Goal: Task Accomplishment & Management: Manage account settings

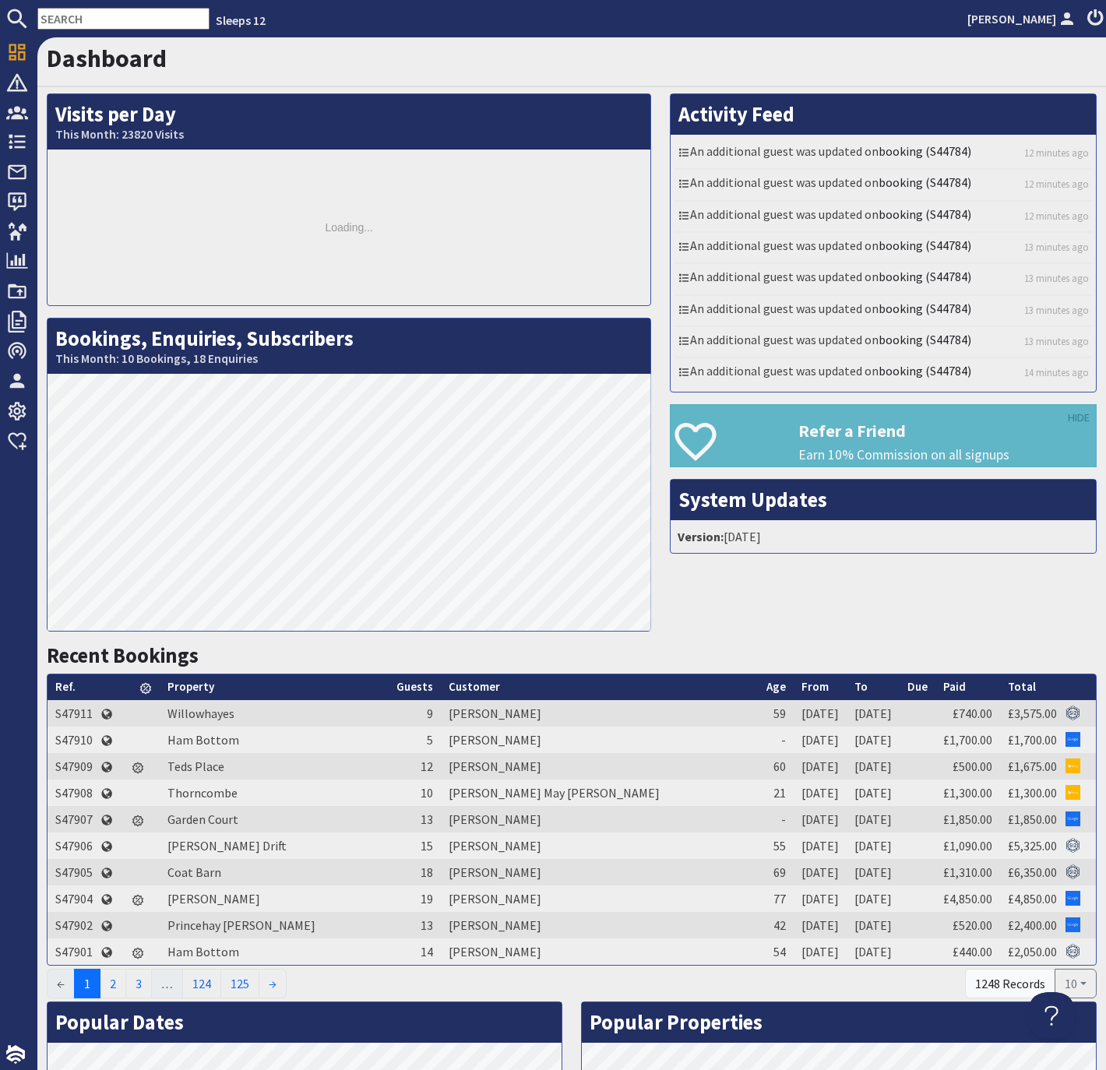
click at [65, 17] on input "text" at bounding box center [123, 19] width 172 height 22
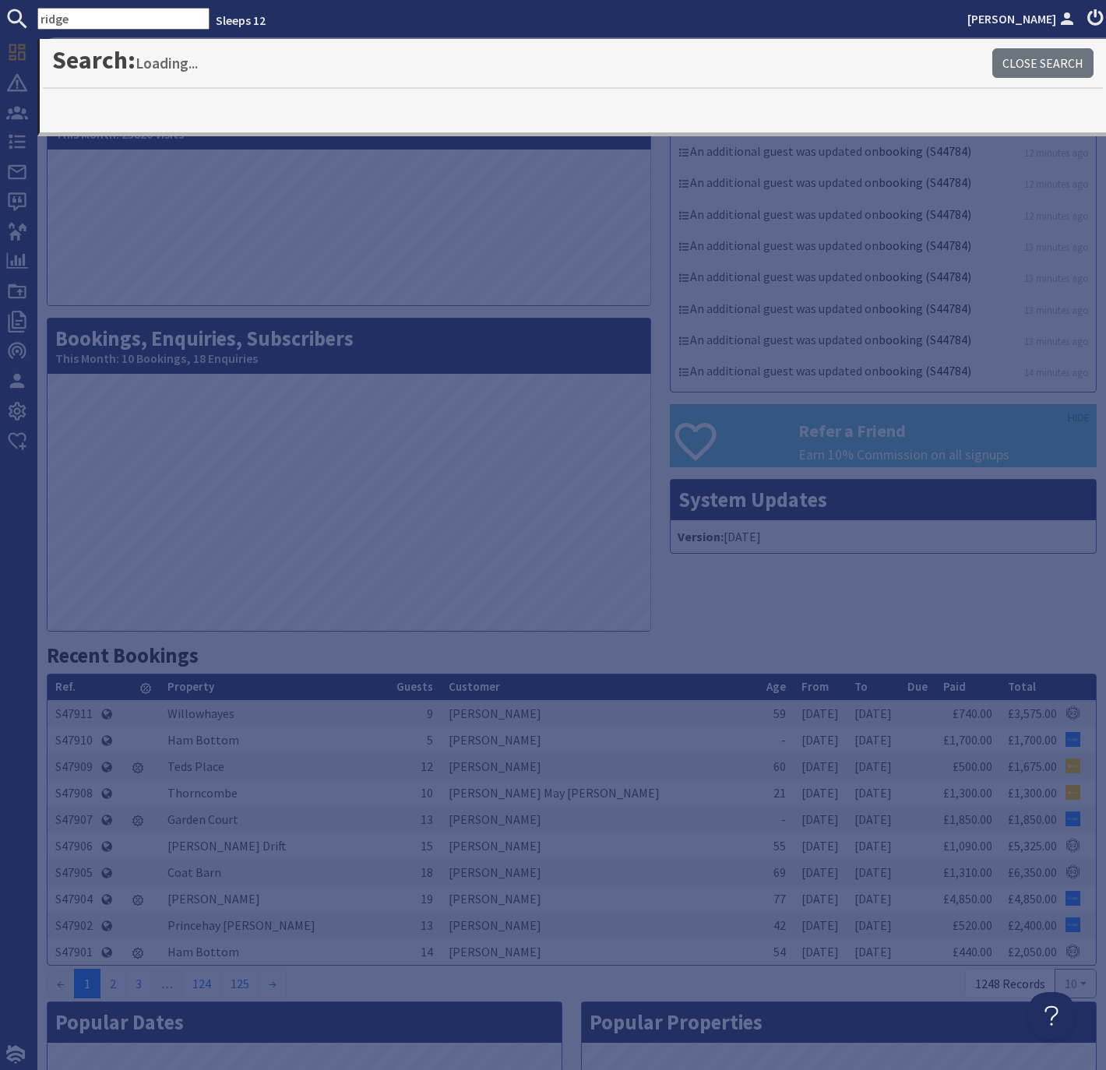
type input "ridge"
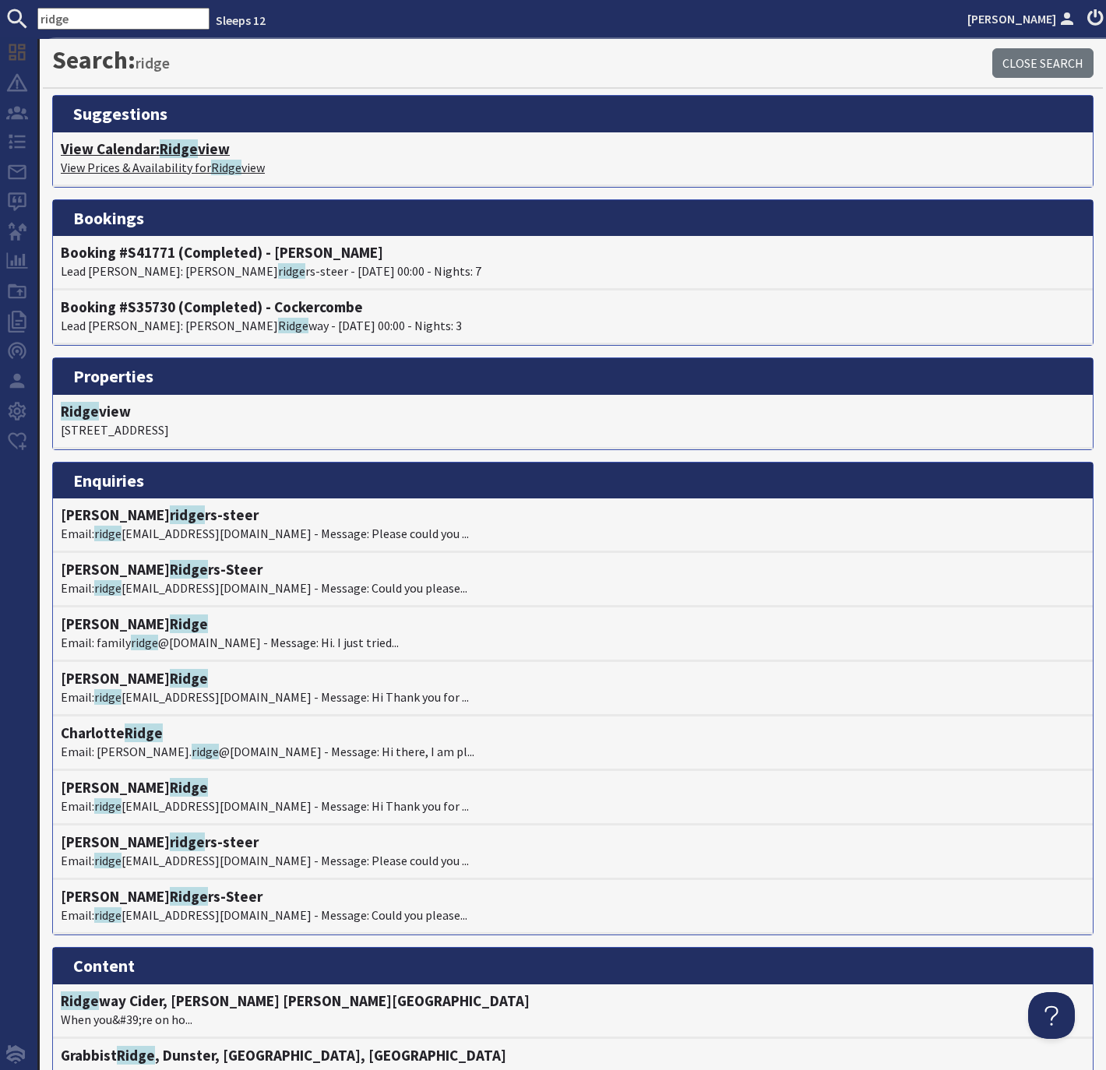
click at [191, 152] on span "Ridge" at bounding box center [179, 148] width 38 height 19
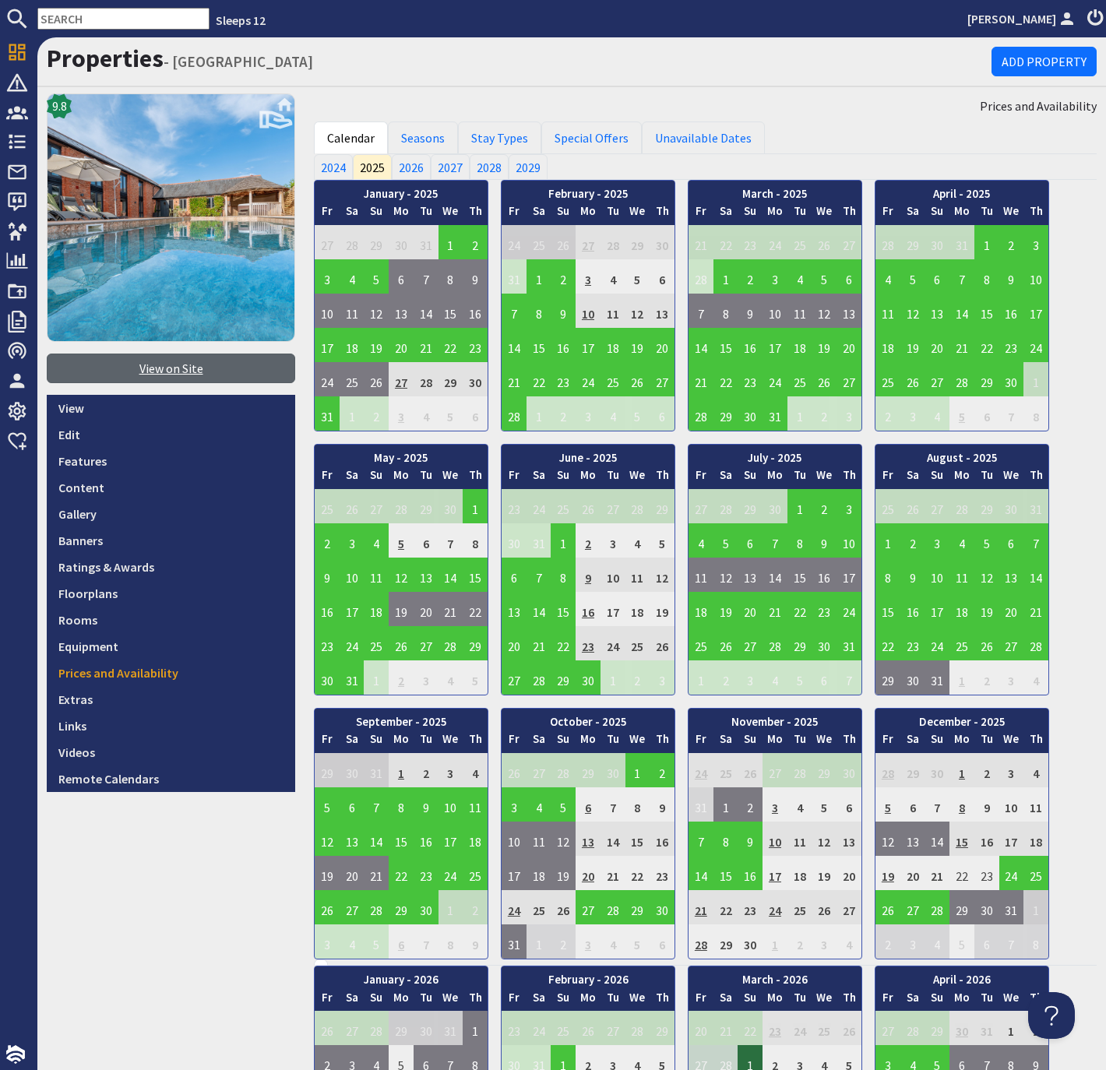
click at [182, 373] on link "View on Site" at bounding box center [171, 368] width 248 height 30
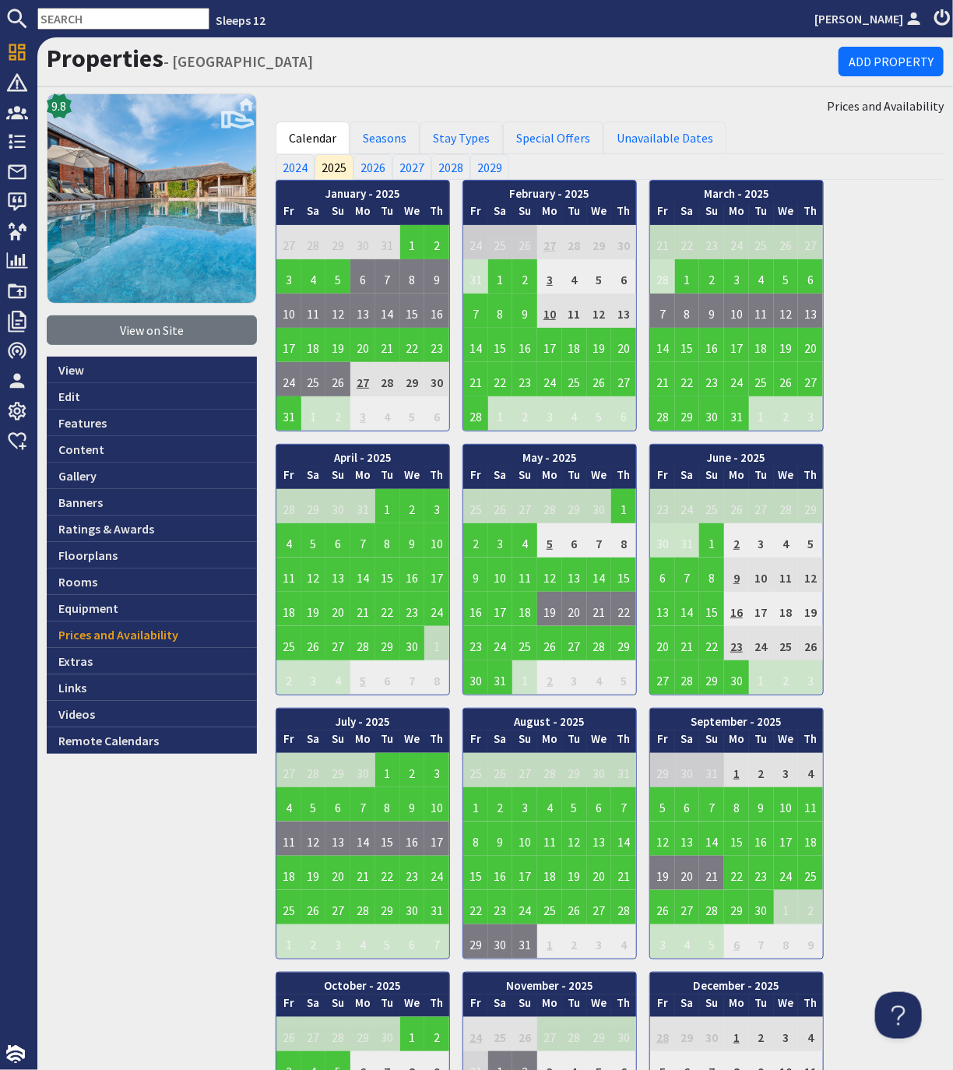
click at [111, 19] on input "text" at bounding box center [123, 19] width 172 height 22
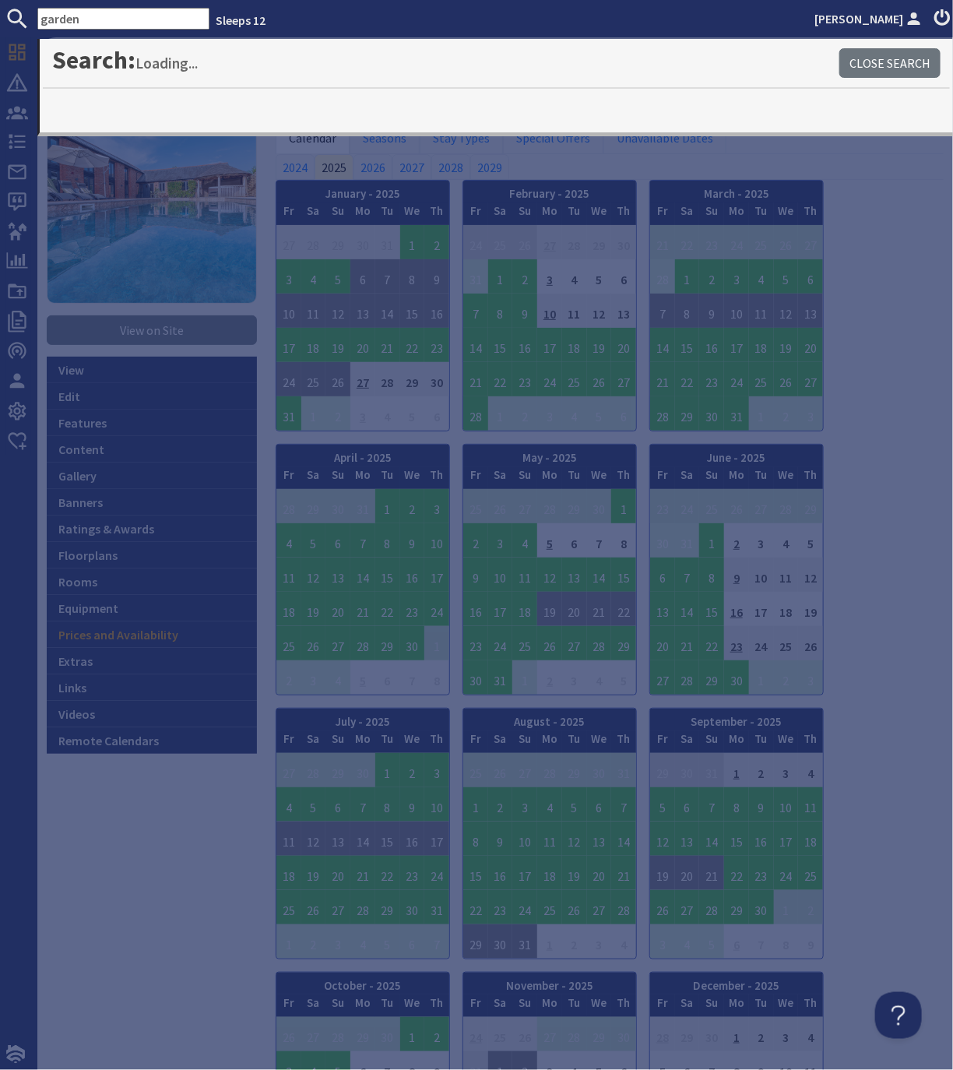
type input "garden"
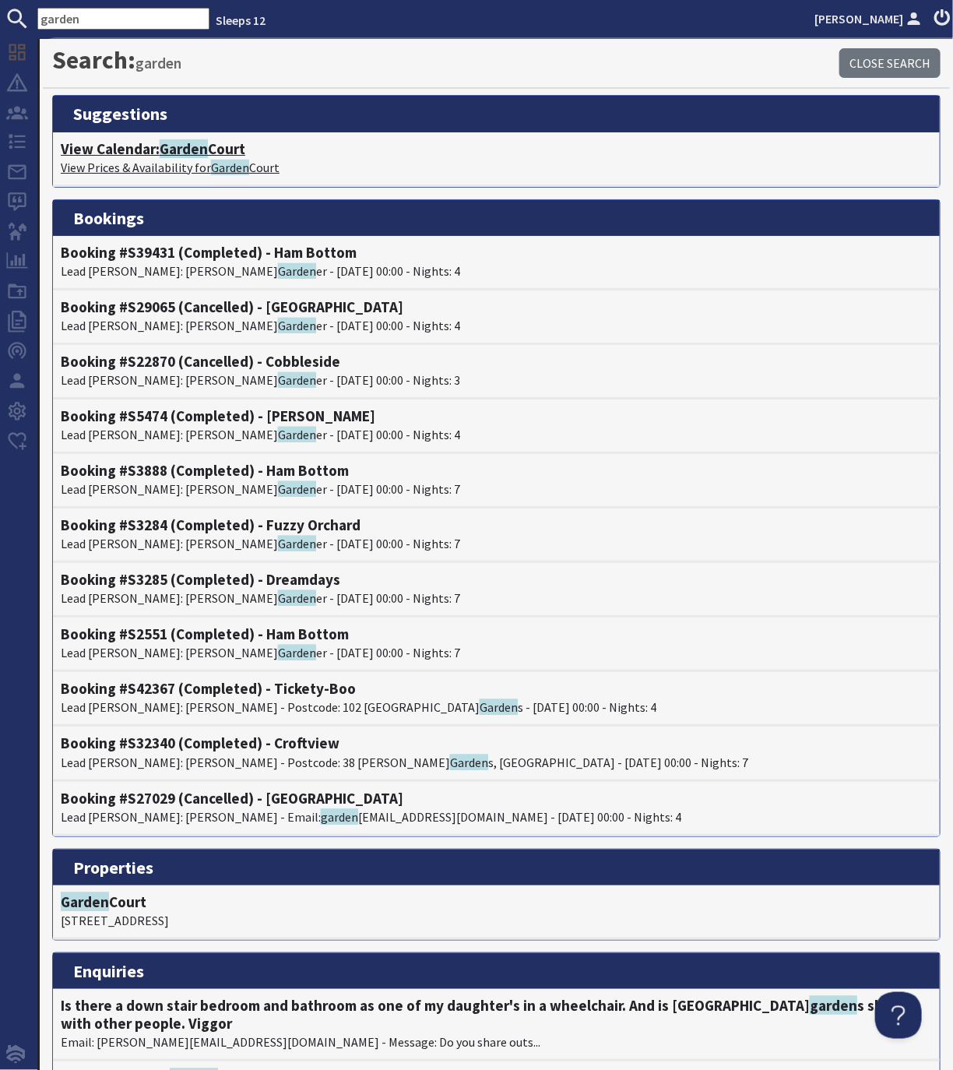
click at [195, 154] on span "Garden" at bounding box center [184, 148] width 48 height 19
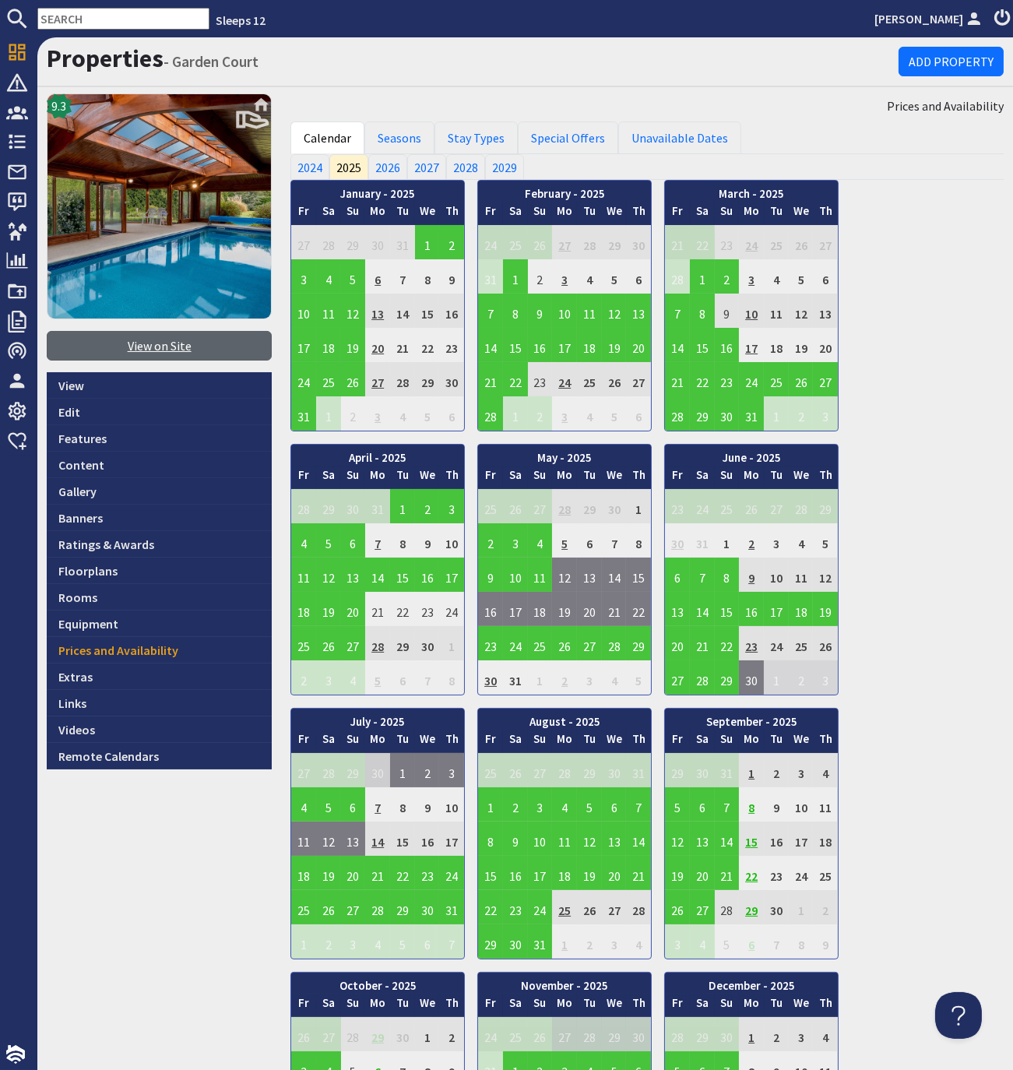
click at [178, 344] on link "View on Site" at bounding box center [159, 346] width 225 height 30
click at [106, 17] on input "text" at bounding box center [123, 19] width 172 height 22
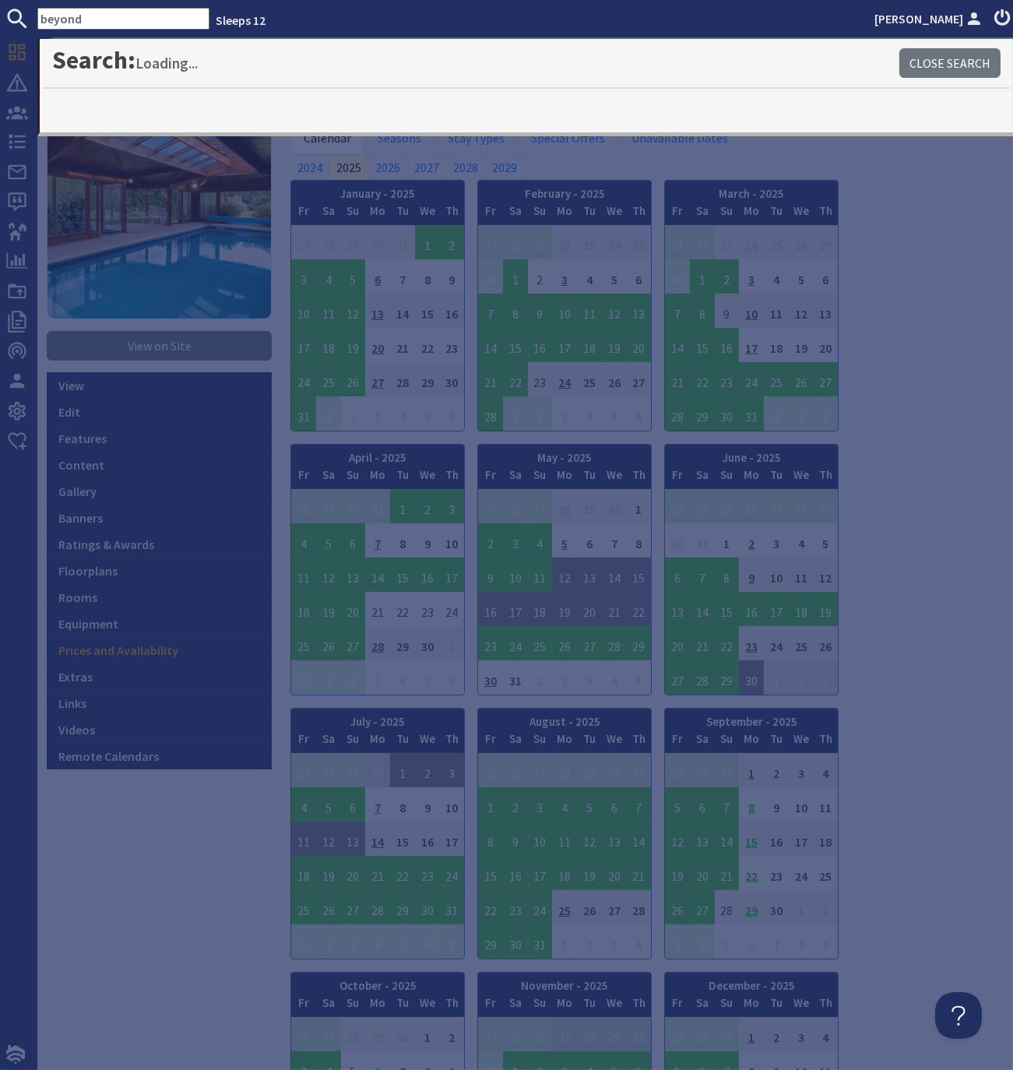
type input "beyond"
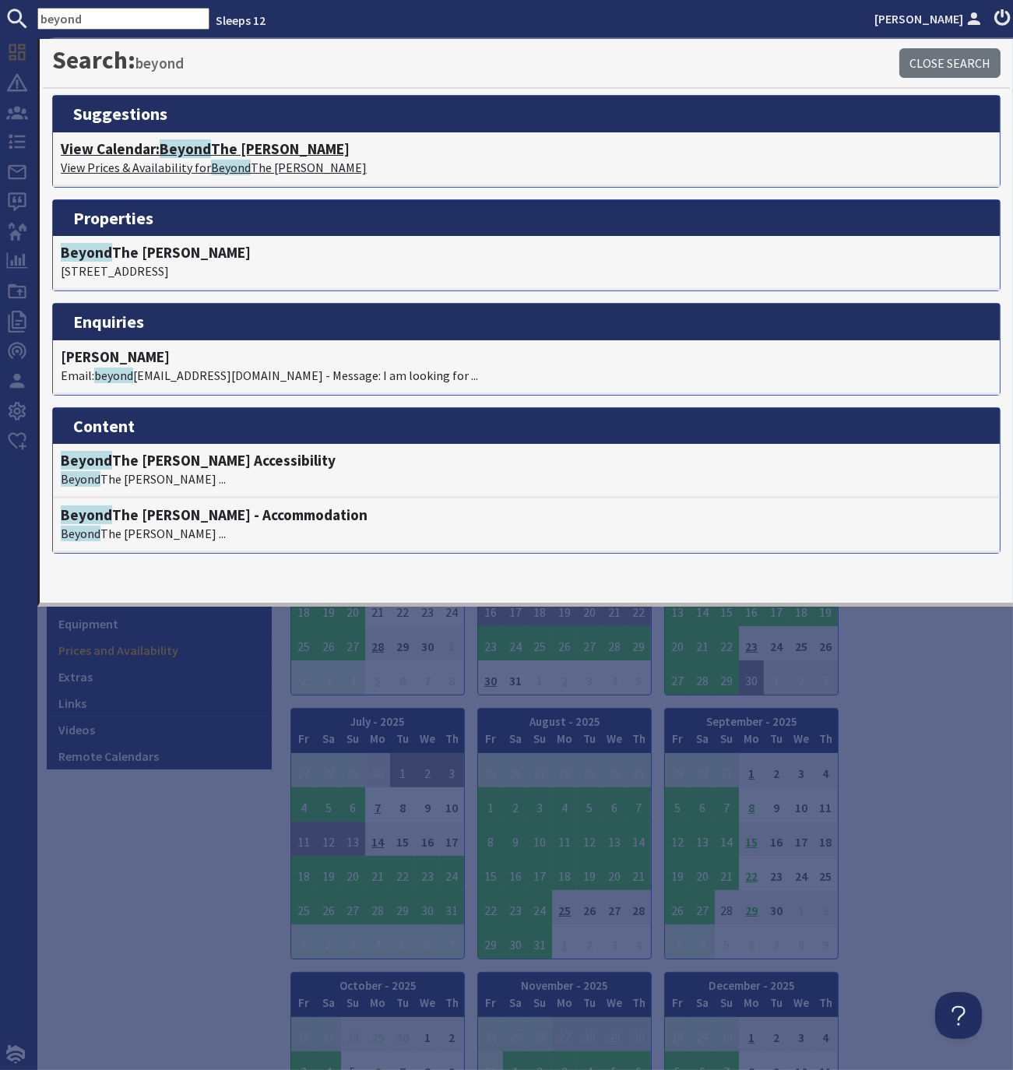
click at [186, 153] on span "Beyond" at bounding box center [185, 148] width 51 height 19
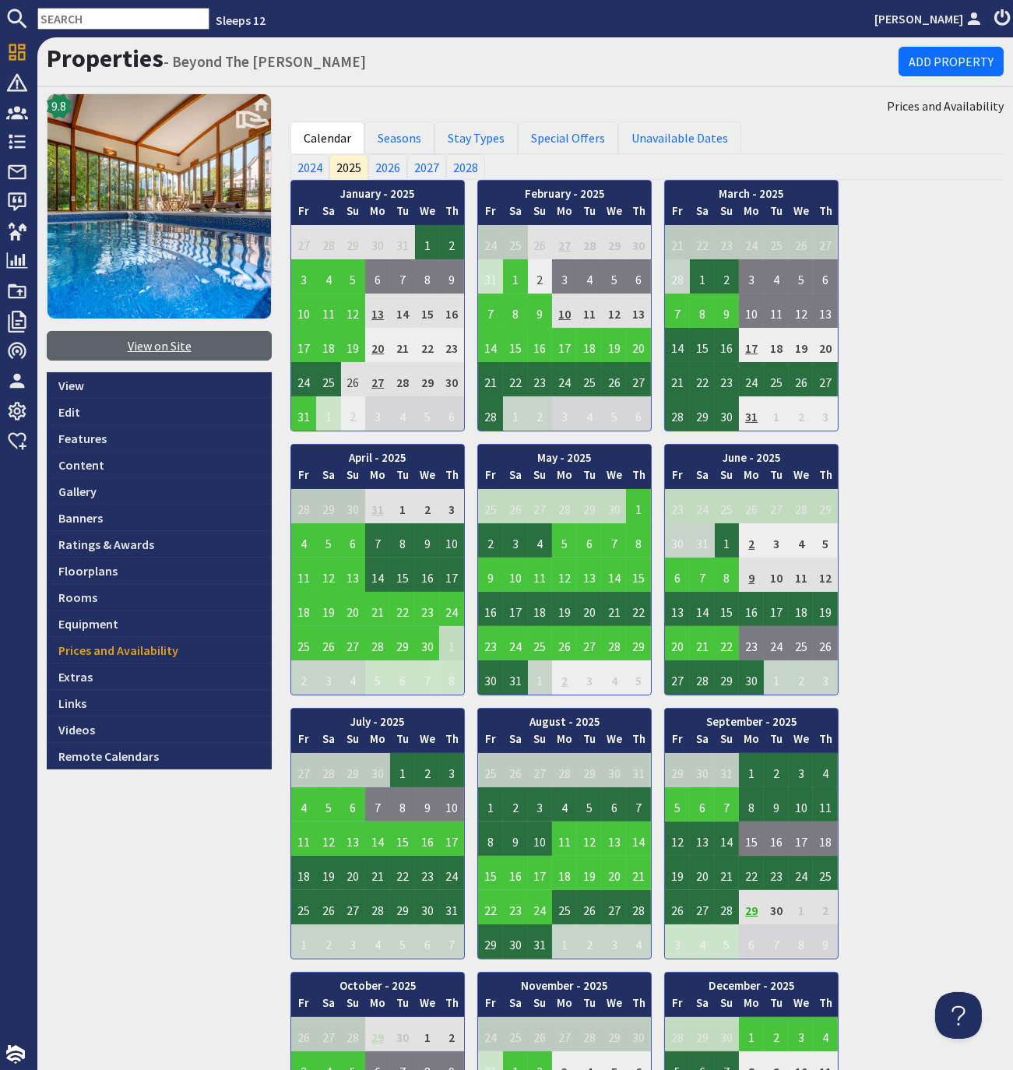
click at [163, 353] on link "View on Site" at bounding box center [159, 346] width 225 height 30
click at [94, 19] on input "text" at bounding box center [123, 19] width 172 height 22
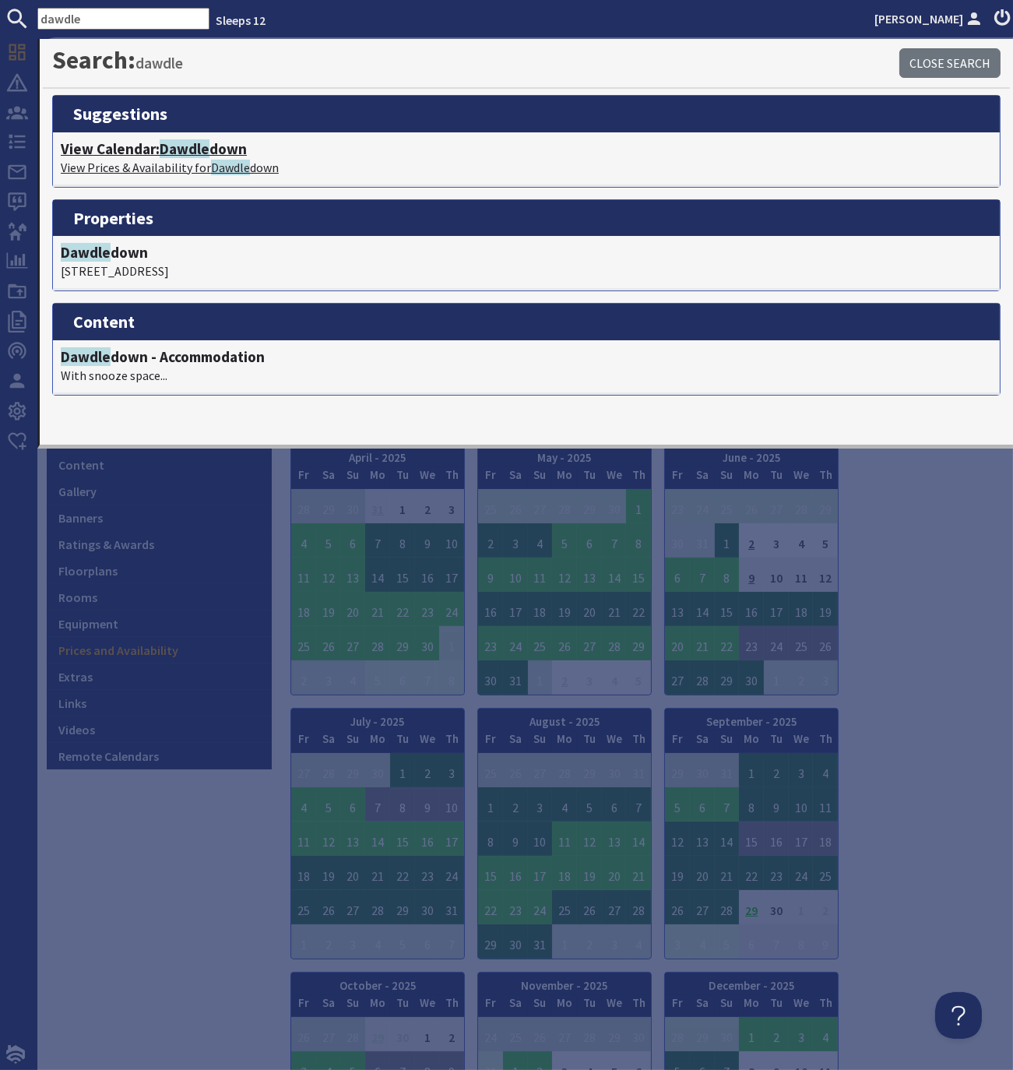
type input "dawdle"
click at [203, 153] on span "Dawdle" at bounding box center [185, 148] width 50 height 19
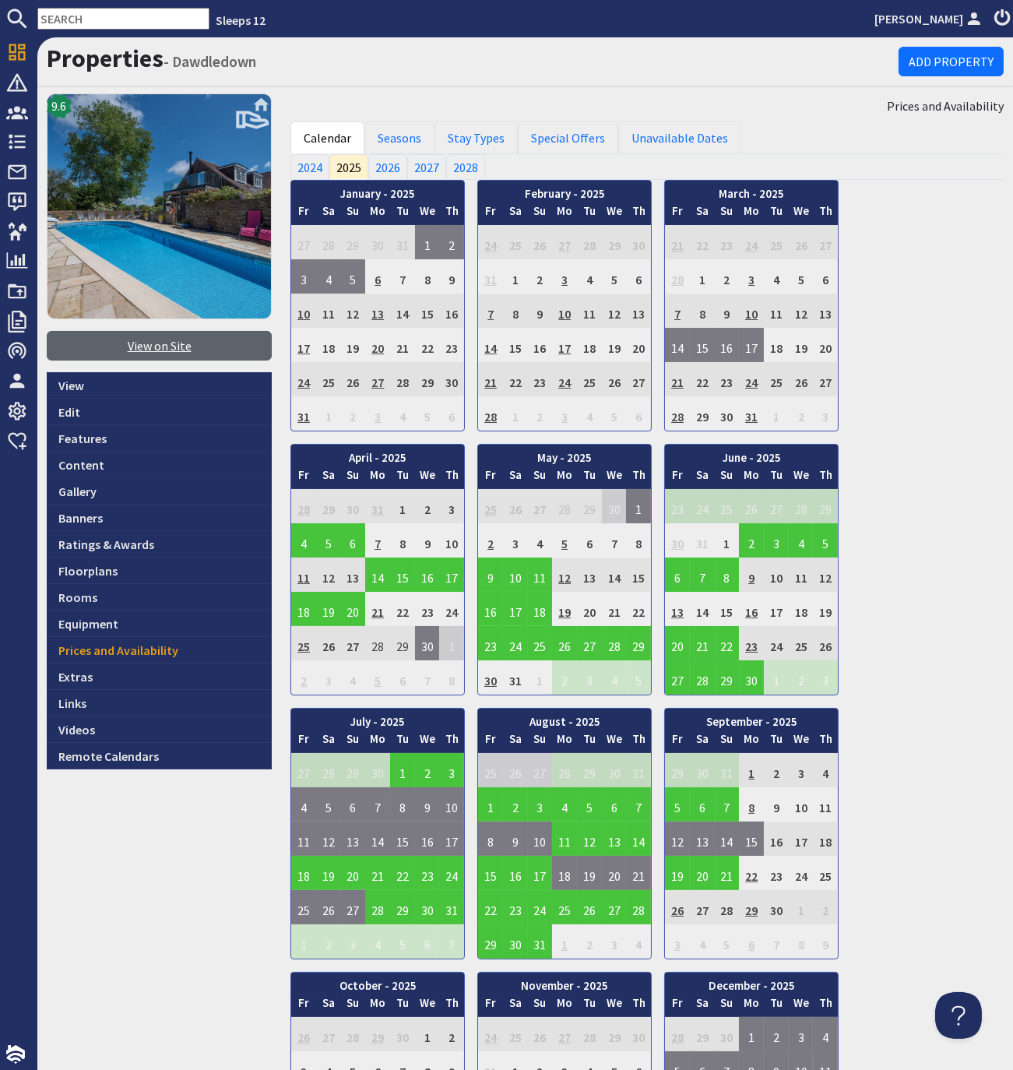
click at [165, 343] on link "View on Site" at bounding box center [159, 346] width 225 height 30
click at [75, 492] on link "Gallery" at bounding box center [159, 491] width 225 height 26
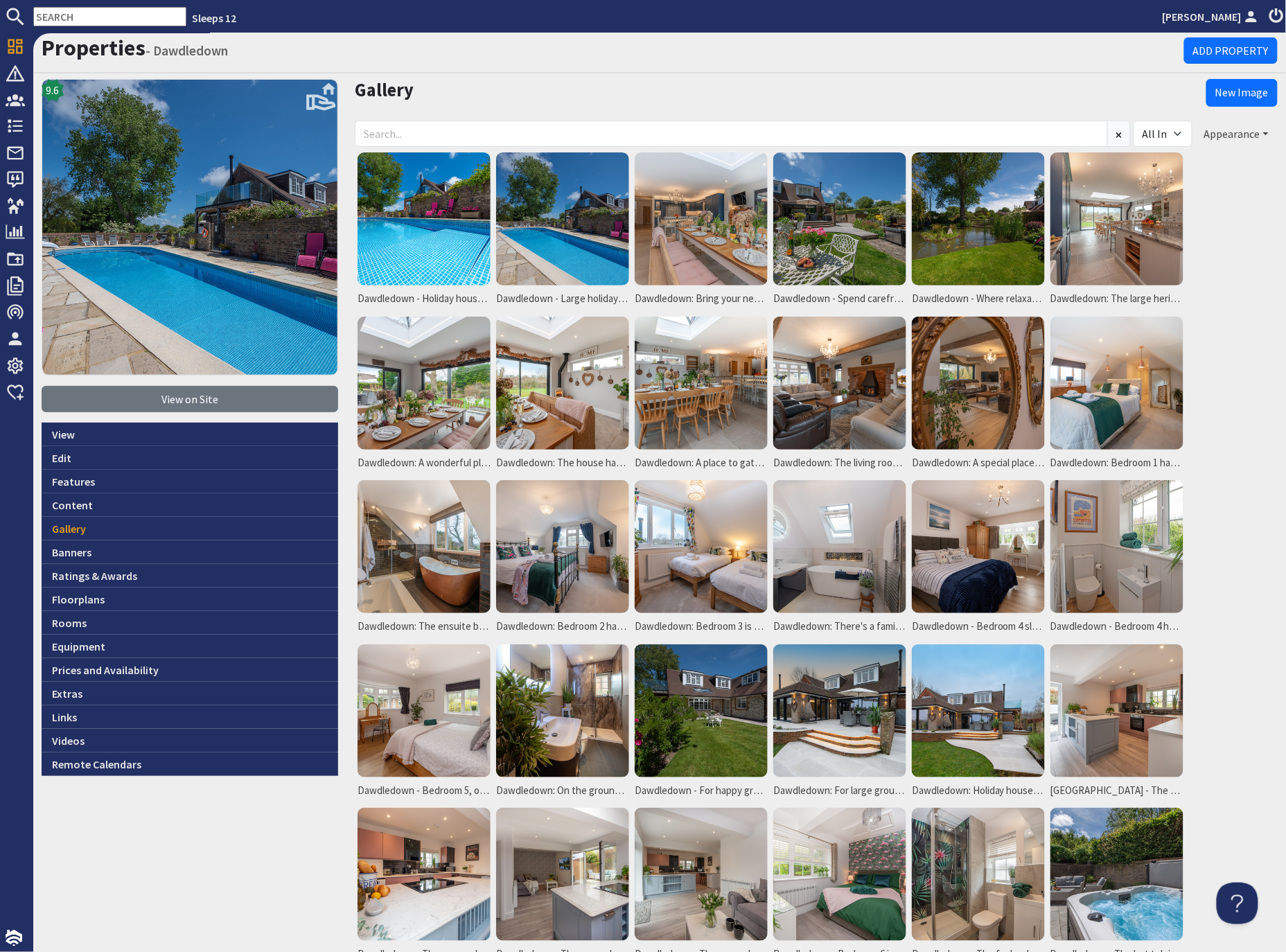
scroll to position [3, 0]
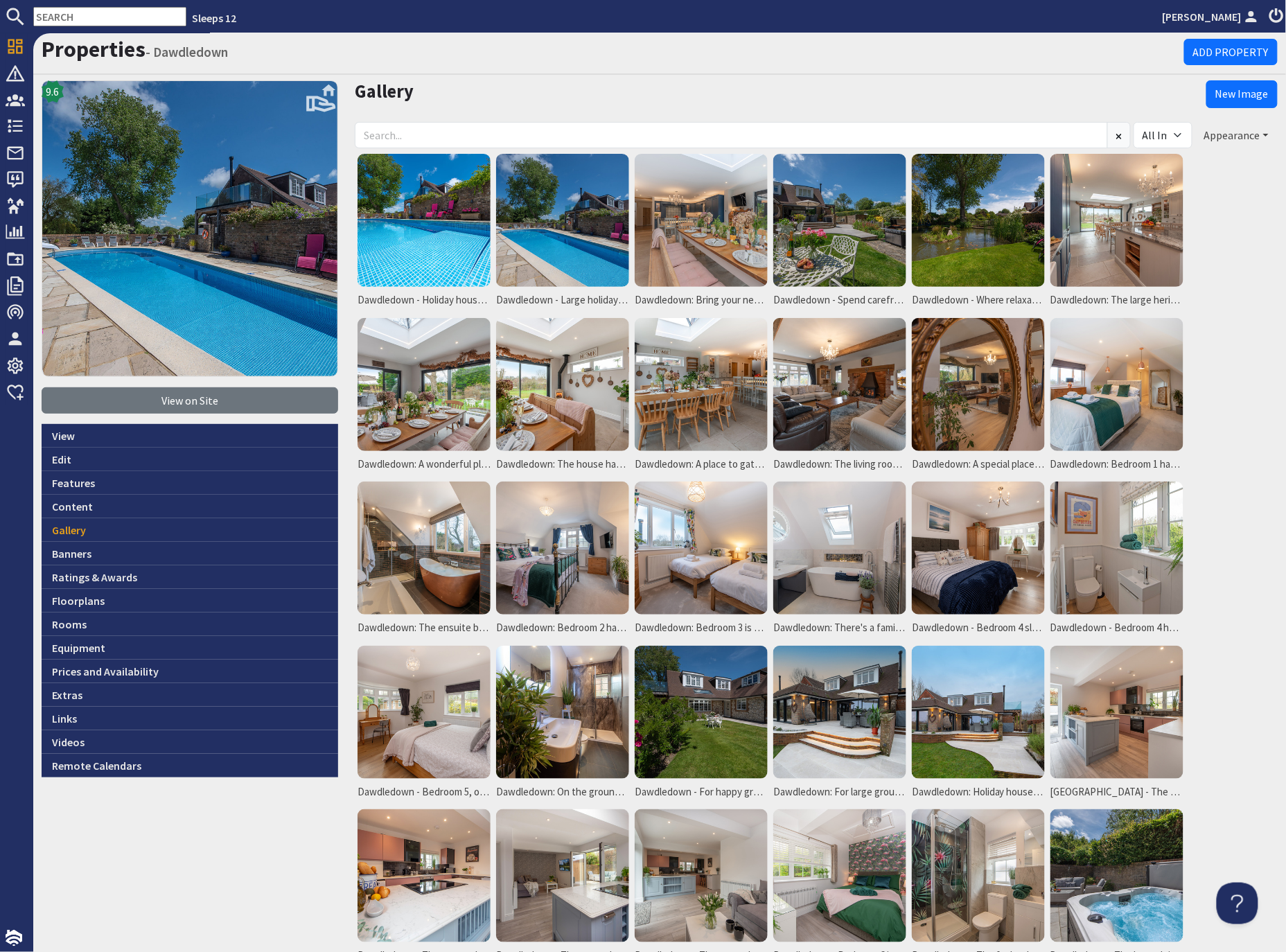
click at [983, 133] on button "Appearance" at bounding box center [1236, 135] width 83 height 27
click at [983, 160] on link "Reorder" at bounding box center [1199, 163] width 55 height 14
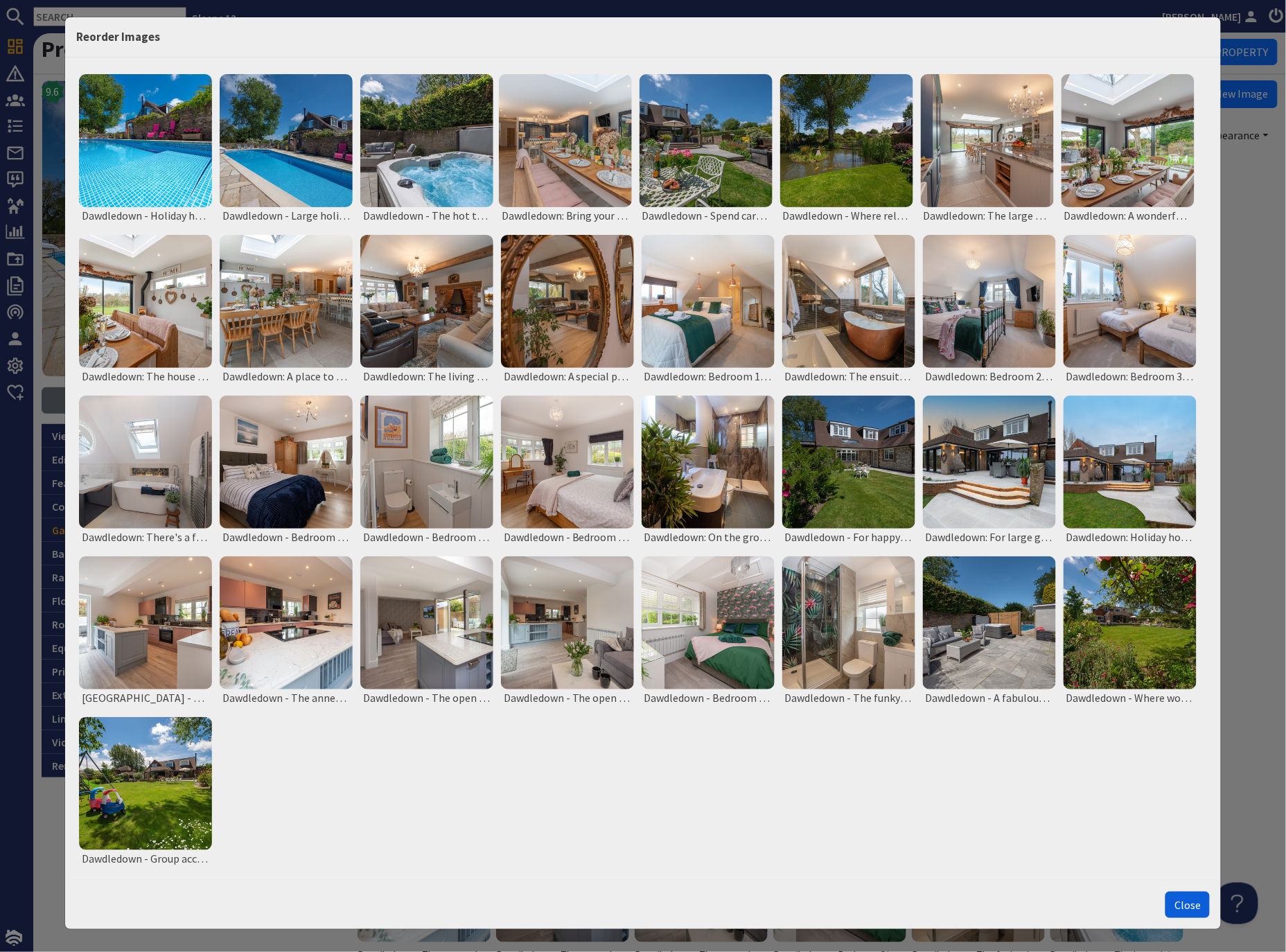
click at [983, 906] on button "Close" at bounding box center [1187, 905] width 44 height 27
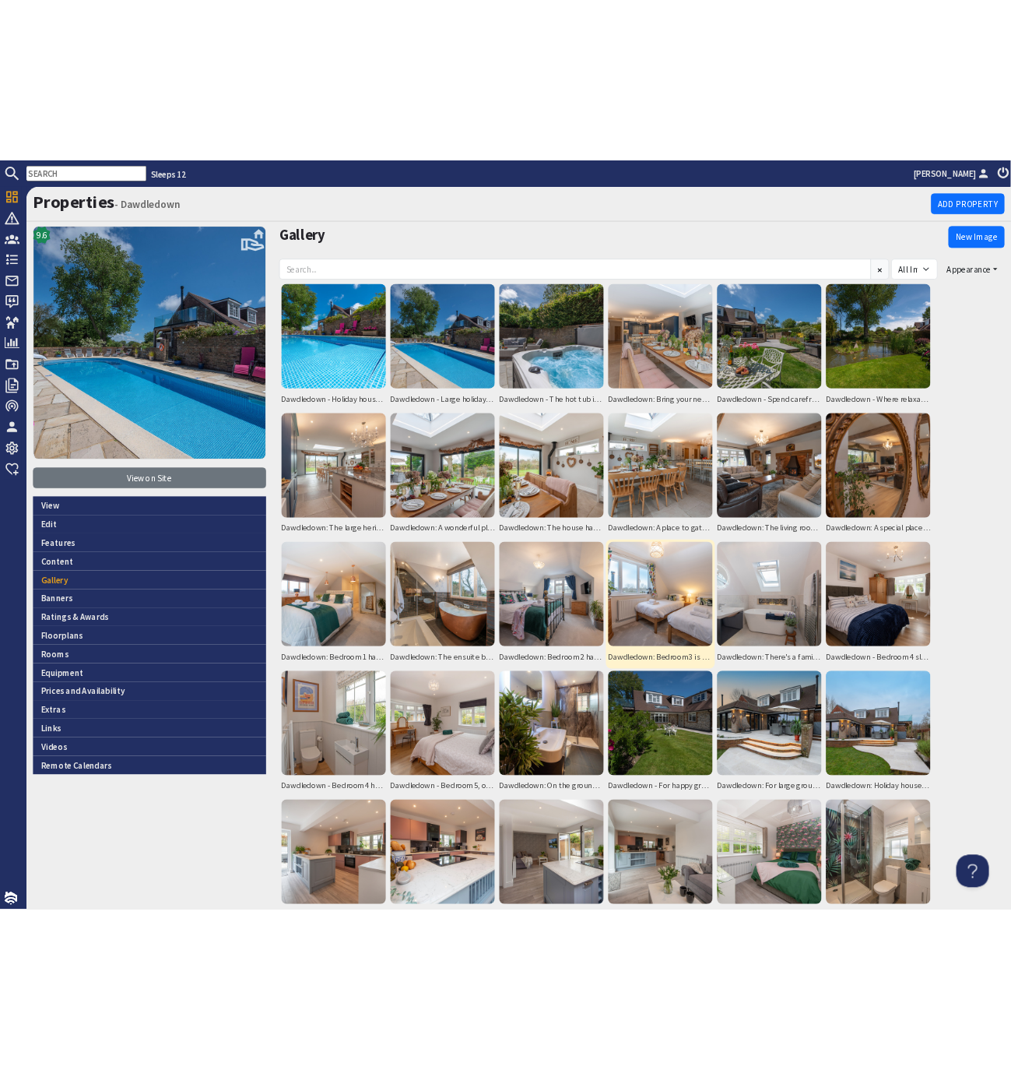
scroll to position [0, 0]
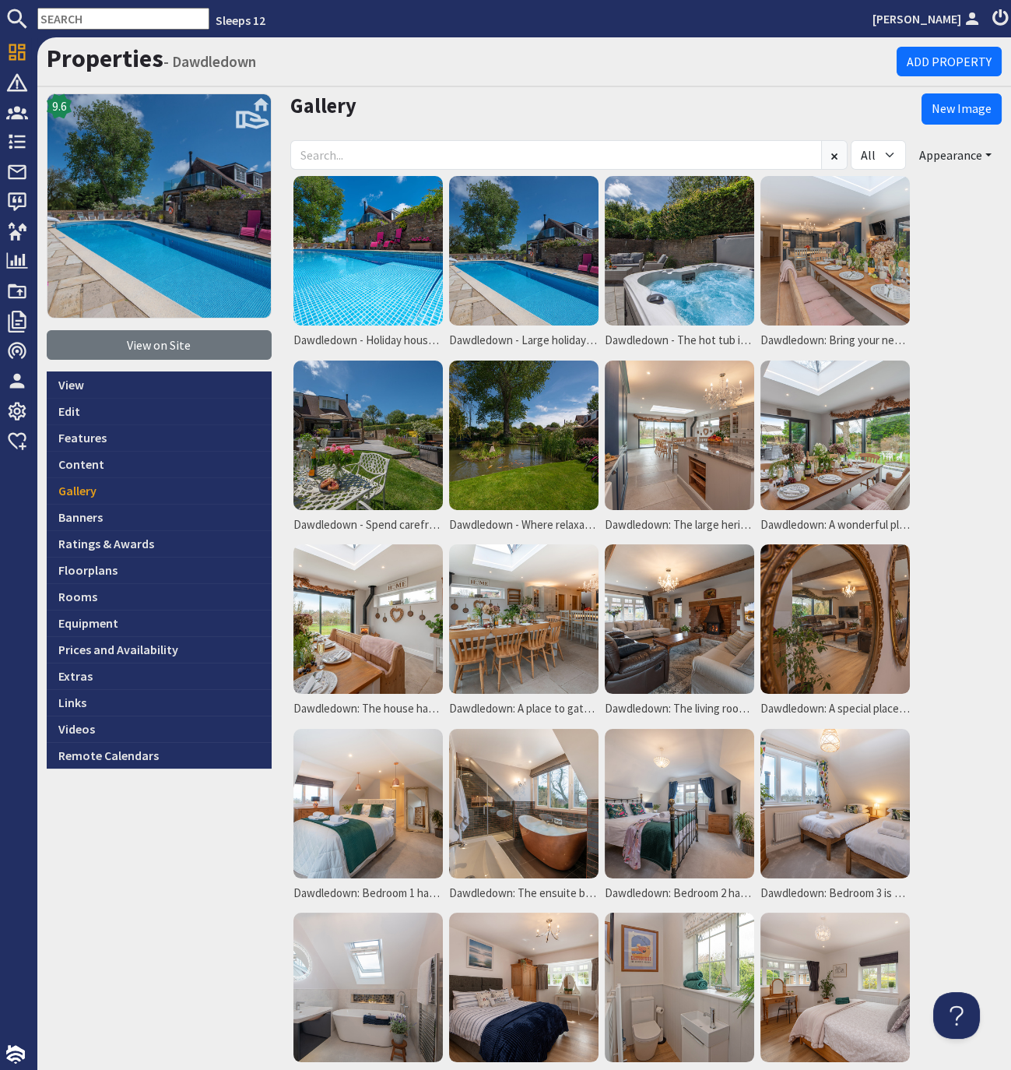
drag, startPoint x: 33, startPoint y: 12, endPoint x: 51, endPoint y: 16, distance: 18.3
click at [45, 16] on form at bounding box center [104, 19] width 209 height 22
click at [61, 16] on input "text" at bounding box center [123, 19] width 172 height 22
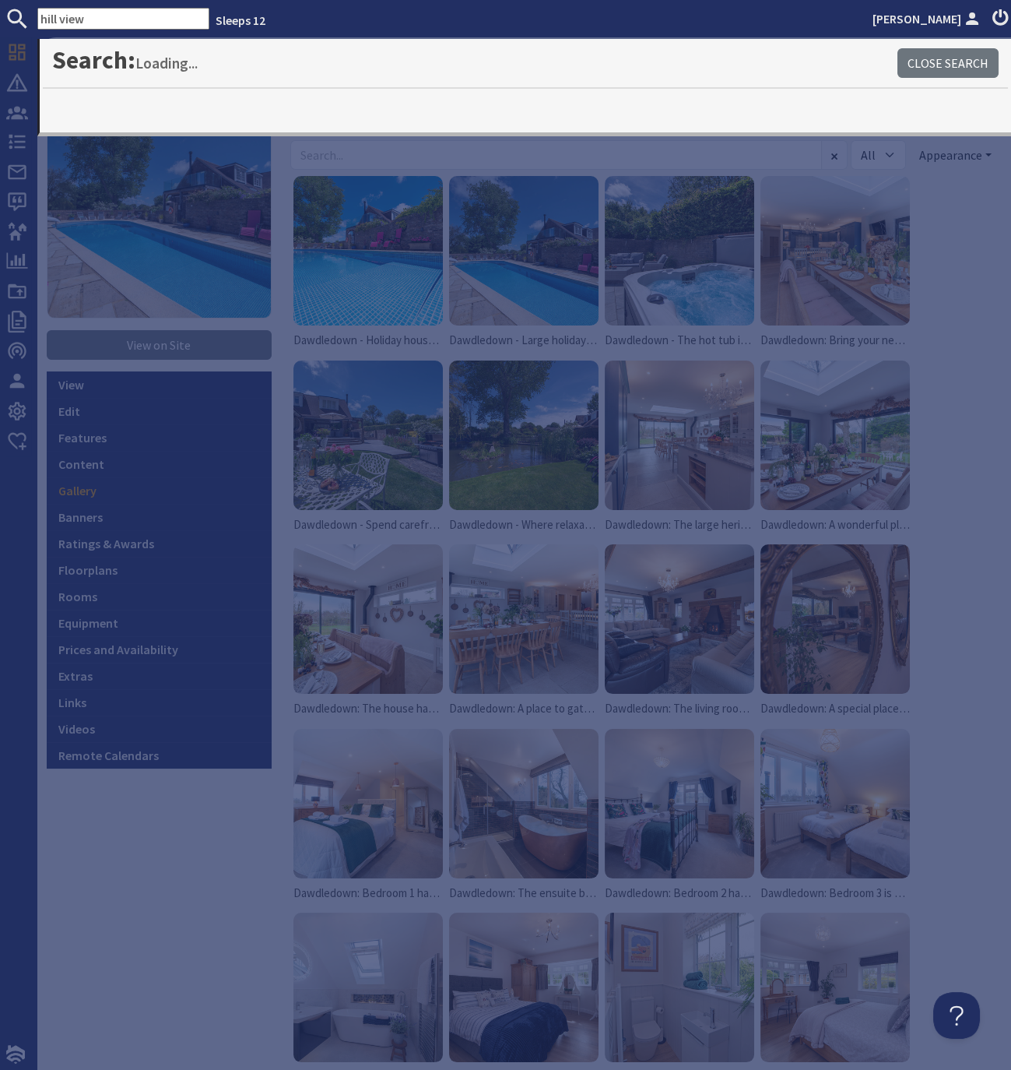
type input "hill view"
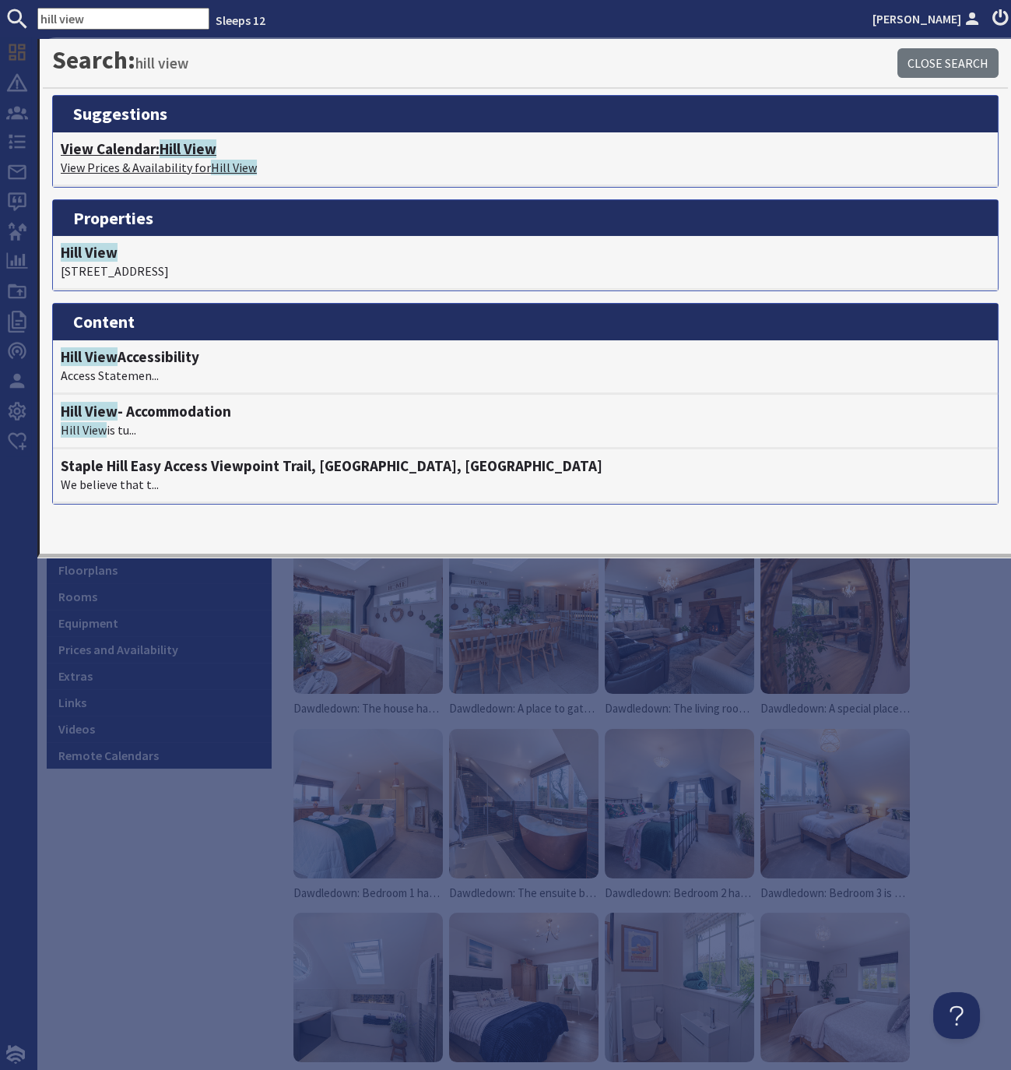
click at [148, 147] on h4 "View Calendar: Hill View" at bounding box center [526, 149] width 930 height 18
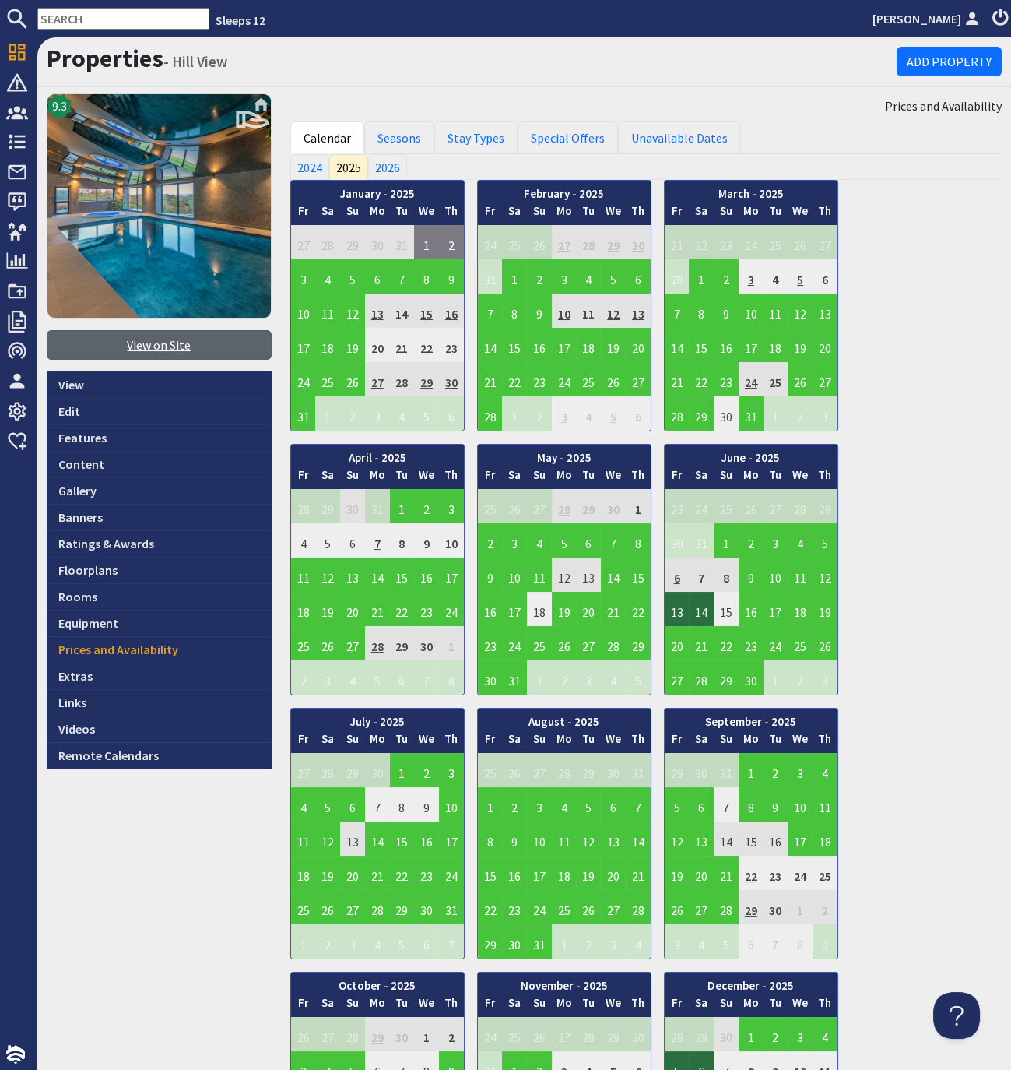
click at [173, 352] on link "View on Site" at bounding box center [159, 345] width 225 height 30
click at [91, 15] on input "text" at bounding box center [123, 19] width 172 height 22
click at [95, 23] on input "text" at bounding box center [123, 19] width 172 height 22
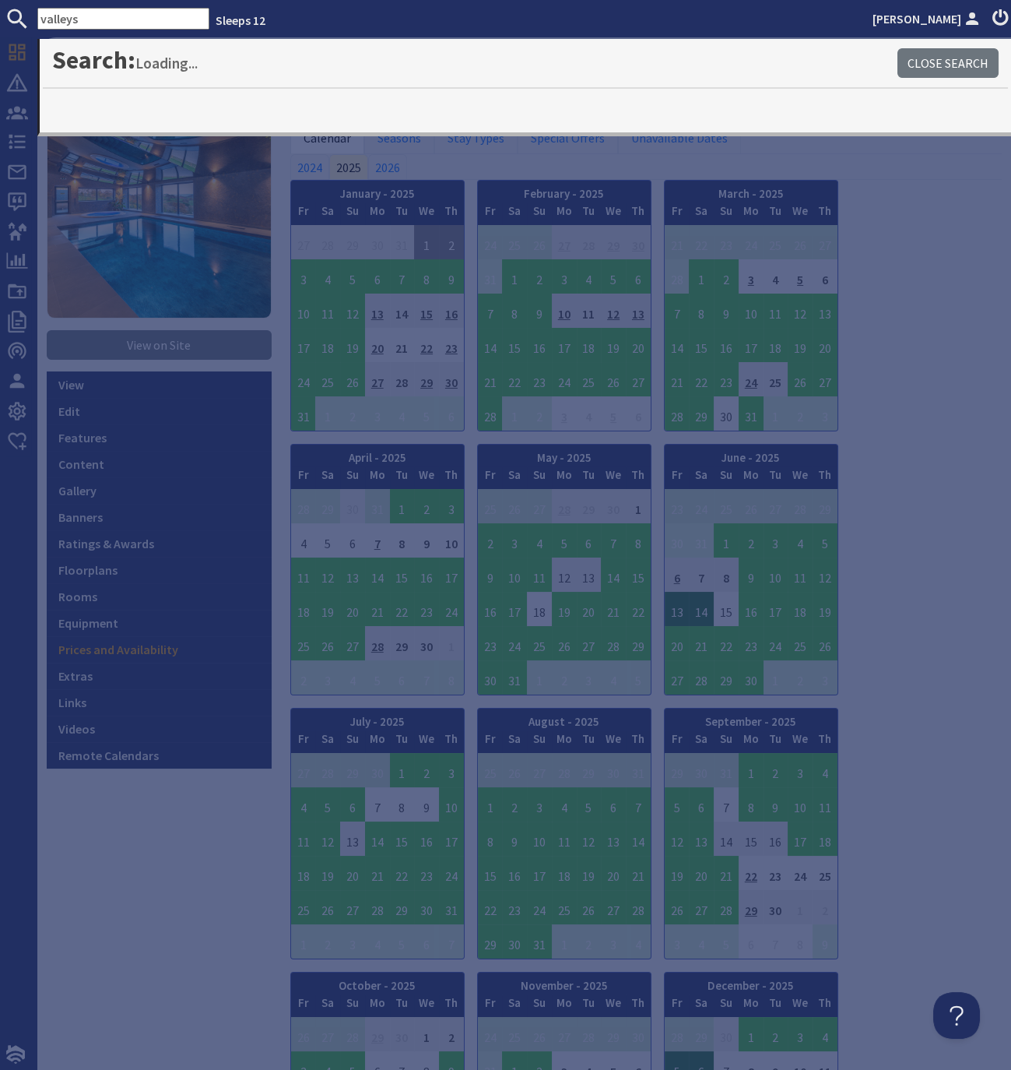
type input "valleys"
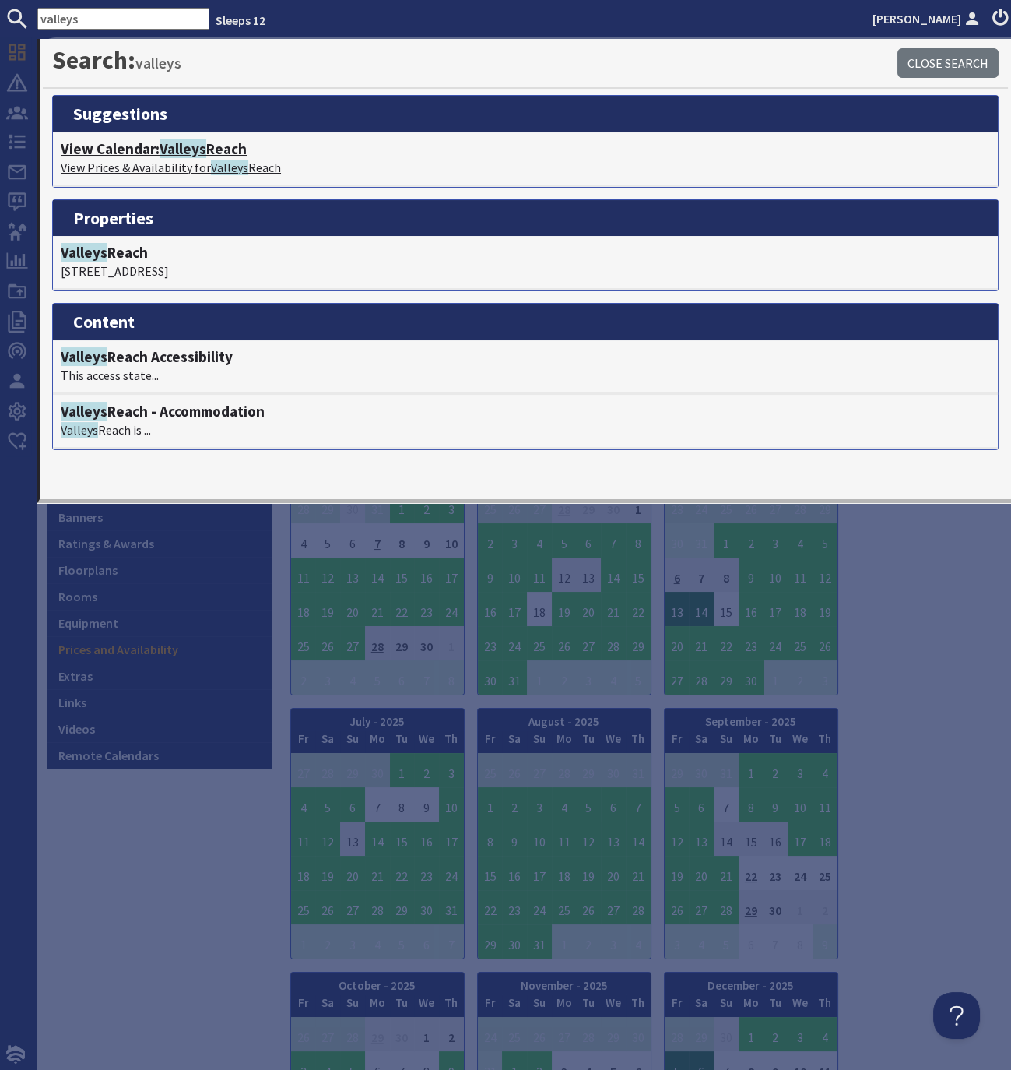
click at [160, 158] on p "View Prices & Availability for Valleys Reach" at bounding box center [526, 167] width 930 height 19
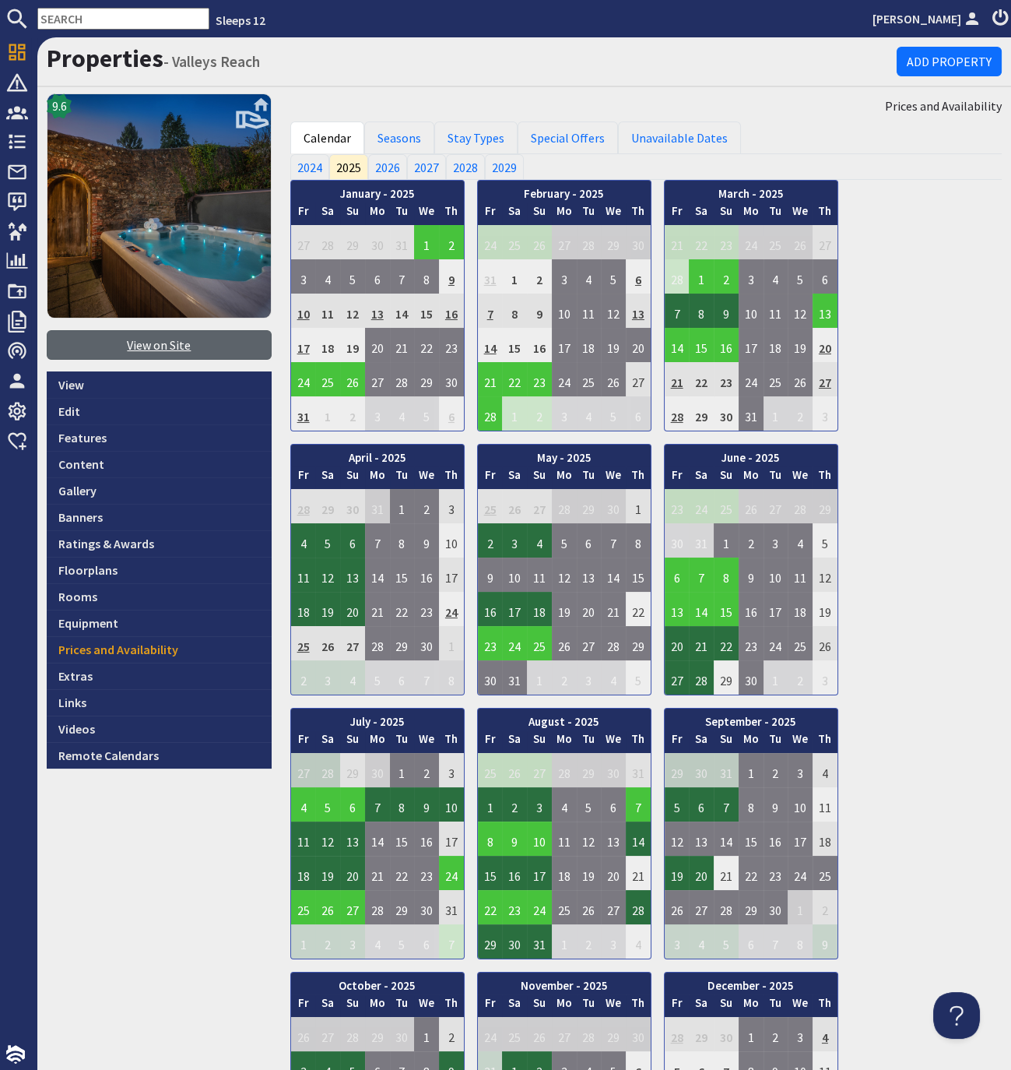
click at [185, 339] on link "View on Site" at bounding box center [159, 345] width 225 height 30
click at [100, 16] on input "text" at bounding box center [123, 19] width 172 height 22
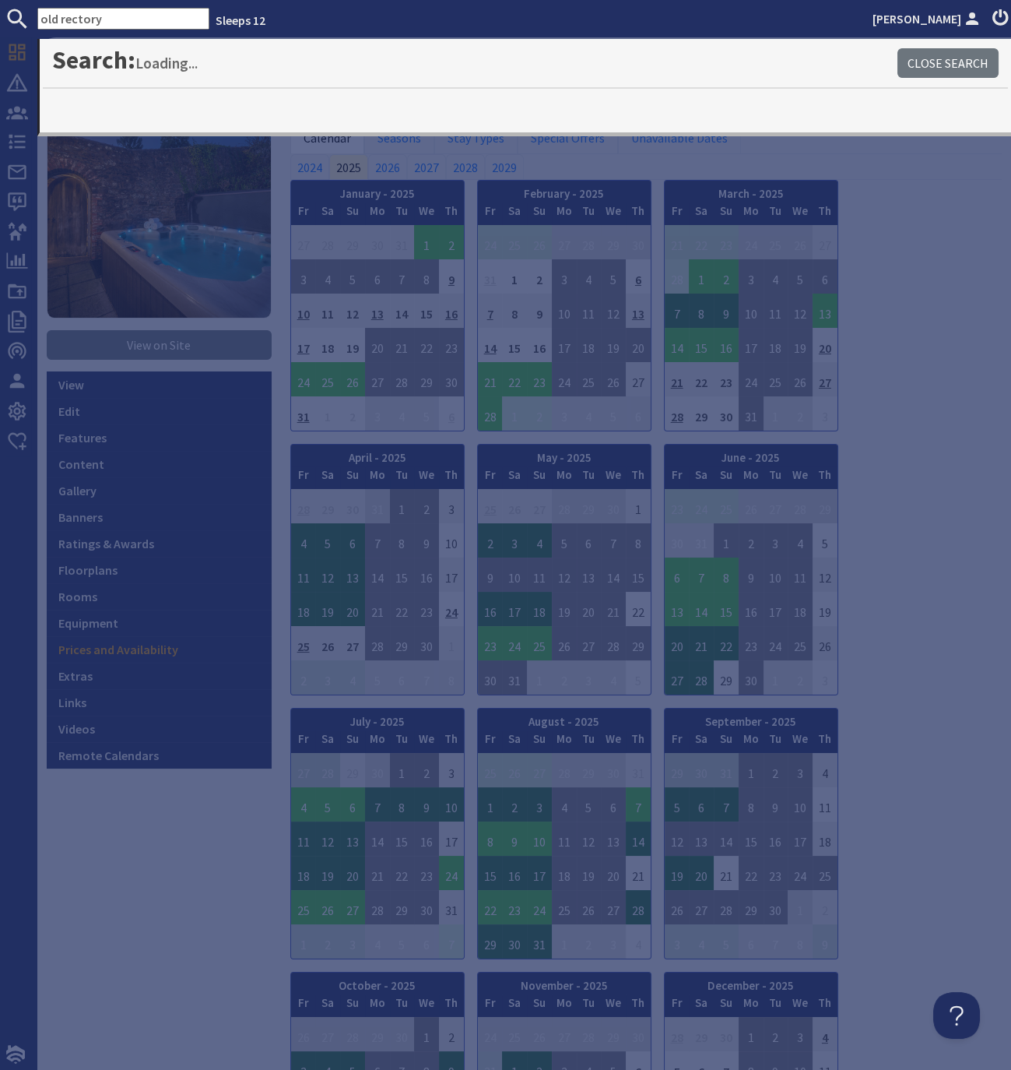
type input "old rectory"
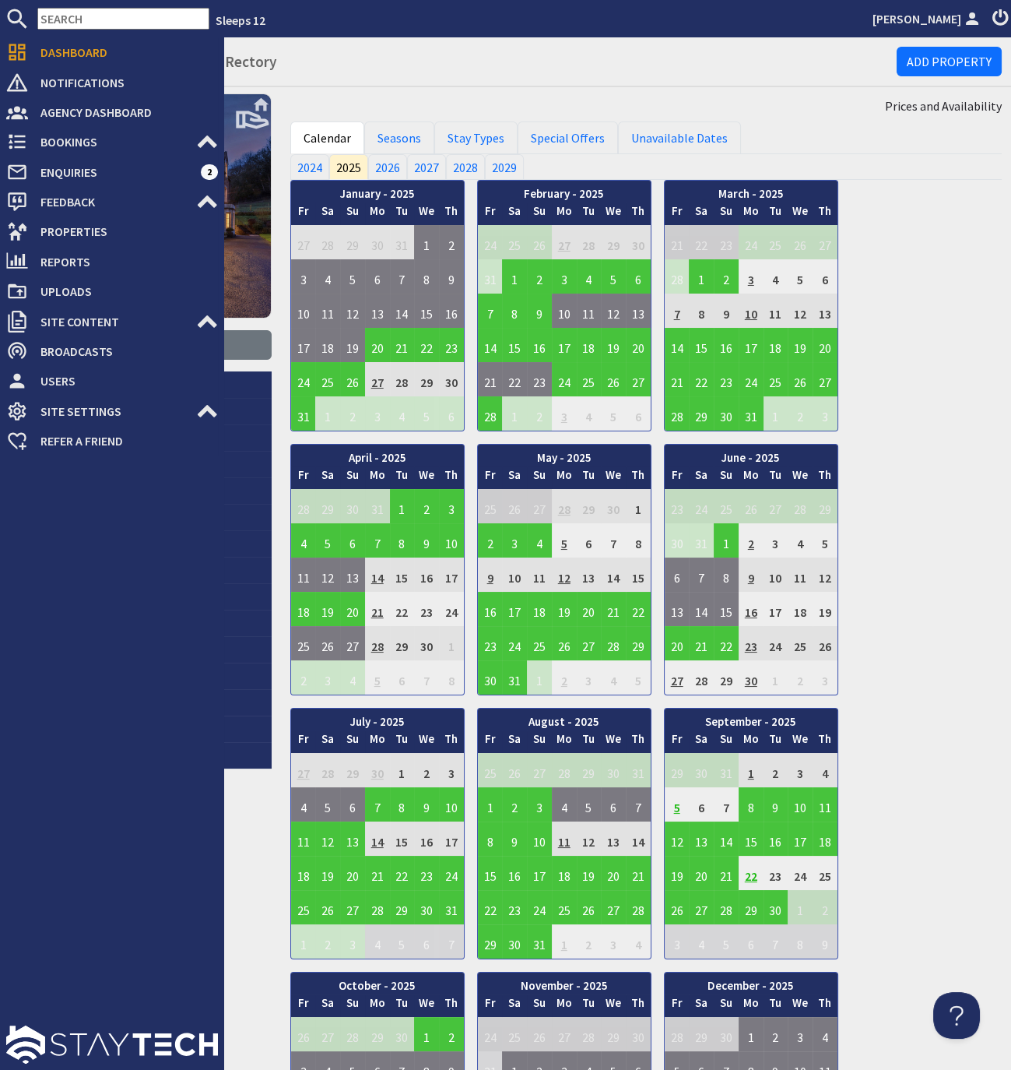
click at [219, 314] on div "Dashboard Notifications 0 Agency Dashboard Bookings 0 Security Deposits 2 Disco…" at bounding box center [112, 246] width 224 height 418
click at [210, 317] on icon at bounding box center [207, 322] width 22 height 22
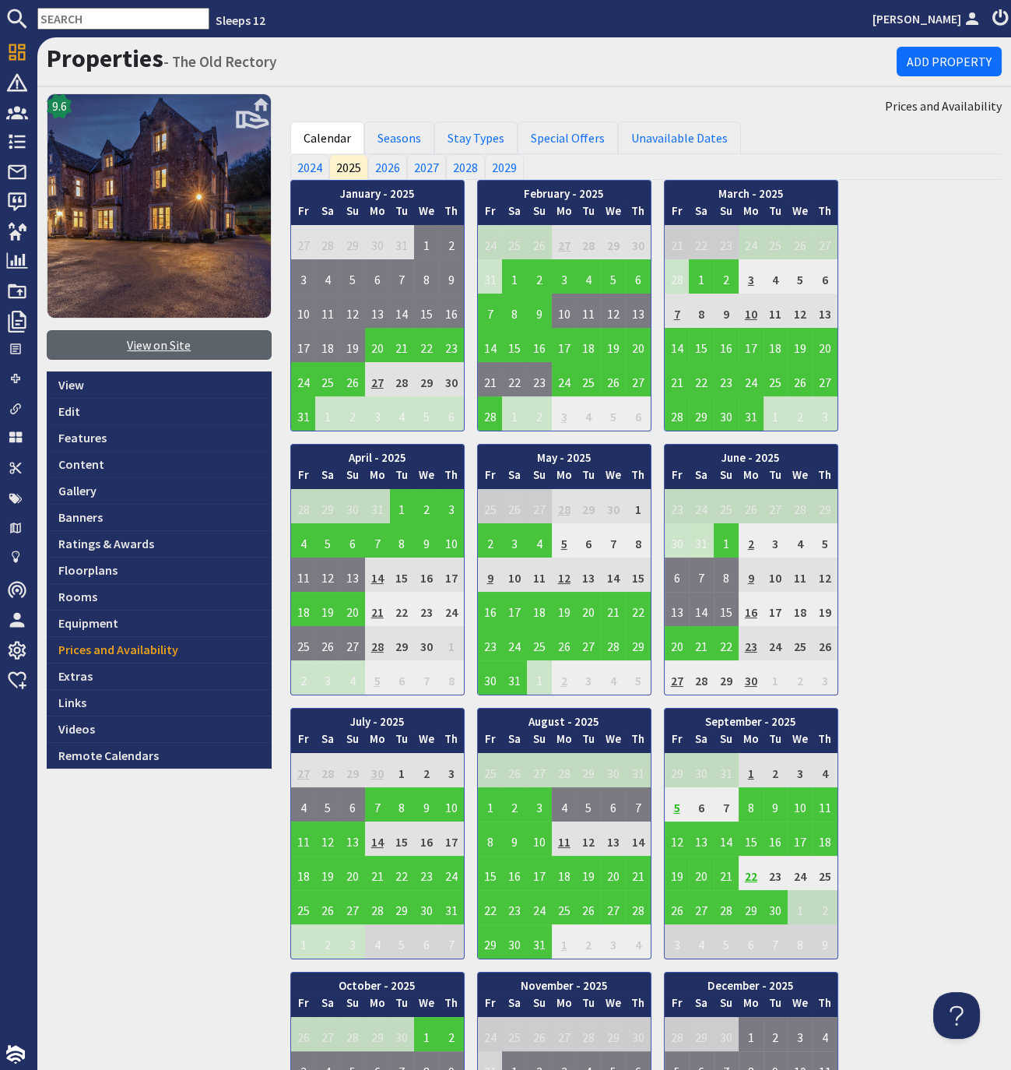
drag, startPoint x: 265, startPoint y: 318, endPoint x: 199, endPoint y: 333, distance: 67.8
click at [265, 318] on link "9.6" at bounding box center [159, 211] width 225 height 237
click at [165, 341] on link "View on Site" at bounding box center [159, 345] width 225 height 30
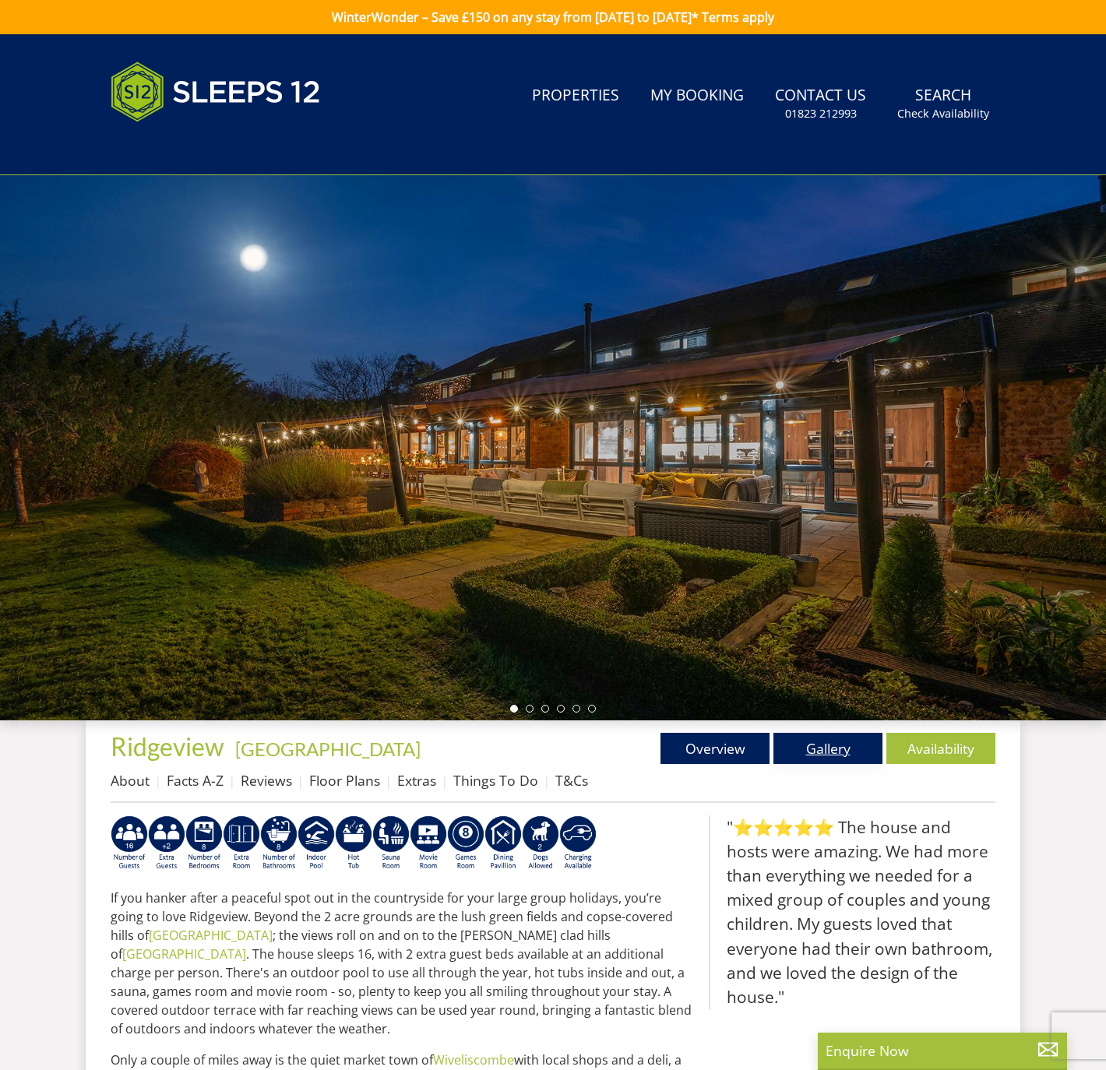
click at [828, 747] on link "Gallery" at bounding box center [827, 748] width 109 height 31
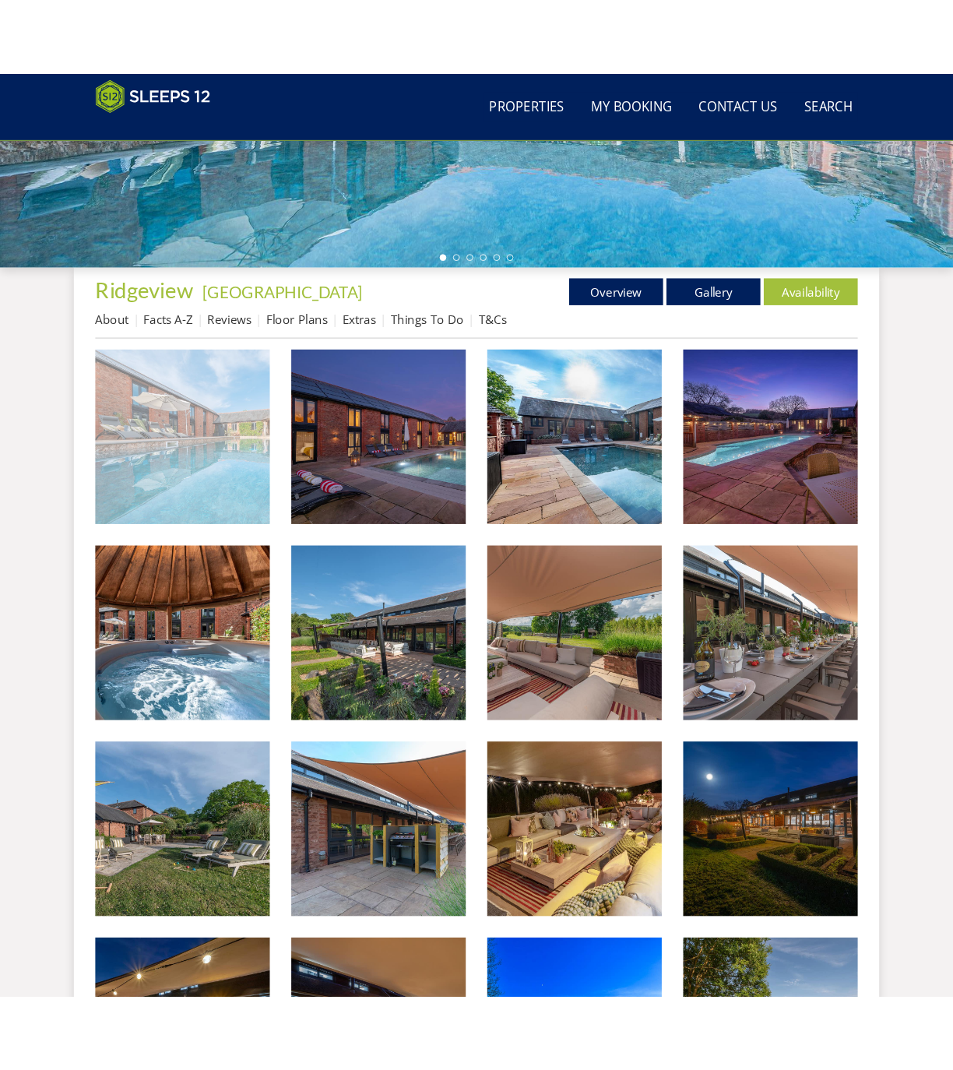
scroll to position [438, 0]
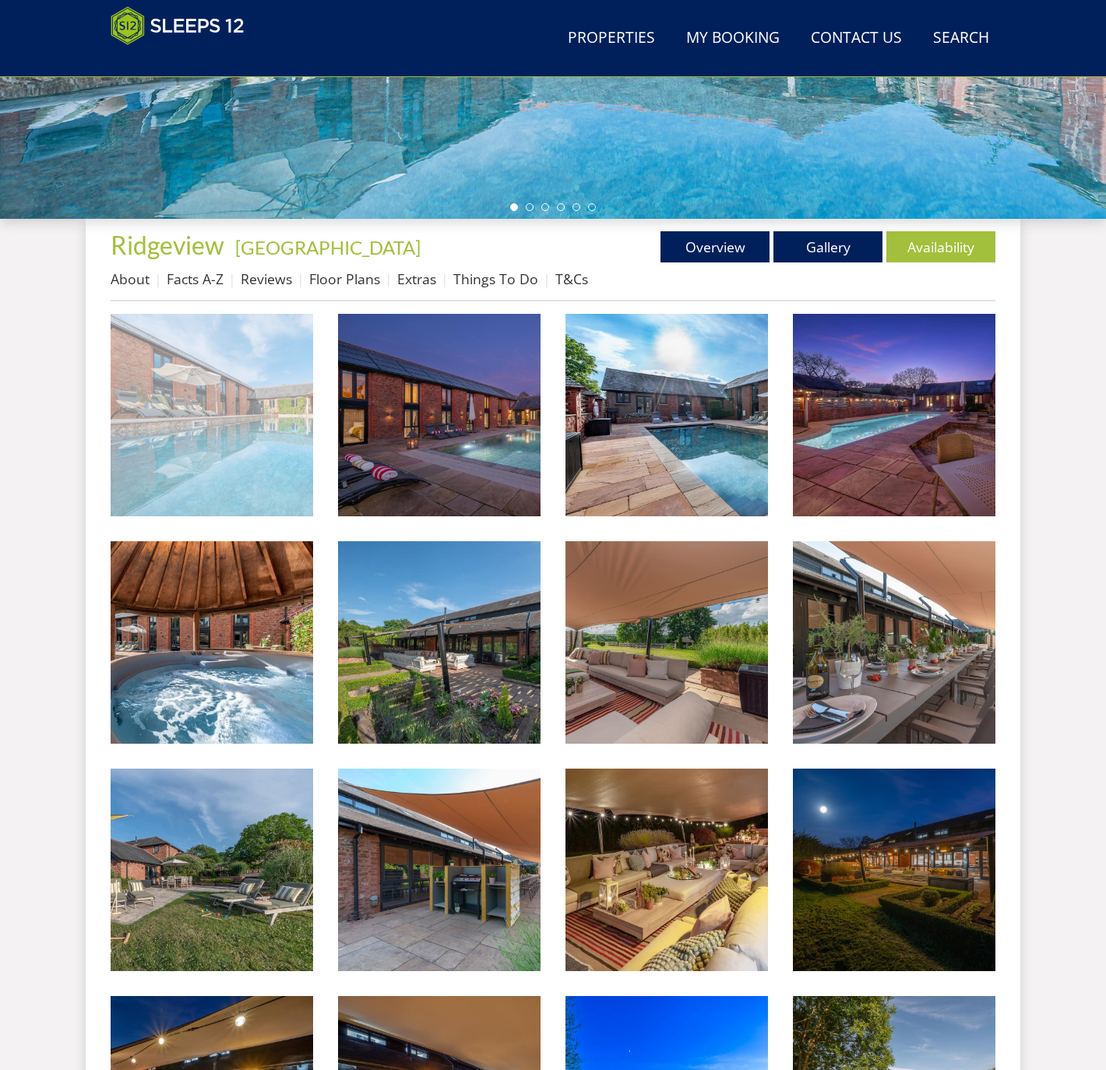
click at [240, 442] on img at bounding box center [212, 415] width 202 height 202
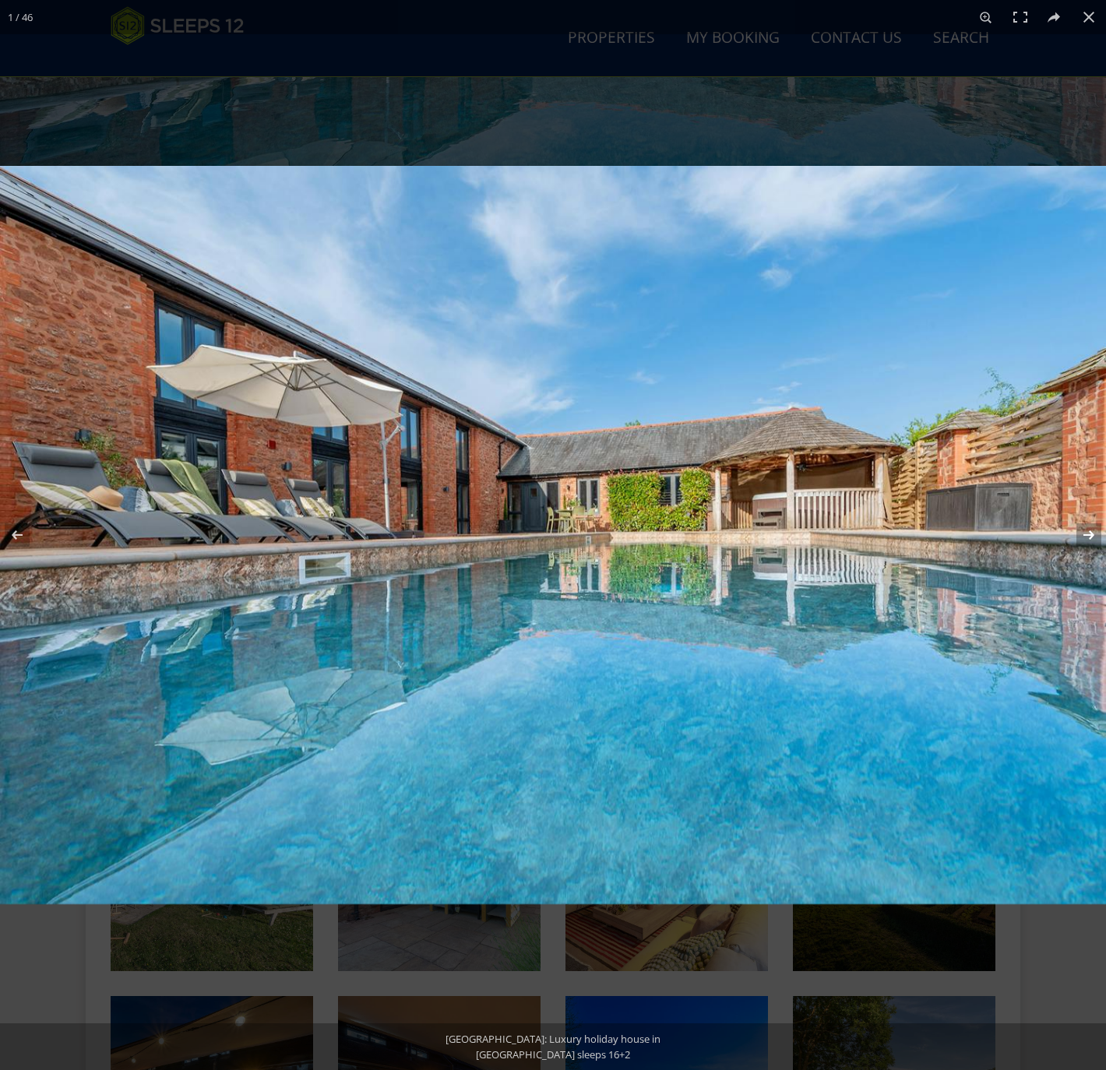
click at [1085, 534] on button at bounding box center [1078, 535] width 54 height 78
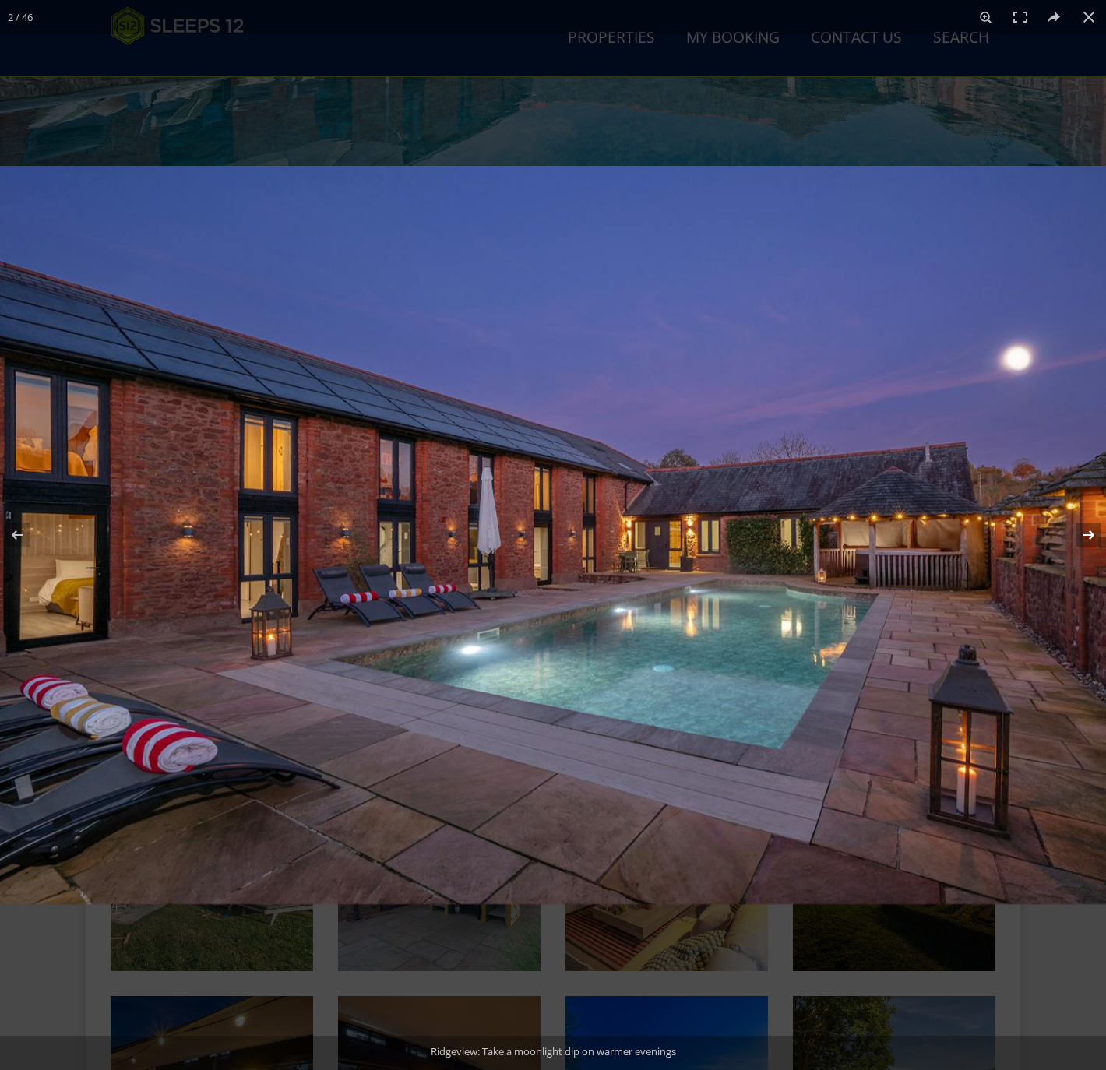
click at [1085, 534] on button at bounding box center [1078, 535] width 54 height 78
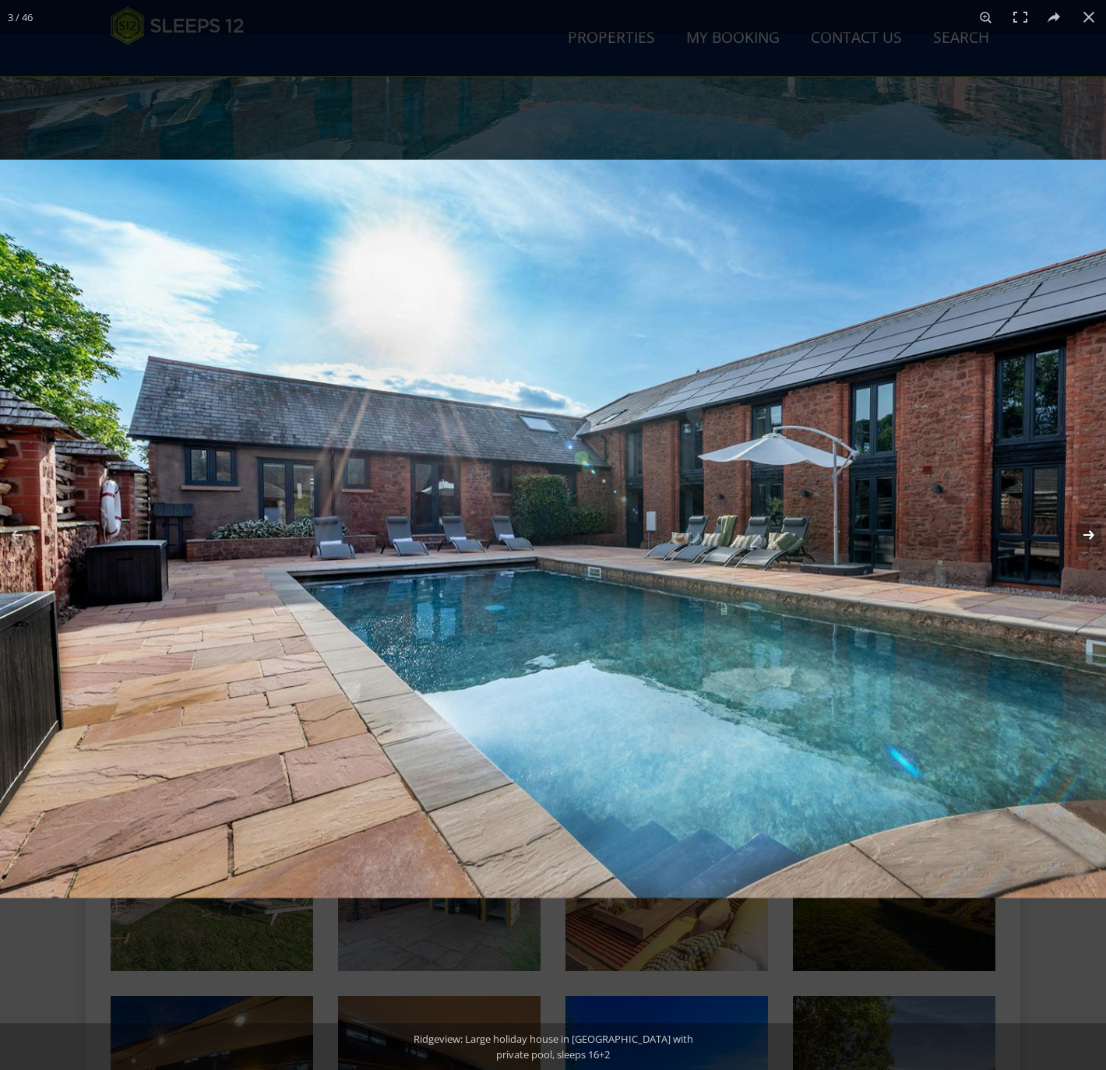
click at [1085, 534] on button at bounding box center [1078, 535] width 54 height 78
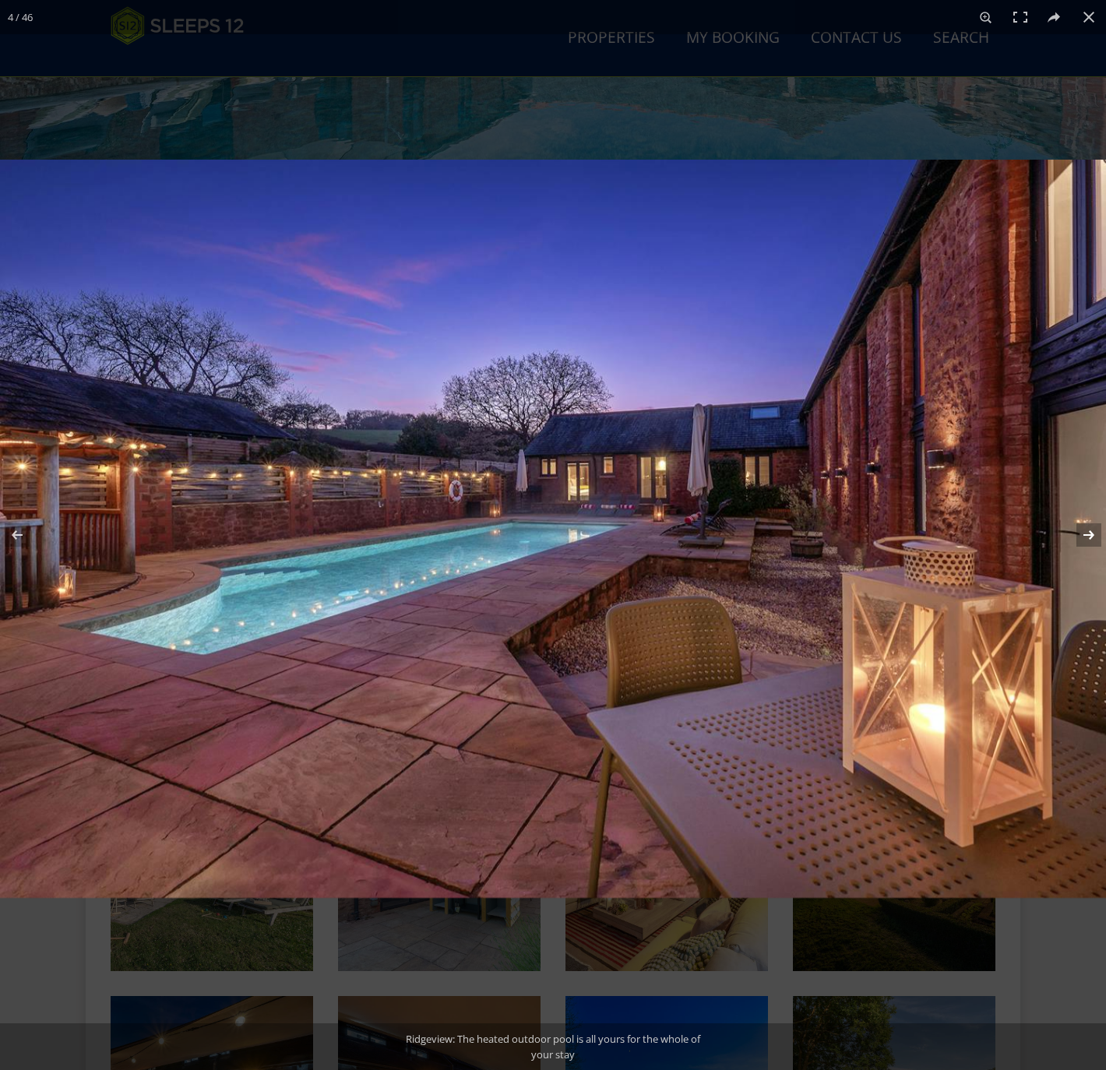
click at [1085, 534] on button at bounding box center [1078, 535] width 54 height 78
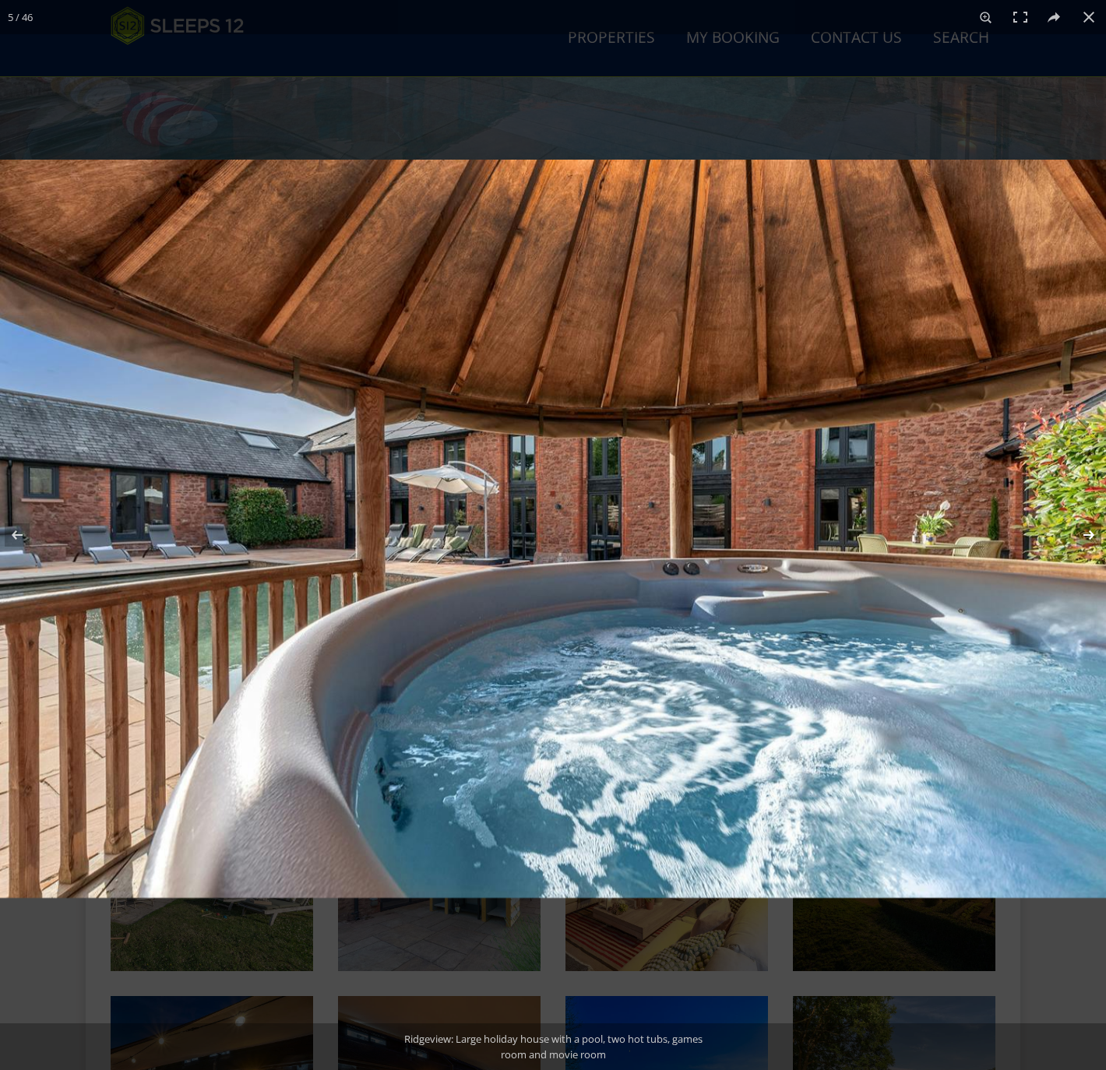
click at [1085, 534] on button at bounding box center [1078, 535] width 54 height 78
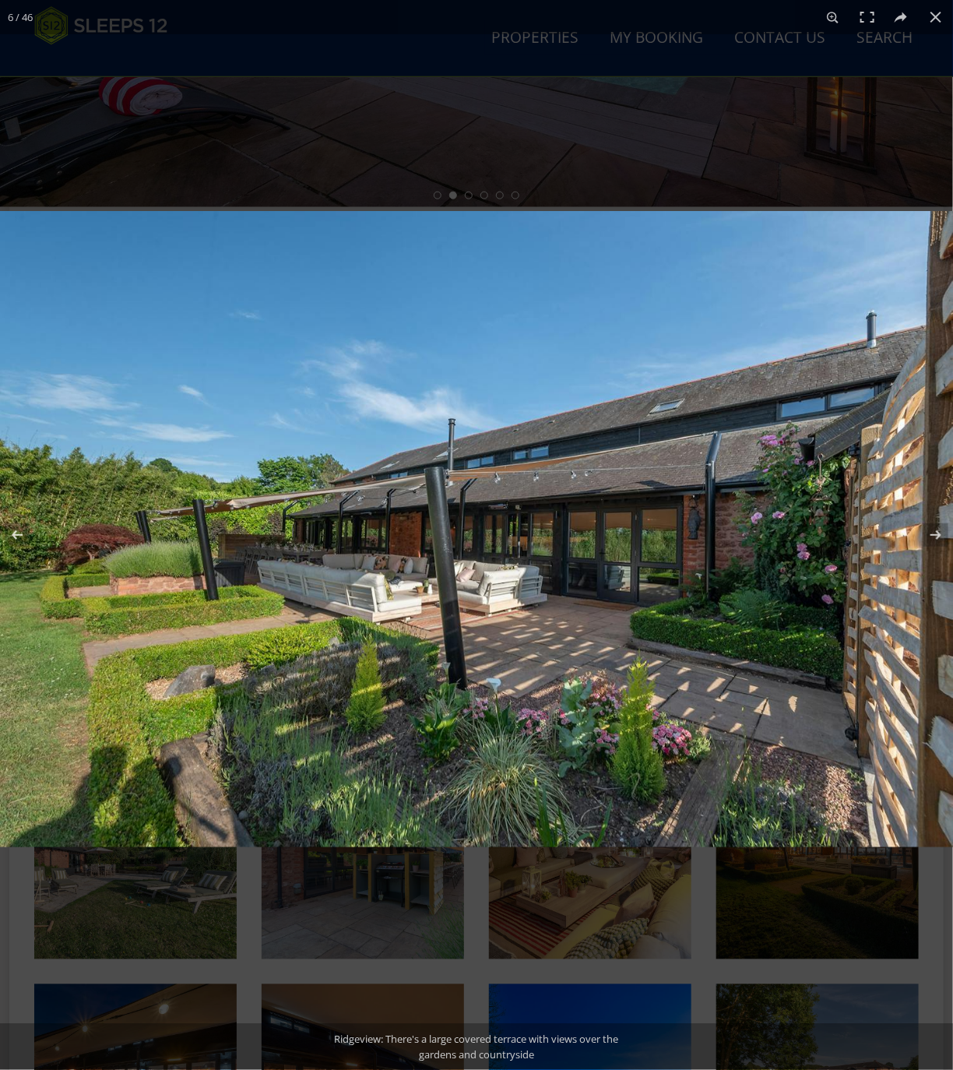
click at [486, 519] on img at bounding box center [476, 529] width 953 height 636
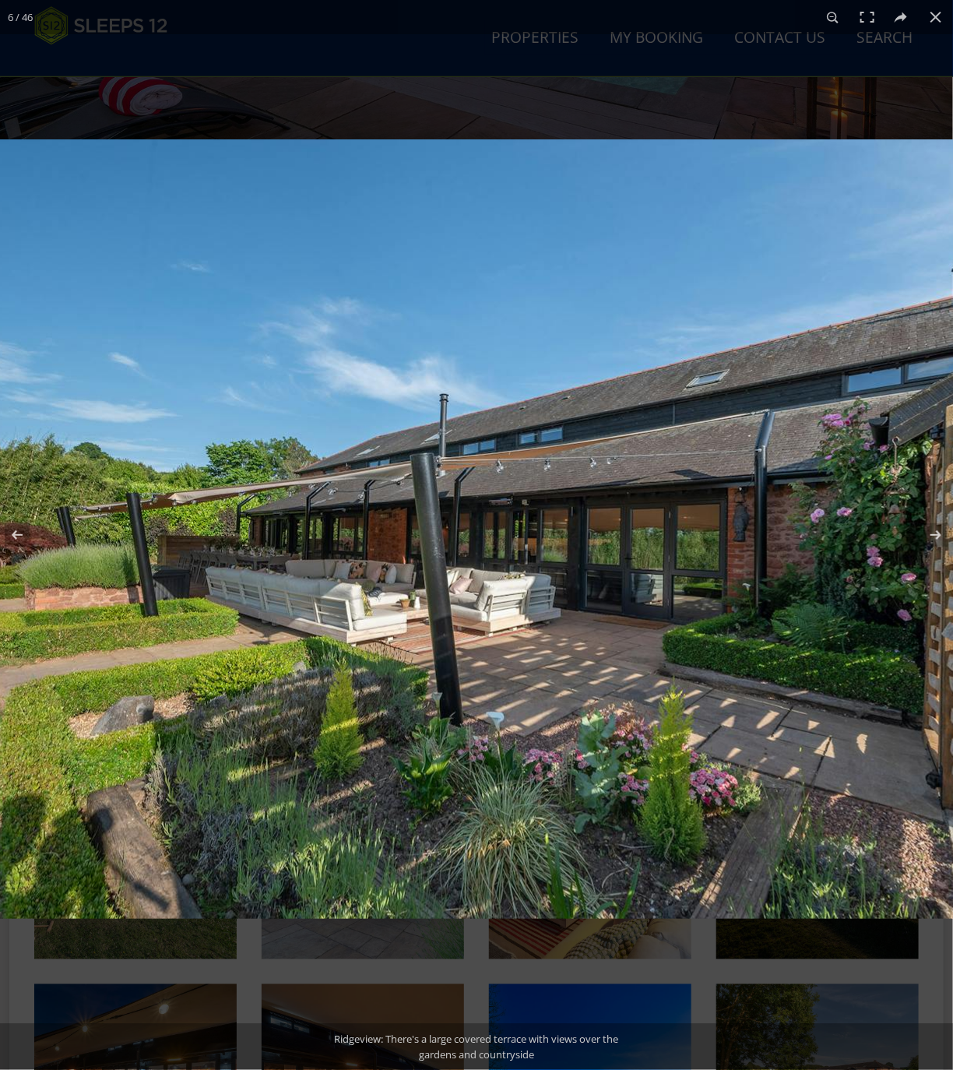
click at [610, 642] on img at bounding box center [474, 528] width 1168 height 779
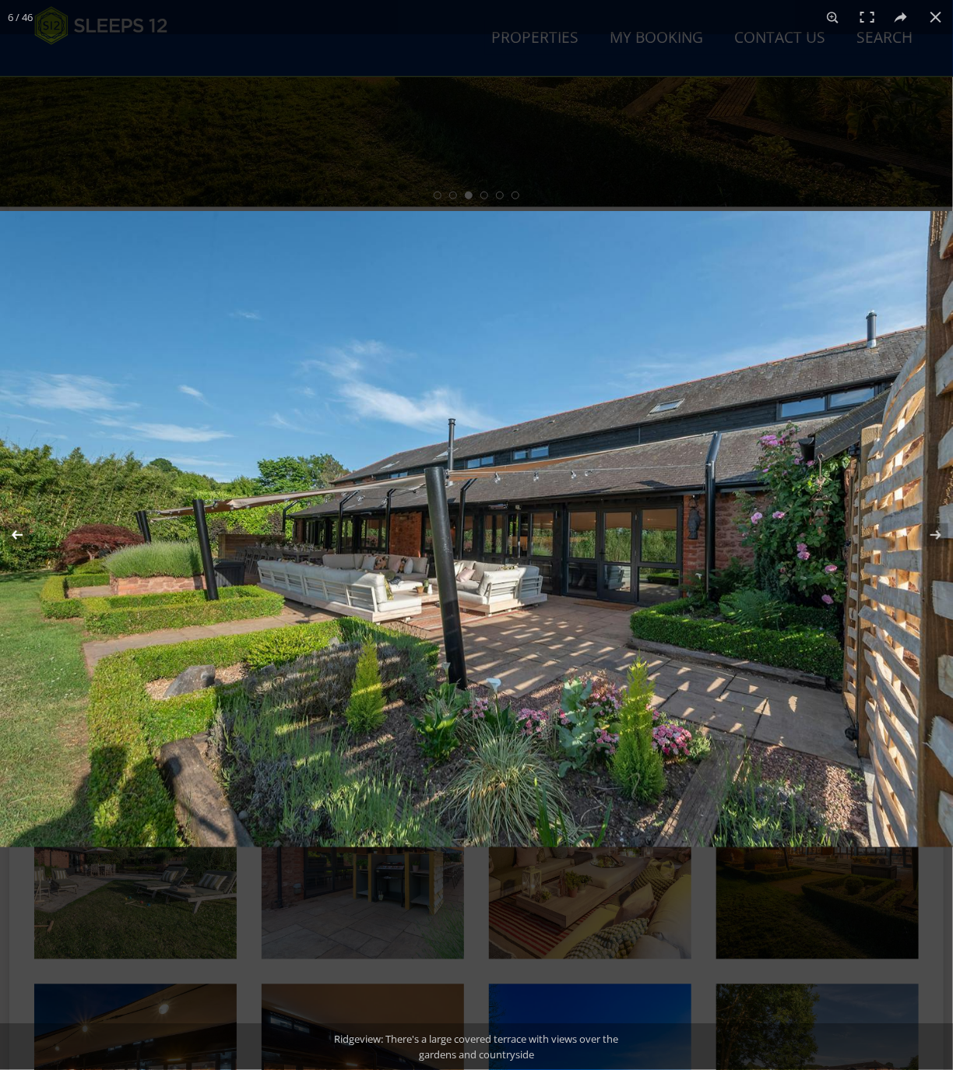
click at [21, 536] on button at bounding box center [27, 535] width 54 height 78
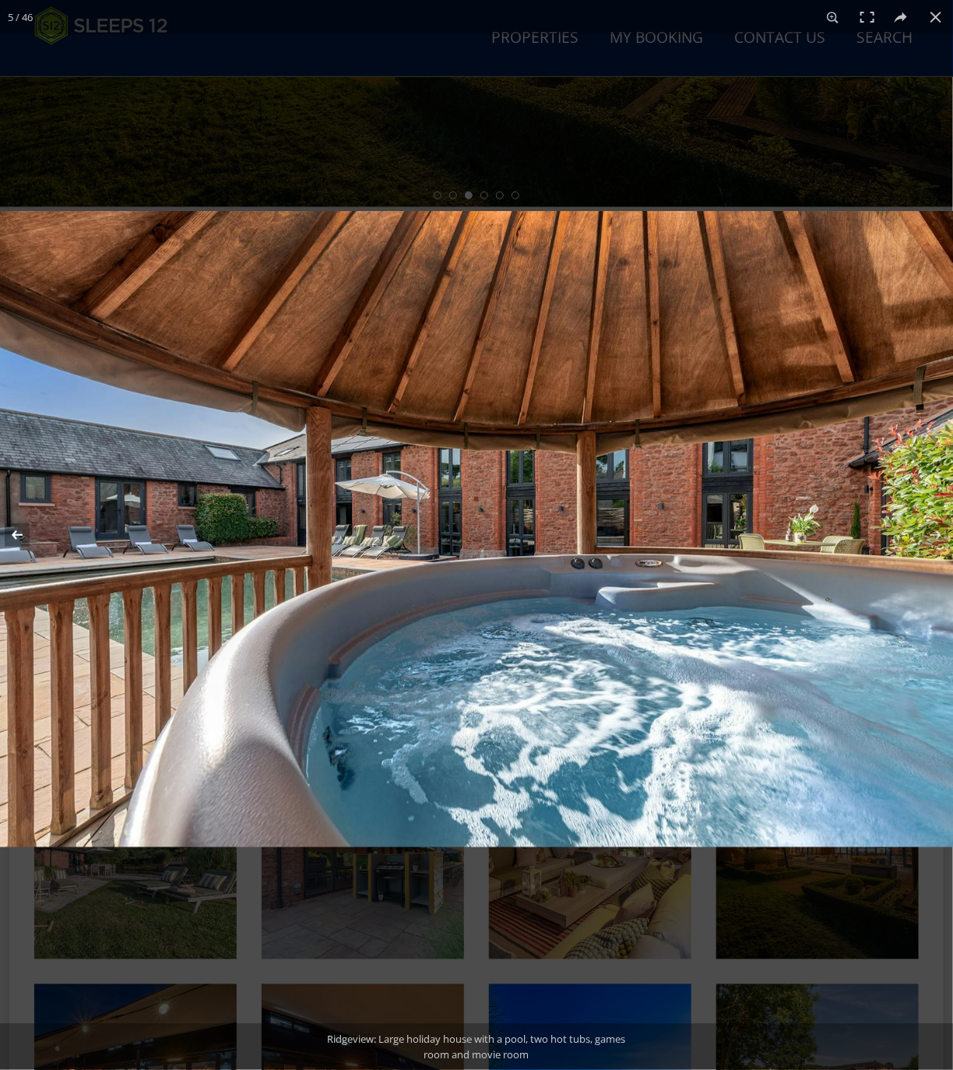
click at [21, 536] on button at bounding box center [27, 535] width 54 height 78
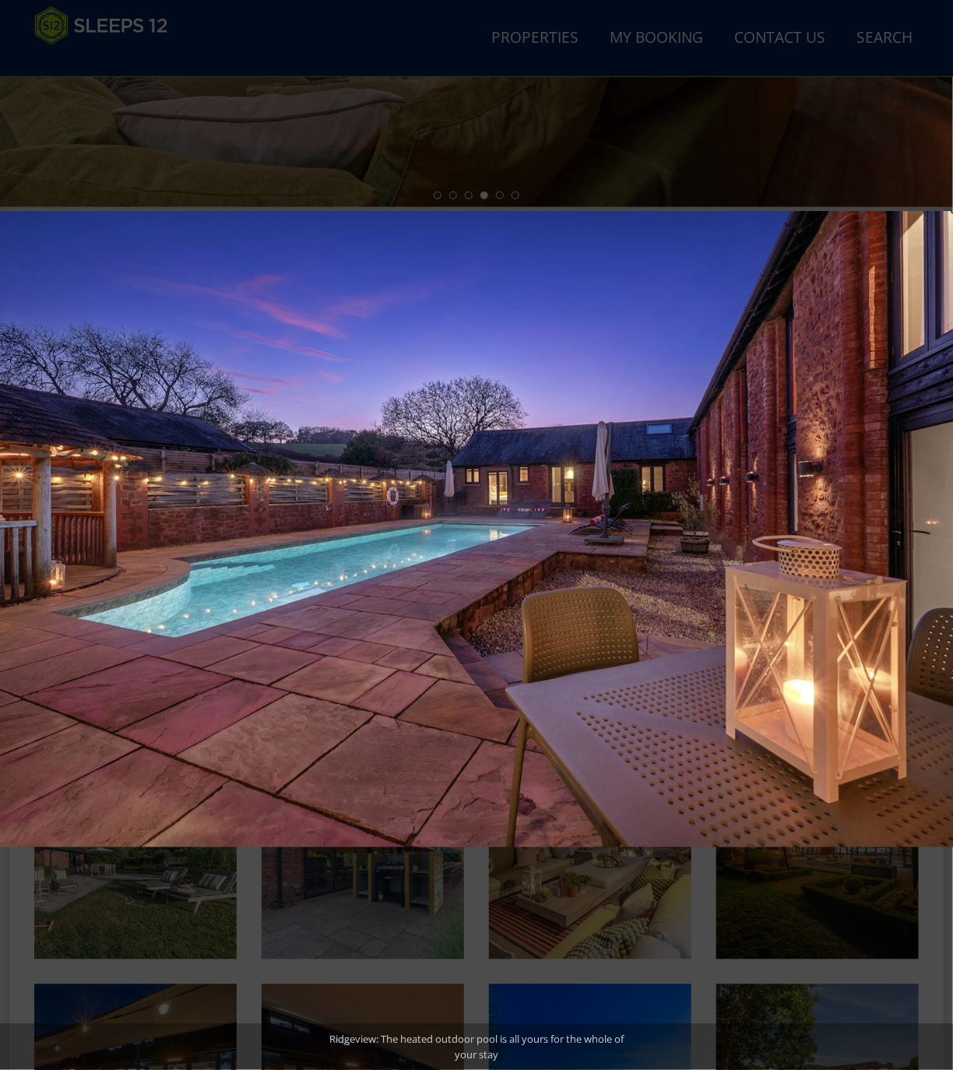
click at [21, 536] on button at bounding box center [27, 535] width 54 height 78
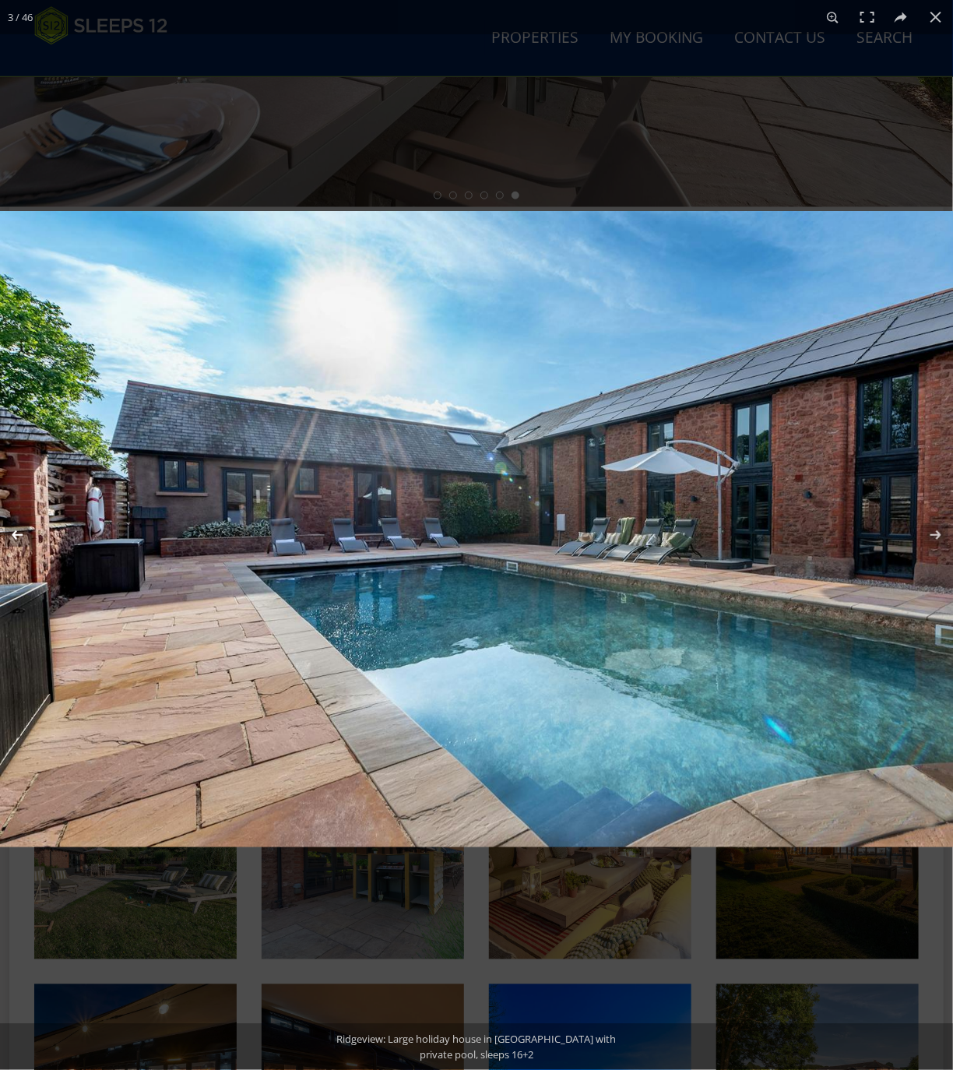
click at [22, 538] on button at bounding box center [27, 535] width 54 height 78
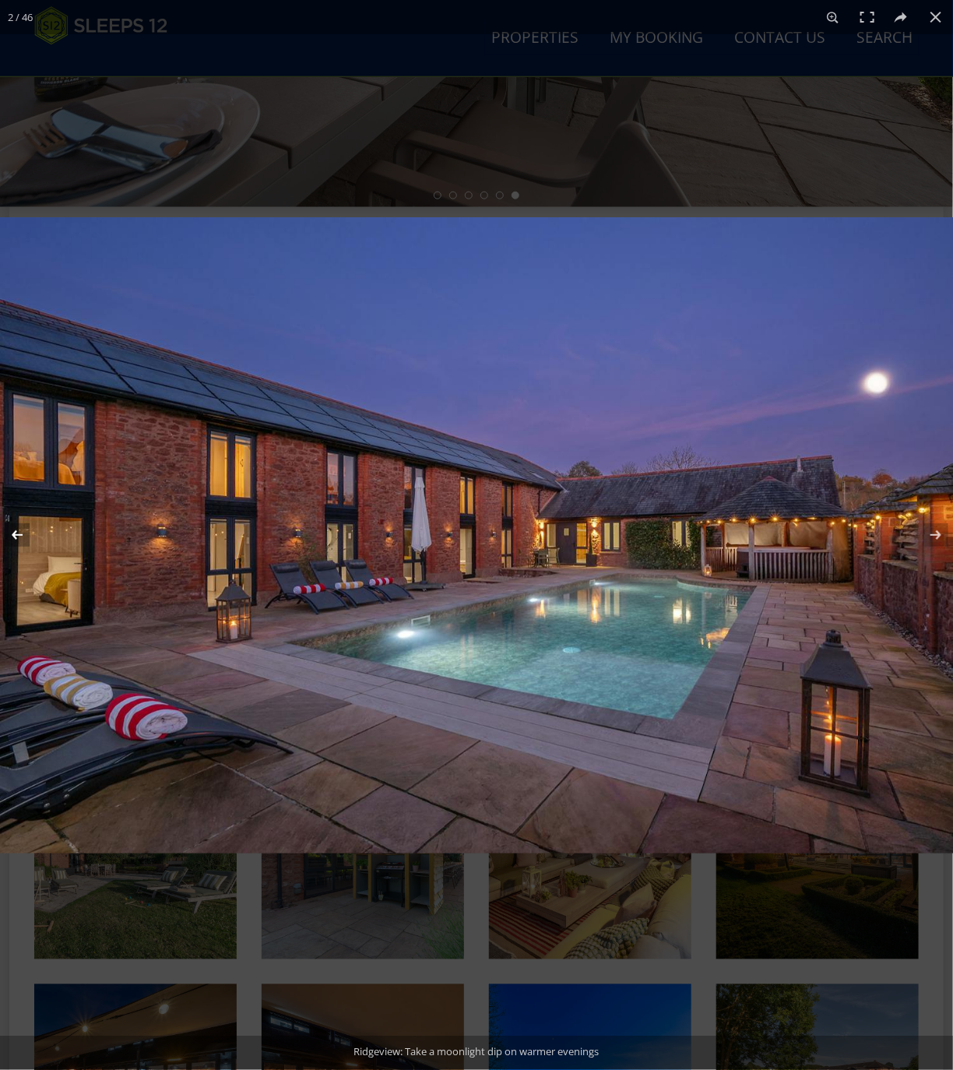
click at [22, 538] on button at bounding box center [27, 535] width 54 height 78
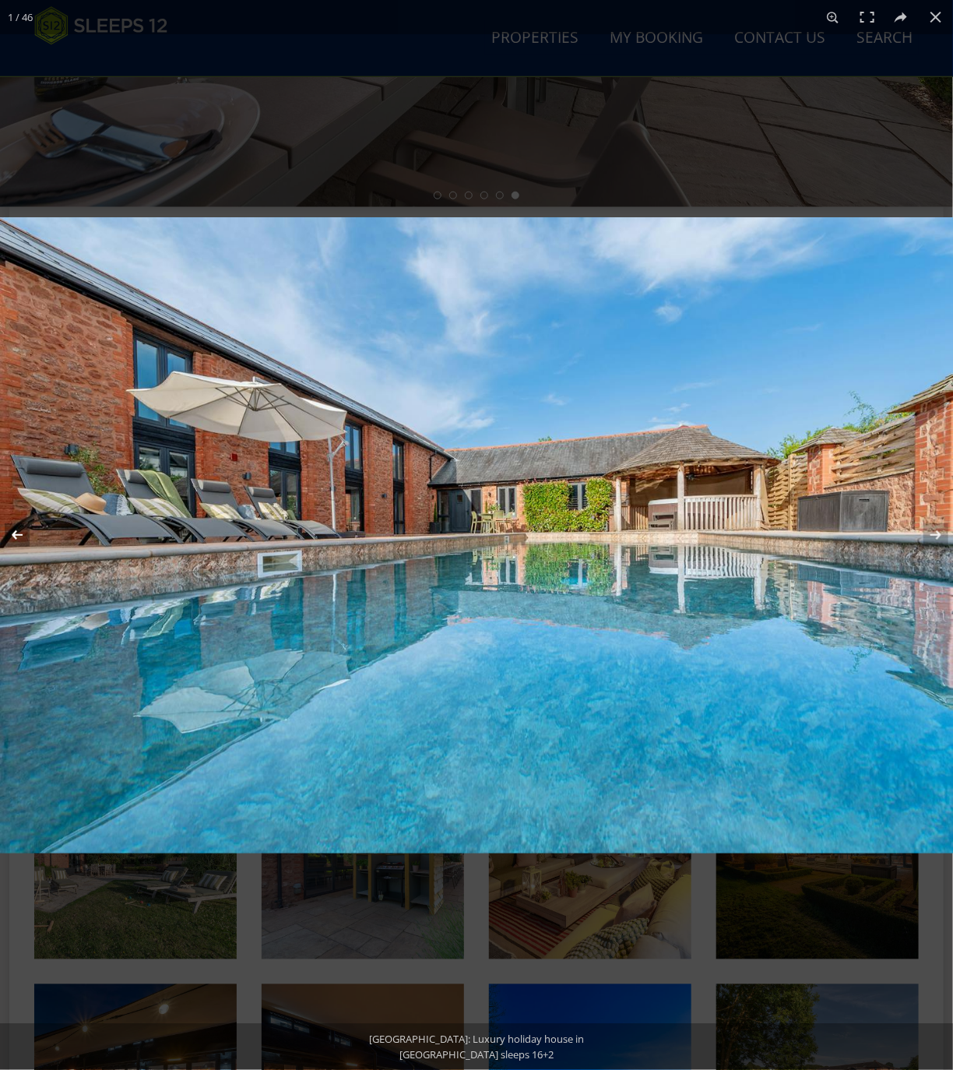
click at [22, 538] on button at bounding box center [27, 535] width 54 height 78
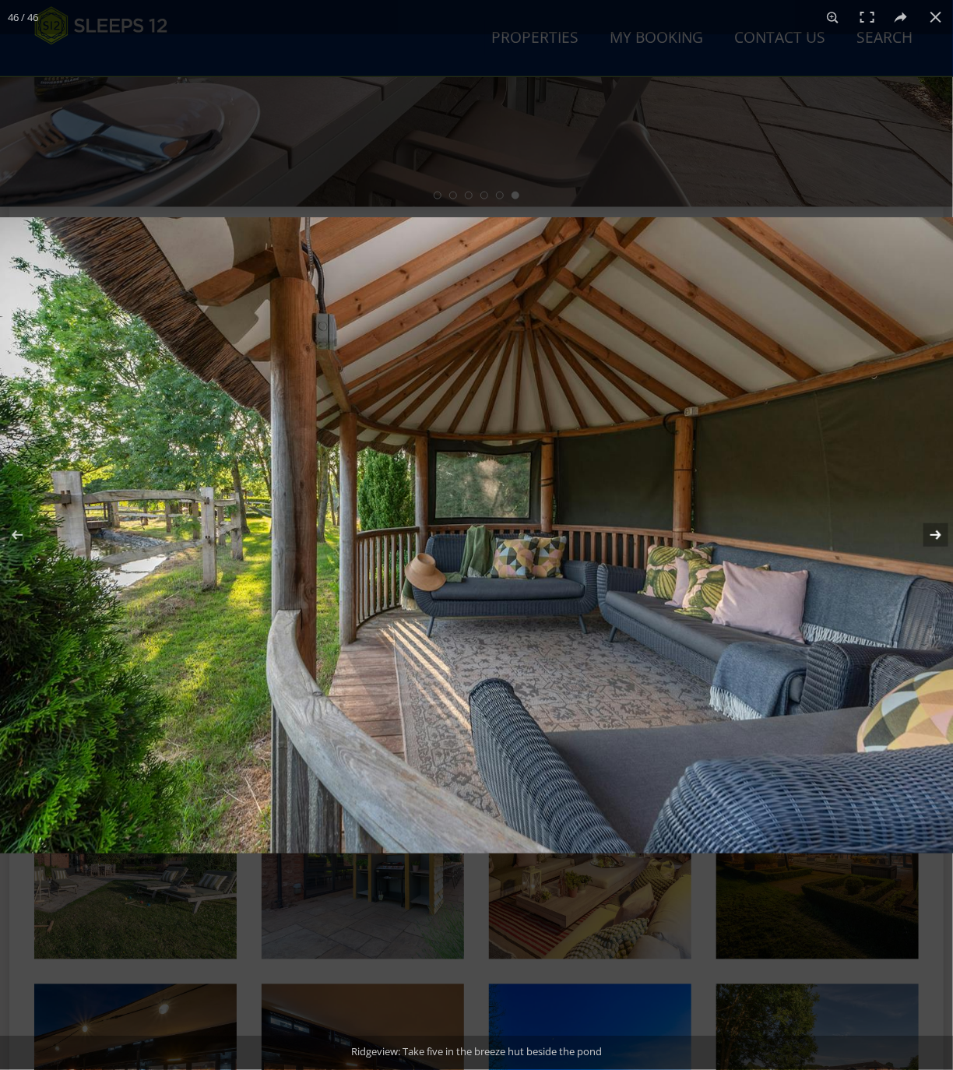
click at [939, 533] on button at bounding box center [925, 535] width 54 height 78
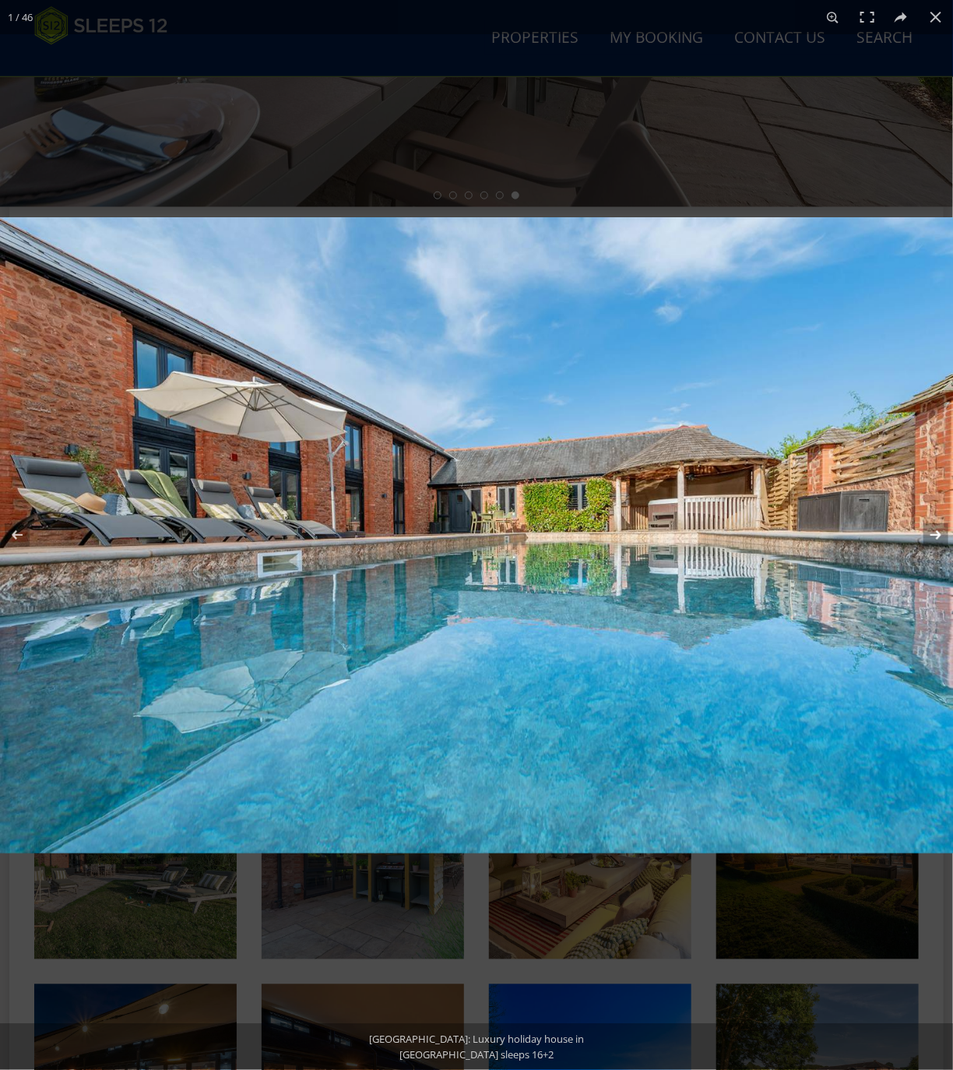
click at [939, 533] on button at bounding box center [925, 535] width 54 height 78
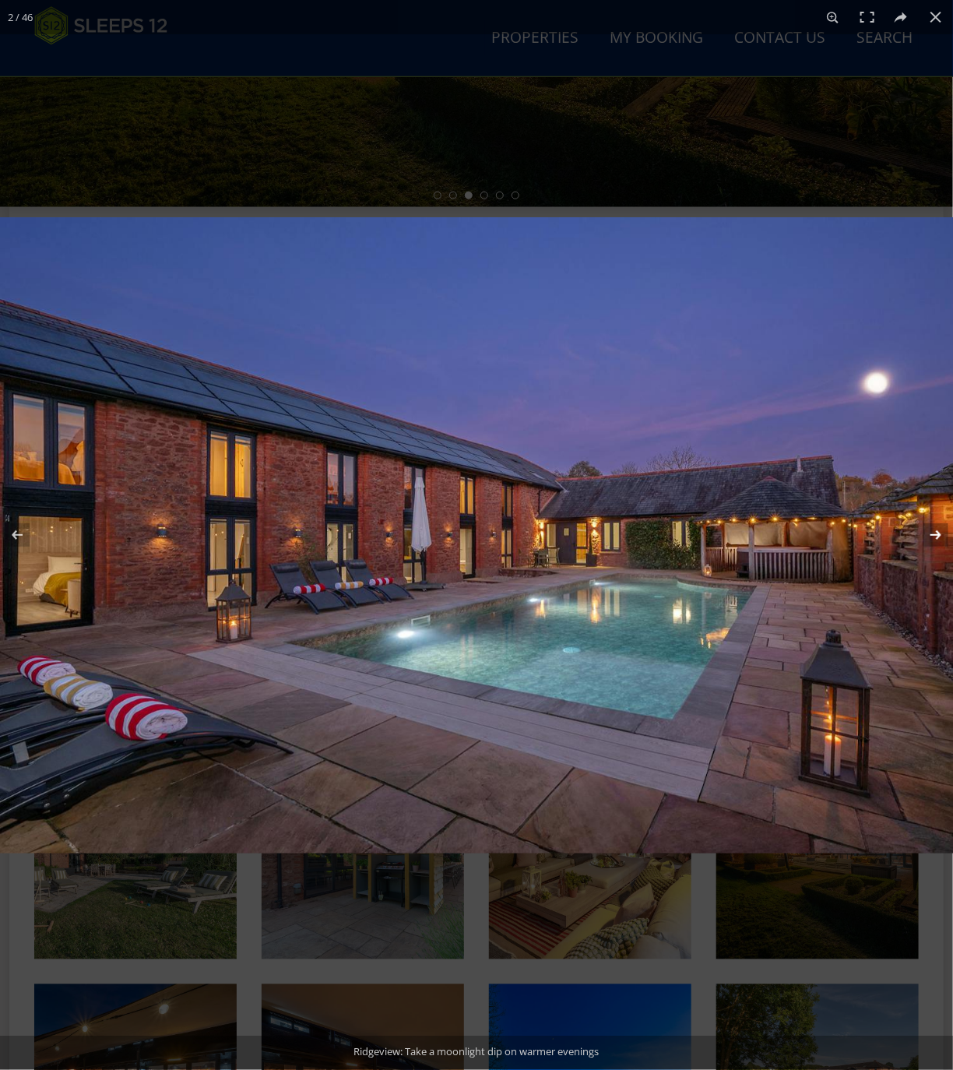
click at [929, 538] on button at bounding box center [925, 535] width 54 height 78
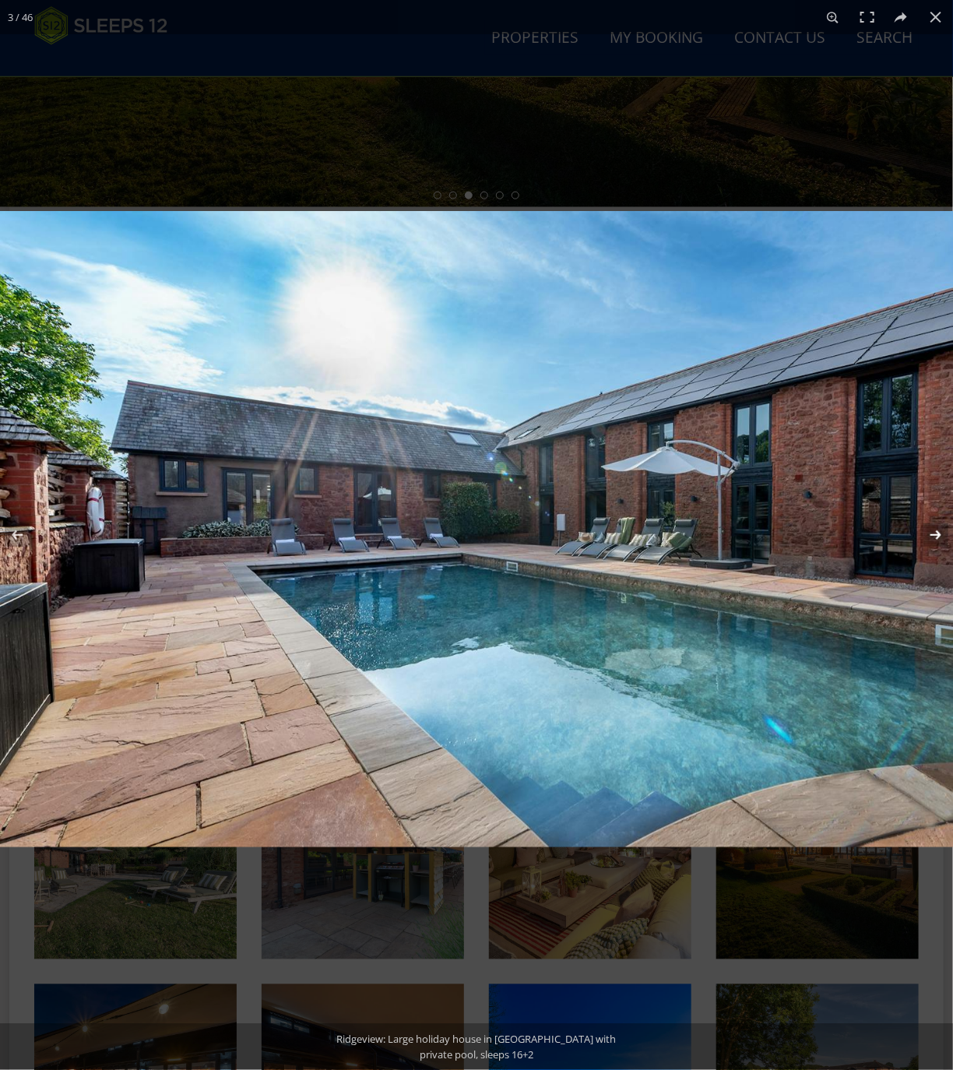
click at [929, 538] on button at bounding box center [925, 535] width 54 height 78
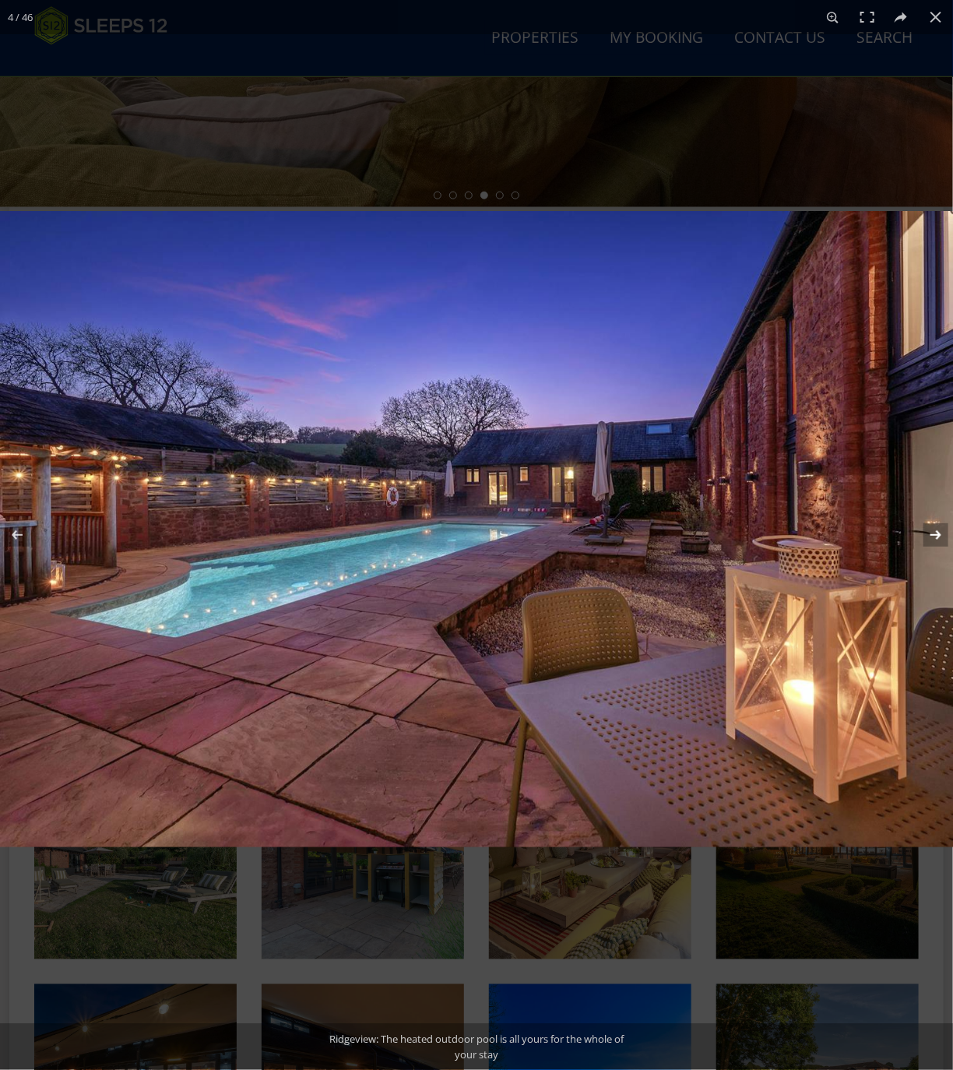
click at [929, 538] on button at bounding box center [925, 535] width 54 height 78
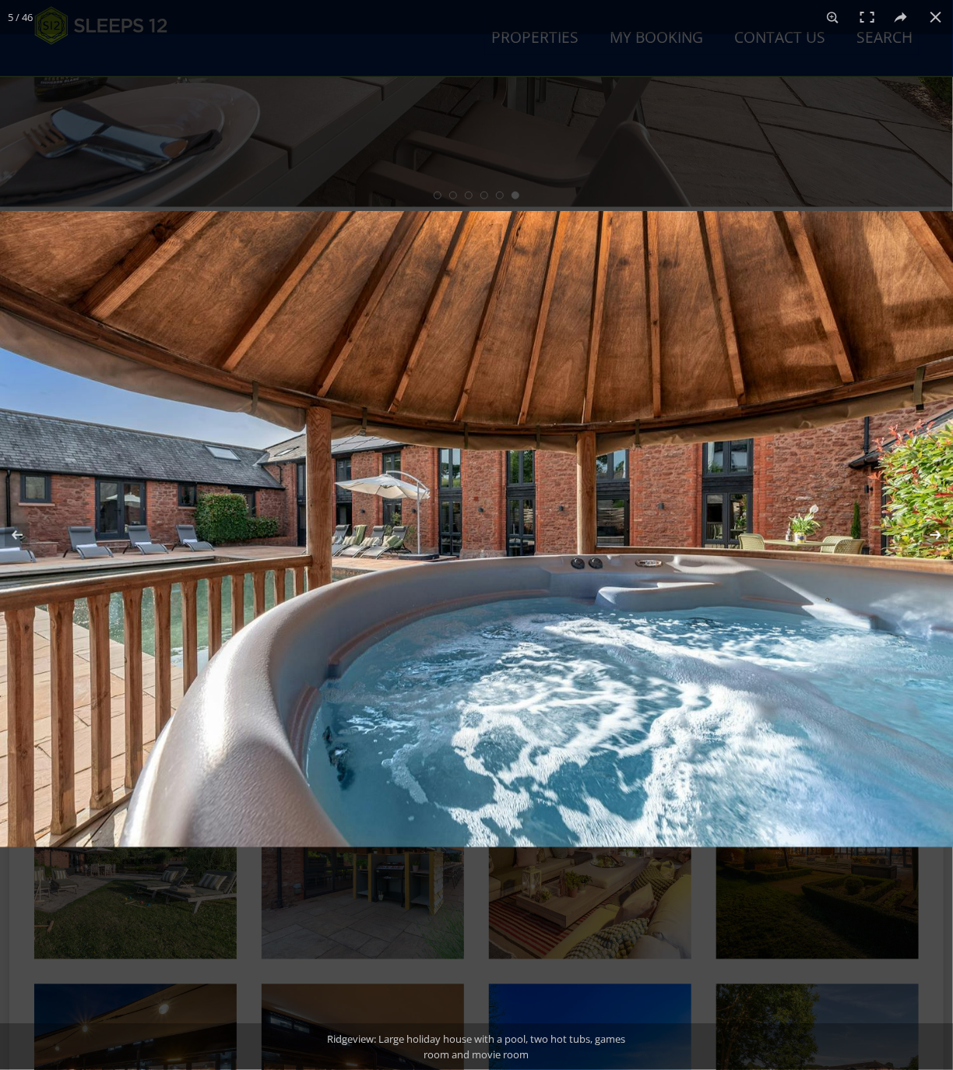
click at [939, 538] on button at bounding box center [925, 535] width 54 height 78
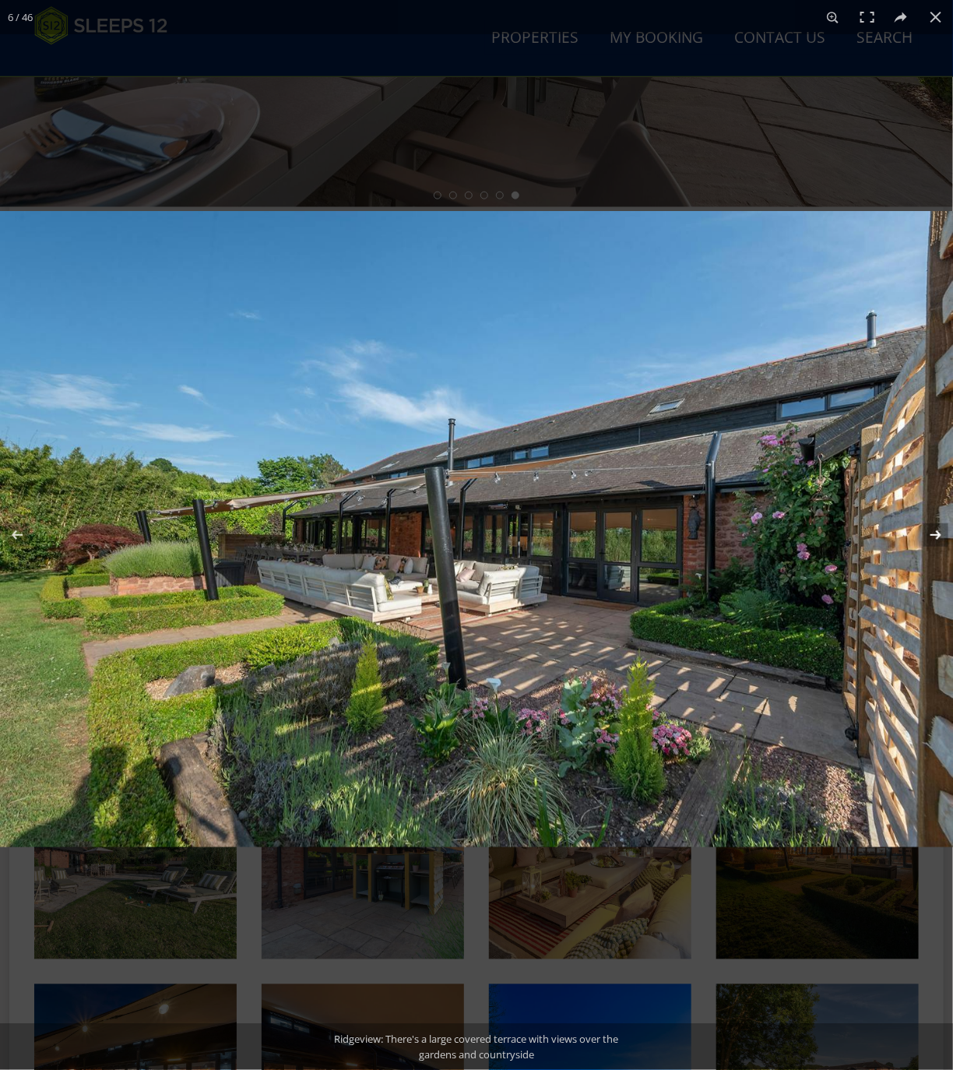
click at [933, 534] on button at bounding box center [925, 535] width 54 height 78
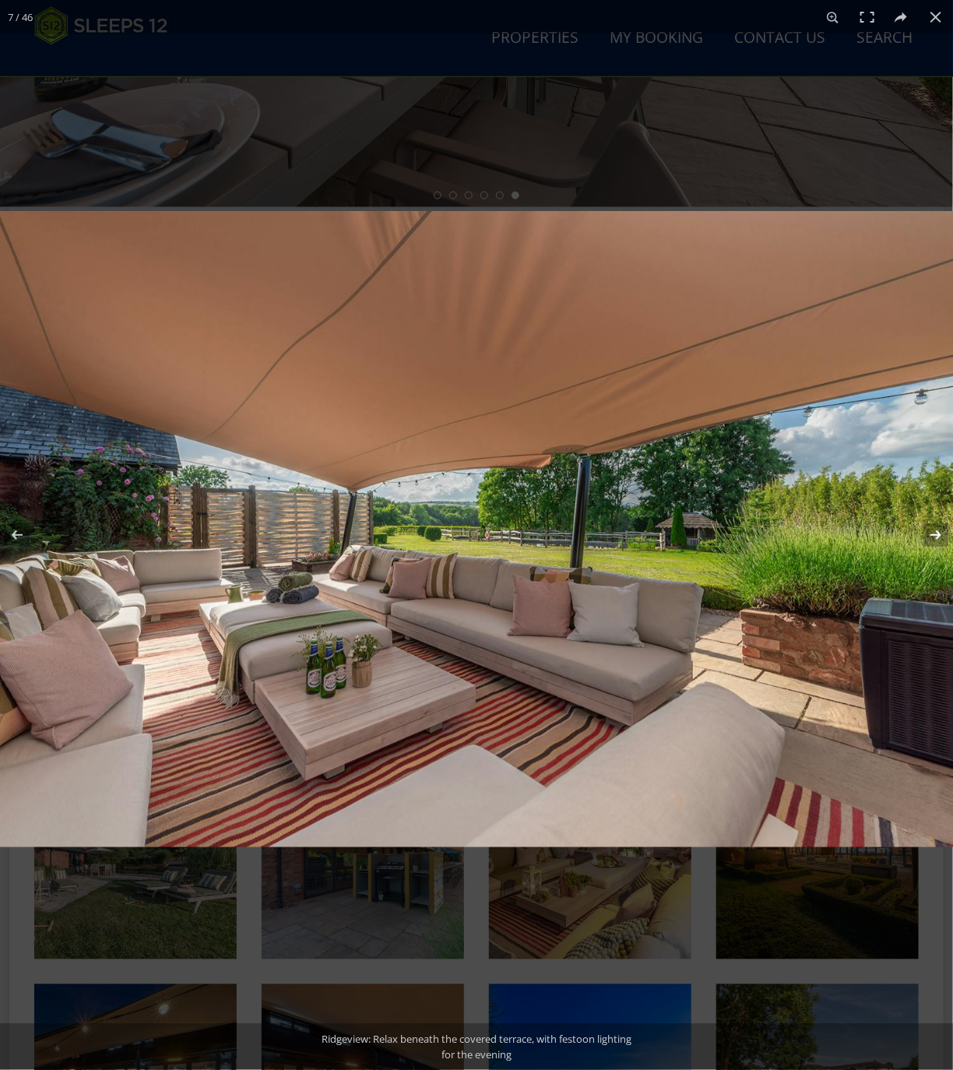
click at [933, 534] on button at bounding box center [925, 535] width 54 height 78
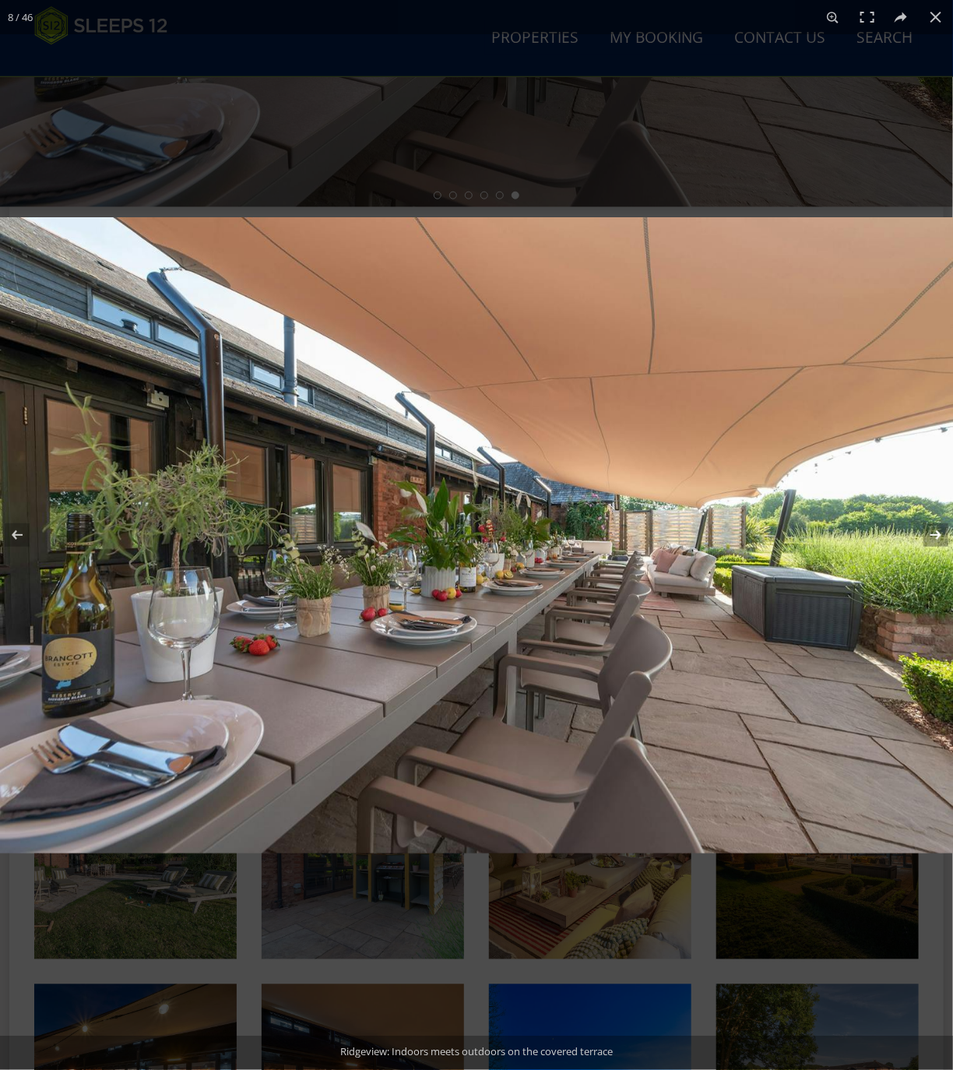
click at [932, 534] on button at bounding box center [925, 535] width 54 height 78
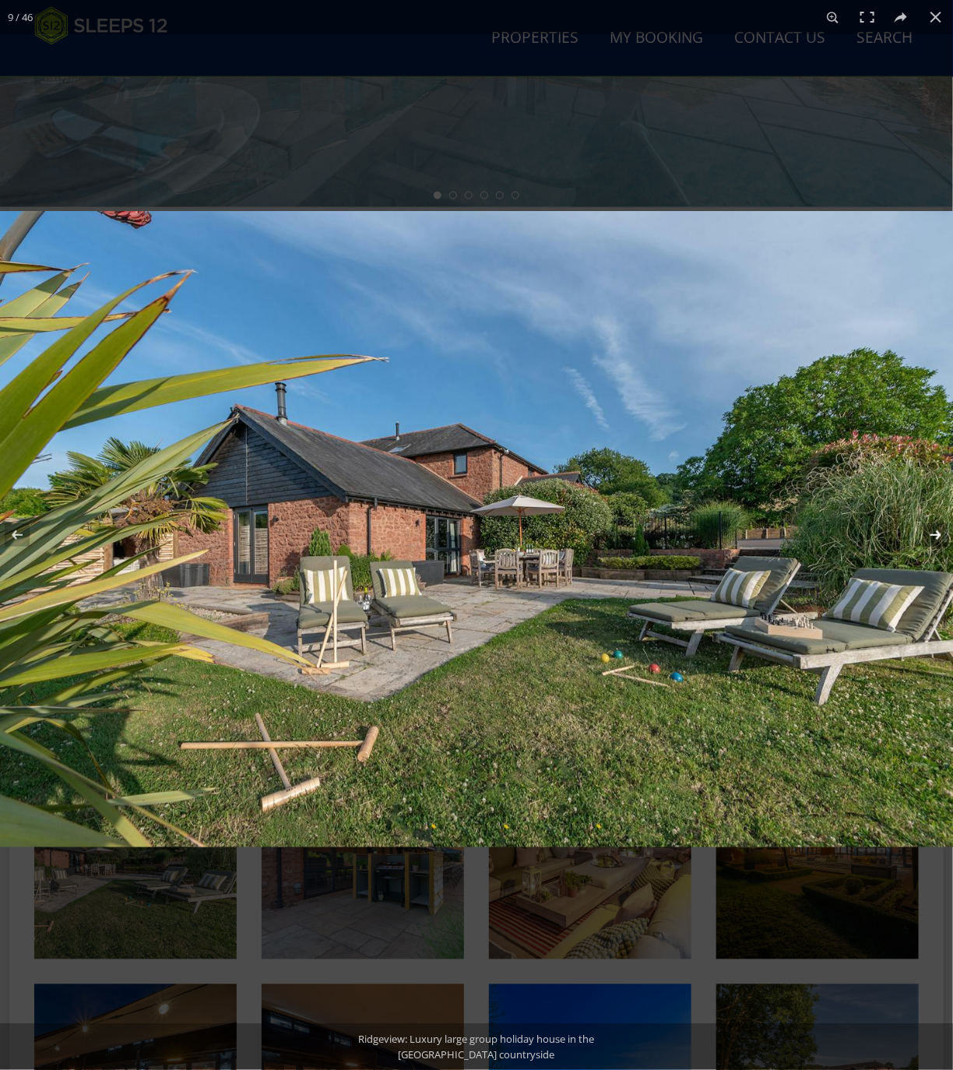
click at [932, 534] on button at bounding box center [925, 535] width 54 height 78
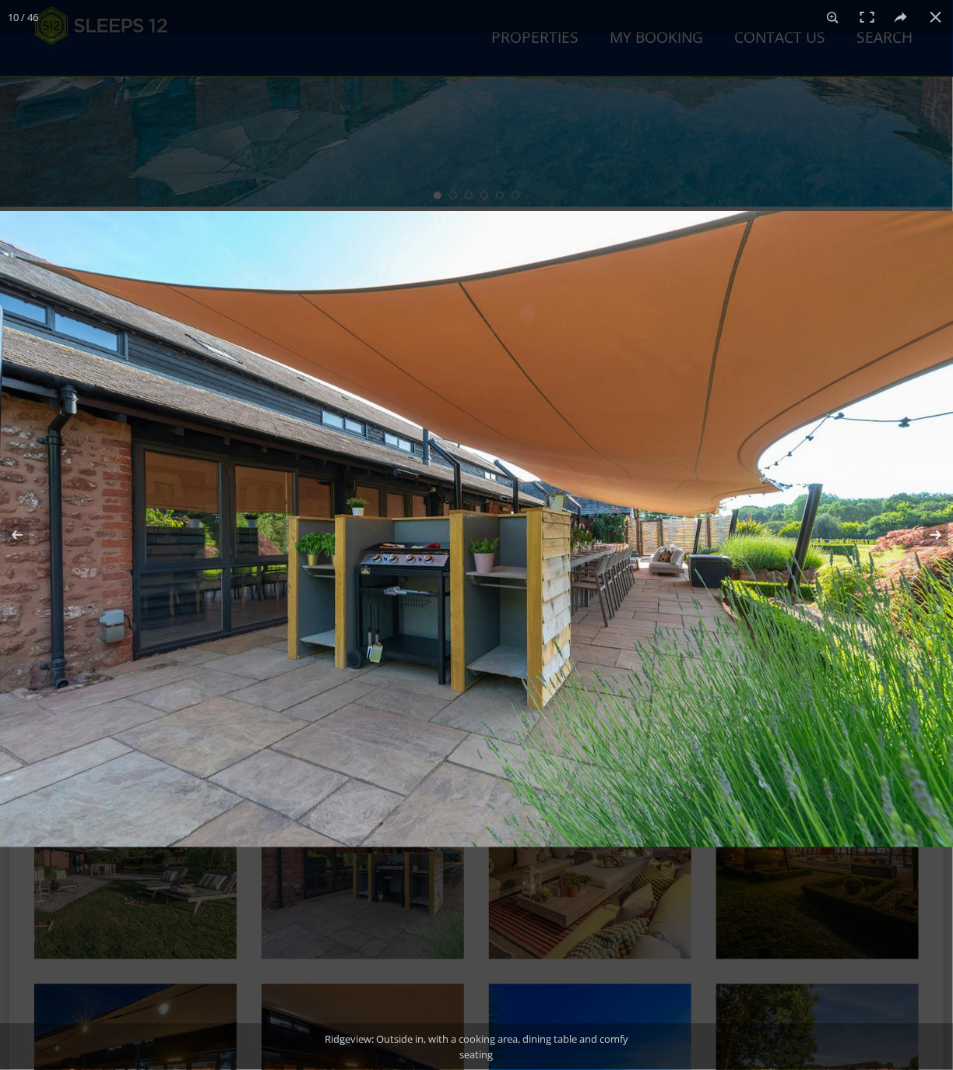
click at [932, 534] on button at bounding box center [925, 535] width 54 height 78
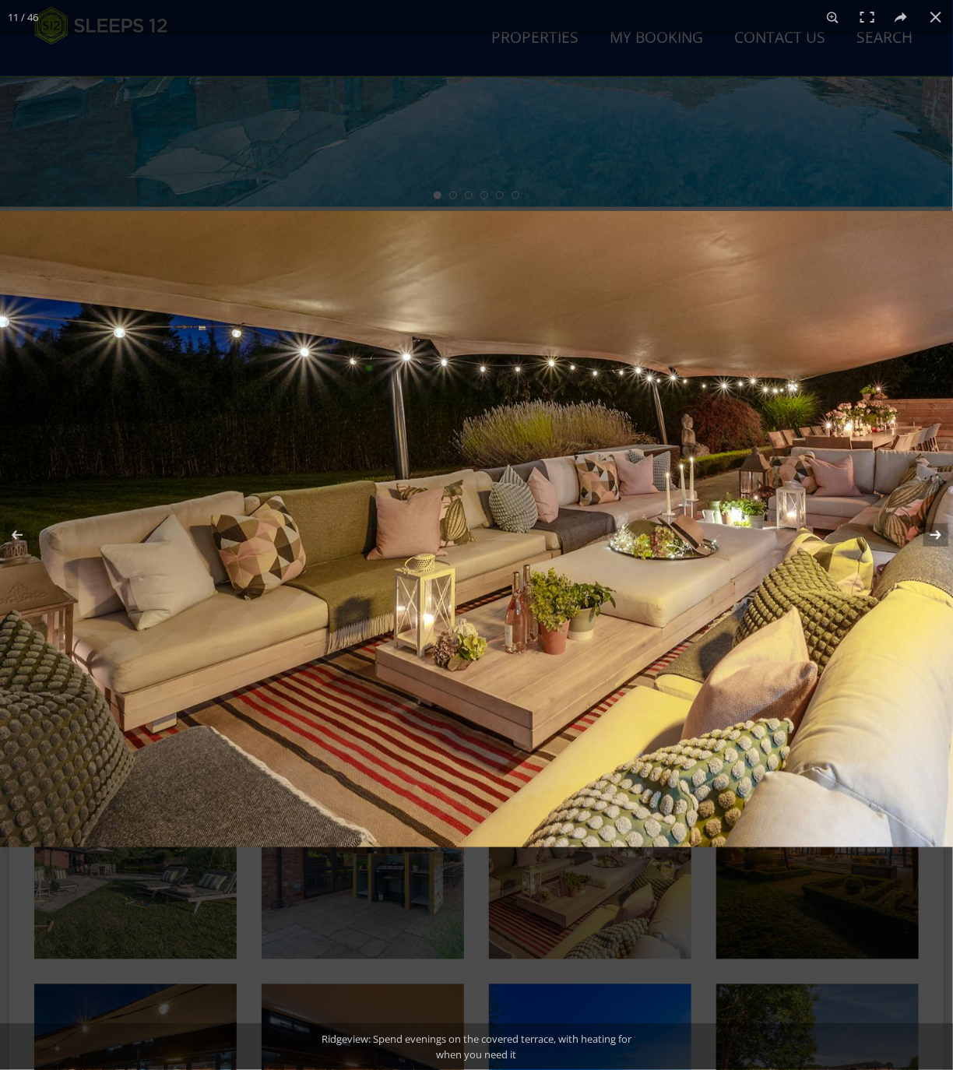
click at [932, 534] on button at bounding box center [925, 535] width 54 height 78
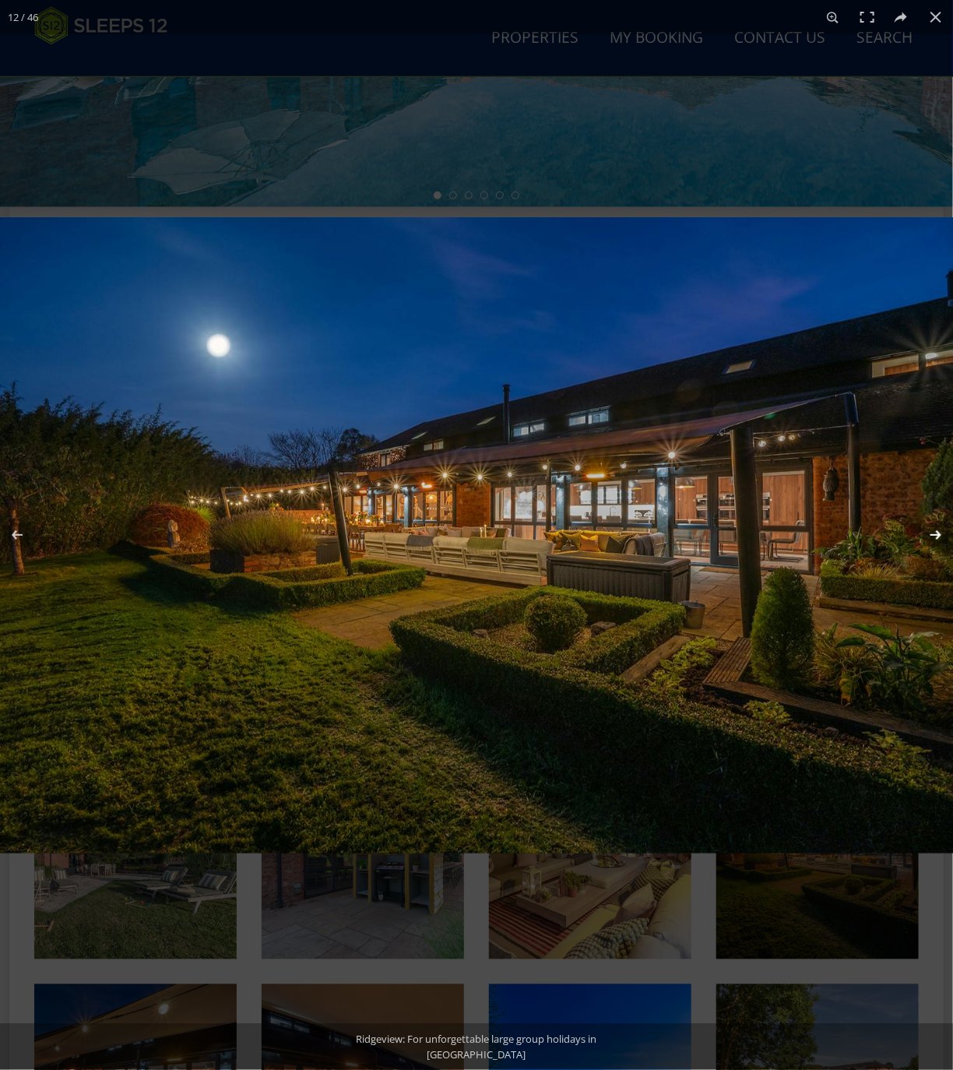
click at [932, 534] on button at bounding box center [925, 535] width 54 height 78
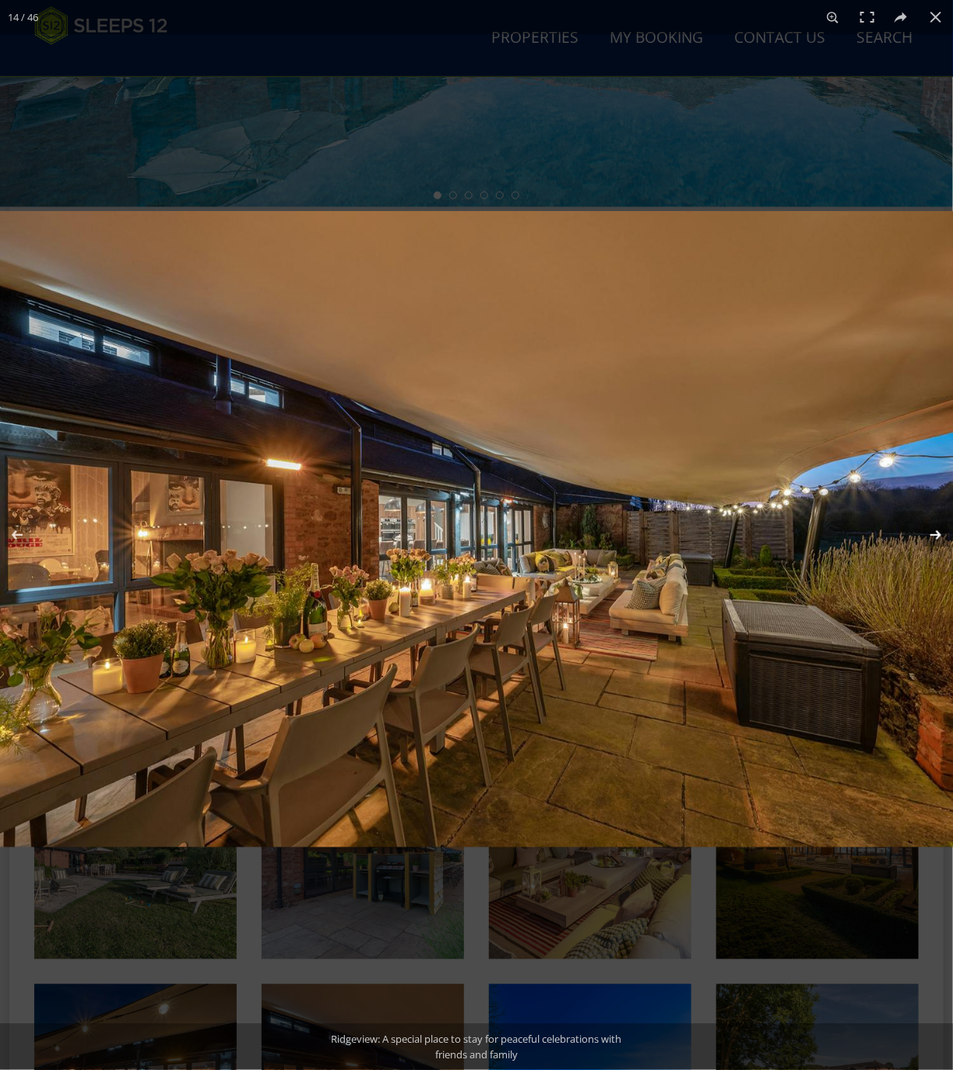
click at [932, 534] on button at bounding box center [925, 535] width 54 height 78
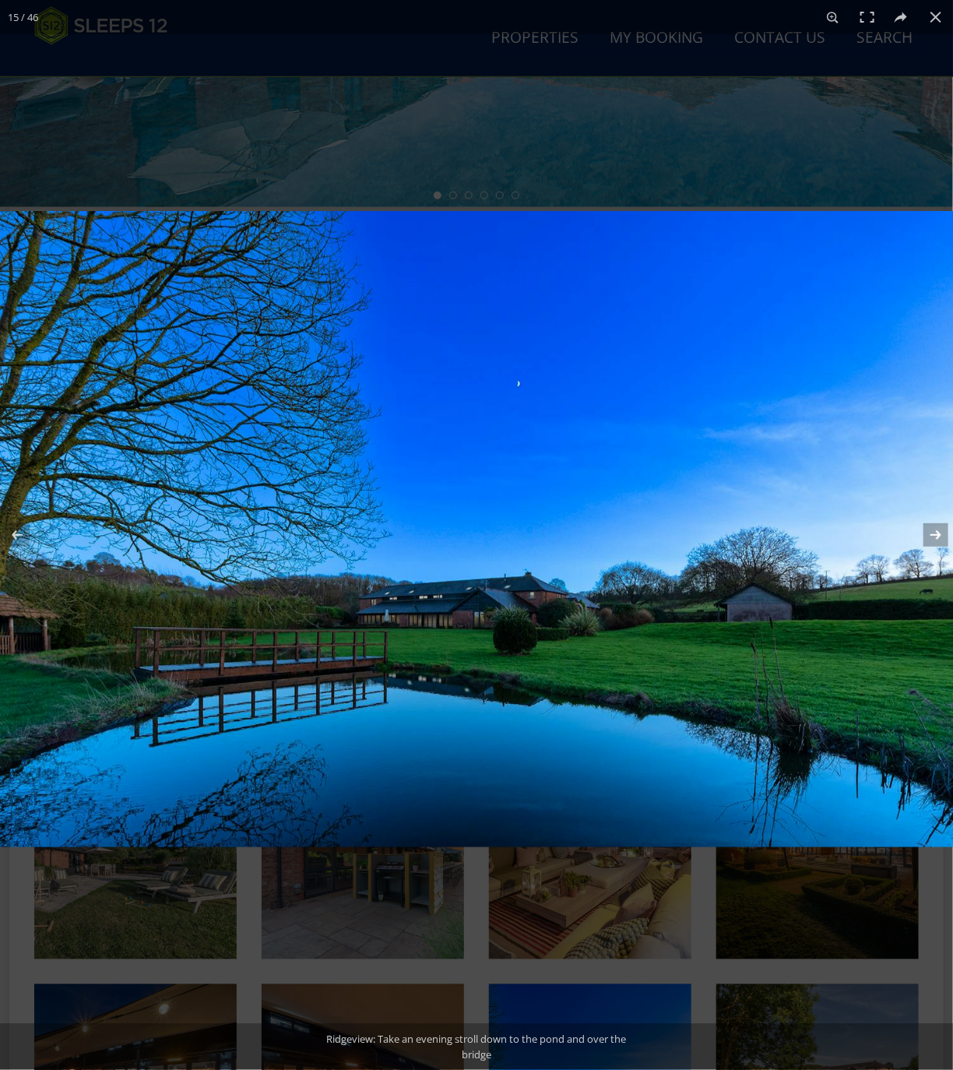
click at [932, 534] on button at bounding box center [925, 535] width 54 height 78
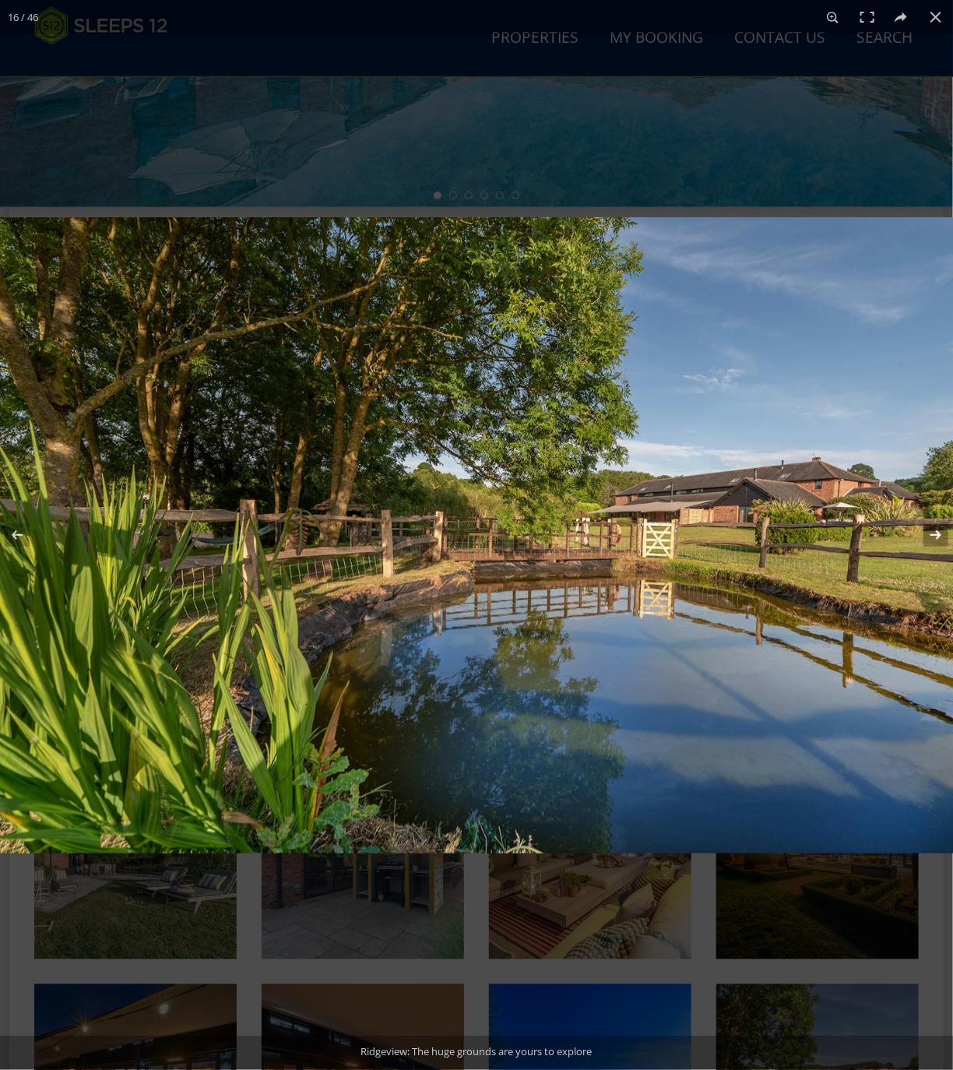
click at [932, 534] on button at bounding box center [925, 535] width 54 height 78
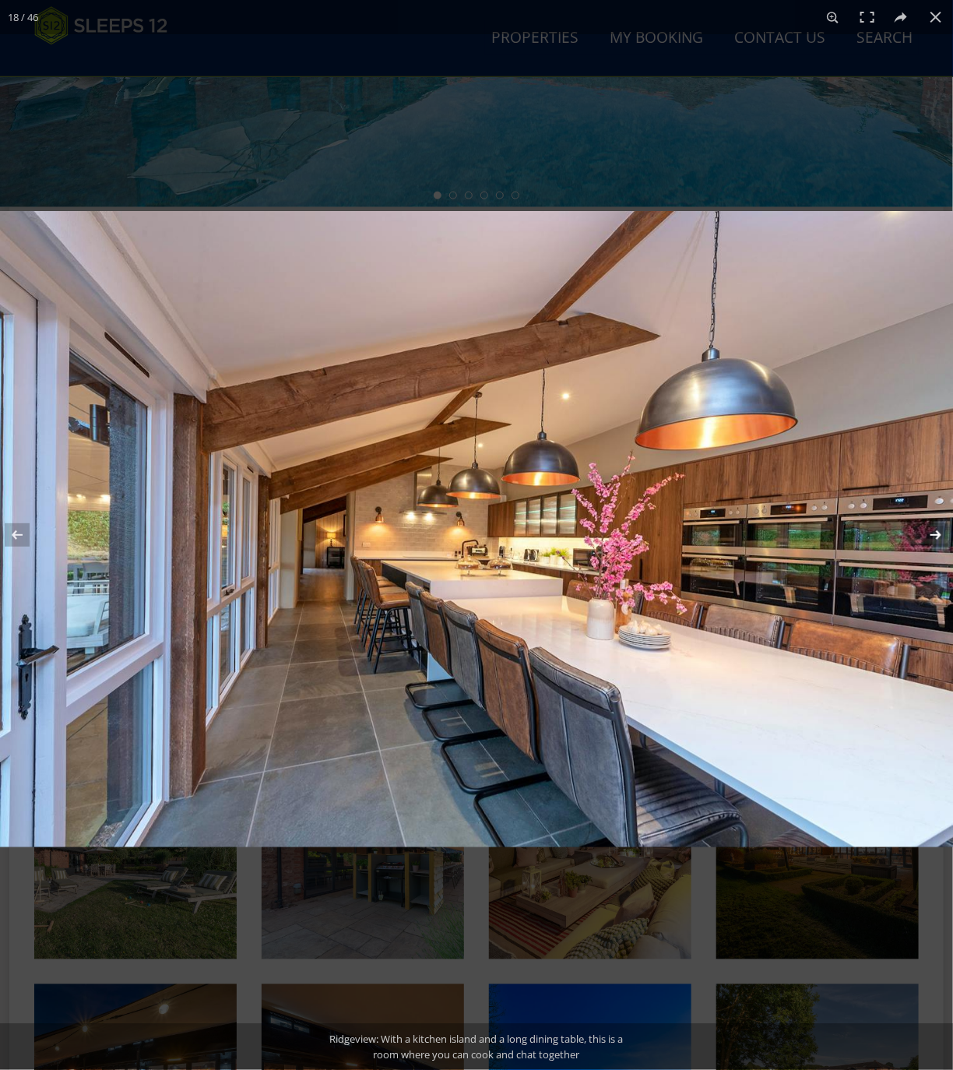
click at [932, 534] on button at bounding box center [925, 535] width 54 height 78
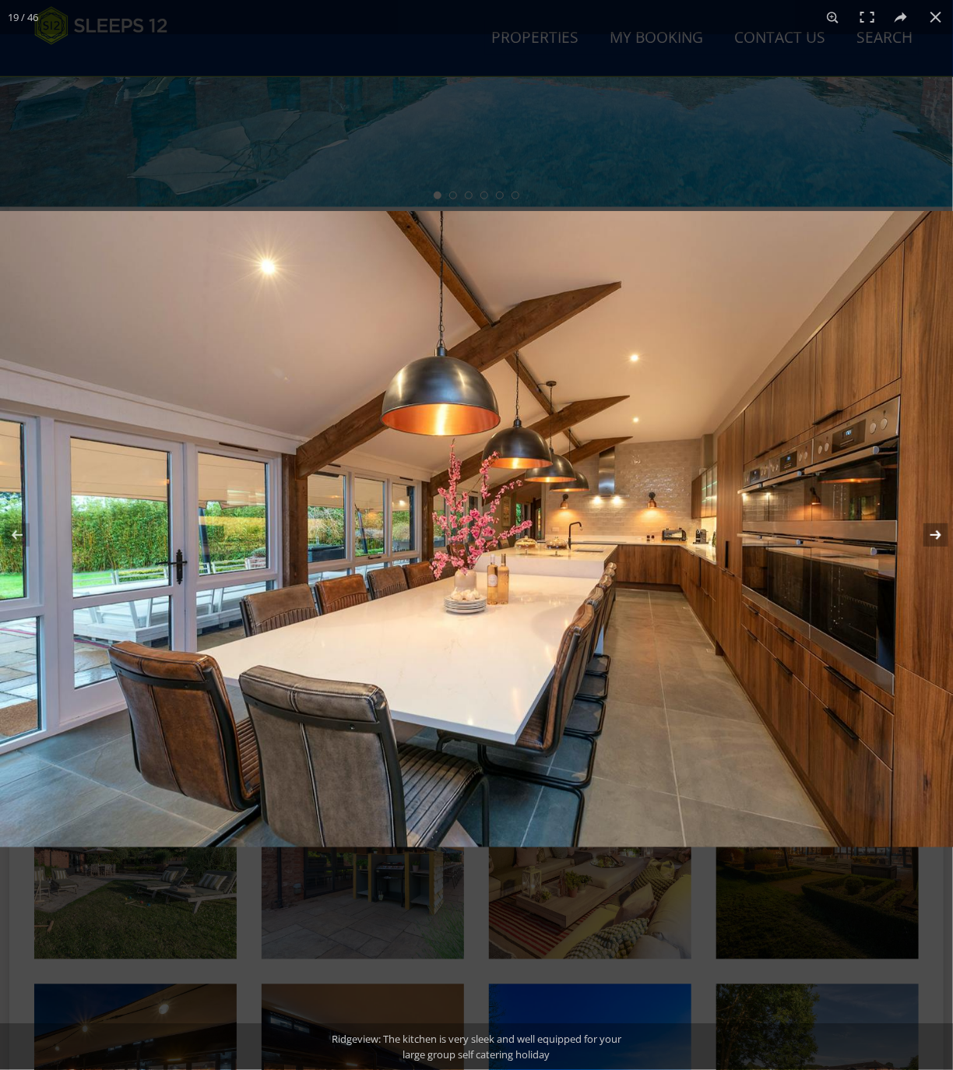
click at [932, 534] on button at bounding box center [925, 535] width 54 height 78
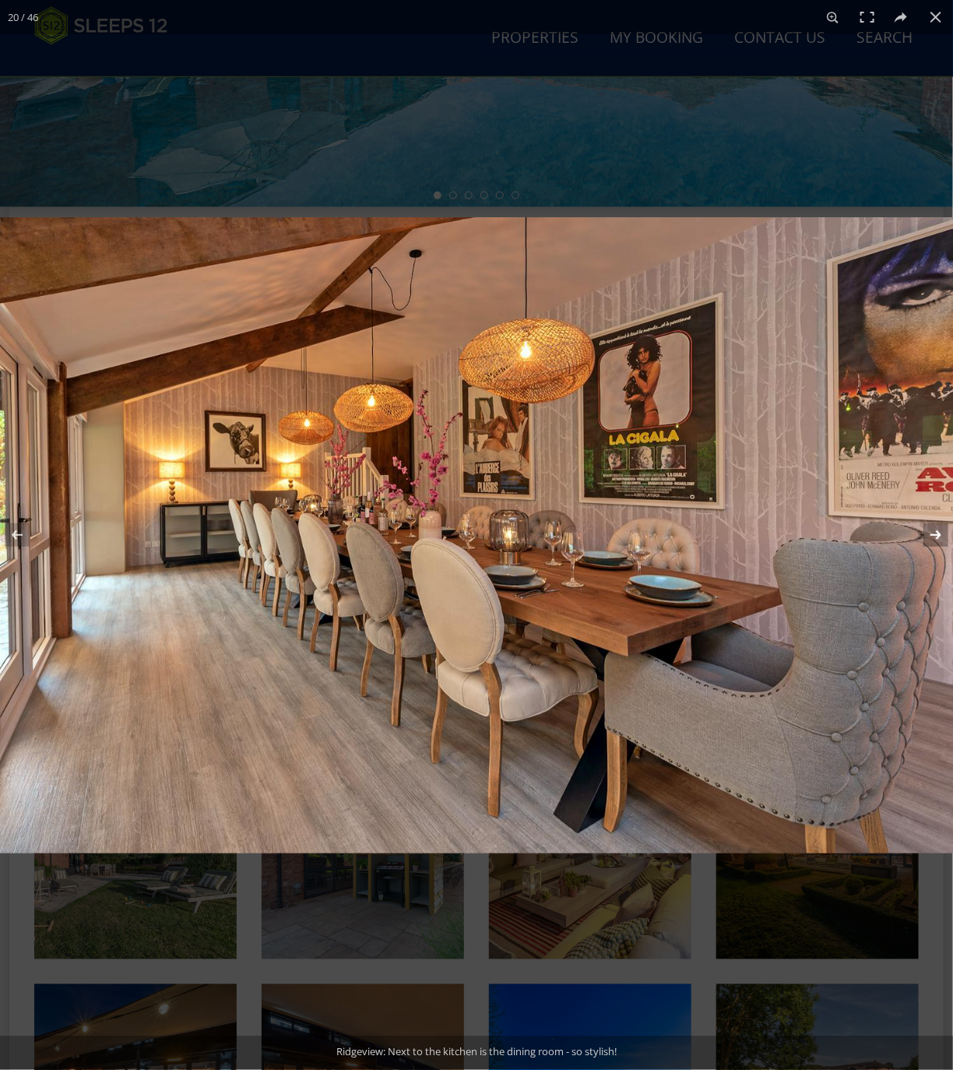
click at [932, 534] on button at bounding box center [925, 535] width 54 height 78
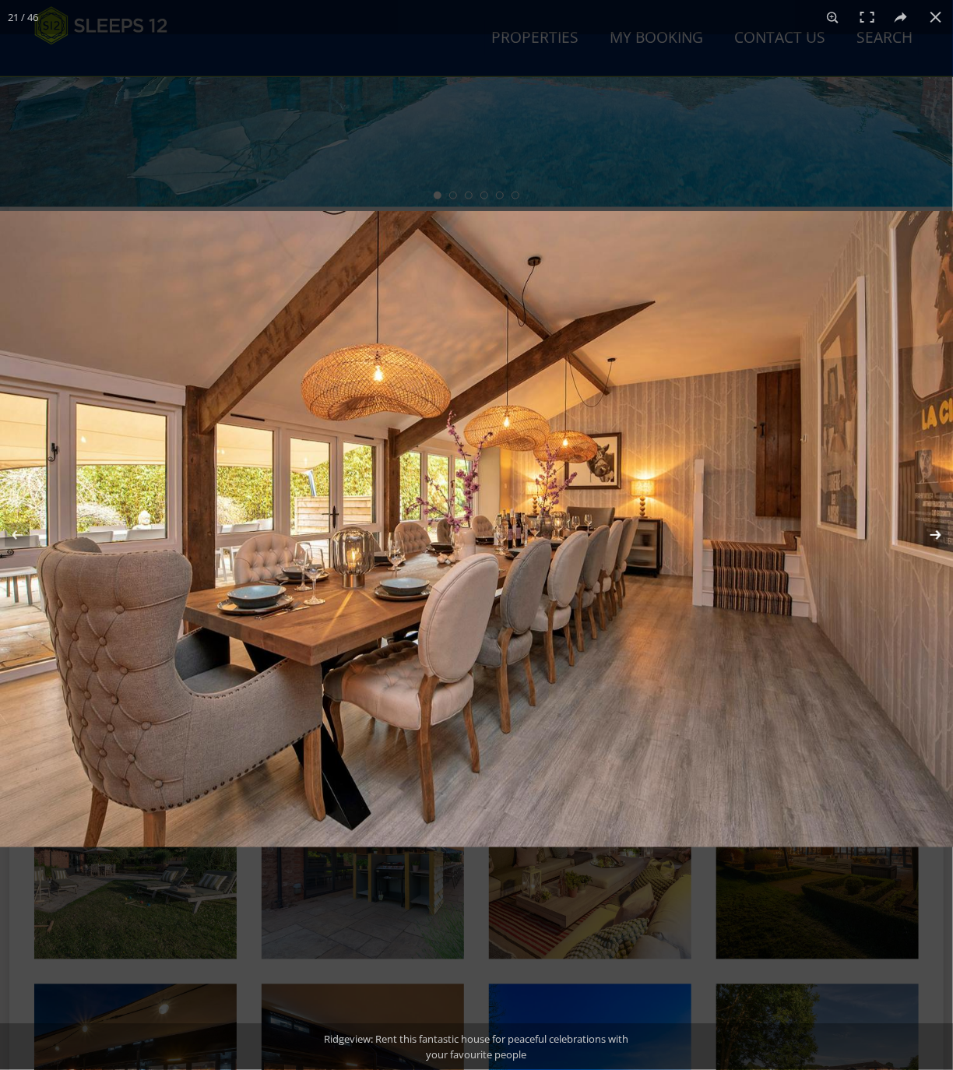
click at [932, 534] on button at bounding box center [925, 535] width 54 height 78
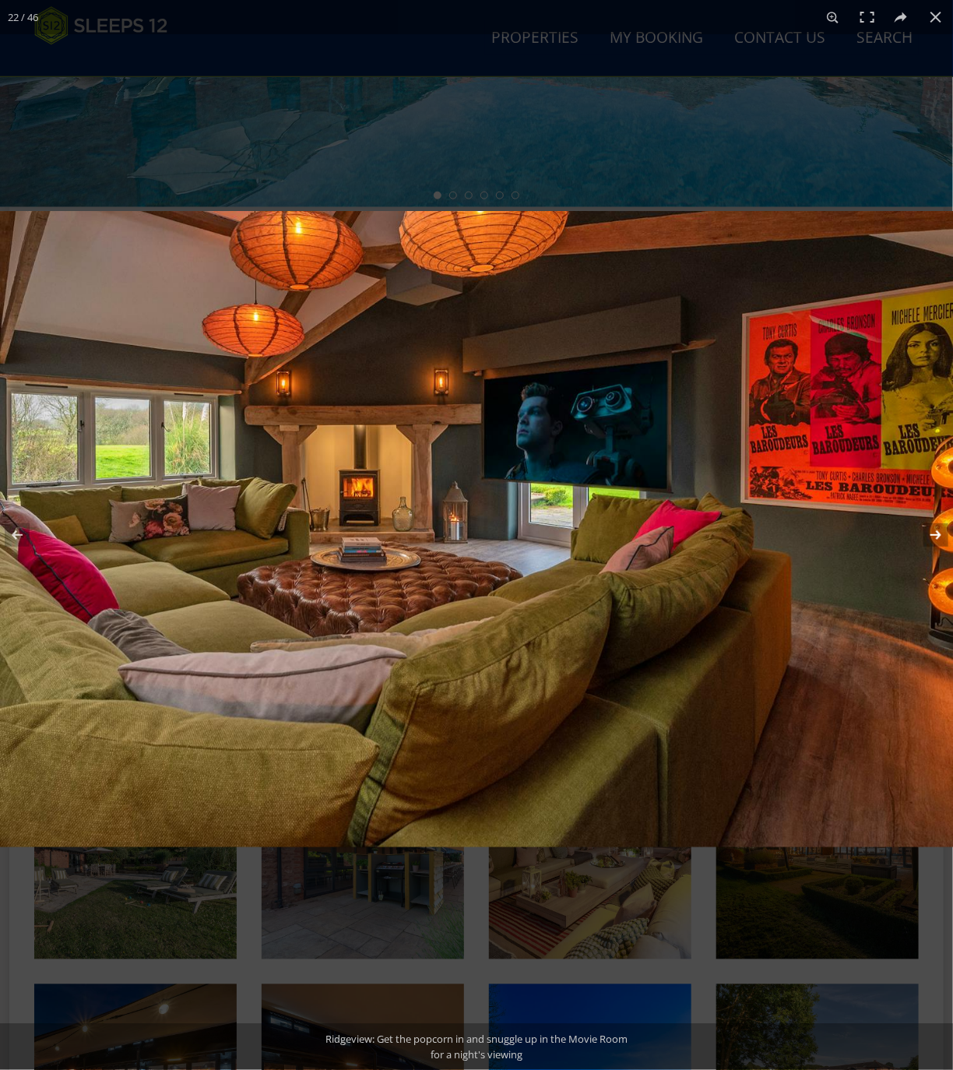
click at [932, 534] on button at bounding box center [925, 535] width 54 height 78
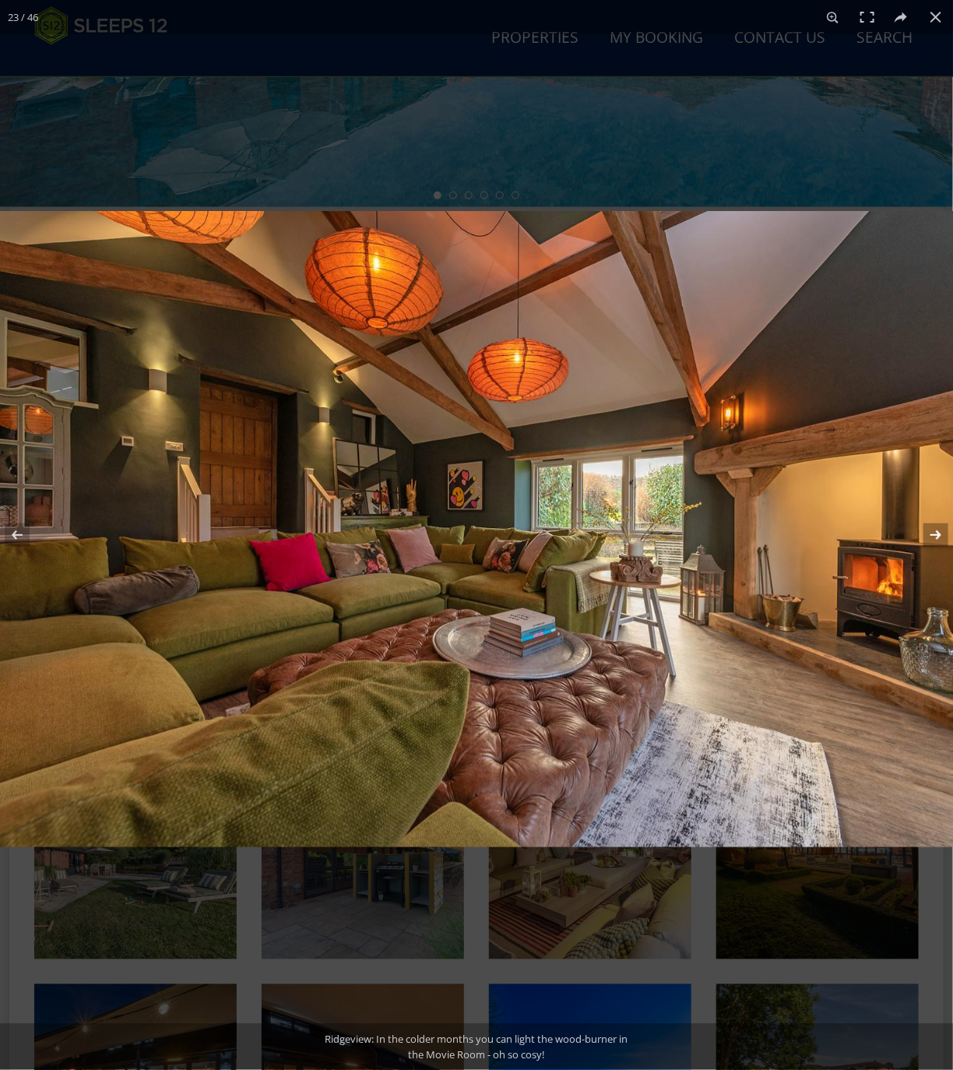
click at [932, 534] on button at bounding box center [925, 535] width 54 height 78
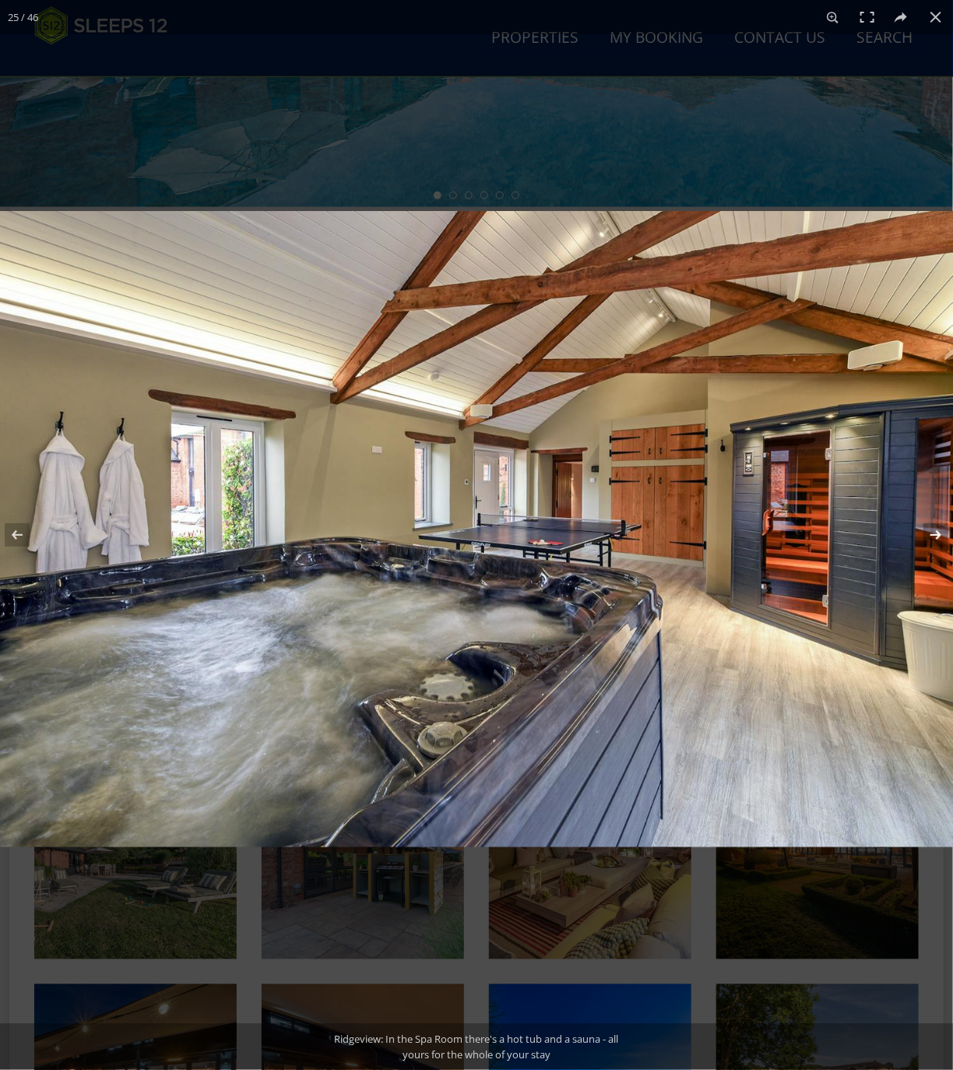
click at [932, 534] on button at bounding box center [925, 535] width 54 height 78
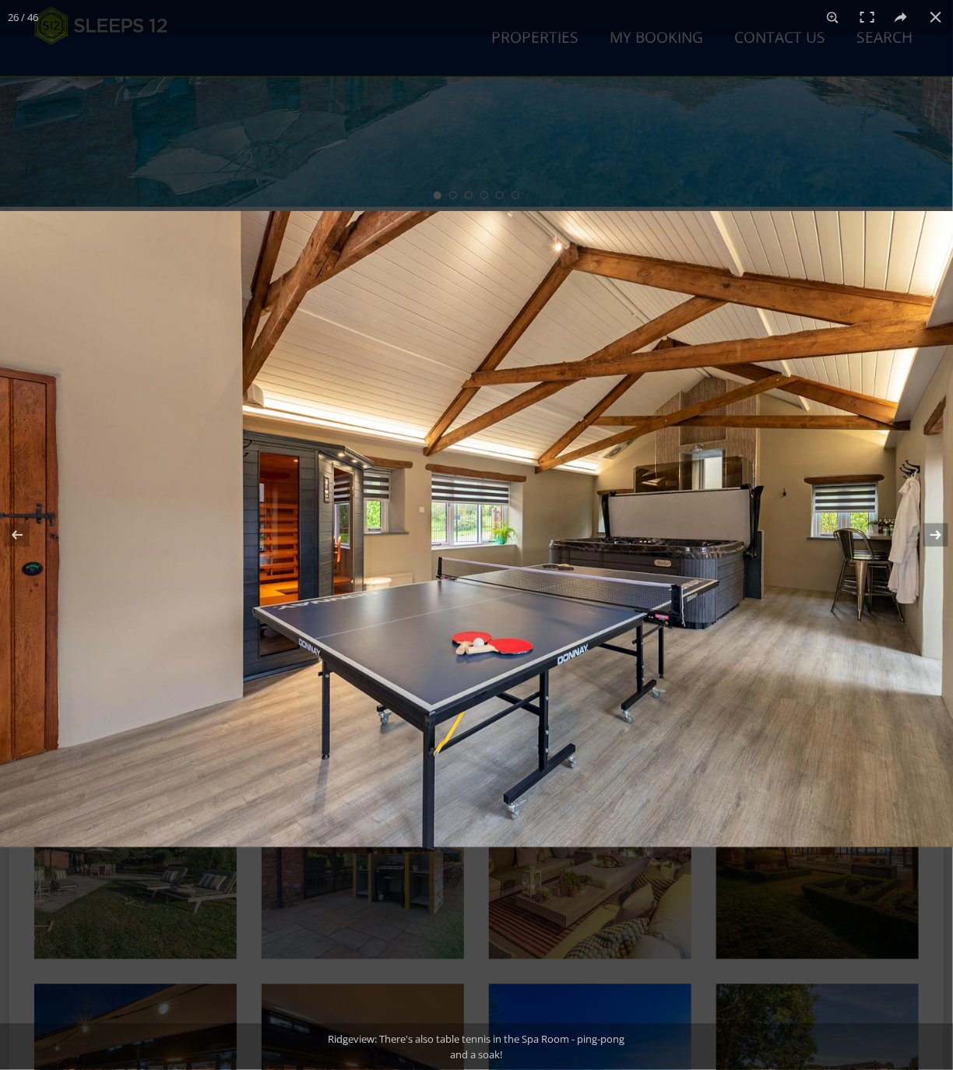
click at [932, 534] on button at bounding box center [925, 535] width 54 height 78
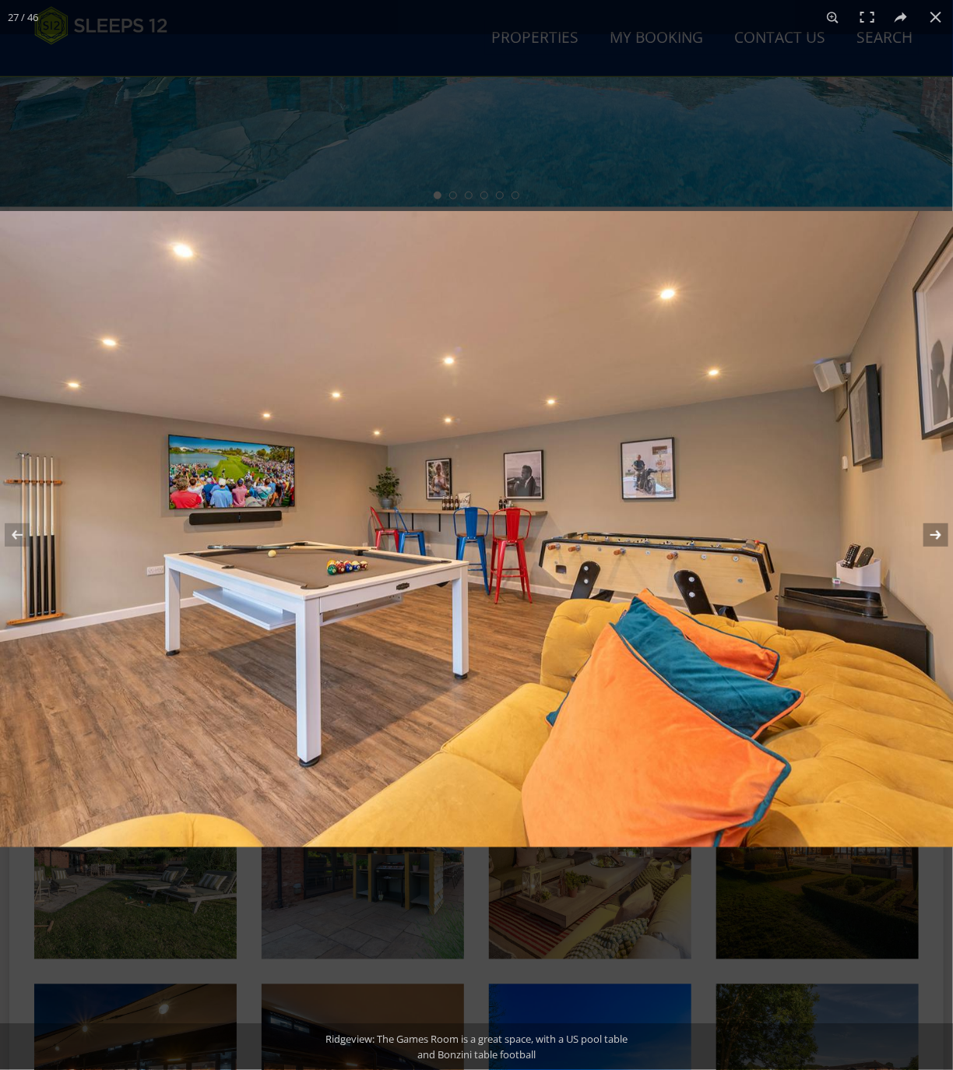
click at [932, 534] on button at bounding box center [925, 535] width 54 height 78
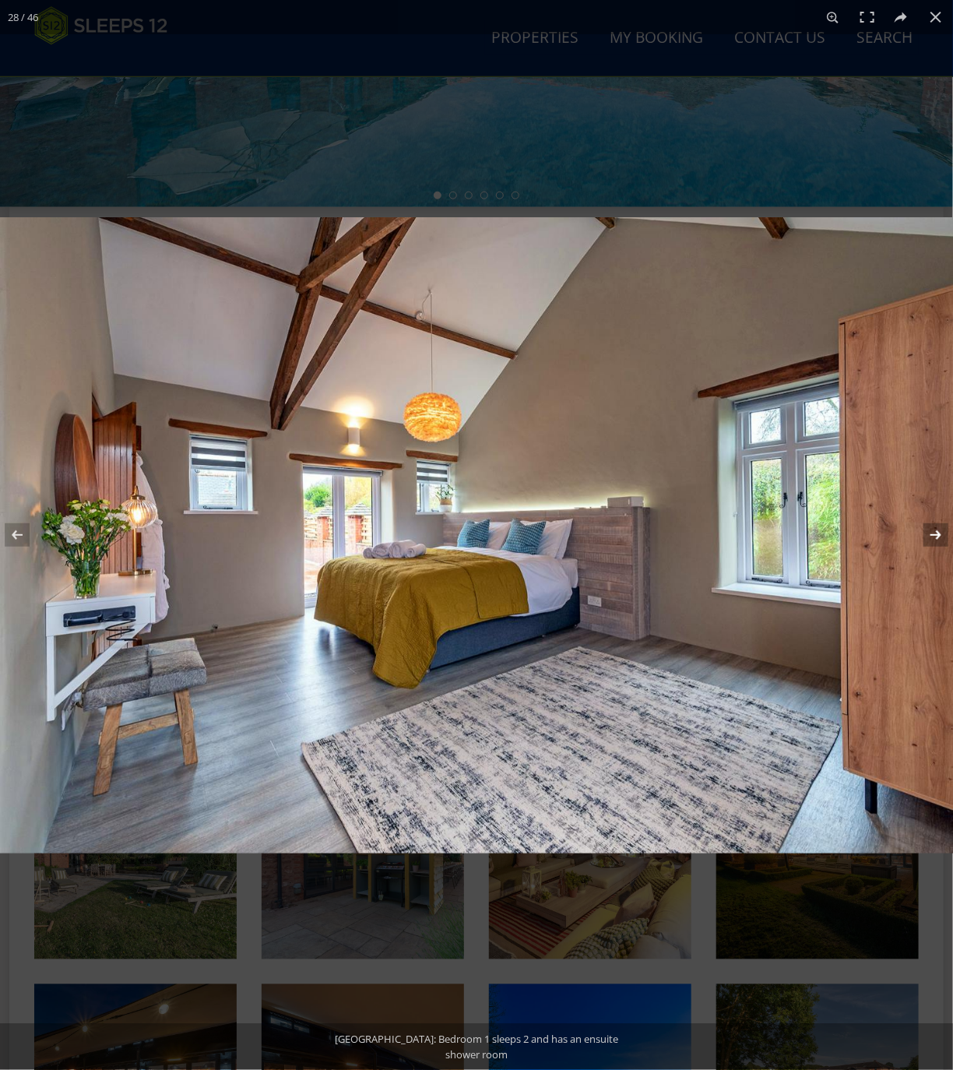
click at [932, 534] on button at bounding box center [925, 535] width 54 height 78
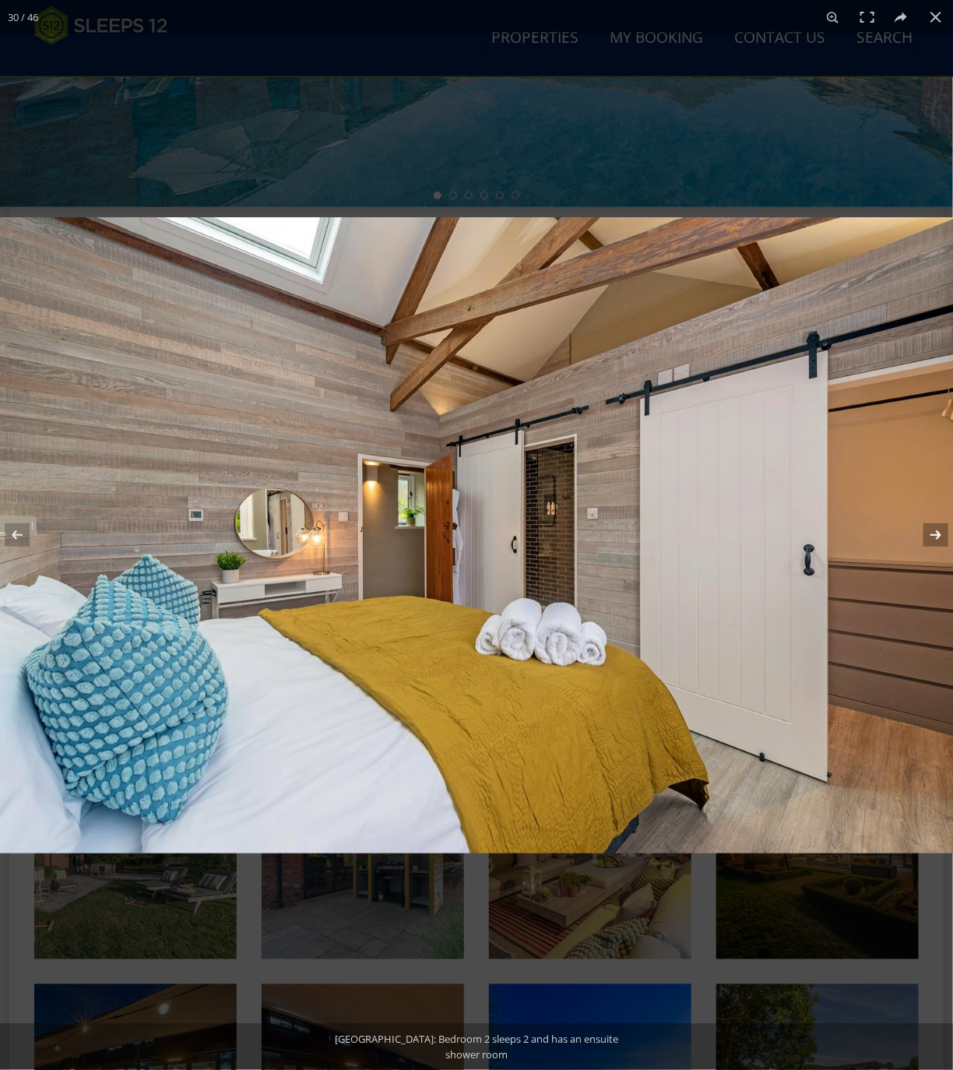
click at [932, 534] on button at bounding box center [925, 535] width 54 height 78
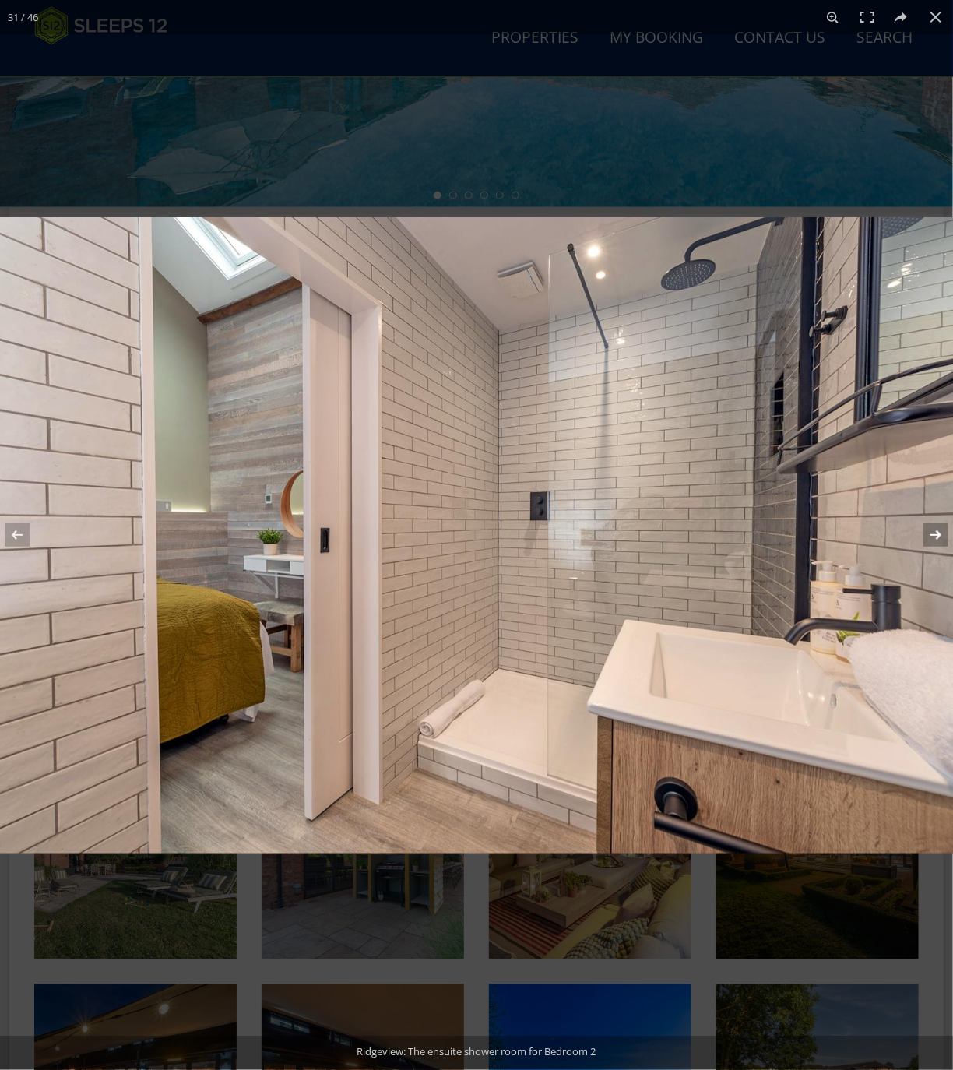
click at [932, 534] on button at bounding box center [925, 535] width 54 height 78
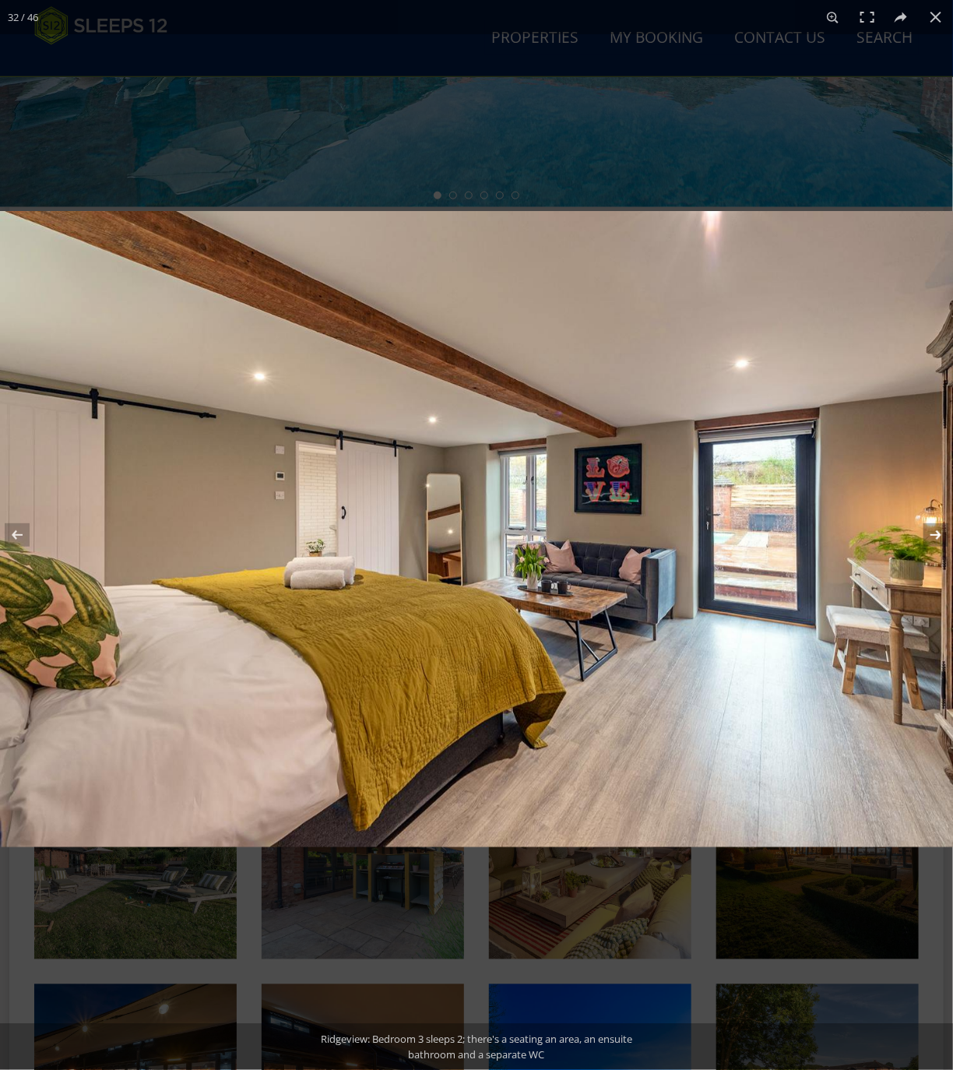
click at [932, 534] on button at bounding box center [925, 535] width 54 height 78
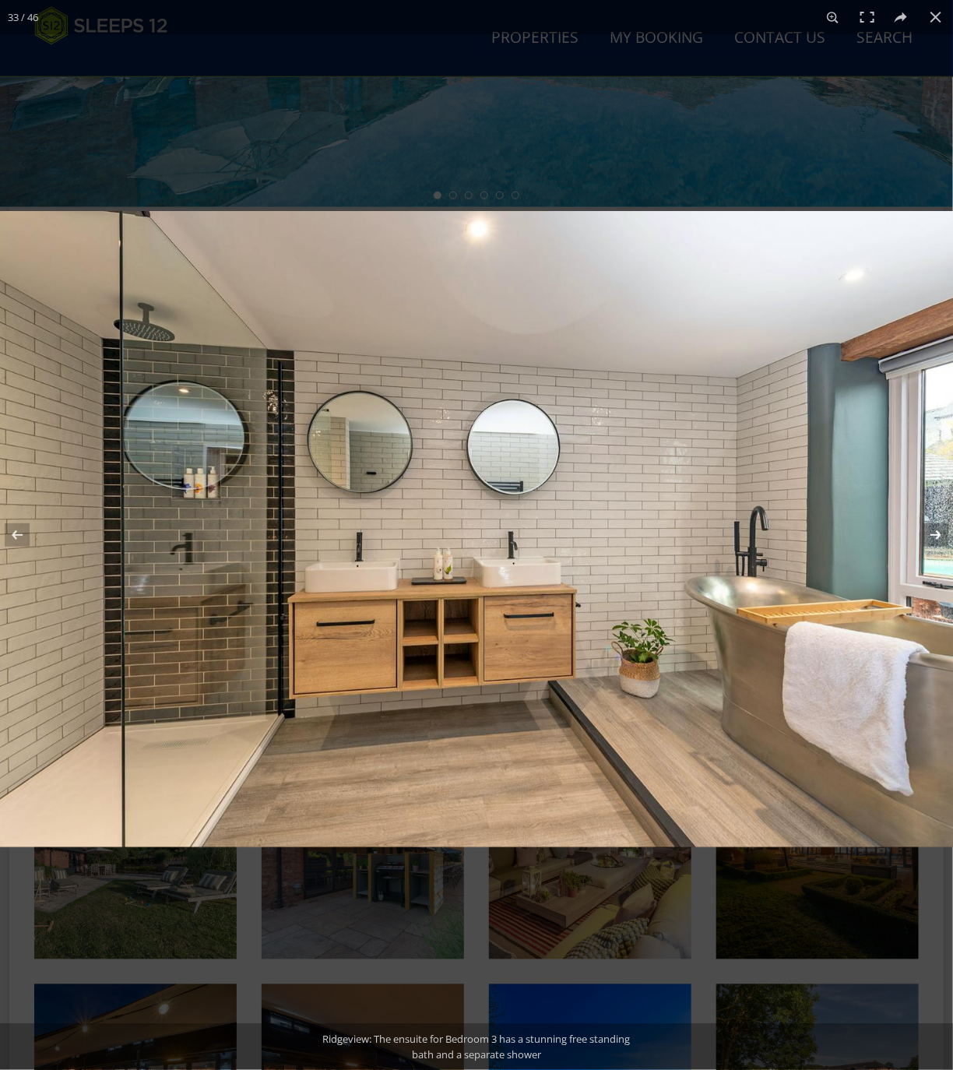
click at [932, 534] on button at bounding box center [925, 535] width 54 height 78
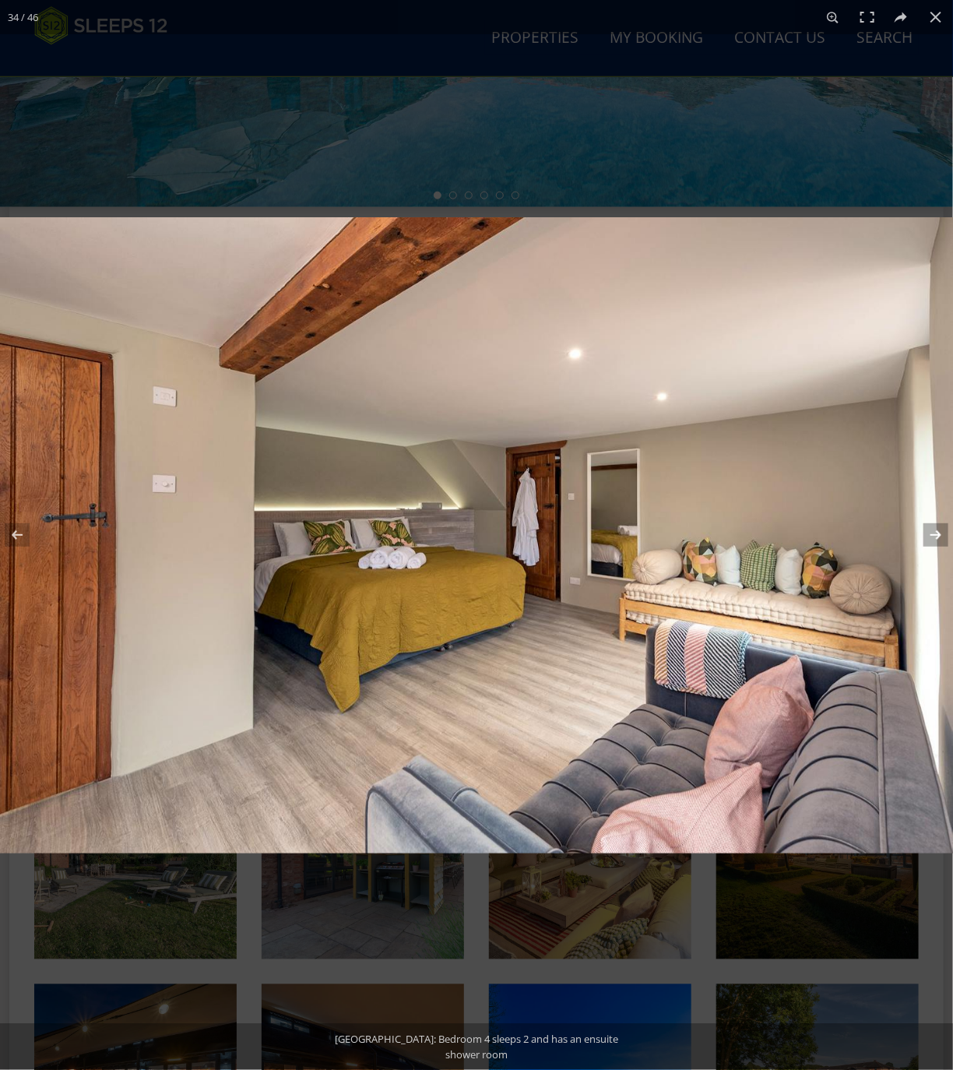
click at [932, 534] on button at bounding box center [925, 535] width 54 height 78
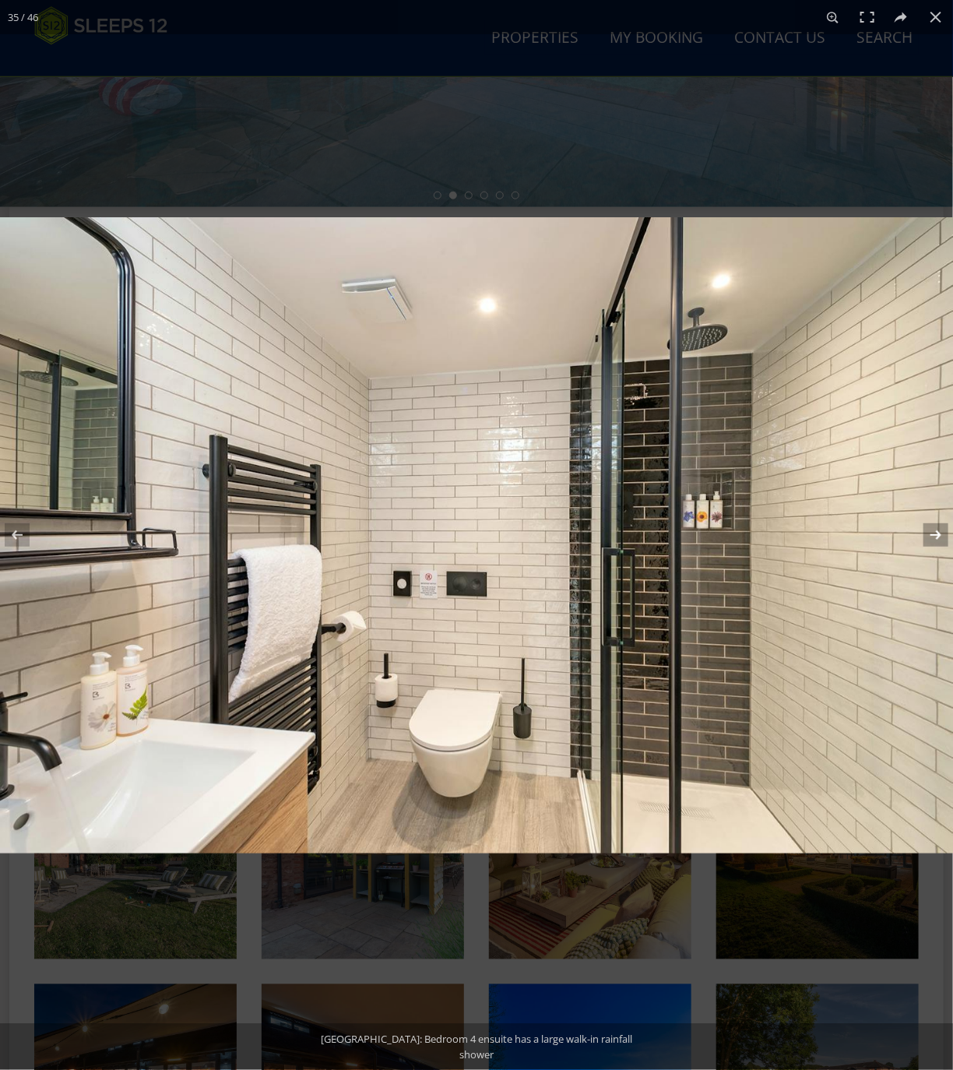
click at [932, 534] on button at bounding box center [925, 535] width 54 height 78
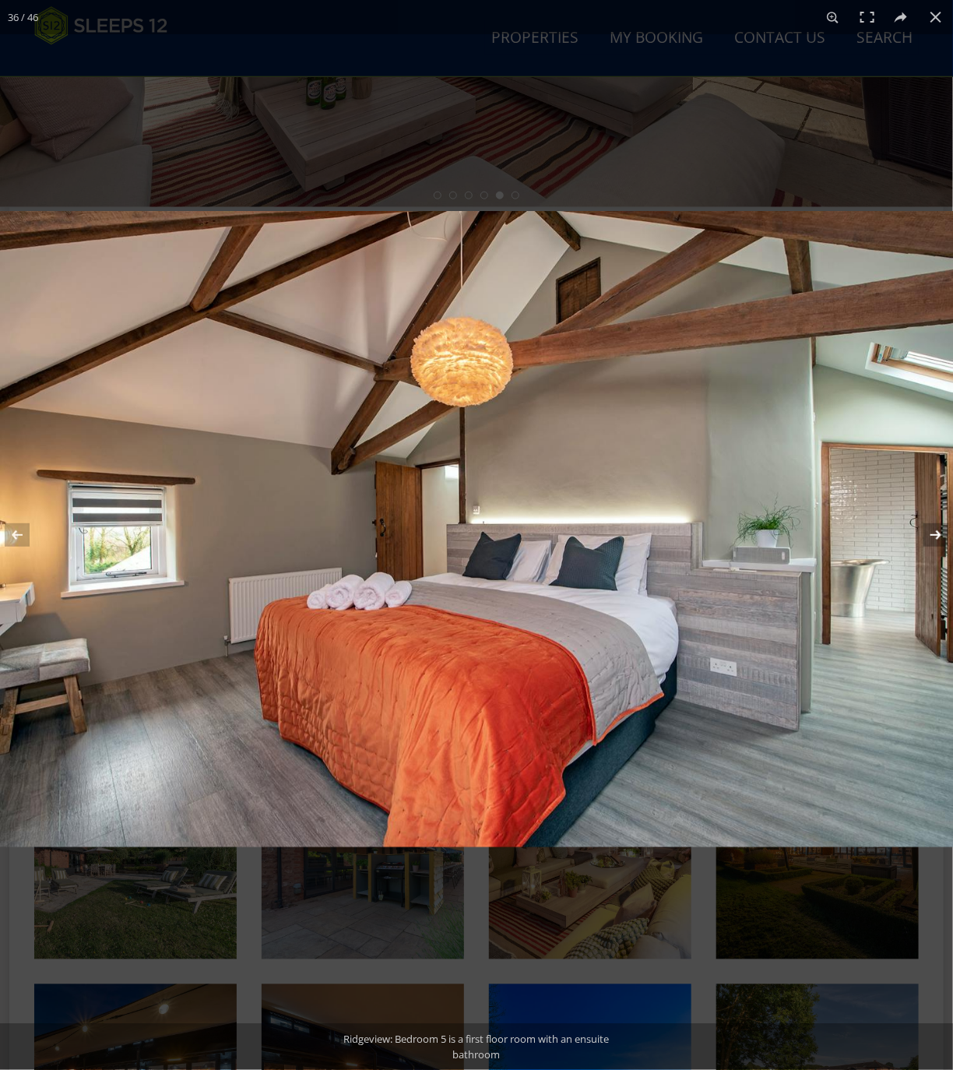
click at [936, 532] on button at bounding box center [925, 535] width 54 height 78
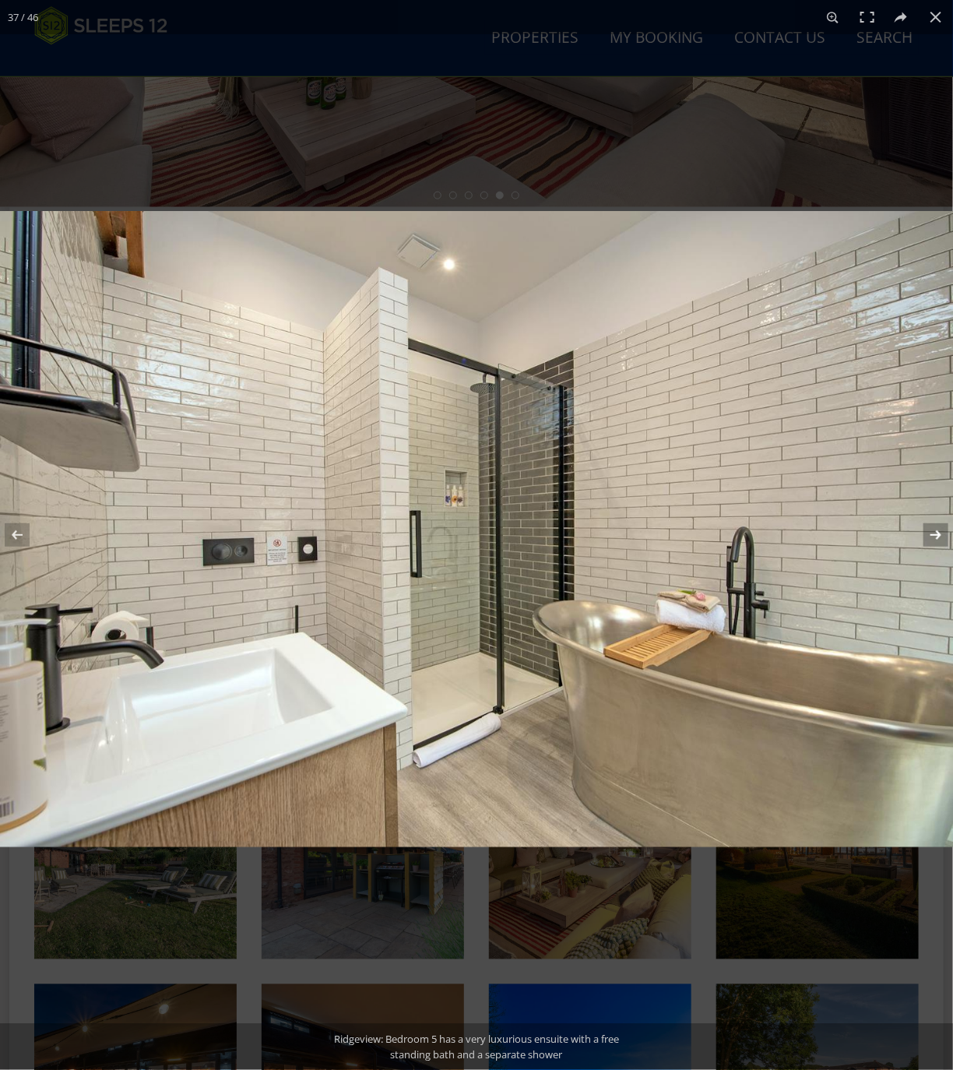
click at [936, 532] on button at bounding box center [925, 535] width 54 height 78
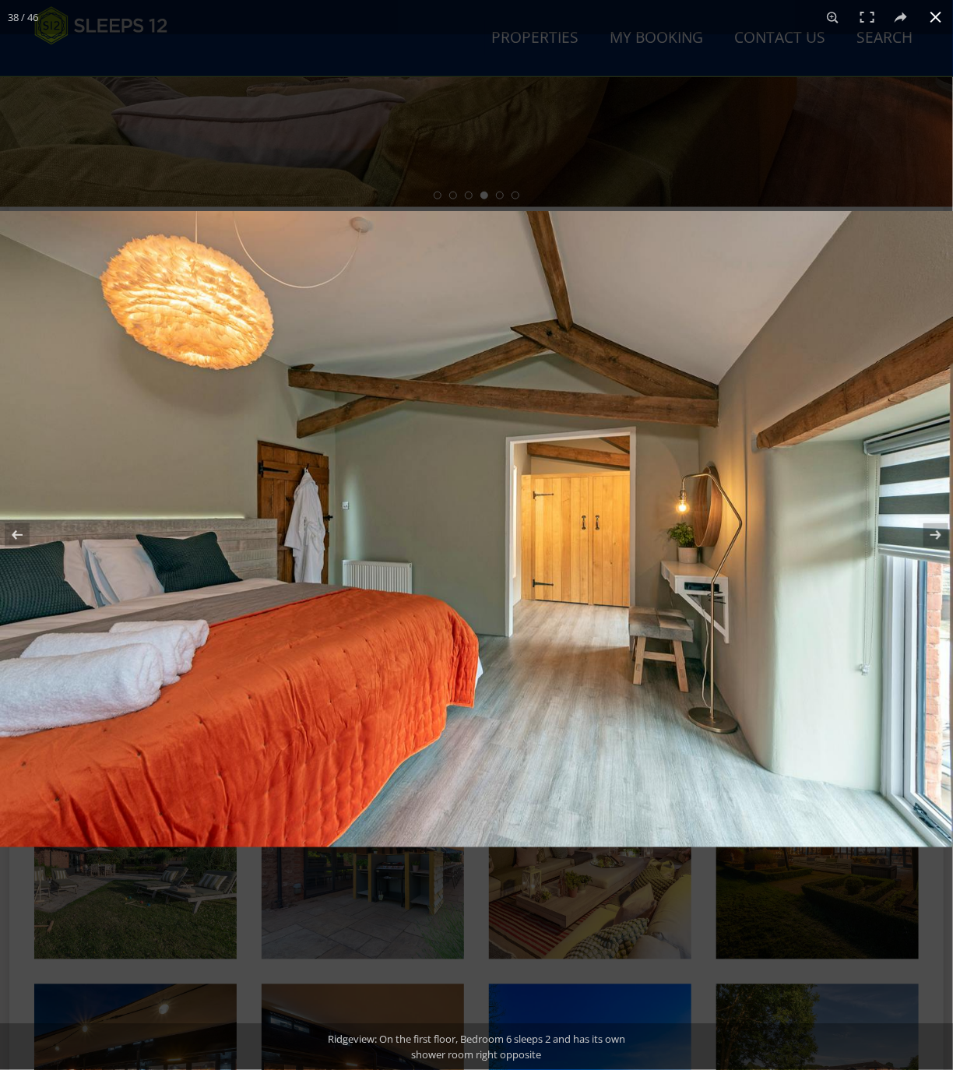
click at [937, 20] on button at bounding box center [936, 17] width 34 height 34
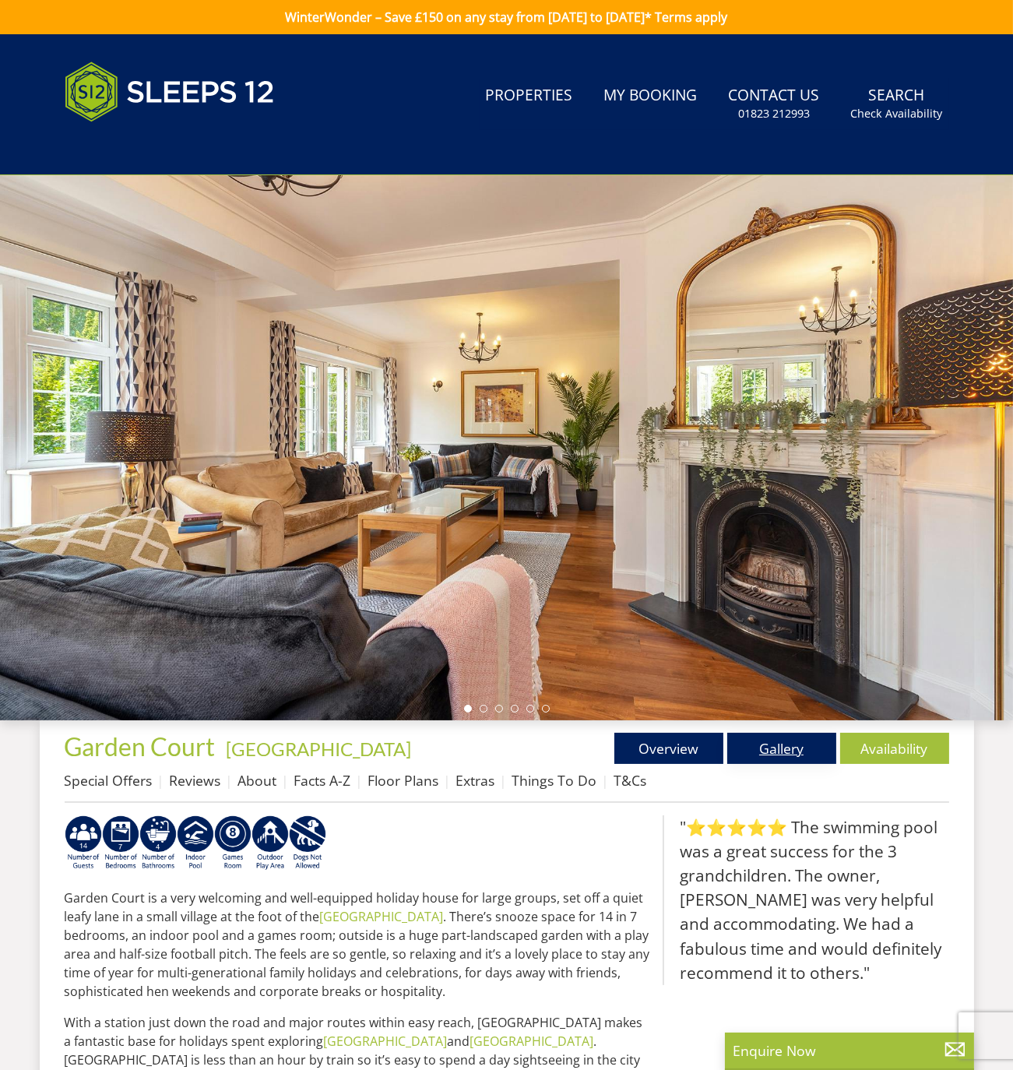
click at [783, 754] on link "Gallery" at bounding box center [781, 748] width 109 height 31
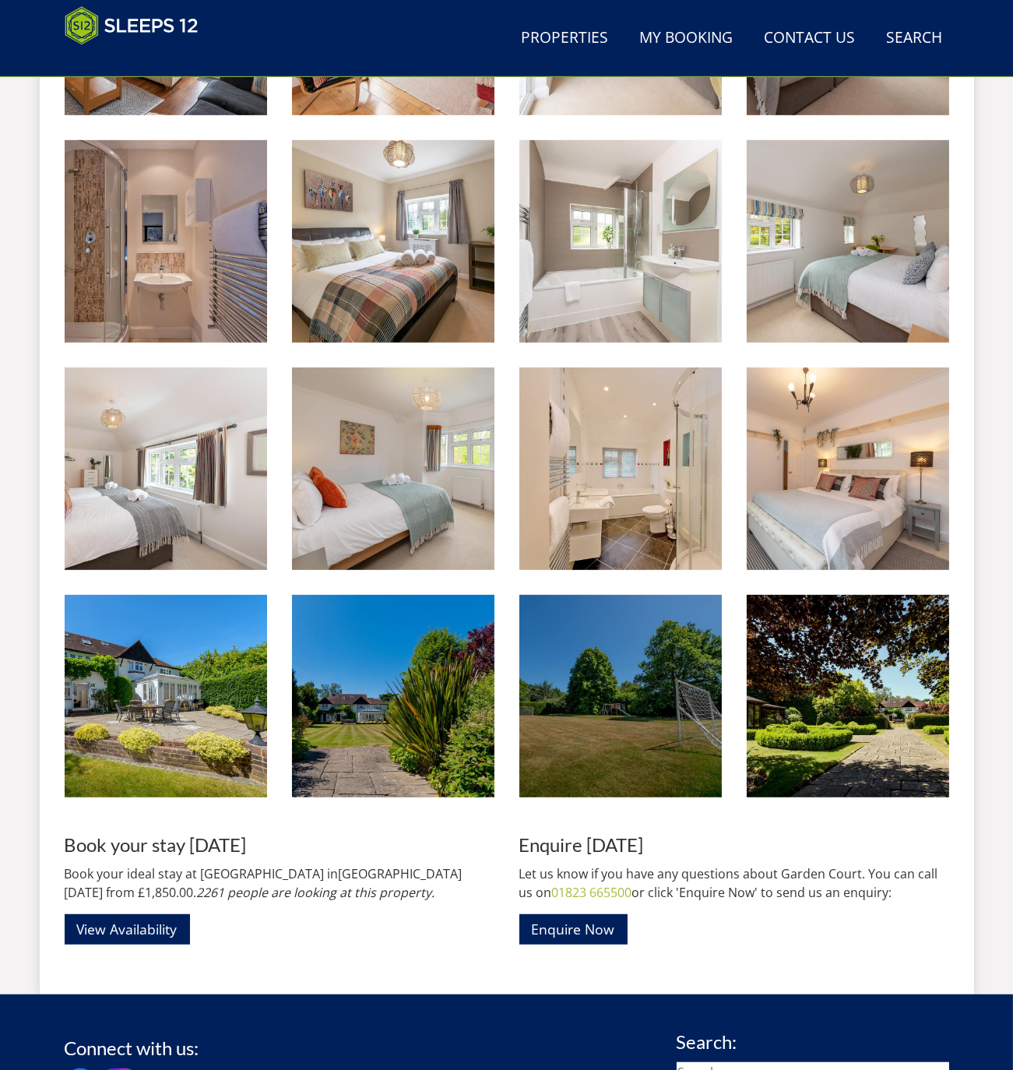
scroll to position [1047, 0]
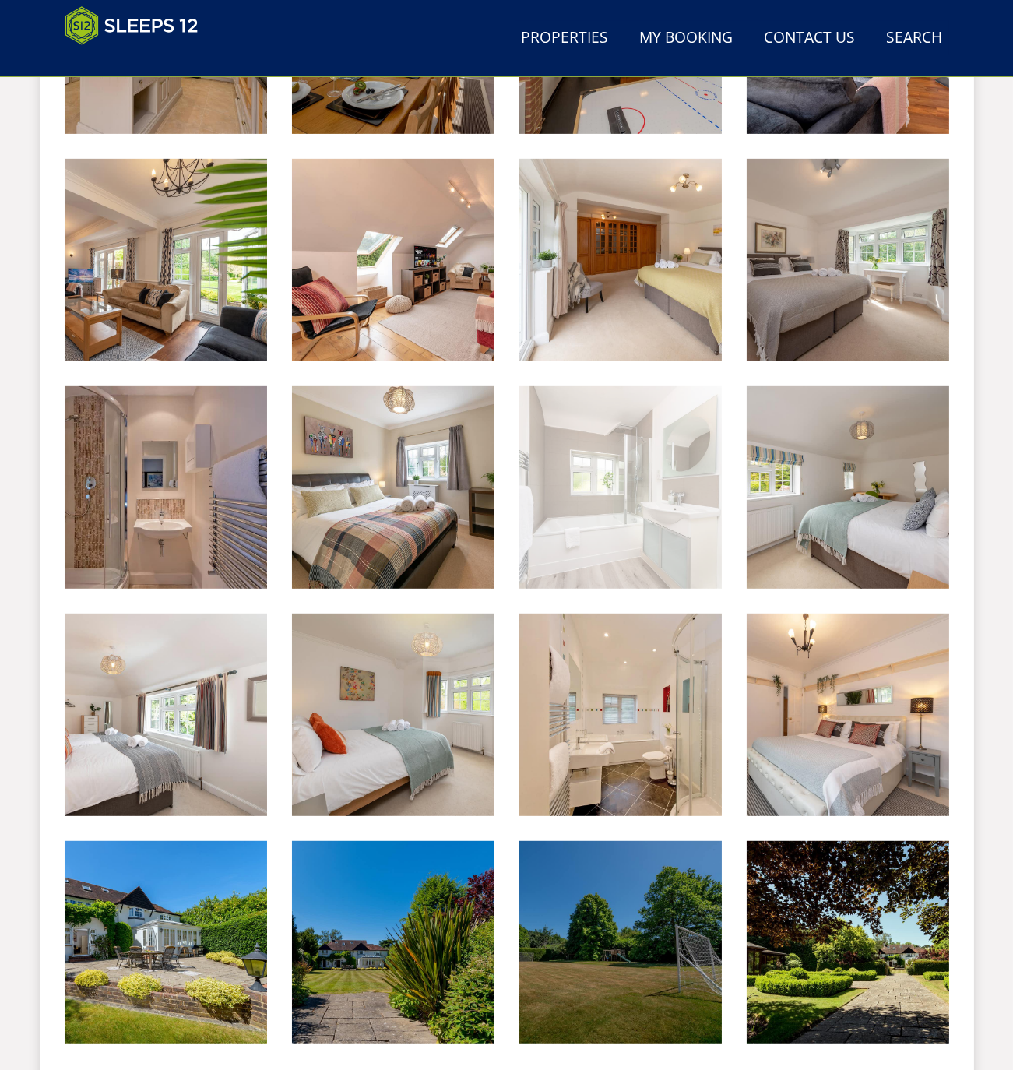
click at [609, 509] on img at bounding box center [620, 487] width 202 height 202
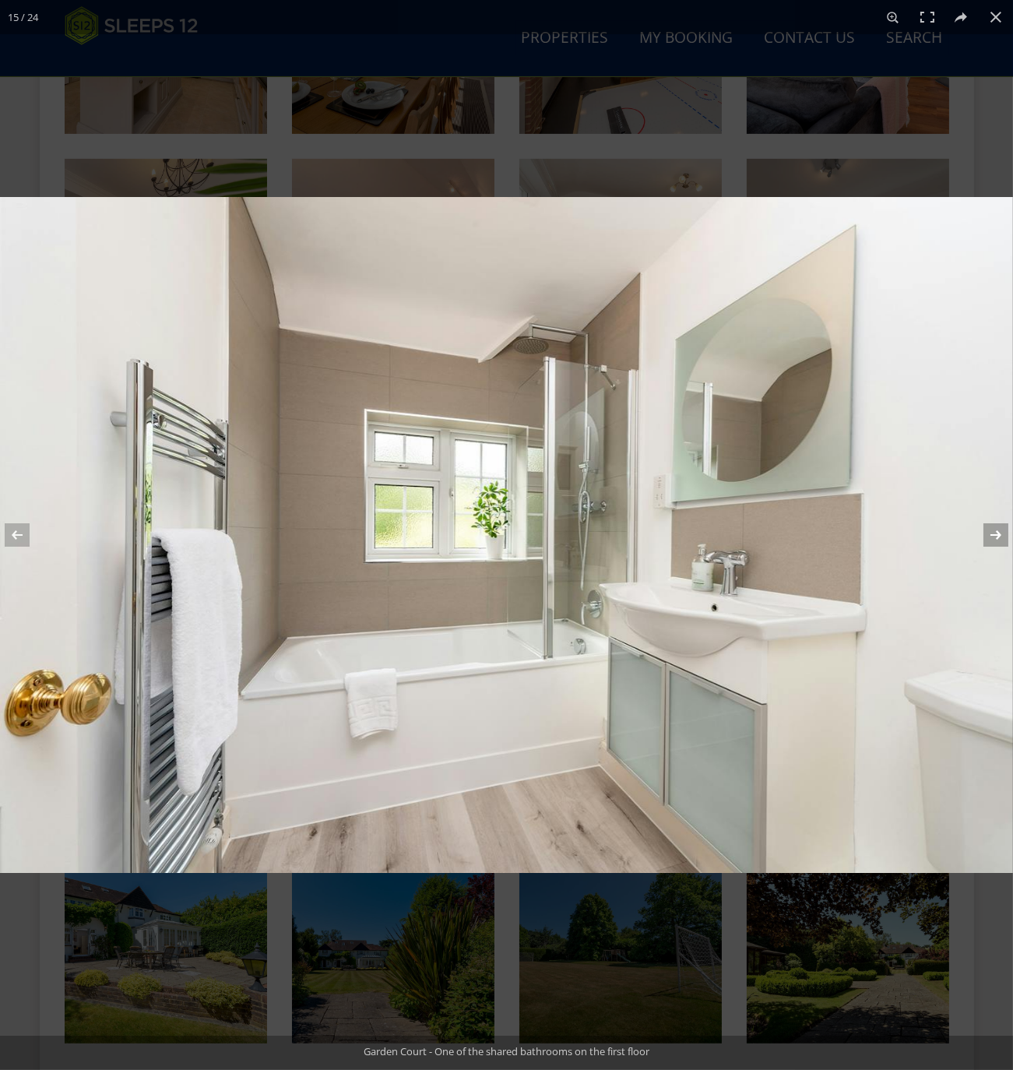
click at [998, 541] on button at bounding box center [985, 535] width 54 height 78
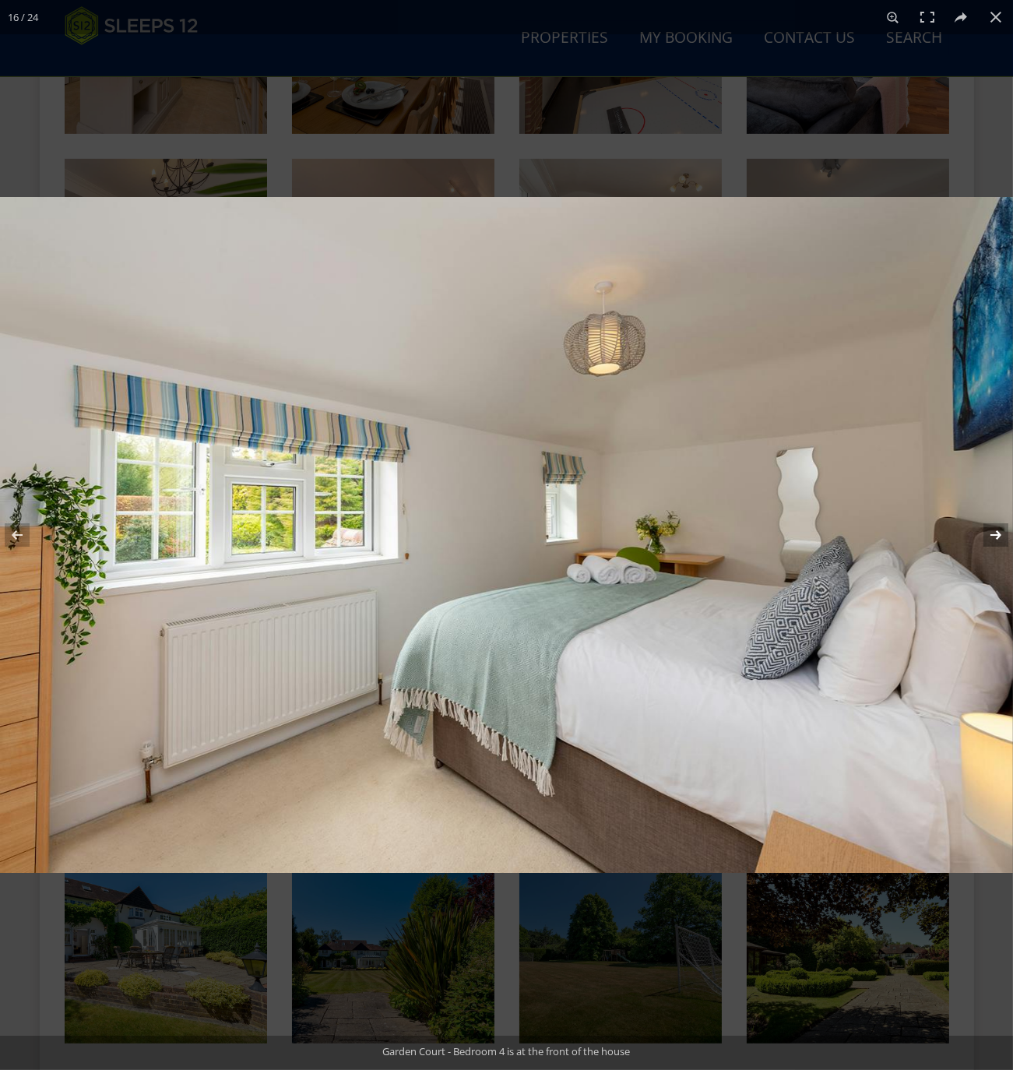
click at [998, 541] on button at bounding box center [985, 535] width 54 height 78
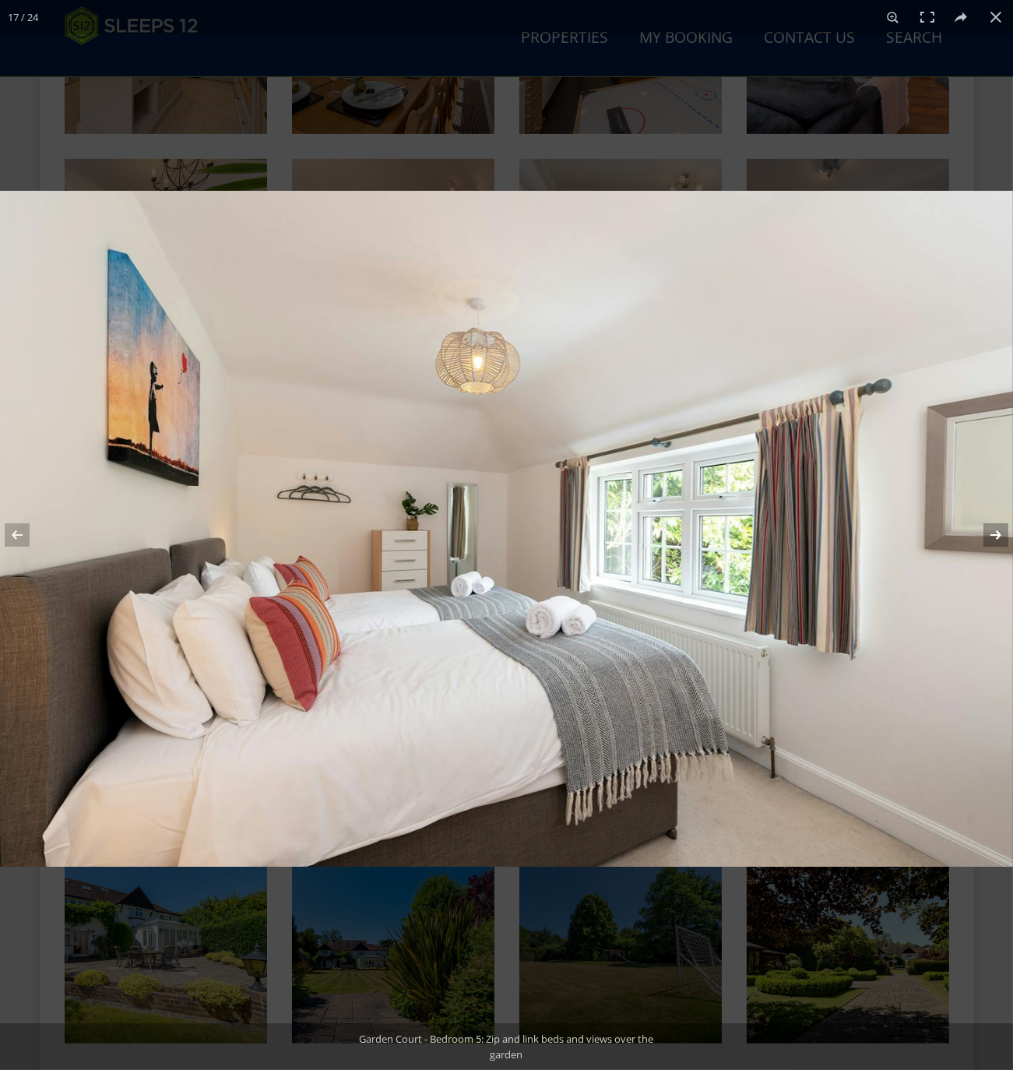
click at [998, 541] on button at bounding box center [985, 535] width 54 height 78
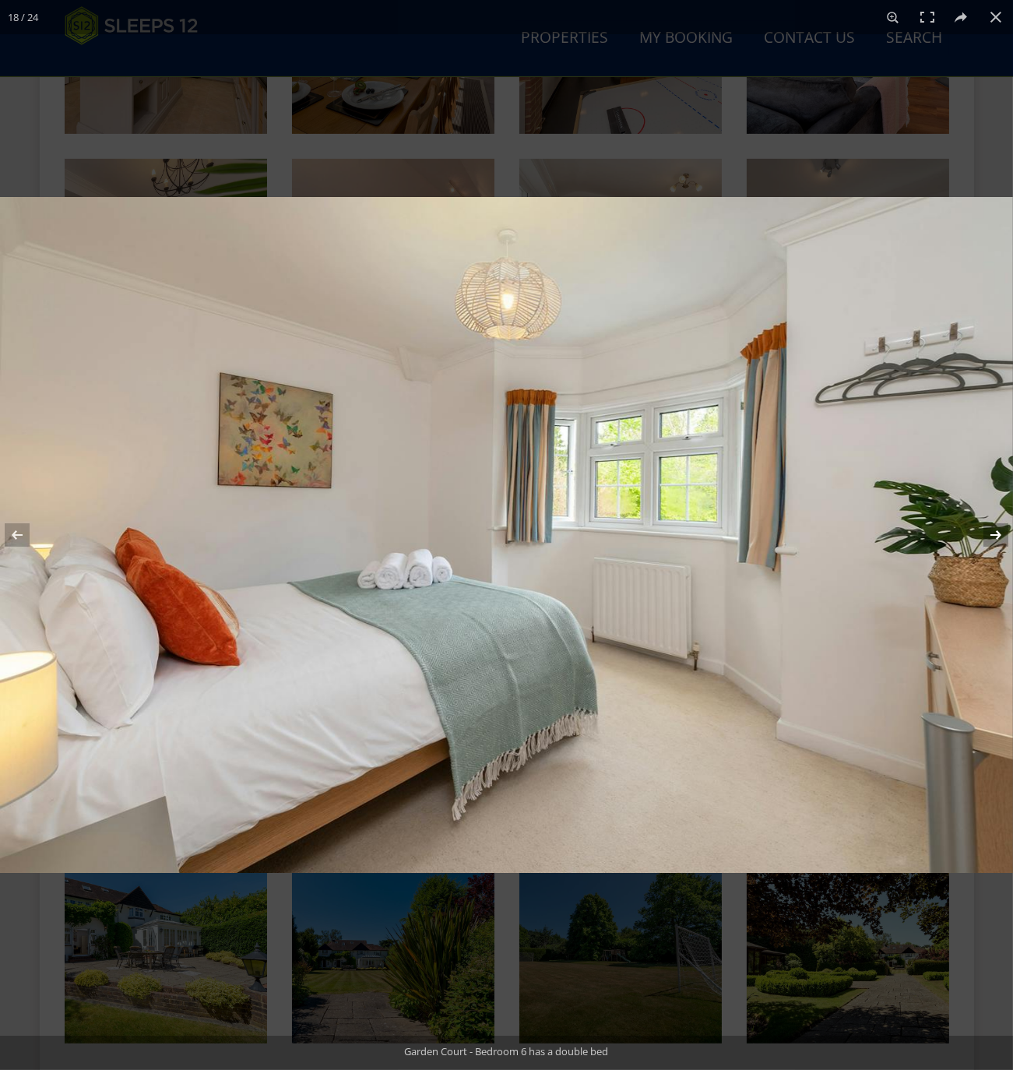
click at [998, 541] on button at bounding box center [985, 535] width 54 height 78
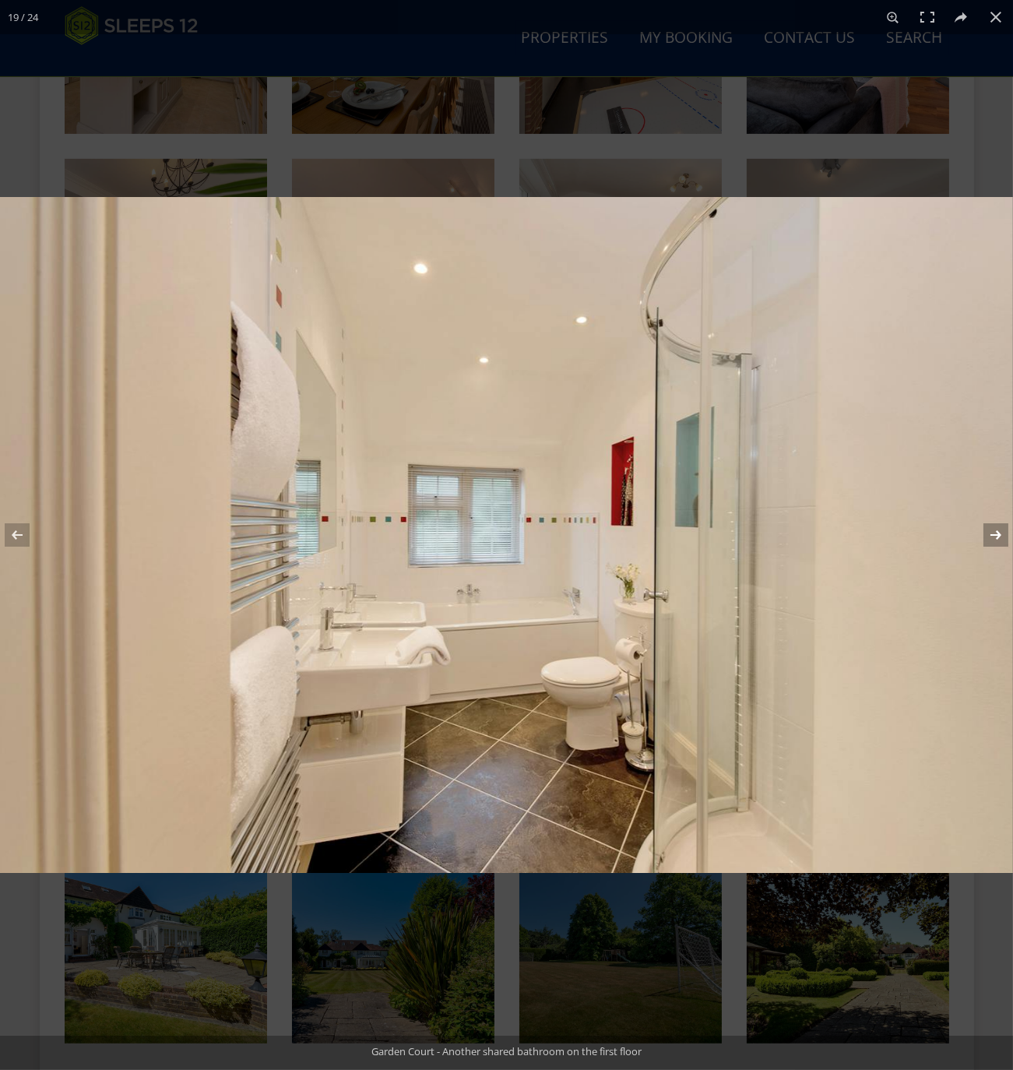
click at [997, 538] on button at bounding box center [985, 535] width 54 height 78
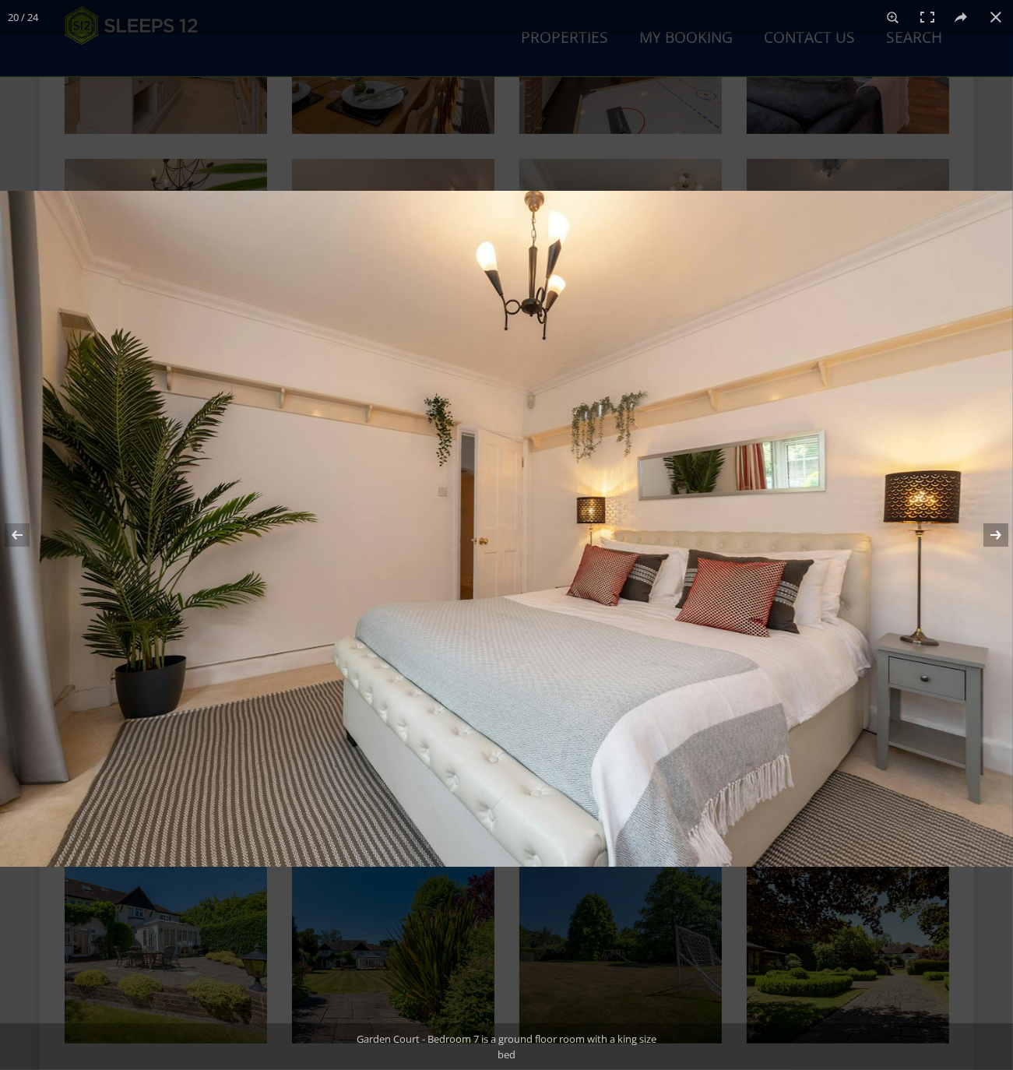
click at [989, 533] on button at bounding box center [985, 535] width 54 height 78
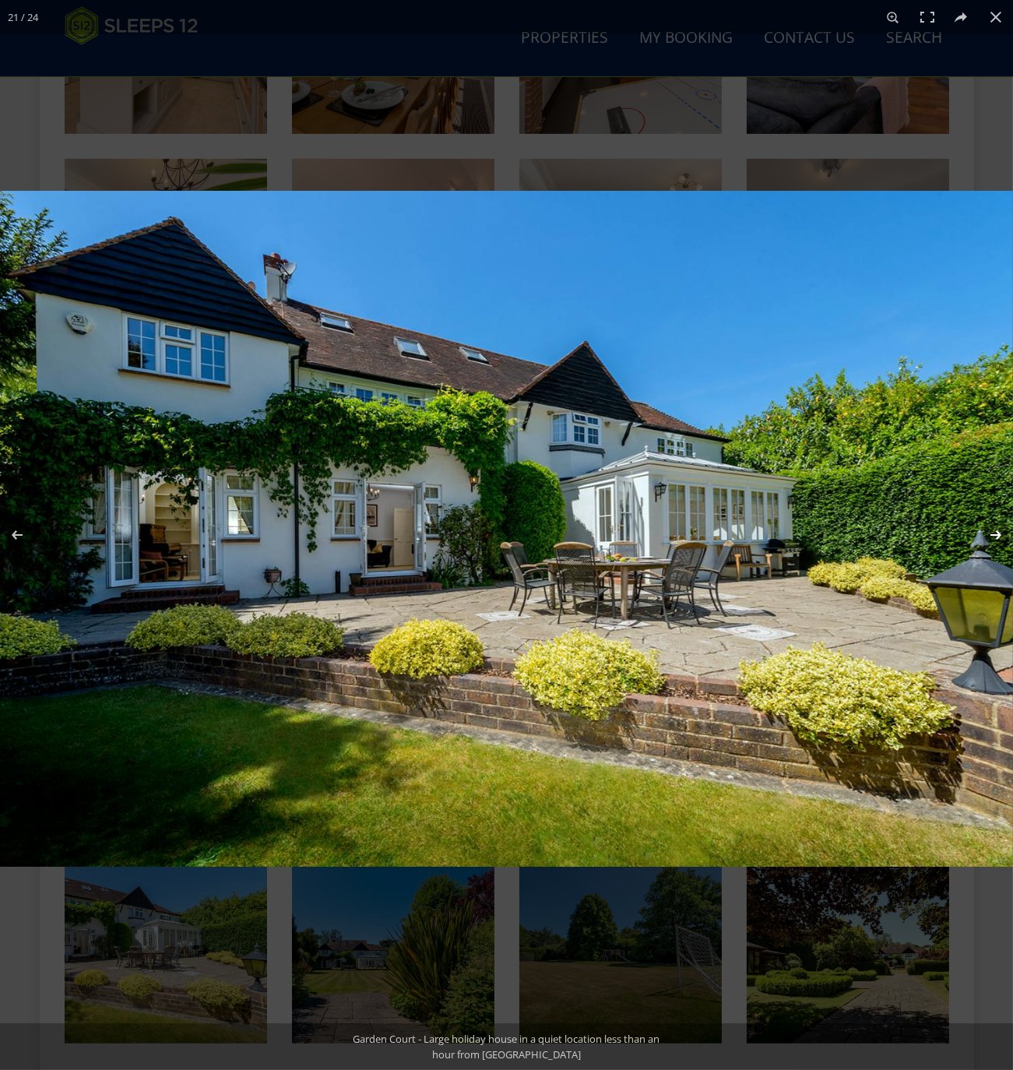
click at [989, 533] on button at bounding box center [985, 535] width 54 height 78
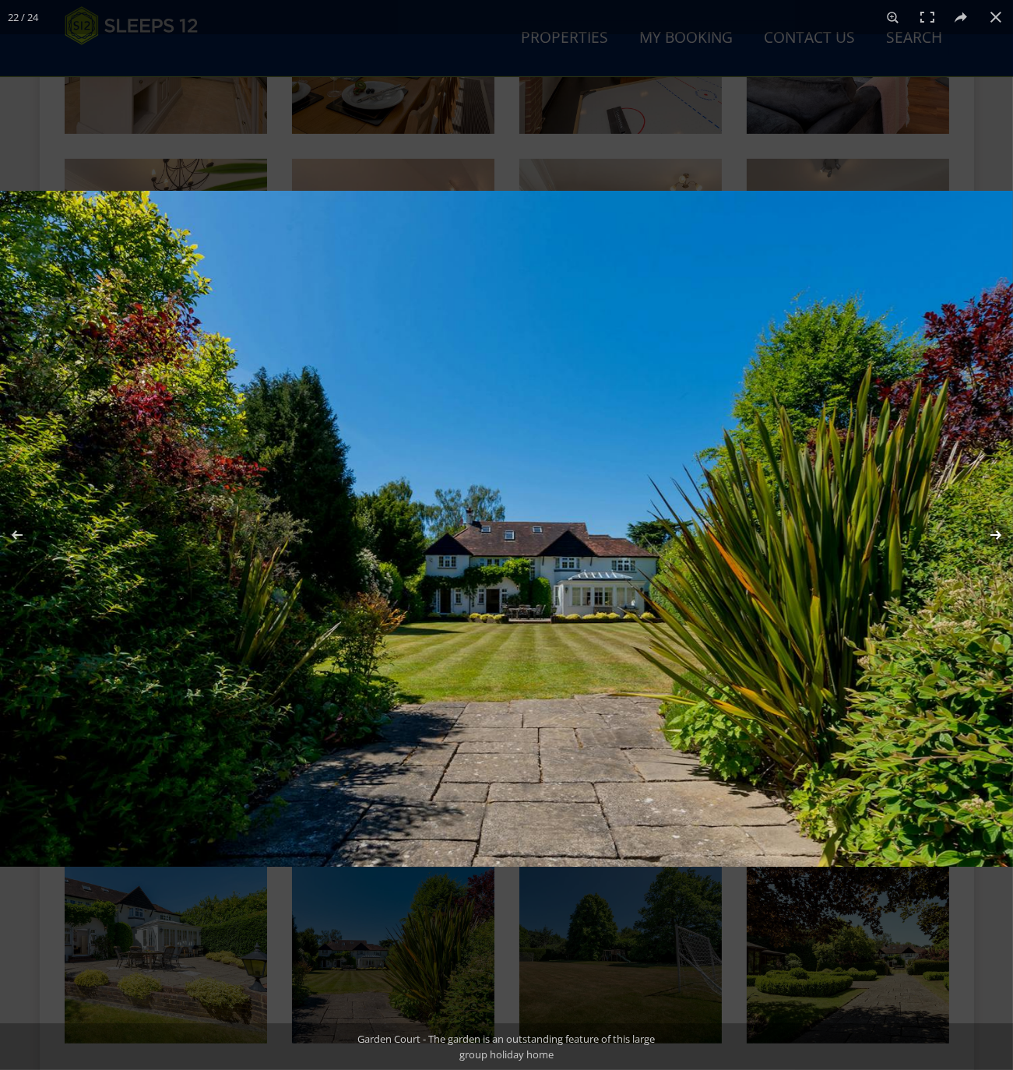
click at [989, 533] on button at bounding box center [985, 535] width 54 height 78
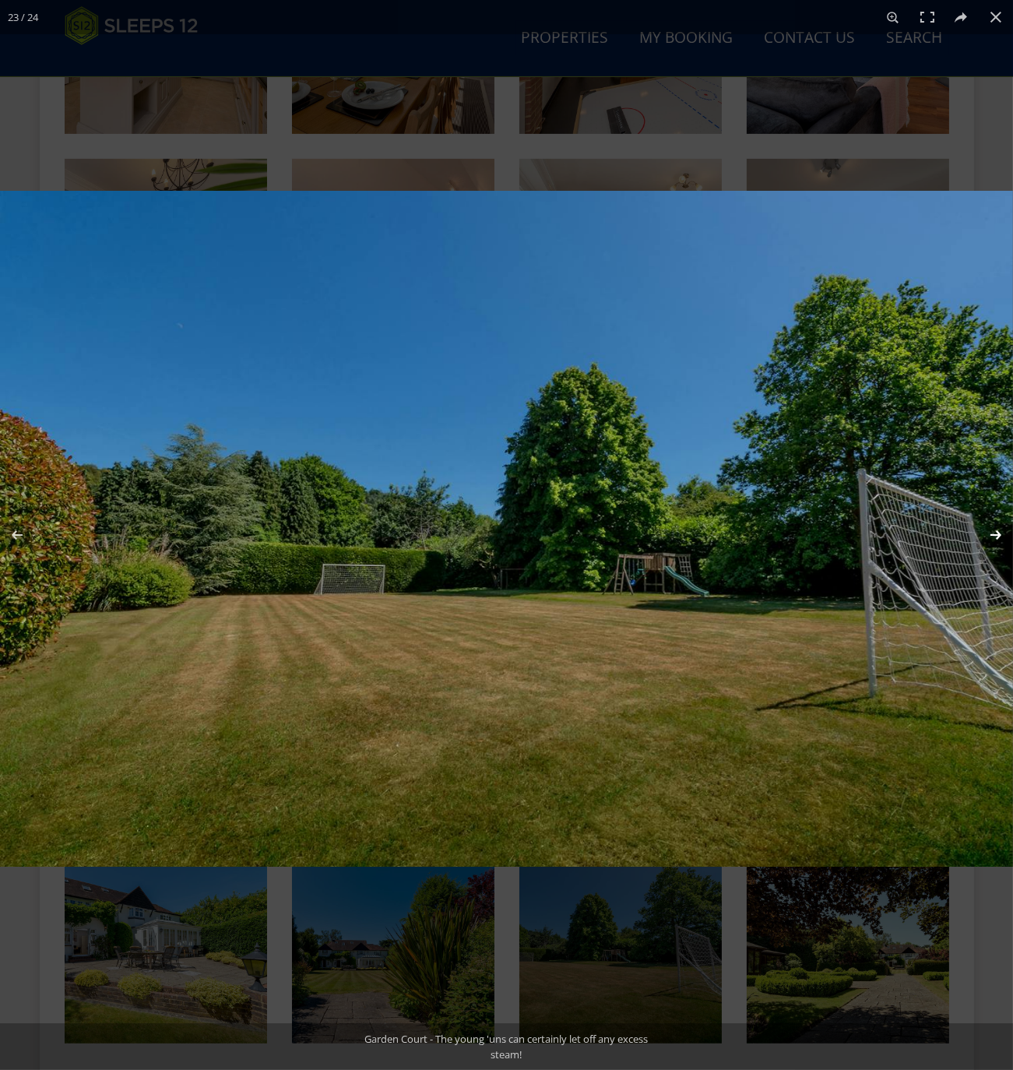
click at [992, 532] on button at bounding box center [985, 535] width 54 height 78
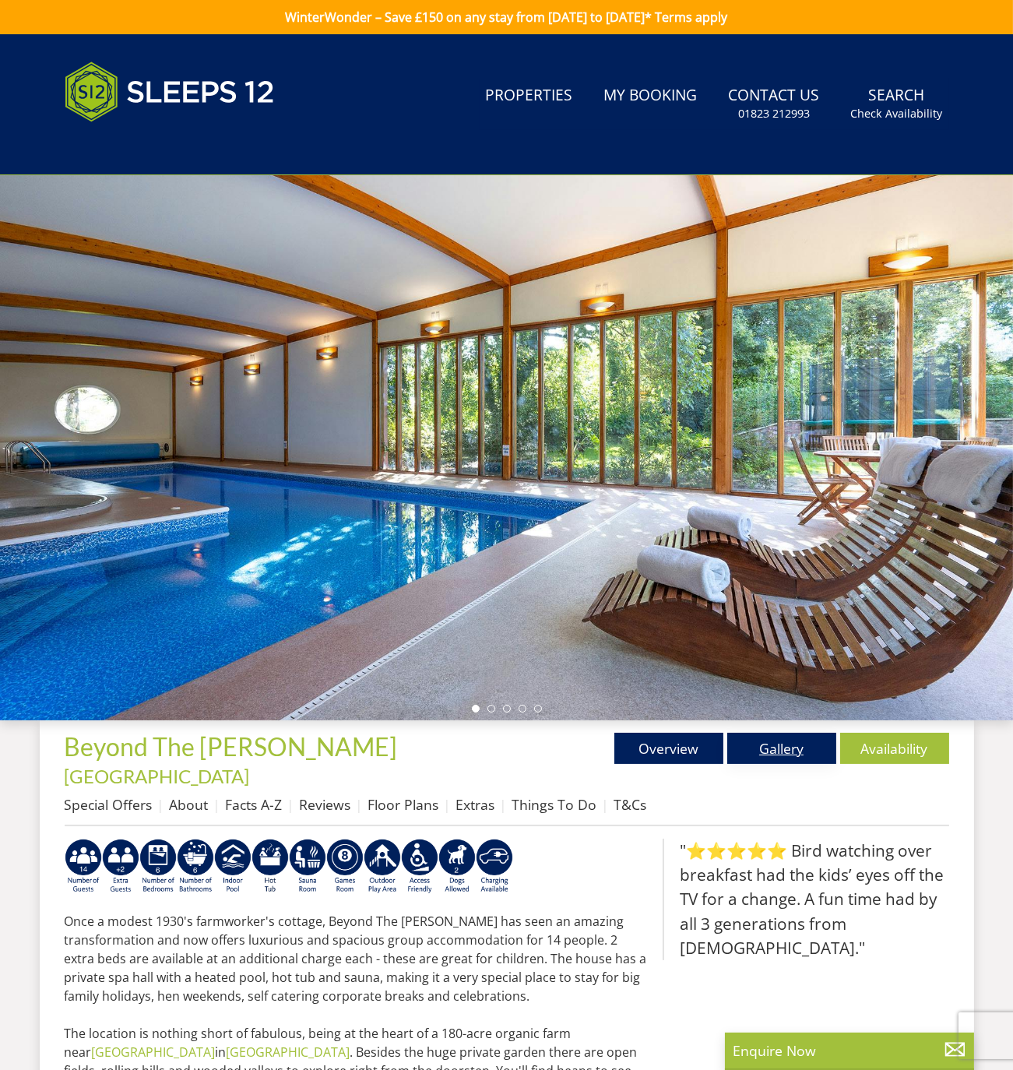
click at [777, 739] on link "Gallery" at bounding box center [781, 748] width 109 height 31
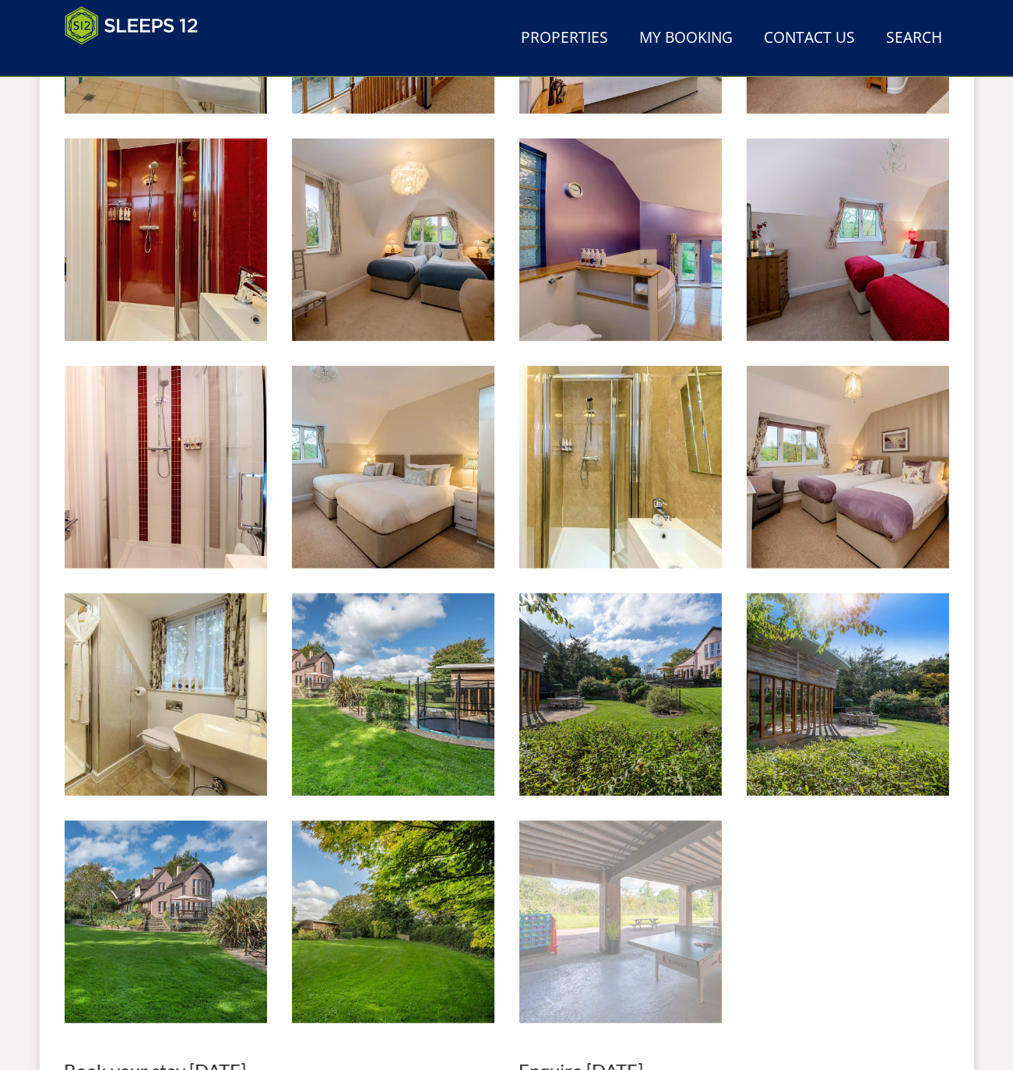
scroll to position [1687, 0]
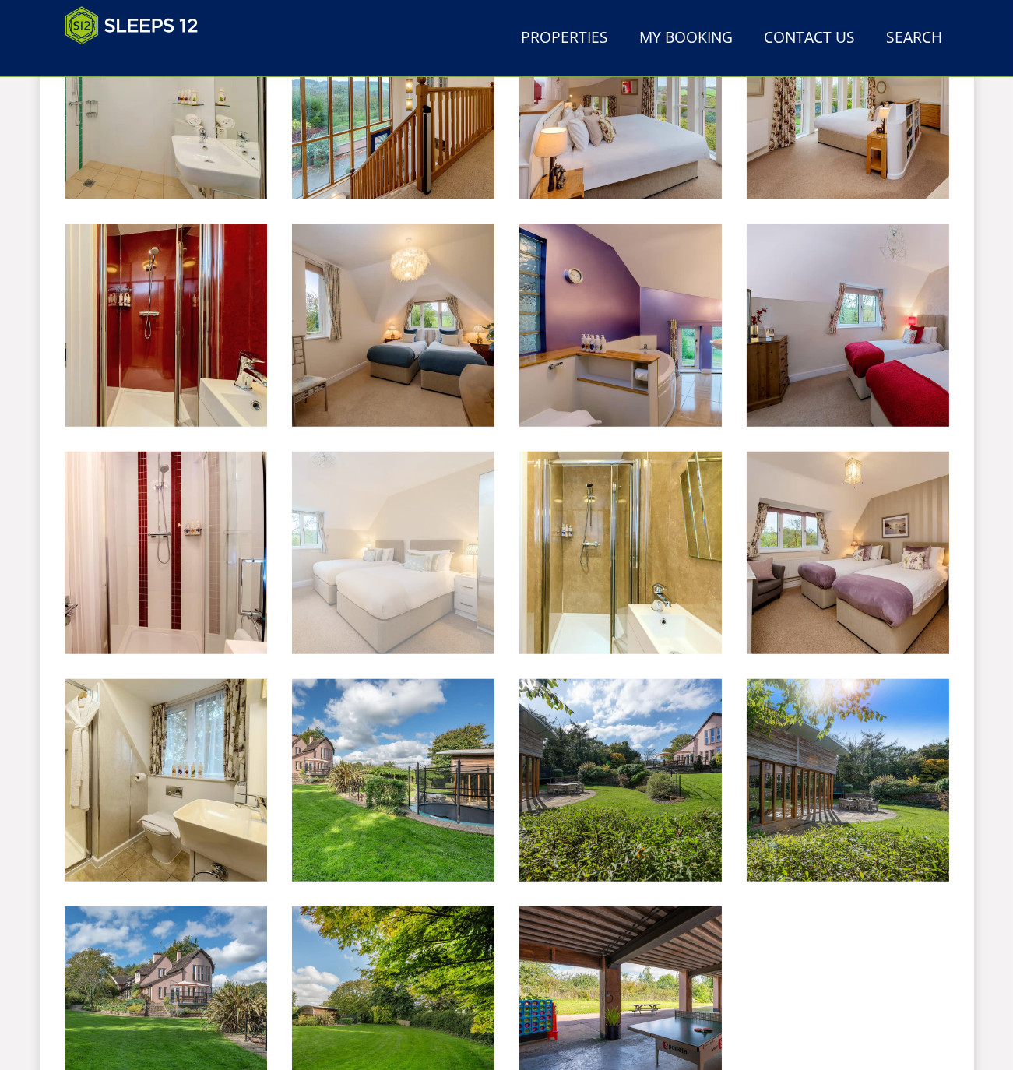
click at [419, 524] on img at bounding box center [393, 553] width 202 height 202
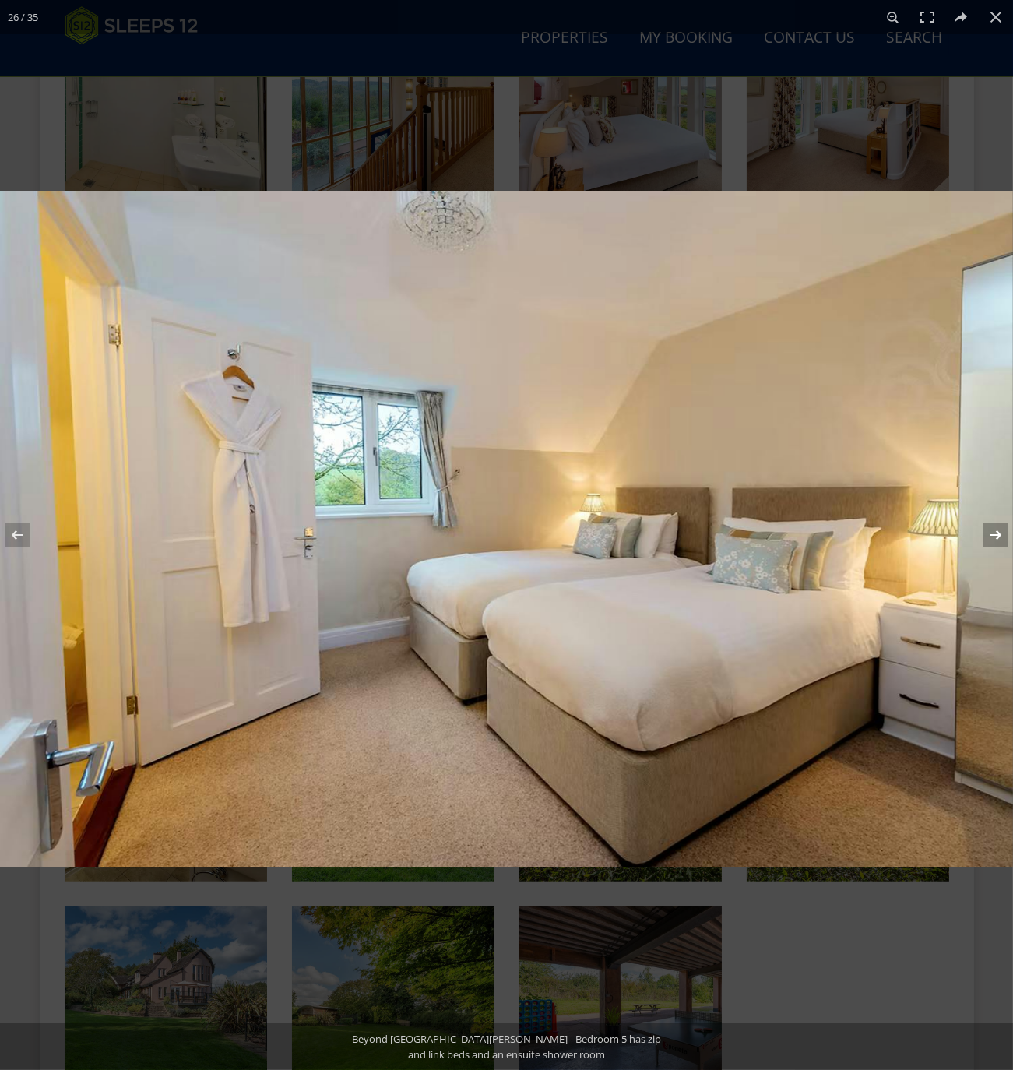
click at [991, 537] on button at bounding box center [985, 535] width 54 height 78
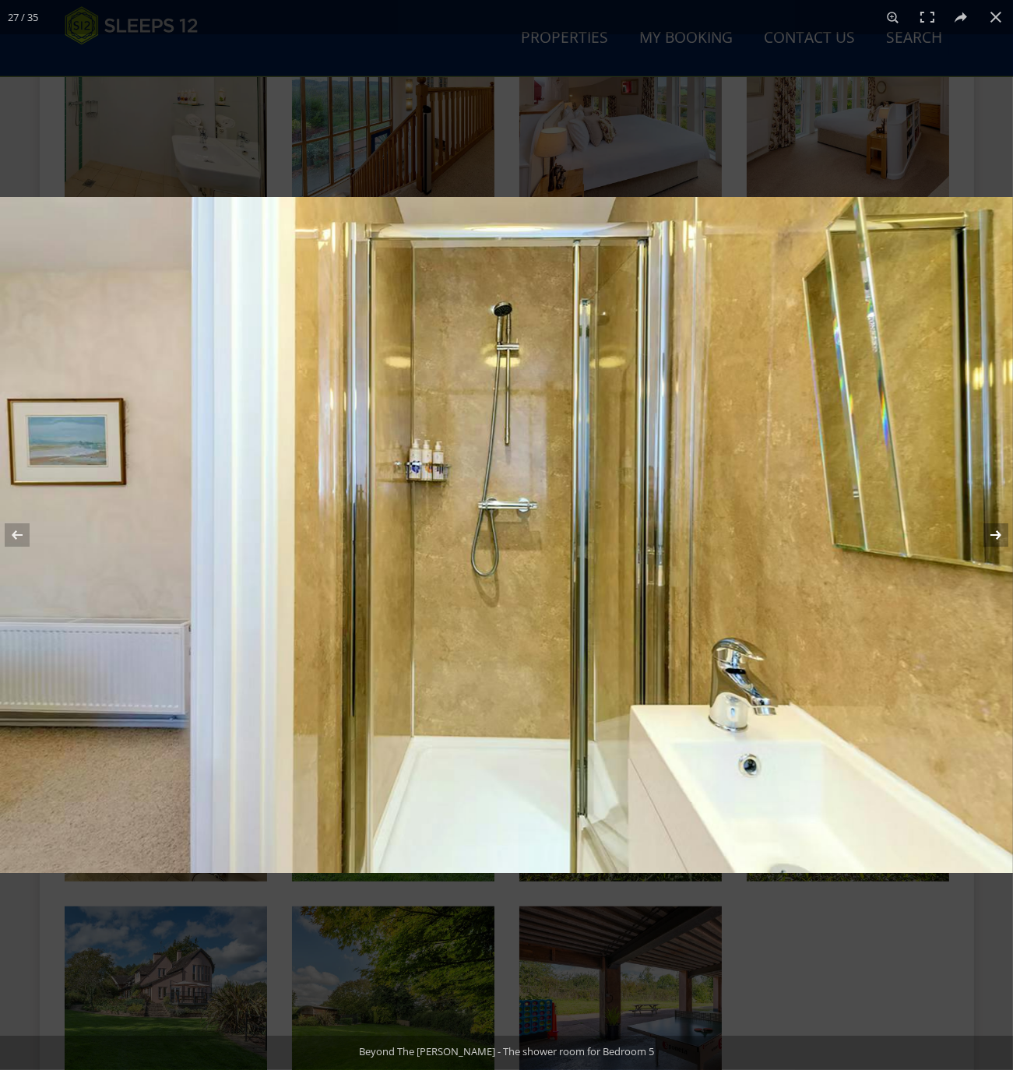
click at [991, 536] on button at bounding box center [985, 535] width 54 height 78
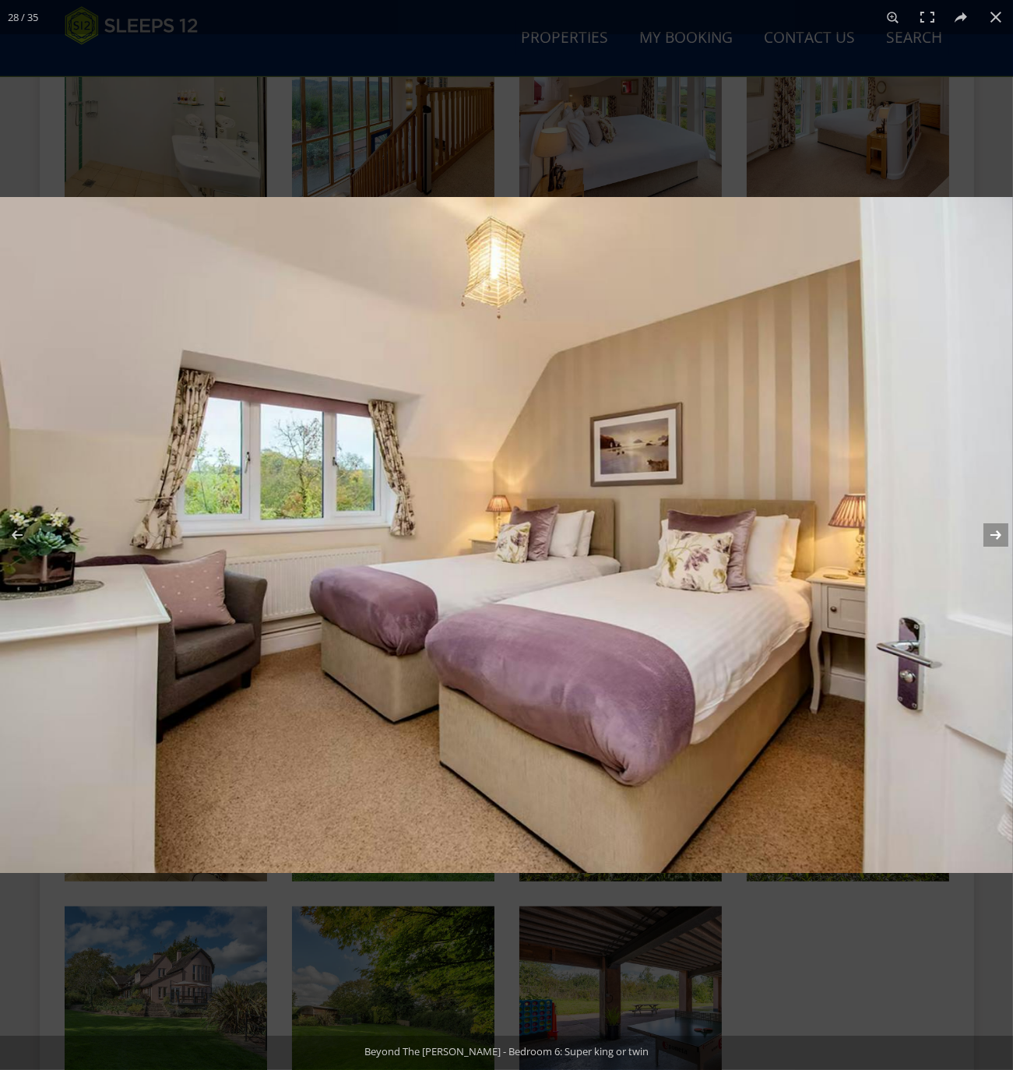
click at [991, 536] on button at bounding box center [985, 535] width 54 height 78
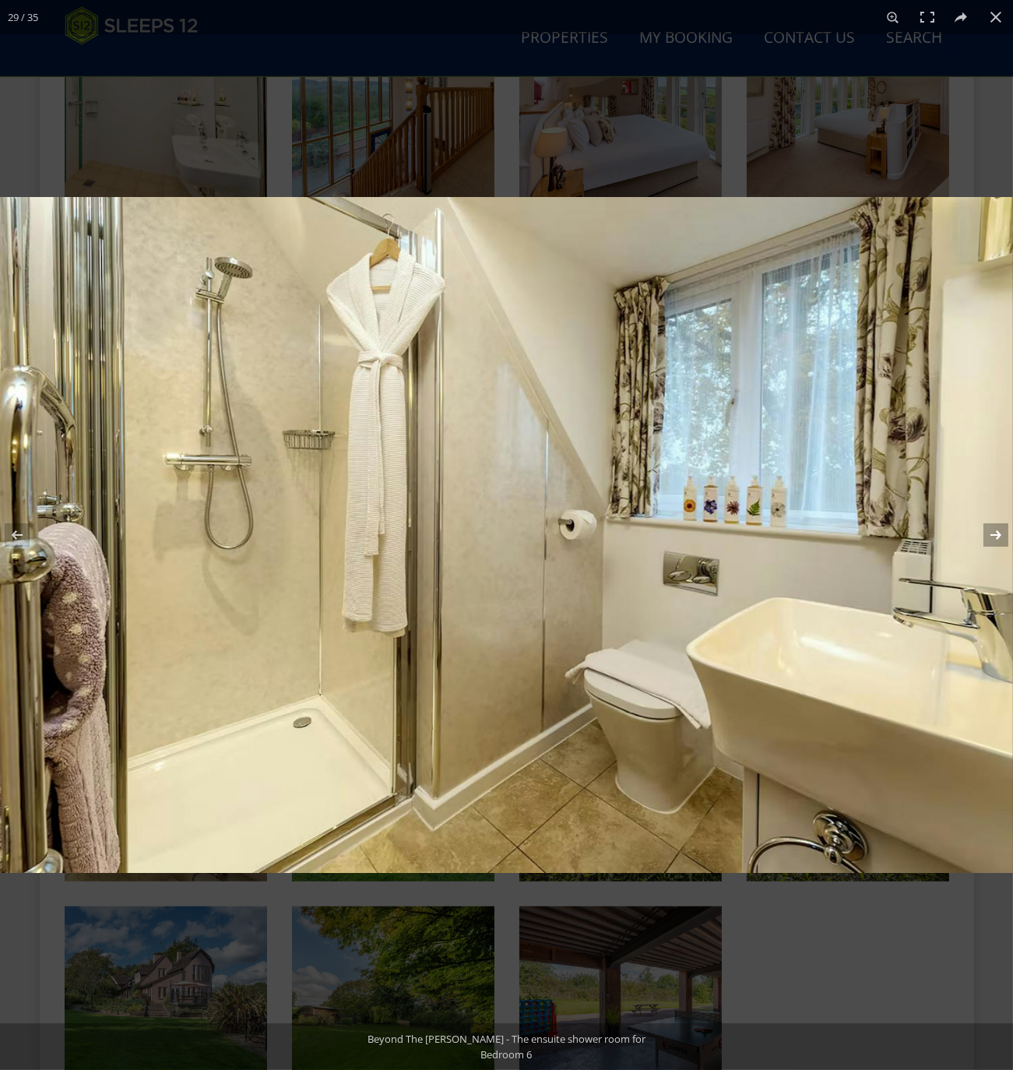
click at [990, 536] on button at bounding box center [985, 535] width 54 height 78
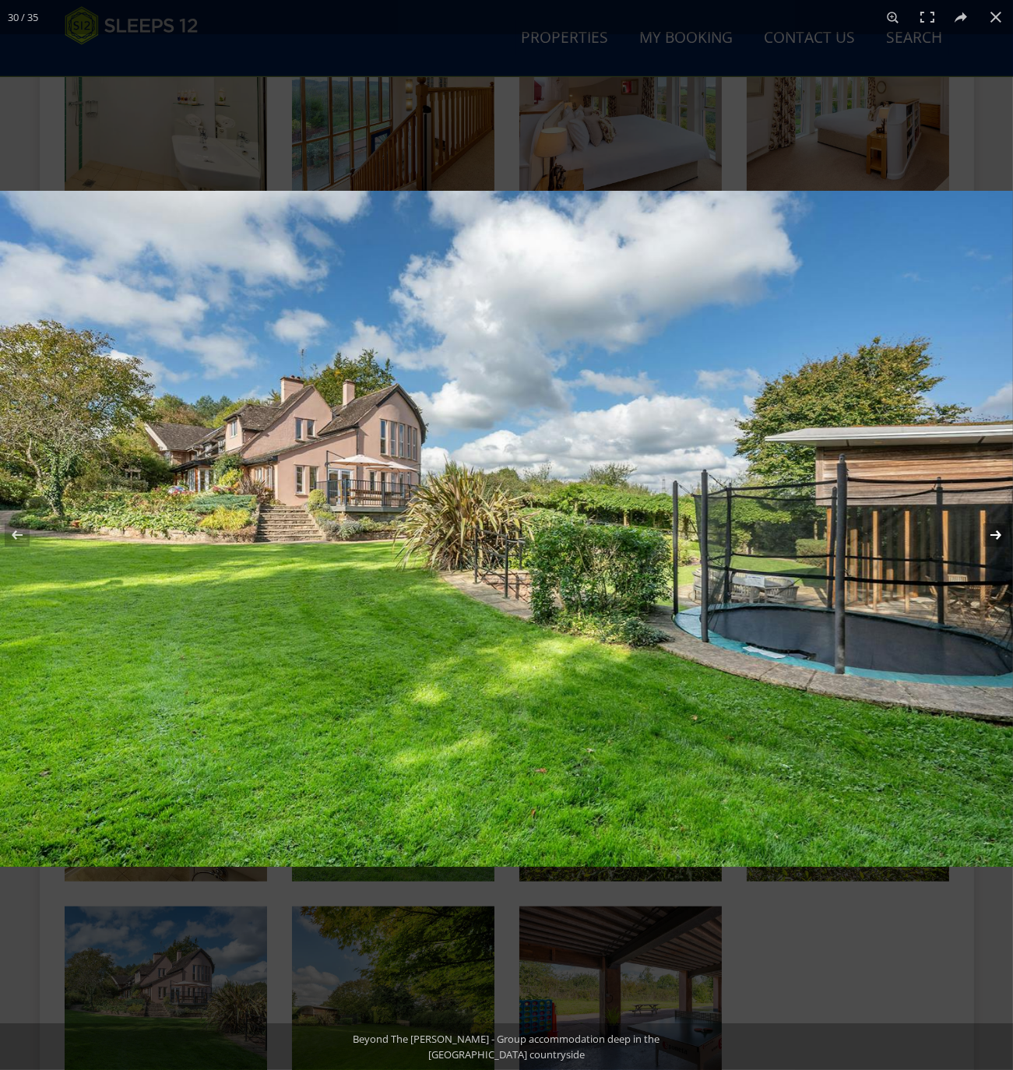
click at [990, 536] on button at bounding box center [985, 535] width 54 height 78
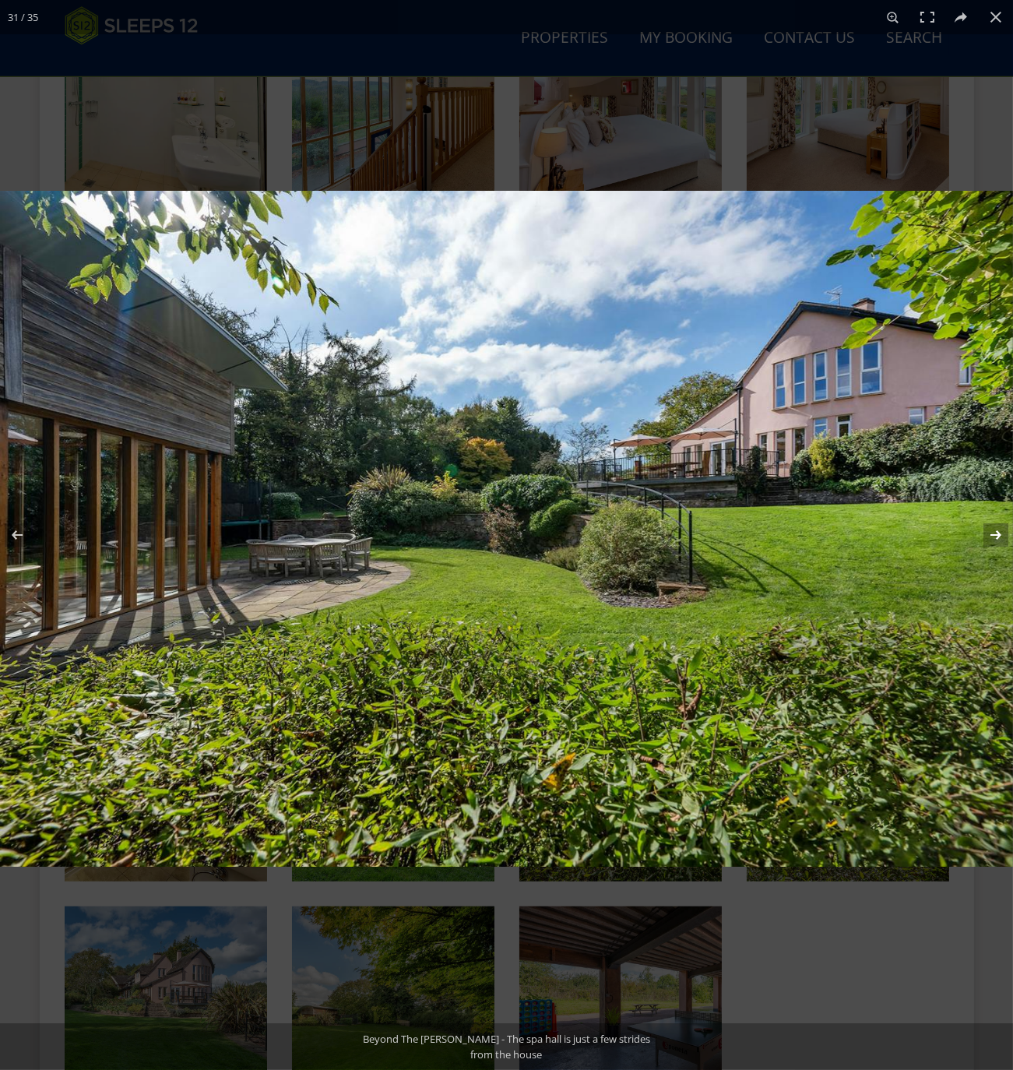
click at [991, 530] on button at bounding box center [985, 535] width 54 height 78
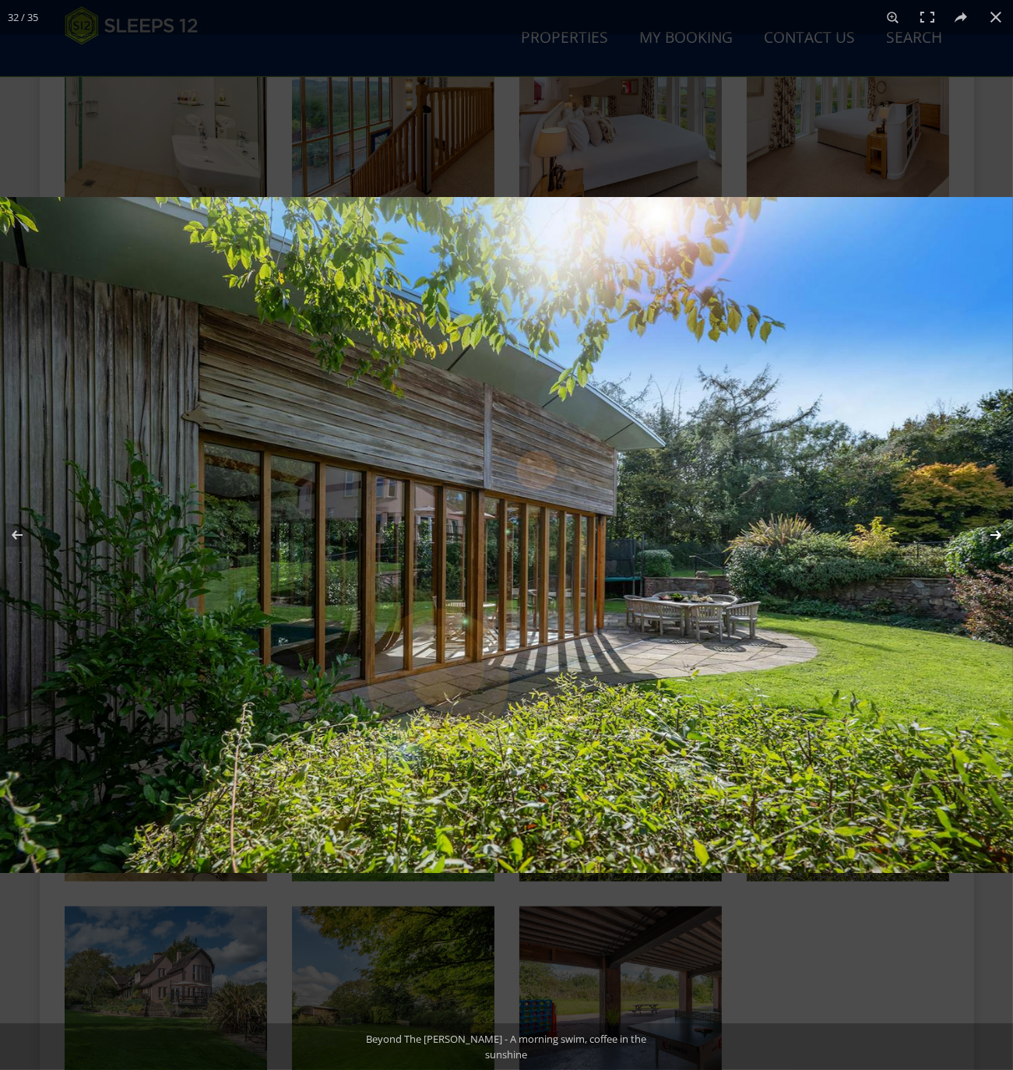
drag, startPoint x: 990, startPoint y: 538, endPoint x: 979, endPoint y: 535, distance: 12.1
click at [990, 538] on button at bounding box center [985, 535] width 54 height 78
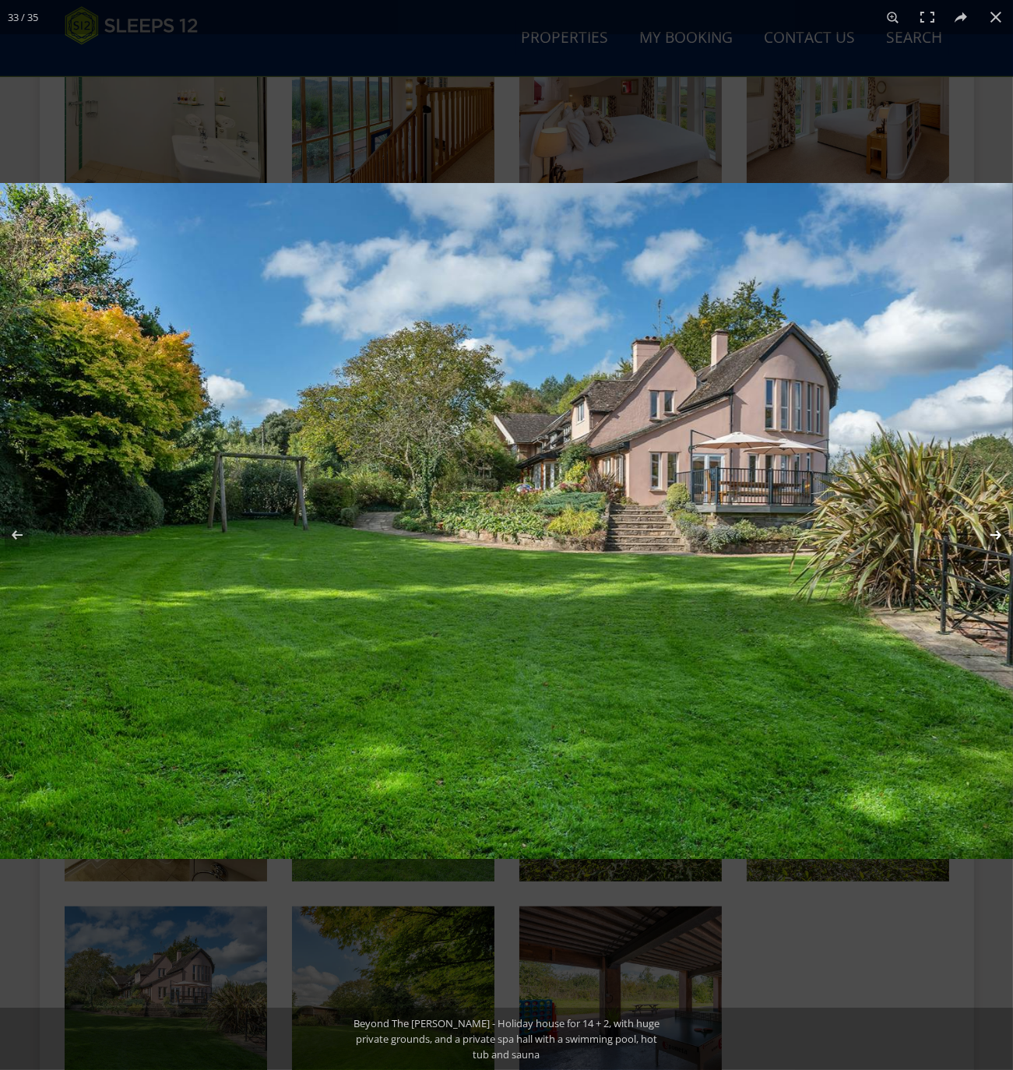
click at [995, 531] on button at bounding box center [985, 535] width 54 height 78
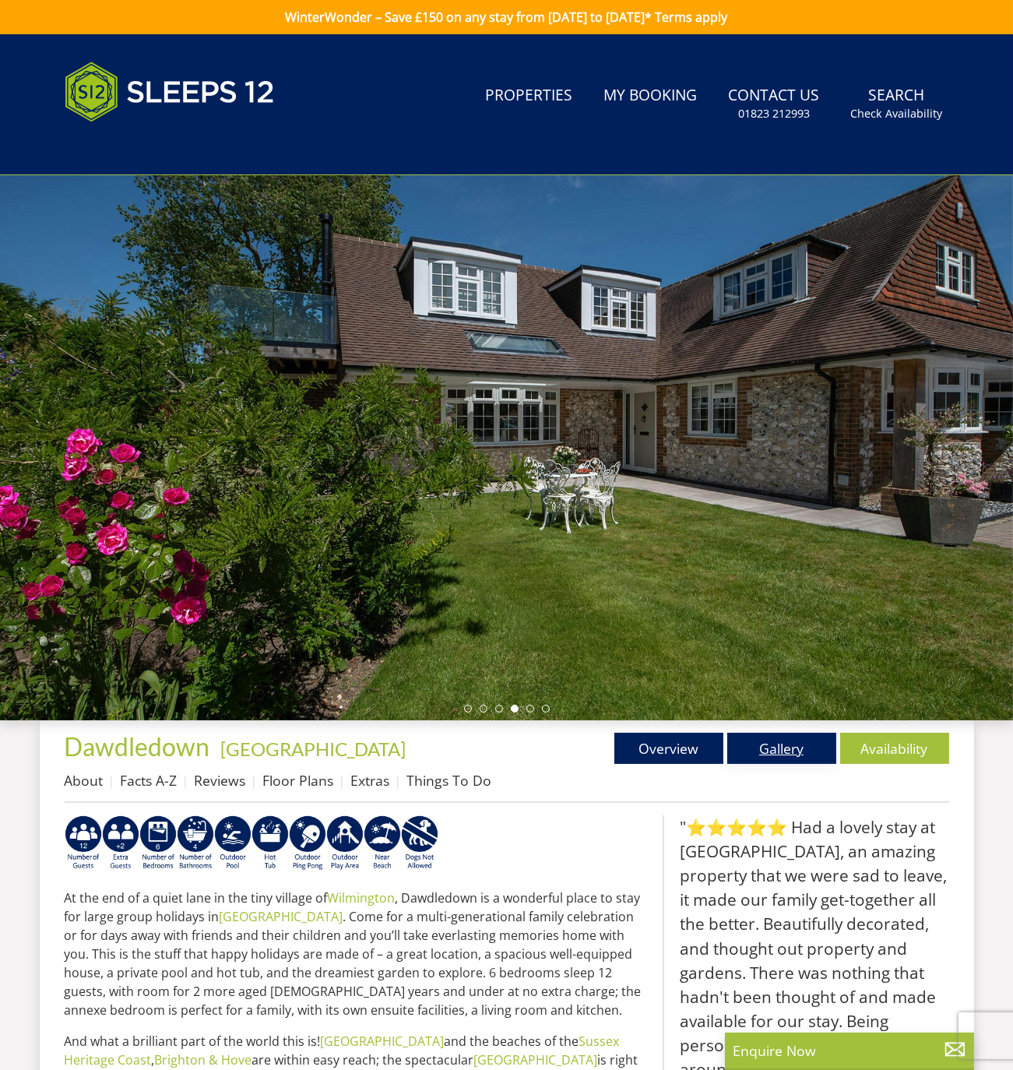
click at [782, 747] on link "Gallery" at bounding box center [781, 748] width 109 height 31
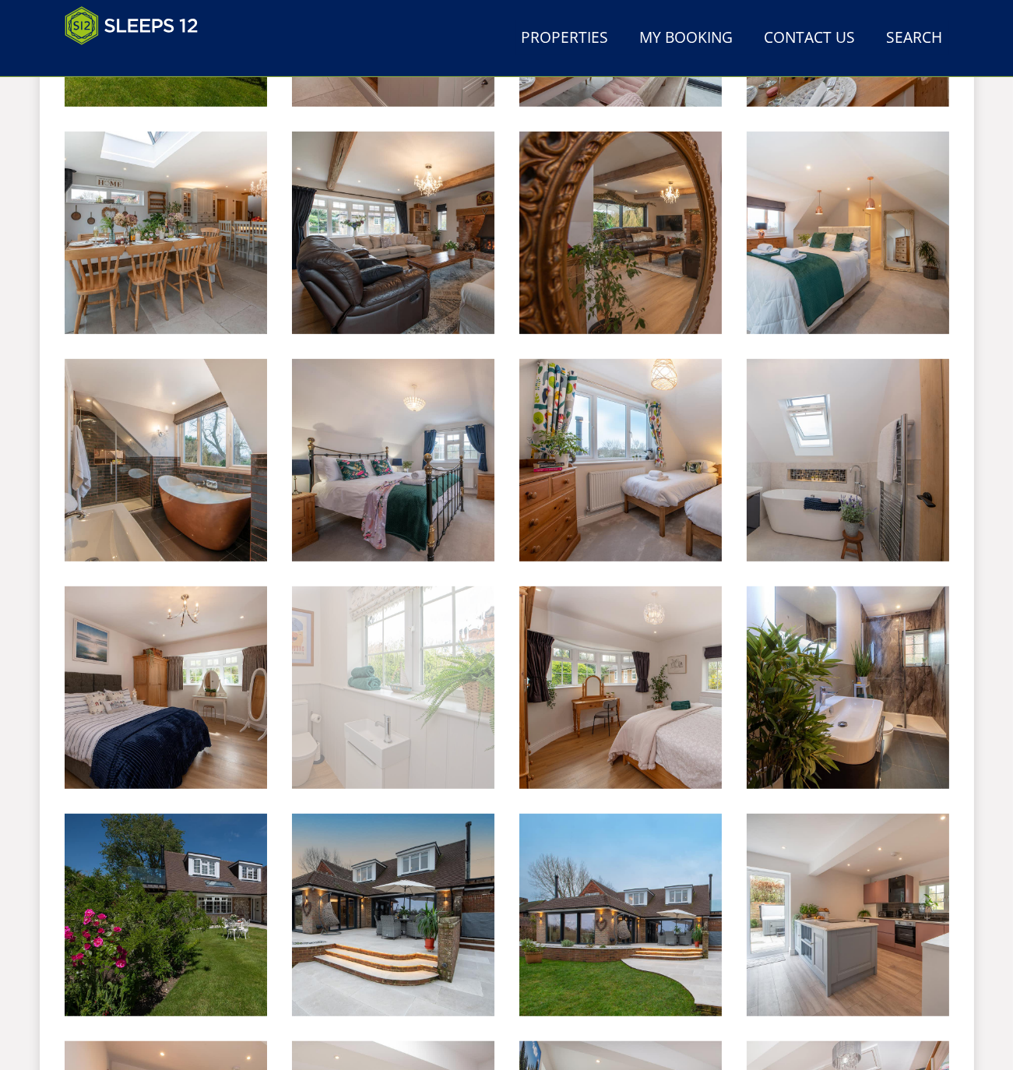
scroll to position [1165, 0]
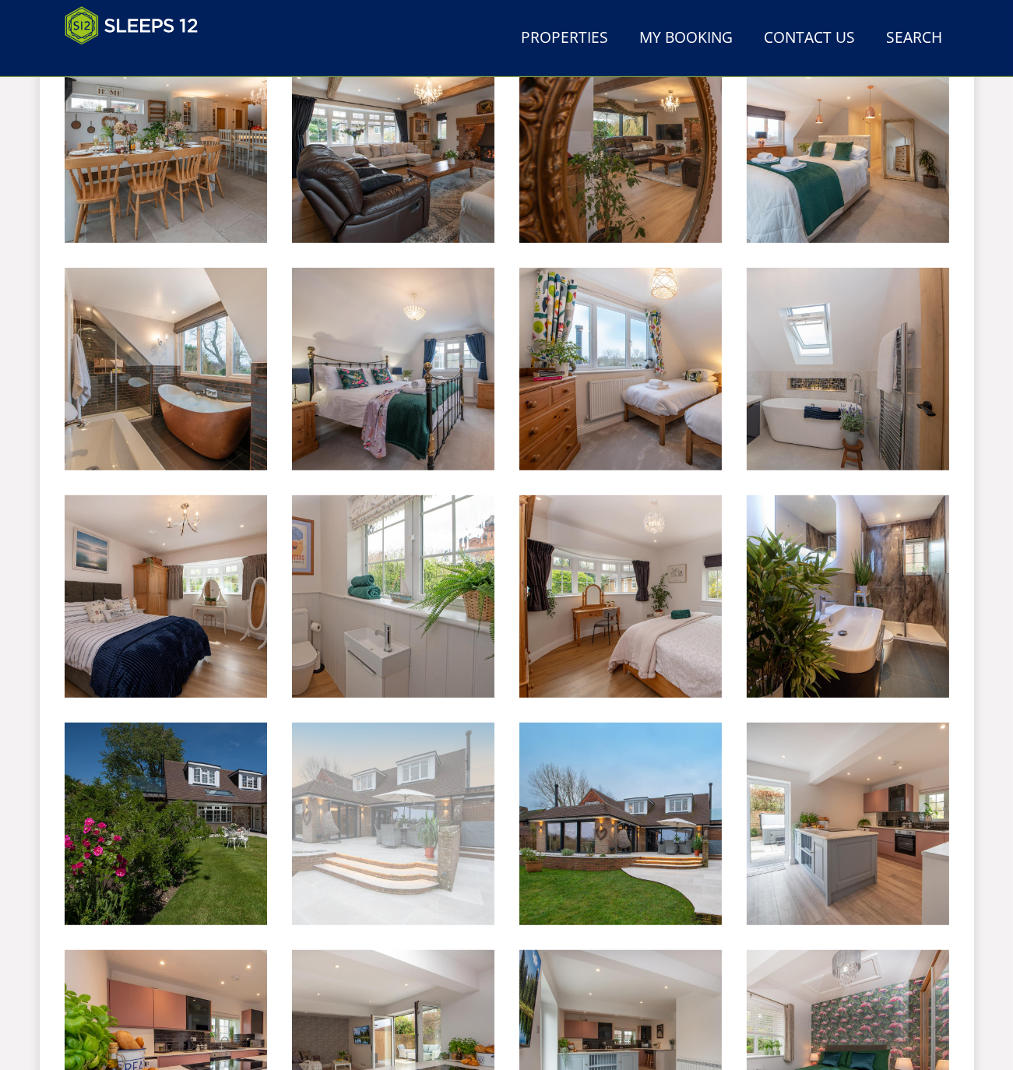
click at [403, 859] on img at bounding box center [393, 823] width 202 height 202
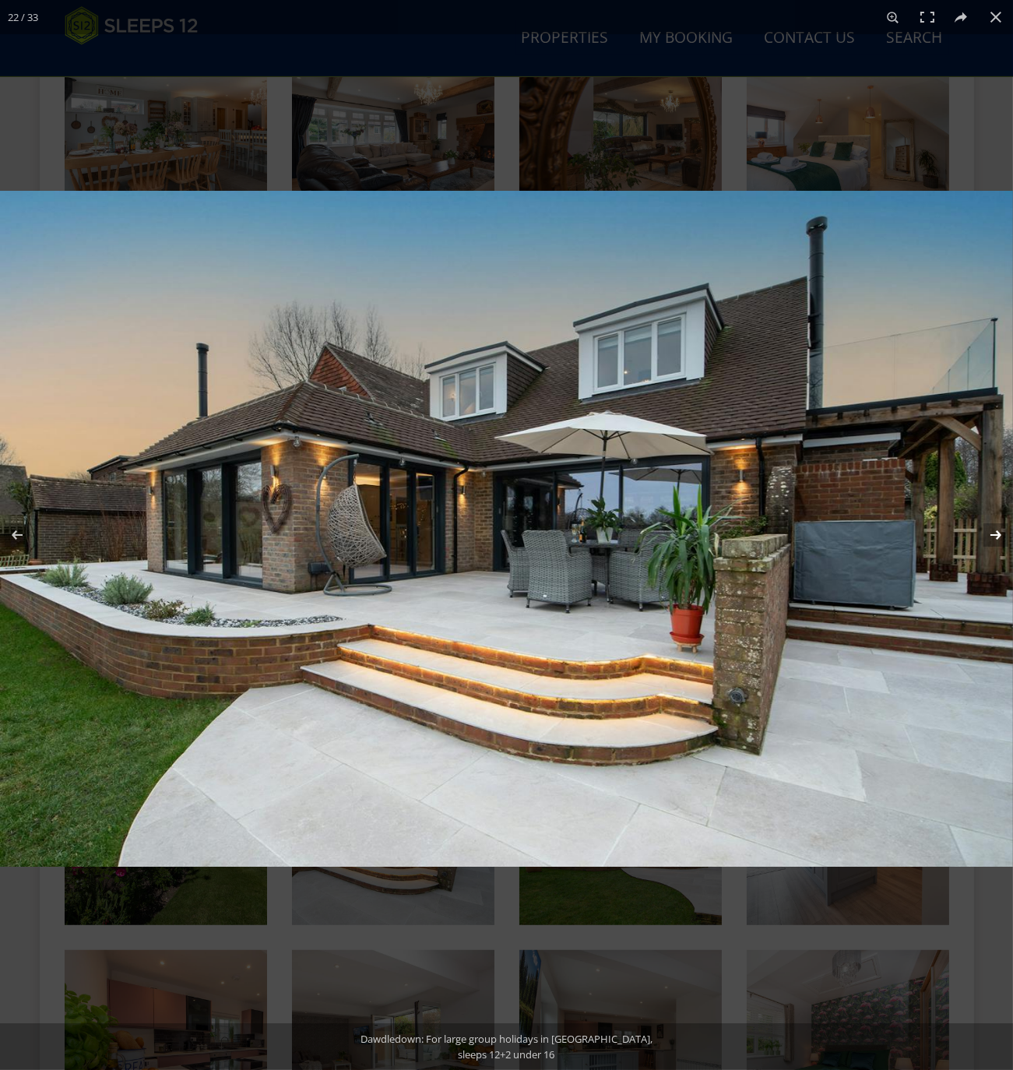
click at [997, 534] on button at bounding box center [985, 535] width 54 height 78
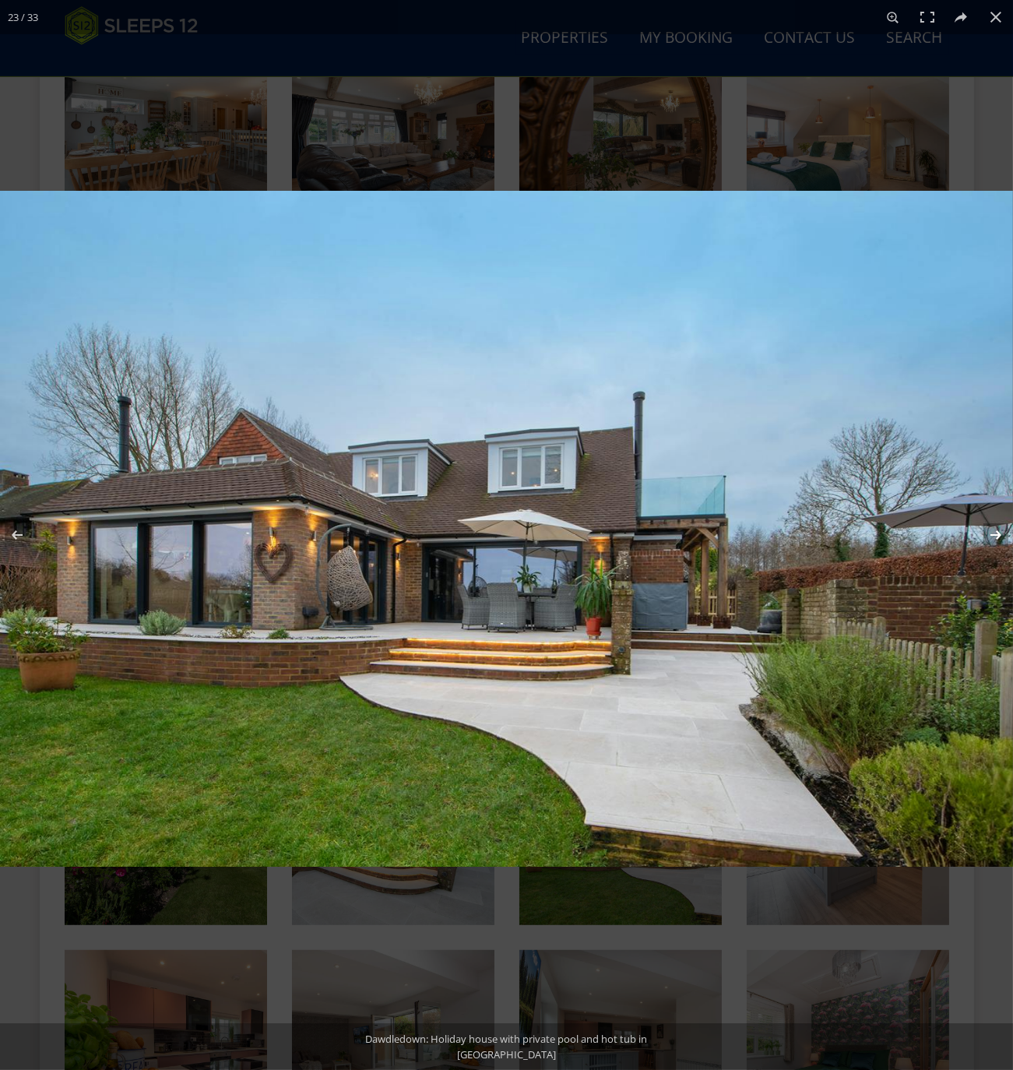
click at [997, 534] on button at bounding box center [985, 535] width 54 height 78
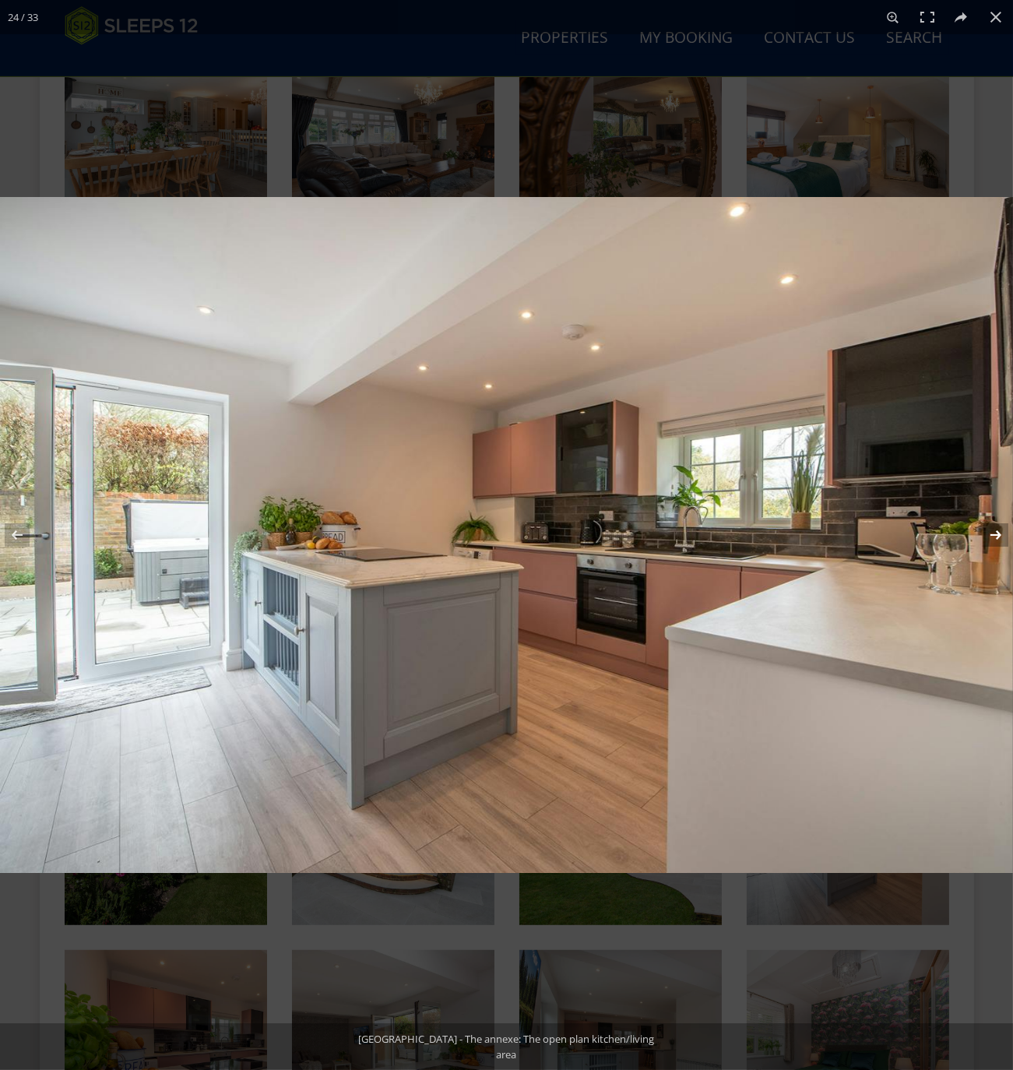
click at [997, 534] on button at bounding box center [985, 535] width 54 height 78
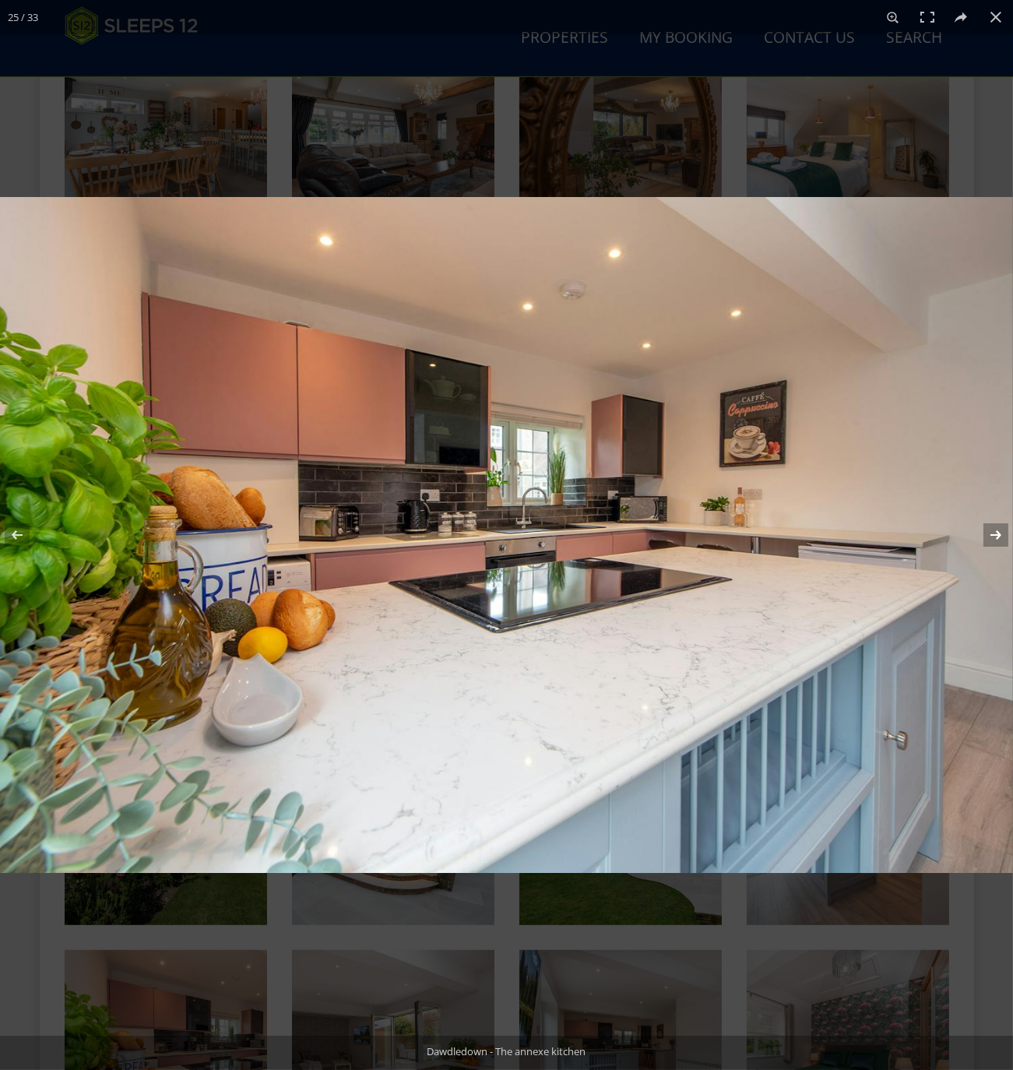
click at [997, 534] on button at bounding box center [985, 535] width 54 height 78
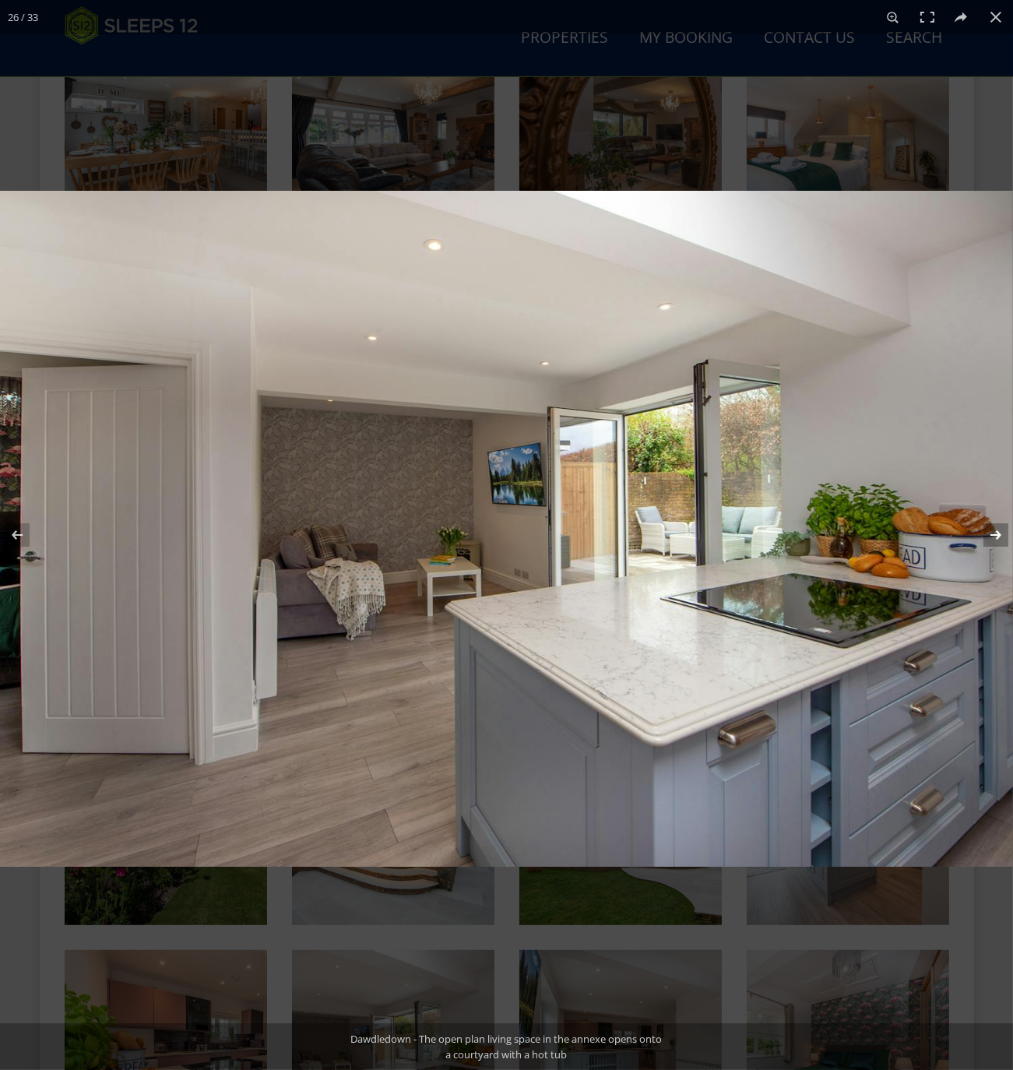
click at [997, 534] on button at bounding box center [985, 535] width 54 height 78
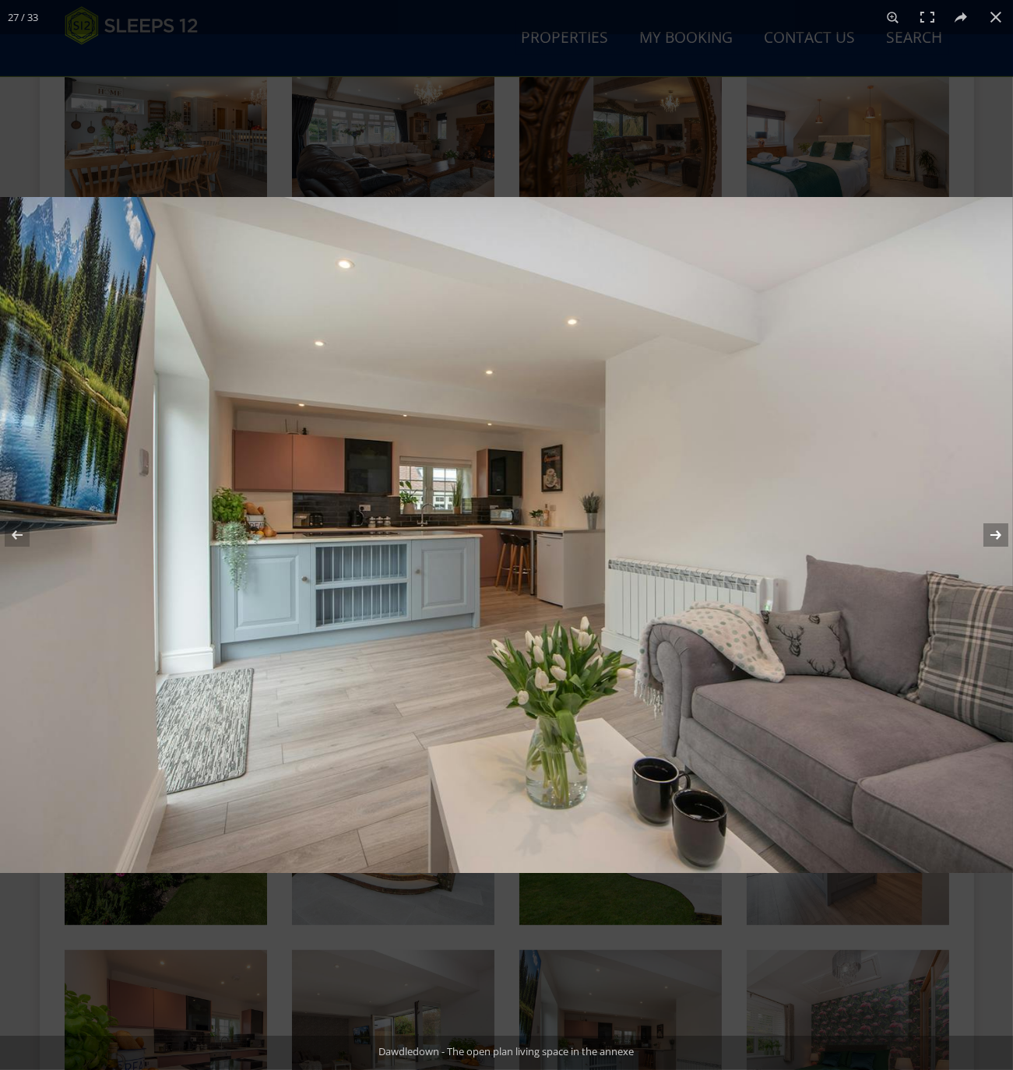
click at [997, 536] on button at bounding box center [985, 535] width 54 height 78
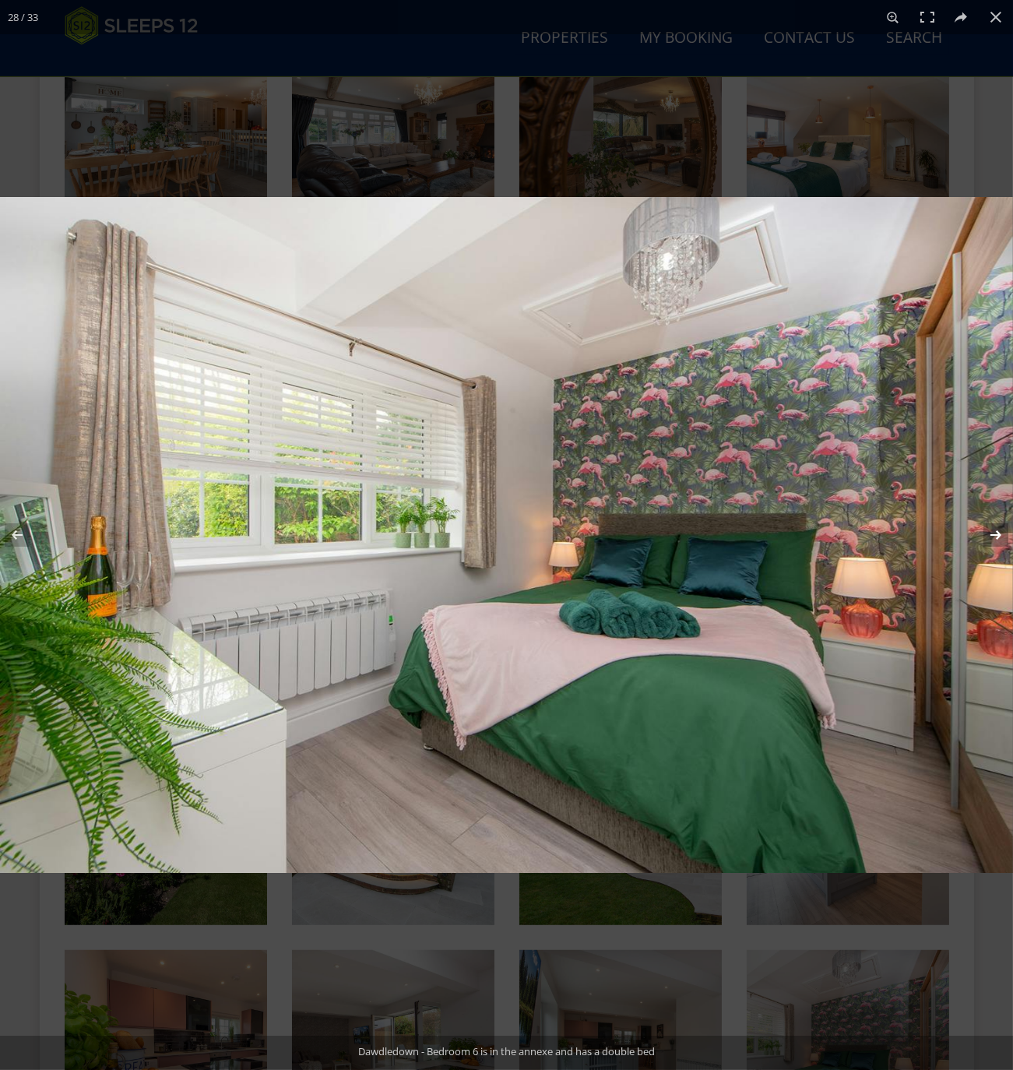
click at [995, 536] on button at bounding box center [985, 535] width 54 height 78
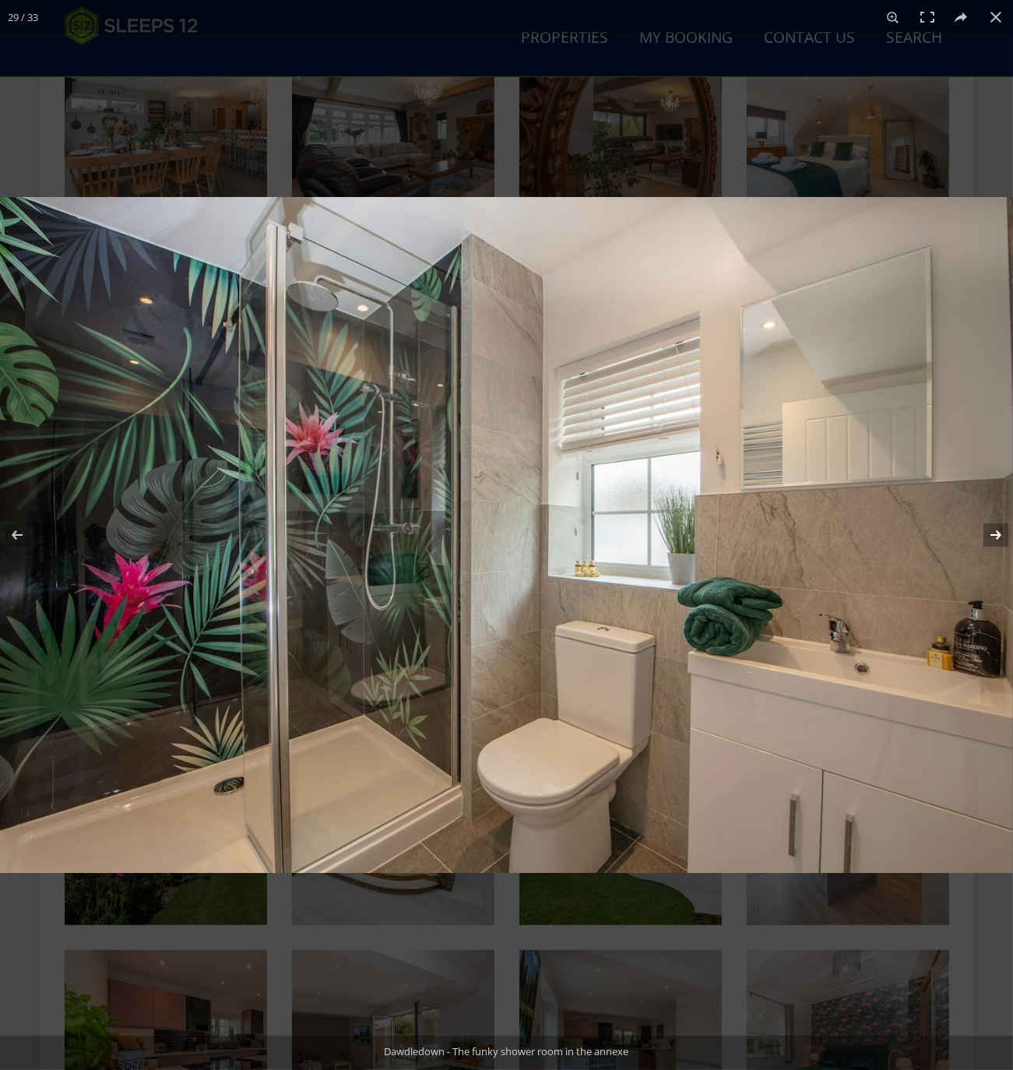
click at [999, 534] on button at bounding box center [985, 535] width 54 height 78
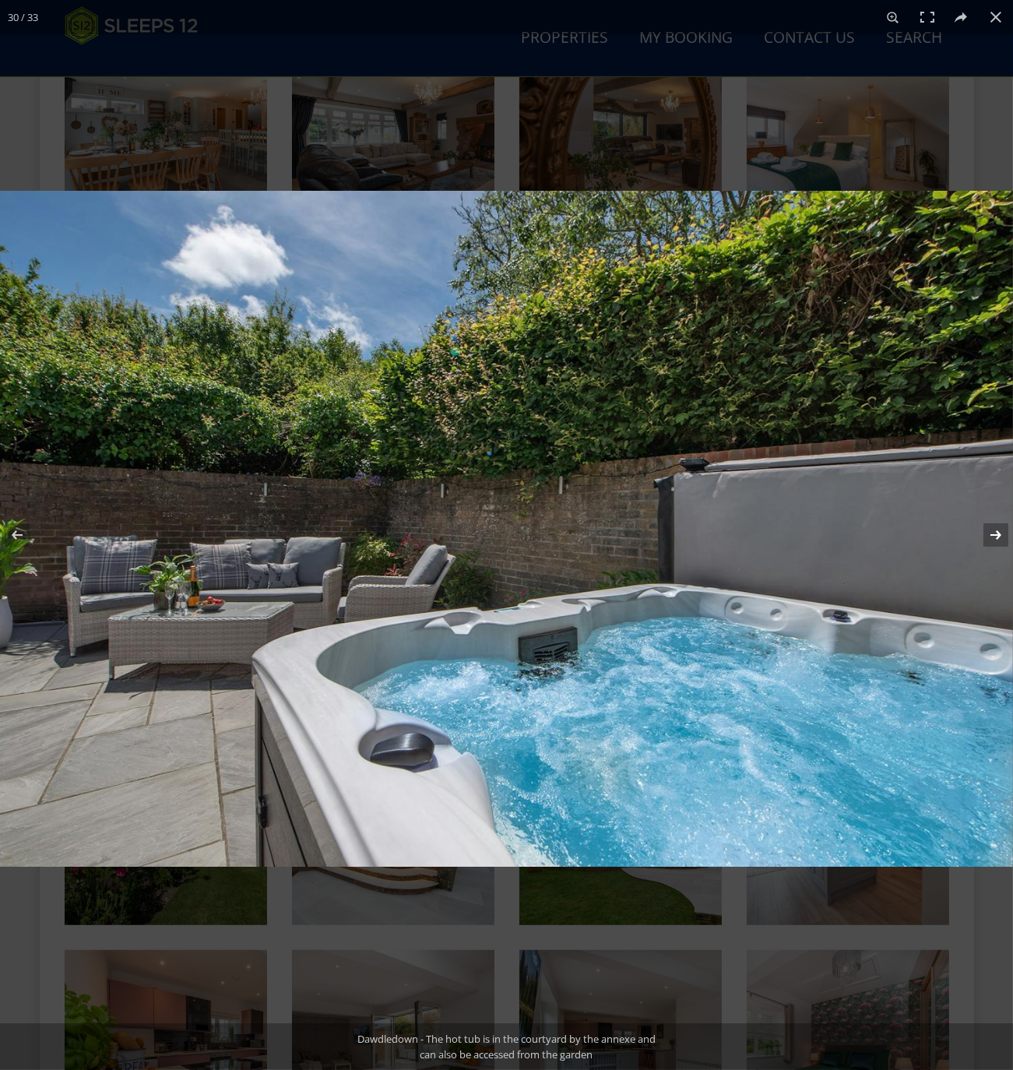
click at [993, 535] on button at bounding box center [985, 535] width 54 height 78
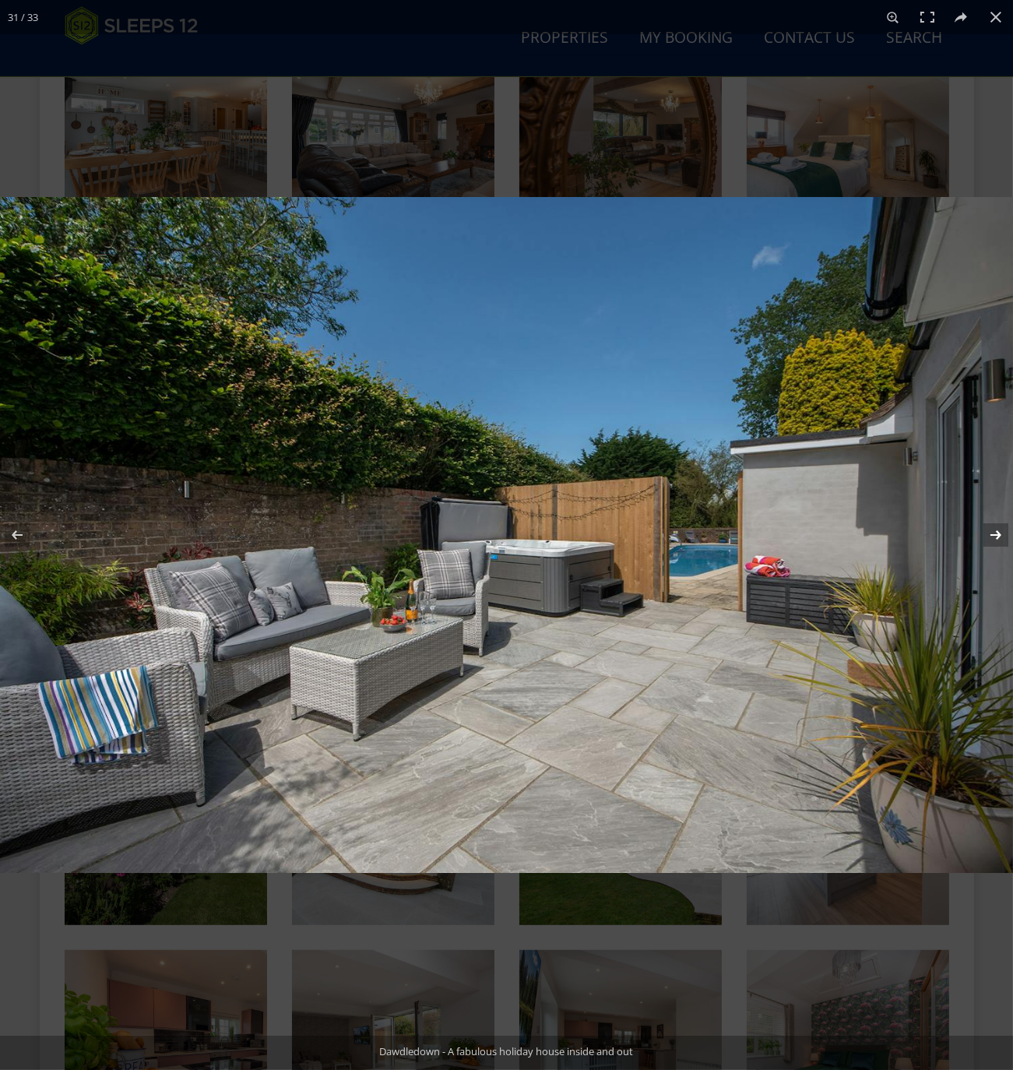
click at [997, 534] on button at bounding box center [985, 535] width 54 height 78
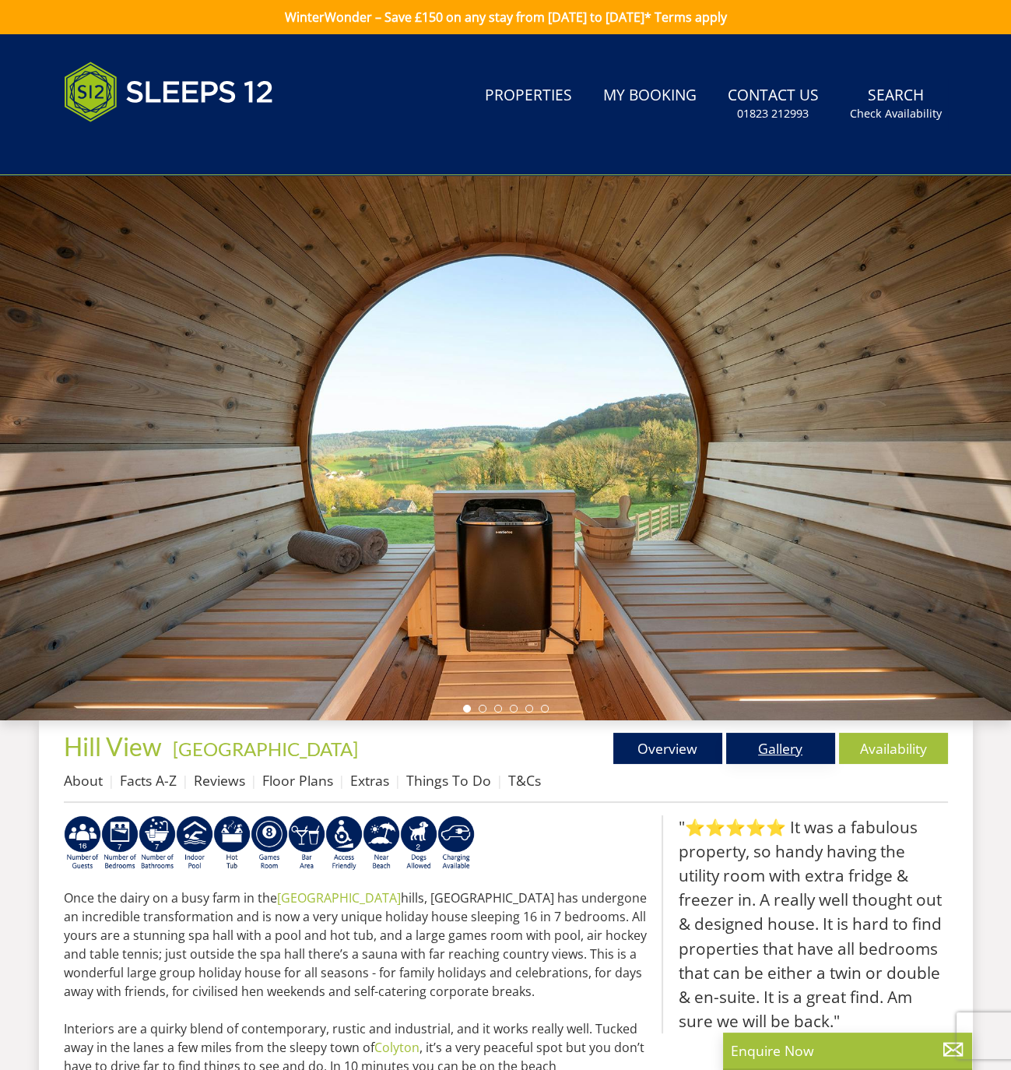
click at [793, 752] on link "Gallery" at bounding box center [780, 748] width 109 height 31
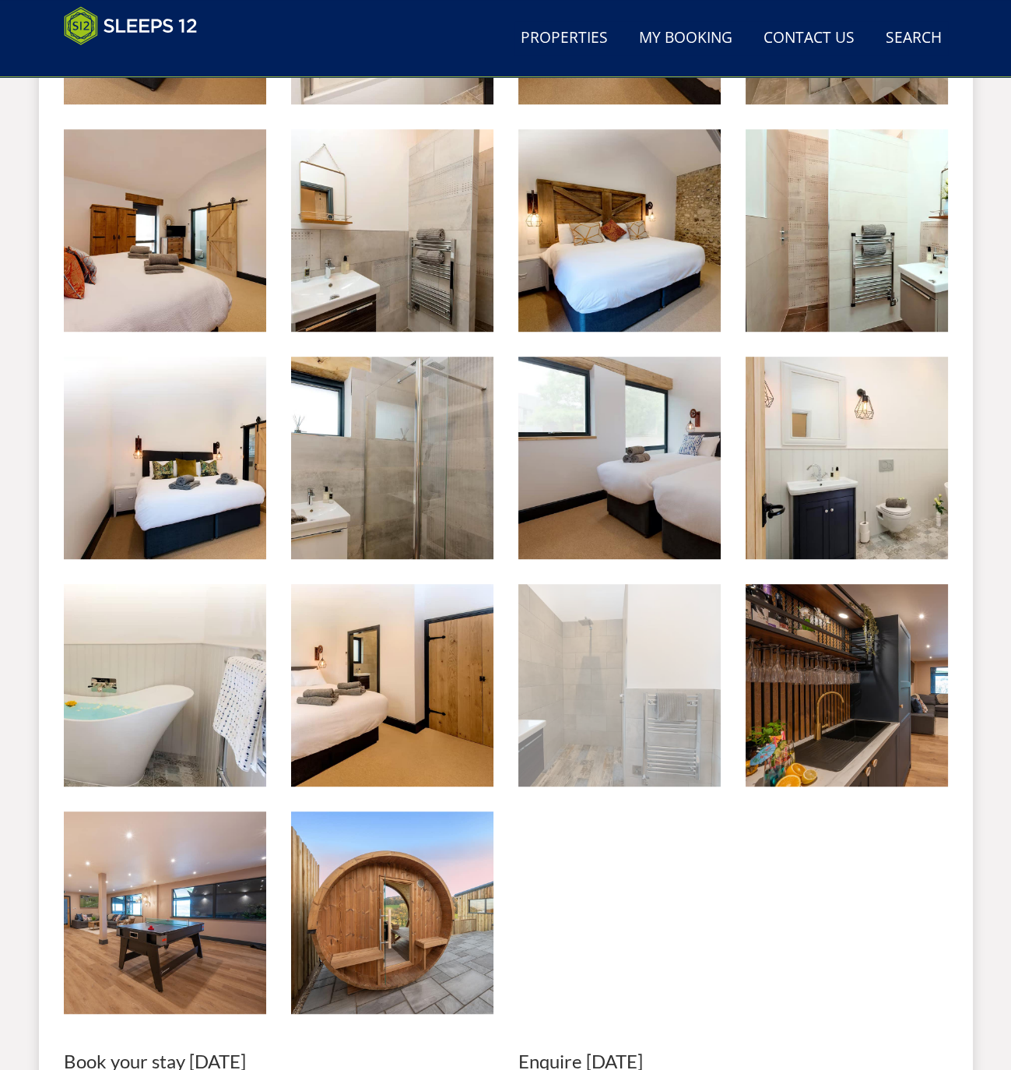
scroll to position [1452, 0]
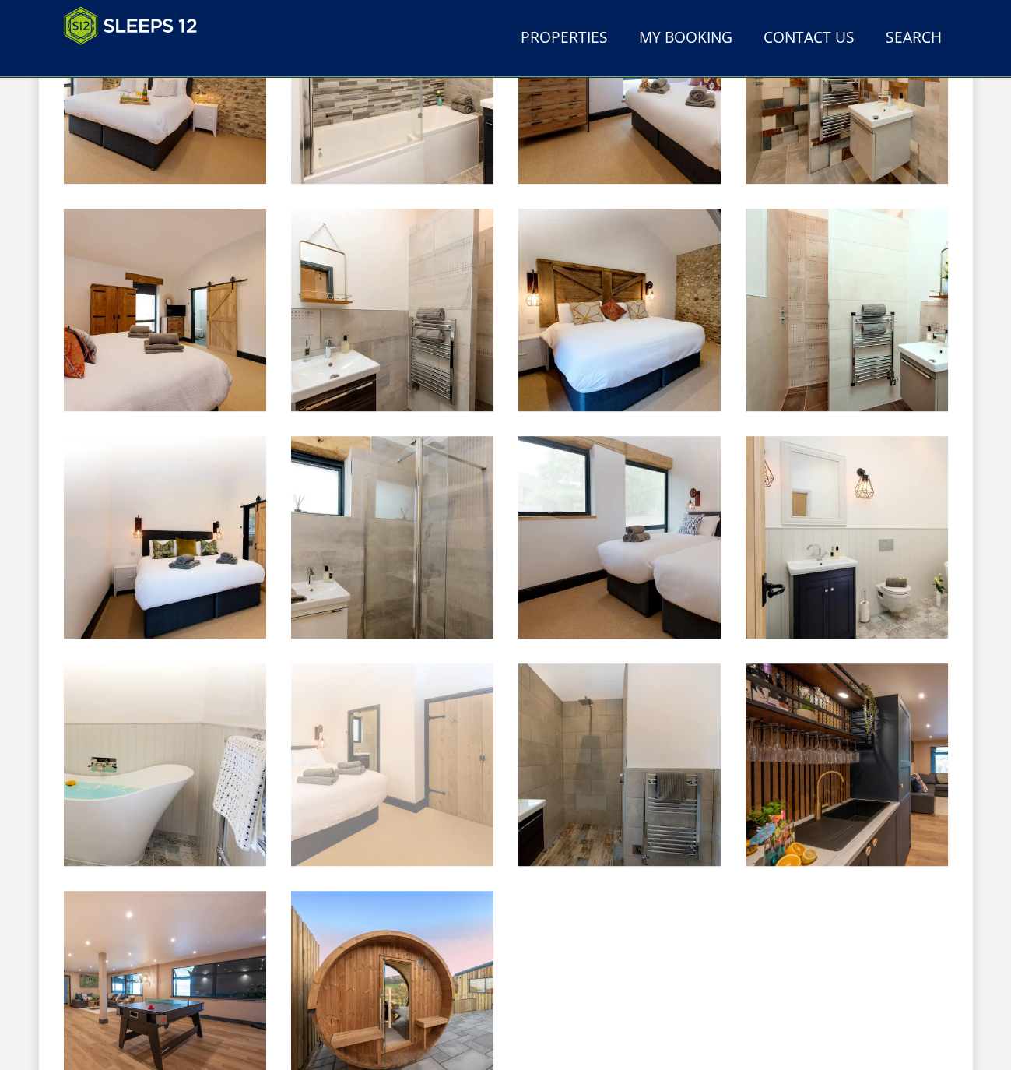
click at [381, 770] on img at bounding box center [392, 764] width 202 height 202
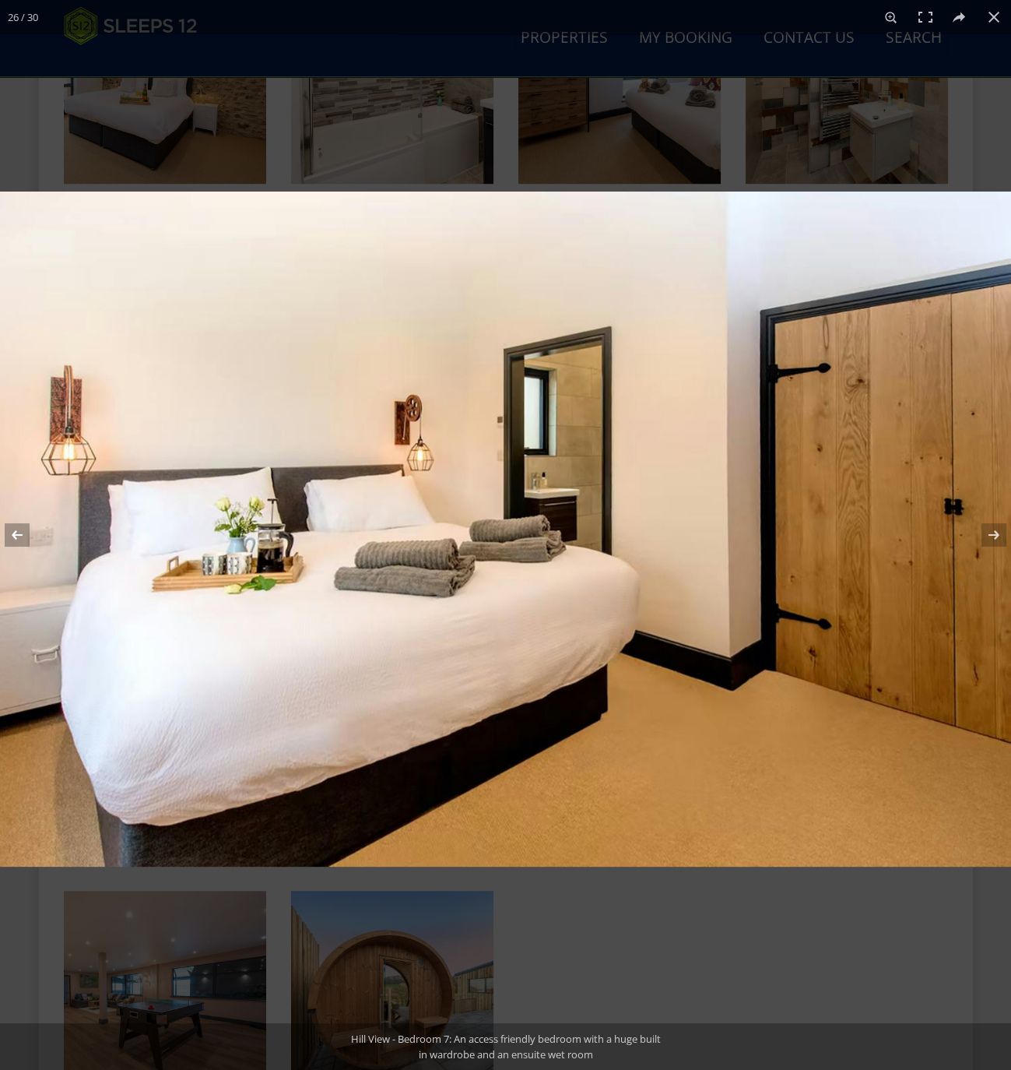
click at [19, 534] on button at bounding box center [27, 535] width 54 height 78
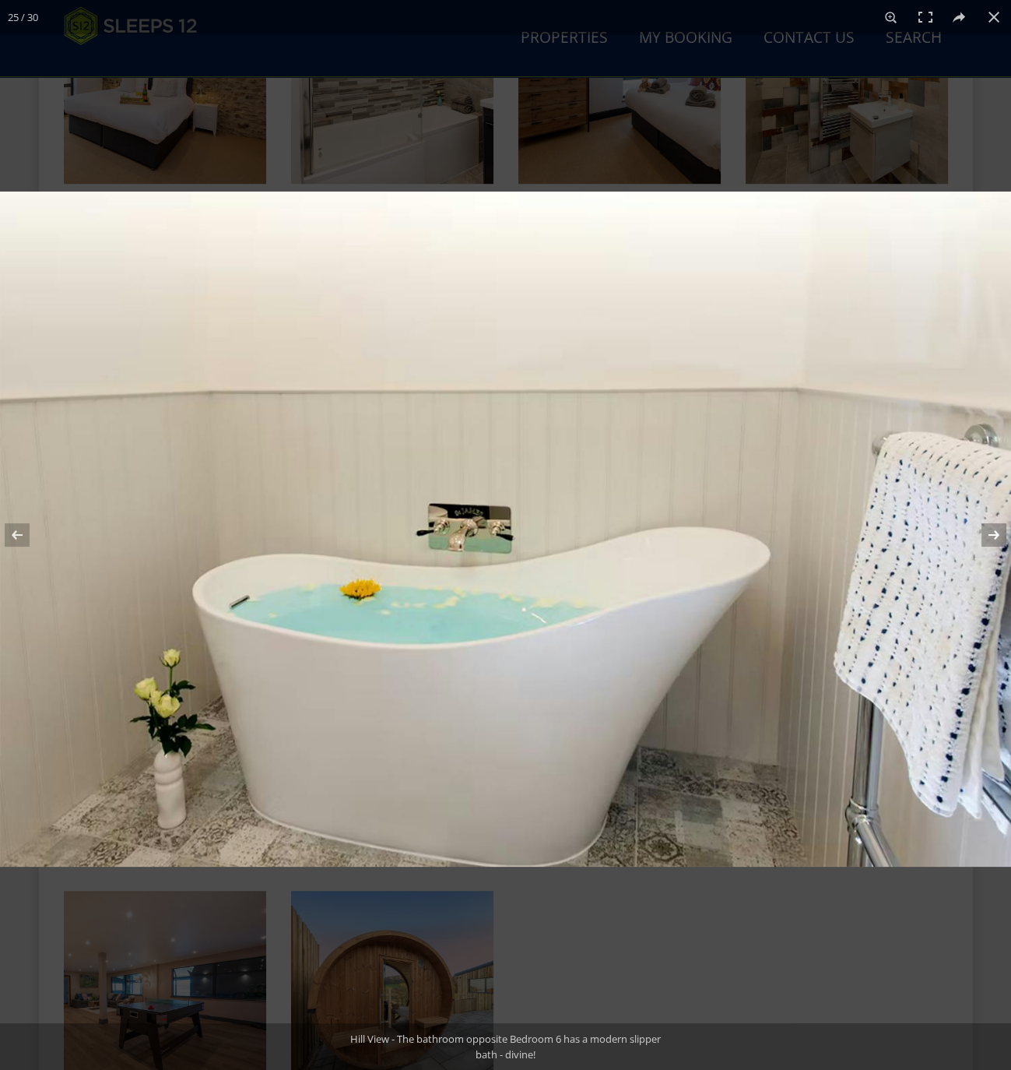
click at [992, 536] on button at bounding box center [984, 535] width 54 height 78
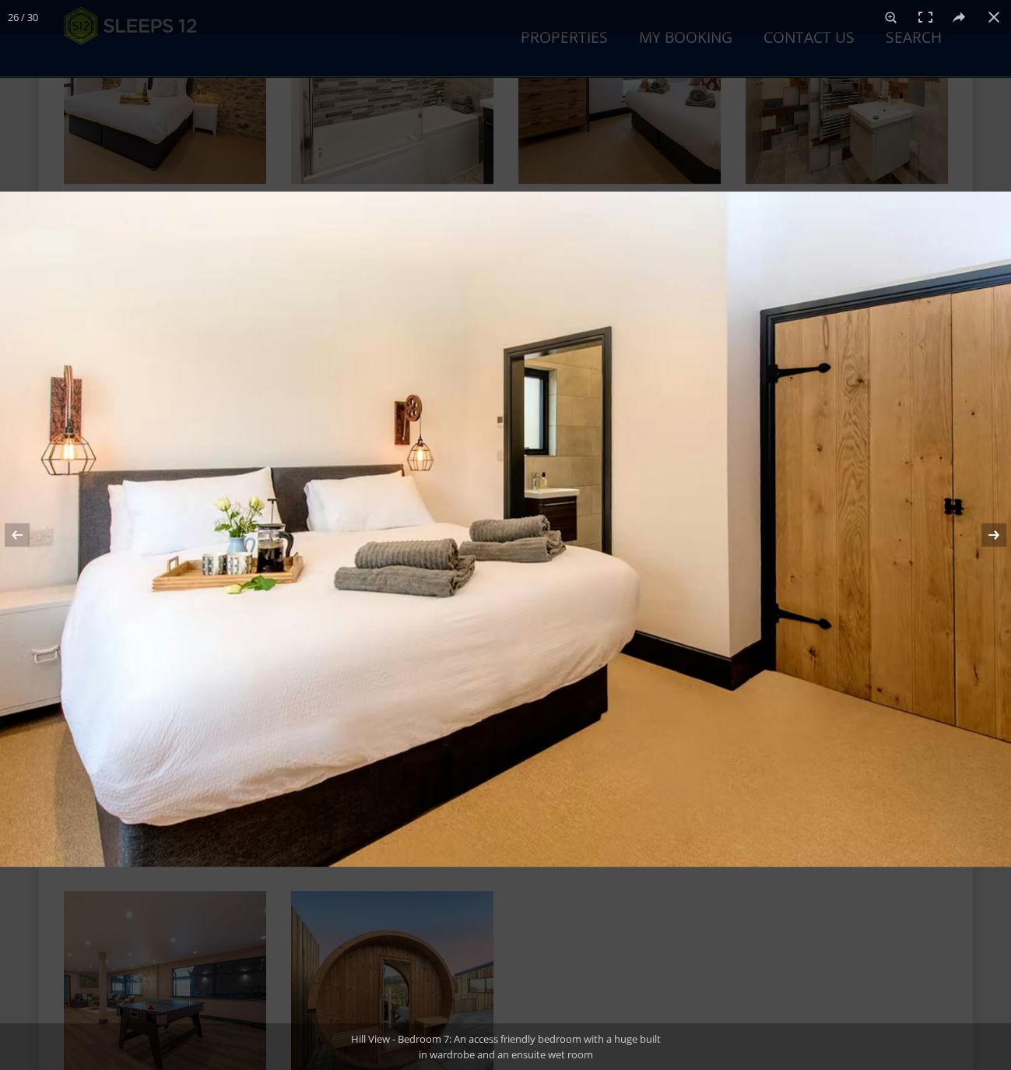
click at [997, 533] on button at bounding box center [984, 535] width 54 height 78
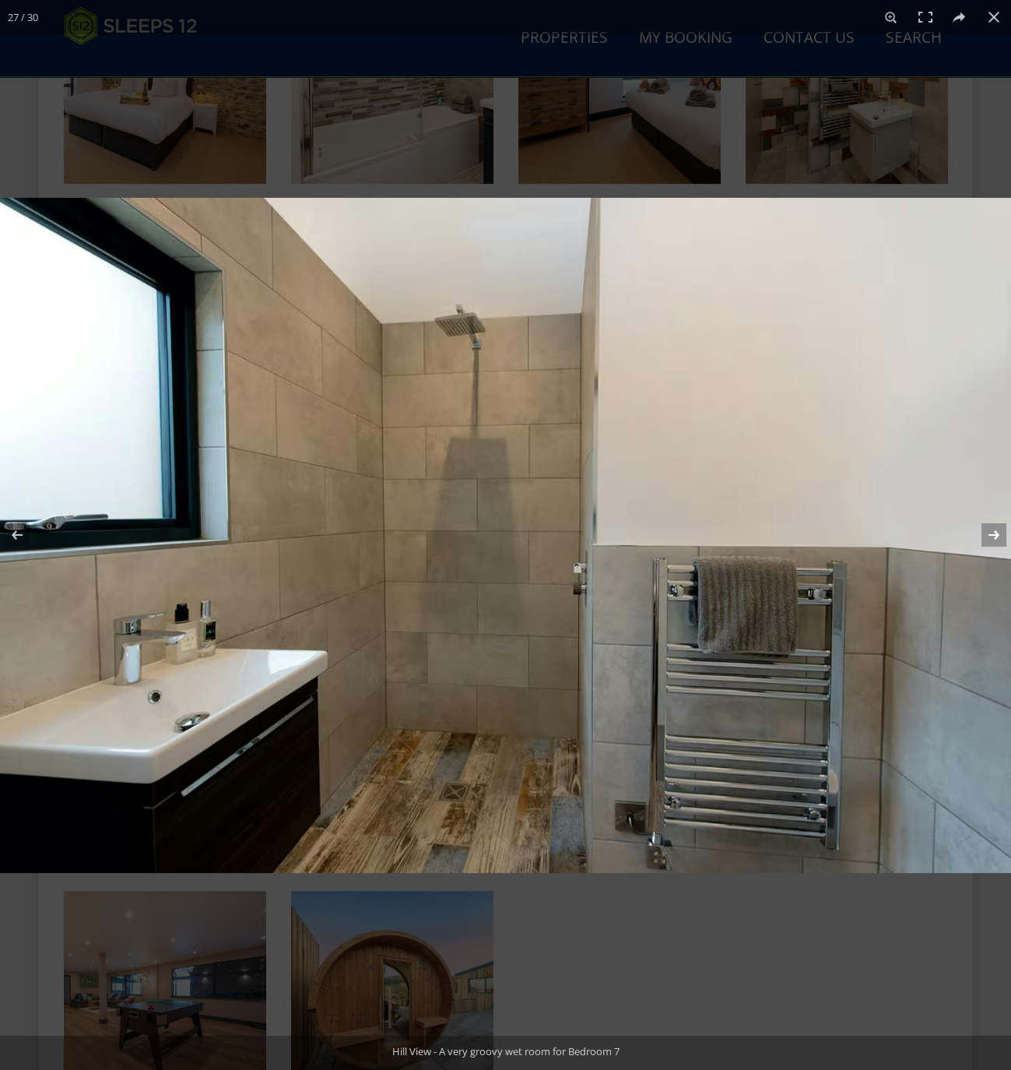
click at [997, 533] on button at bounding box center [984, 535] width 54 height 78
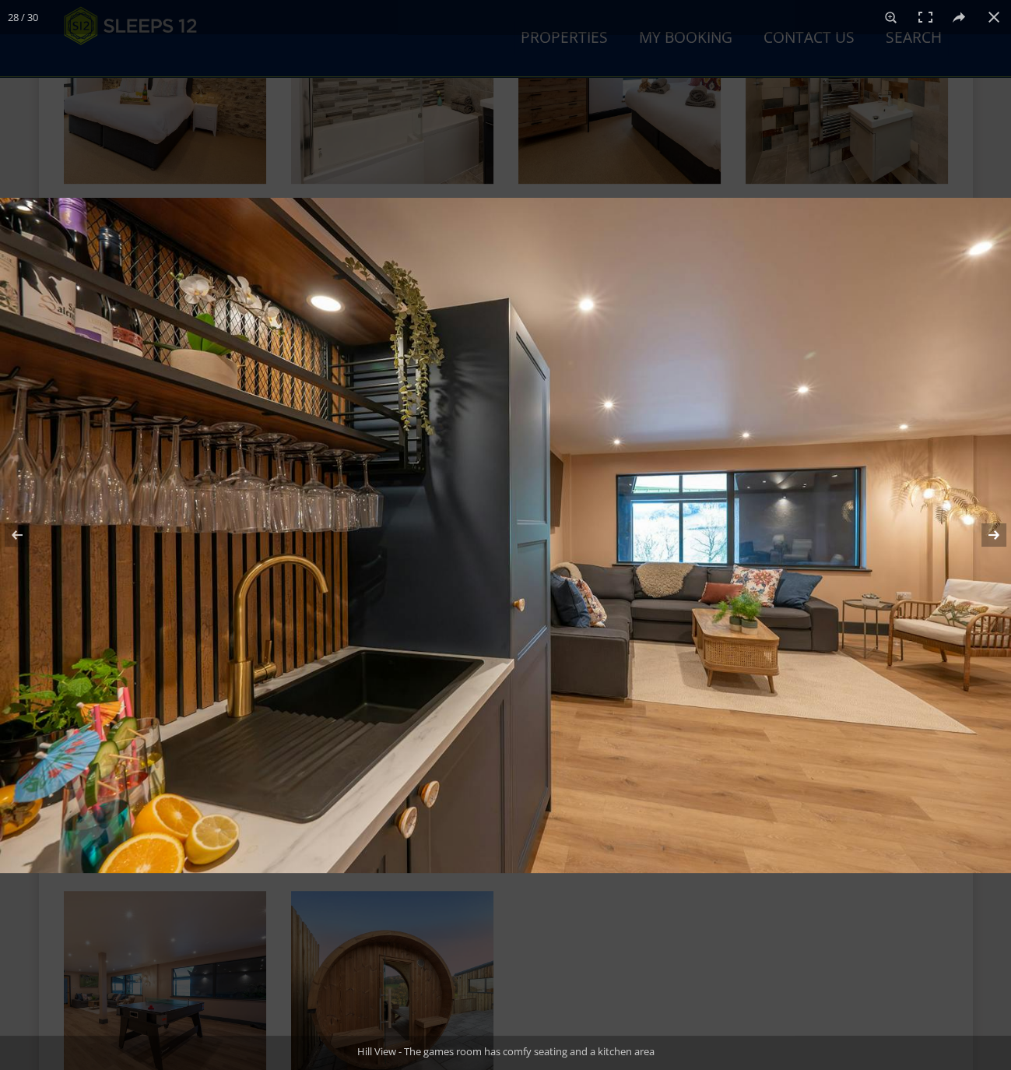
click at [997, 533] on button at bounding box center [984, 535] width 54 height 78
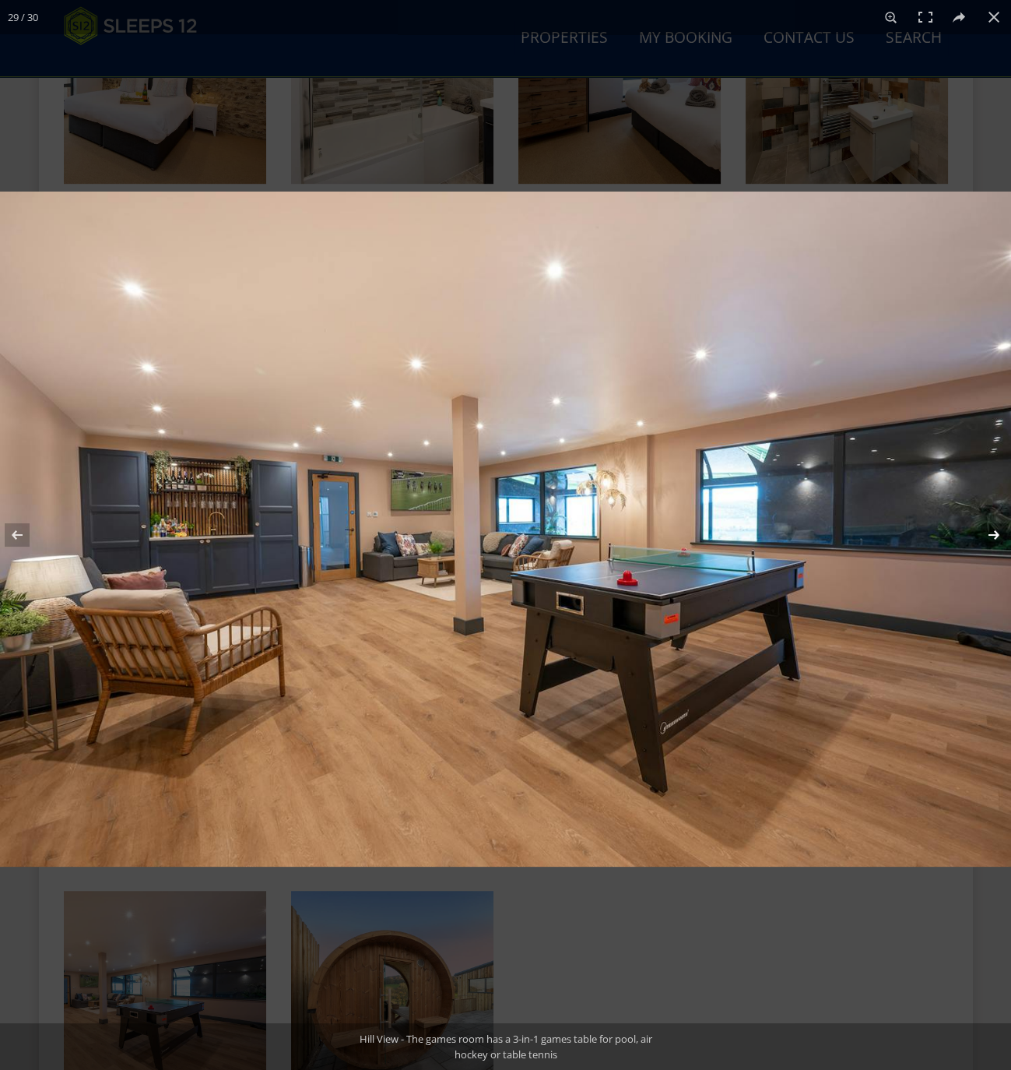
click at [997, 533] on button at bounding box center [984, 535] width 54 height 78
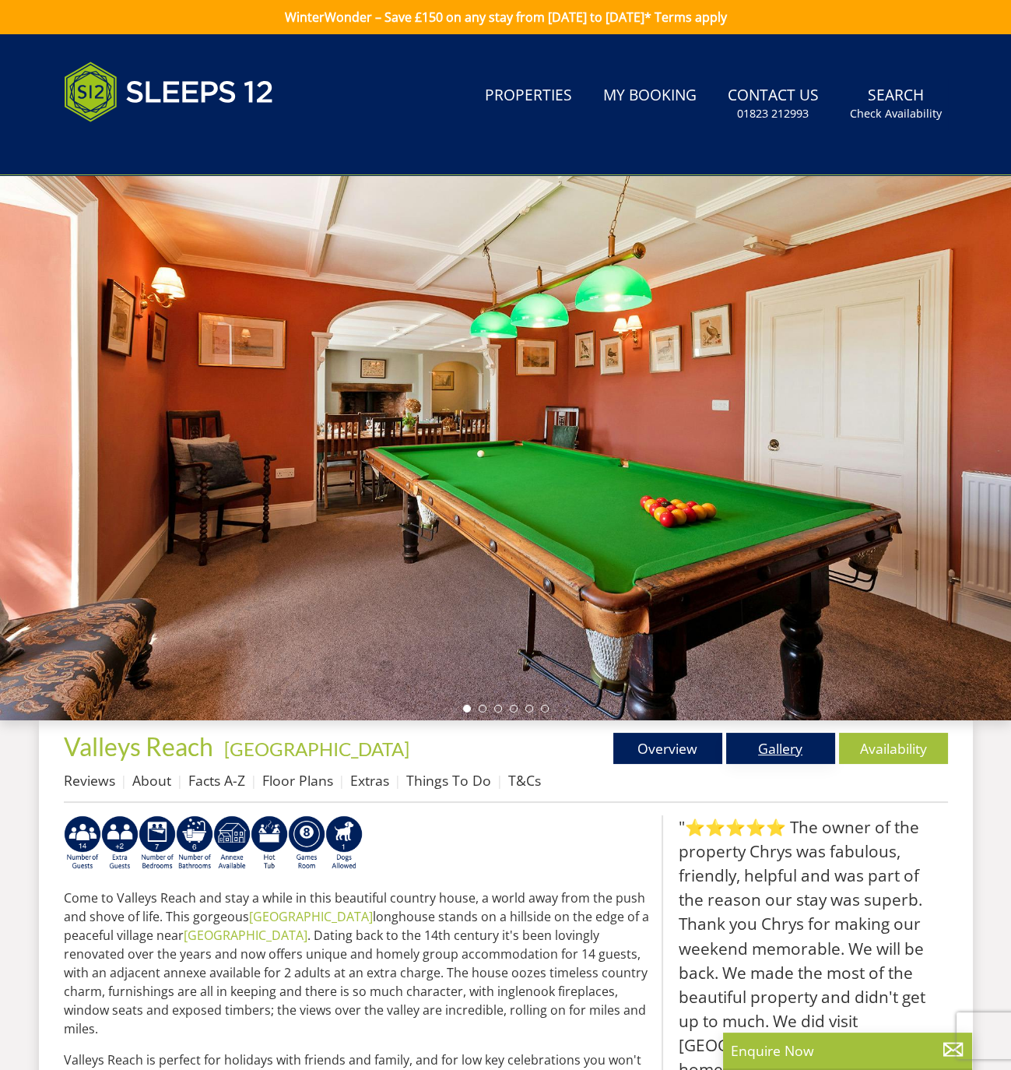
click at [763, 749] on link "Gallery" at bounding box center [780, 748] width 109 height 31
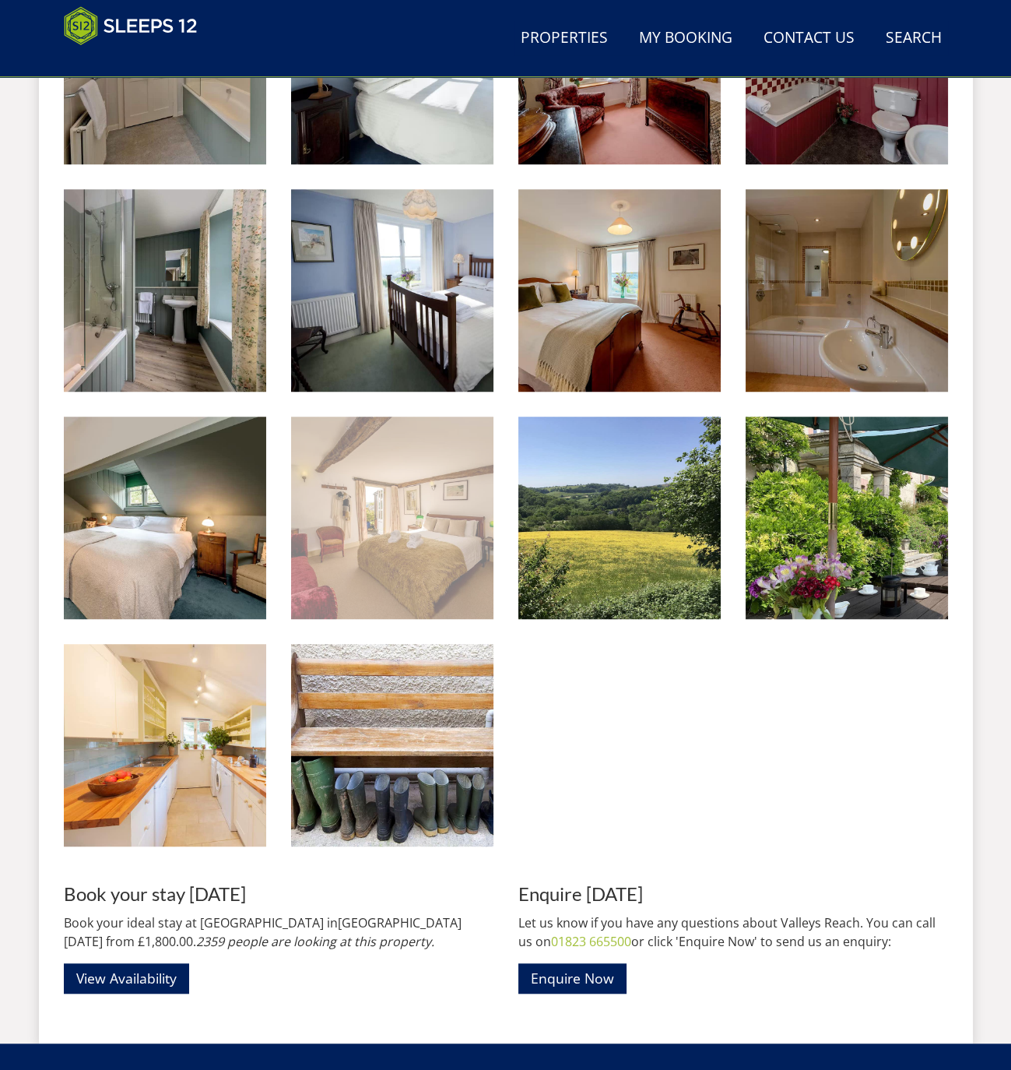
scroll to position [1707, 0]
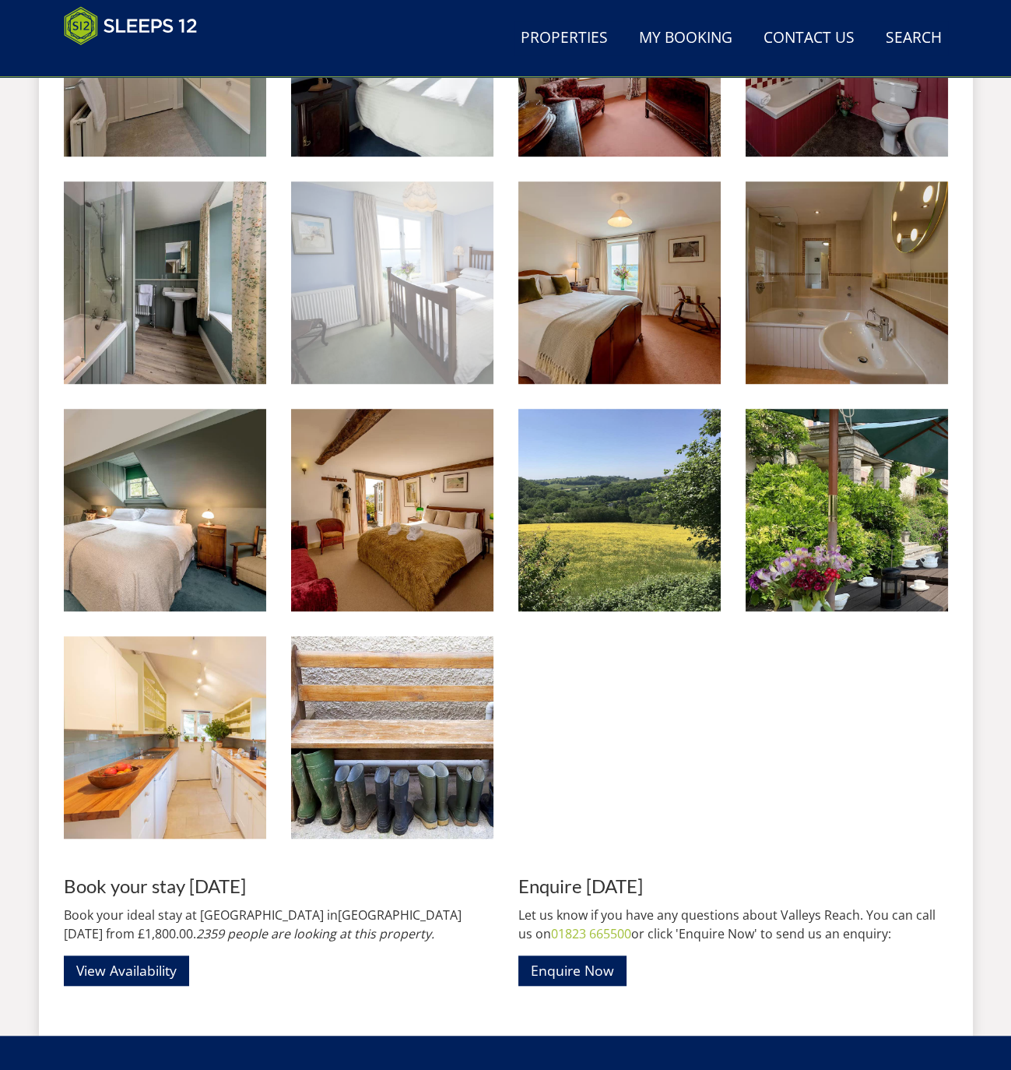
click at [416, 325] on img at bounding box center [392, 282] width 202 height 202
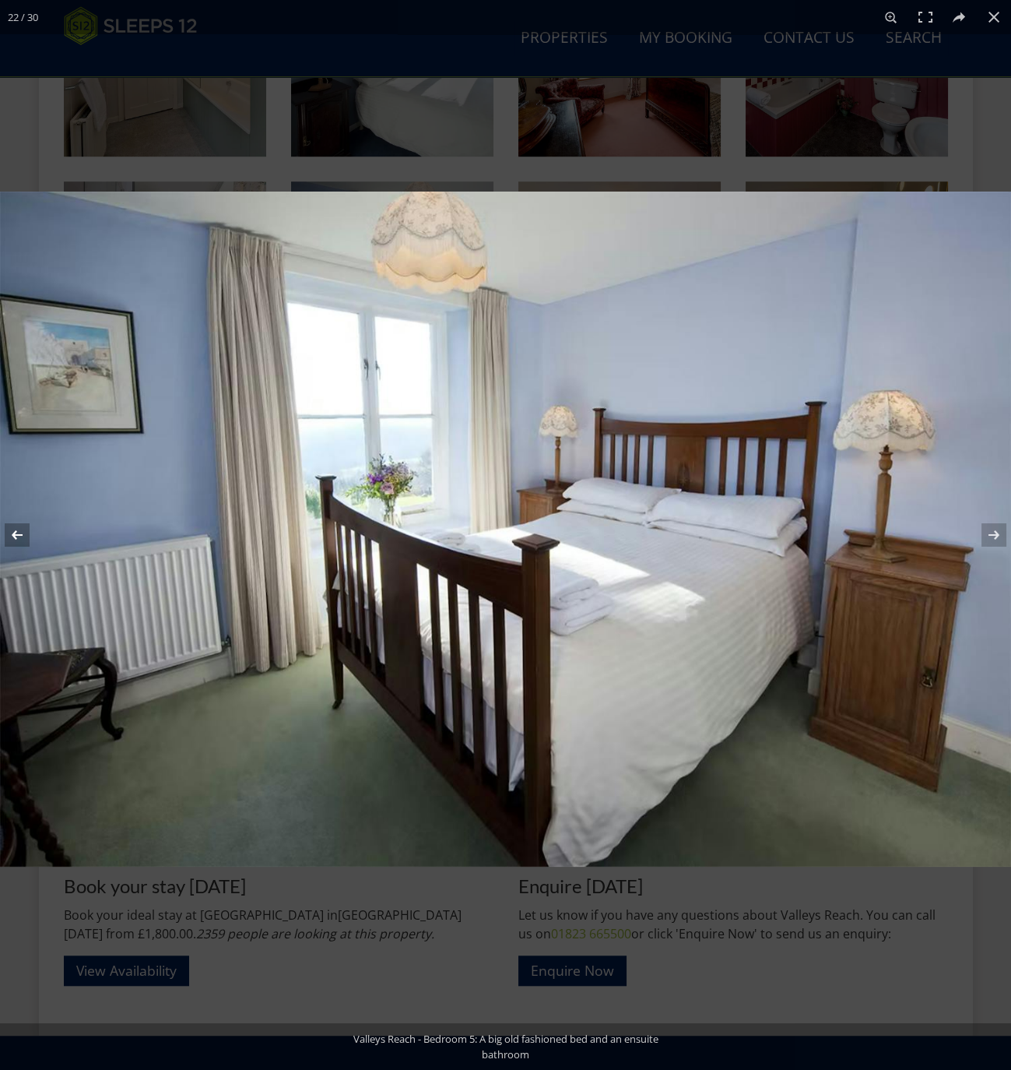
click at [21, 536] on button at bounding box center [27, 535] width 54 height 78
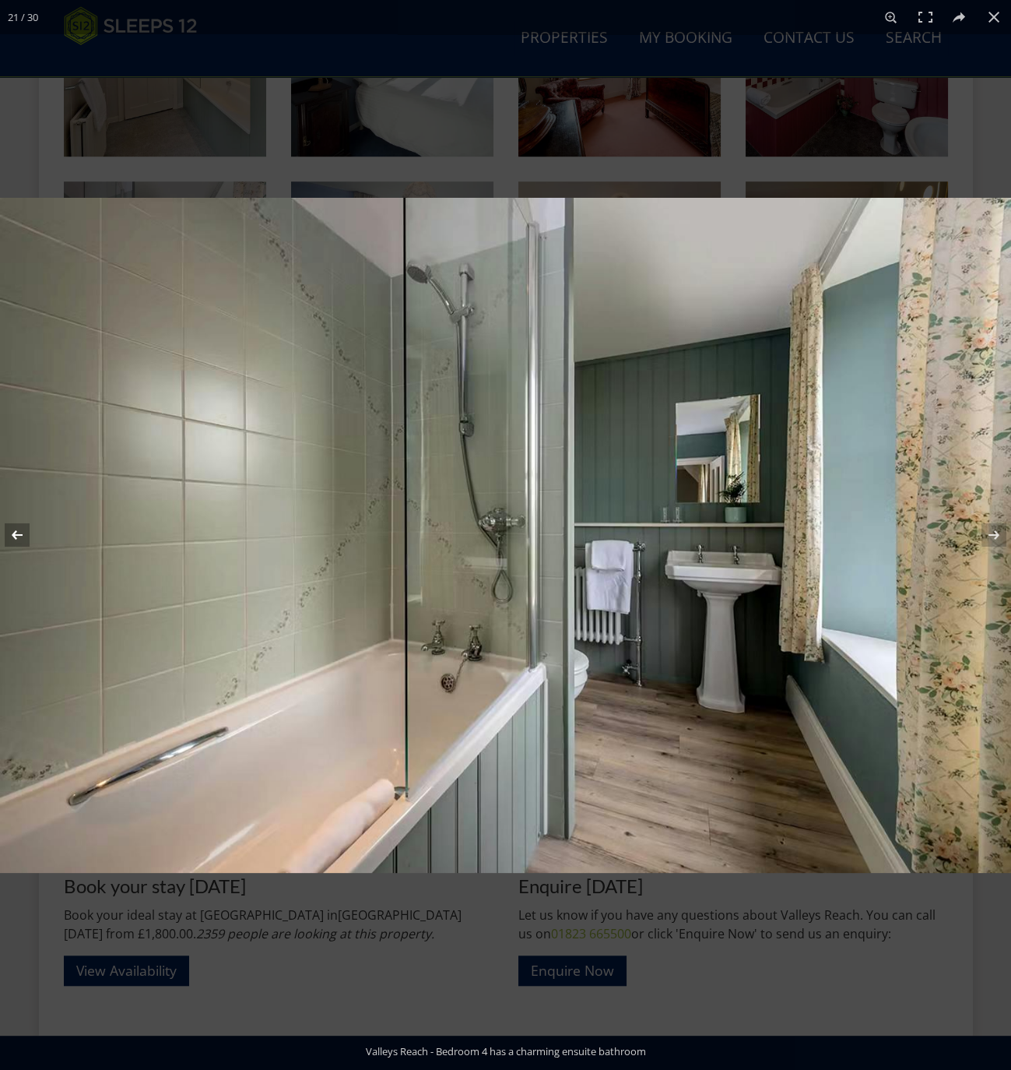
click at [21, 536] on button at bounding box center [27, 535] width 54 height 78
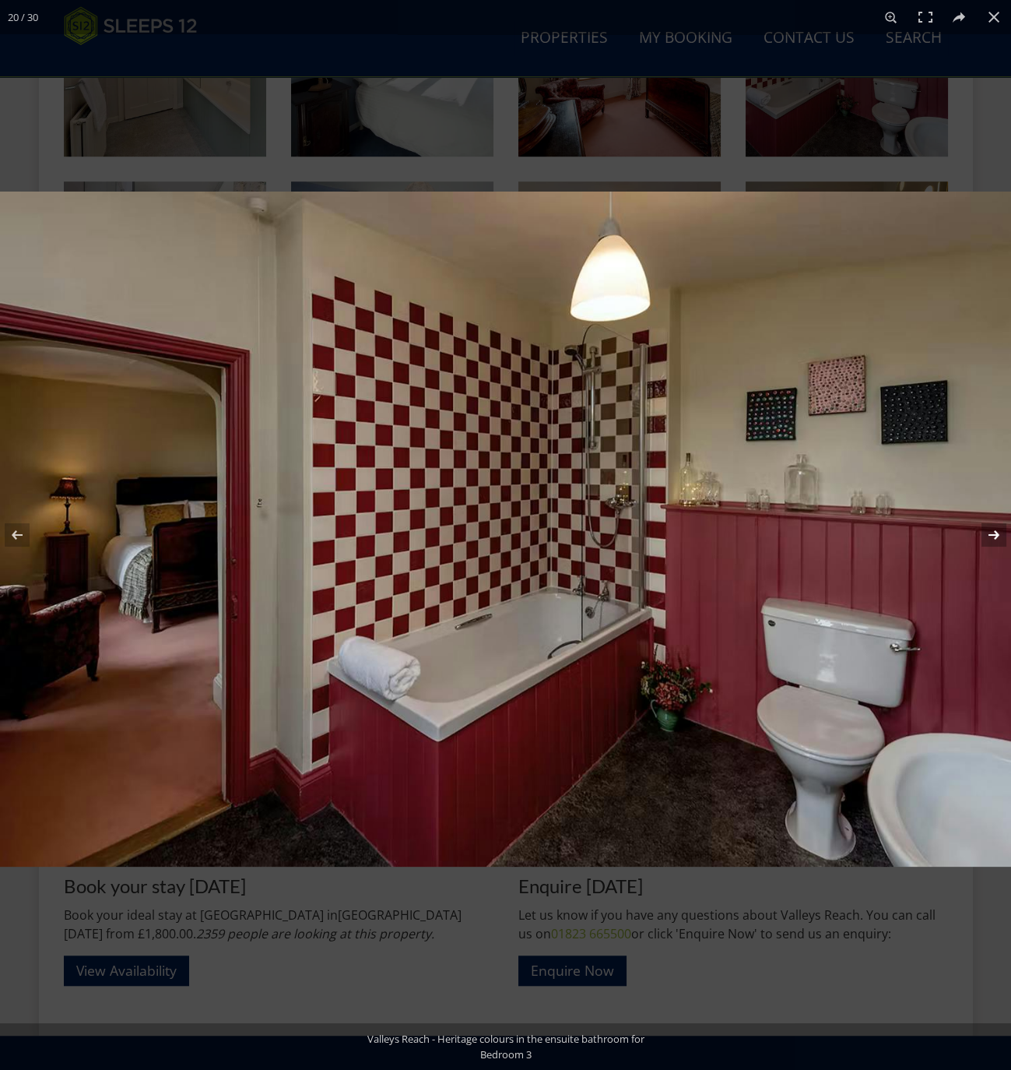
click at [993, 540] on button at bounding box center [984, 535] width 54 height 78
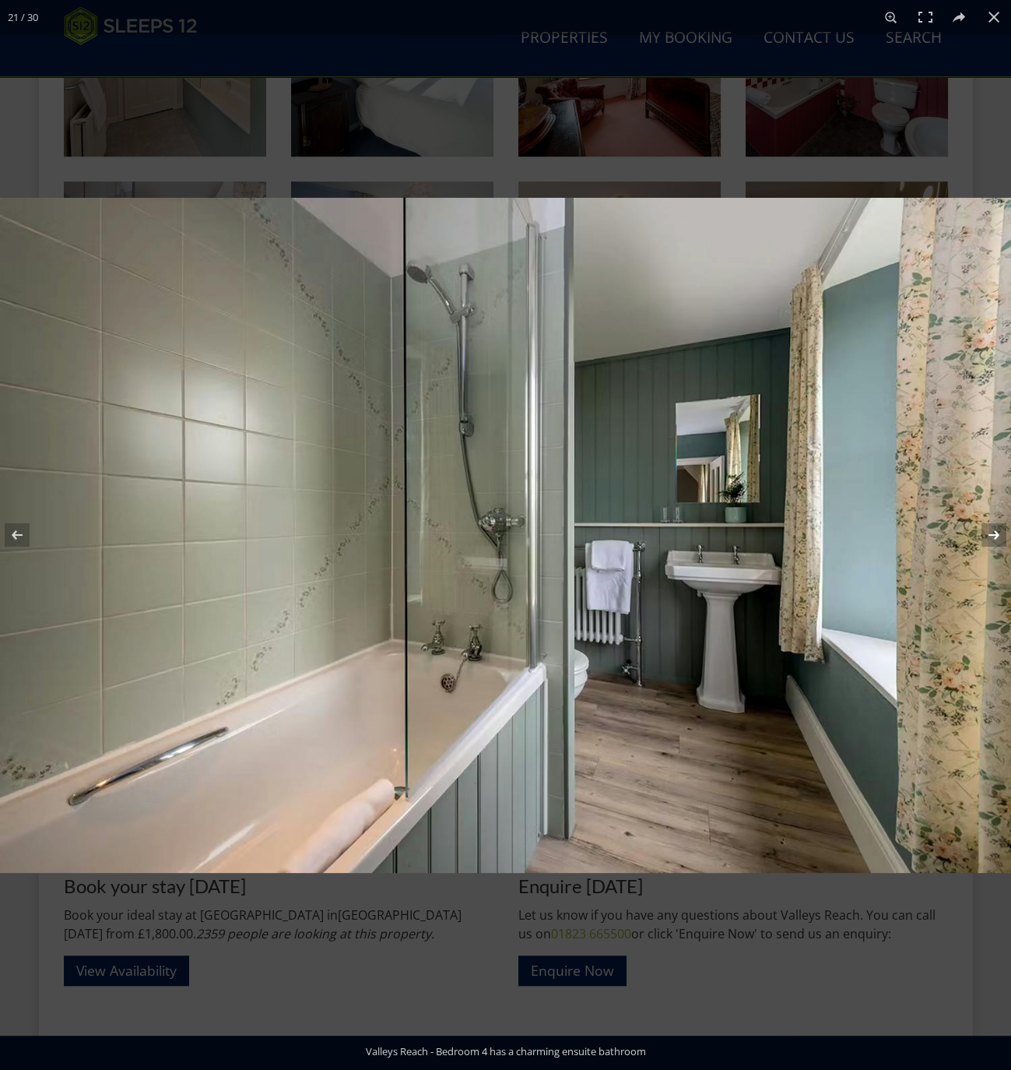
click at [993, 540] on button at bounding box center [984, 535] width 54 height 78
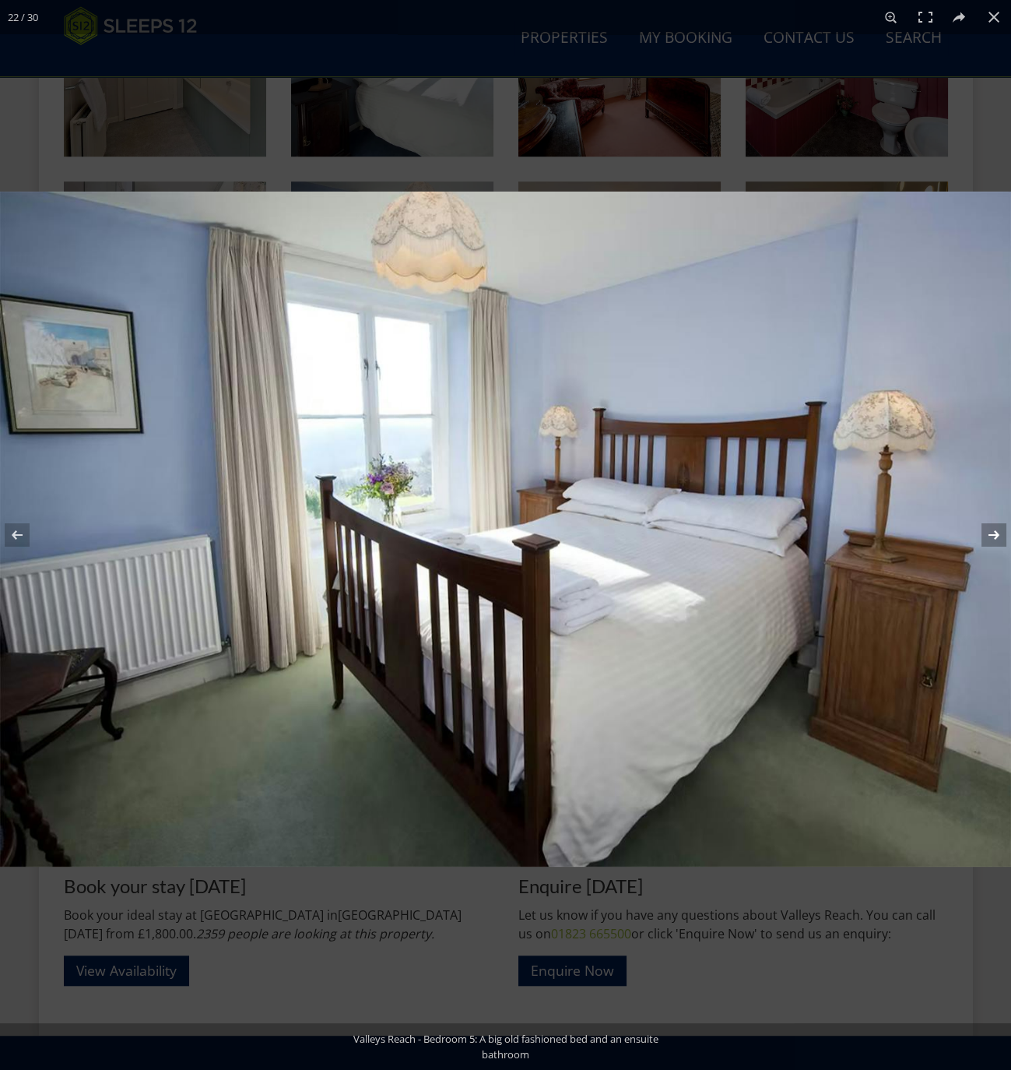
click at [994, 531] on button at bounding box center [984, 535] width 54 height 78
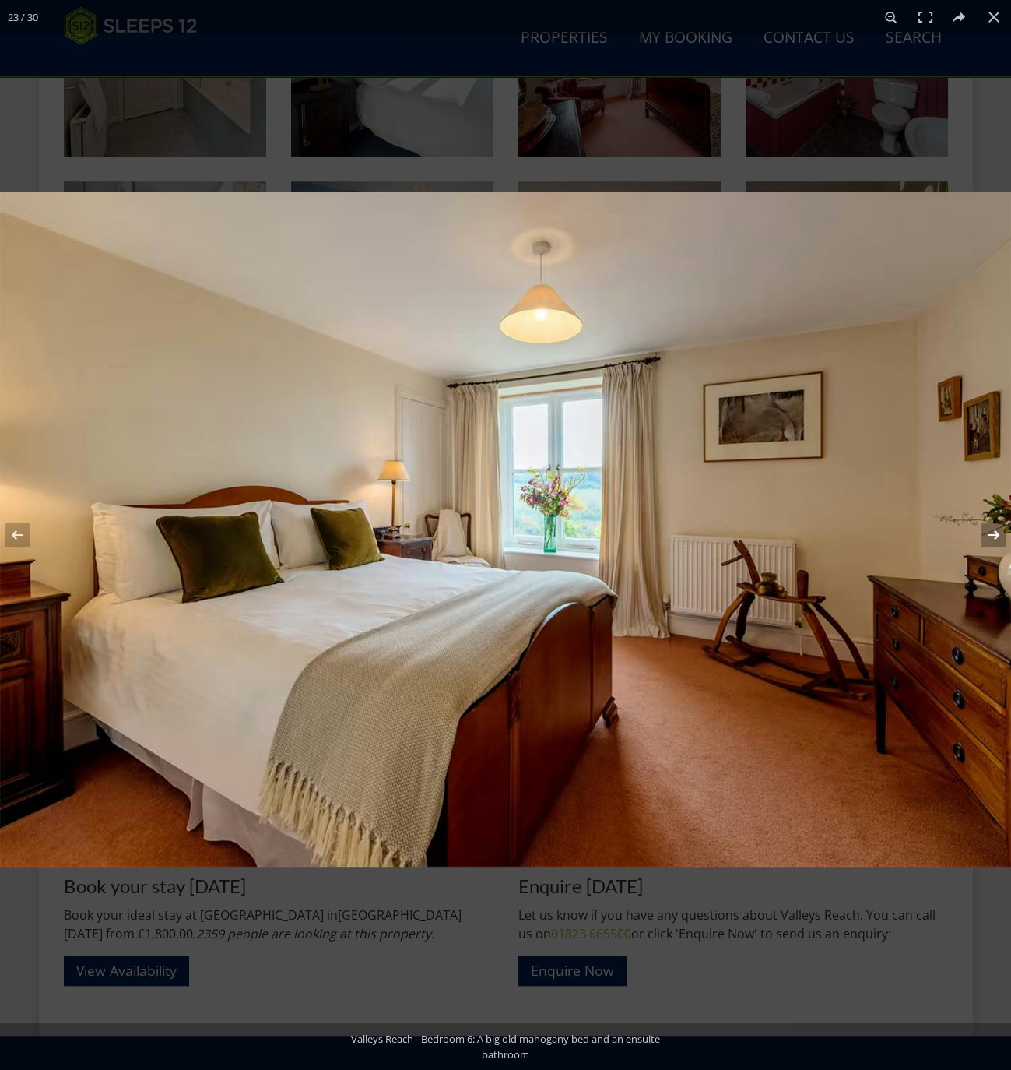
click at [999, 533] on button at bounding box center [984, 535] width 54 height 78
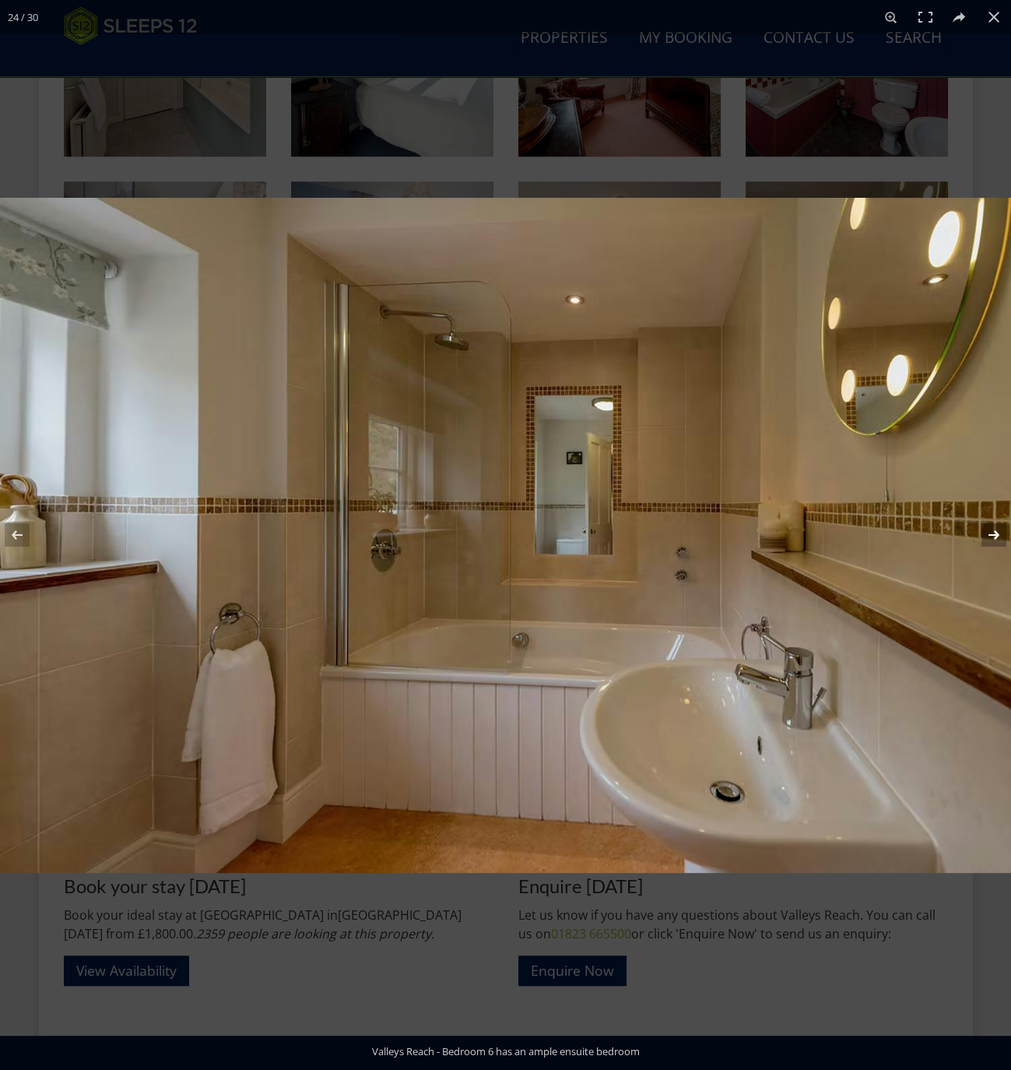
click at [1000, 533] on button at bounding box center [984, 535] width 54 height 78
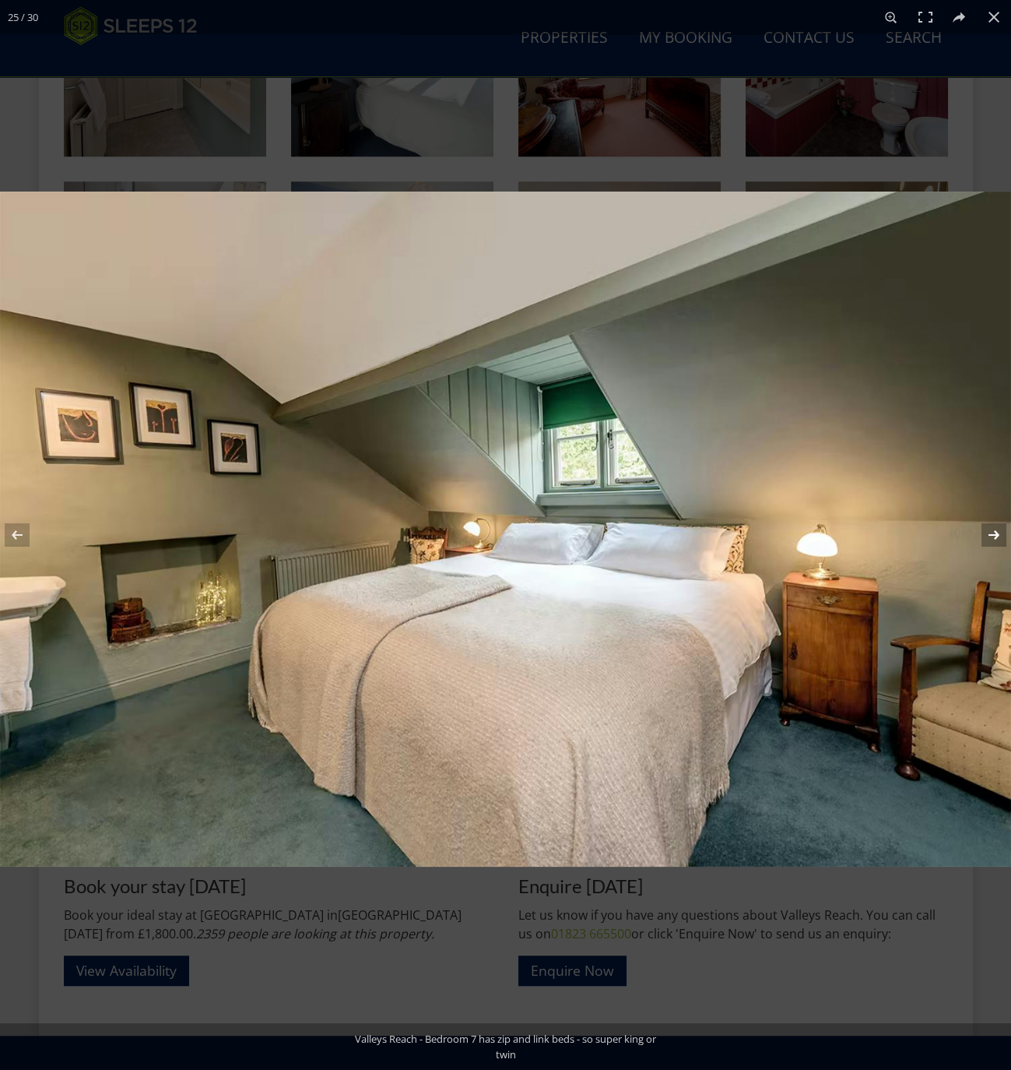
click at [991, 536] on button at bounding box center [984, 535] width 54 height 78
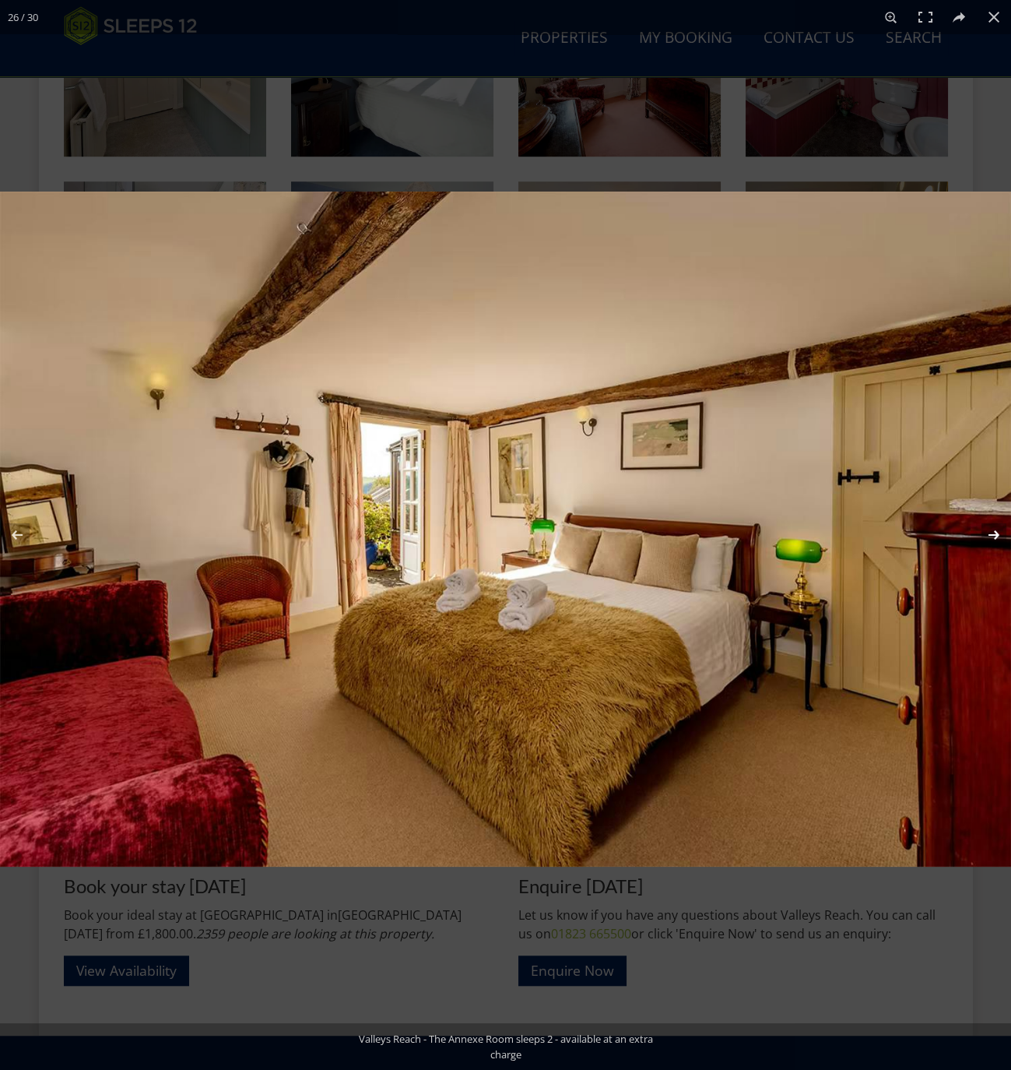
click at [991, 536] on button at bounding box center [984, 535] width 54 height 78
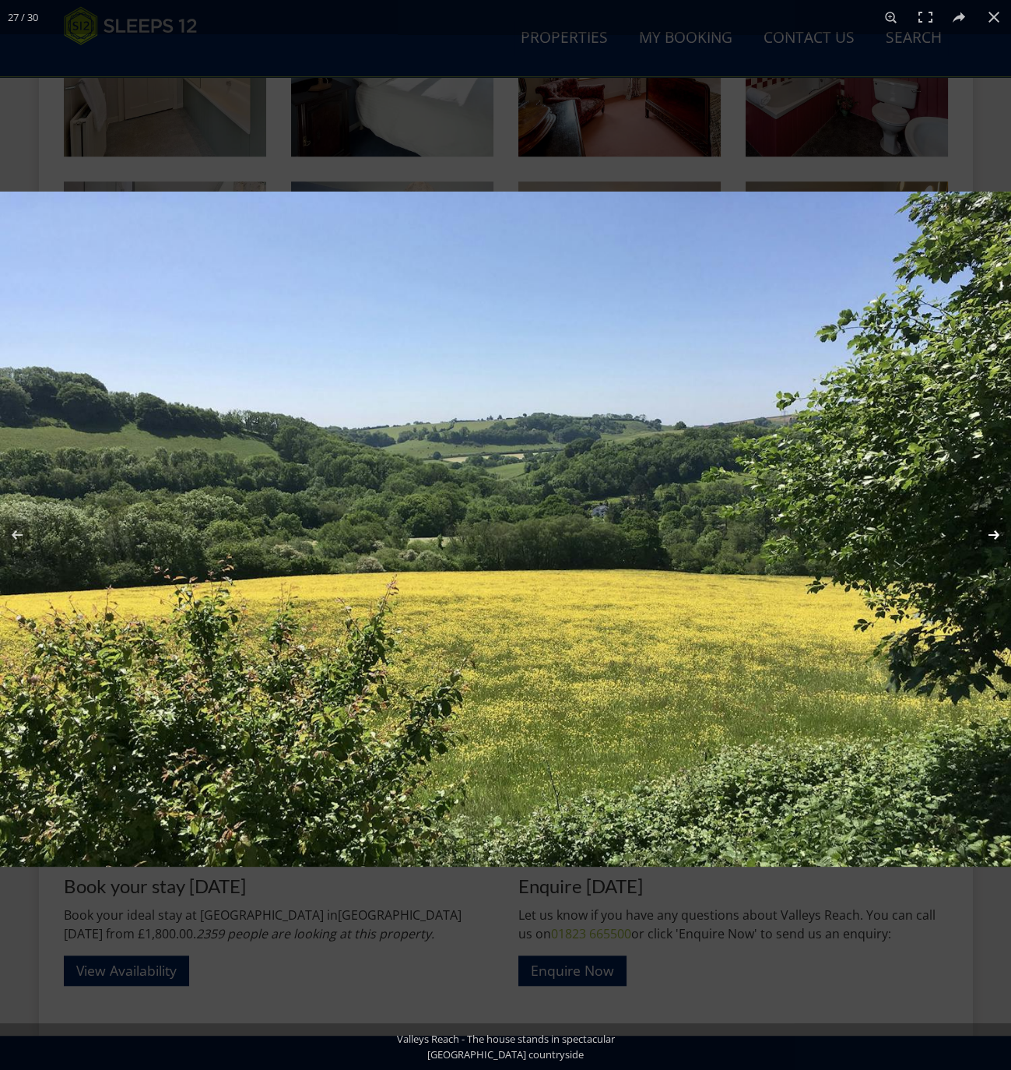
click at [991, 536] on button at bounding box center [984, 535] width 54 height 78
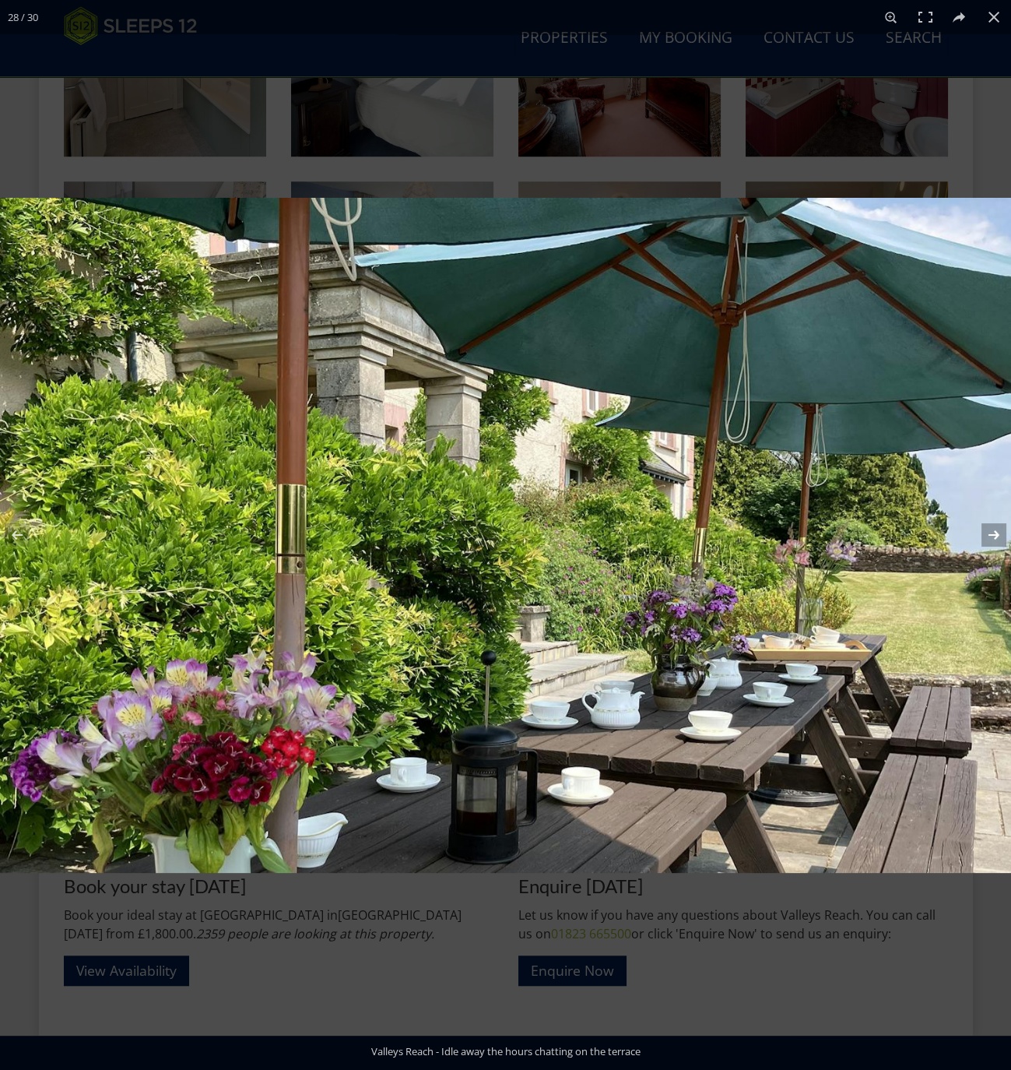
click at [991, 536] on button at bounding box center [984, 535] width 54 height 78
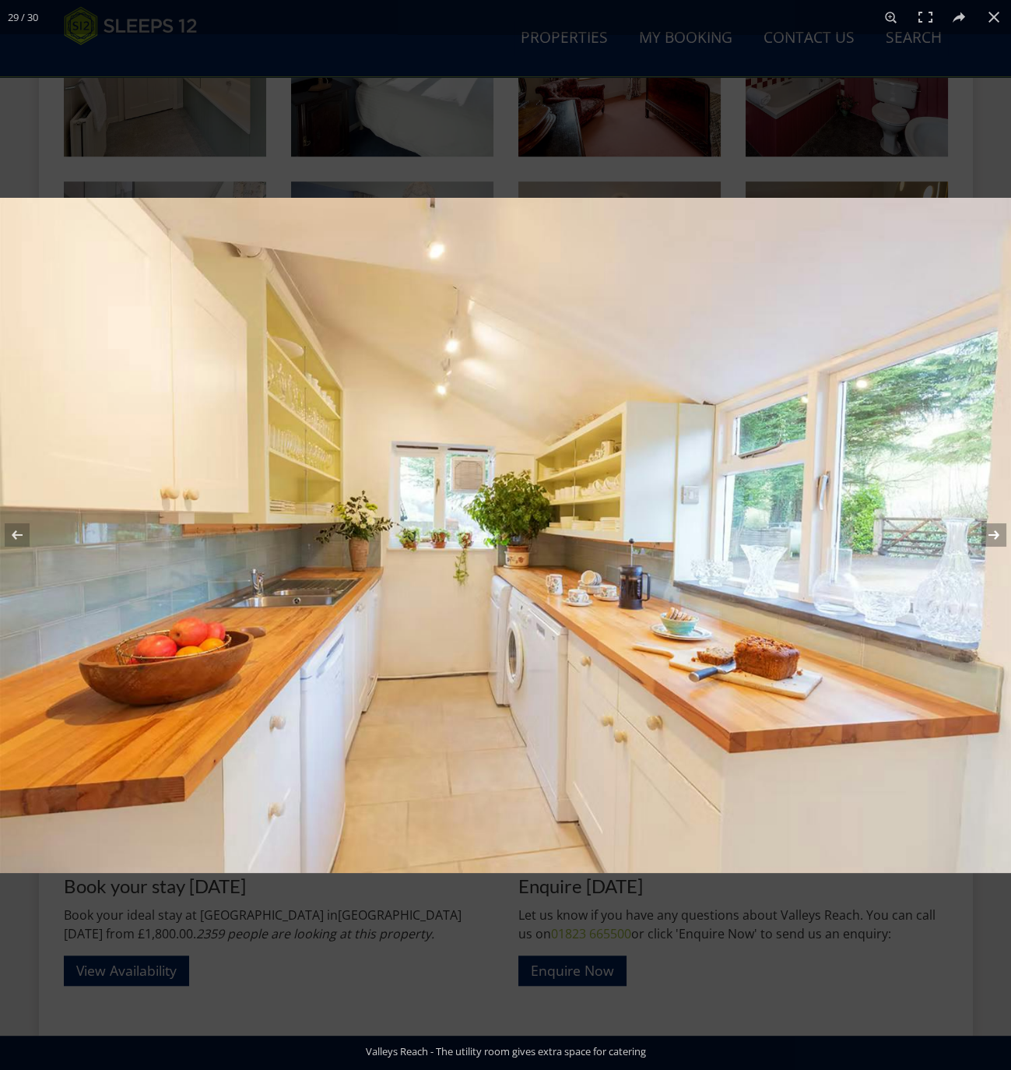
click at [991, 536] on button at bounding box center [984, 535] width 54 height 78
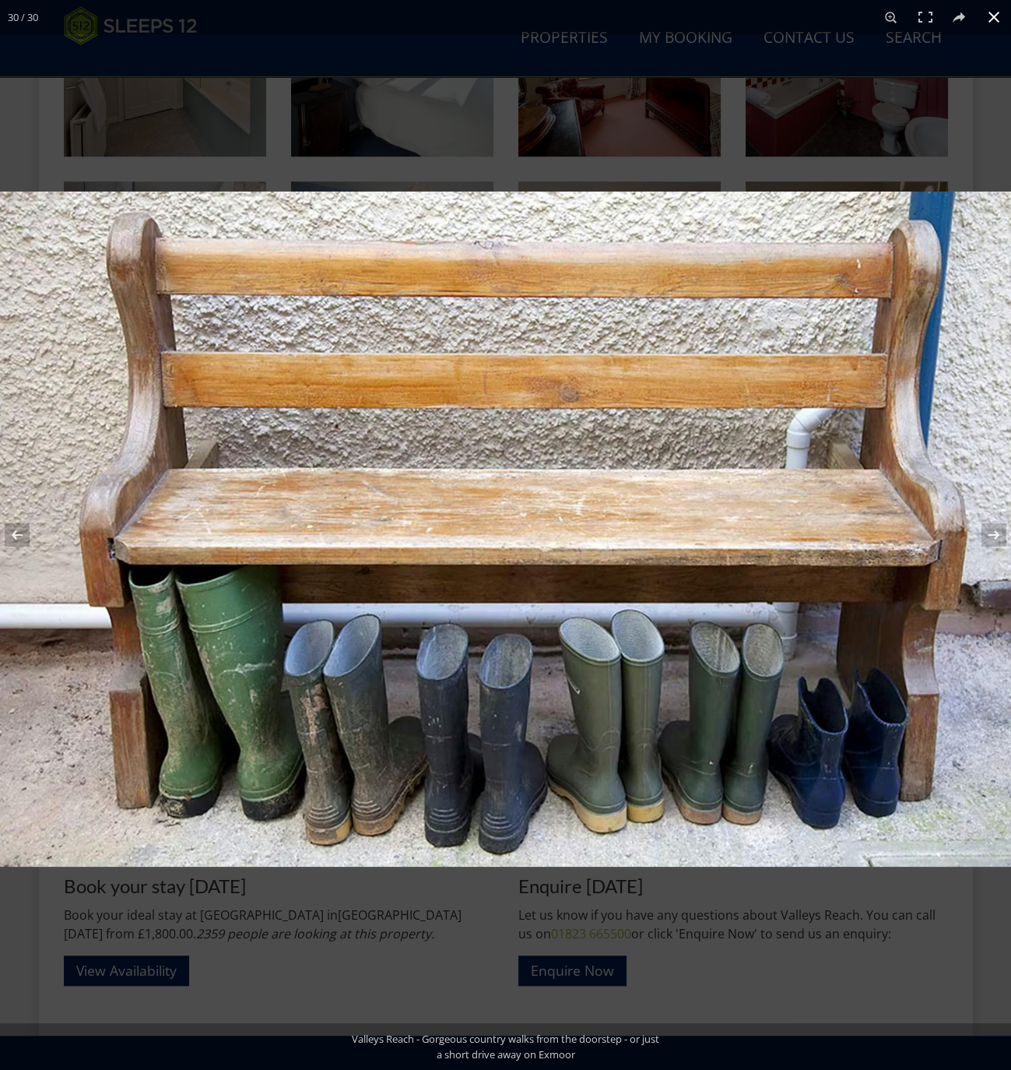
click at [986, 14] on button at bounding box center [994, 17] width 34 height 34
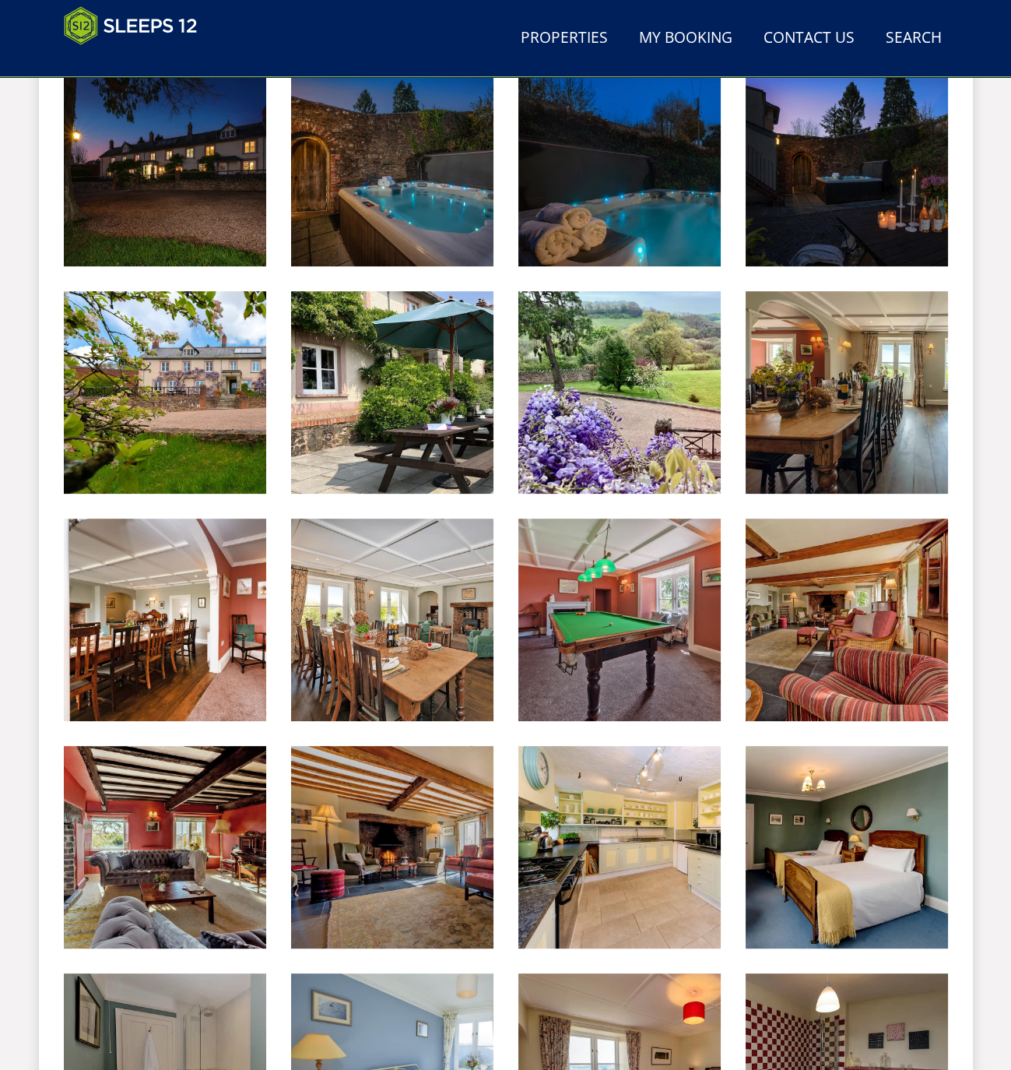
scroll to position [608, 0]
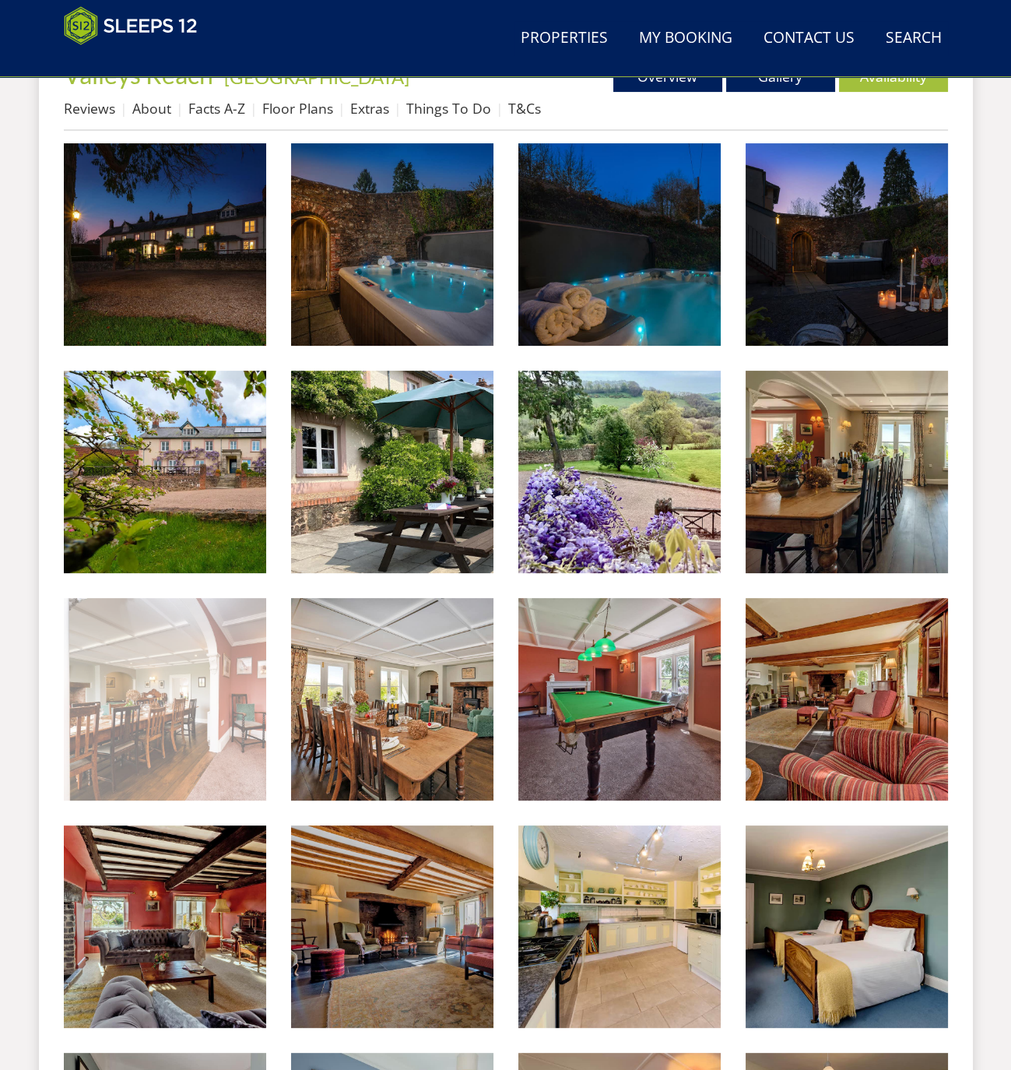
click at [184, 683] on img at bounding box center [165, 699] width 202 height 202
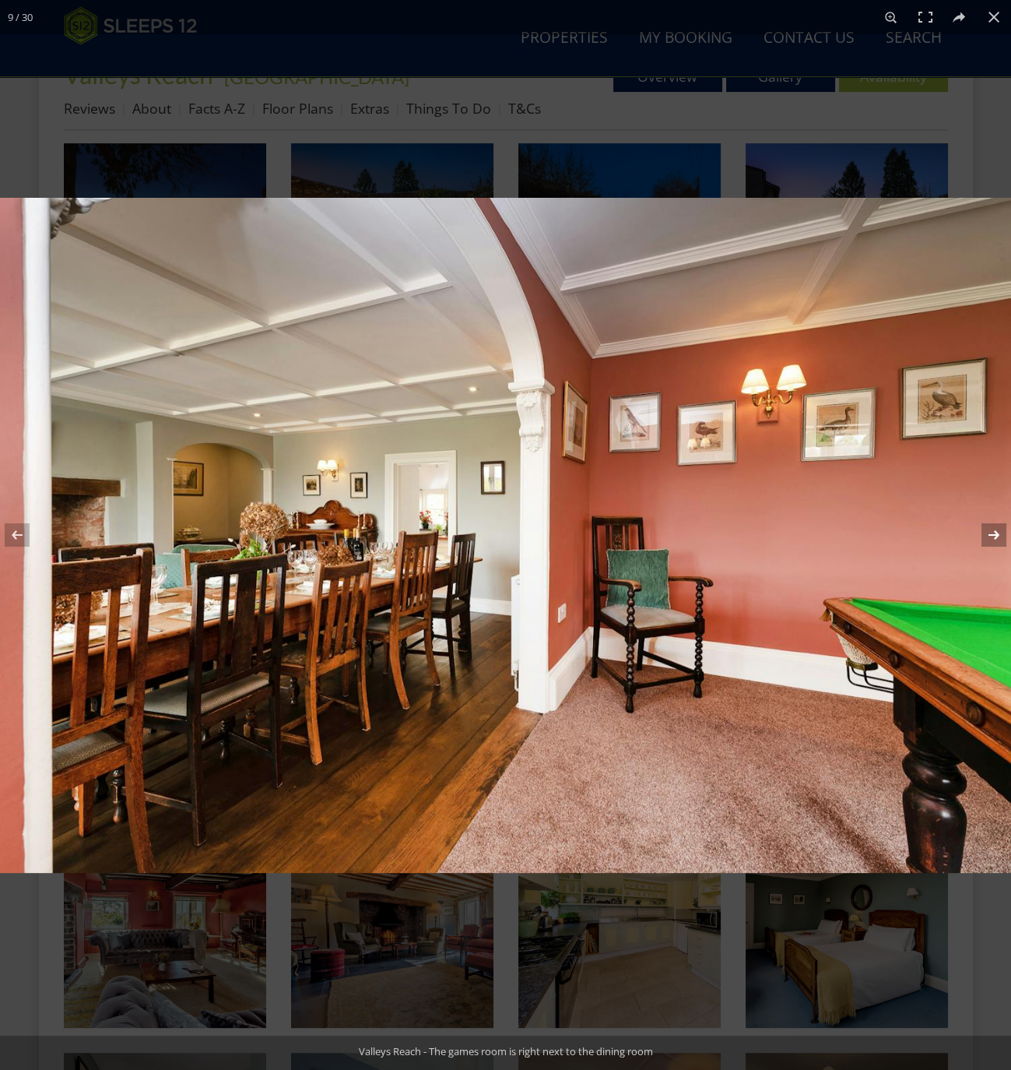
drag, startPoint x: 994, startPoint y: 540, endPoint x: 960, endPoint y: 536, distance: 34.5
click at [993, 540] on button at bounding box center [984, 535] width 54 height 78
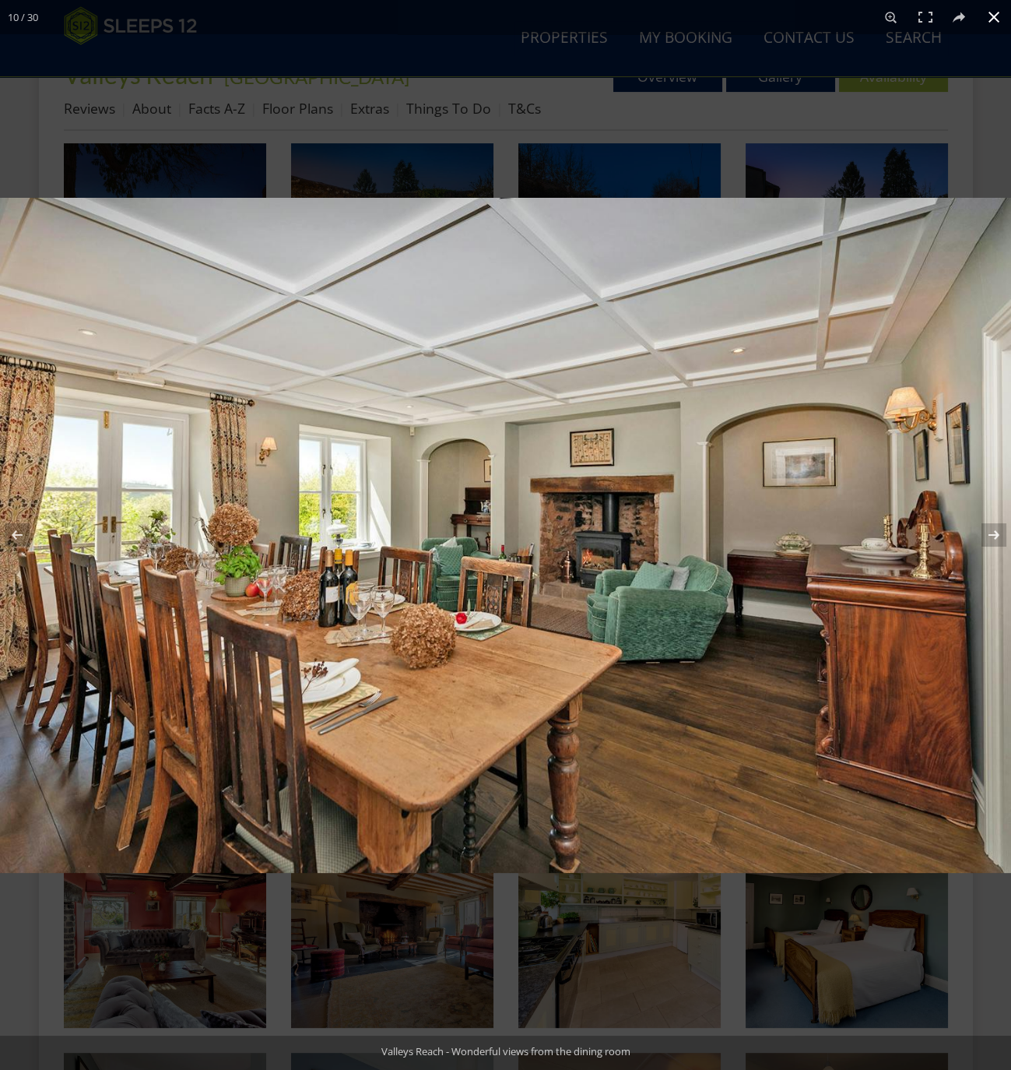
click at [997, 9] on button at bounding box center [994, 17] width 34 height 34
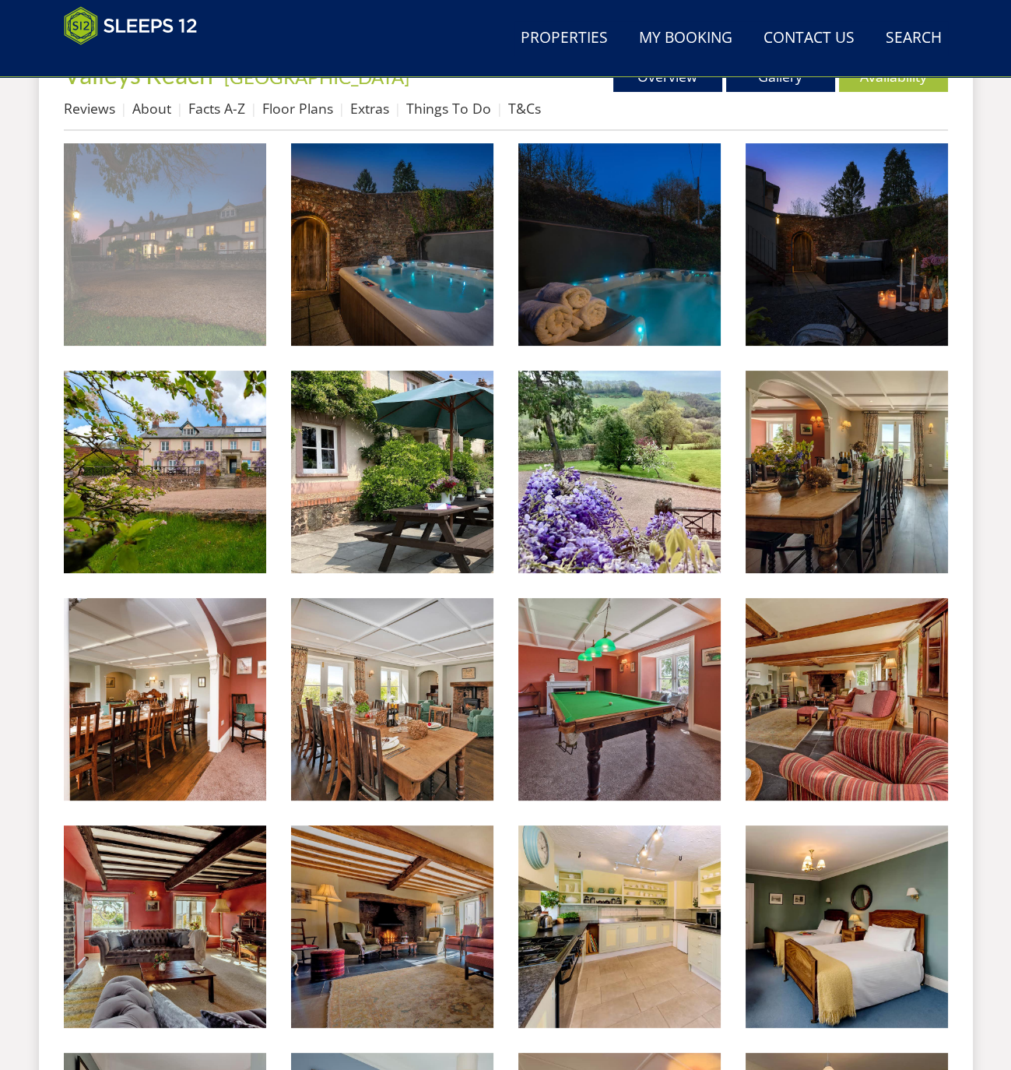
click at [153, 250] on img at bounding box center [165, 244] width 202 height 202
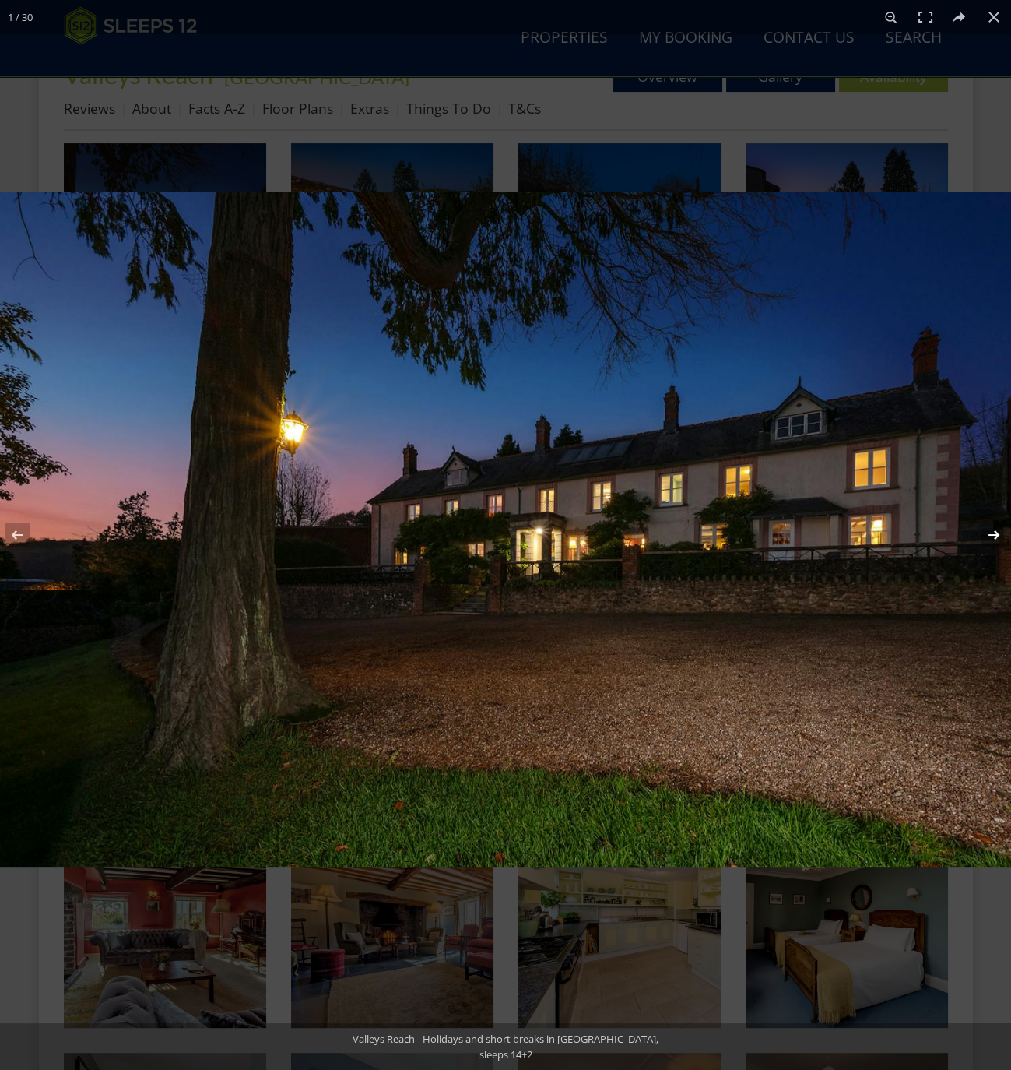
click at [987, 536] on button at bounding box center [984, 535] width 54 height 78
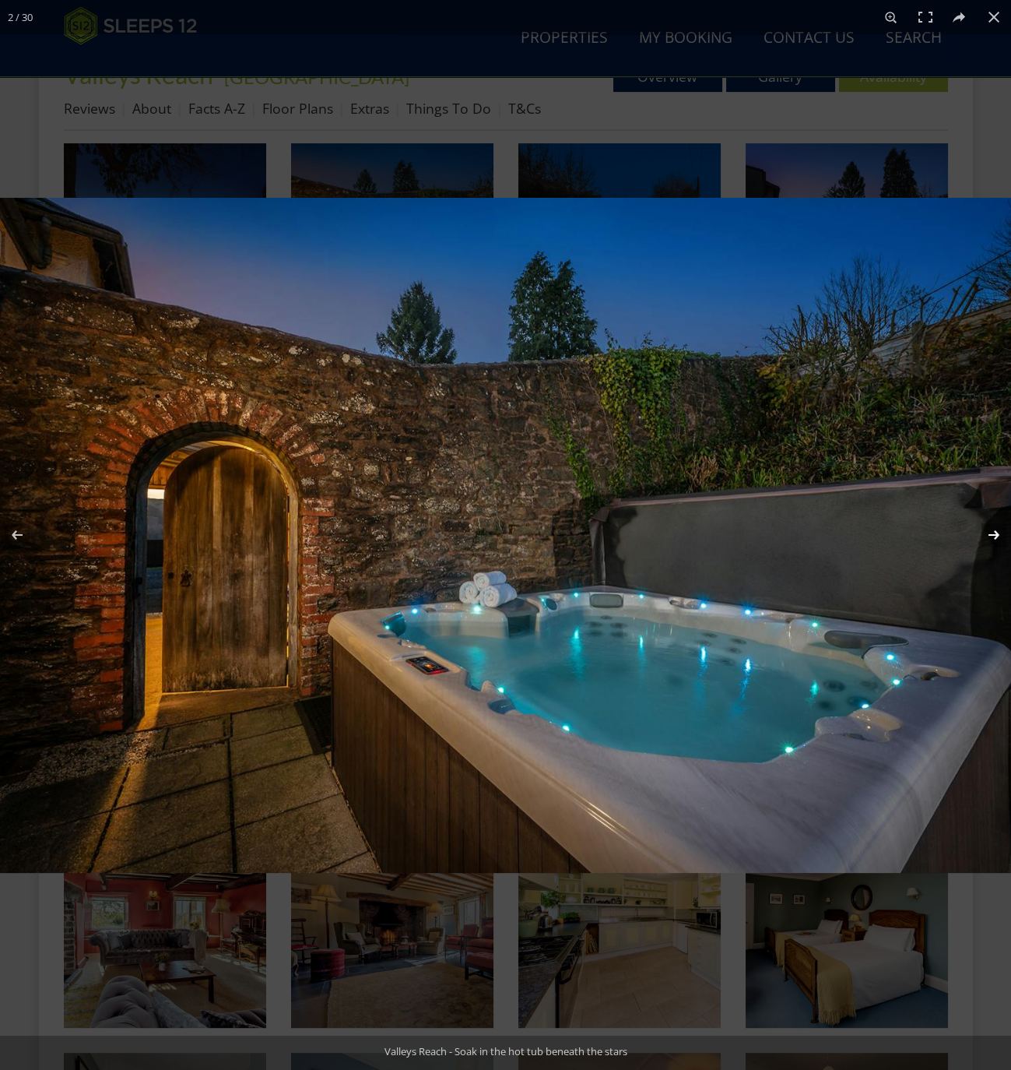
click at [1000, 536] on button at bounding box center [984, 535] width 54 height 78
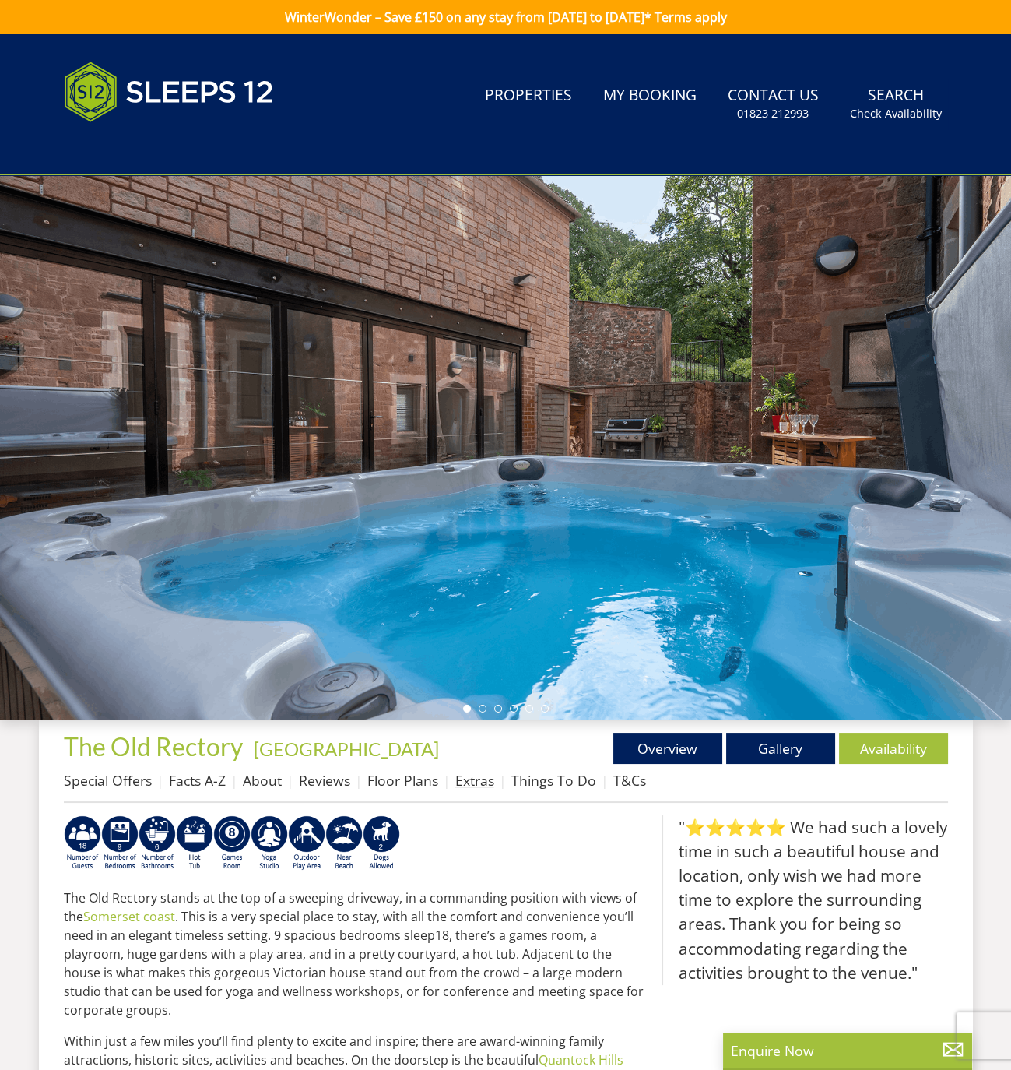
click at [472, 781] on link "Extras" at bounding box center [474, 780] width 39 height 19
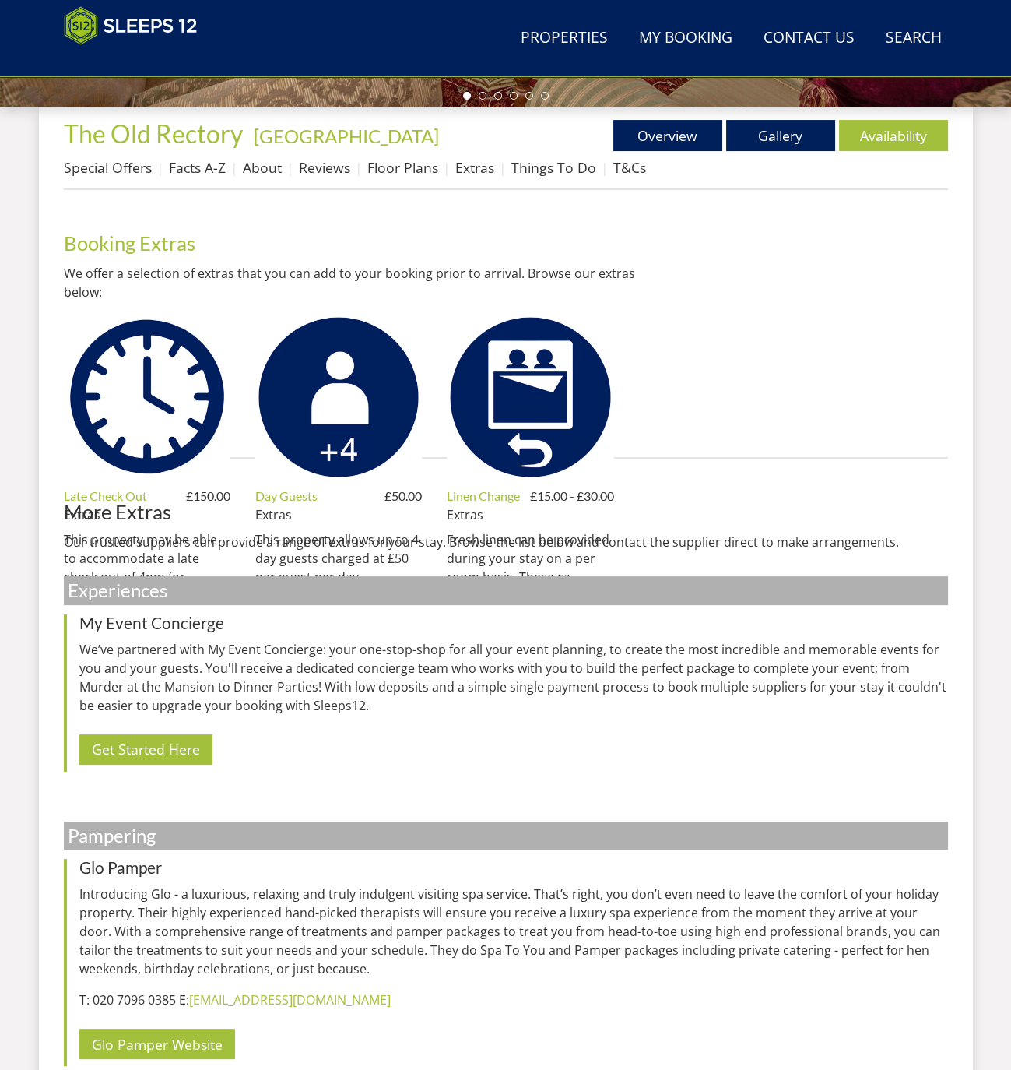
scroll to position [550, 0]
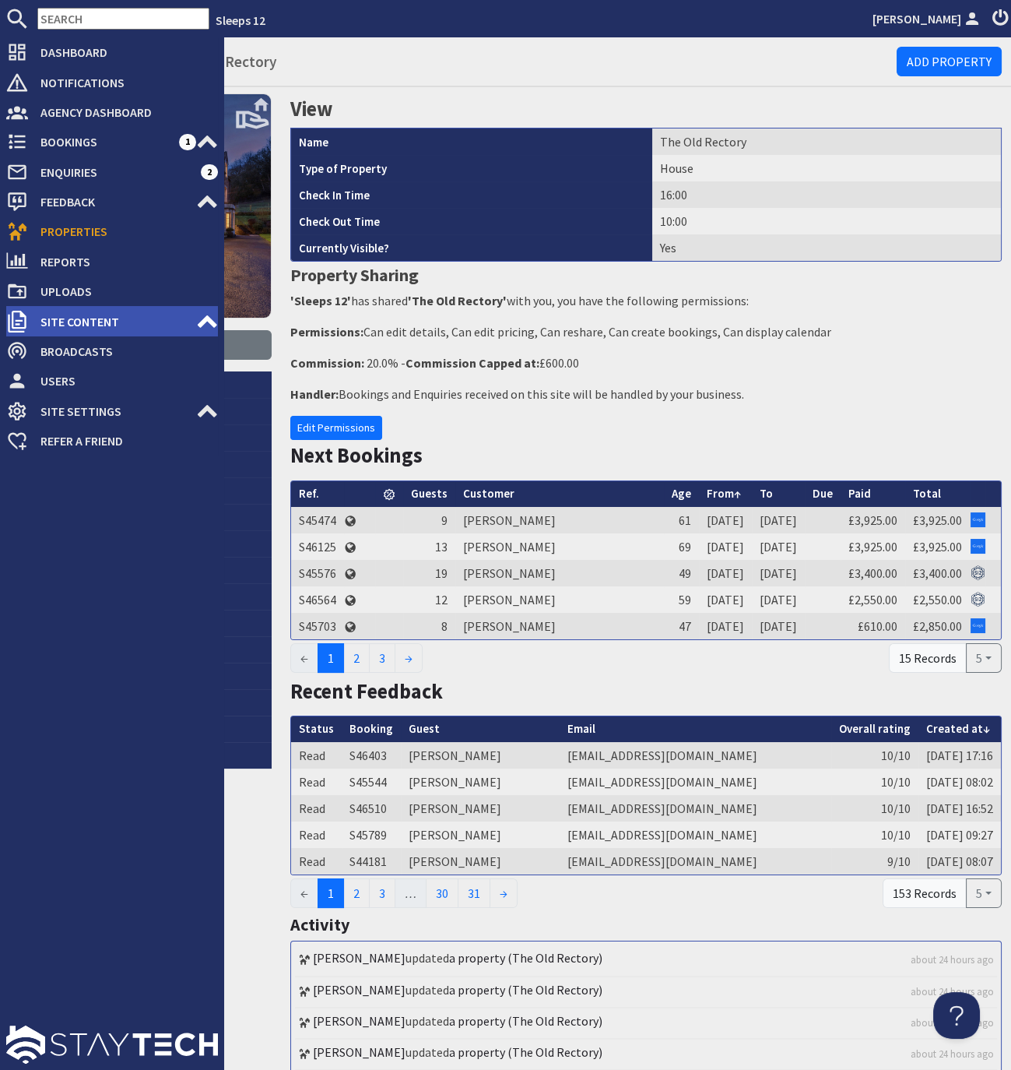
drag, startPoint x: 207, startPoint y: 318, endPoint x: 197, endPoint y: 320, distance: 10.4
click at [207, 318] on use at bounding box center [207, 321] width 19 height 12
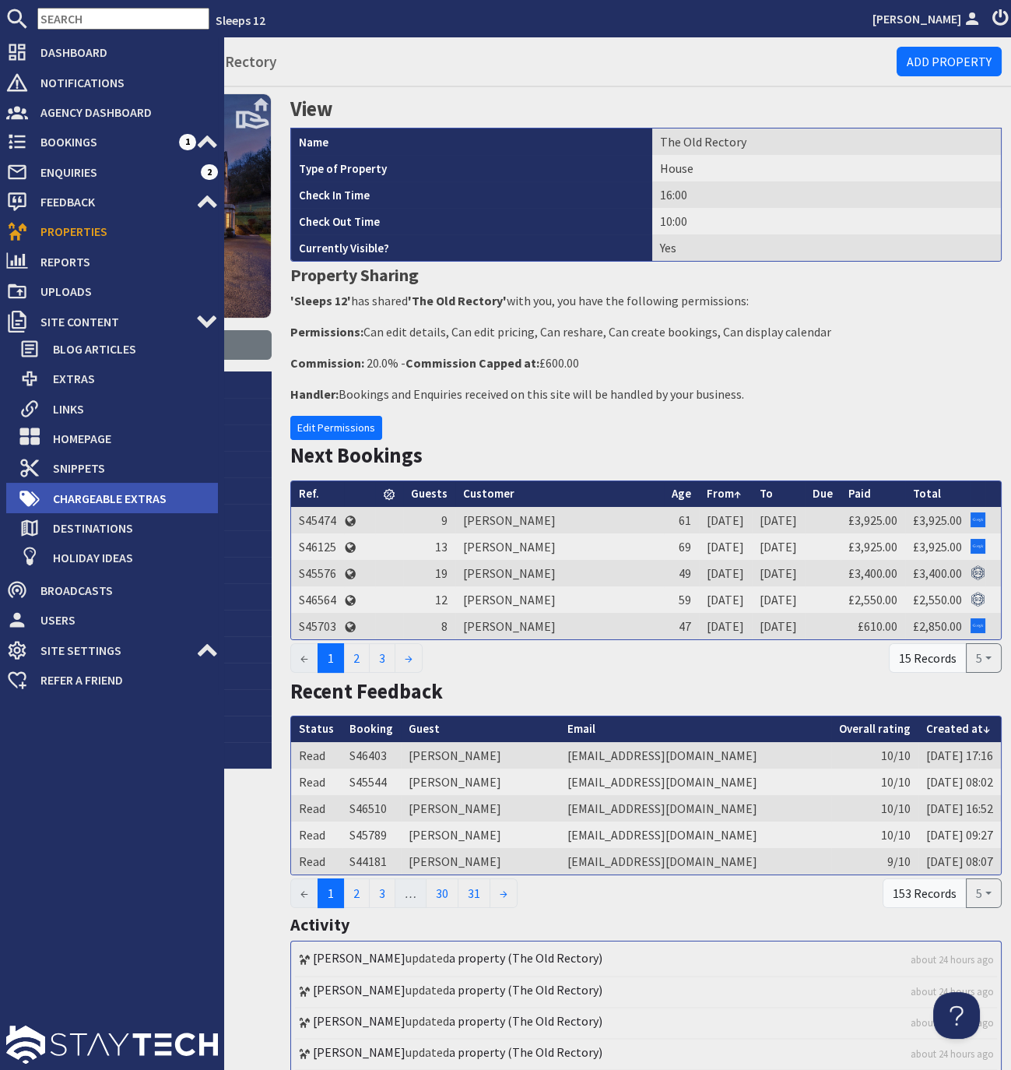
click at [98, 498] on span "Chargeable Extras" at bounding box center [129, 498] width 178 height 25
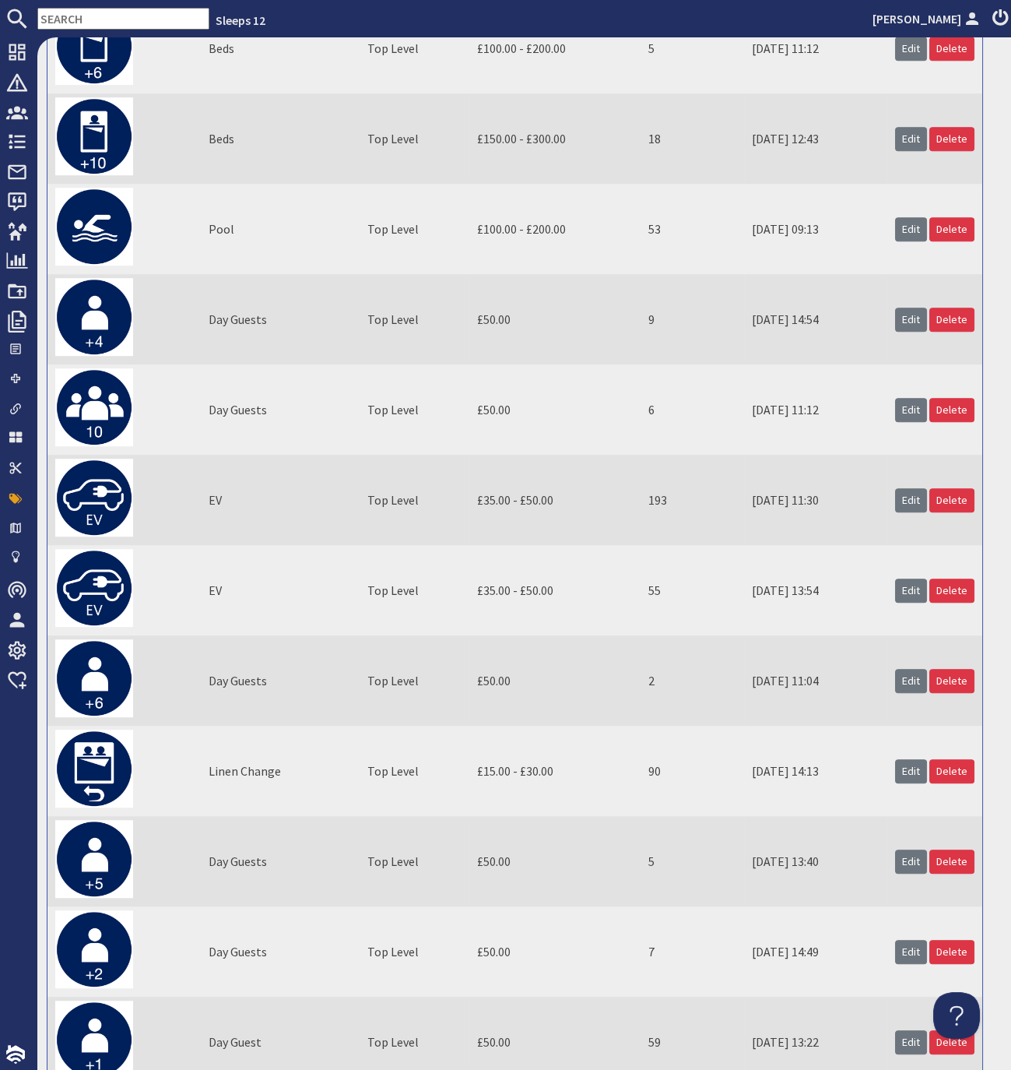
scroll to position [1467, 0]
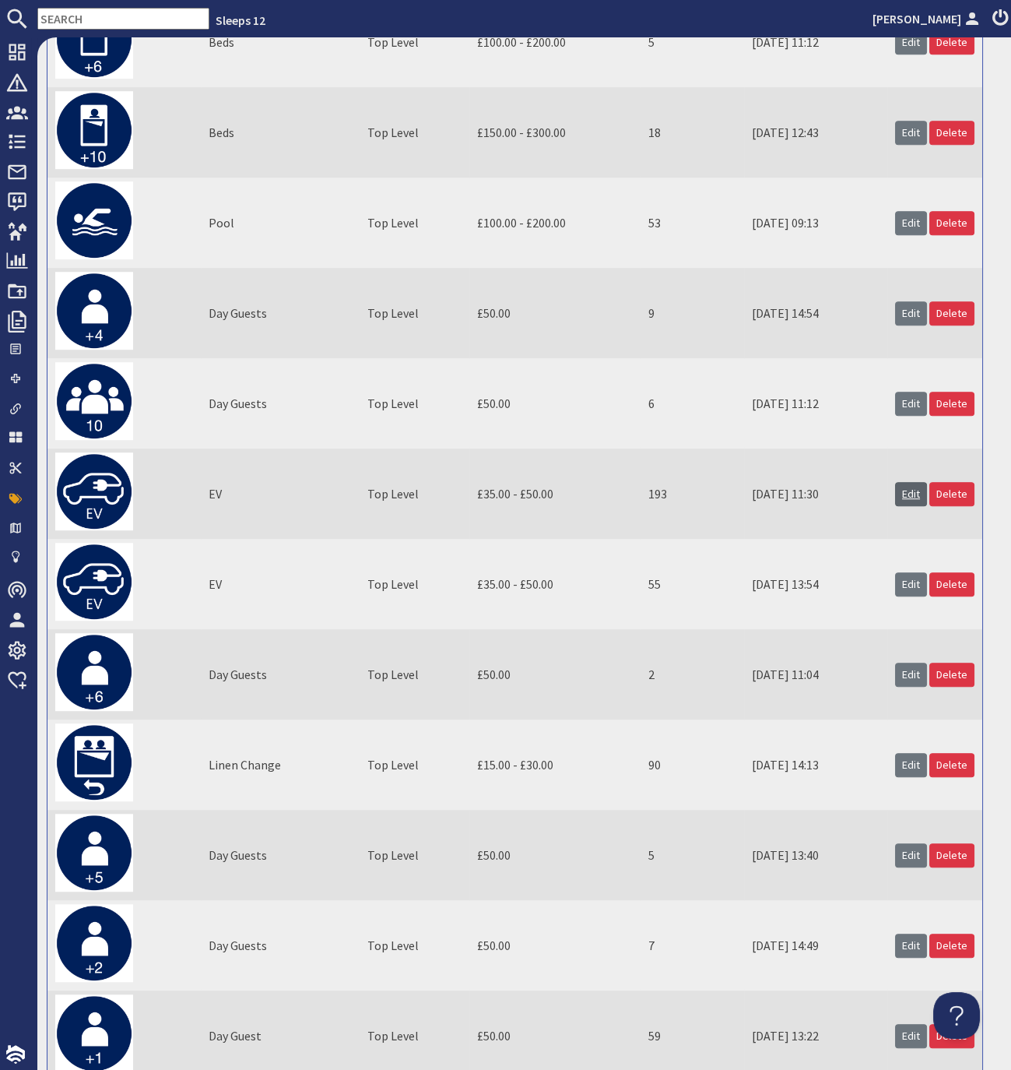
click at [911, 503] on link "Edit" at bounding box center [911, 494] width 32 height 24
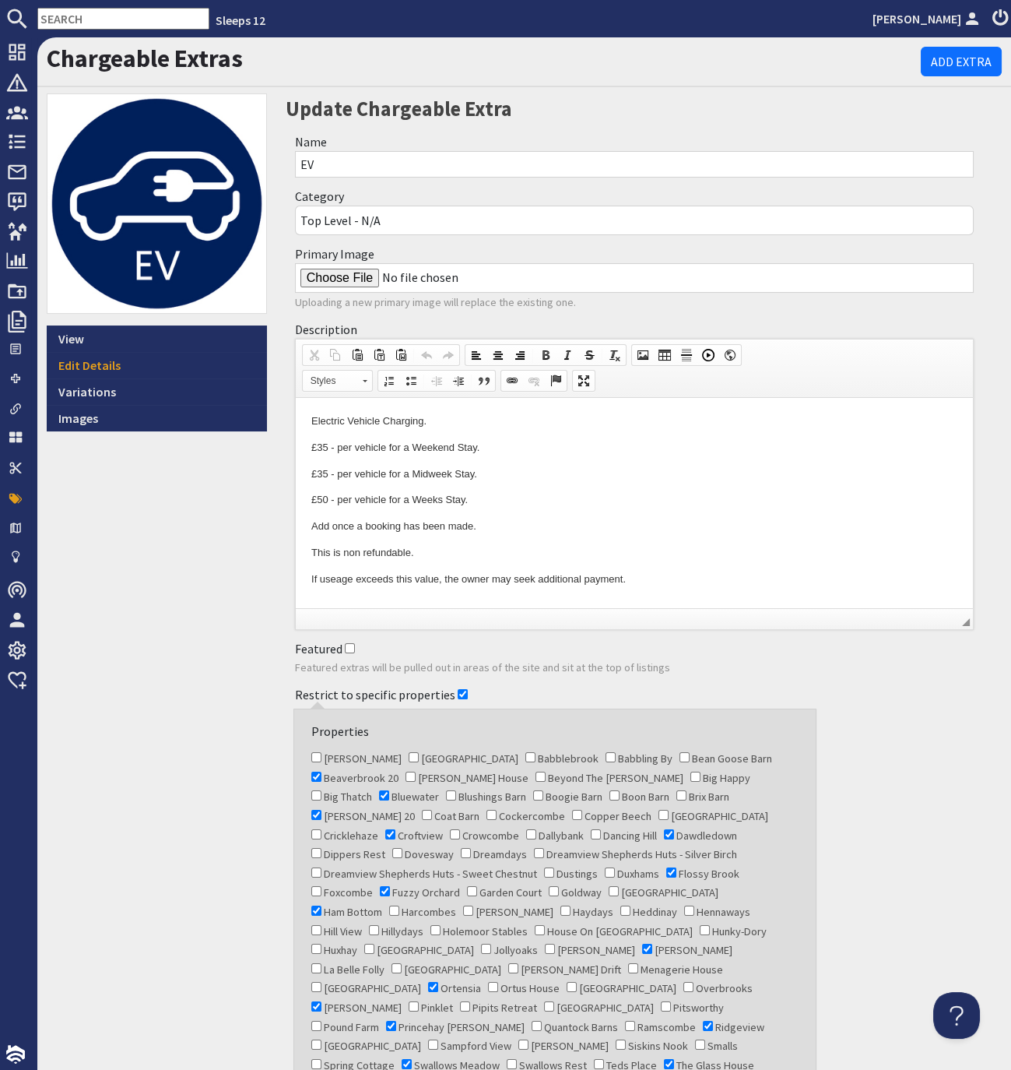
click at [180, 514] on div "View Edit Details Variations Images" at bounding box center [156, 651] width 239 height 1116
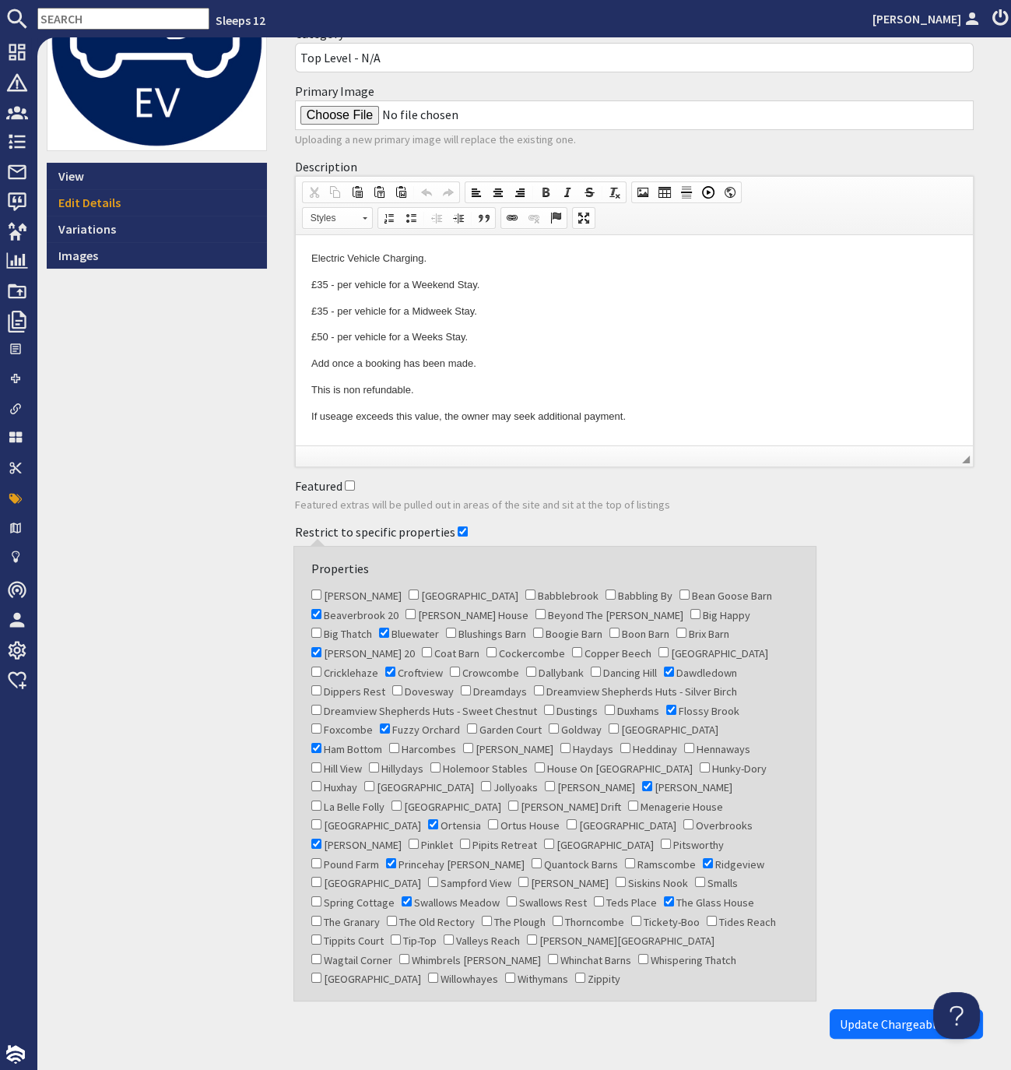
click at [397, 916] on input "The Old Rectory" at bounding box center [392, 921] width 10 height 10
checkbox input "true"
click at [887, 1016] on span "Update Chargeable extra" at bounding box center [906, 1024] width 133 height 16
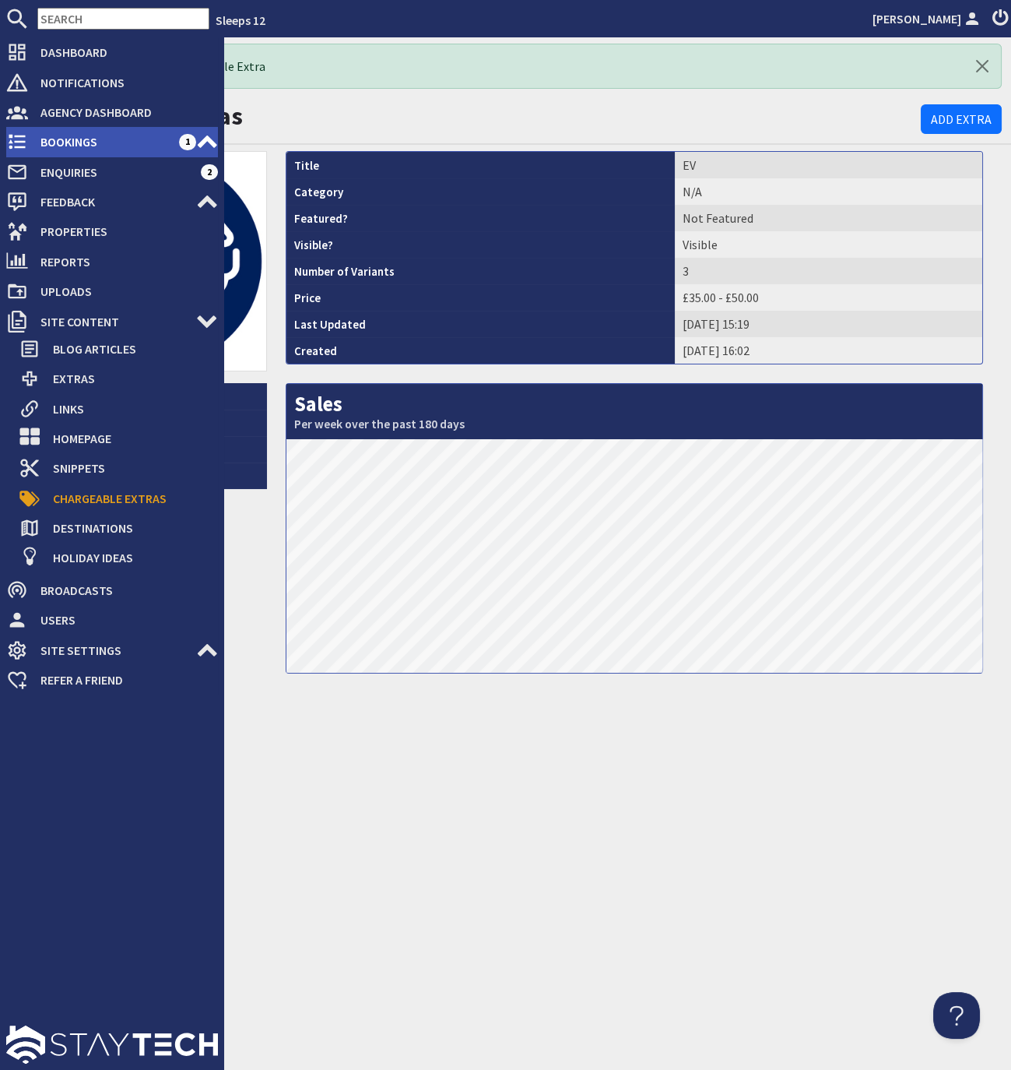
click at [59, 141] on span "Bookings" at bounding box center [103, 141] width 151 height 25
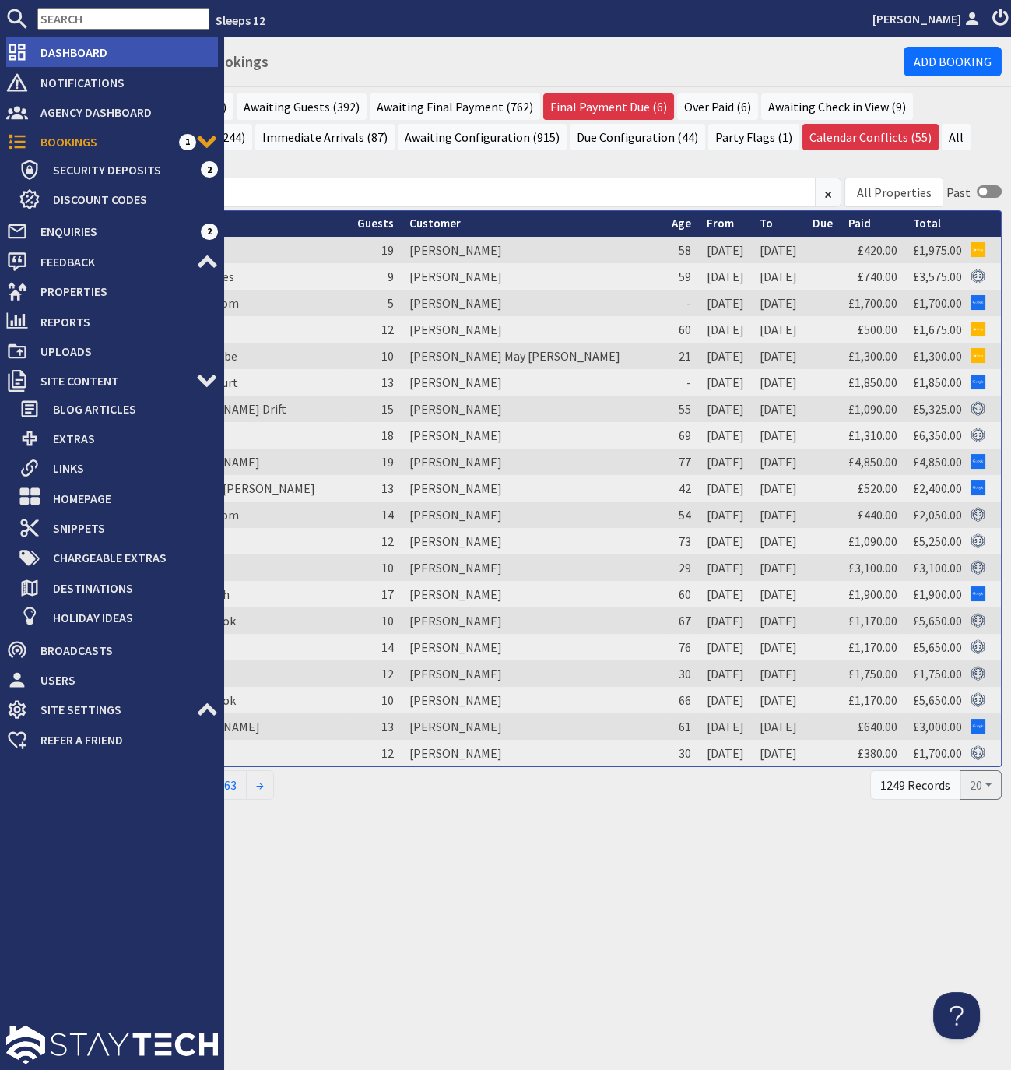
click at [84, 55] on span "Dashboard" at bounding box center [123, 52] width 190 height 25
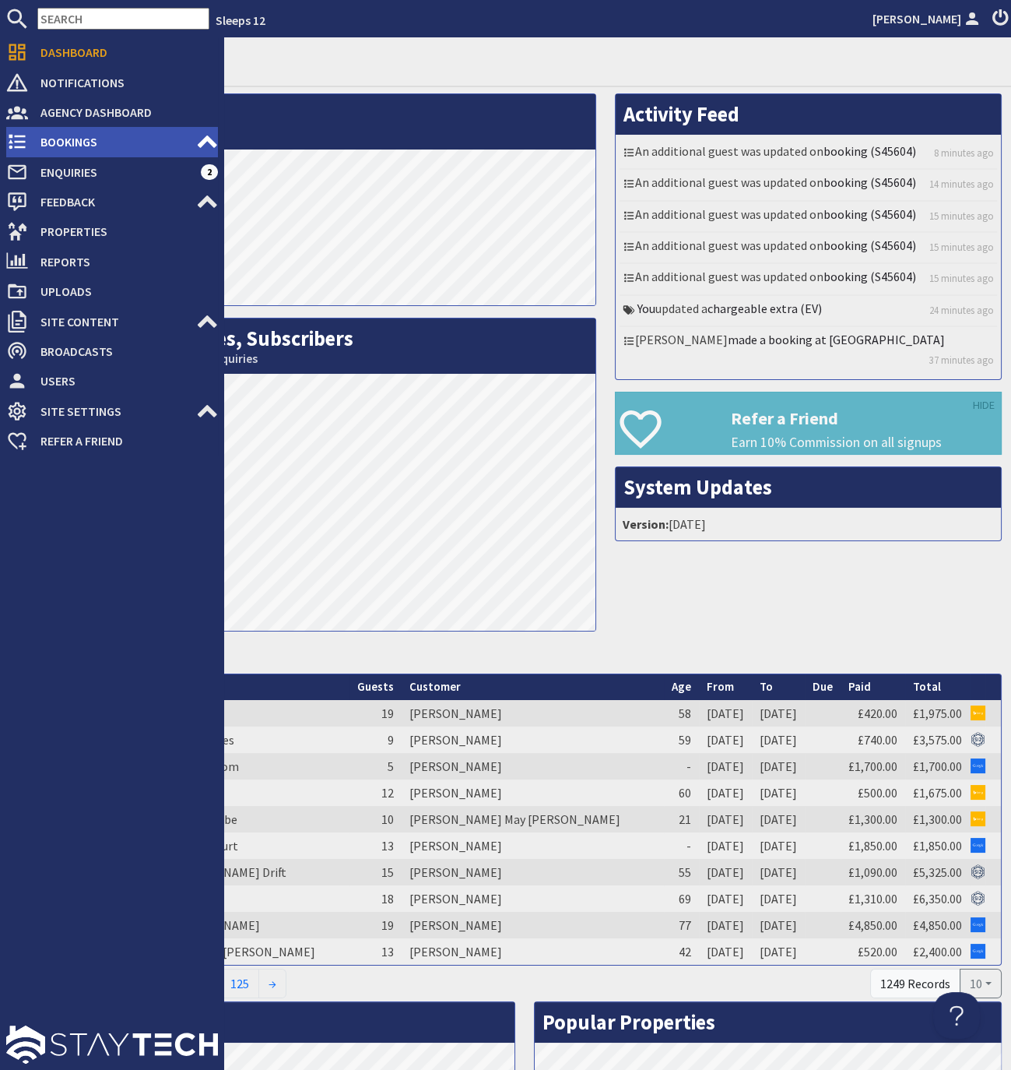
click at [62, 138] on span "Bookings" at bounding box center [112, 141] width 168 height 25
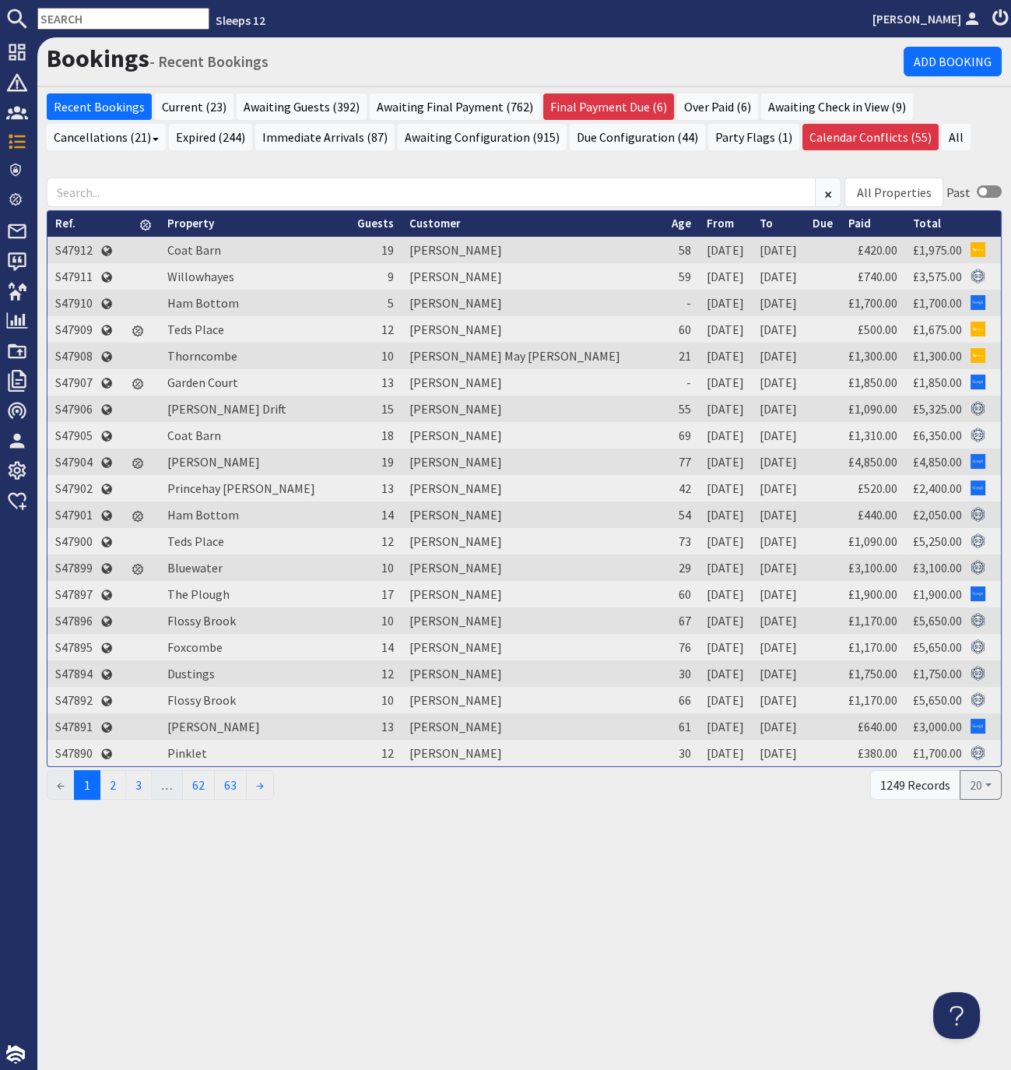
click at [128, 24] on input "text" at bounding box center [123, 19] width 172 height 22
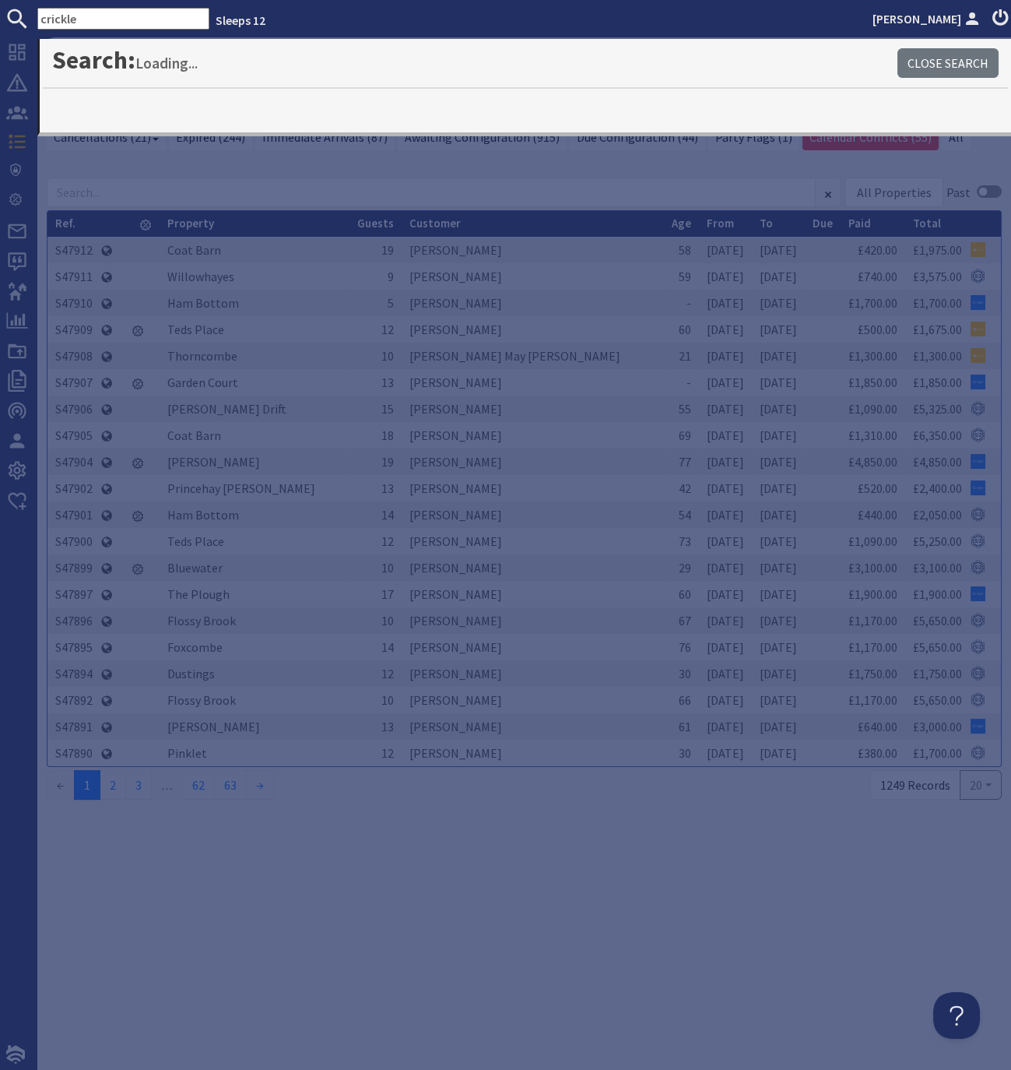
type input "crickle"
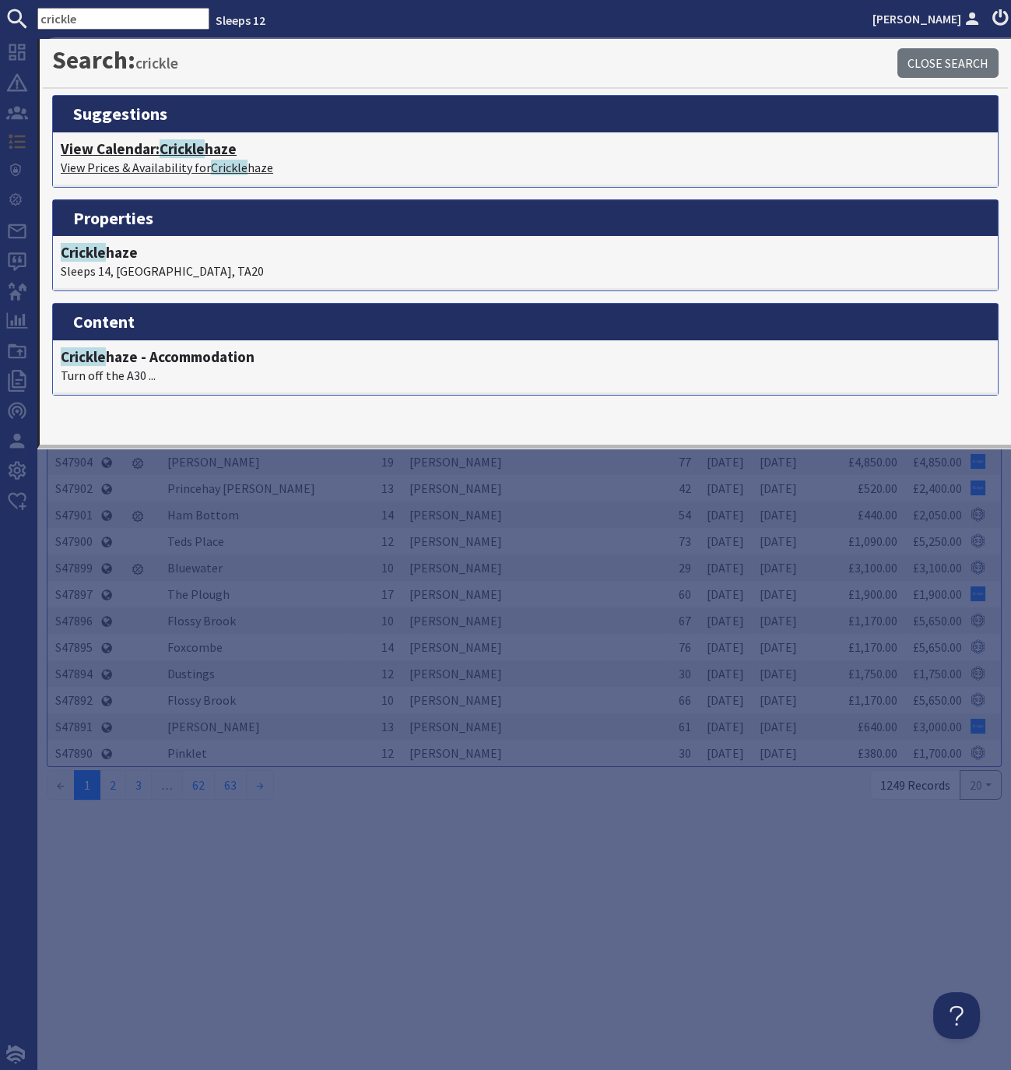
click at [205, 149] on span "Crickle" at bounding box center [182, 148] width 45 height 19
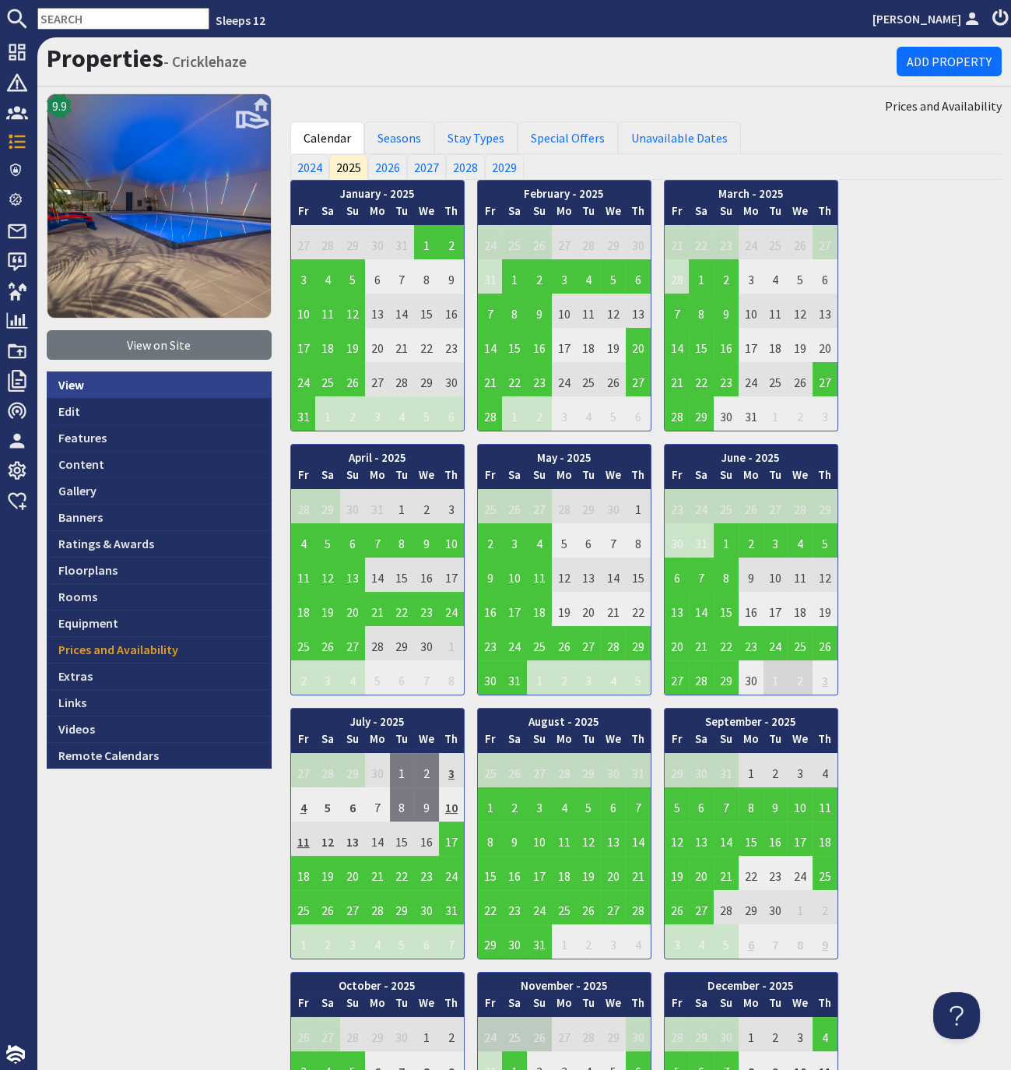
click at [75, 388] on link "View" at bounding box center [159, 384] width 225 height 26
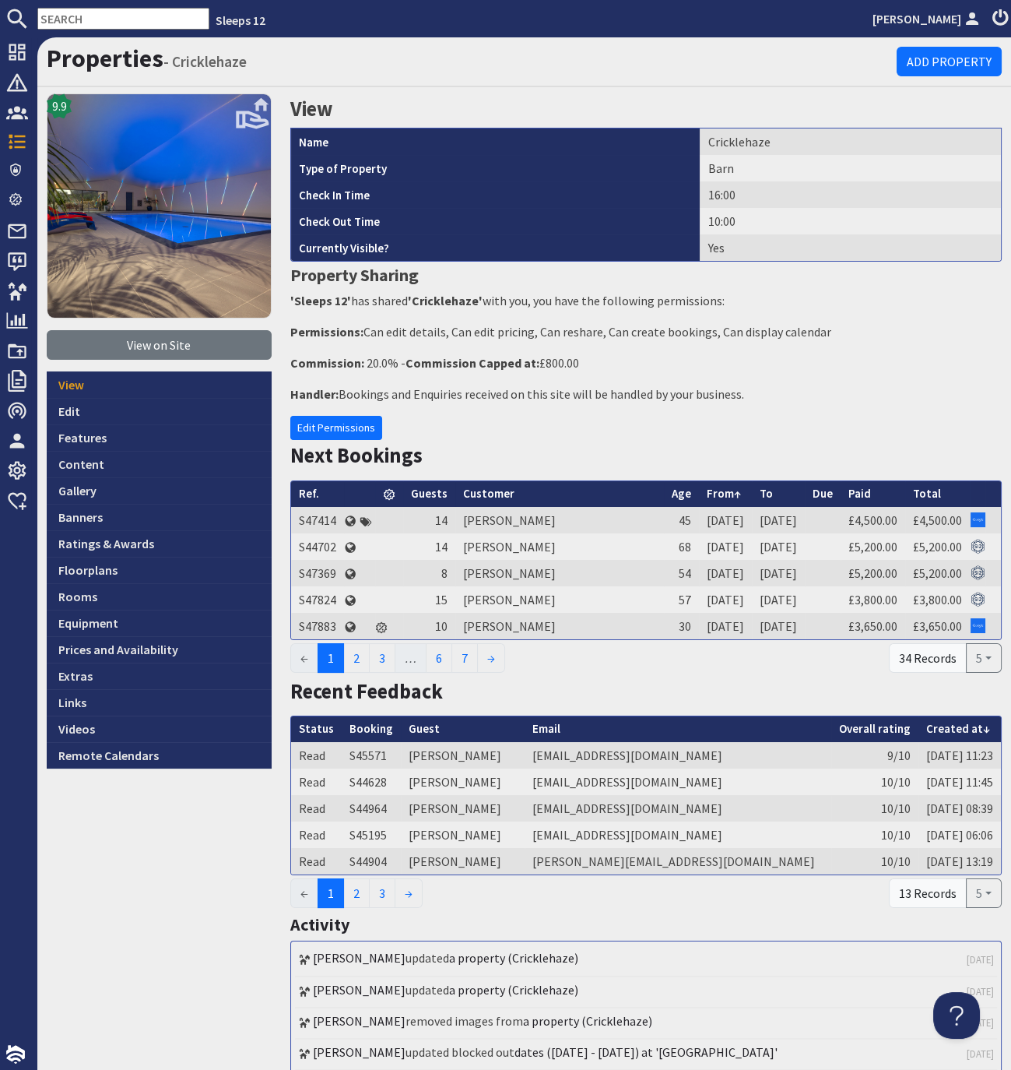
click at [107, 23] on input "text" at bounding box center [123, 19] width 172 height 22
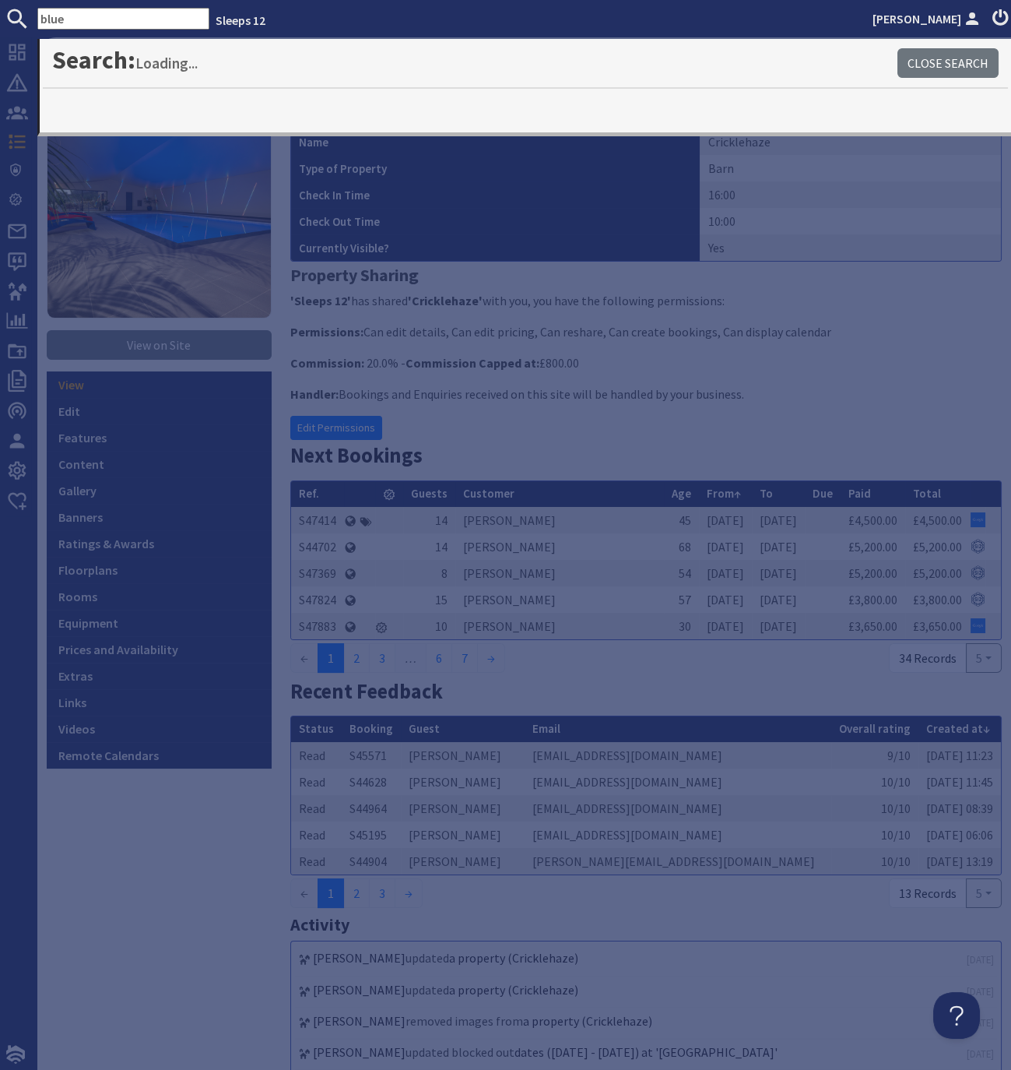
type input "blue"
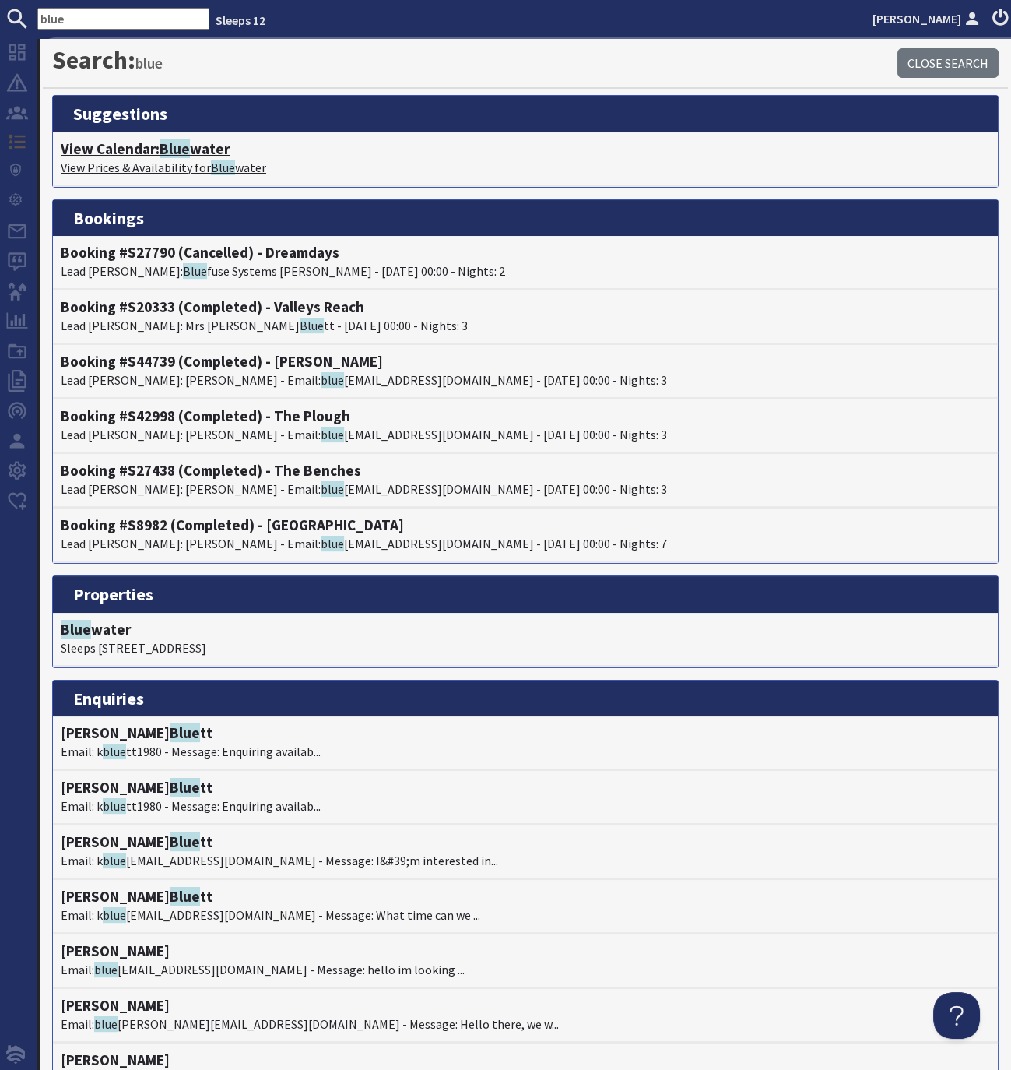
click at [188, 153] on span "Blue" at bounding box center [175, 148] width 30 height 19
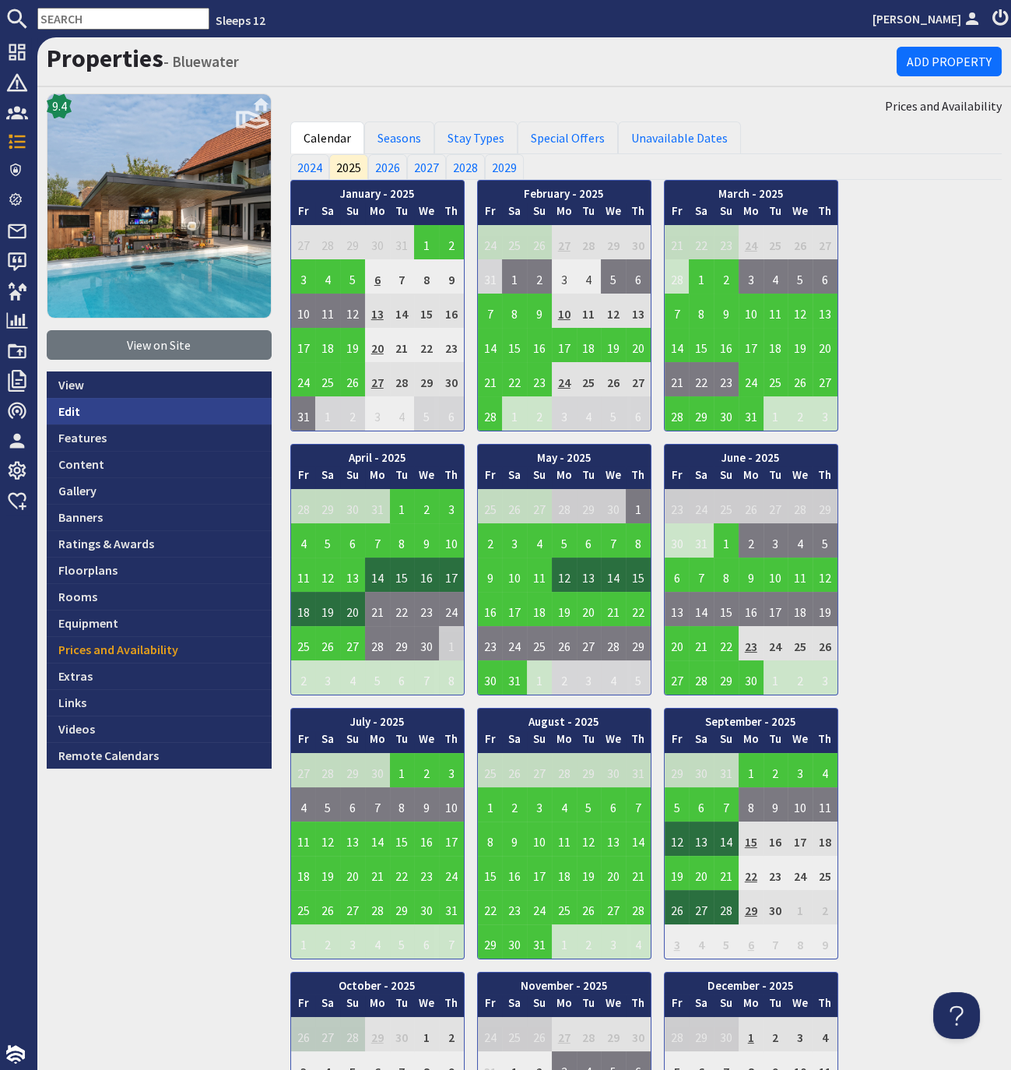
click at [67, 407] on link "Edit" at bounding box center [159, 411] width 225 height 26
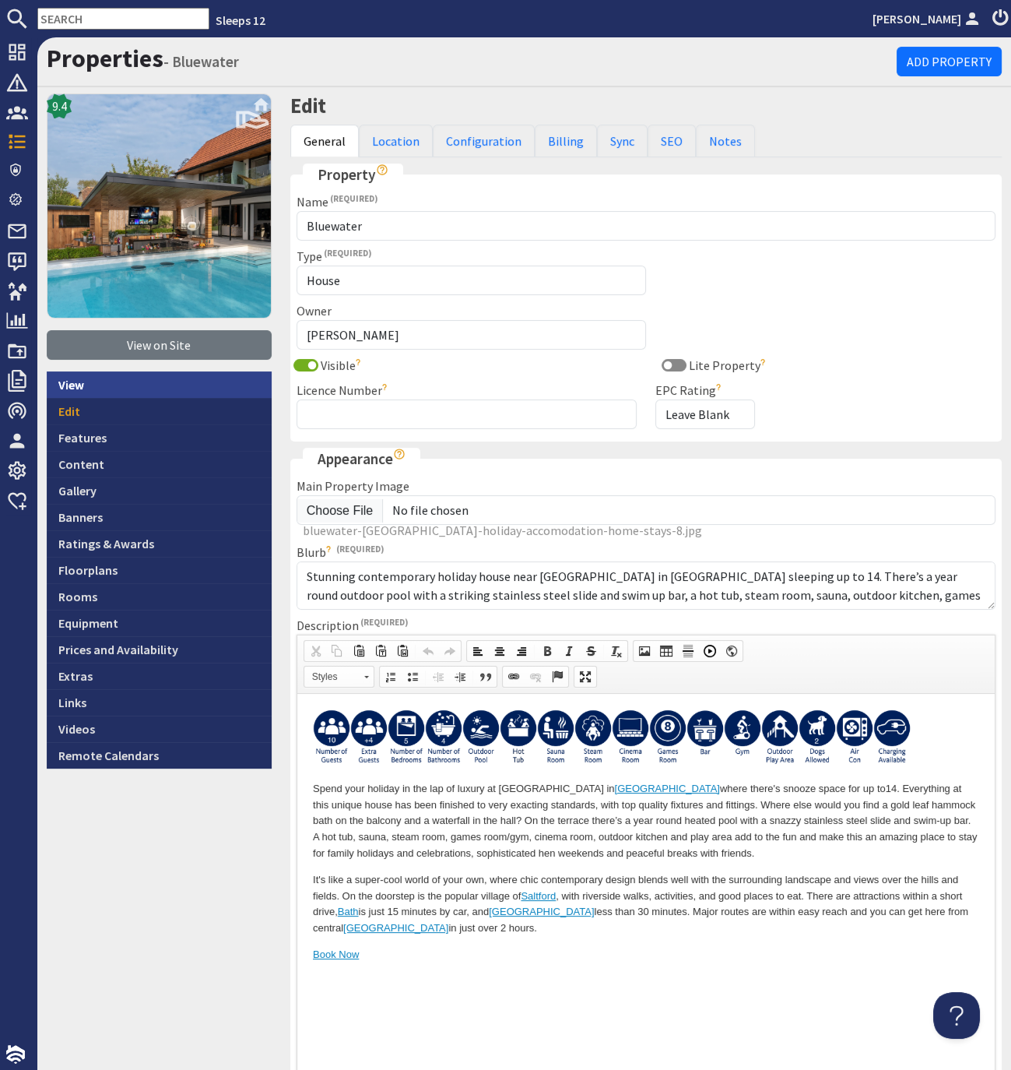
click at [72, 383] on link "View" at bounding box center [159, 384] width 225 height 26
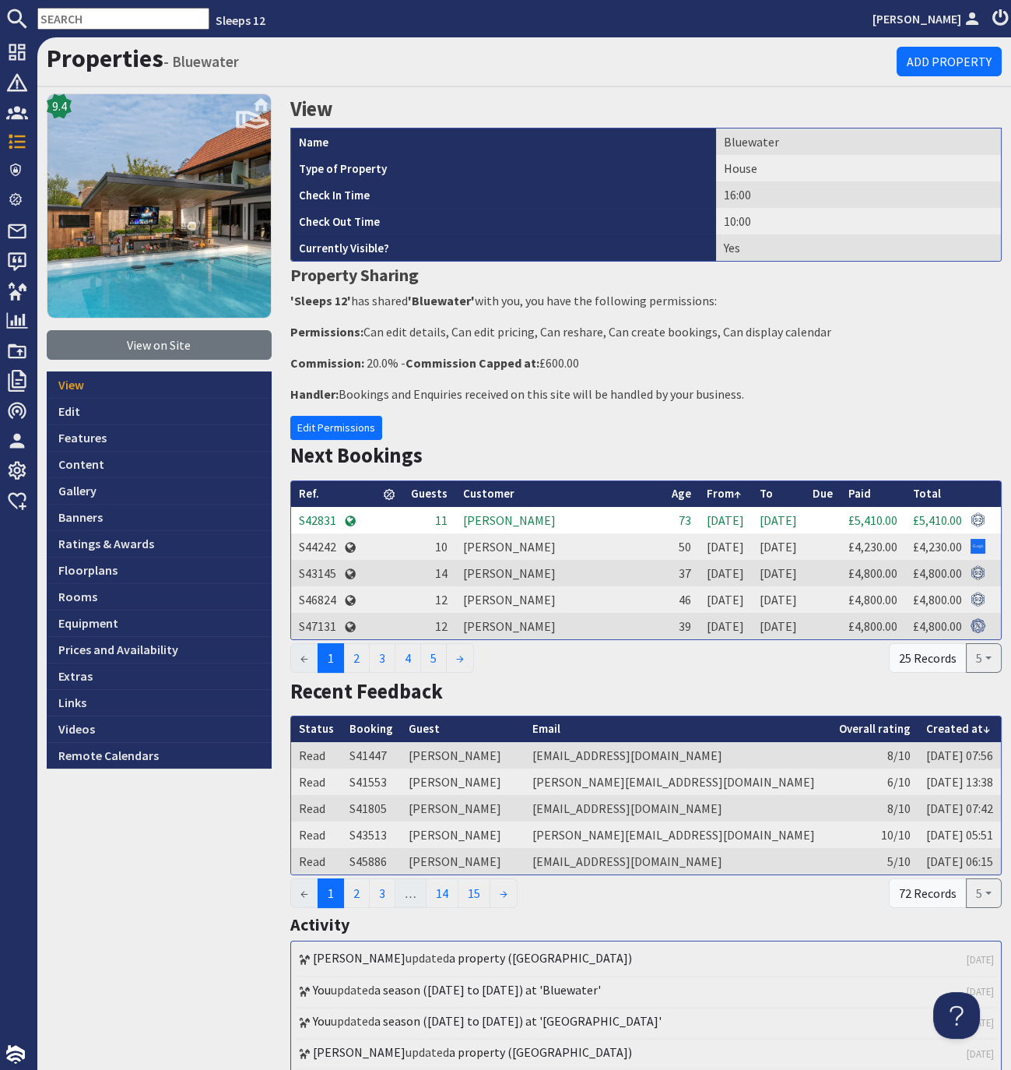
click at [105, 25] on input "text" at bounding box center [123, 19] width 172 height 22
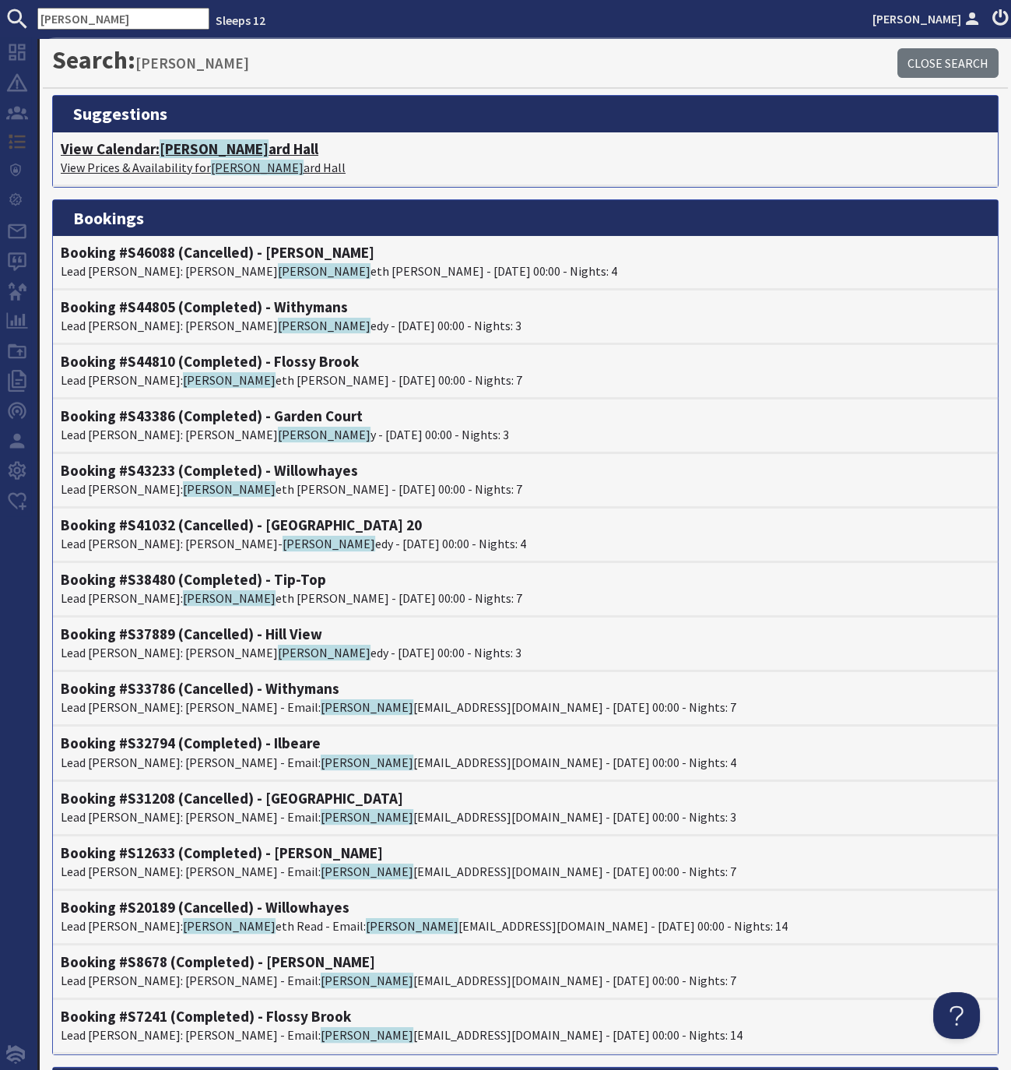
type input "kenn"
click at [188, 146] on span "Kenn" at bounding box center [214, 148] width 109 height 19
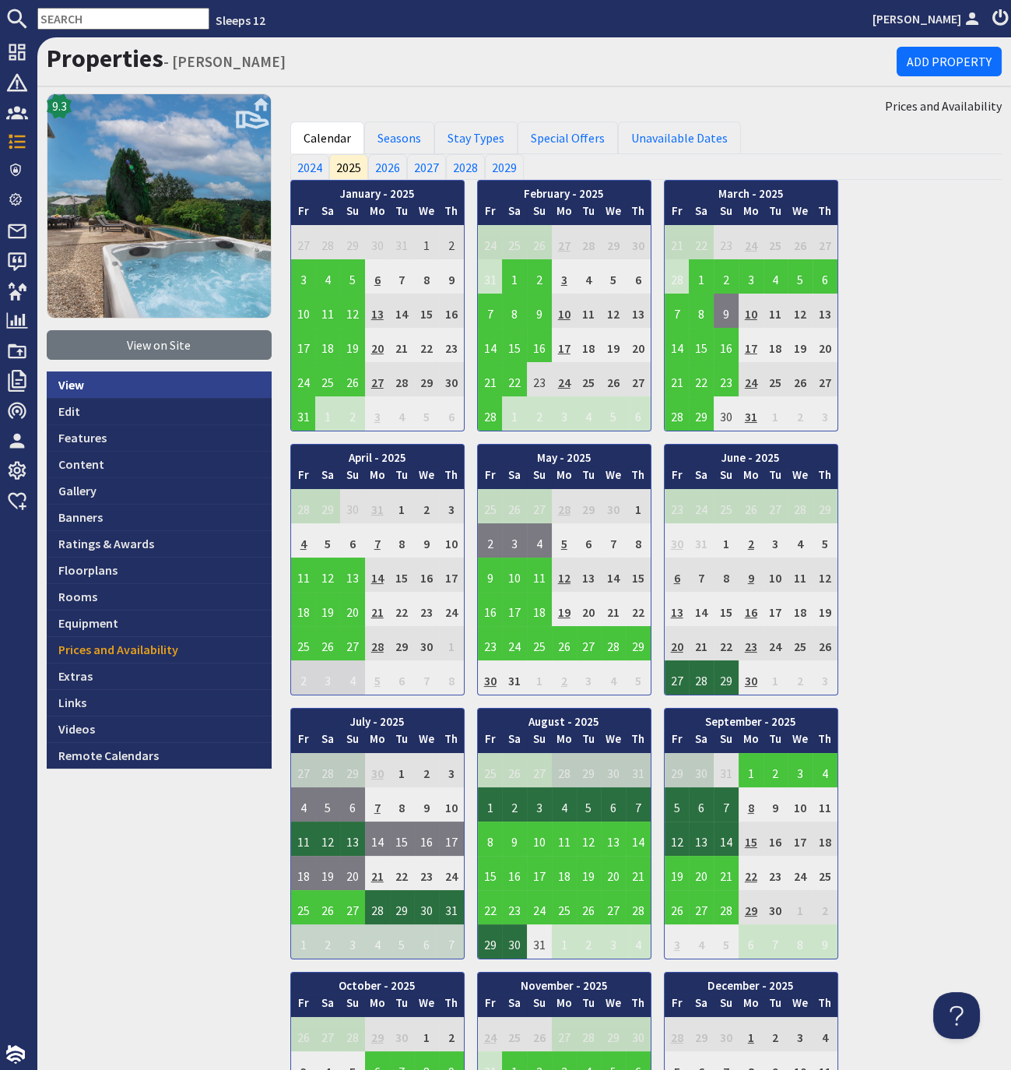
click at [71, 382] on link "View" at bounding box center [159, 384] width 225 height 26
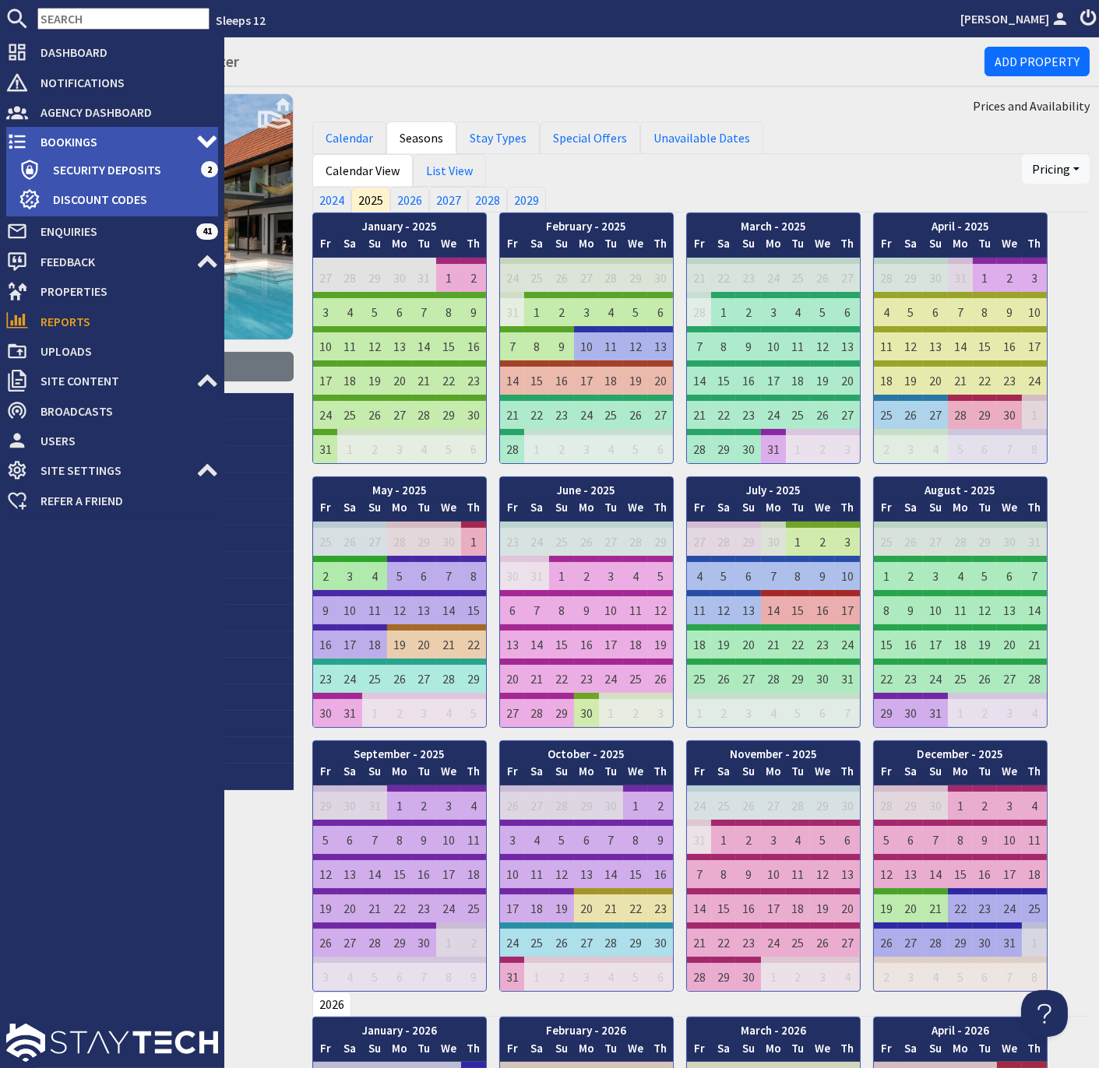
click at [69, 146] on span "Bookings" at bounding box center [112, 141] width 168 height 25
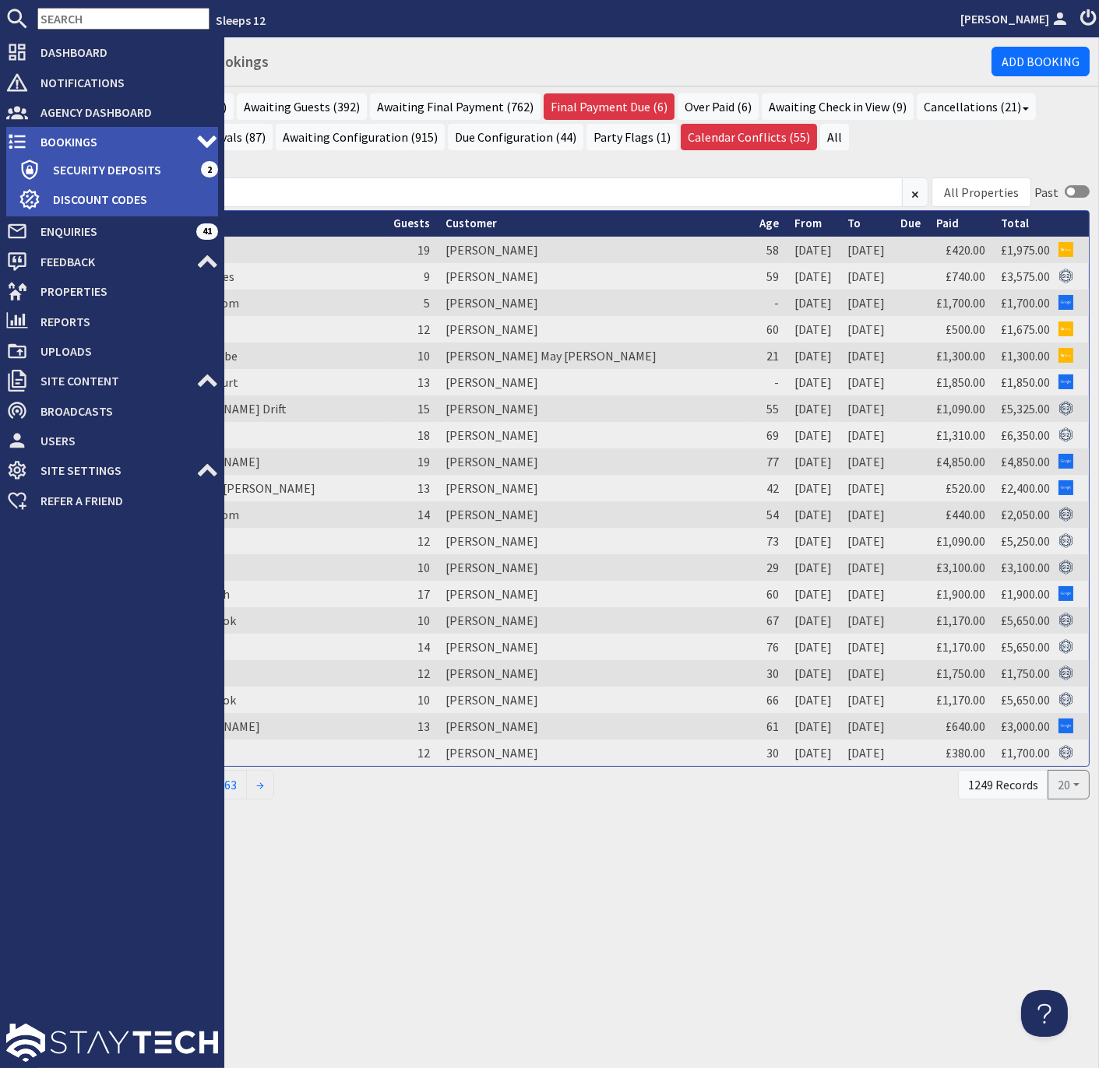
click at [64, 139] on span "Bookings" at bounding box center [112, 141] width 168 height 25
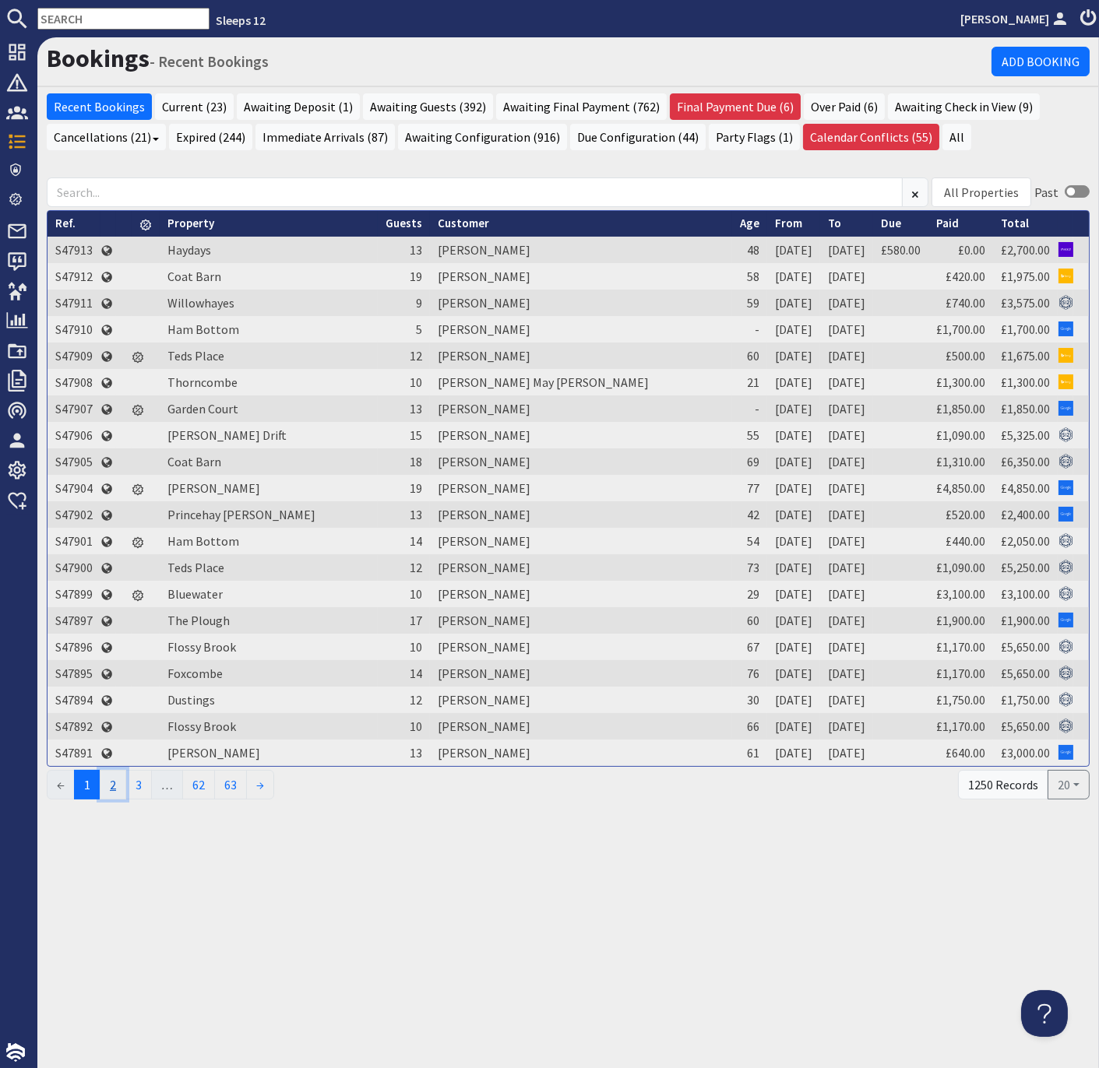
click at [118, 779] on link "2" at bounding box center [113, 785] width 26 height 30
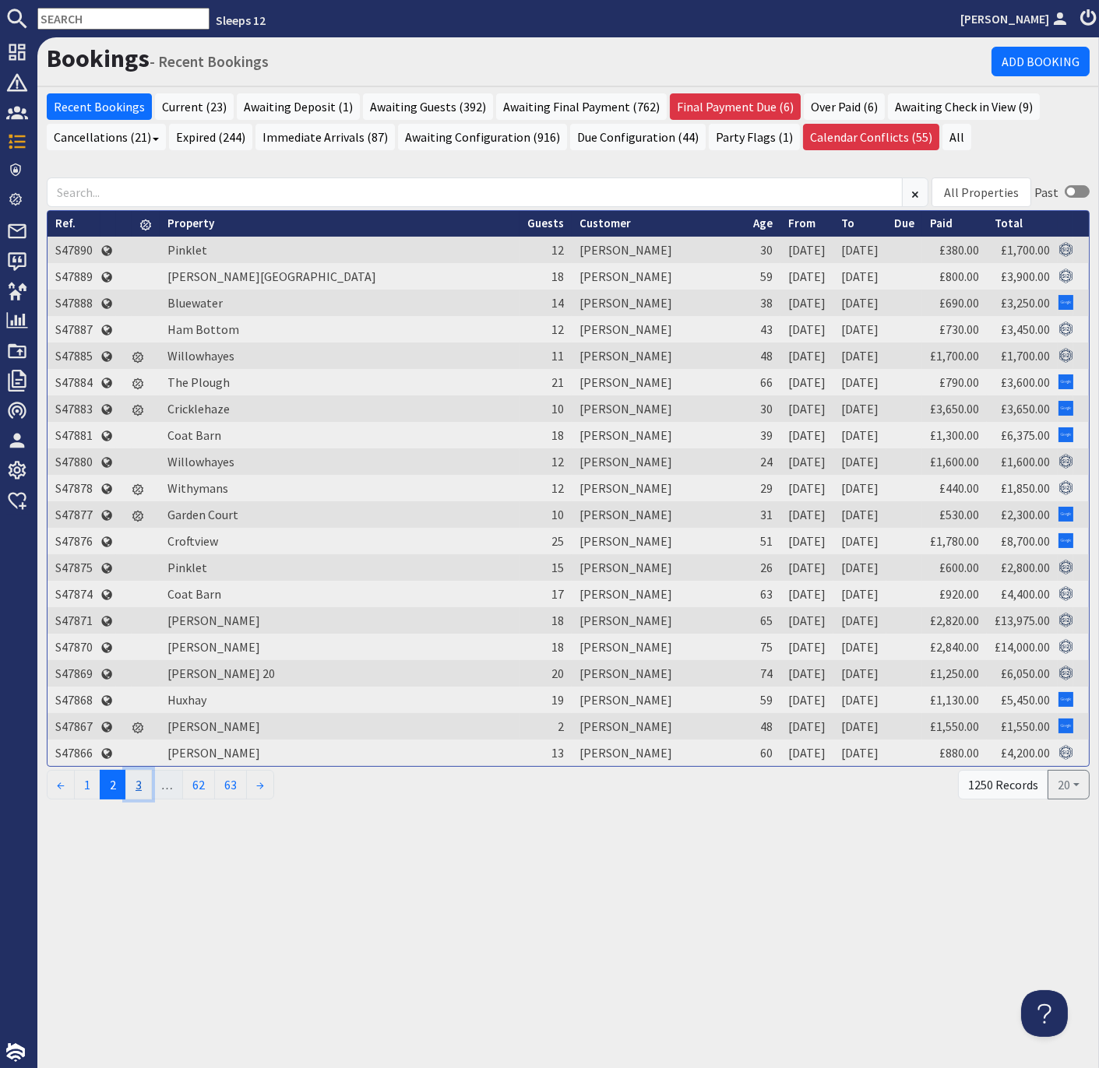
click at [139, 780] on link "3" at bounding box center [138, 785] width 26 height 30
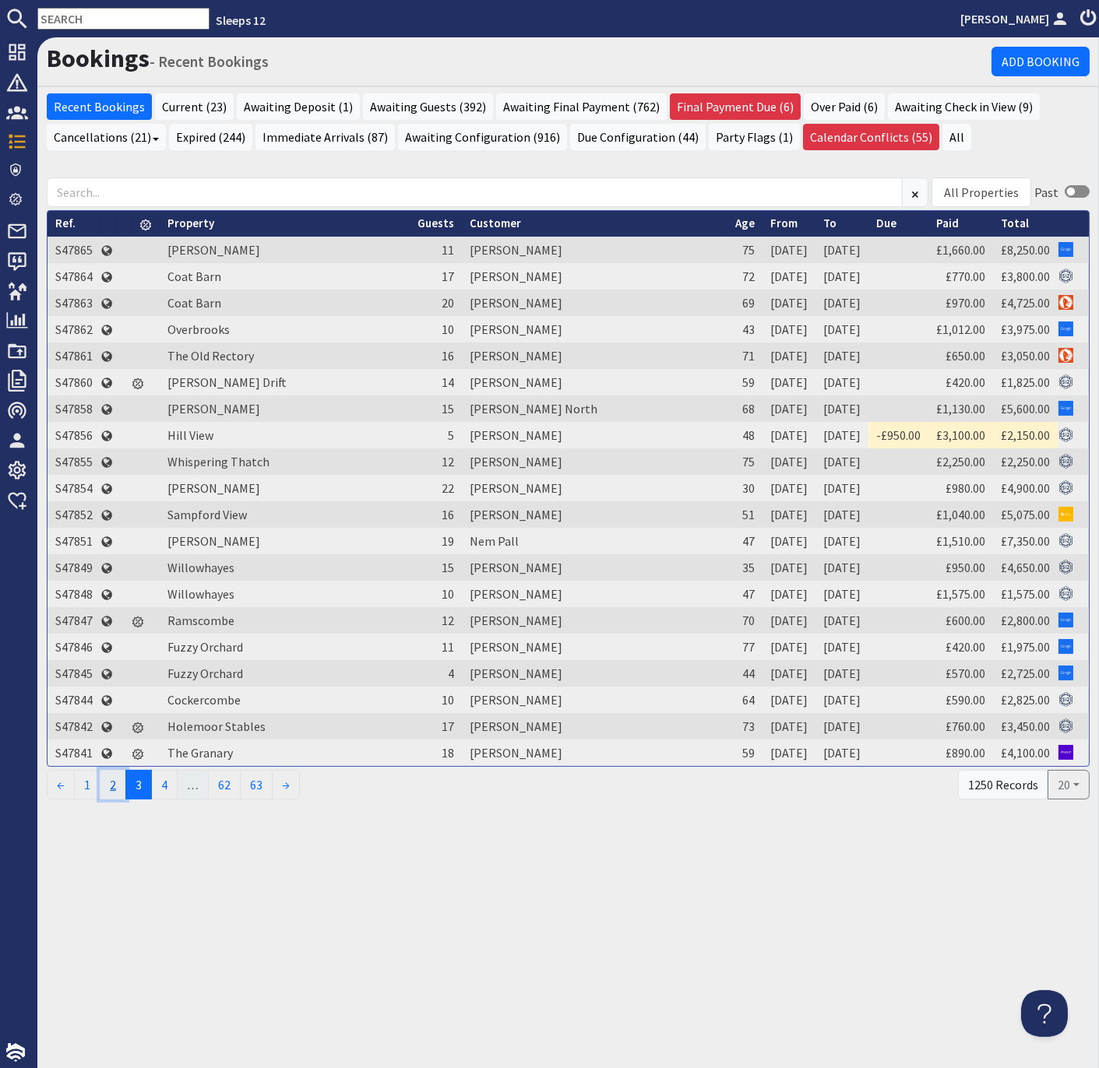
click at [114, 782] on link "2" at bounding box center [113, 785] width 26 height 30
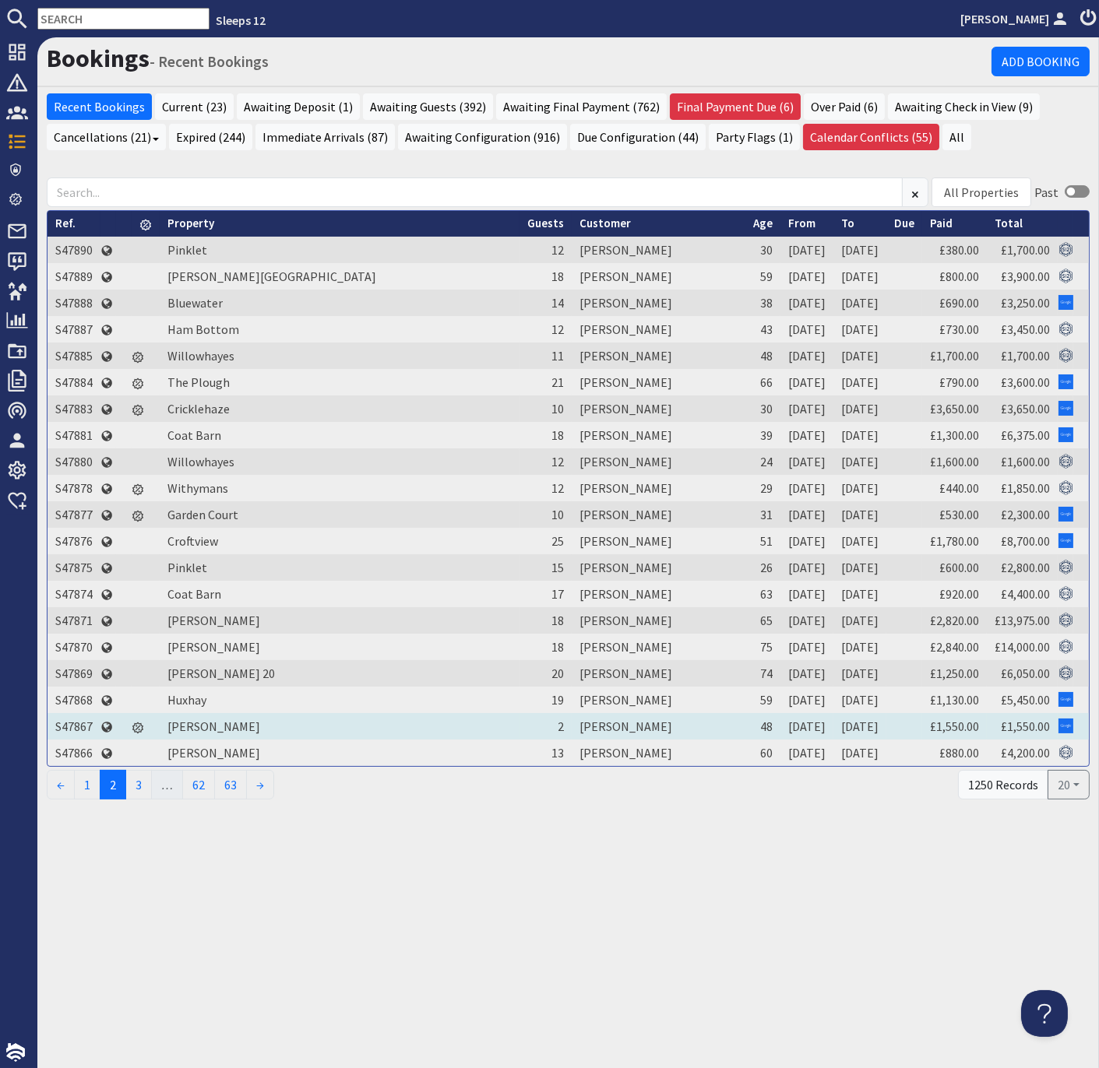
click at [72, 722] on td "S47867" at bounding box center [73, 726] width 53 height 26
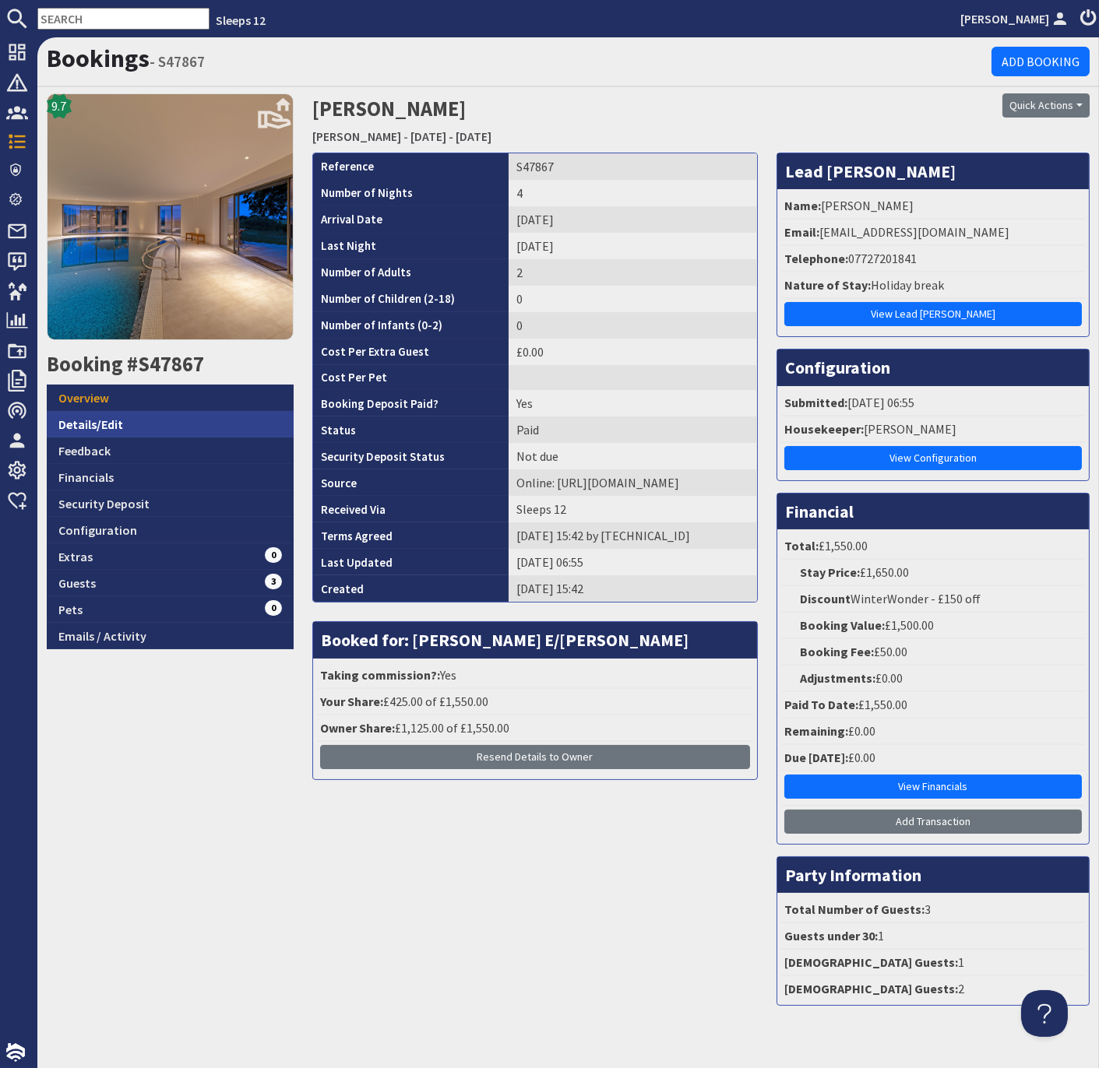
click at [106, 423] on link "Details/Edit" at bounding box center [170, 424] width 247 height 26
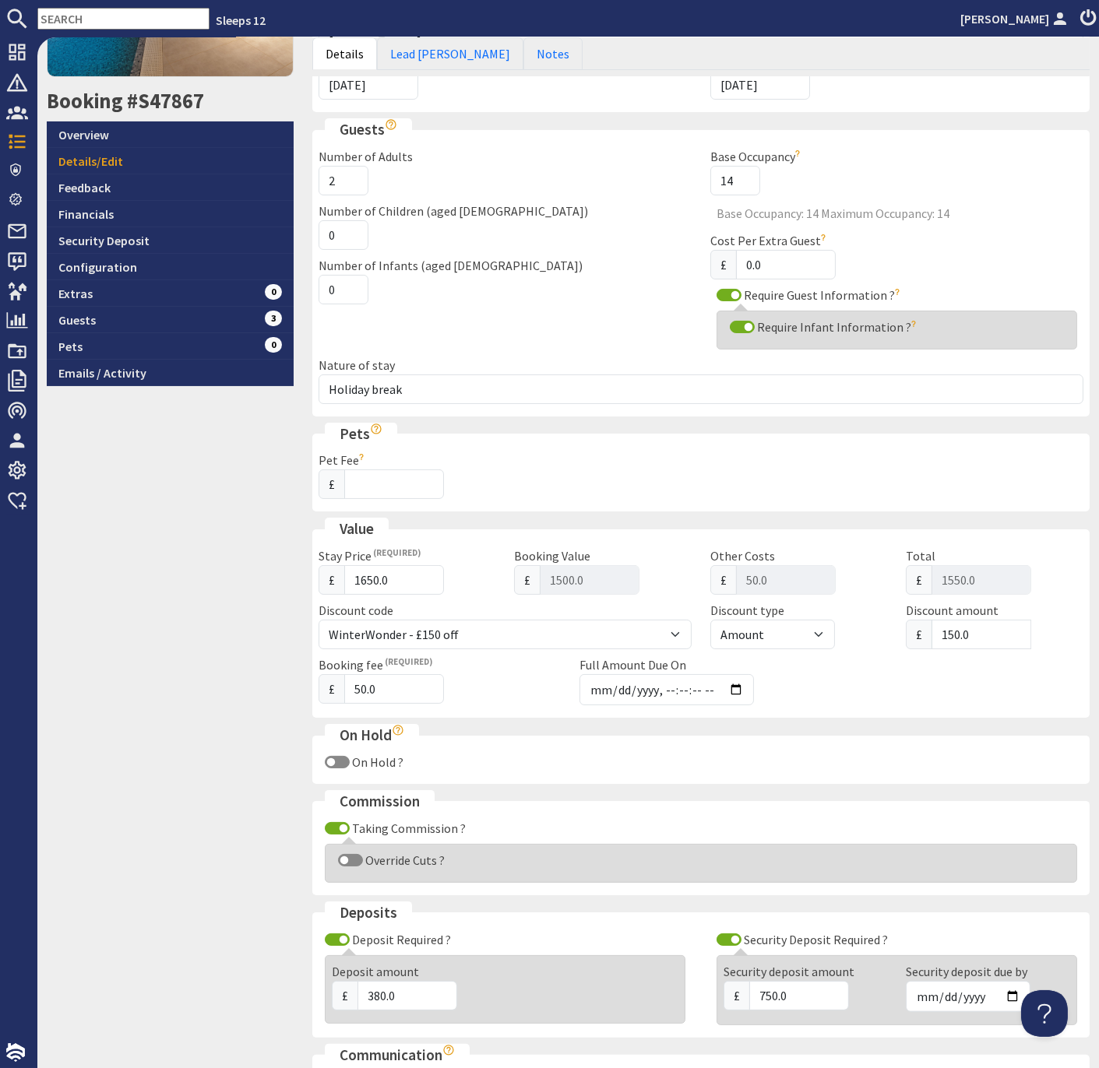
scroll to position [375, 0]
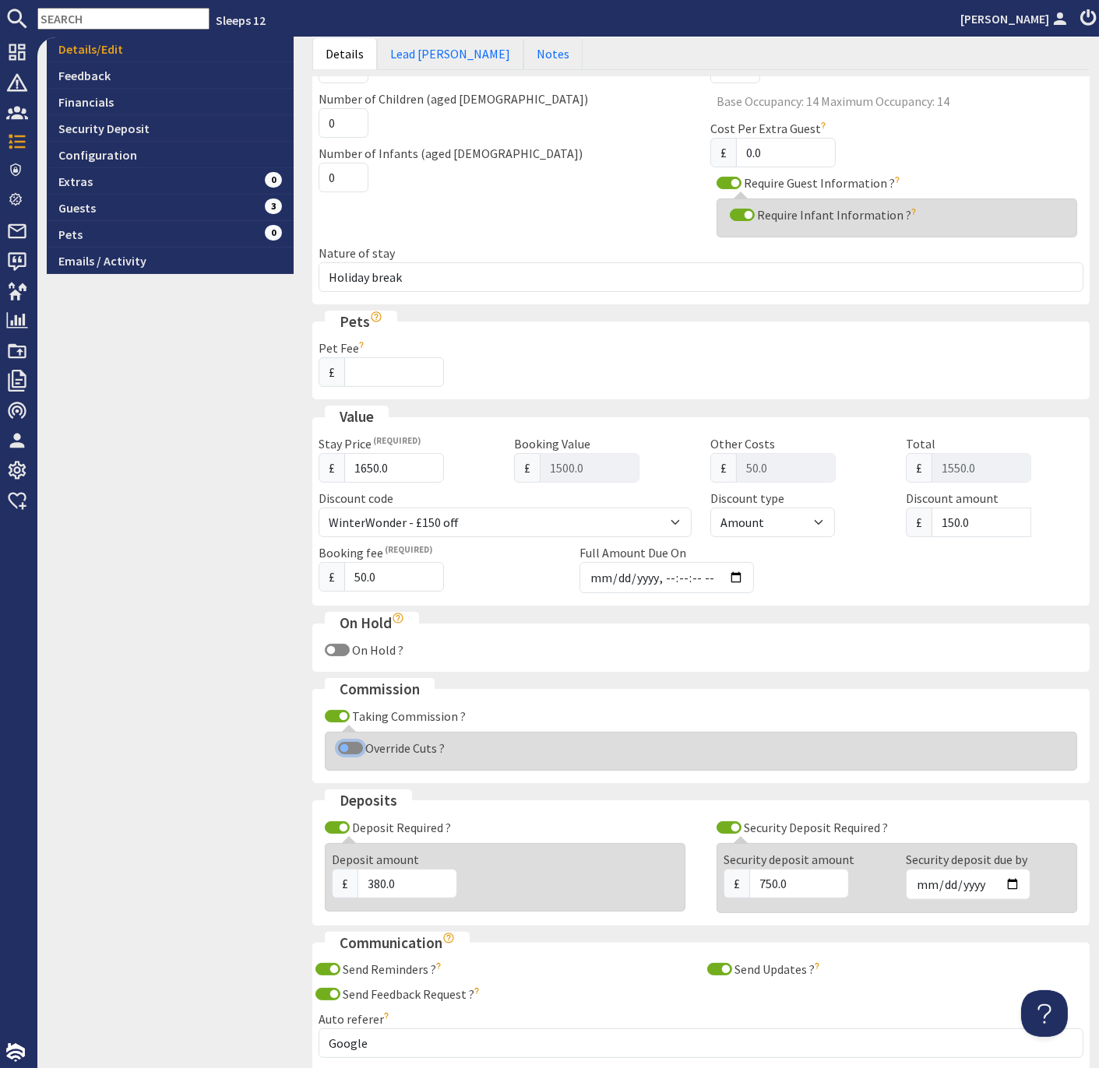
click at [346, 742] on input "Override Cuts ?" at bounding box center [350, 748] width 25 height 12
checkbox input "true"
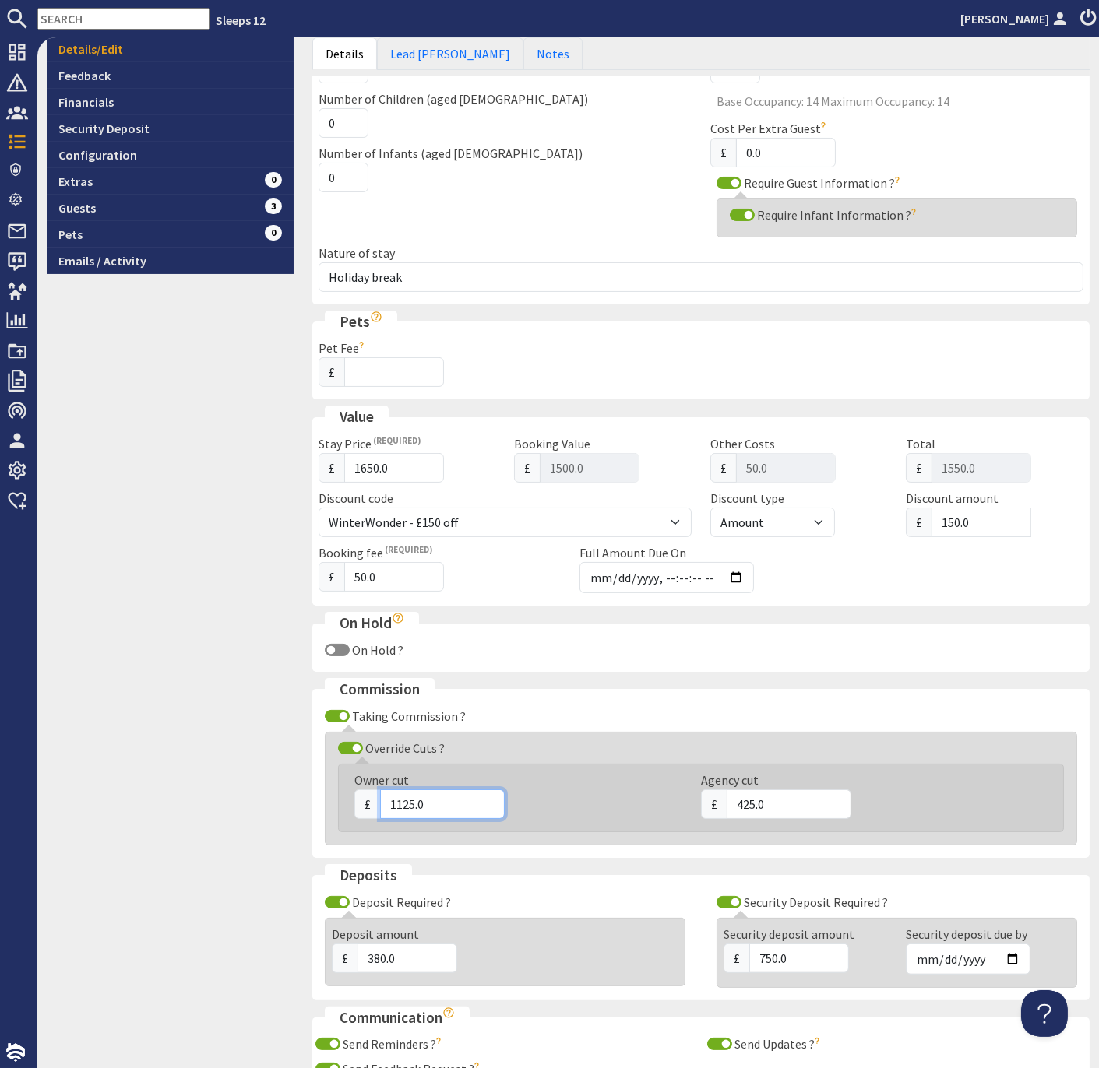
drag, startPoint x: 411, startPoint y: 796, endPoint x: 394, endPoint y: 796, distance: 17.1
click at [394, 796] on input "1125.0" at bounding box center [442, 804] width 125 height 30
type input "1320.0"
click at [753, 795] on input "425.0" at bounding box center [788, 804] width 125 height 30
type input "230.0"
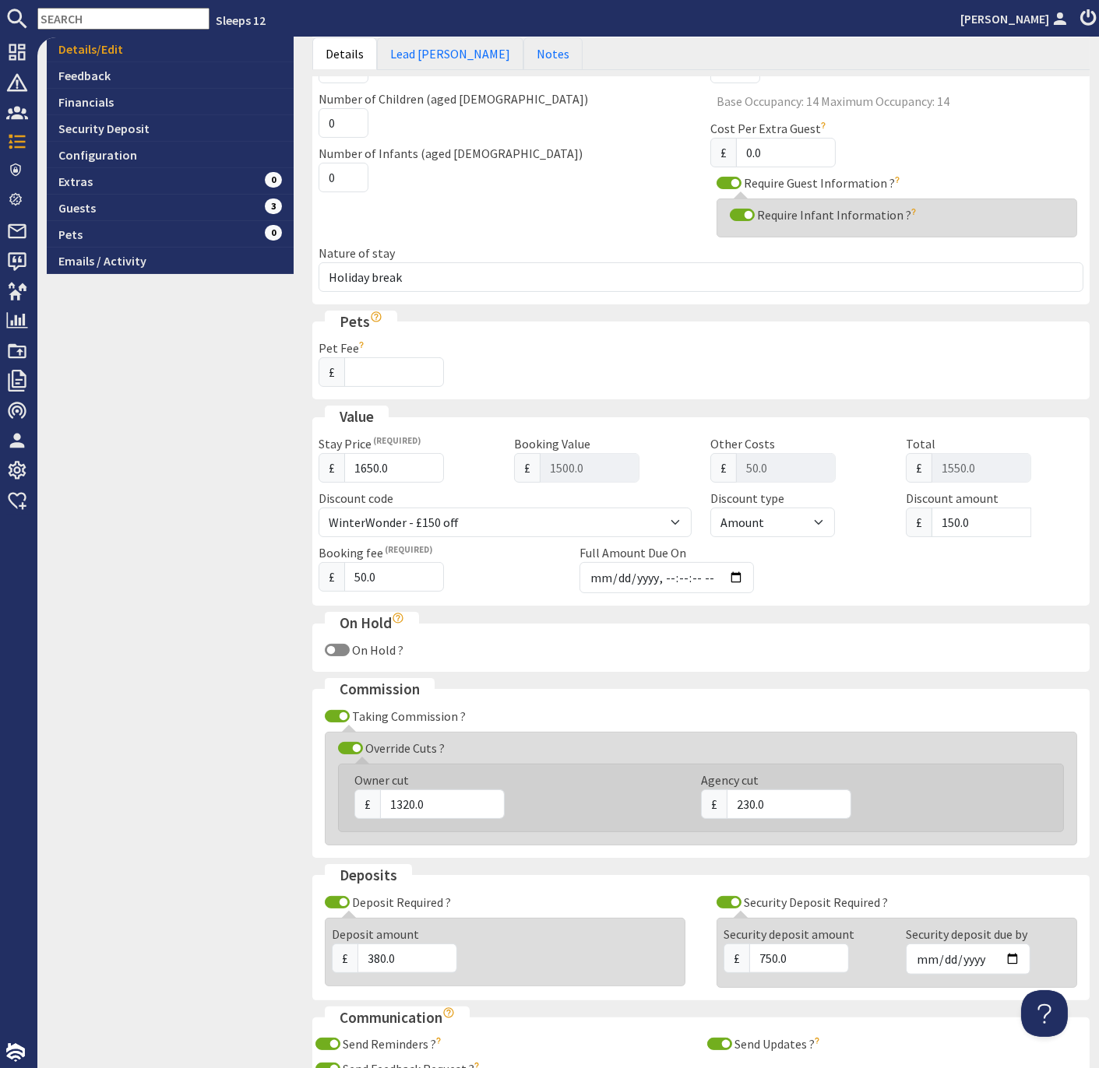
click at [248, 819] on div "9.7 Booking #S47867 Overview Details/Edit Feedback Financials Security Deposit …" at bounding box center [169, 453] width 265 height 1471
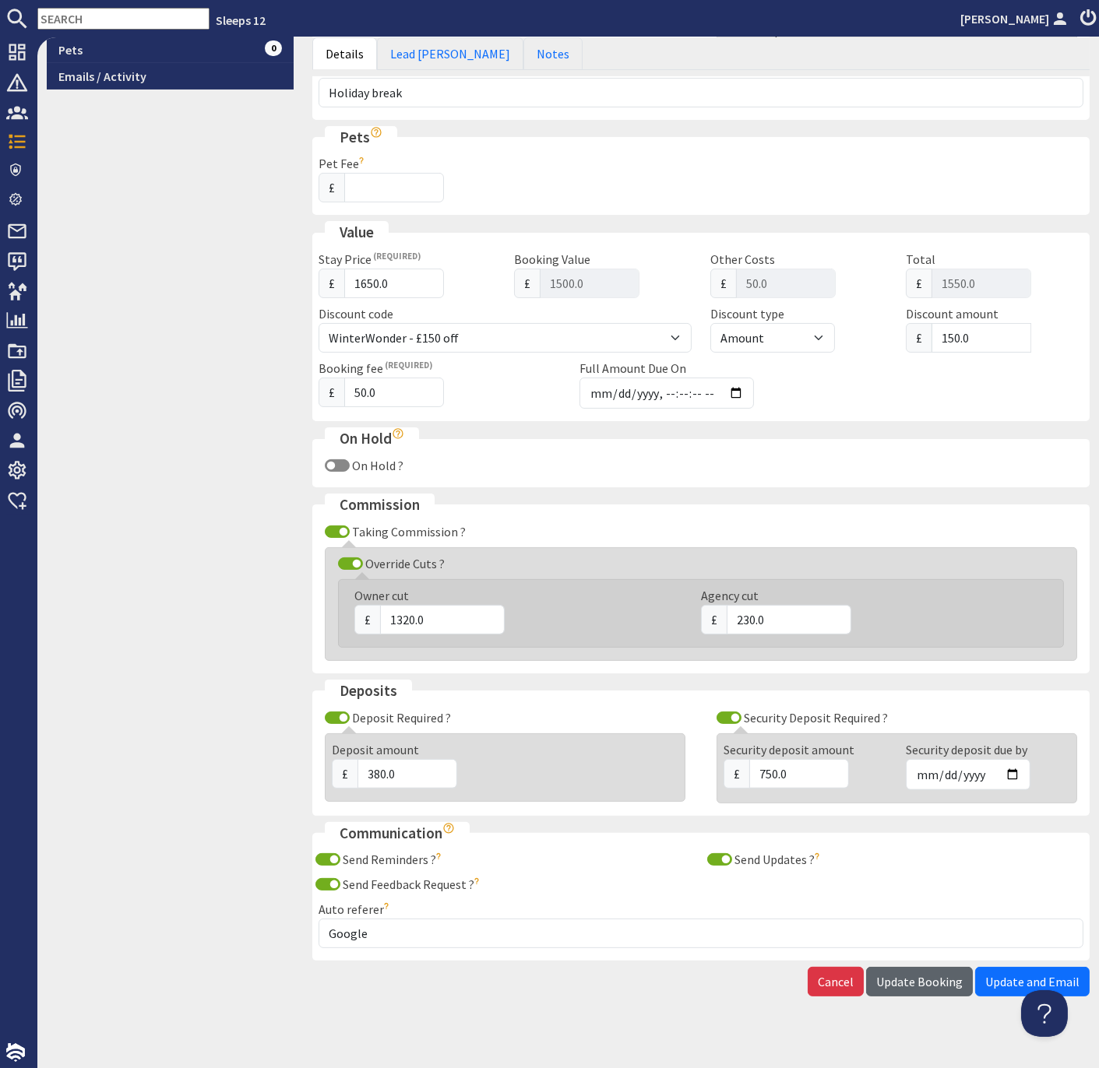
click at [926, 974] on span "Update Booking" at bounding box center [919, 982] width 86 height 16
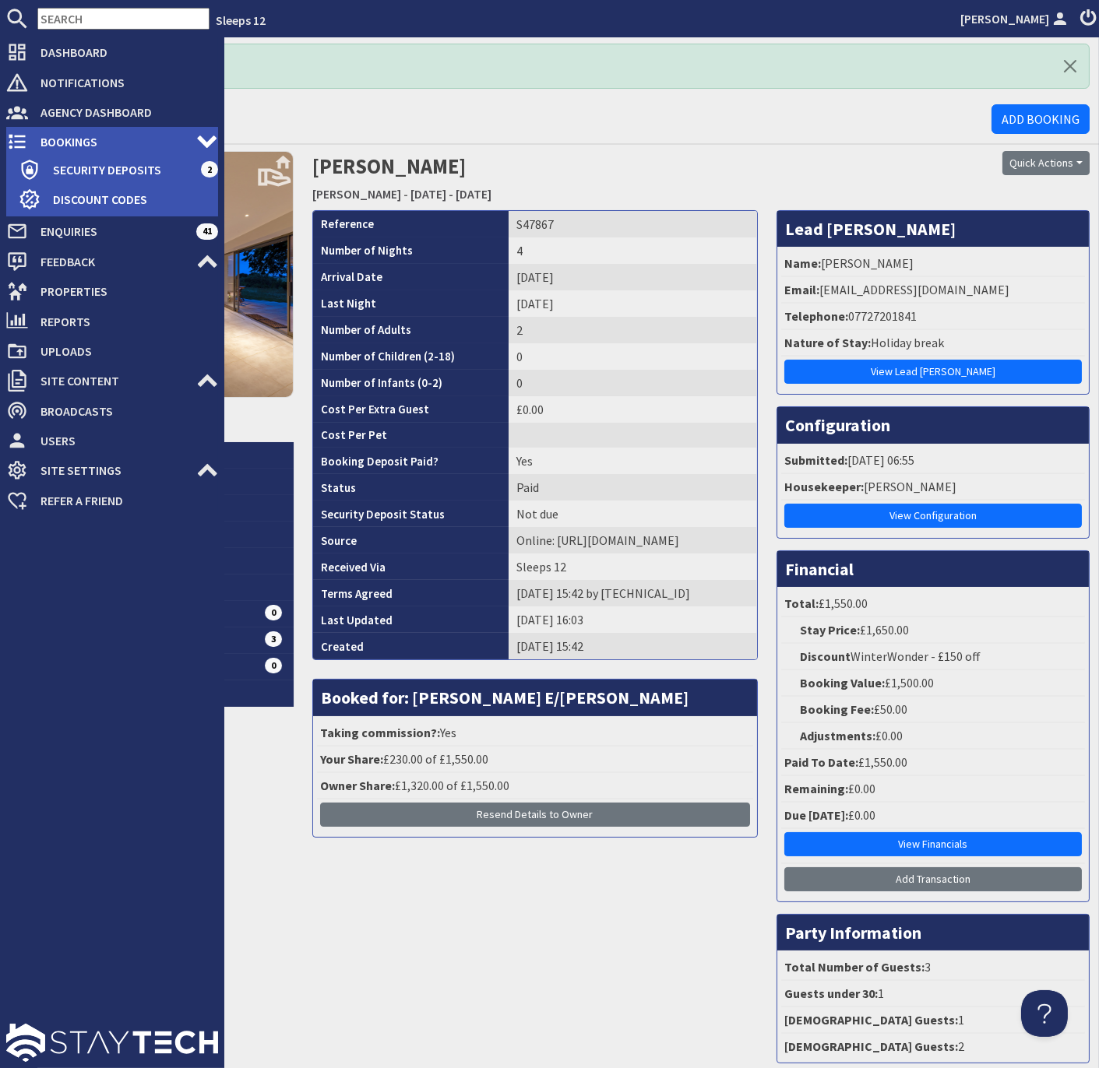
click at [48, 140] on span "Bookings" at bounding box center [112, 141] width 168 height 25
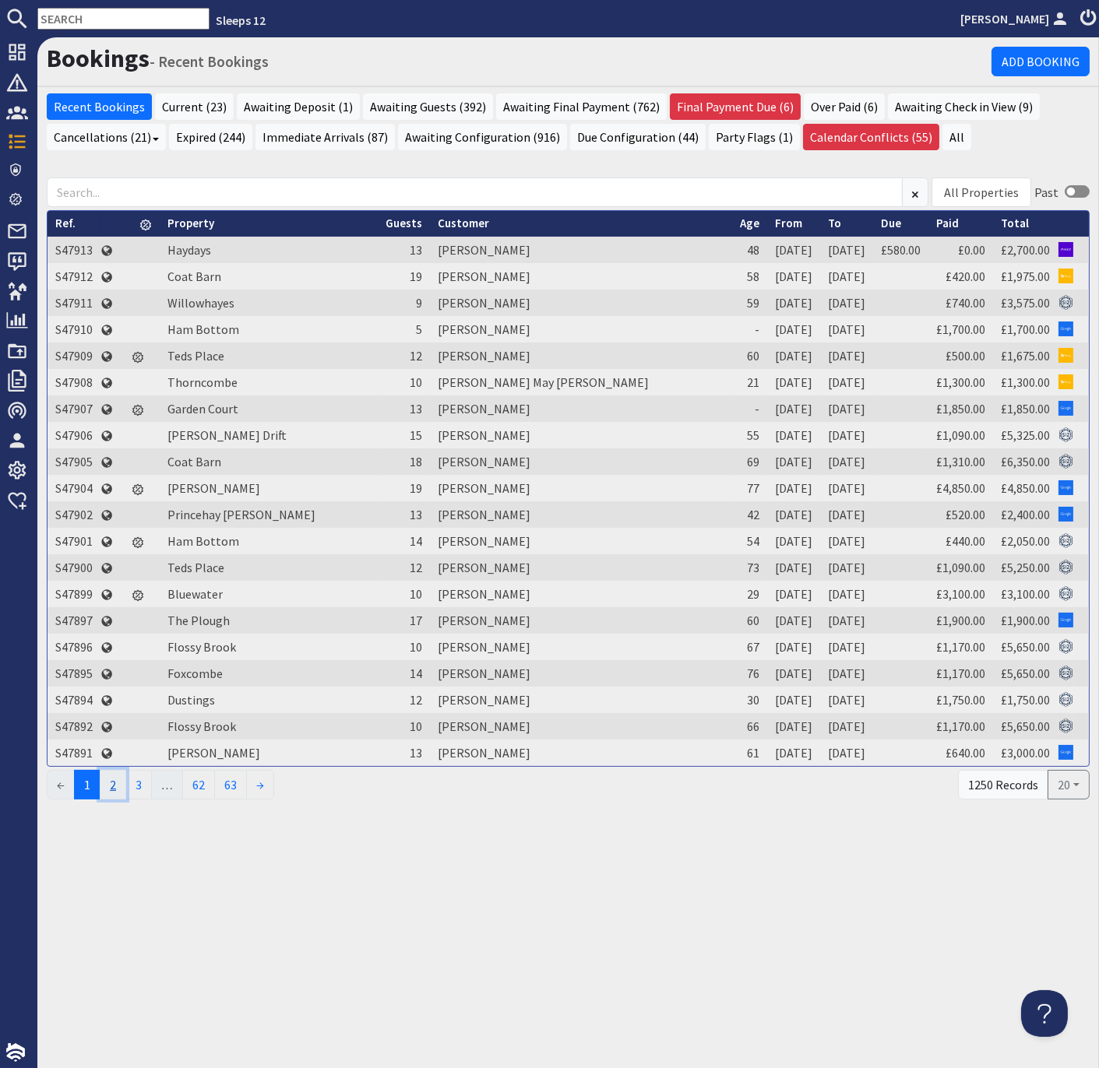
click at [115, 780] on link "2" at bounding box center [113, 785] width 26 height 30
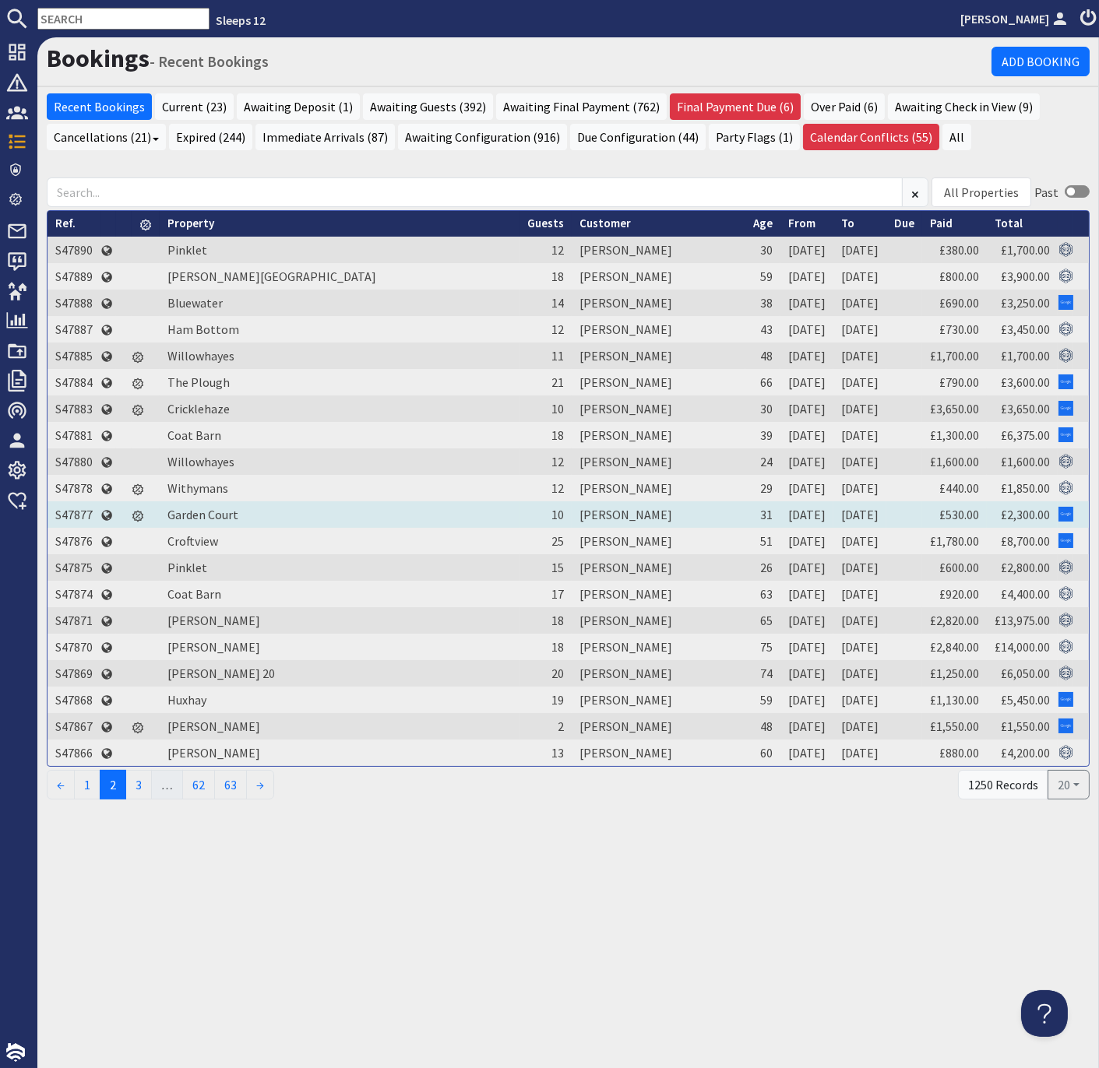
click at [72, 509] on td "S47877" at bounding box center [73, 514] width 53 height 26
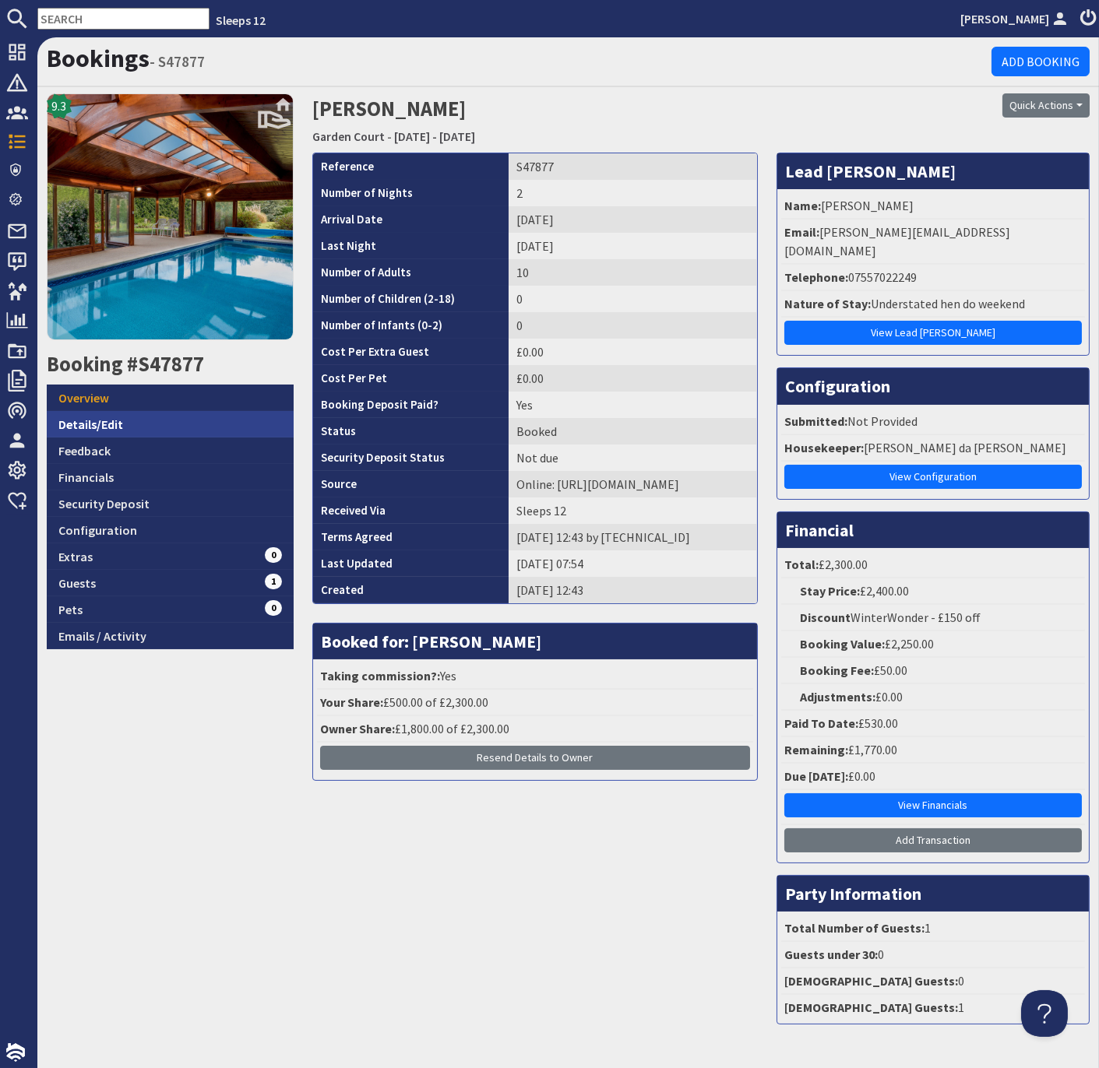
click at [116, 427] on link "Details/Edit" at bounding box center [170, 424] width 247 height 26
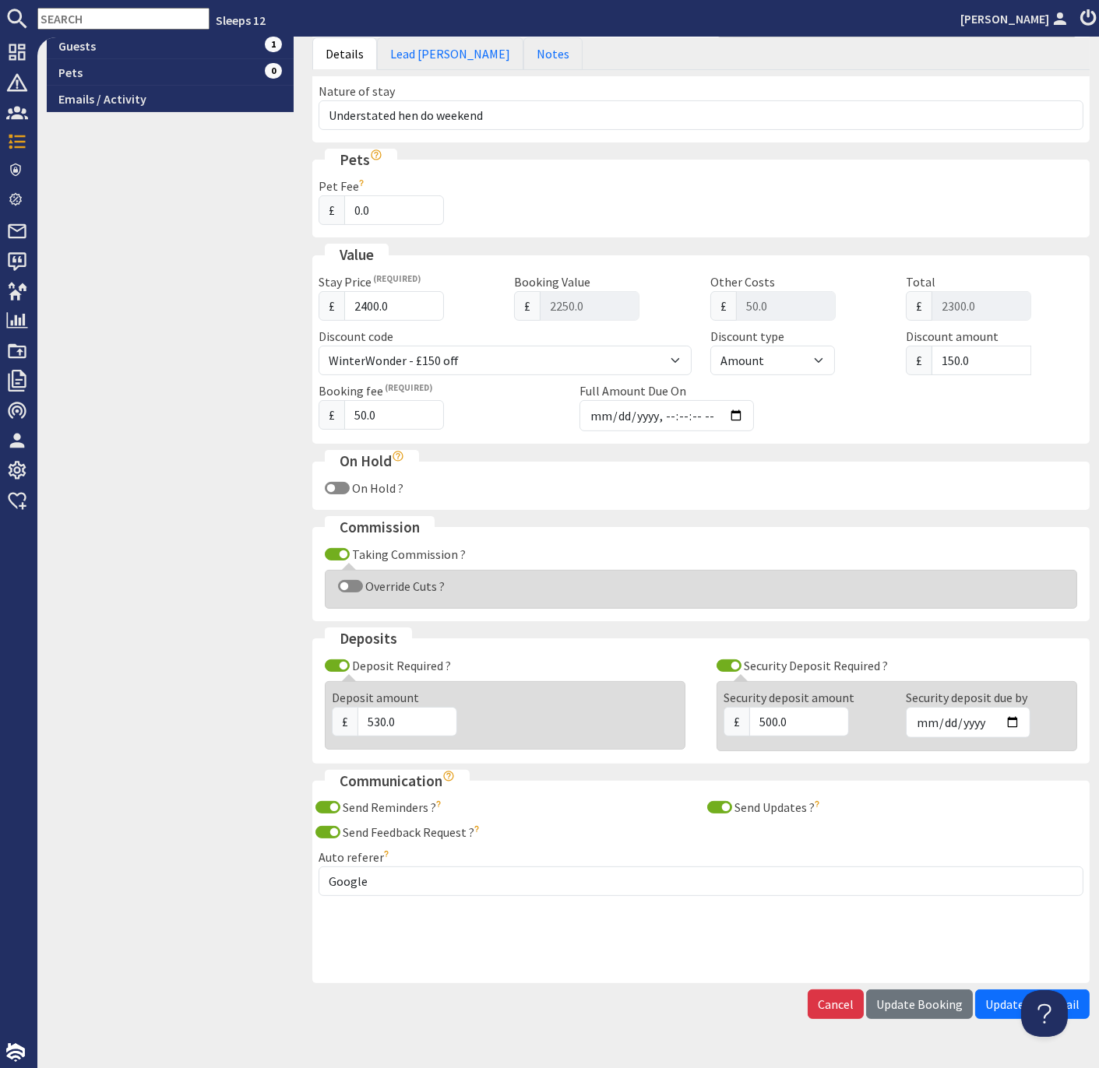
scroll to position [487, 0]
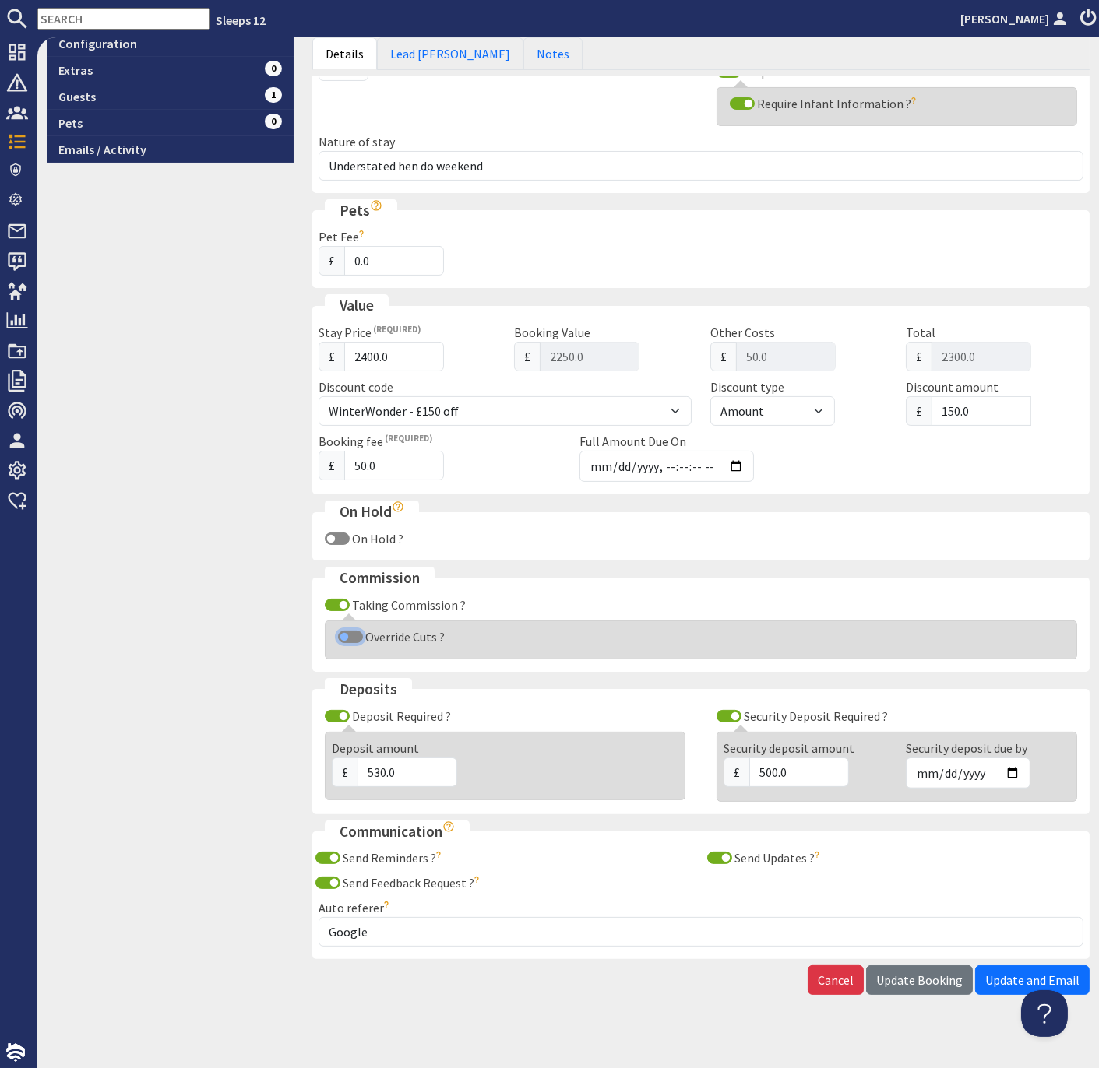
click at [344, 631] on input "Override Cuts ?" at bounding box center [350, 637] width 25 height 12
checkbox input "true"
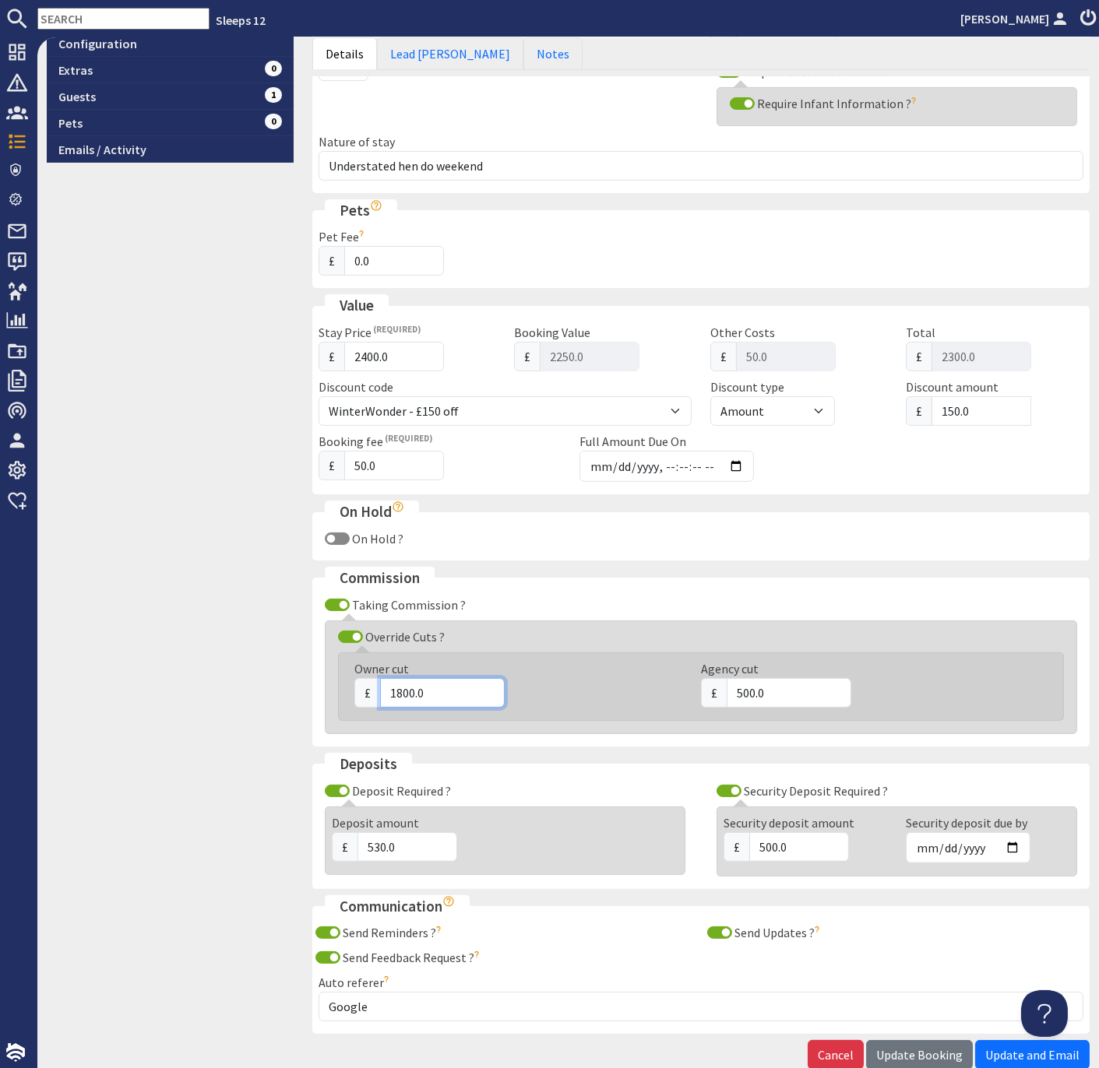
click at [408, 687] on input "1800.0" at bounding box center [442, 693] width 125 height 30
type input "1920.0"
click at [748, 684] on input "500.0" at bounding box center [788, 693] width 125 height 30
type input "380.0"
click at [923, 1047] on span "Update Booking" at bounding box center [919, 1055] width 86 height 16
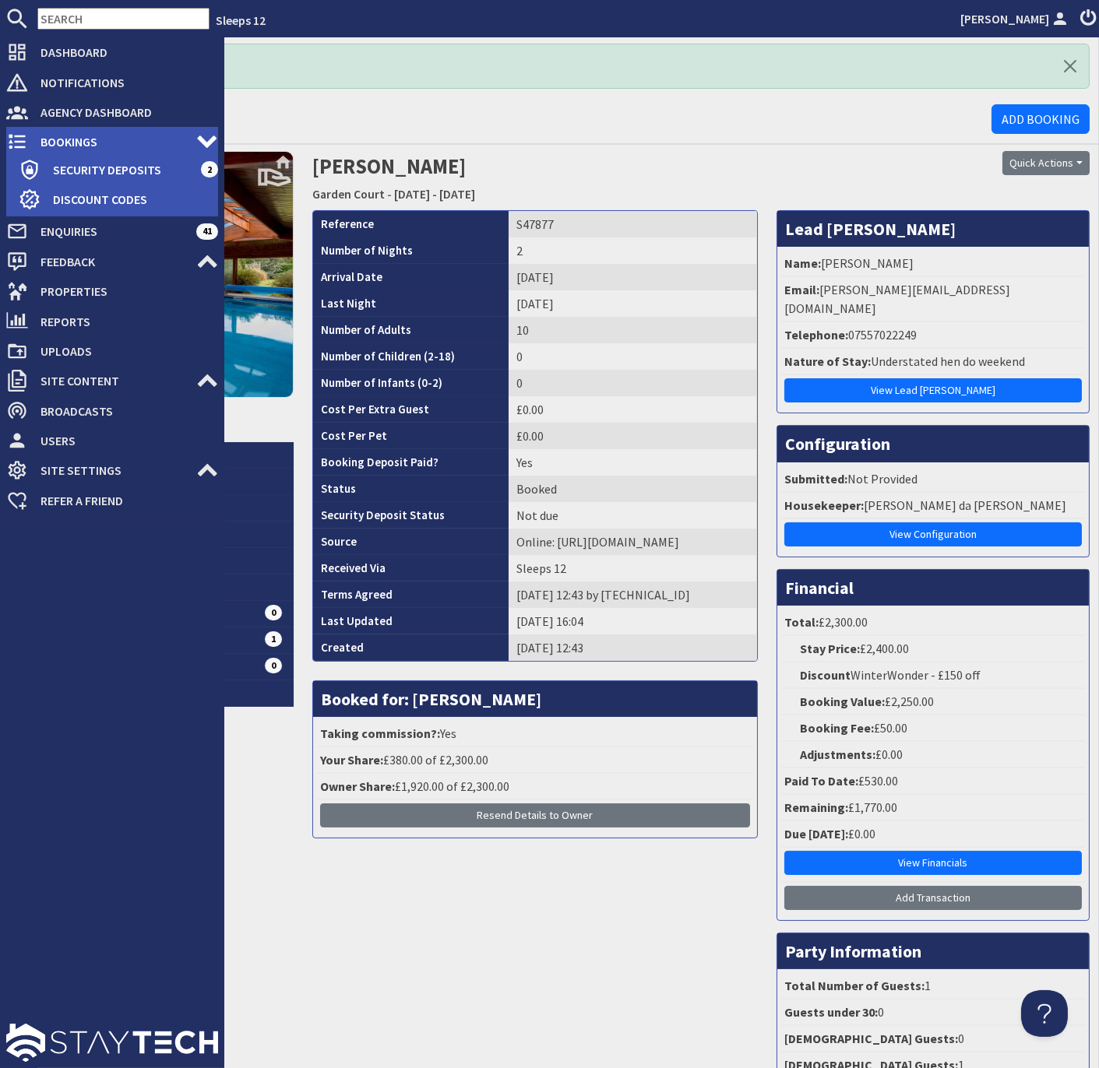
click at [58, 137] on span "Bookings" at bounding box center [112, 141] width 168 height 25
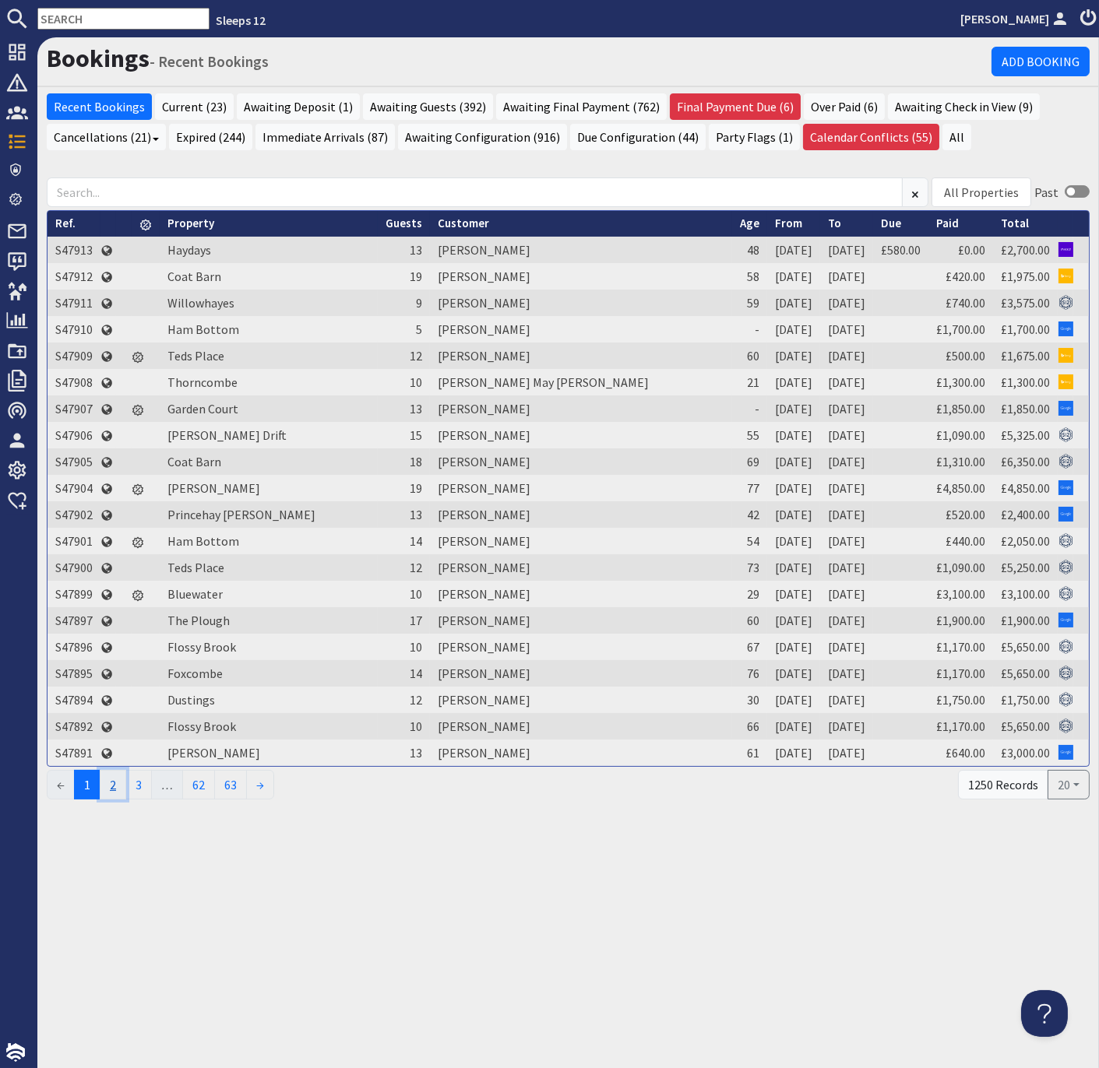
click at [116, 780] on link "2" at bounding box center [113, 785] width 26 height 30
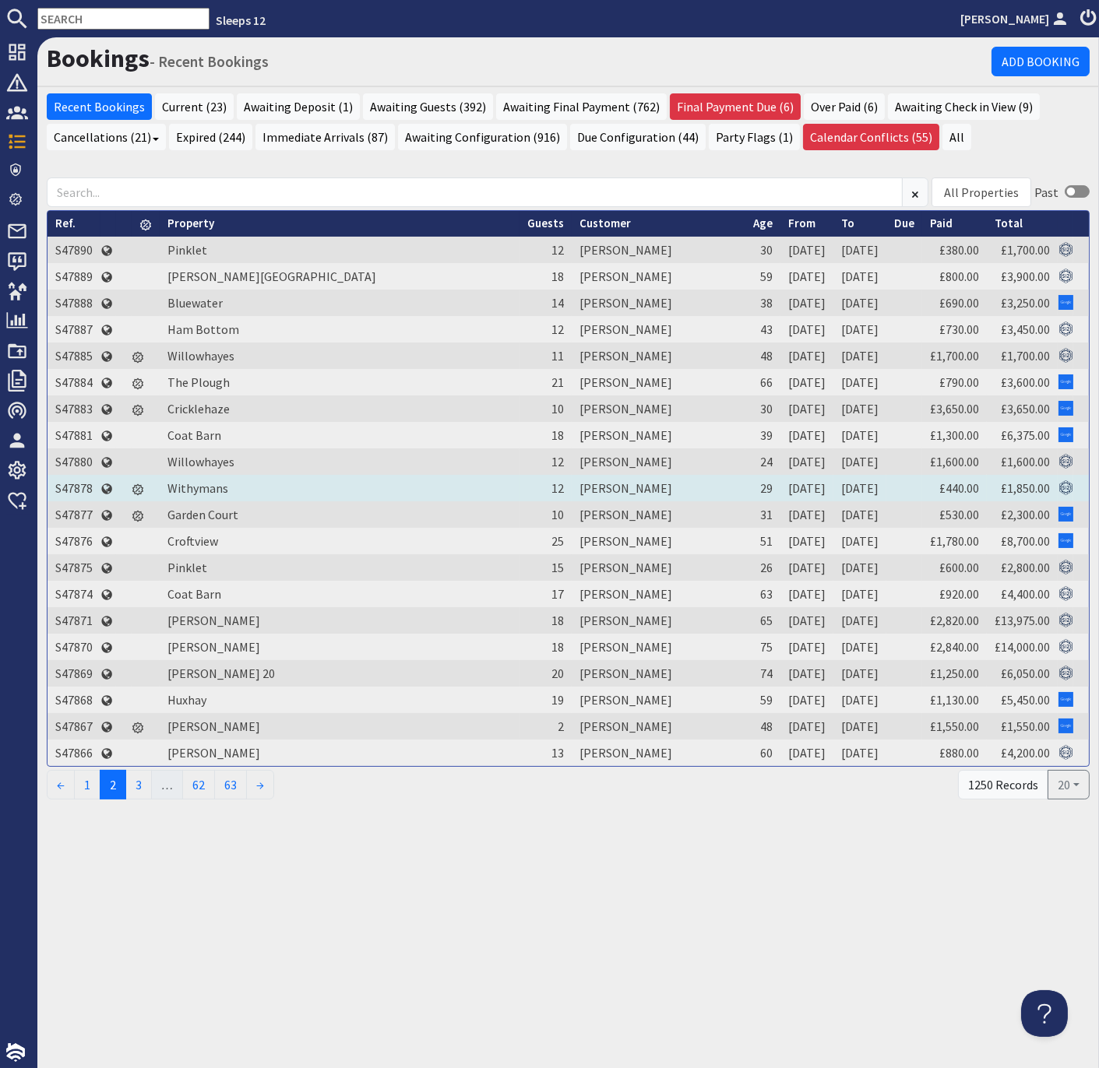
click at [73, 483] on td "S47878" at bounding box center [73, 488] width 53 height 26
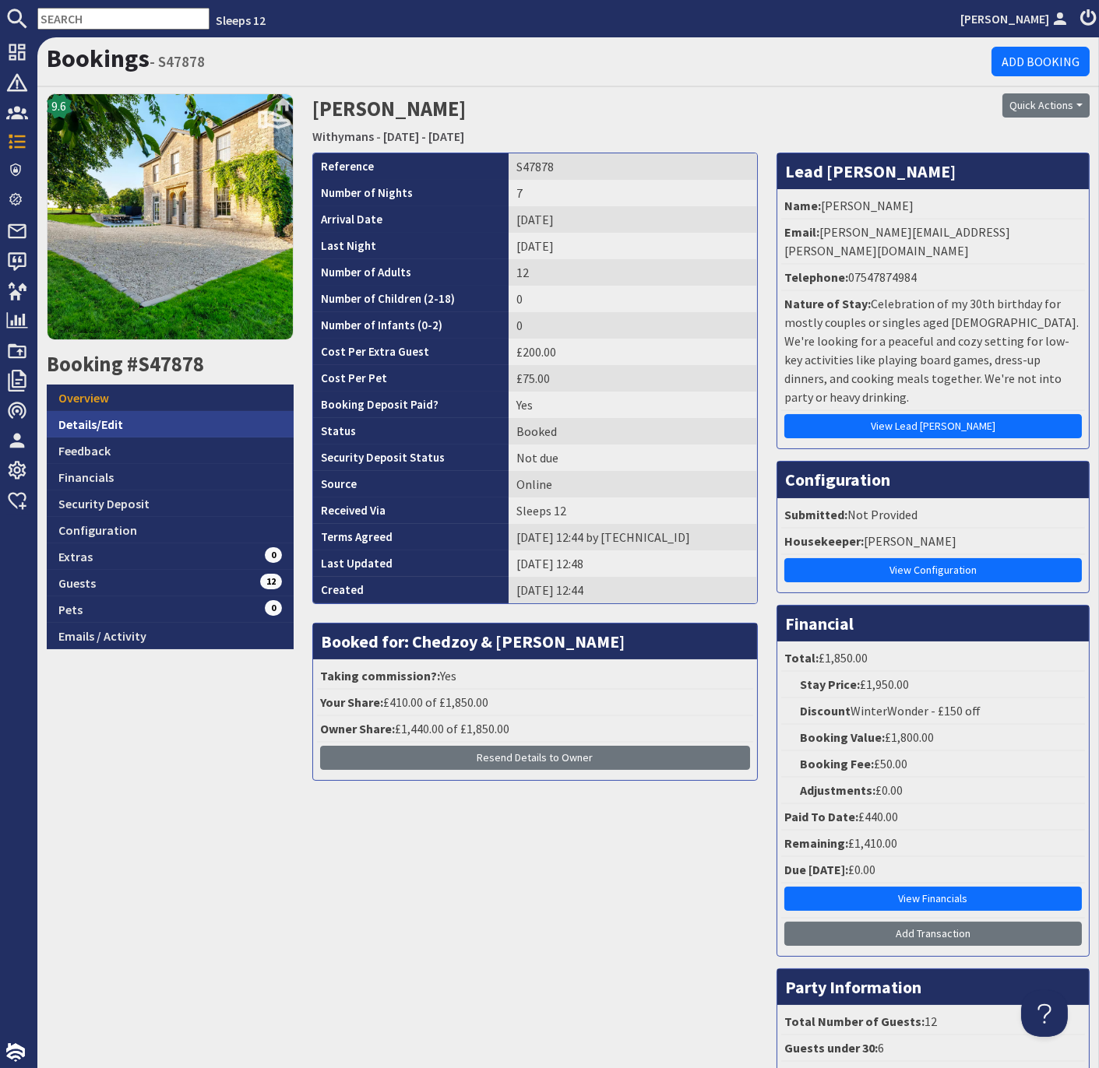
click at [114, 430] on link "Details/Edit" at bounding box center [170, 424] width 247 height 26
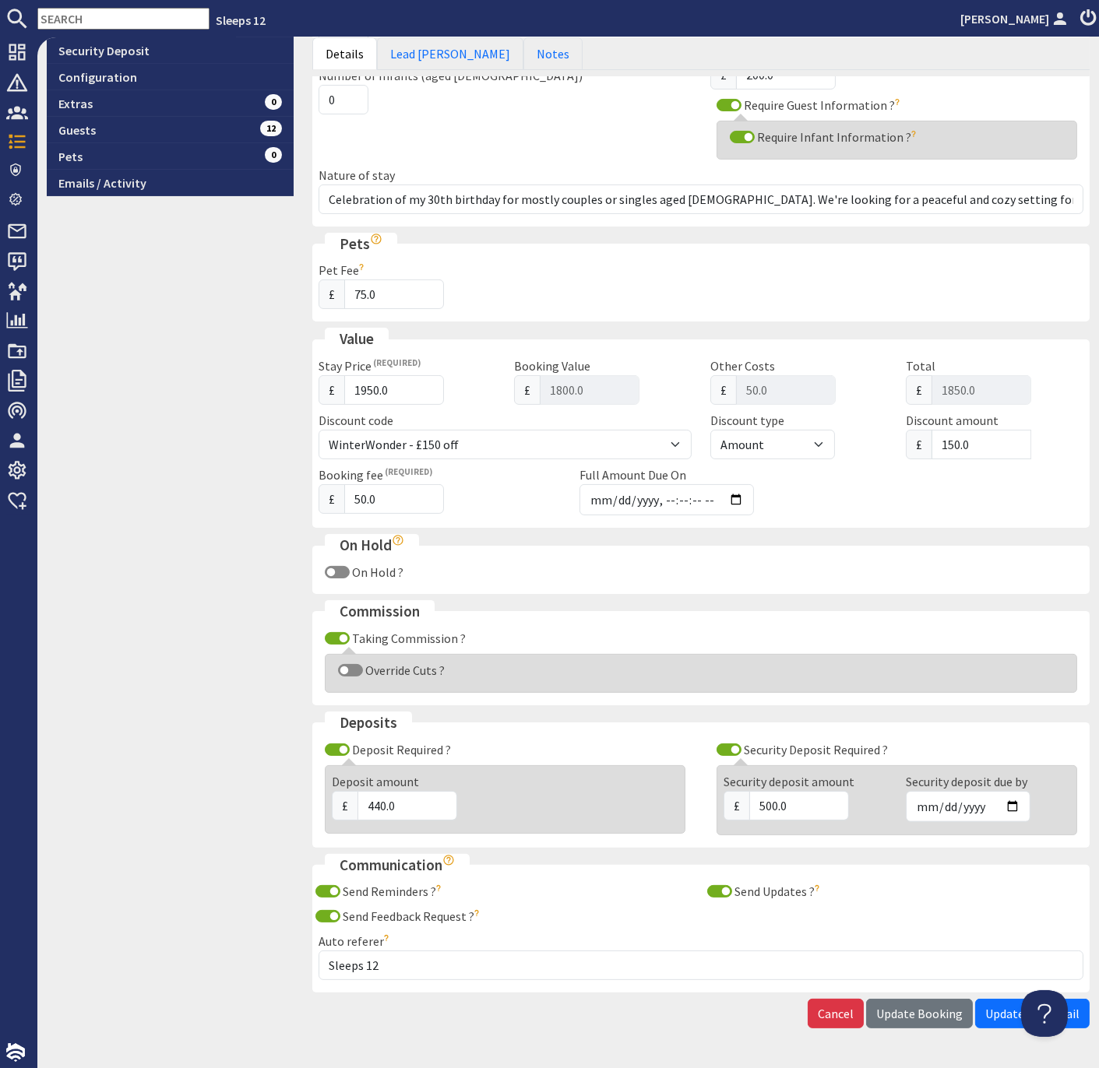
scroll to position [455, 0]
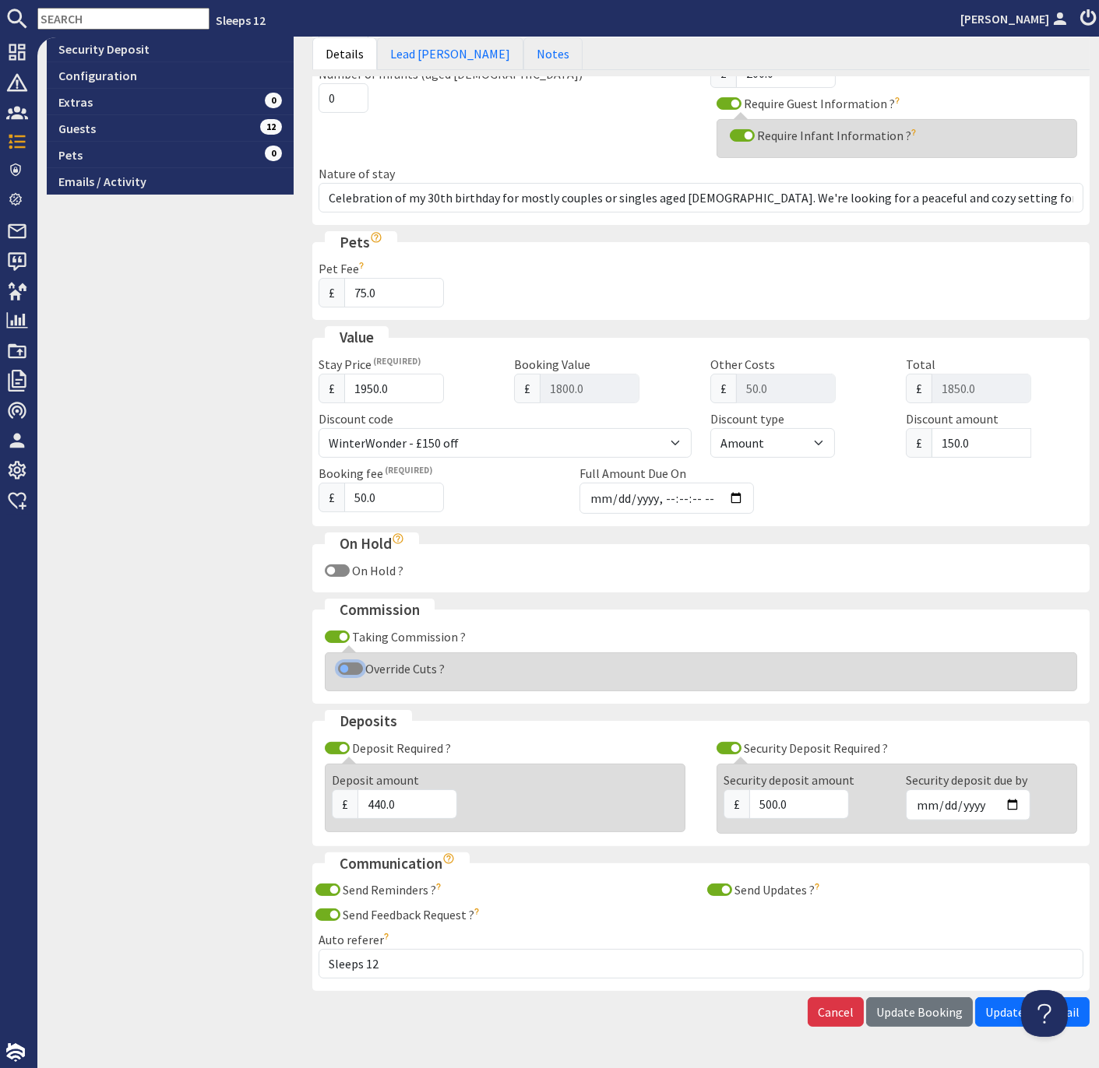
click at [343, 663] on input "Override Cuts ?" at bounding box center [350, 669] width 25 height 12
checkbox input "true"
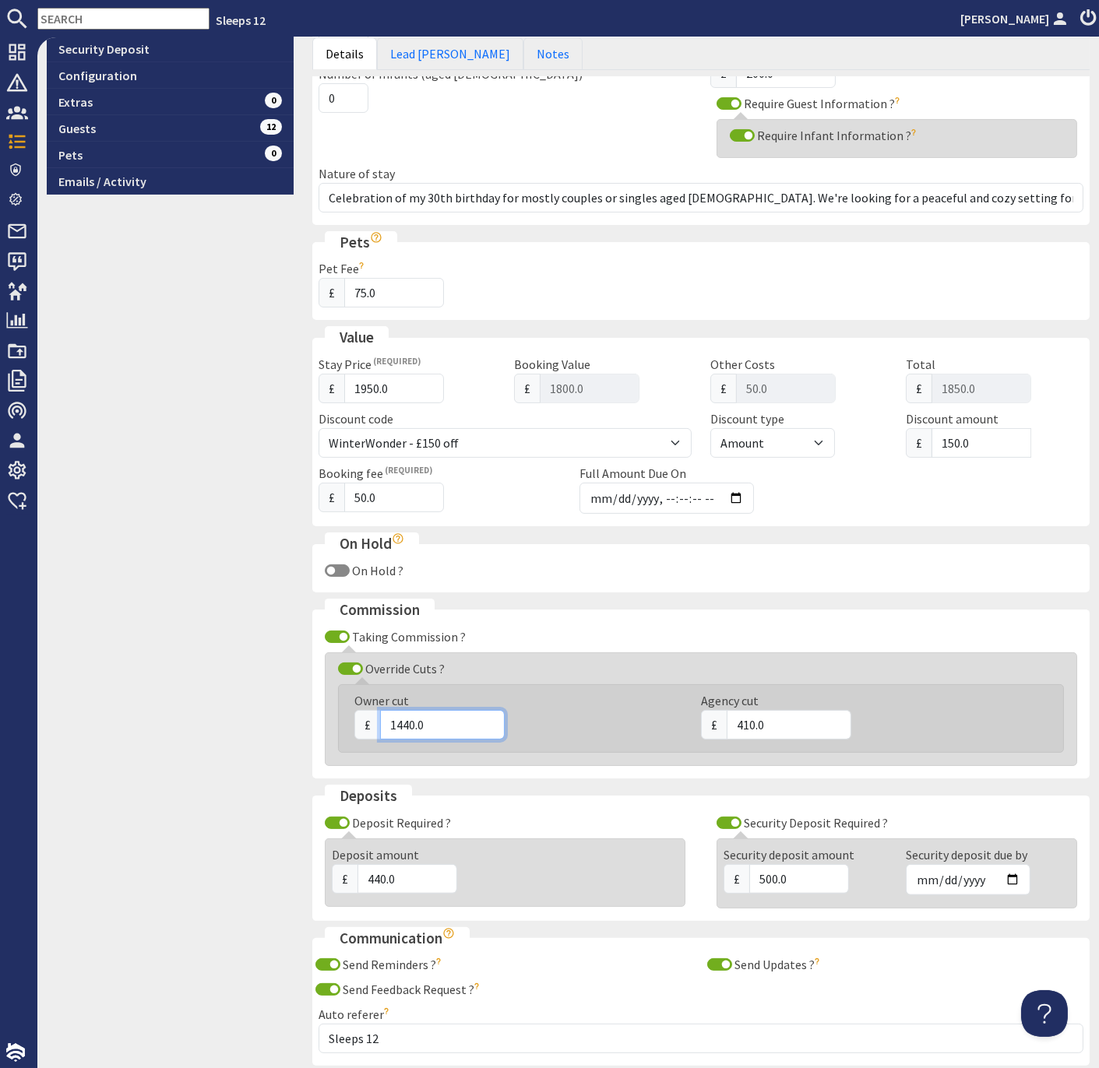
click at [410, 717] on input "1440.0" at bounding box center [442, 725] width 125 height 30
type input "1560.0"
click at [751, 716] on input "410.0" at bounding box center [788, 725] width 125 height 30
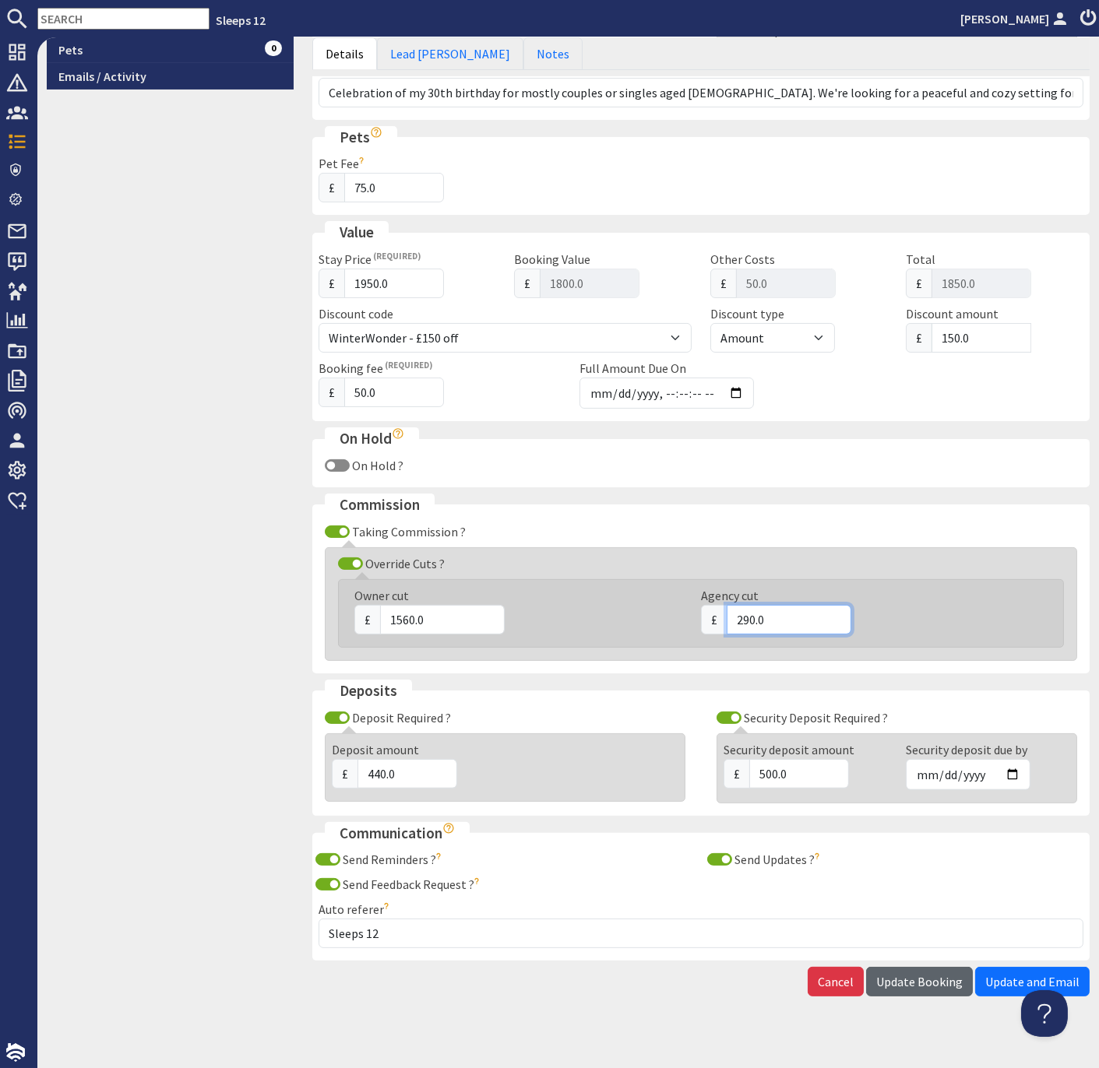
type input "290.0"
click at [932, 974] on span "Update Booking" at bounding box center [919, 982] width 86 height 16
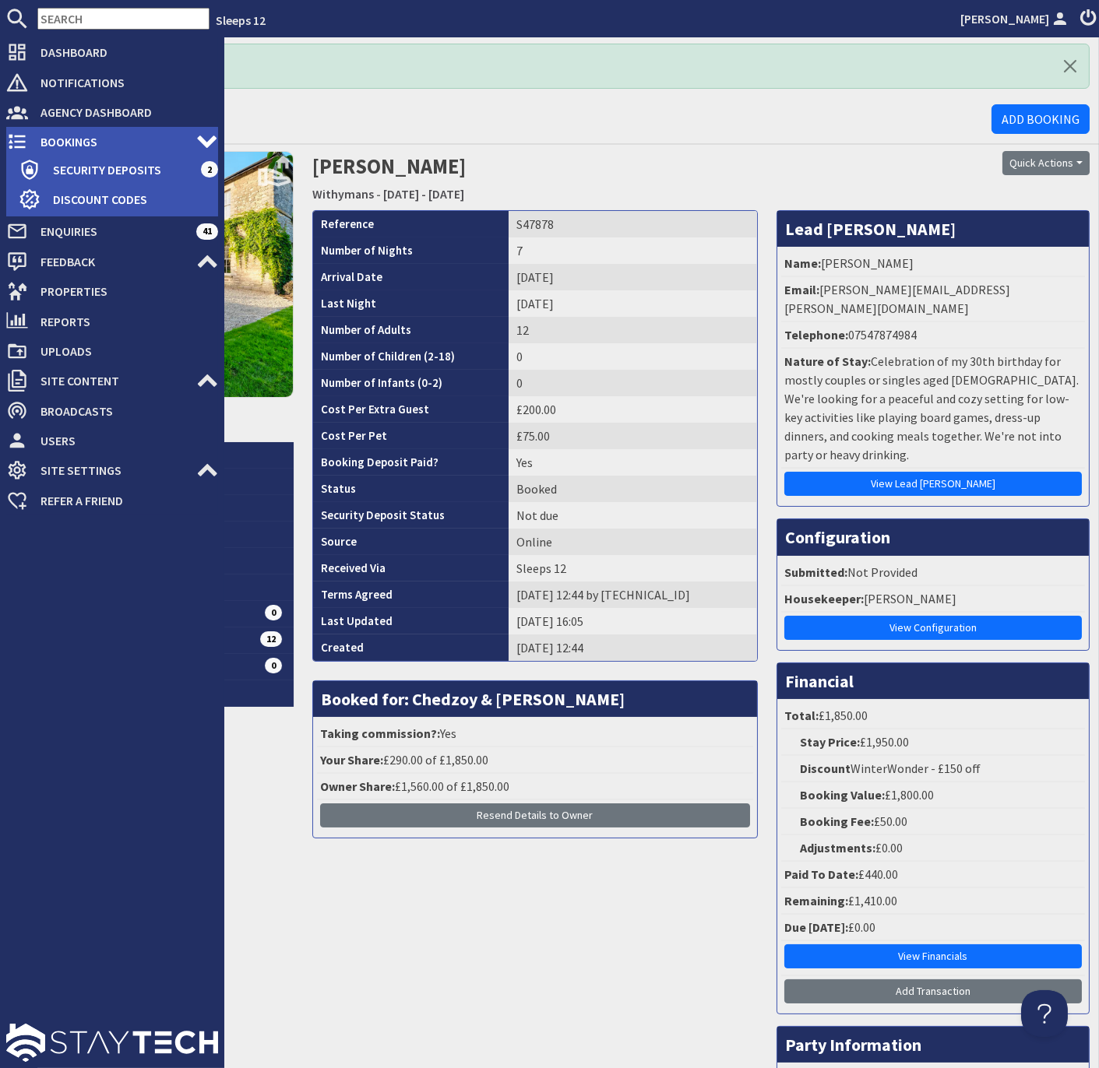
click at [62, 142] on span "Bookings" at bounding box center [112, 141] width 168 height 25
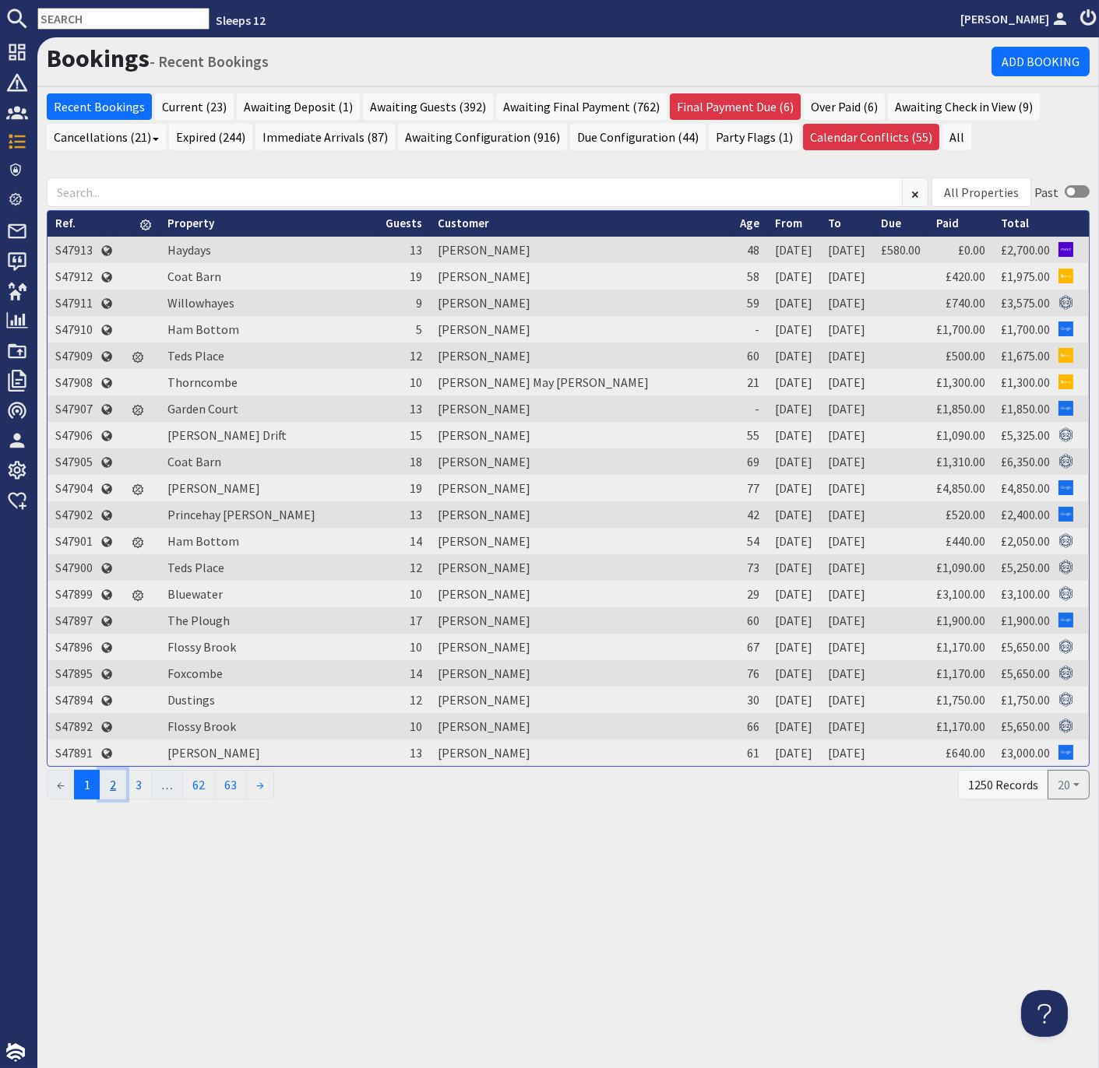
click at [118, 782] on link "2" at bounding box center [113, 785] width 26 height 30
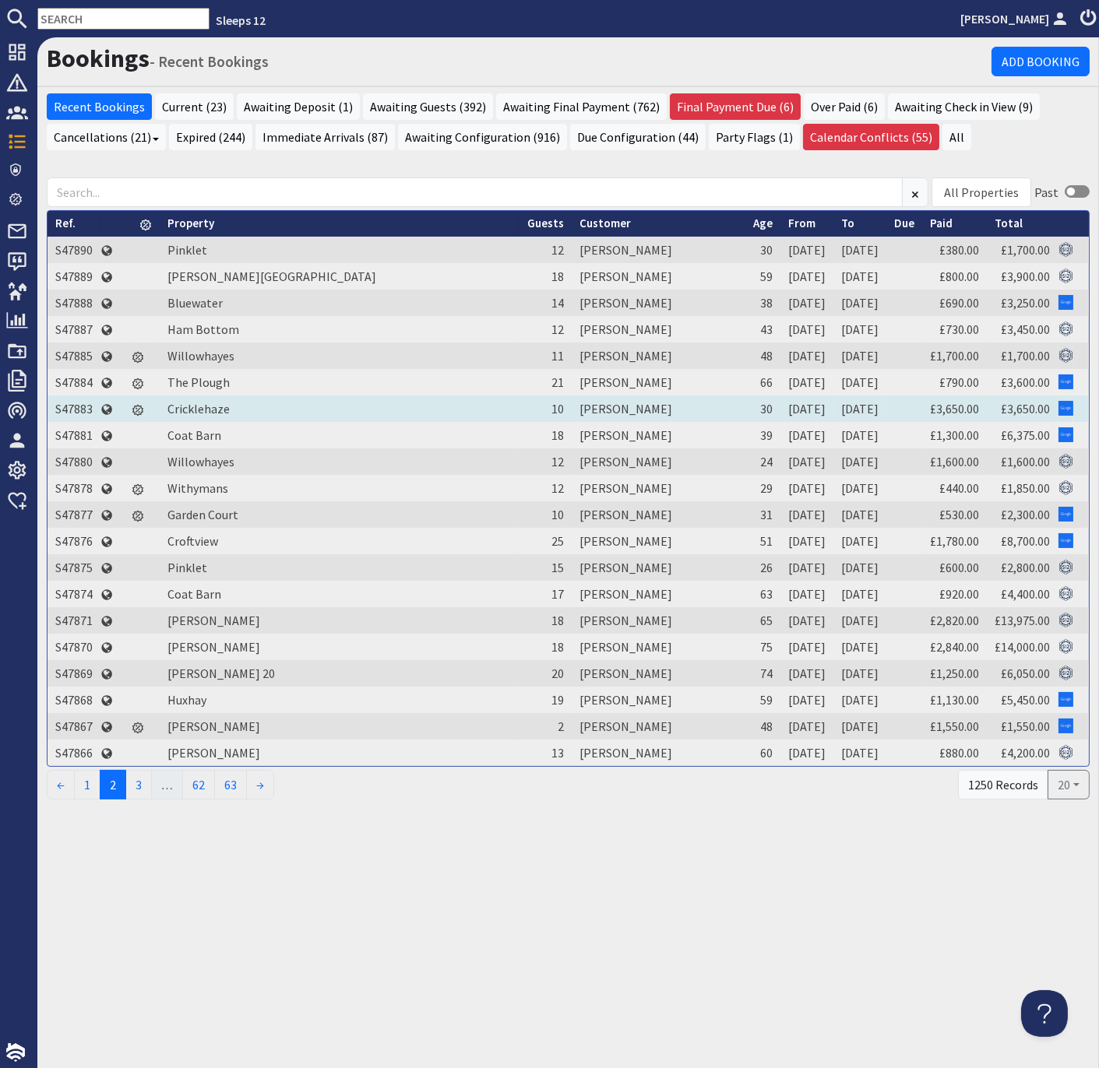
click at [84, 405] on td "S47883" at bounding box center [73, 408] width 53 height 26
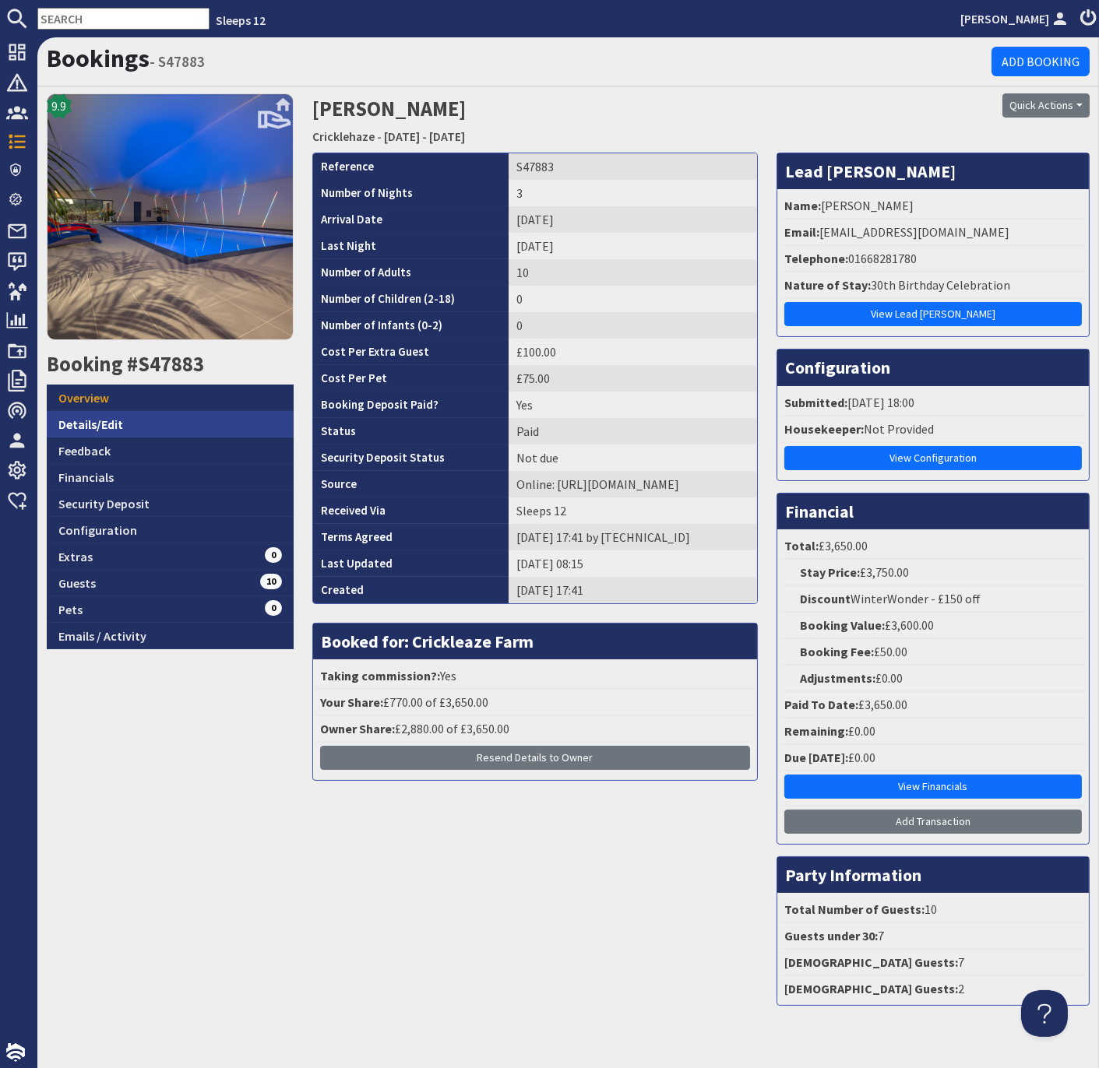
click at [106, 423] on link "Details/Edit" at bounding box center [170, 424] width 247 height 26
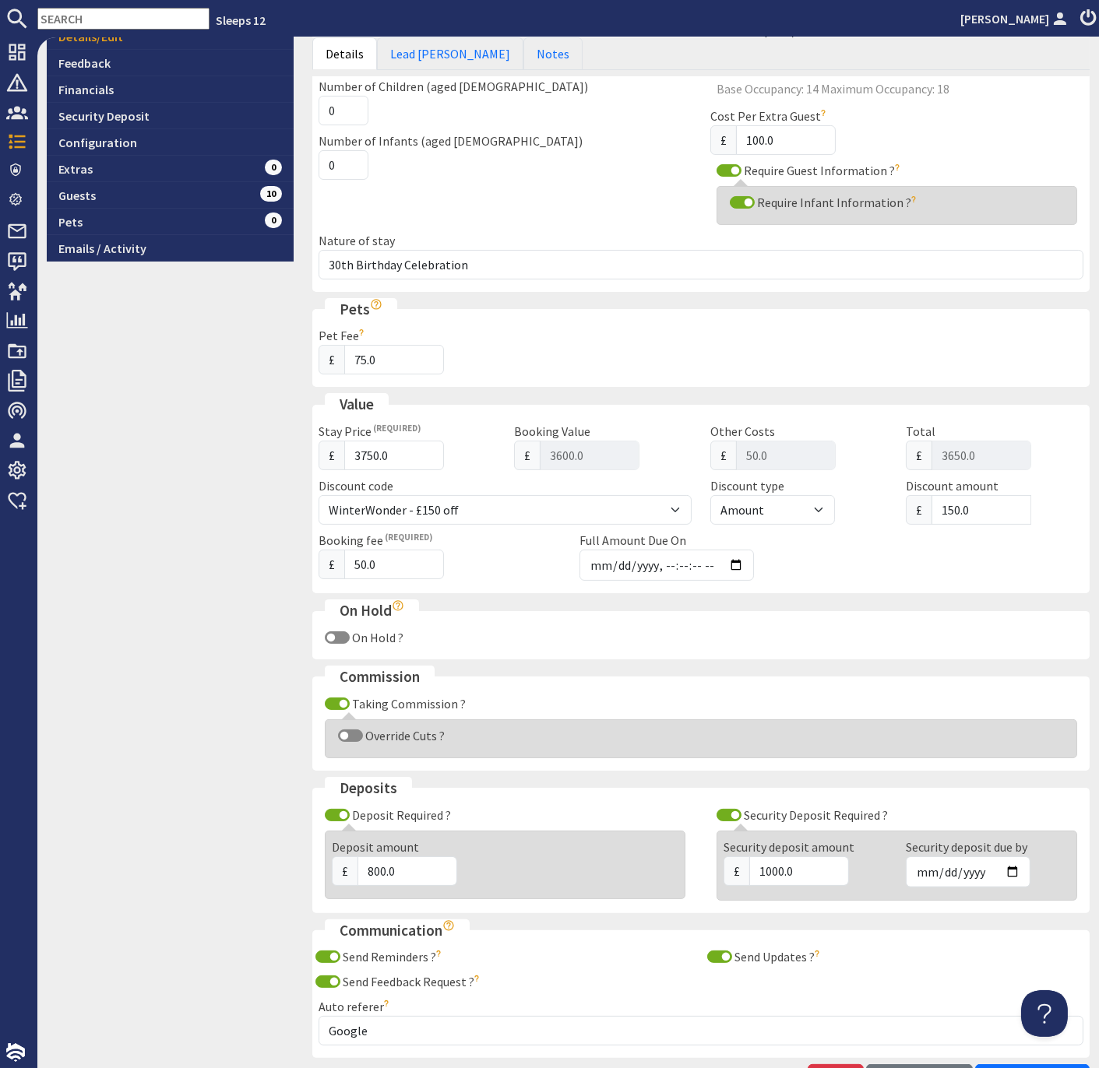
scroll to position [389, 0]
click at [346, 728] on input "Override Cuts ?" at bounding box center [350, 734] width 25 height 12
checkbox input "true"
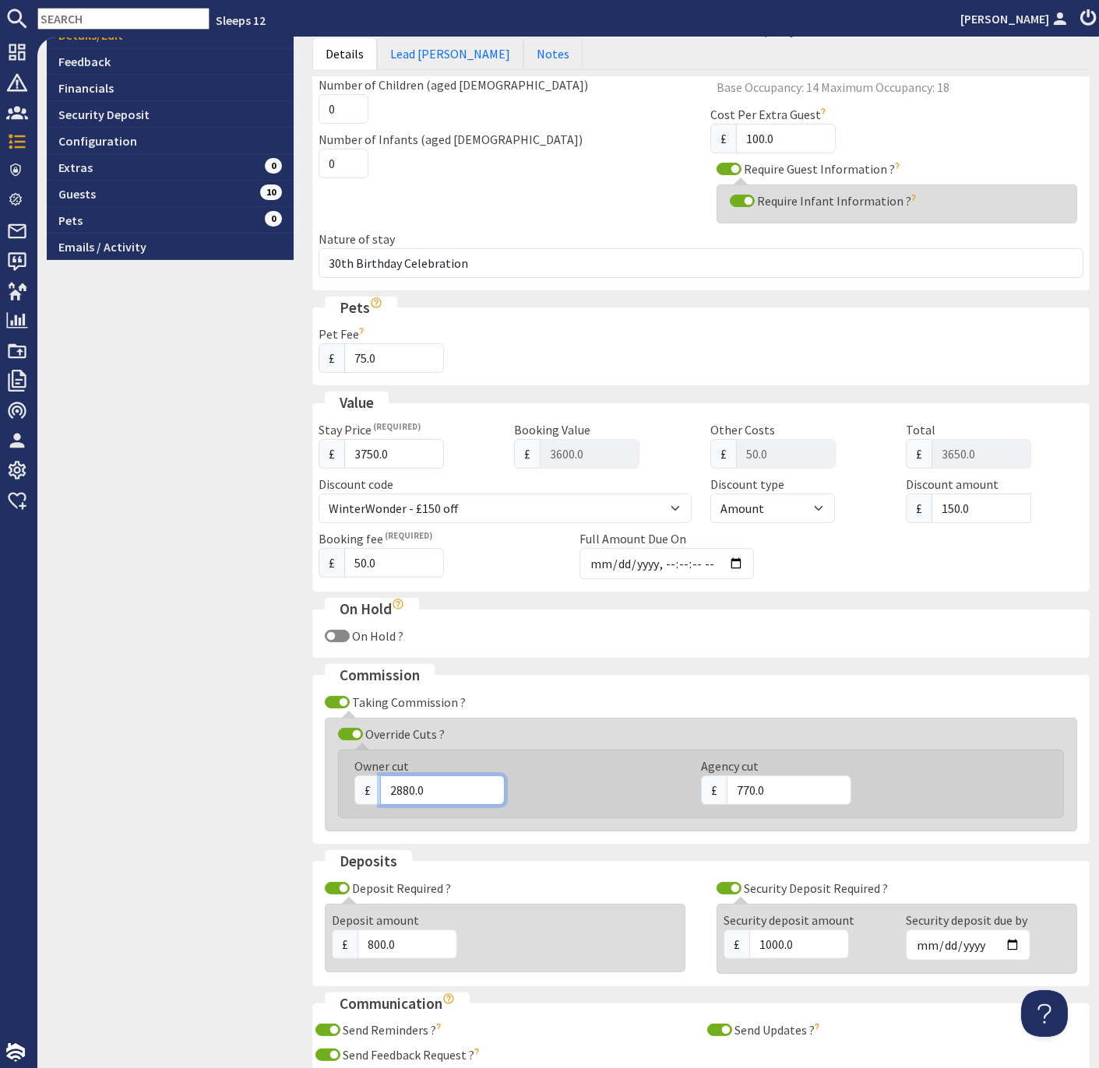
click at [407, 781] on input "2880.0" at bounding box center [442, 790] width 125 height 30
type input "3000.0"
click at [748, 778] on input "770.0" at bounding box center [788, 790] width 125 height 30
type input "650.0"
click at [188, 824] on div "9.9 Booking #S47883 Overview Details/Edit Feedback Financials Security Deposit …" at bounding box center [169, 439] width 265 height 1471
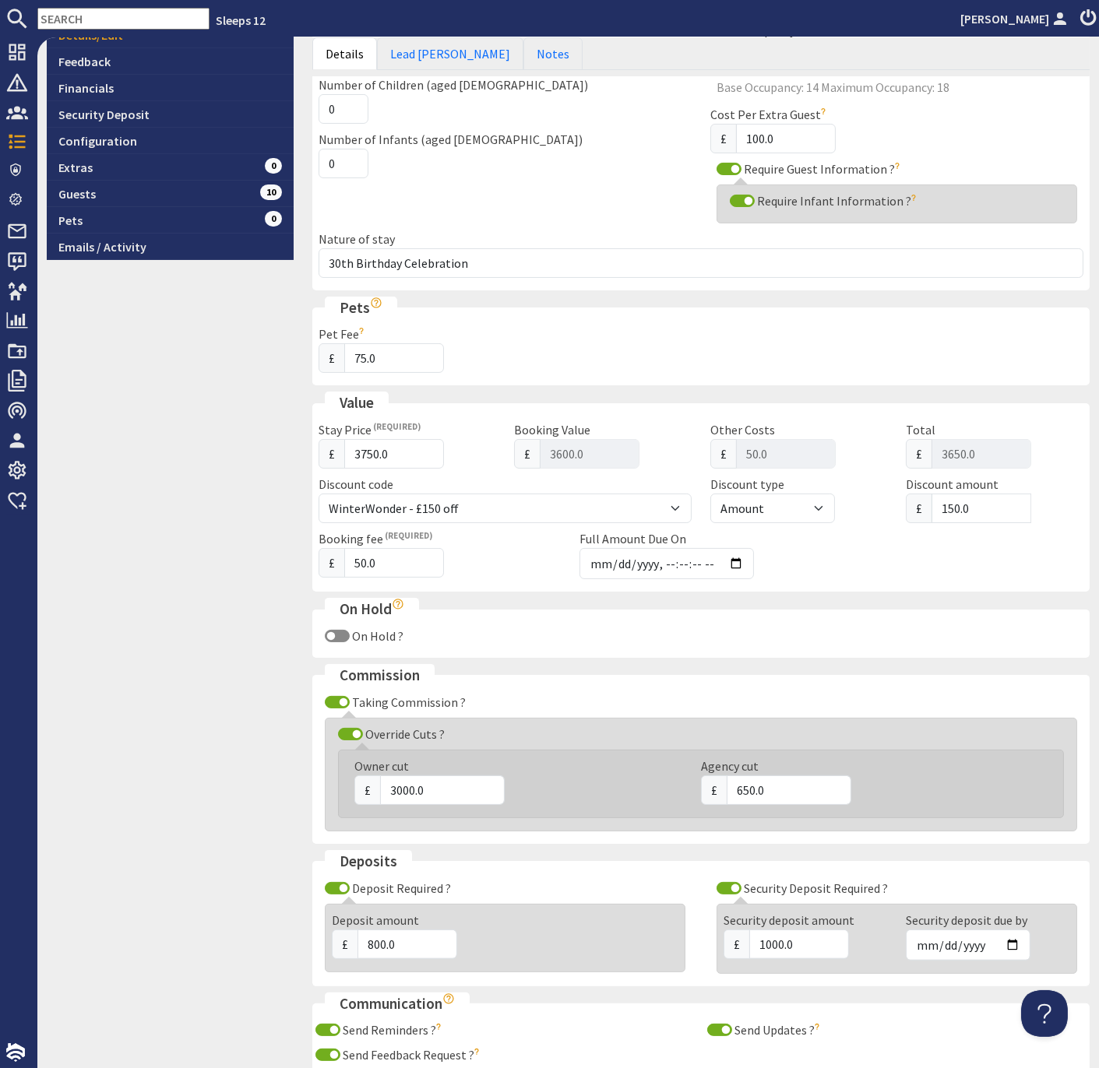
scroll to position [560, 0]
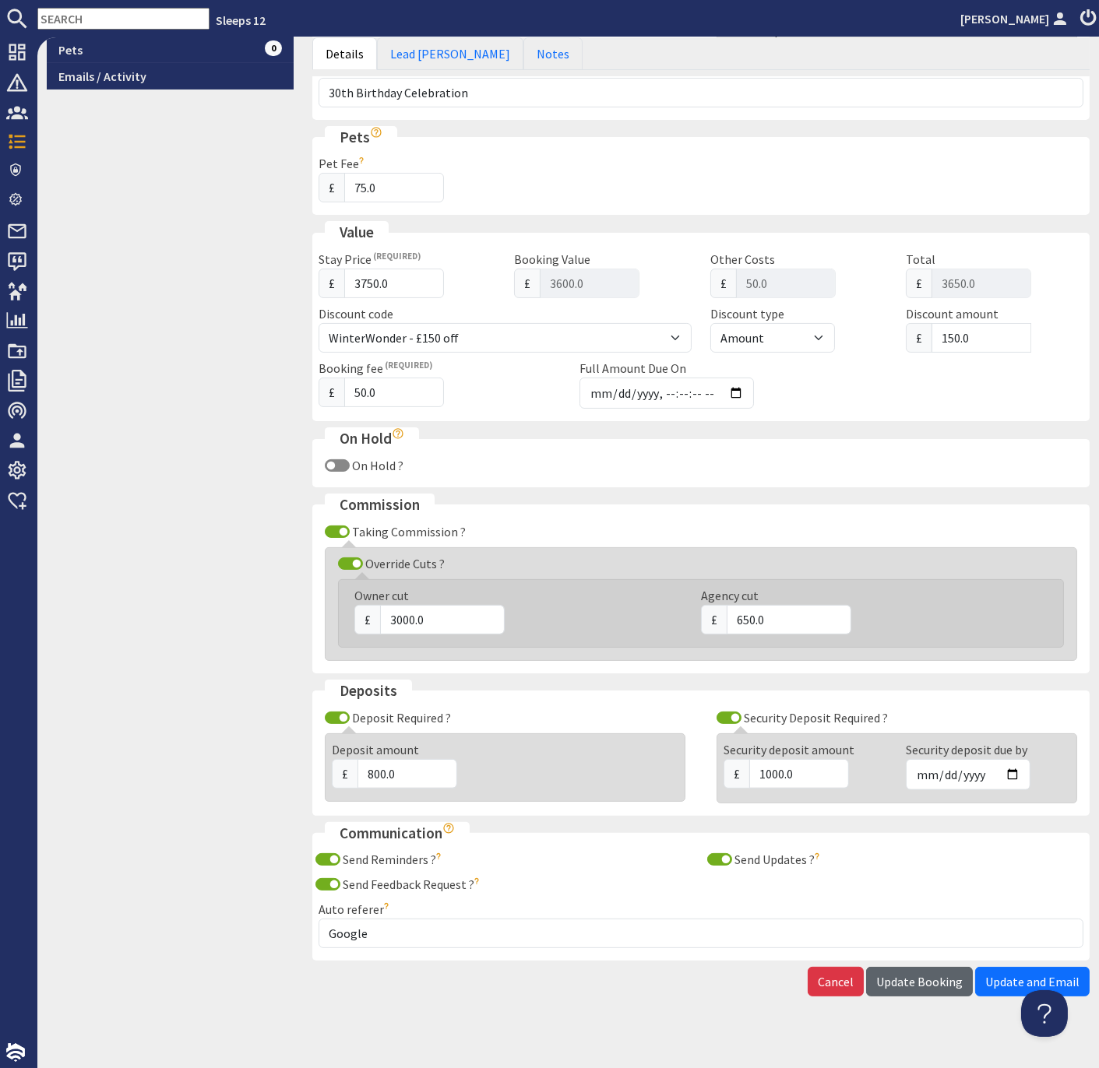
drag, startPoint x: 905, startPoint y: 964, endPoint x: 839, endPoint y: 986, distance: 68.9
click at [905, 974] on span "Update Booking" at bounding box center [919, 982] width 86 height 16
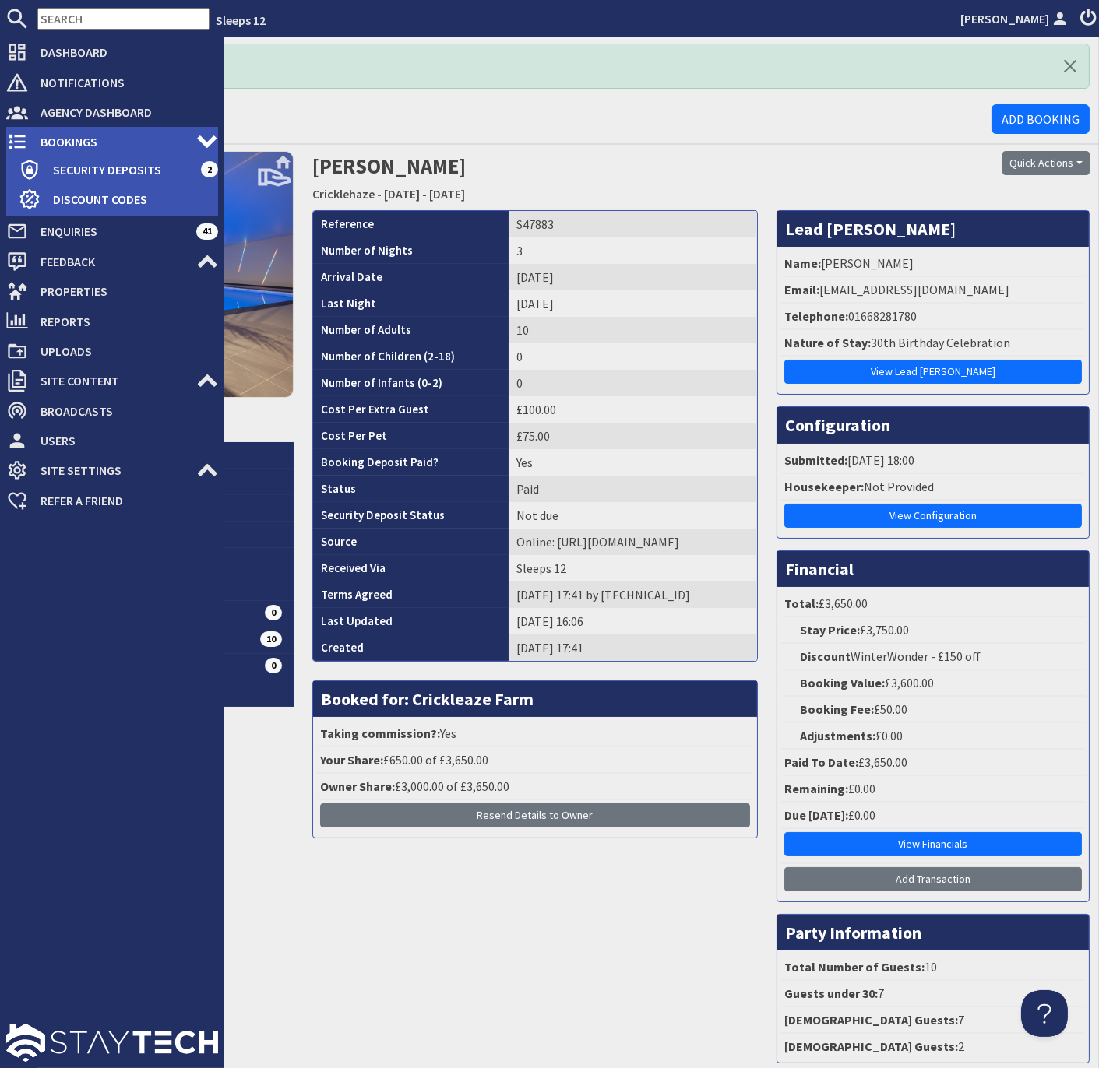
click at [47, 138] on span "Bookings" at bounding box center [112, 141] width 168 height 25
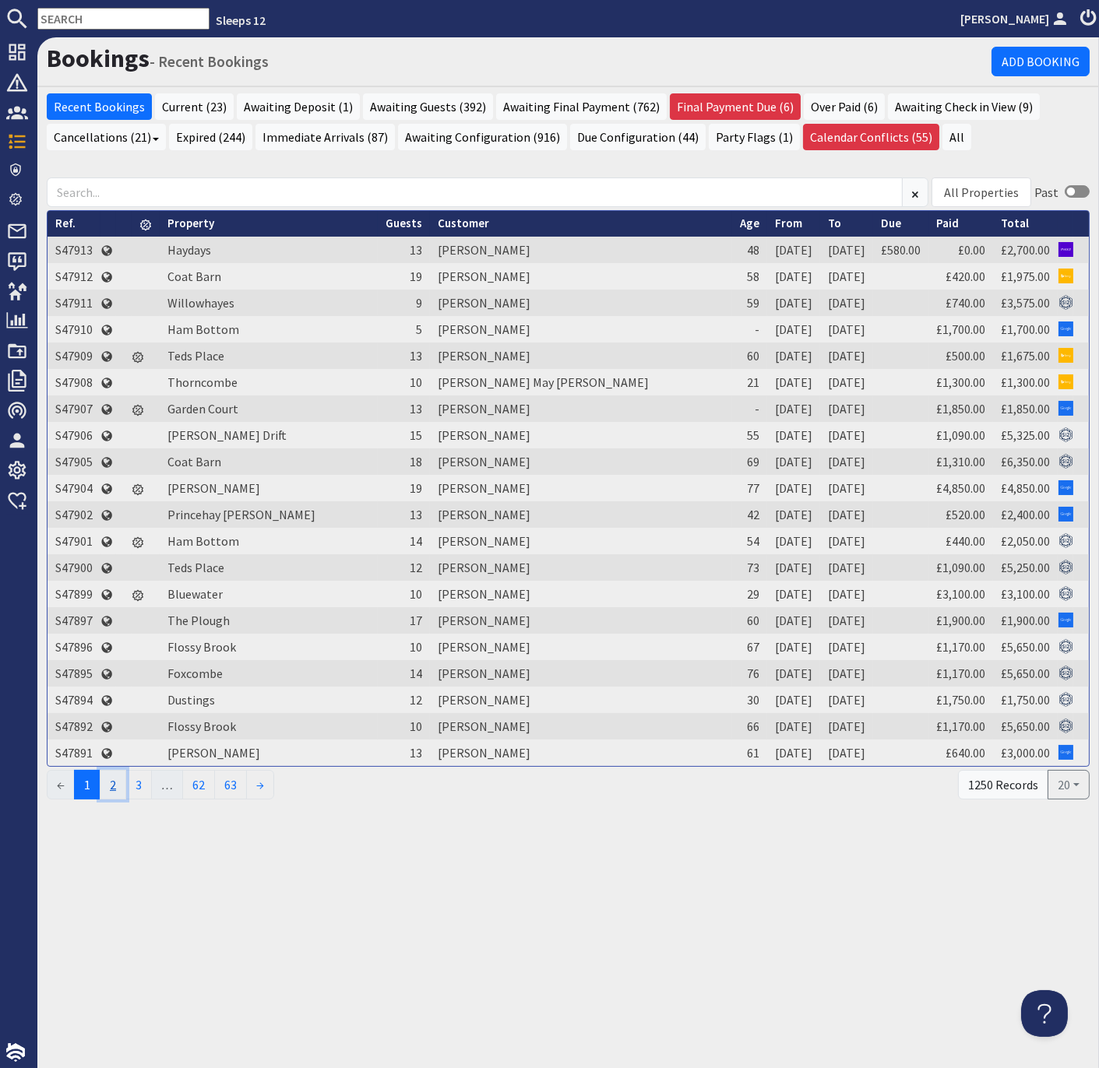
click at [120, 782] on link "2" at bounding box center [113, 785] width 26 height 30
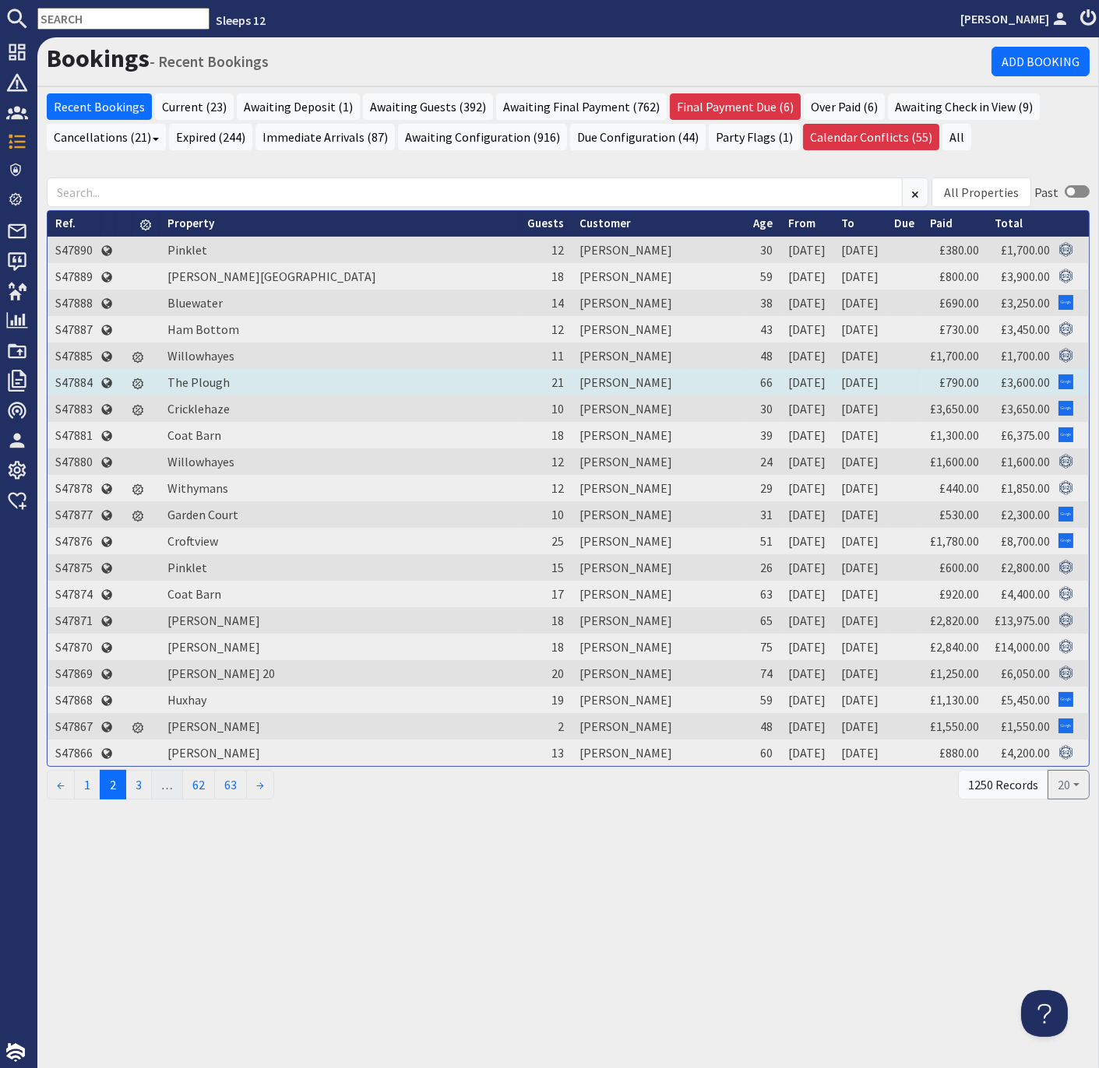
click at [79, 378] on td "S47884" at bounding box center [73, 382] width 53 height 26
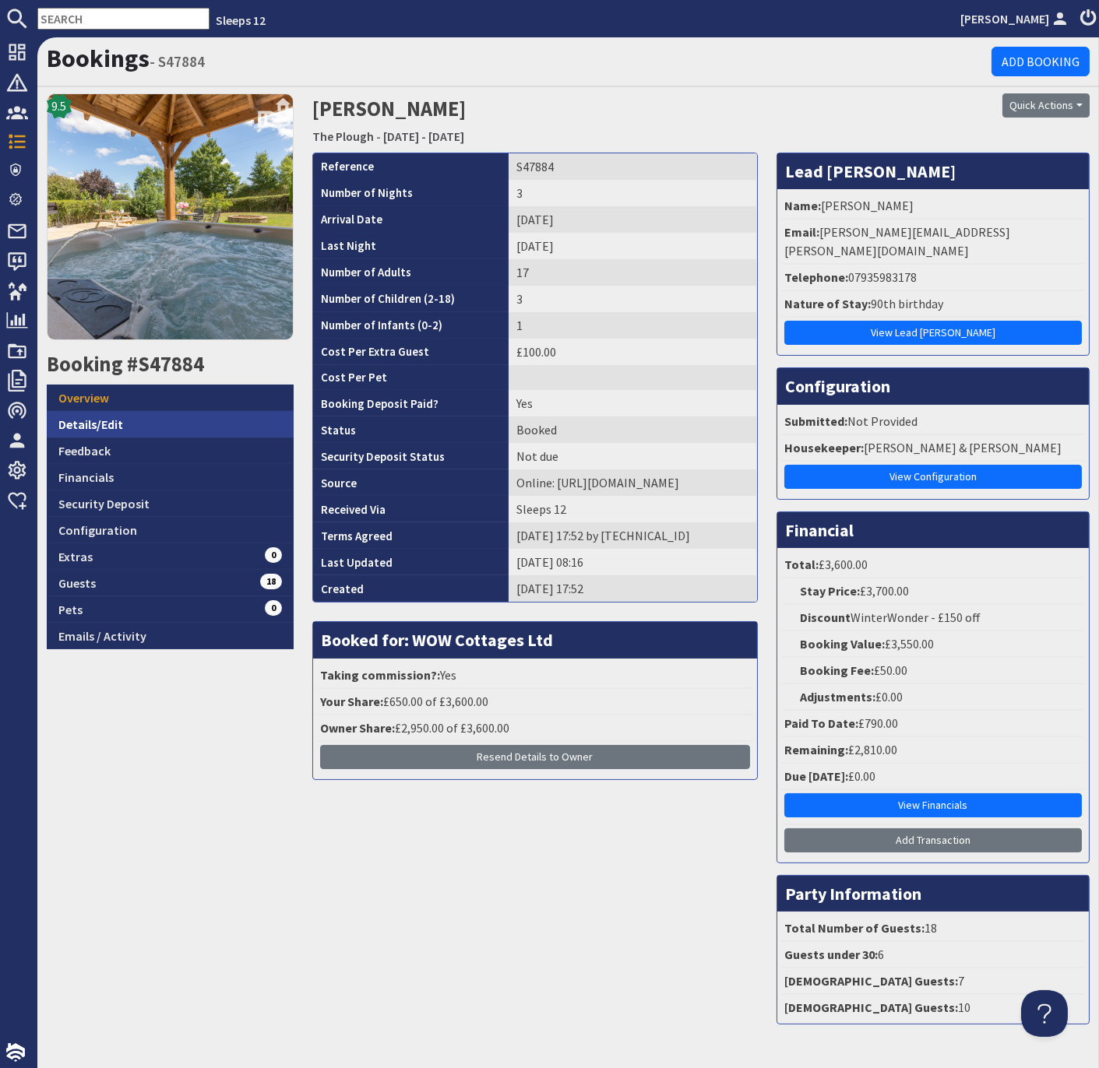
click at [105, 423] on link "Details/Edit" at bounding box center [170, 424] width 247 height 26
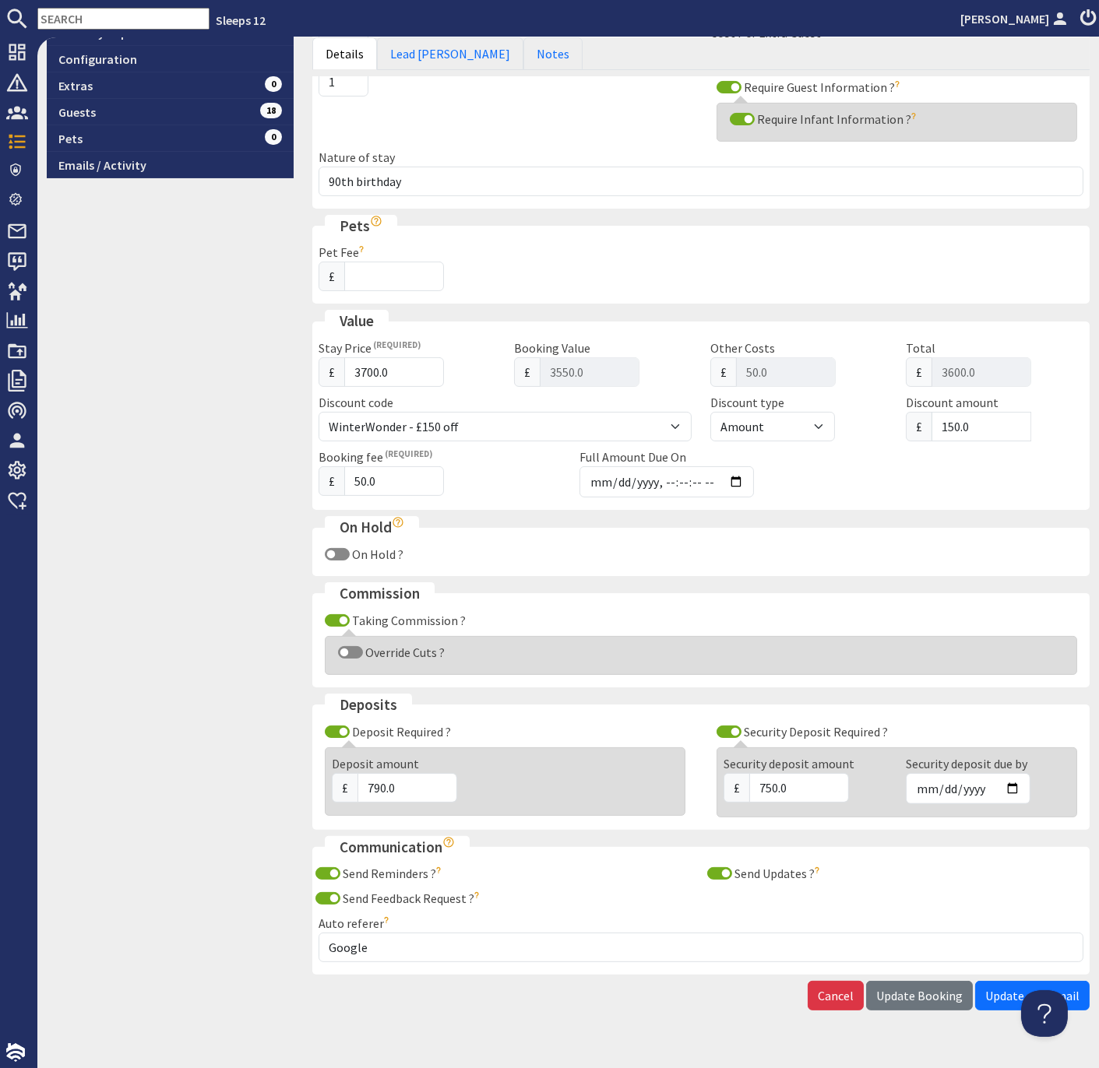
scroll to position [480, 0]
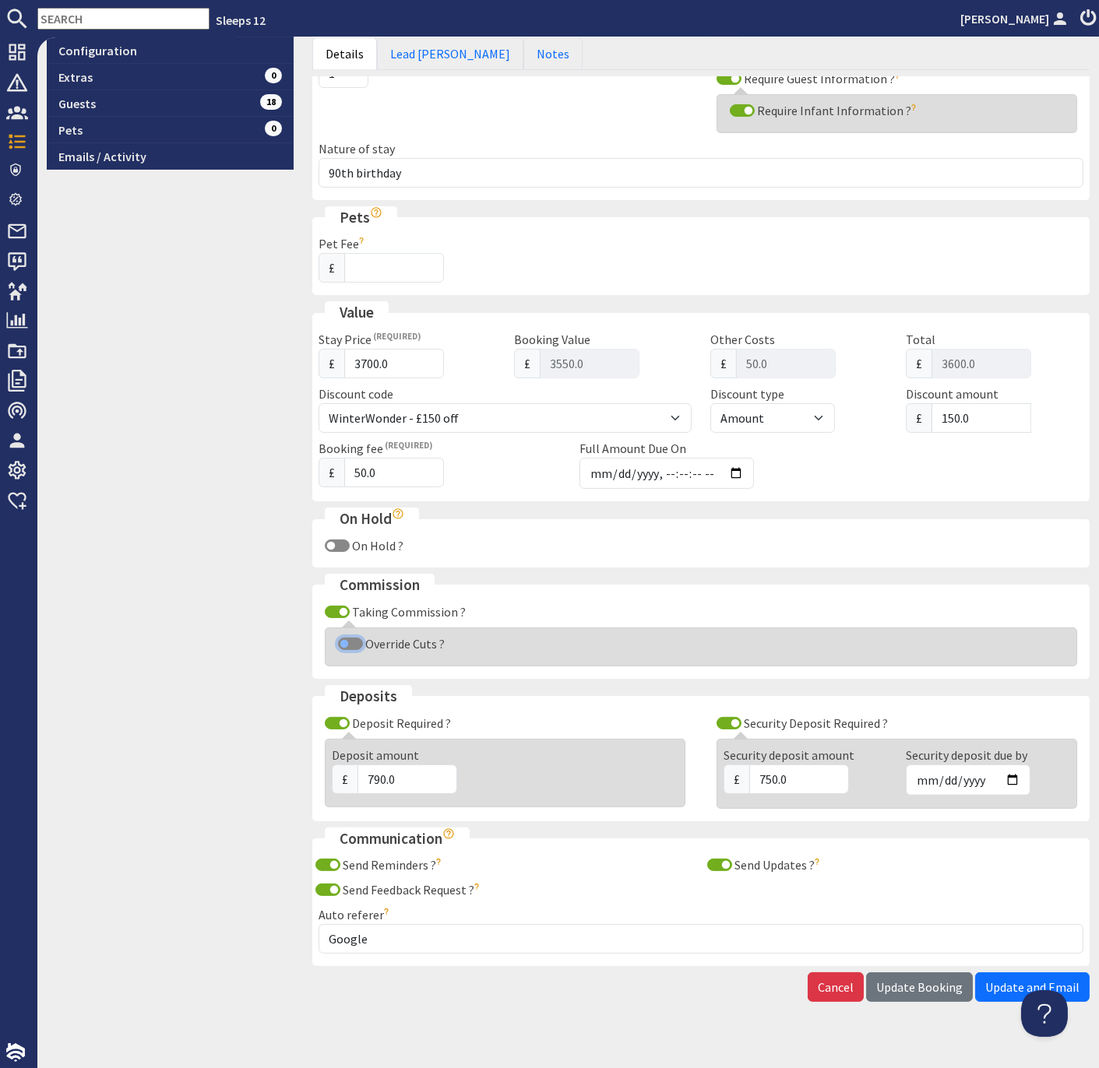
click at [346, 638] on input "Override Cuts ?" at bounding box center [350, 644] width 25 height 12
checkbox input "true"
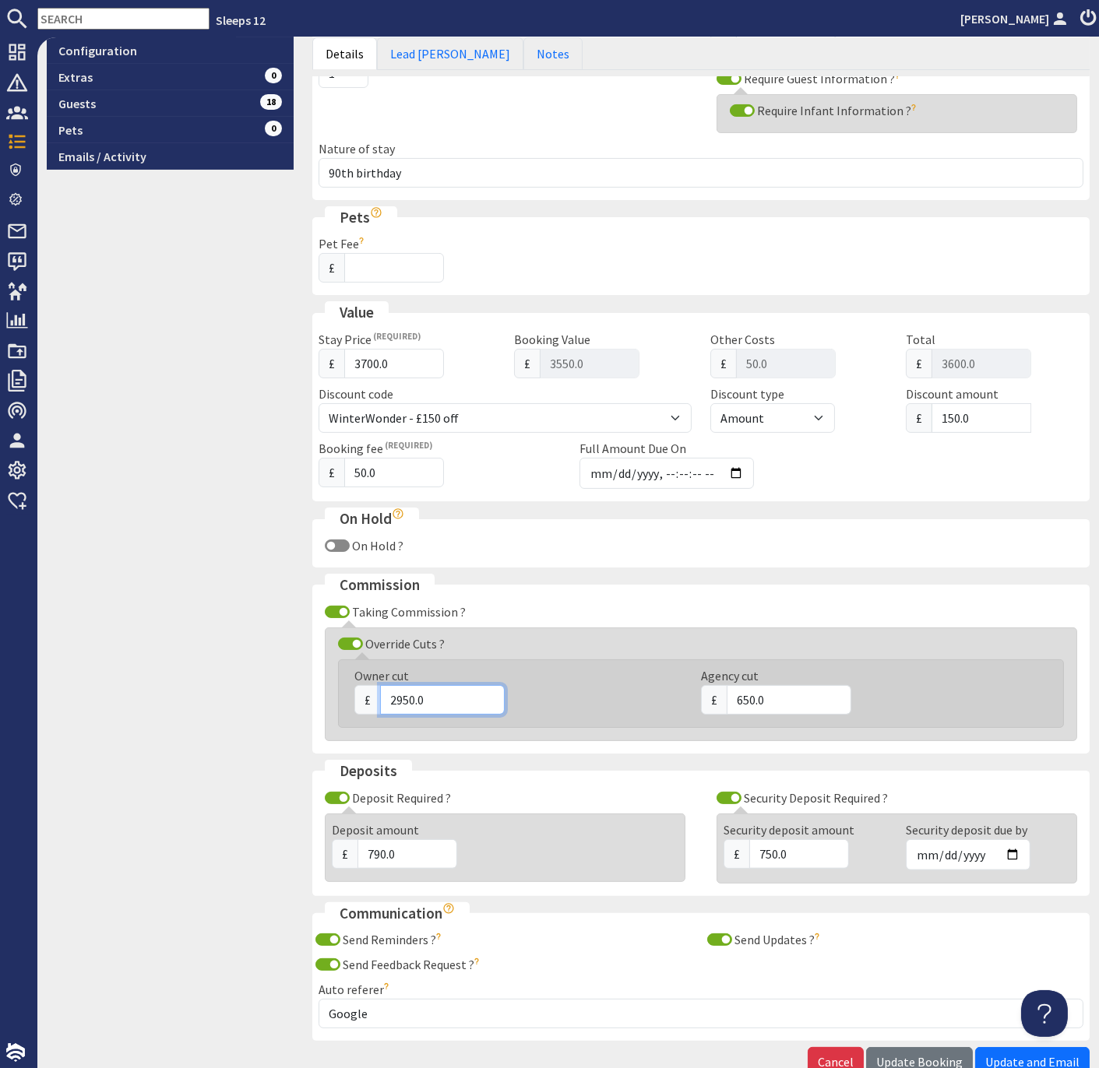
click at [407, 692] on input "2950.0" at bounding box center [442, 700] width 125 height 30
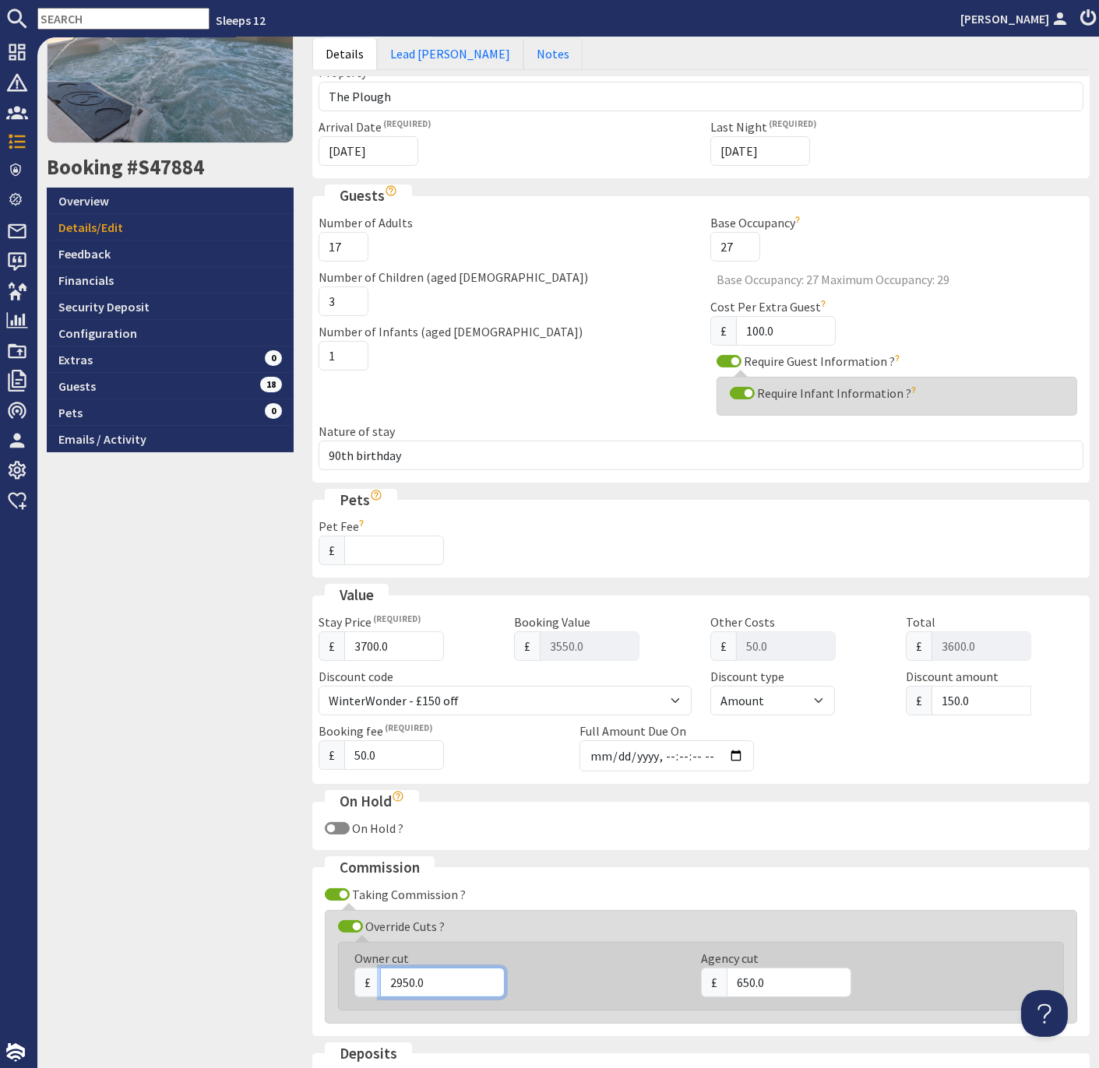
scroll to position [0, 0]
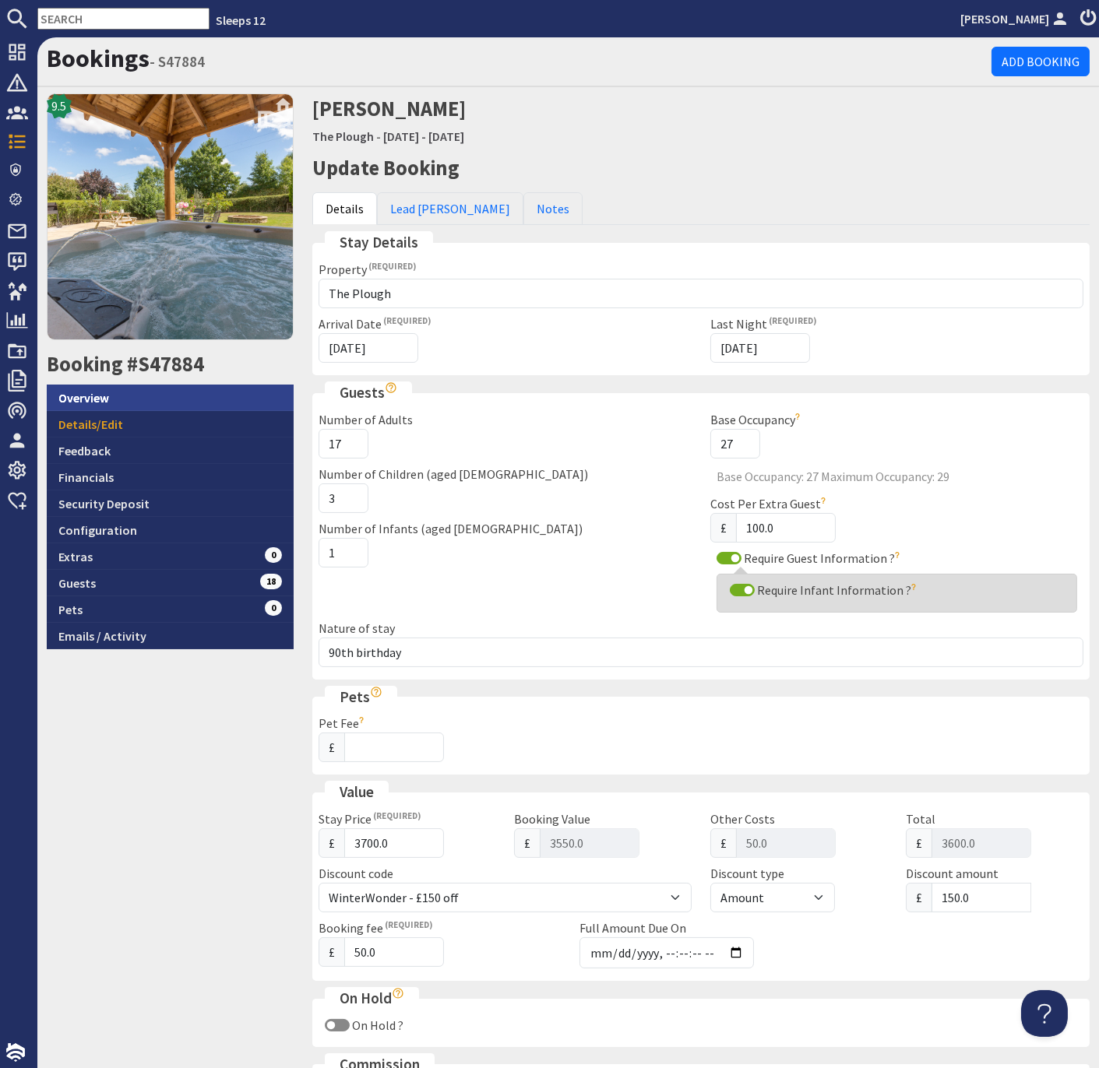
click at [100, 401] on link "Overview" at bounding box center [170, 398] width 247 height 26
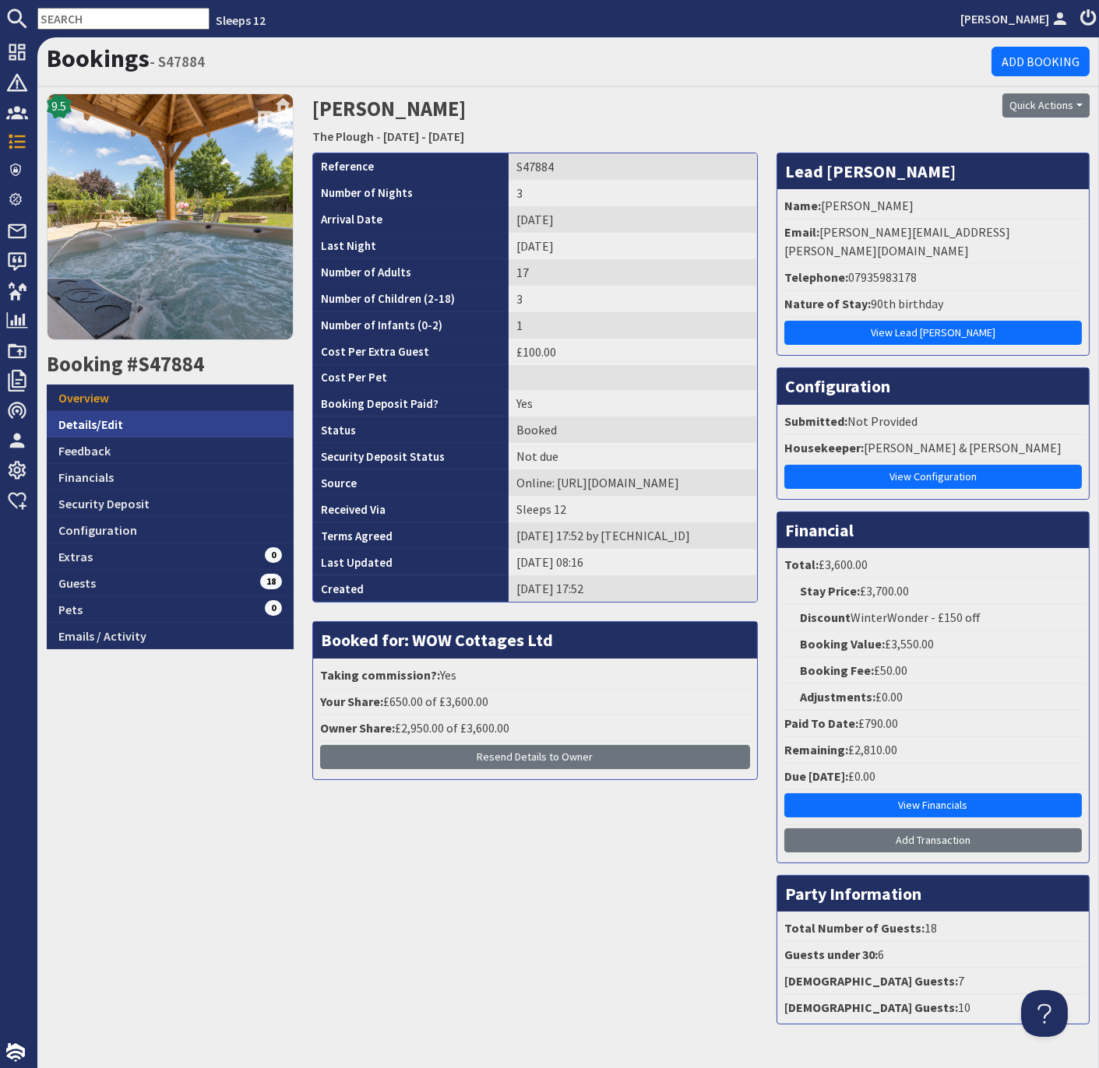
click at [115, 424] on link "Details/Edit" at bounding box center [170, 424] width 247 height 26
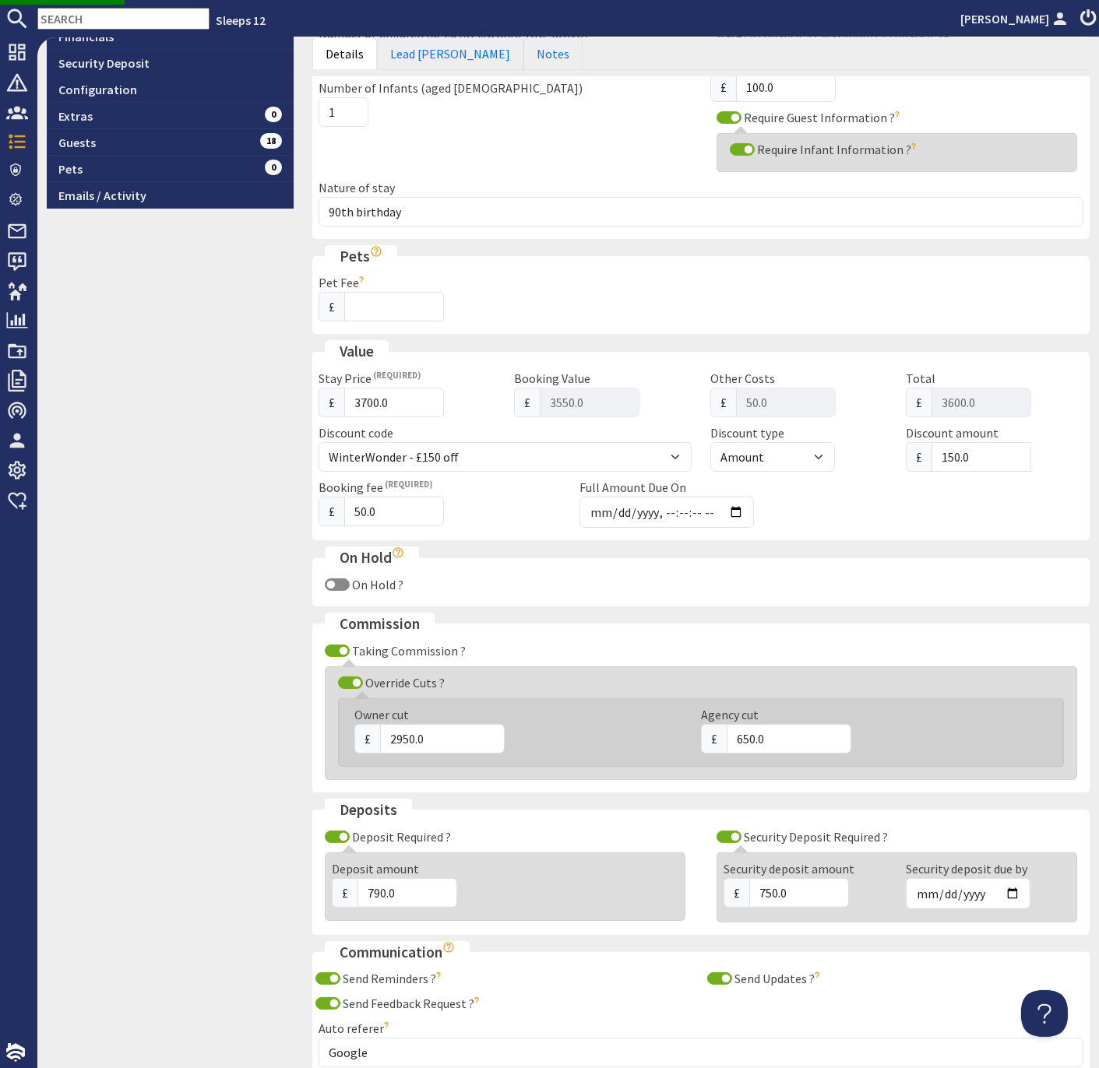
scroll to position [560, 0]
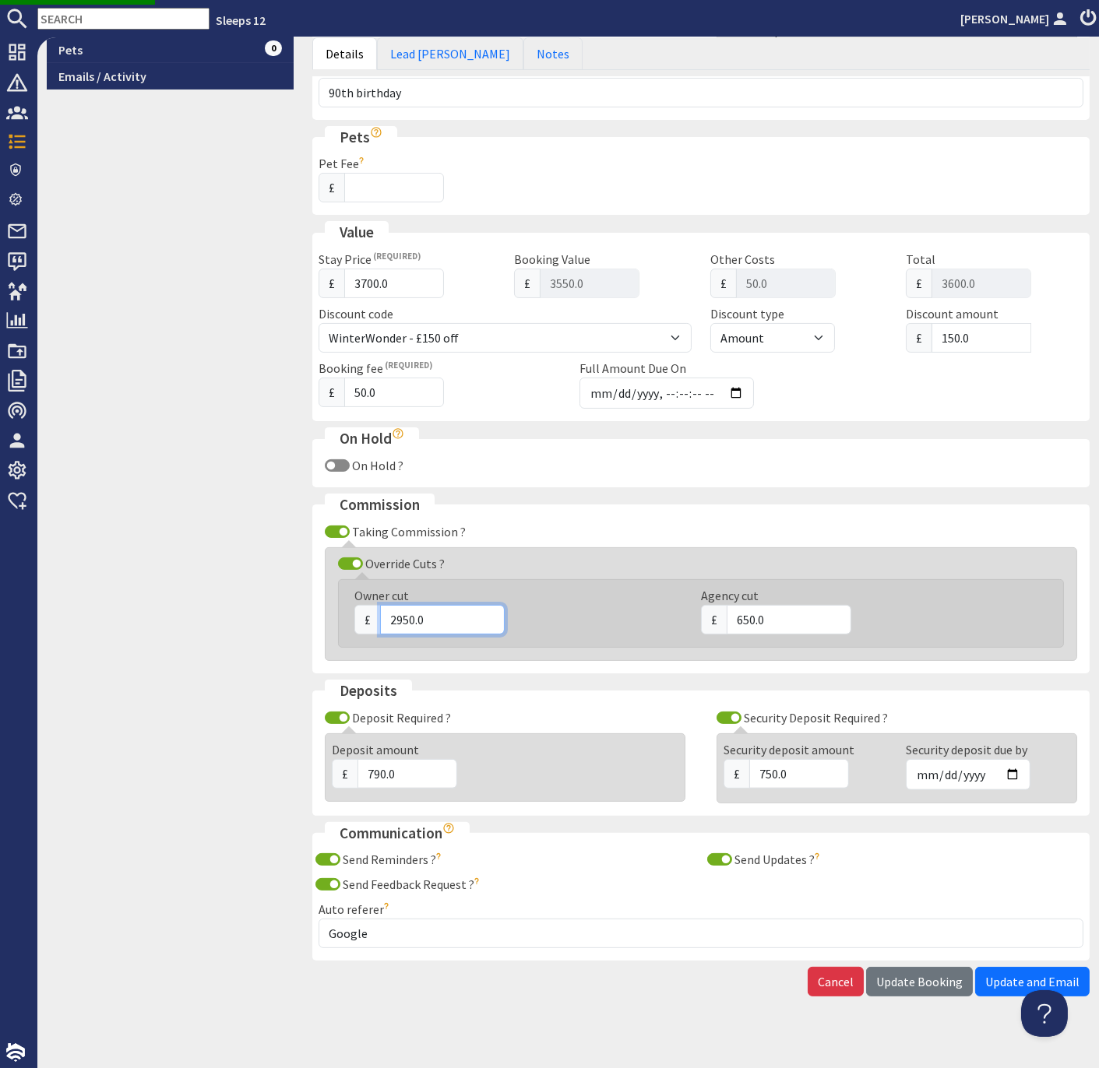
click at [407, 611] on input "2950.0" at bounding box center [442, 620] width 125 height 30
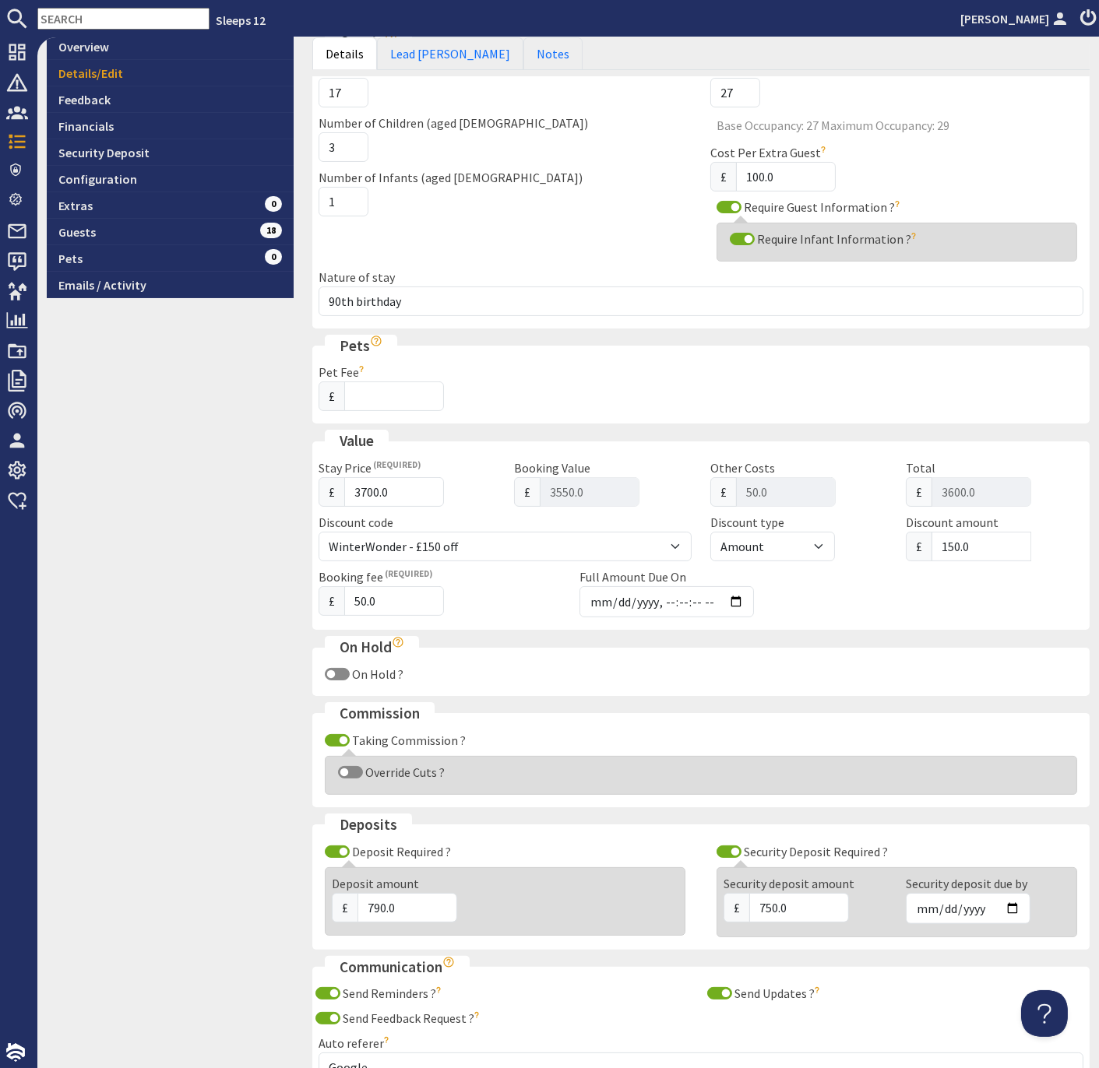
scroll to position [363, 0]
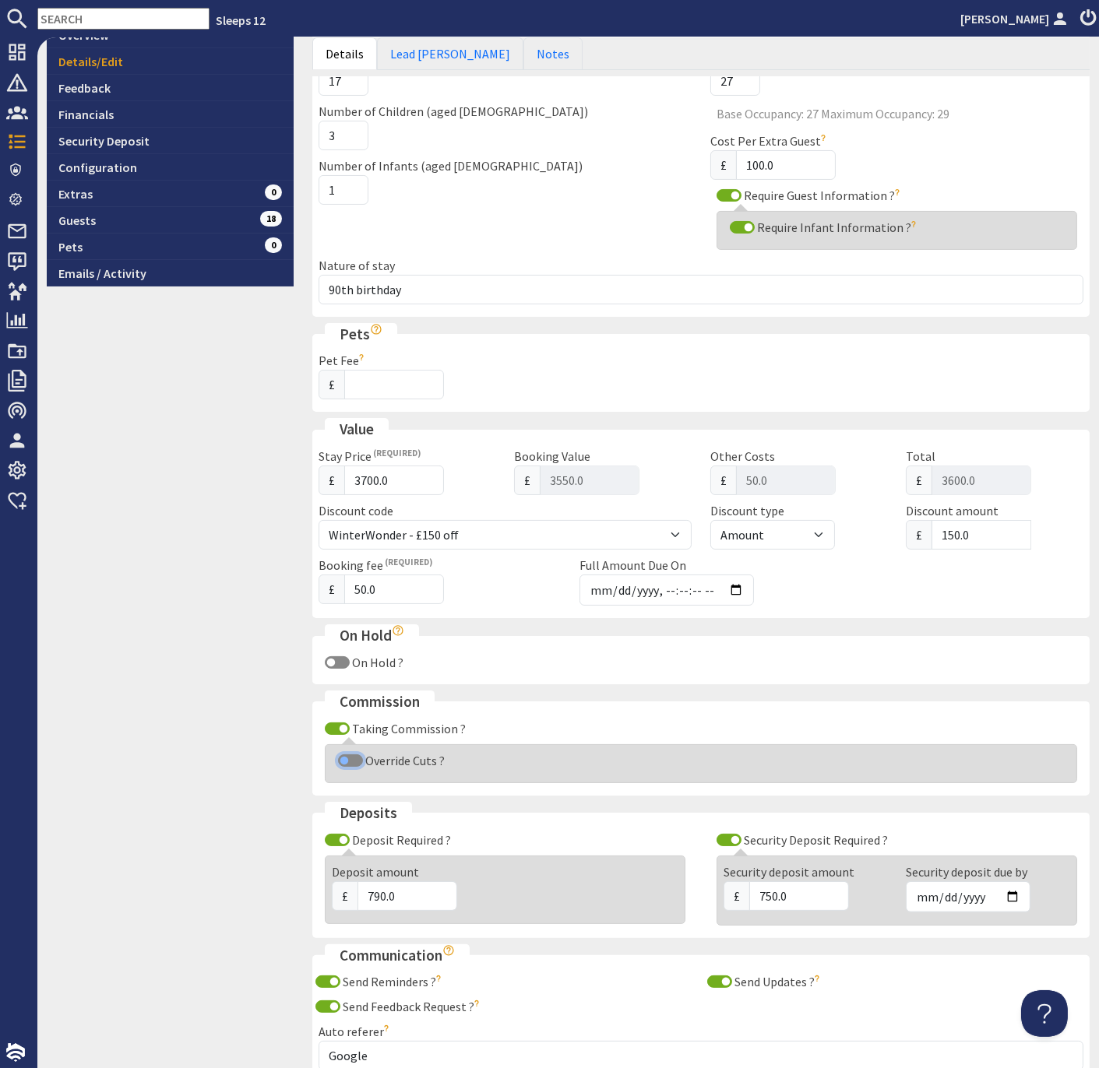
click at [348, 754] on input "Override Cuts ?" at bounding box center [350, 760] width 25 height 12
checkbox input "true"
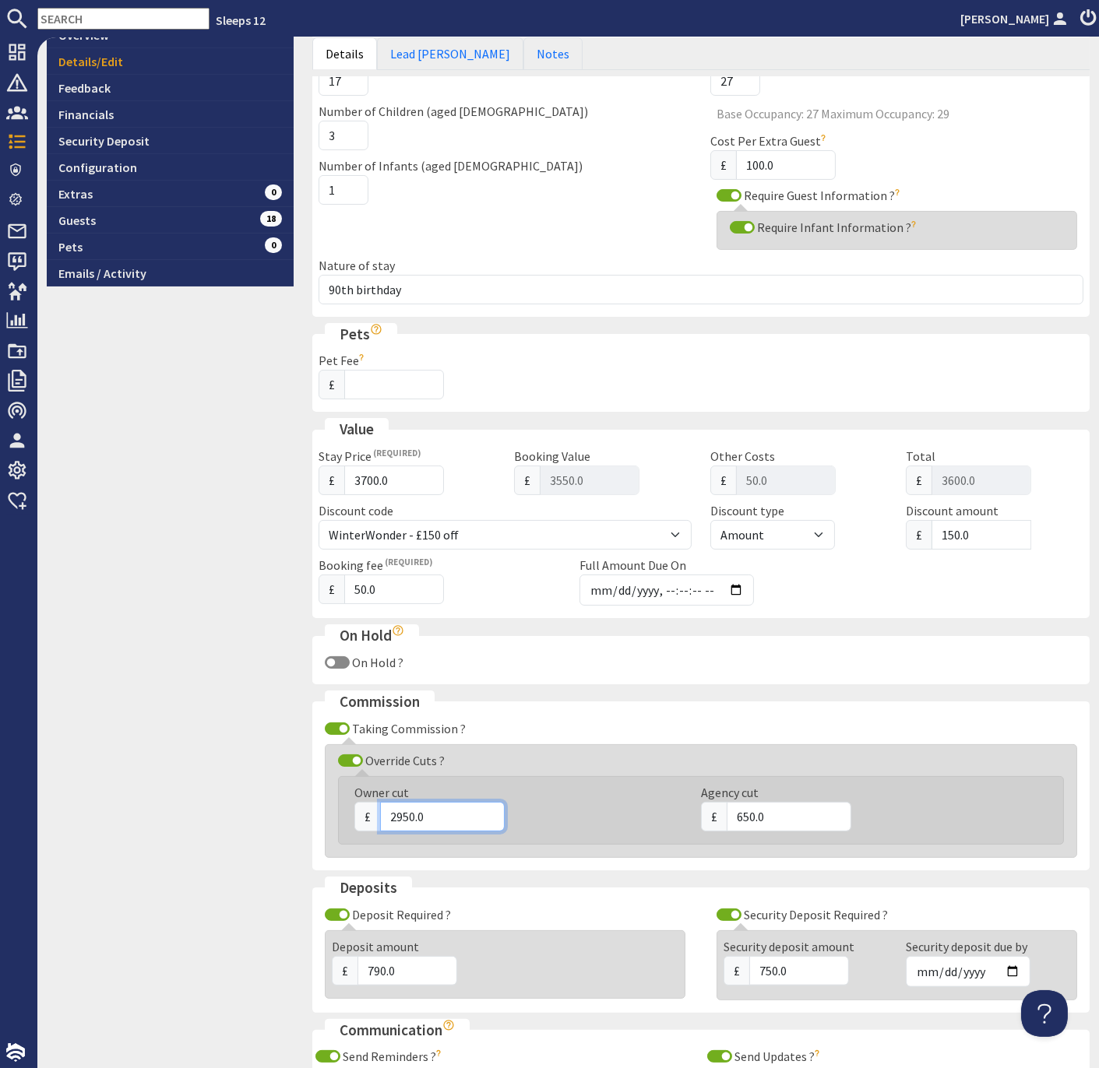
click at [409, 809] on input "2950.0" at bounding box center [442, 817] width 125 height 30
type input "2960.0"
click at [268, 792] on div "9.5 Booking #S47884 Overview Details/Edit Feedback Financials Security Deposit …" at bounding box center [169, 466] width 265 height 1471
click at [748, 807] on input "650.0" at bounding box center [788, 817] width 125 height 30
type input "640.0"
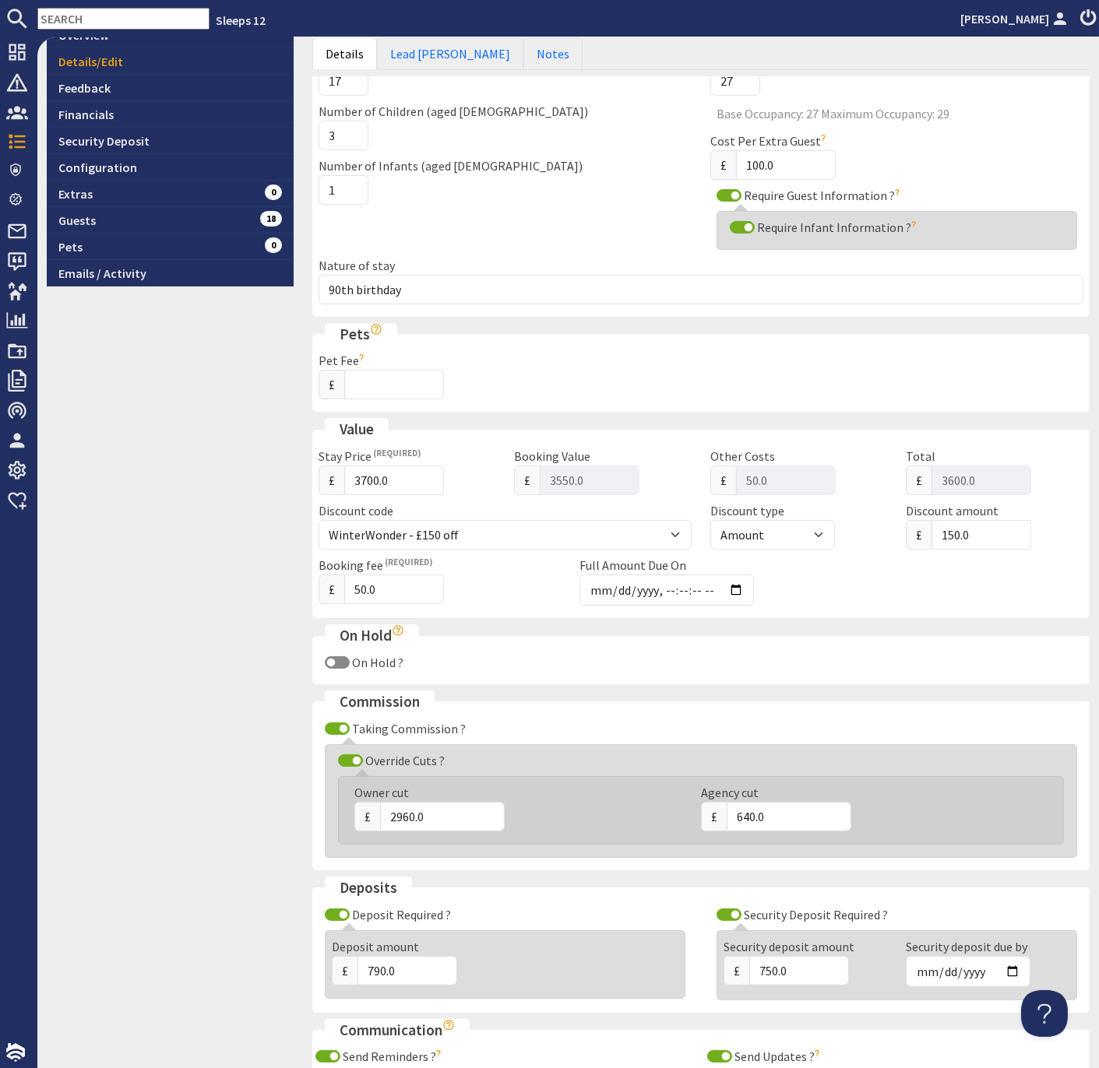
click at [248, 792] on div "9.5 Booking #S47884 Overview Details/Edit Feedback Financials Security Deposit …" at bounding box center [169, 466] width 265 height 1471
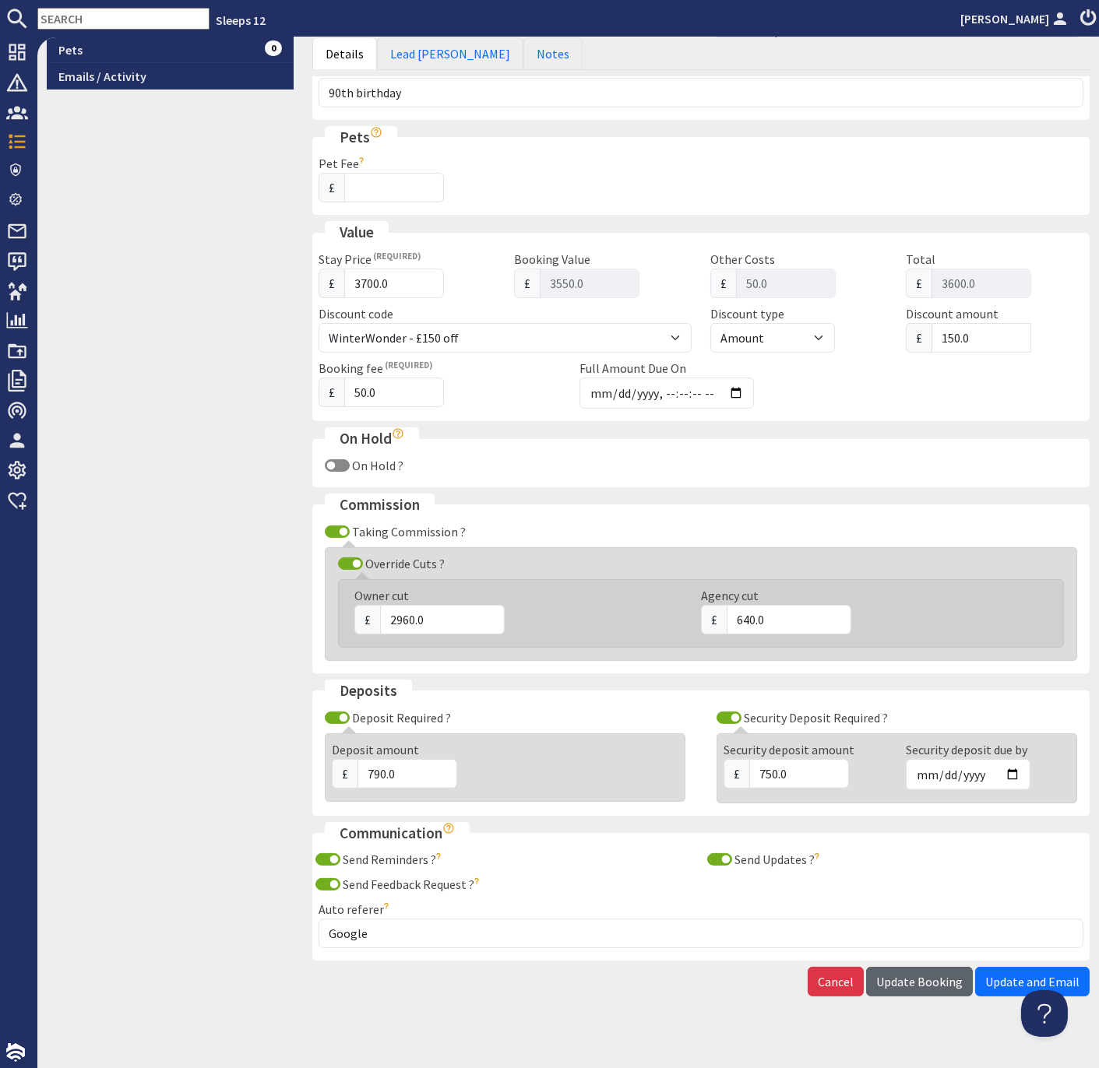
click at [921, 974] on span "Update Booking" at bounding box center [919, 982] width 86 height 16
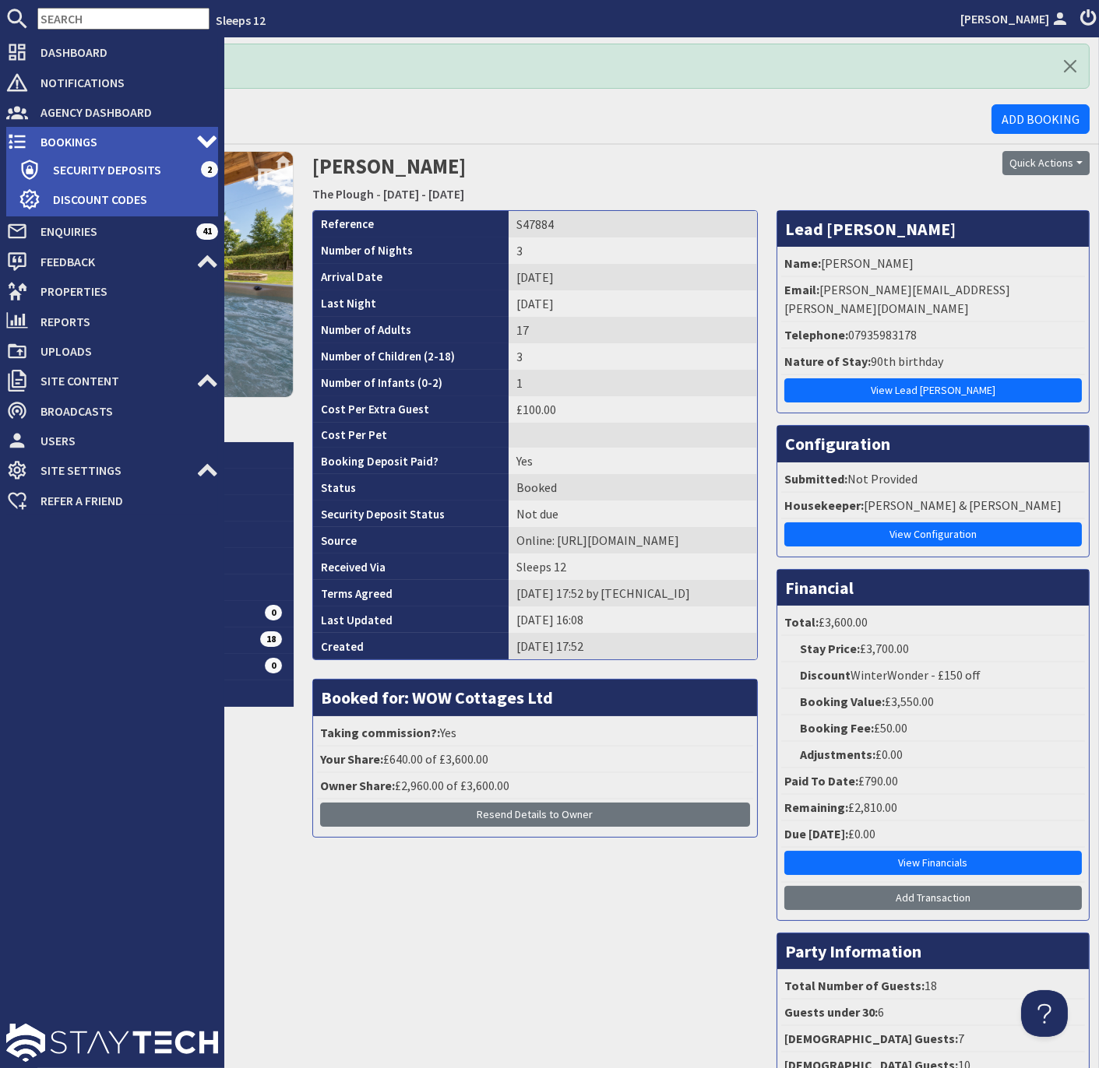
click at [60, 136] on span "Bookings" at bounding box center [112, 141] width 168 height 25
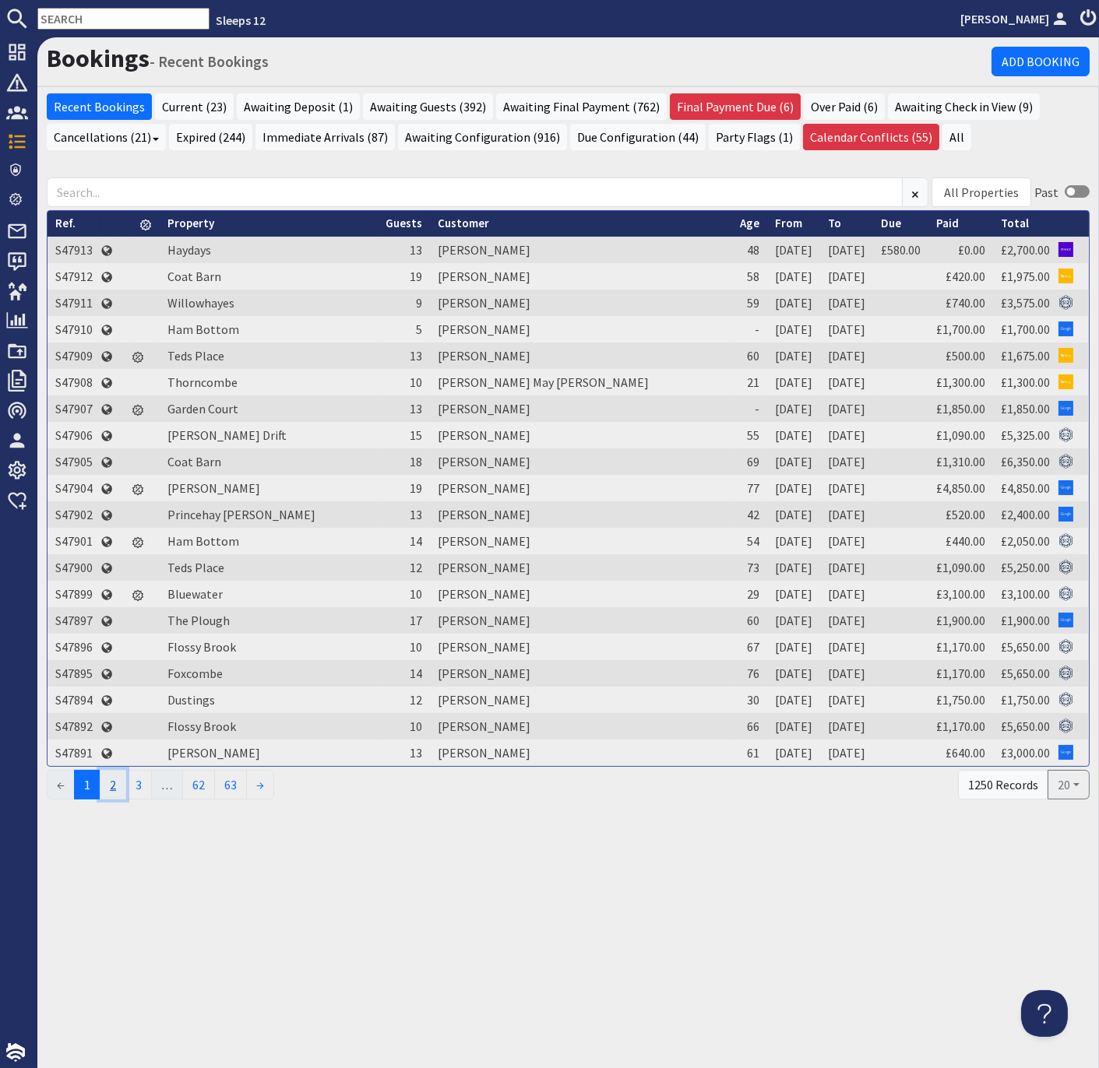
click at [115, 781] on link "2" at bounding box center [113, 785] width 26 height 30
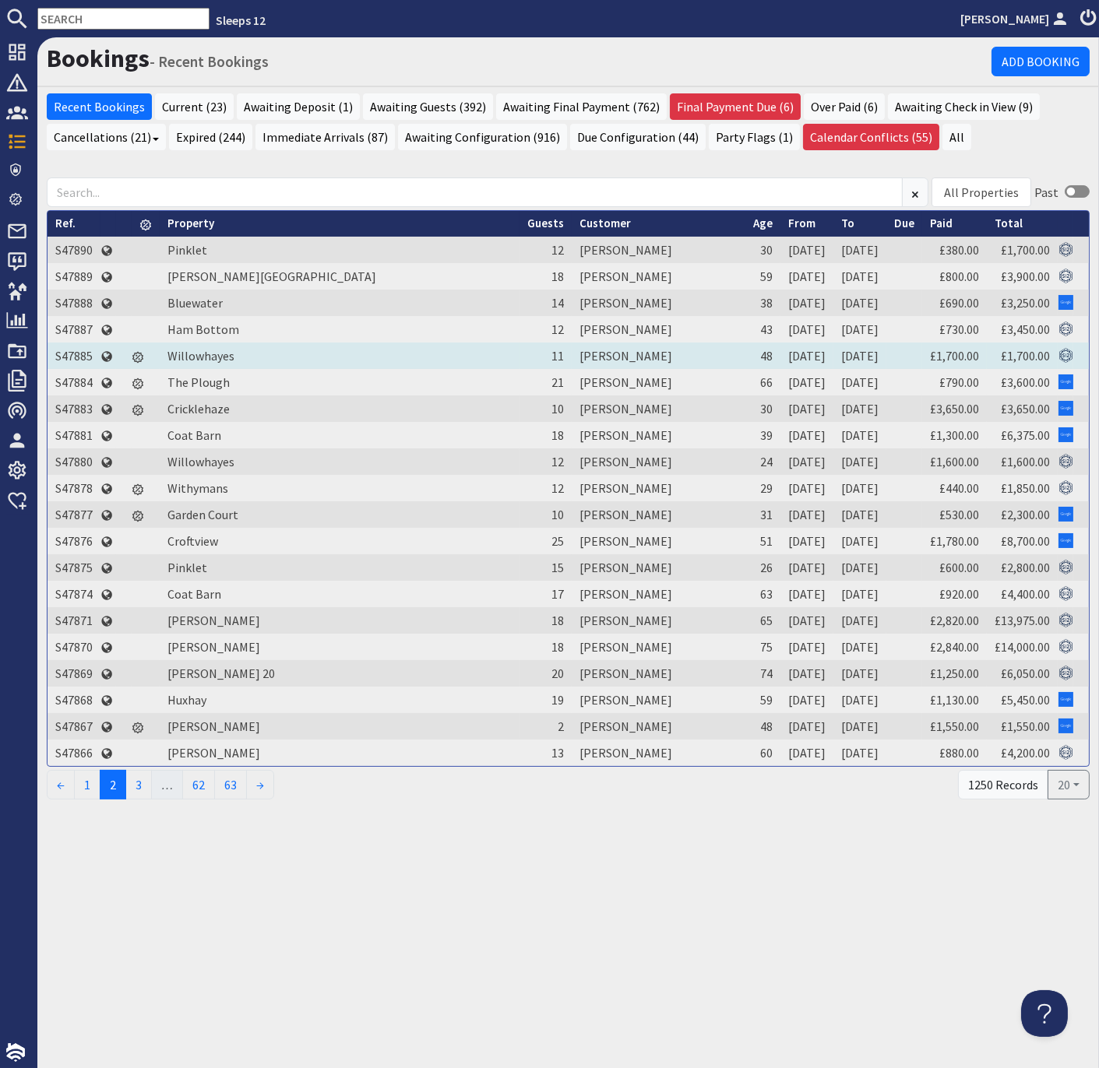
click at [72, 353] on td "S47885" at bounding box center [73, 356] width 53 height 26
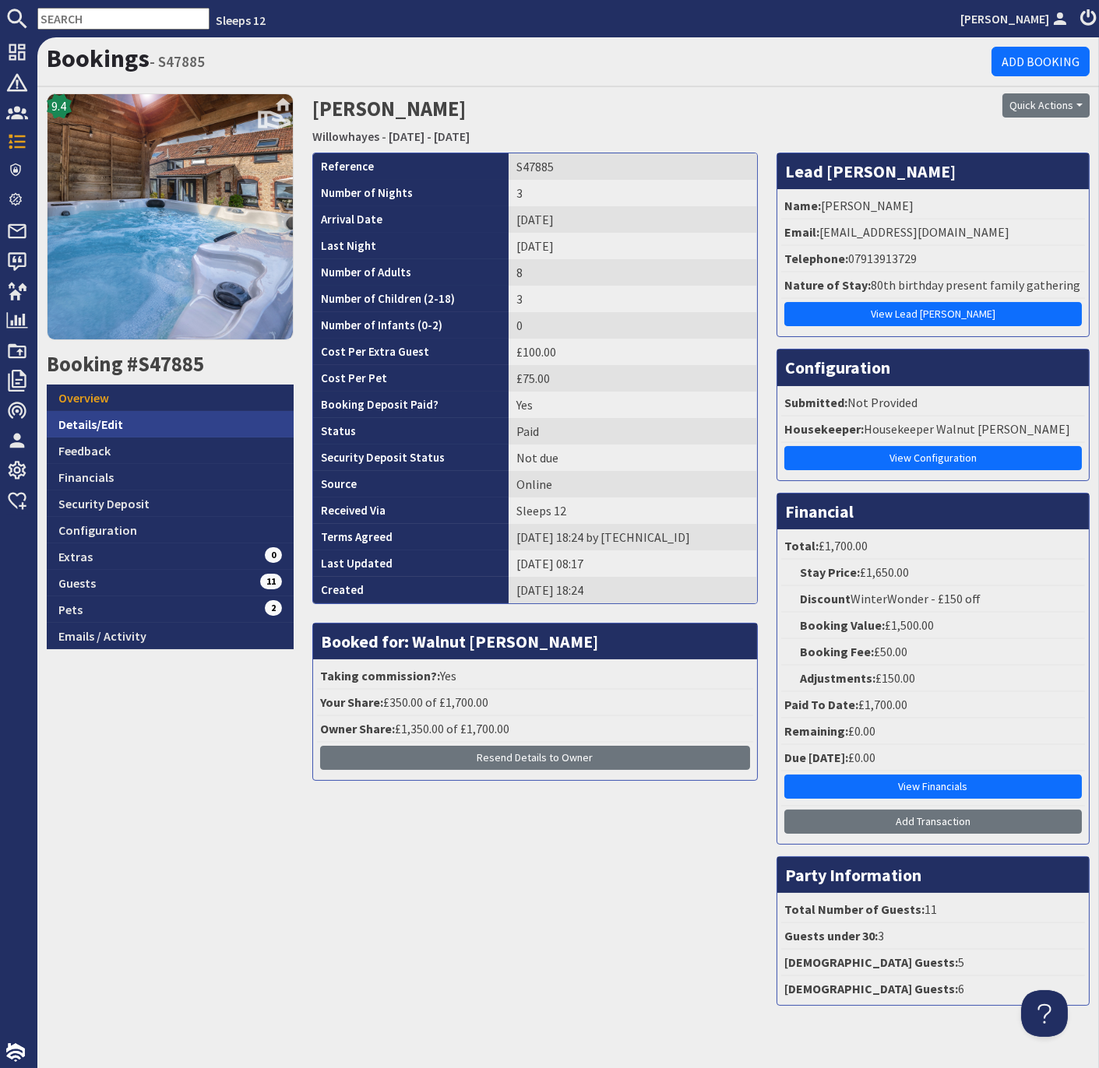
click at [95, 421] on link "Details/Edit" at bounding box center [170, 424] width 247 height 26
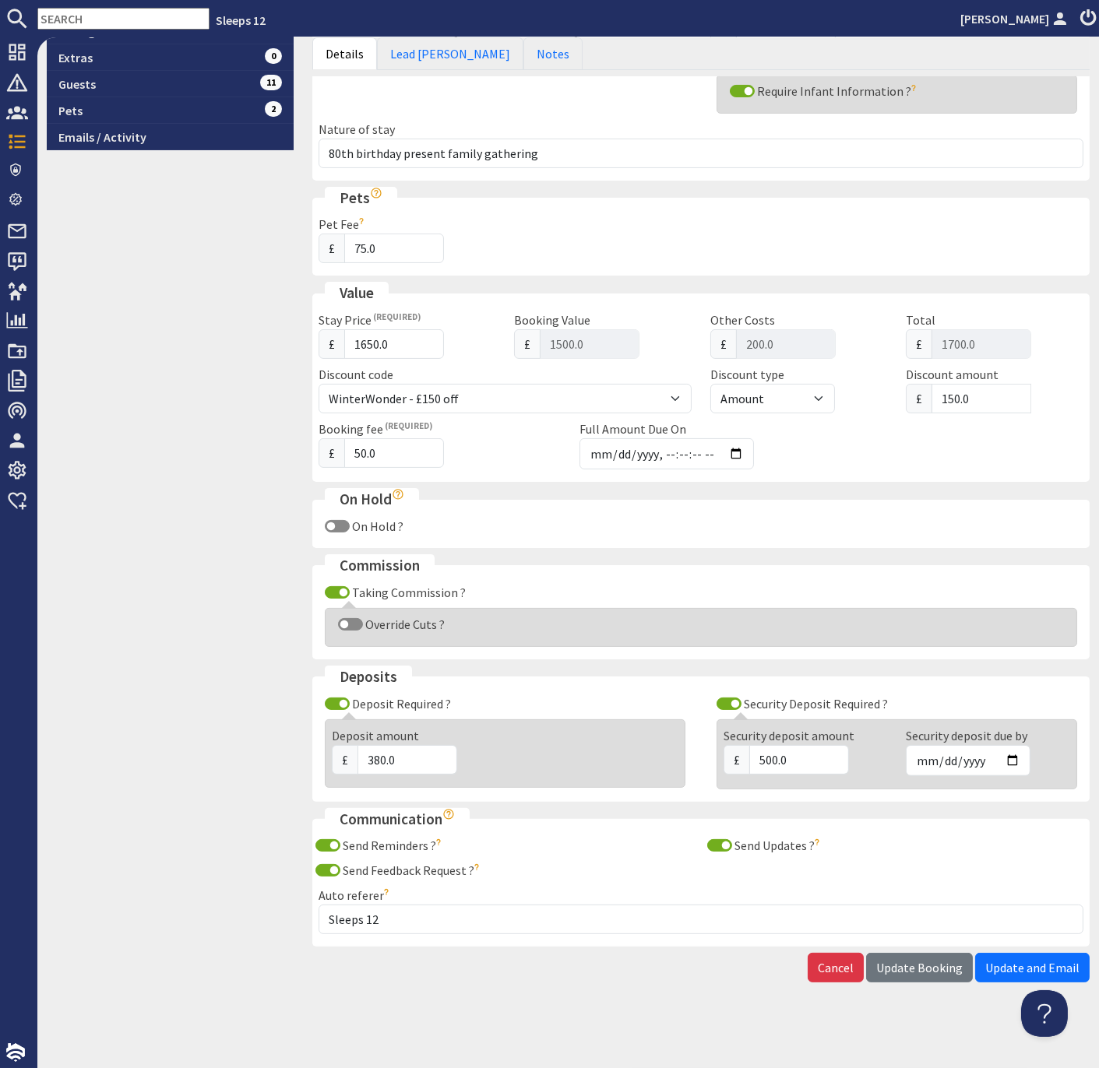
scroll to position [487, 0]
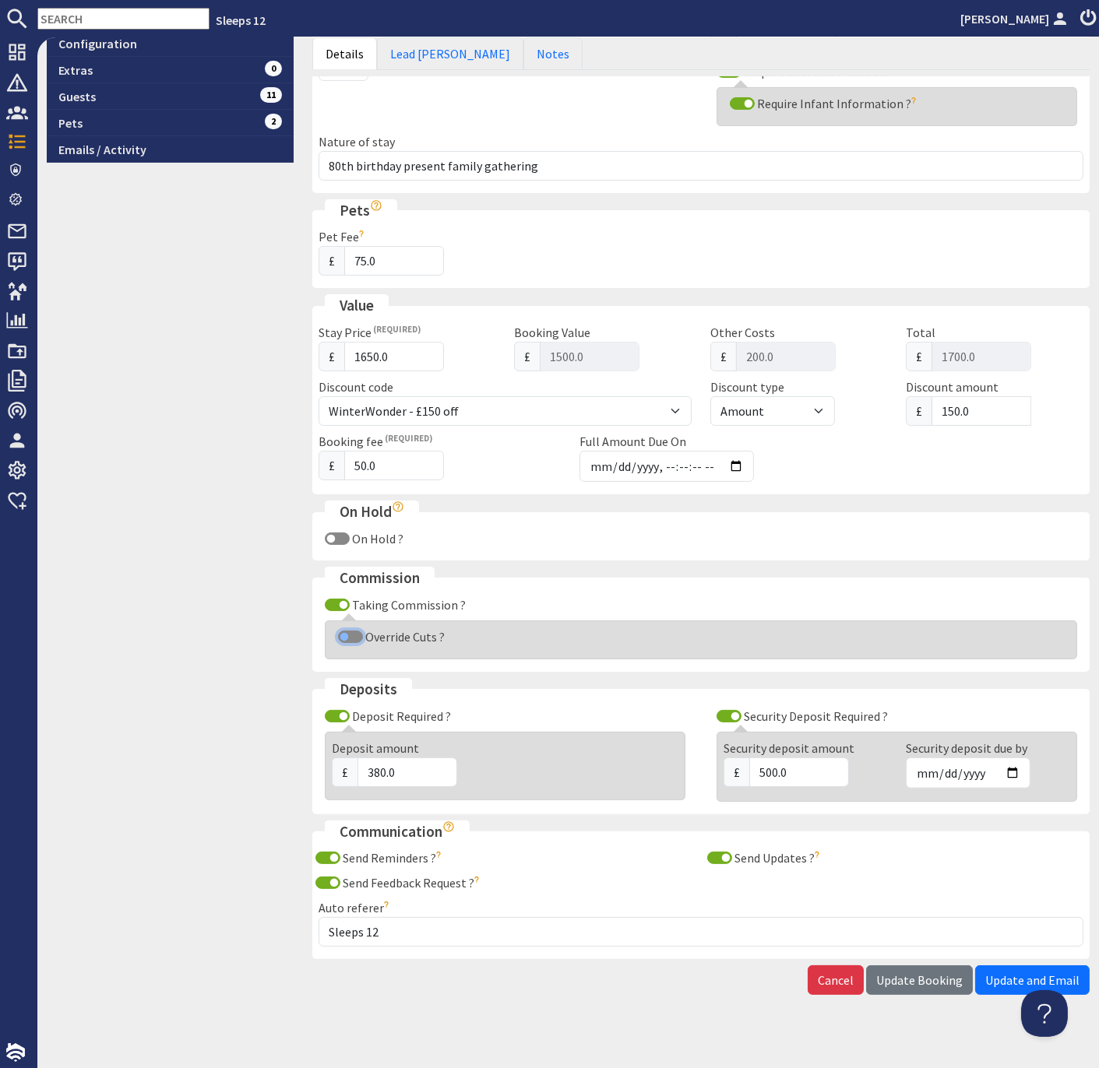
click at [352, 631] on input "Override Cuts ?" at bounding box center [350, 637] width 25 height 12
checkbox input "true"
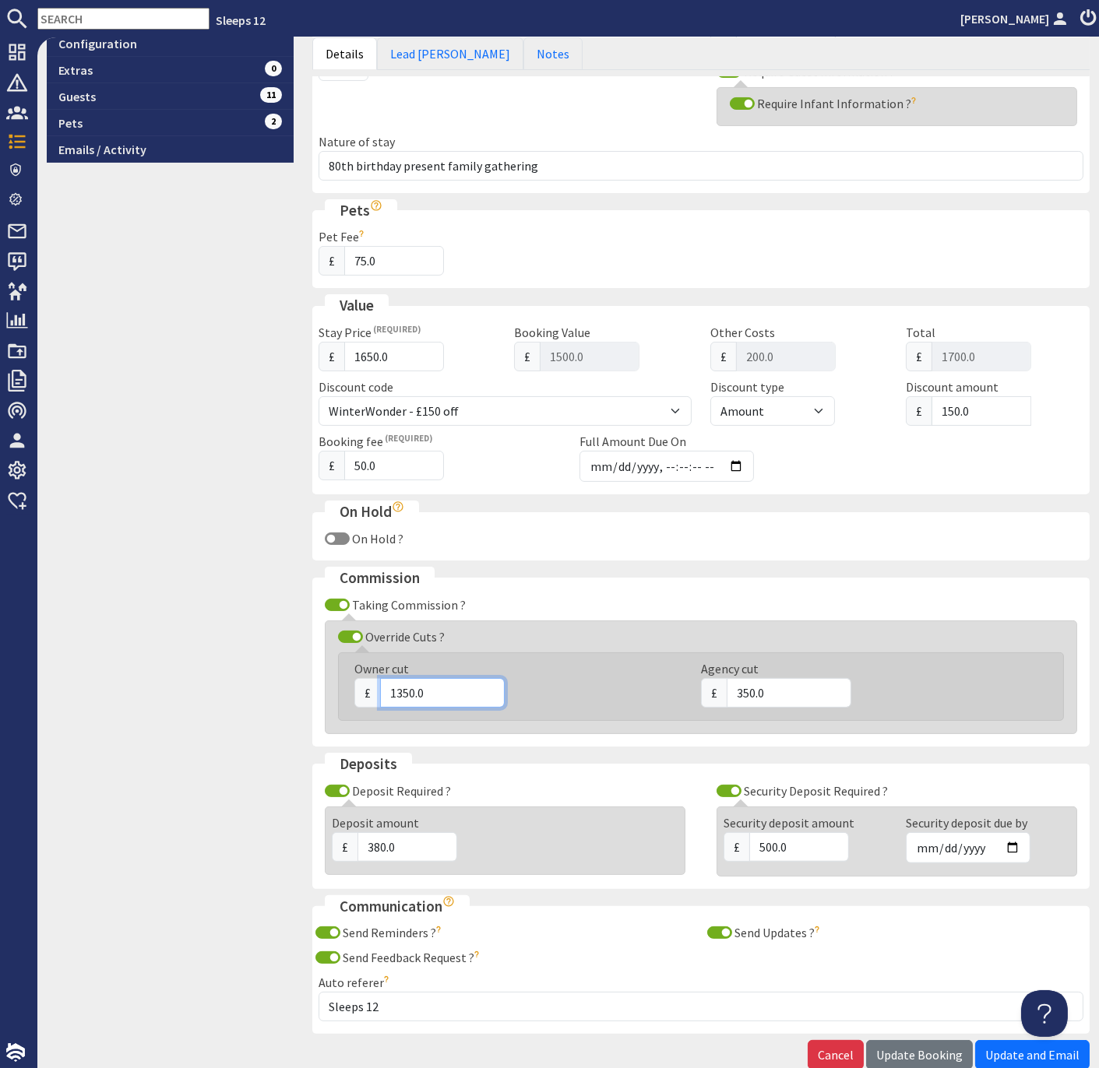
click at [407, 686] on input "1350.0" at bounding box center [442, 693] width 125 height 30
type input "1470.0"
click at [219, 681] on div "9.4 Booking #S47885 Overview Details/Edit Feedback Financials Security Deposit …" at bounding box center [169, 342] width 265 height 1471
click at [748, 685] on input "350.0" at bounding box center [788, 693] width 125 height 30
type input "230.0"
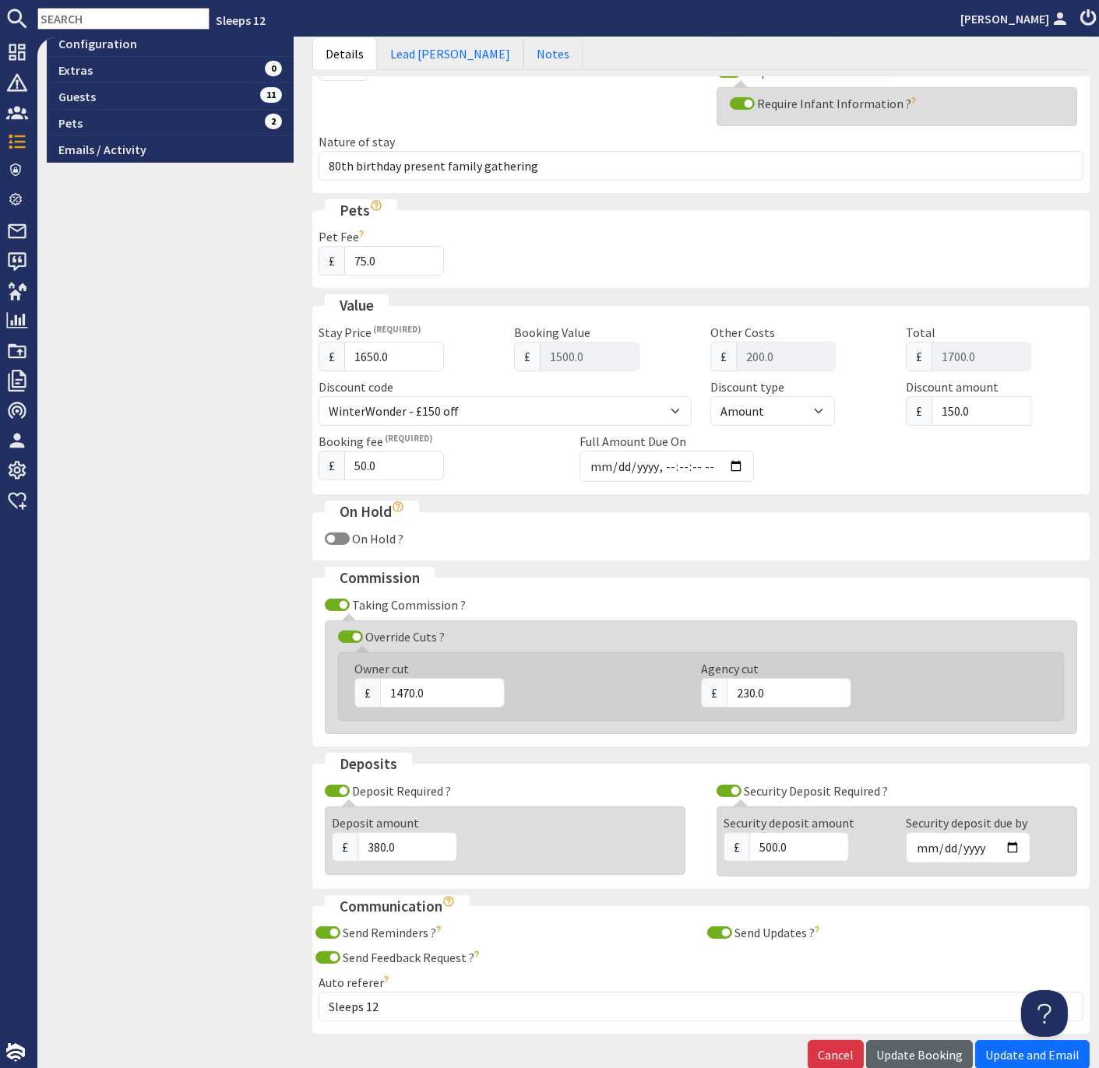
click at [902, 1047] on span "Update Booking" at bounding box center [919, 1055] width 86 height 16
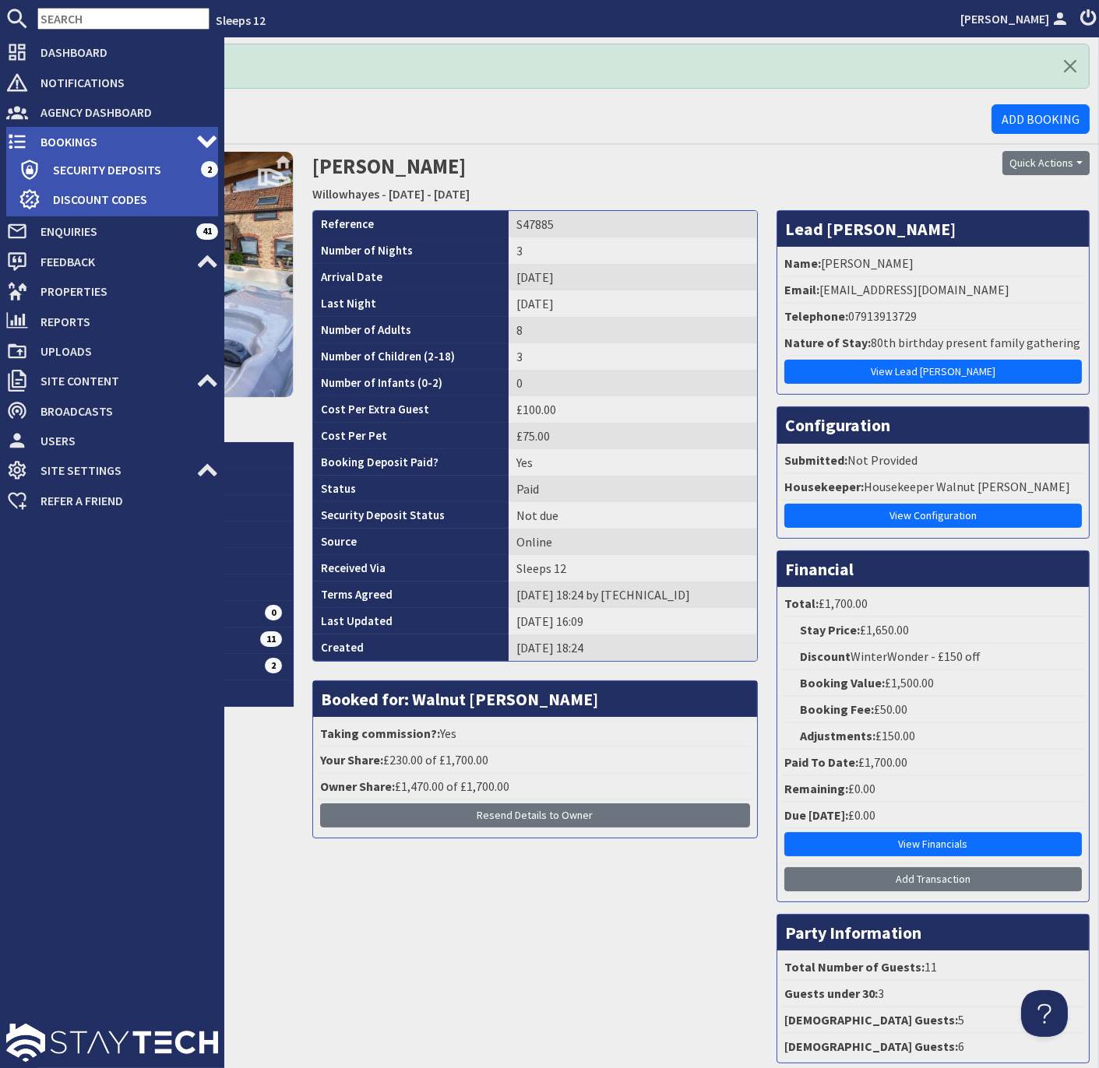
click at [62, 140] on span "Bookings" at bounding box center [112, 141] width 168 height 25
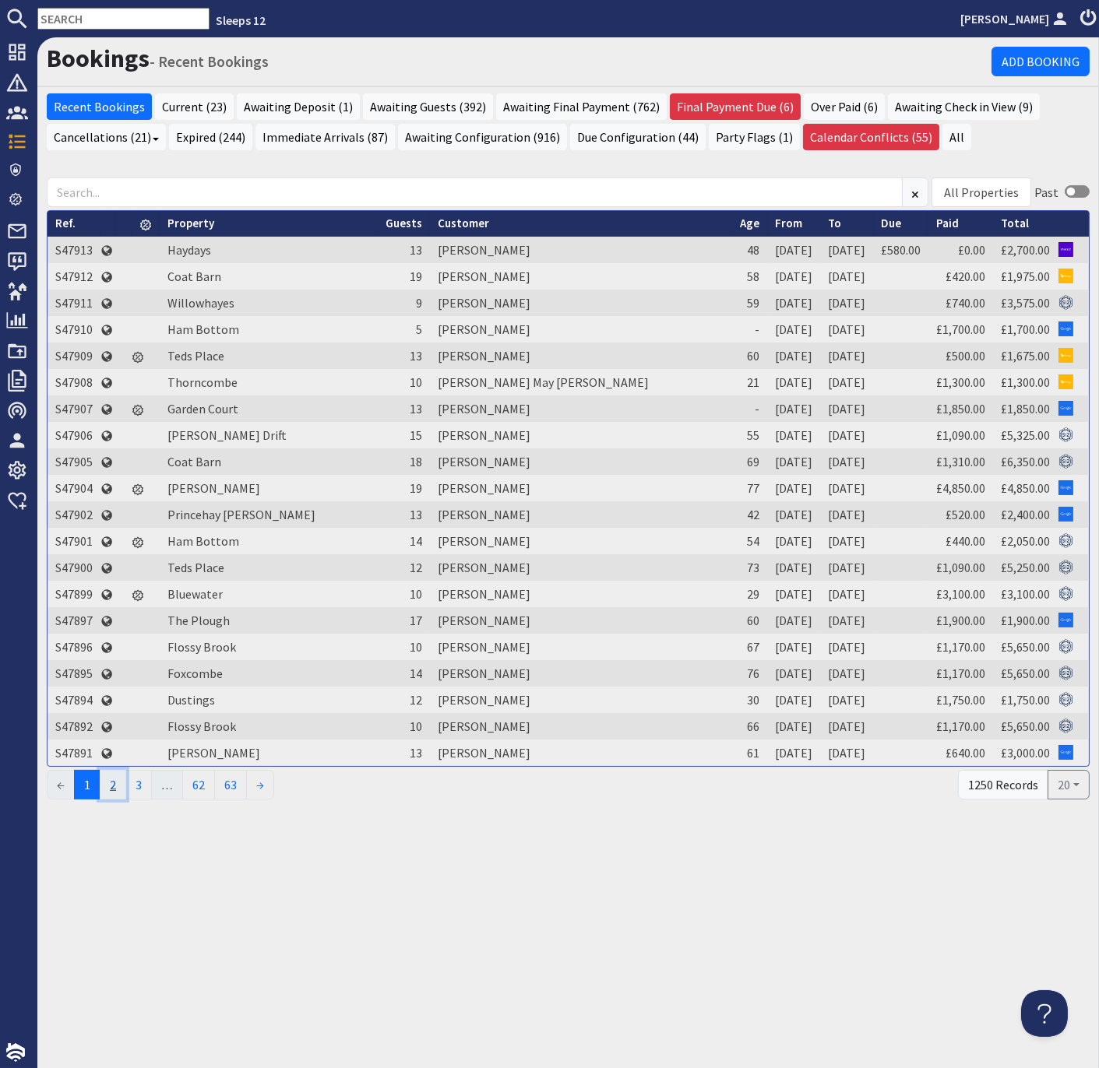
click at [118, 784] on link "2" at bounding box center [113, 785] width 26 height 30
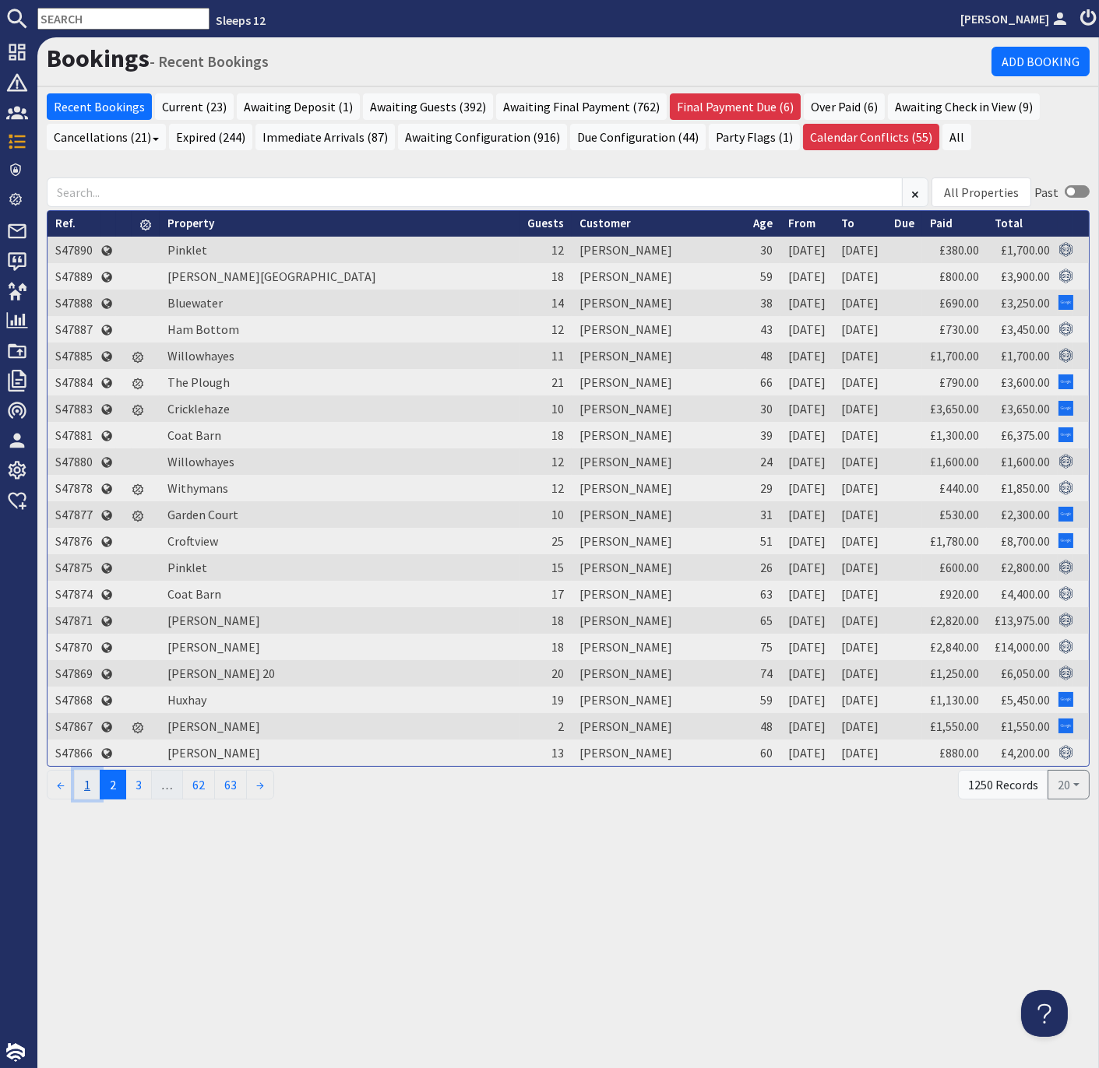
click at [93, 784] on link "1" at bounding box center [87, 785] width 26 height 30
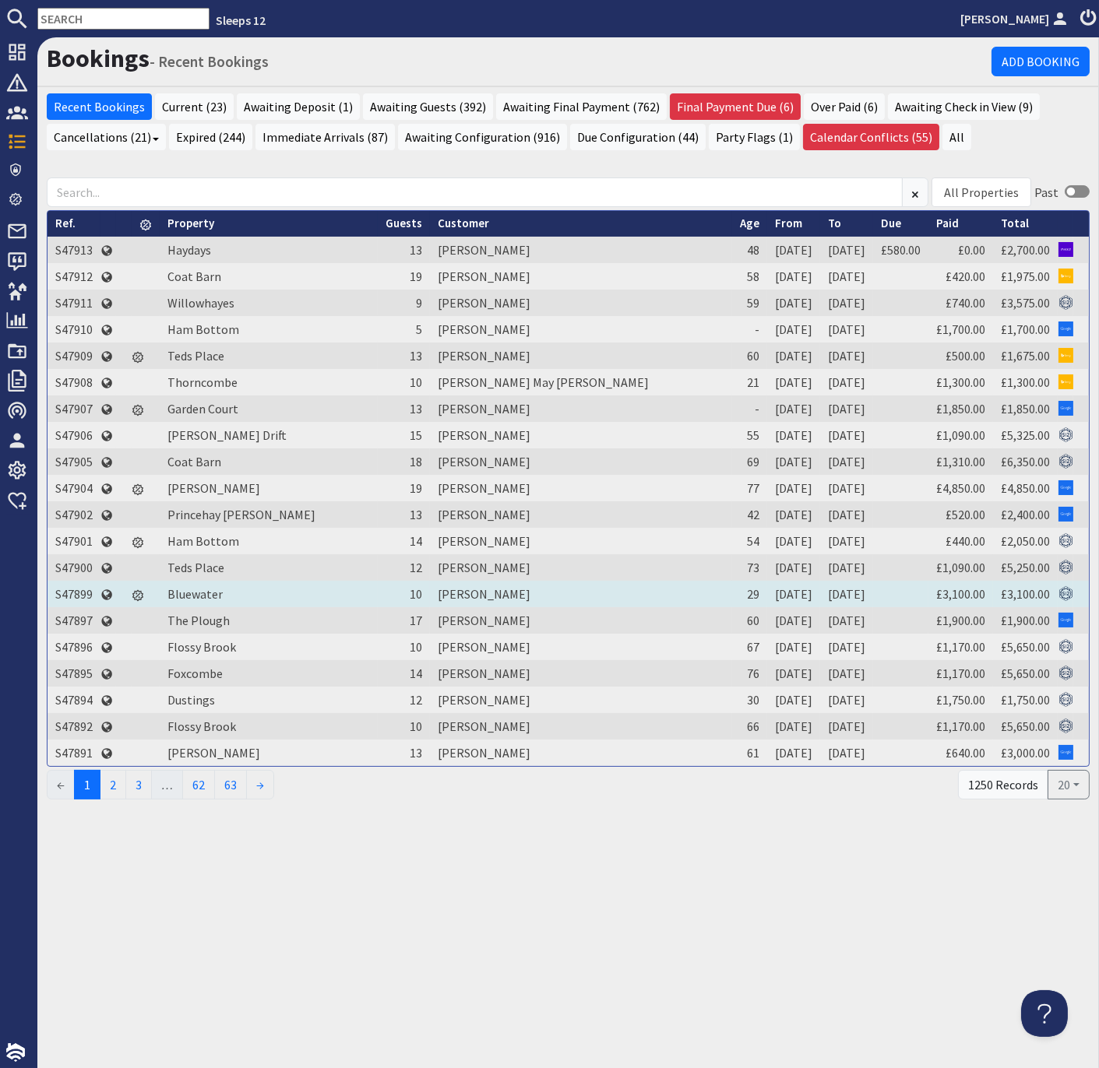
click at [79, 589] on td "S47899" at bounding box center [73, 594] width 53 height 26
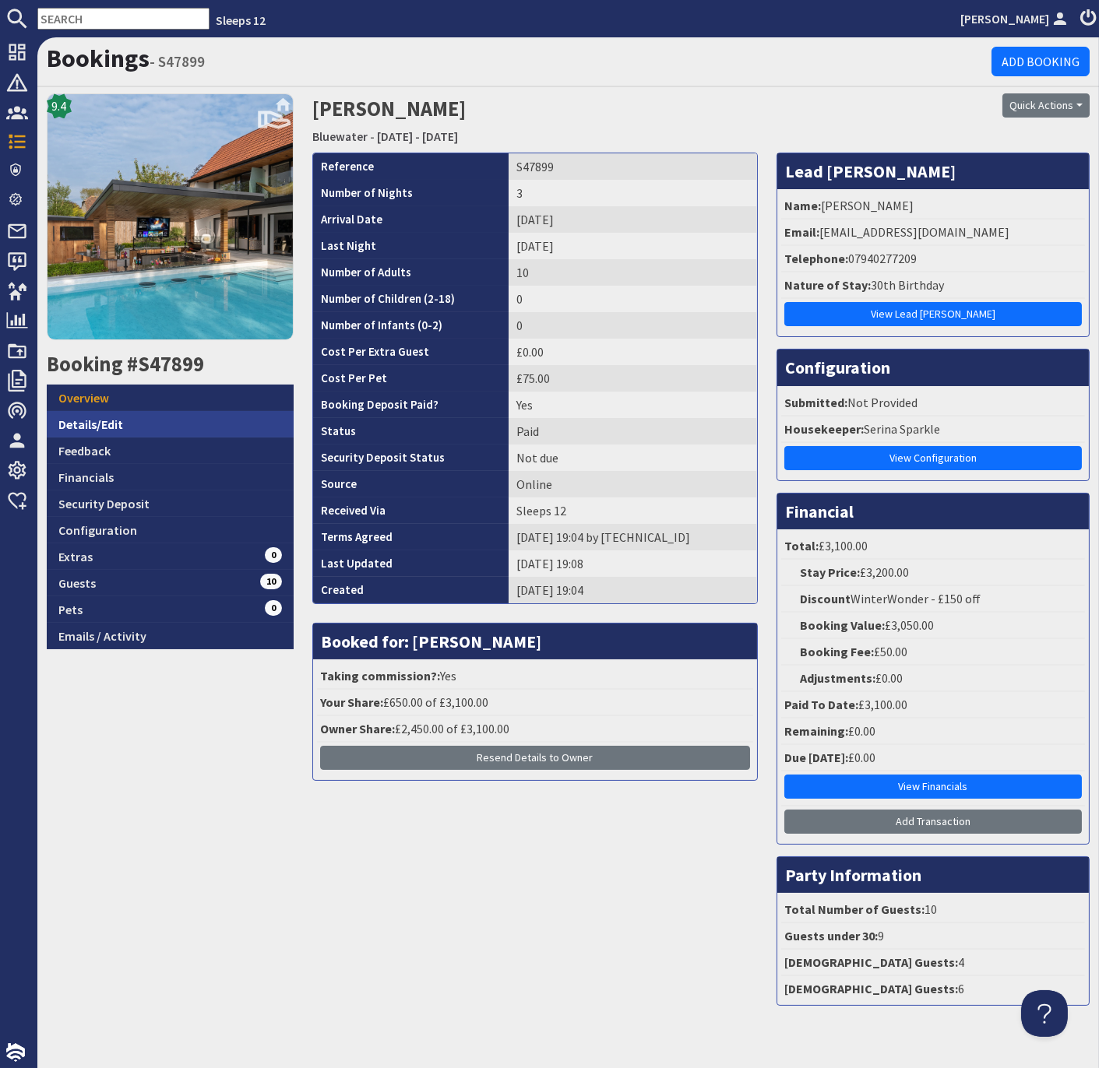
click at [95, 427] on link "Details/Edit" at bounding box center [170, 424] width 247 height 26
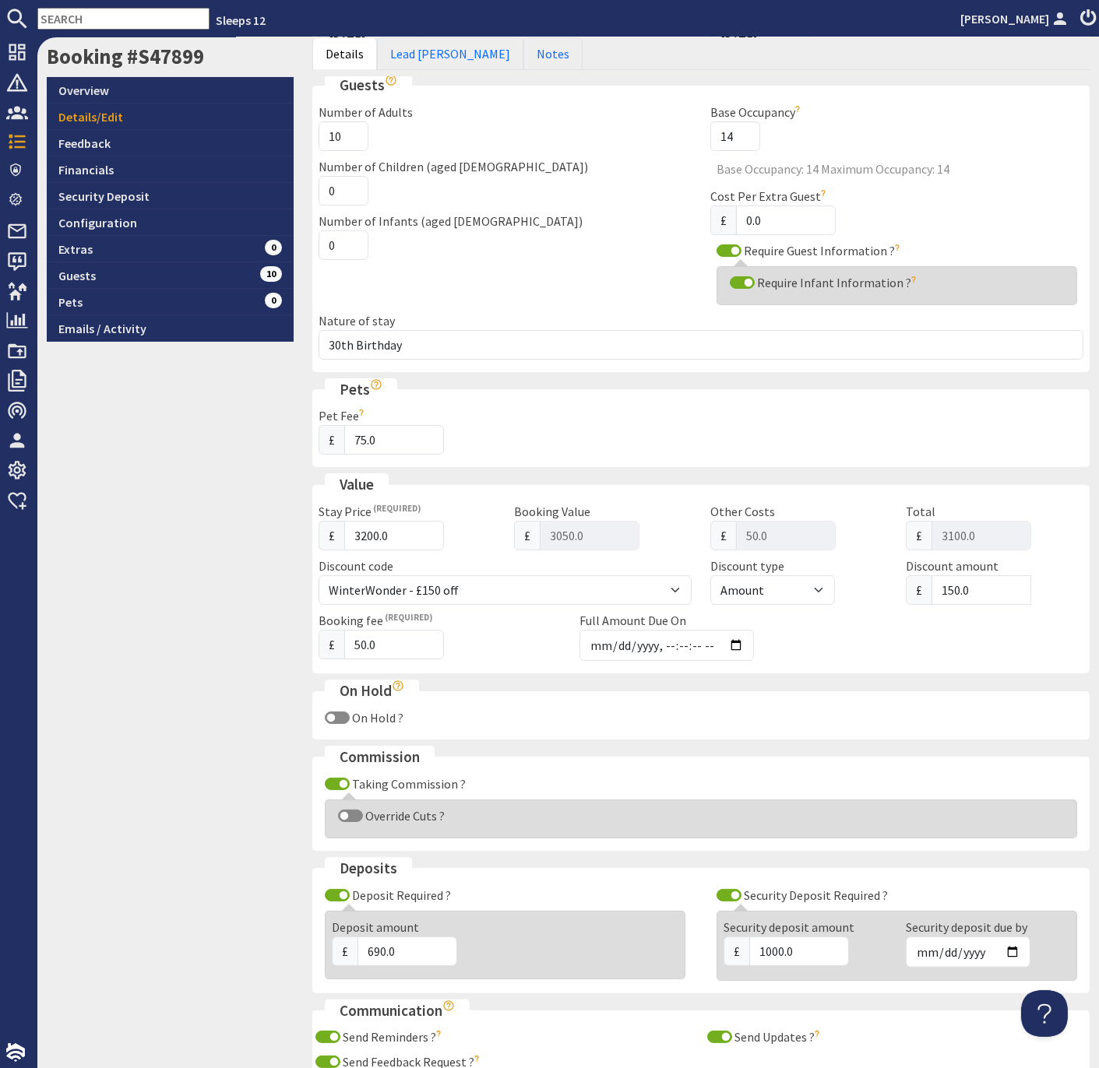
scroll to position [434, 0]
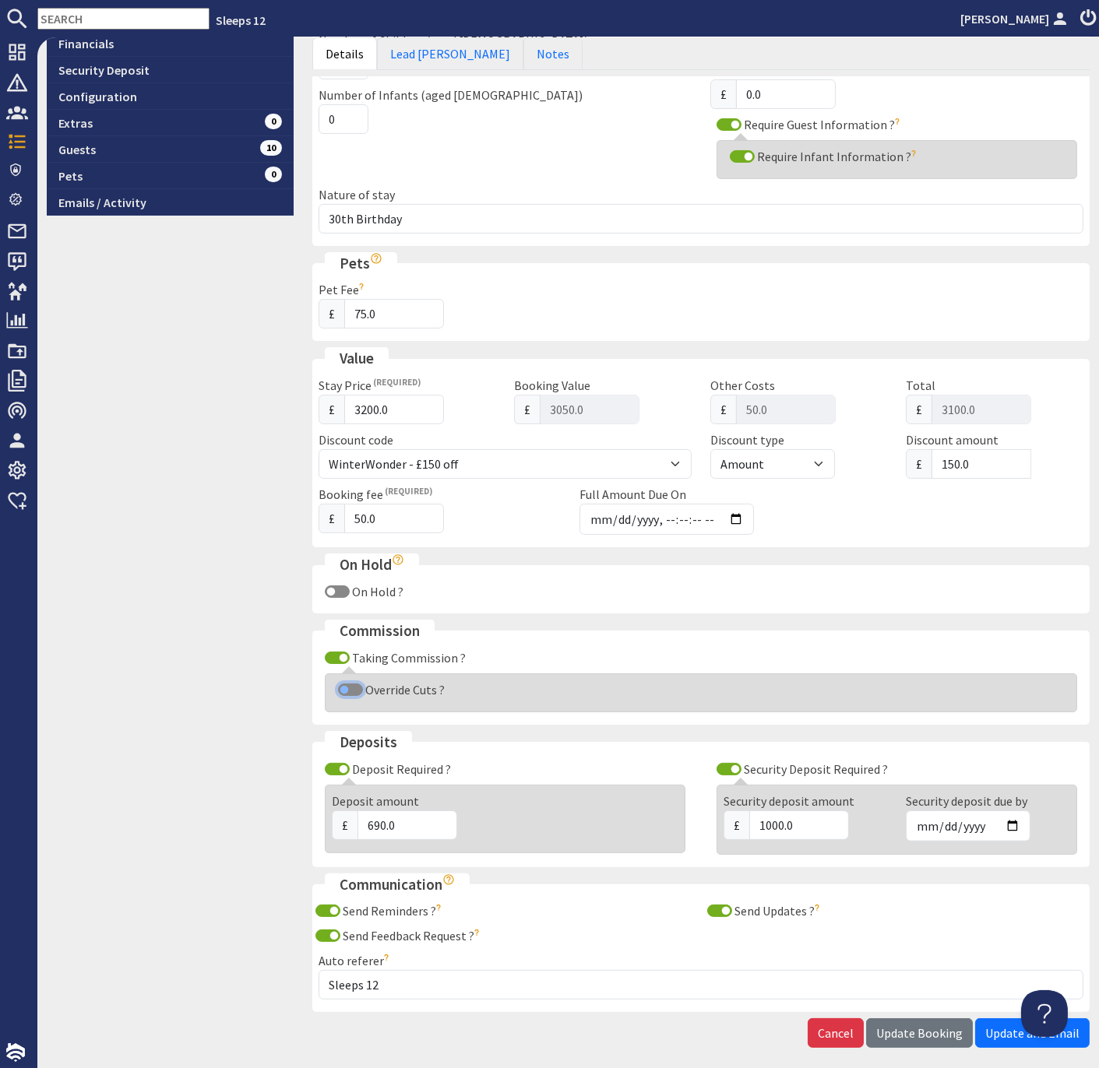
click at [344, 684] on input "Override Cuts ?" at bounding box center [350, 690] width 25 height 12
checkbox input "true"
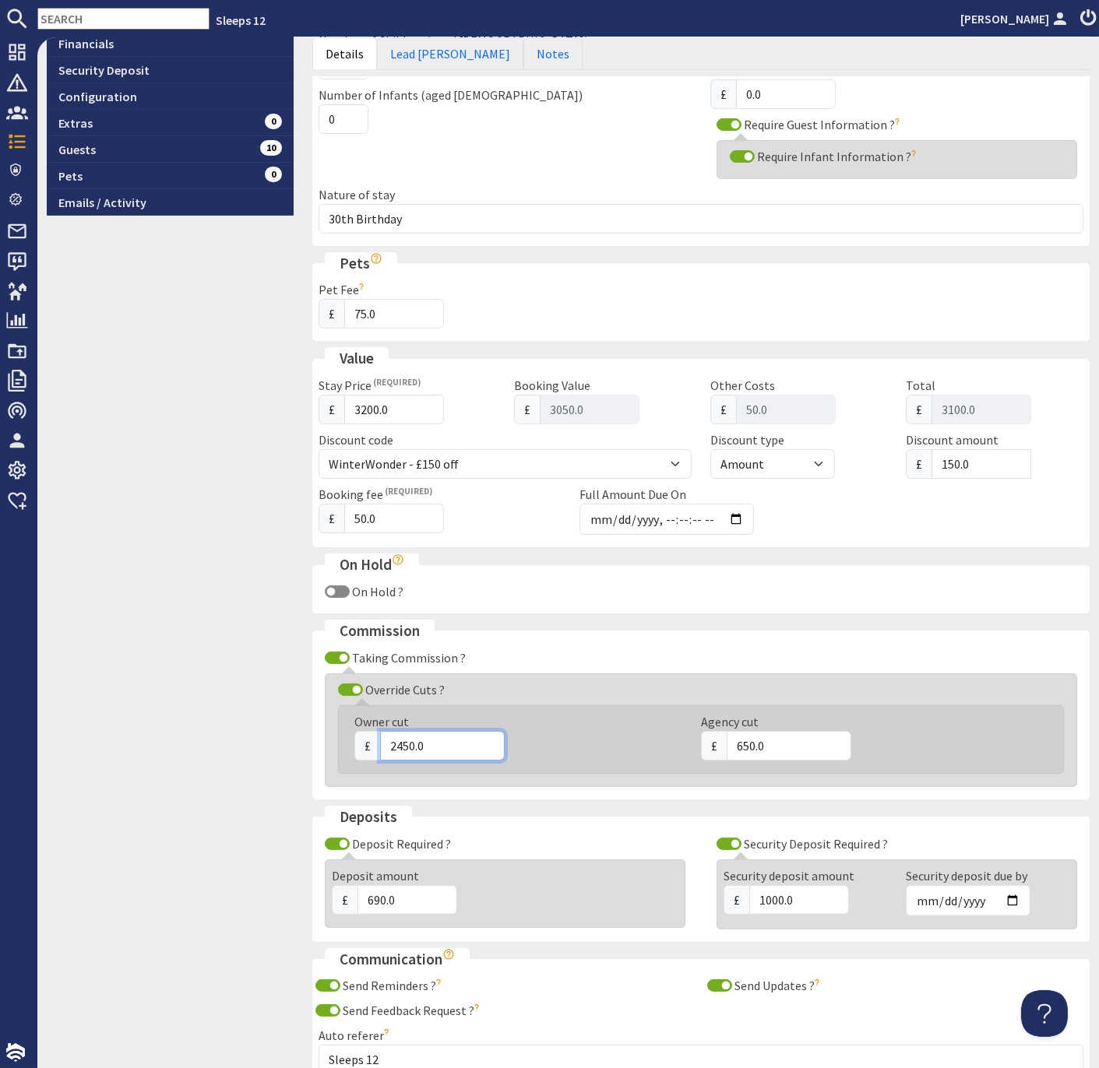
click at [409, 734] on input "2450.0" at bounding box center [442, 746] width 125 height 30
type input "2600.0"
click at [748, 738] on input "650.0" at bounding box center [788, 746] width 125 height 30
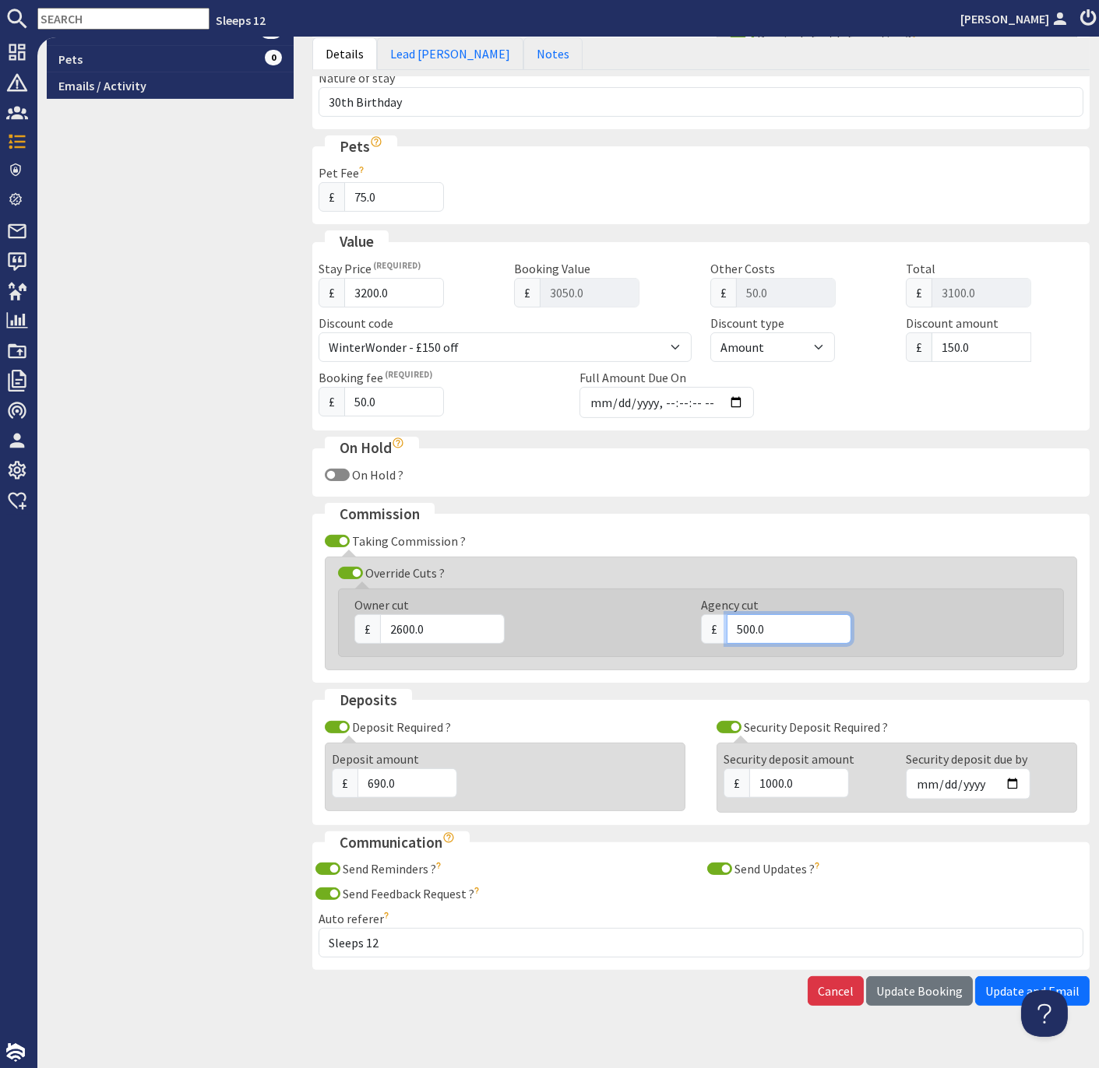
scroll to position [560, 0]
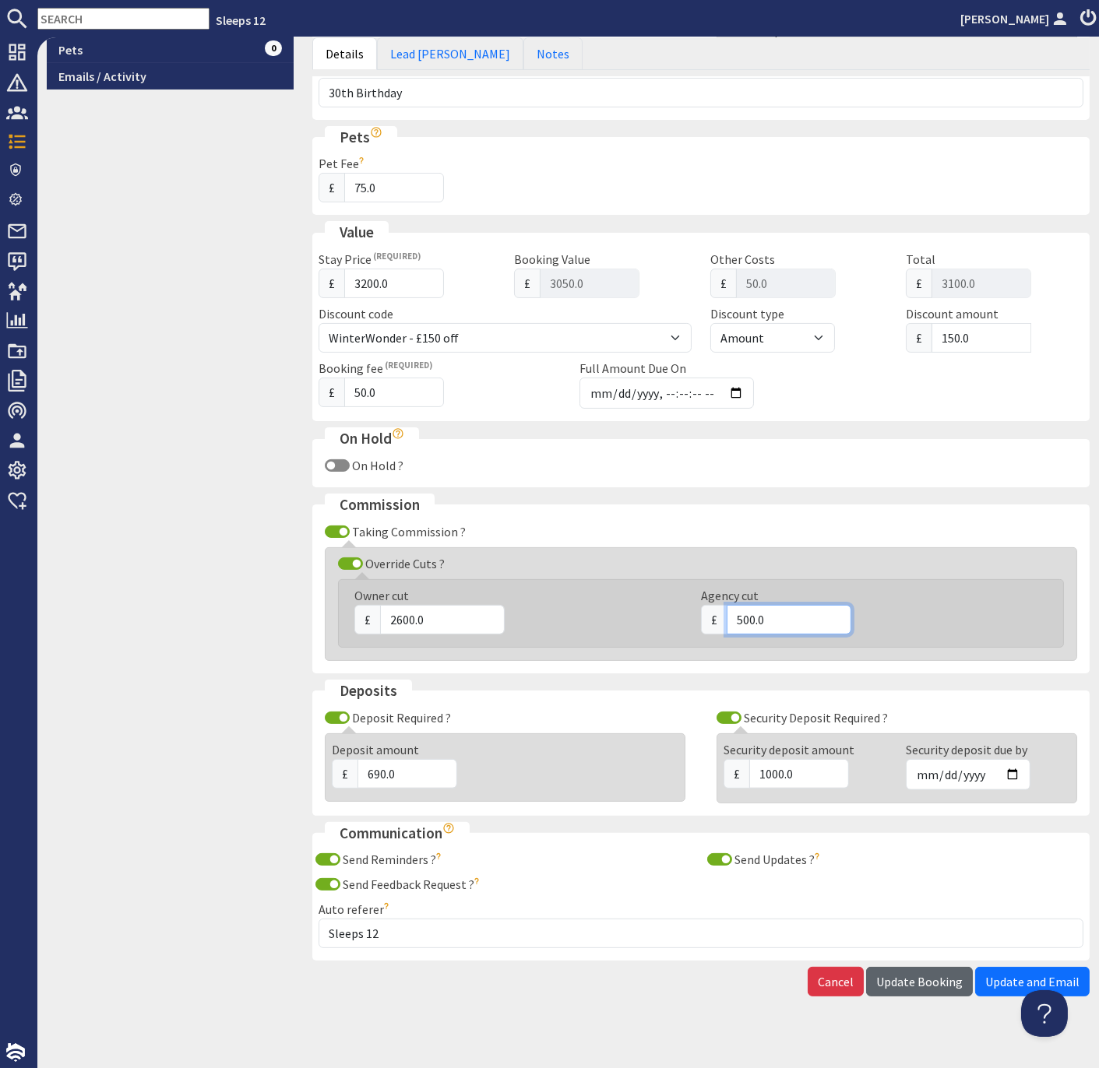
type input "500.0"
click at [912, 974] on span "Update Booking" at bounding box center [919, 982] width 86 height 16
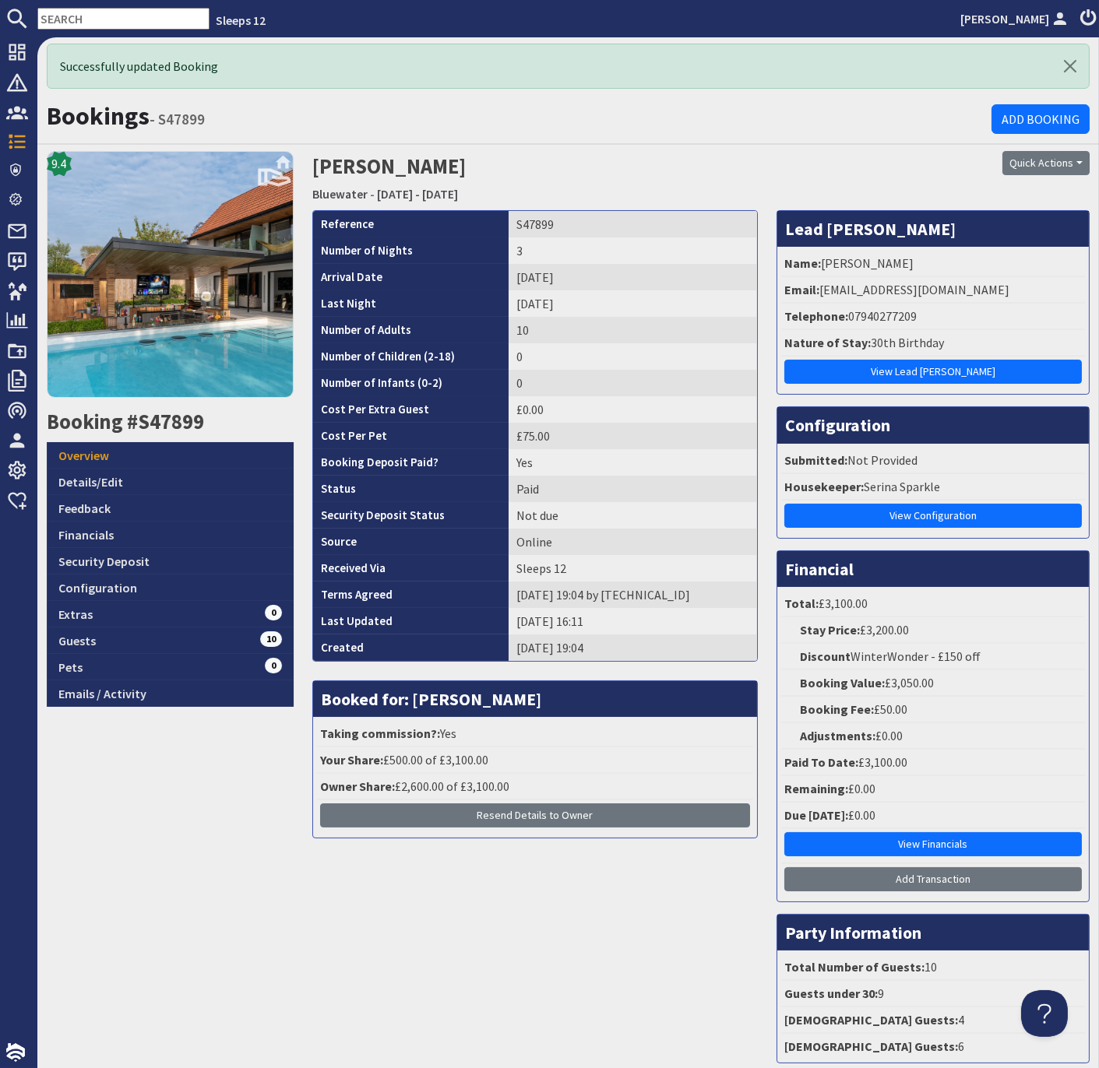
click at [203, 849] on div "9.4 Booking #S47899 Overview Details/Edit Feedback Financials Security Deposit …" at bounding box center [169, 613] width 265 height 924
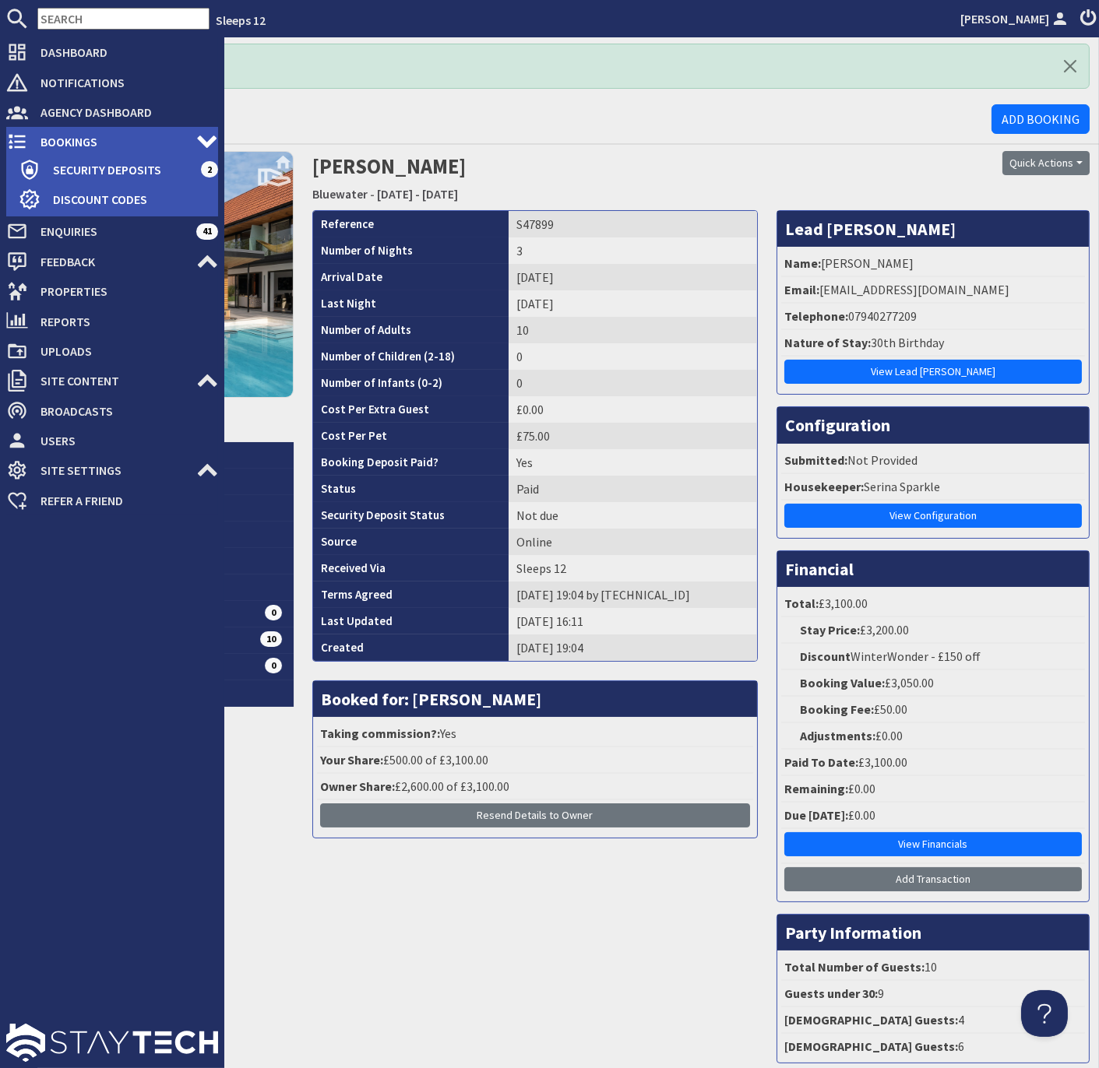
click at [62, 142] on span "Bookings" at bounding box center [112, 141] width 168 height 25
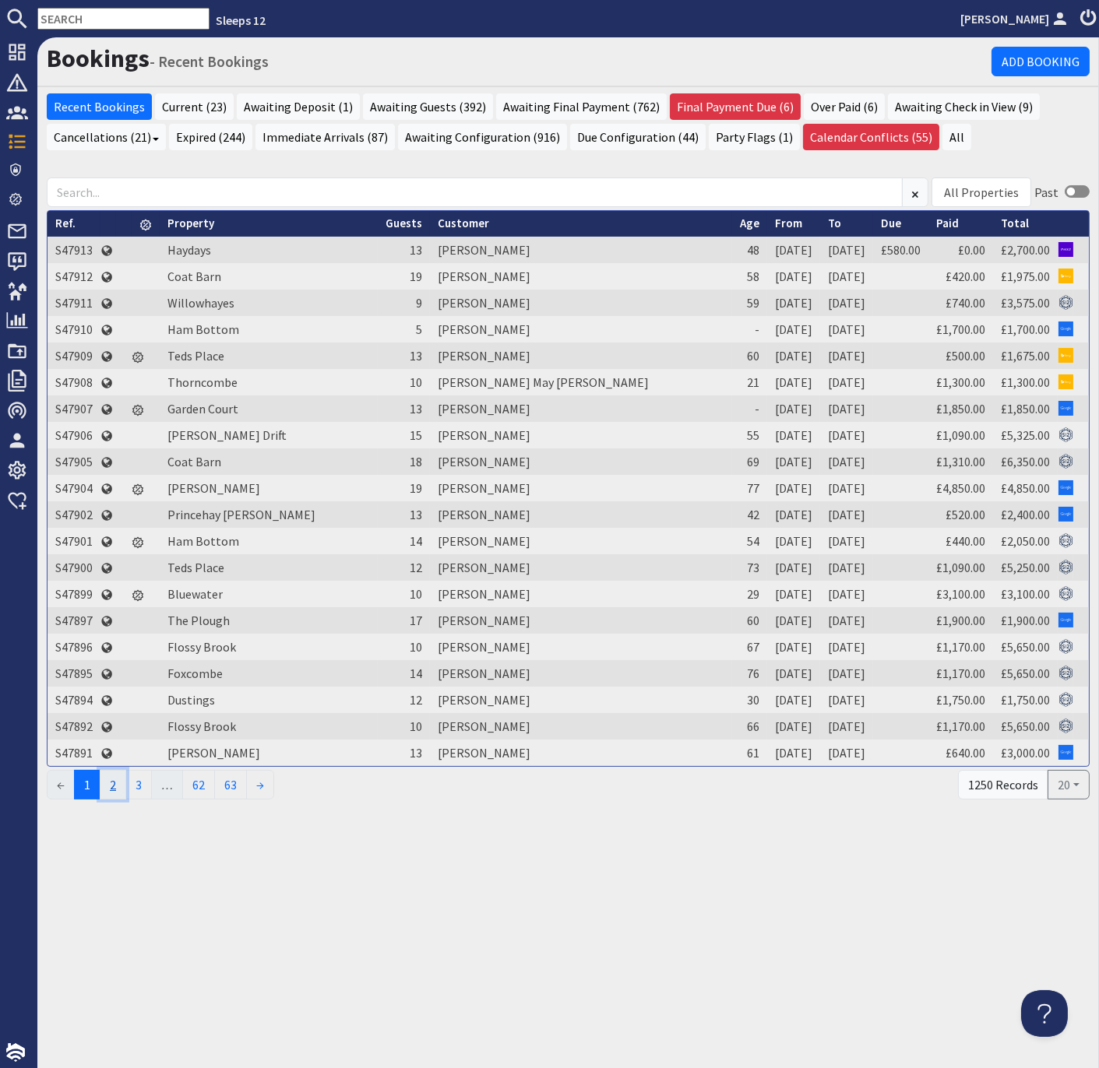
click at [116, 779] on link "2" at bounding box center [113, 785] width 26 height 30
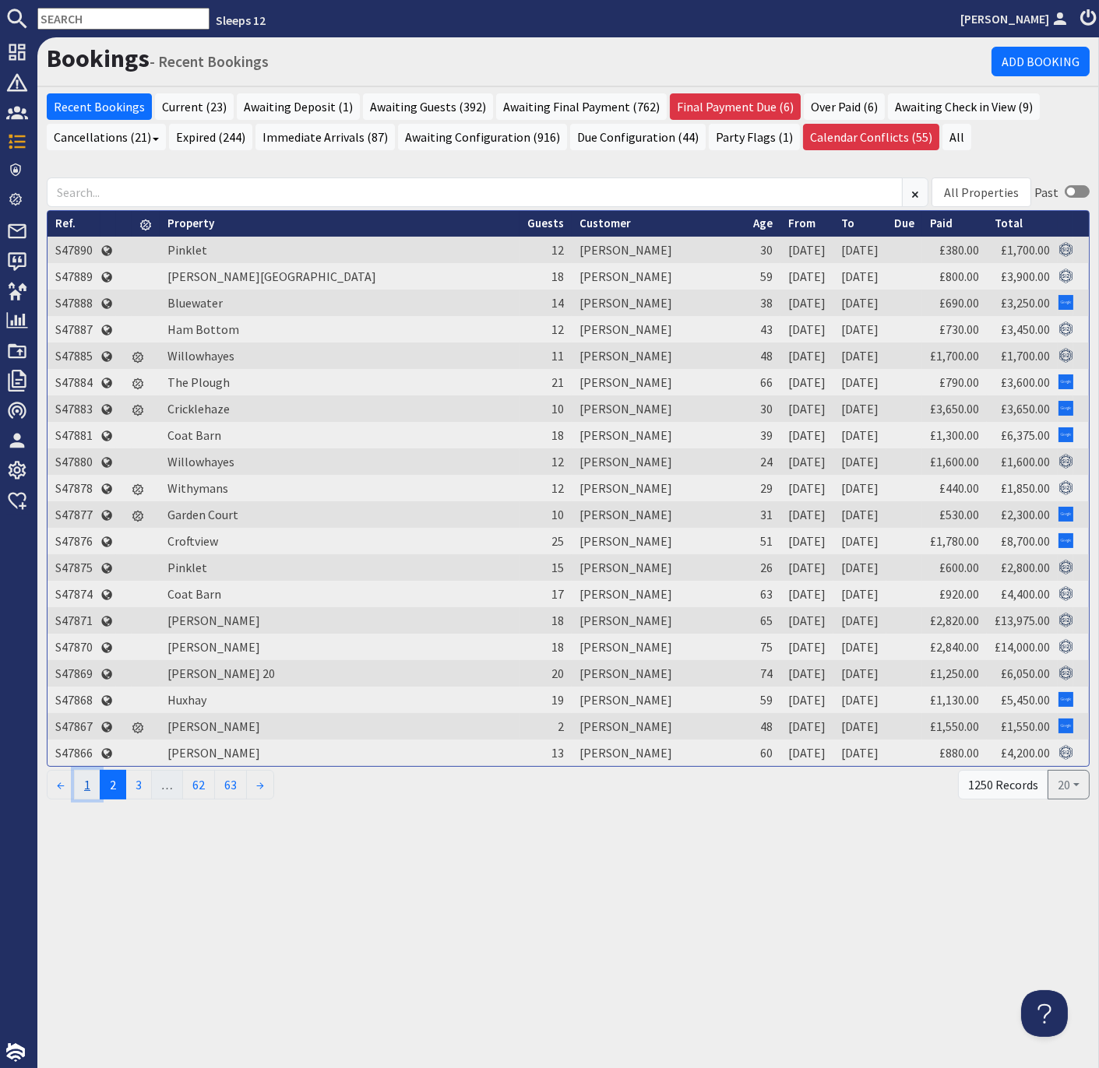
click at [88, 777] on link "1" at bounding box center [87, 785] width 26 height 30
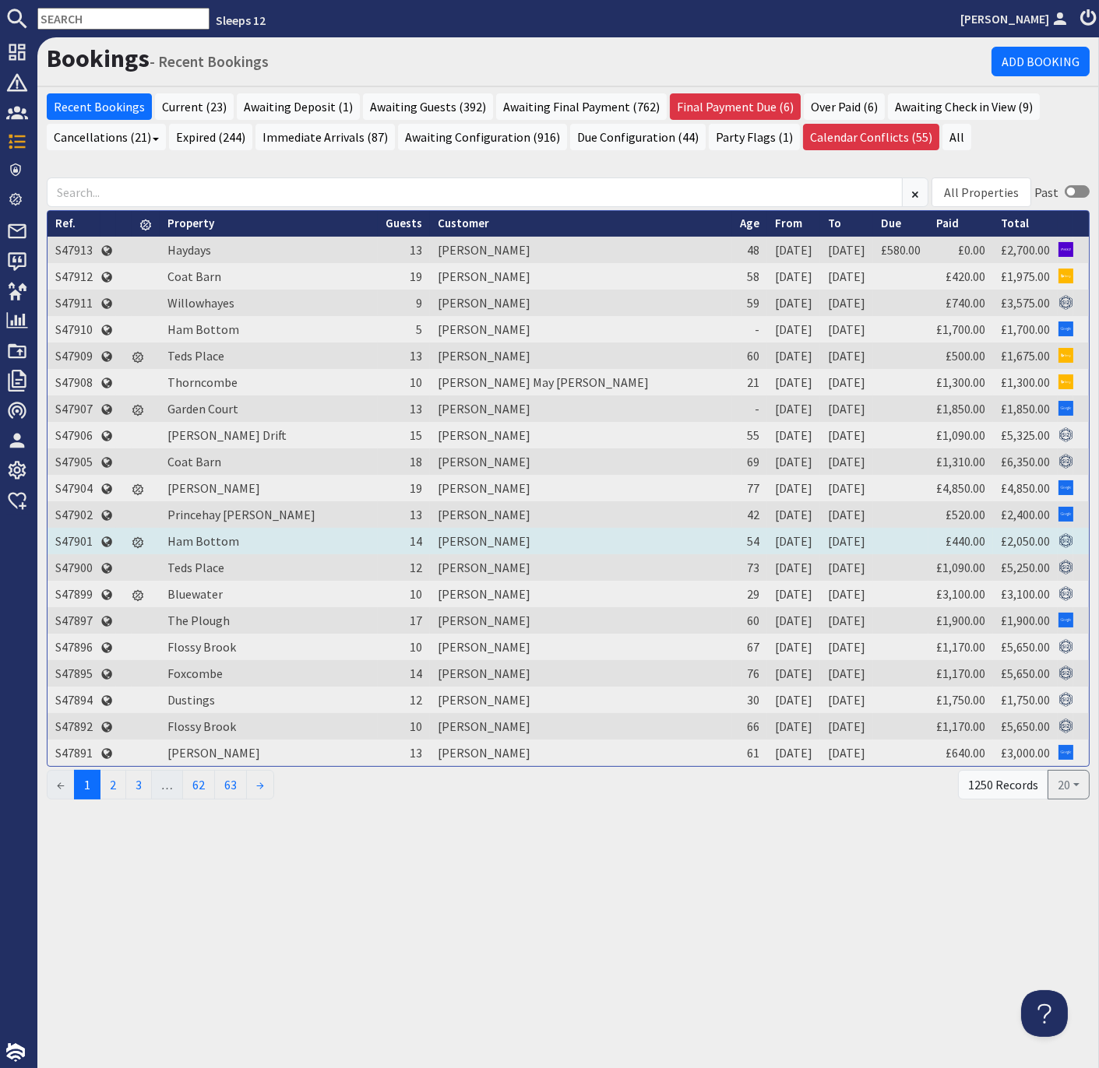
click at [75, 536] on td "S47901" at bounding box center [73, 541] width 53 height 26
click at [76, 533] on td "S47901" at bounding box center [73, 541] width 53 height 26
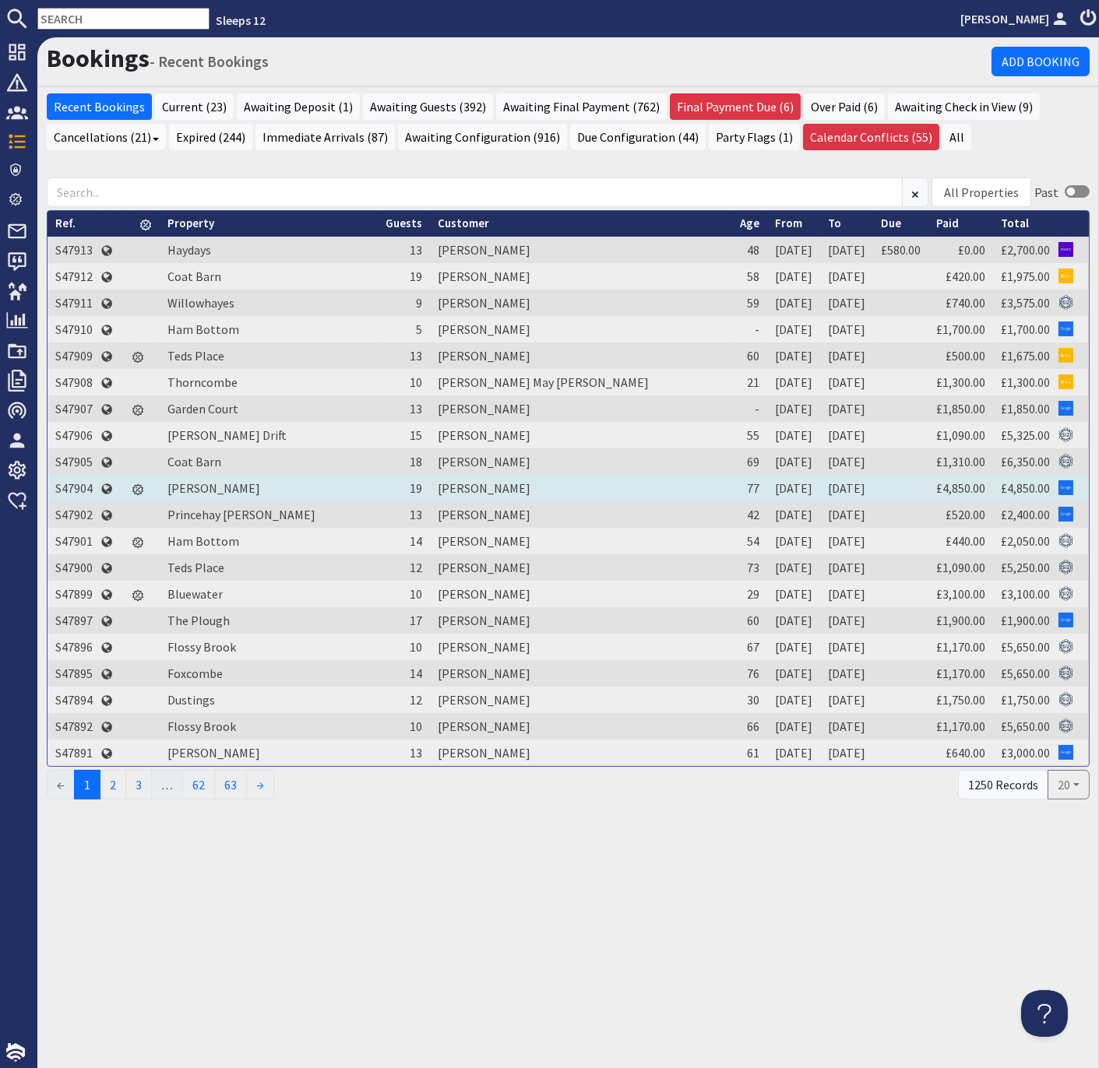
click at [70, 485] on td "S47904" at bounding box center [73, 488] width 53 height 26
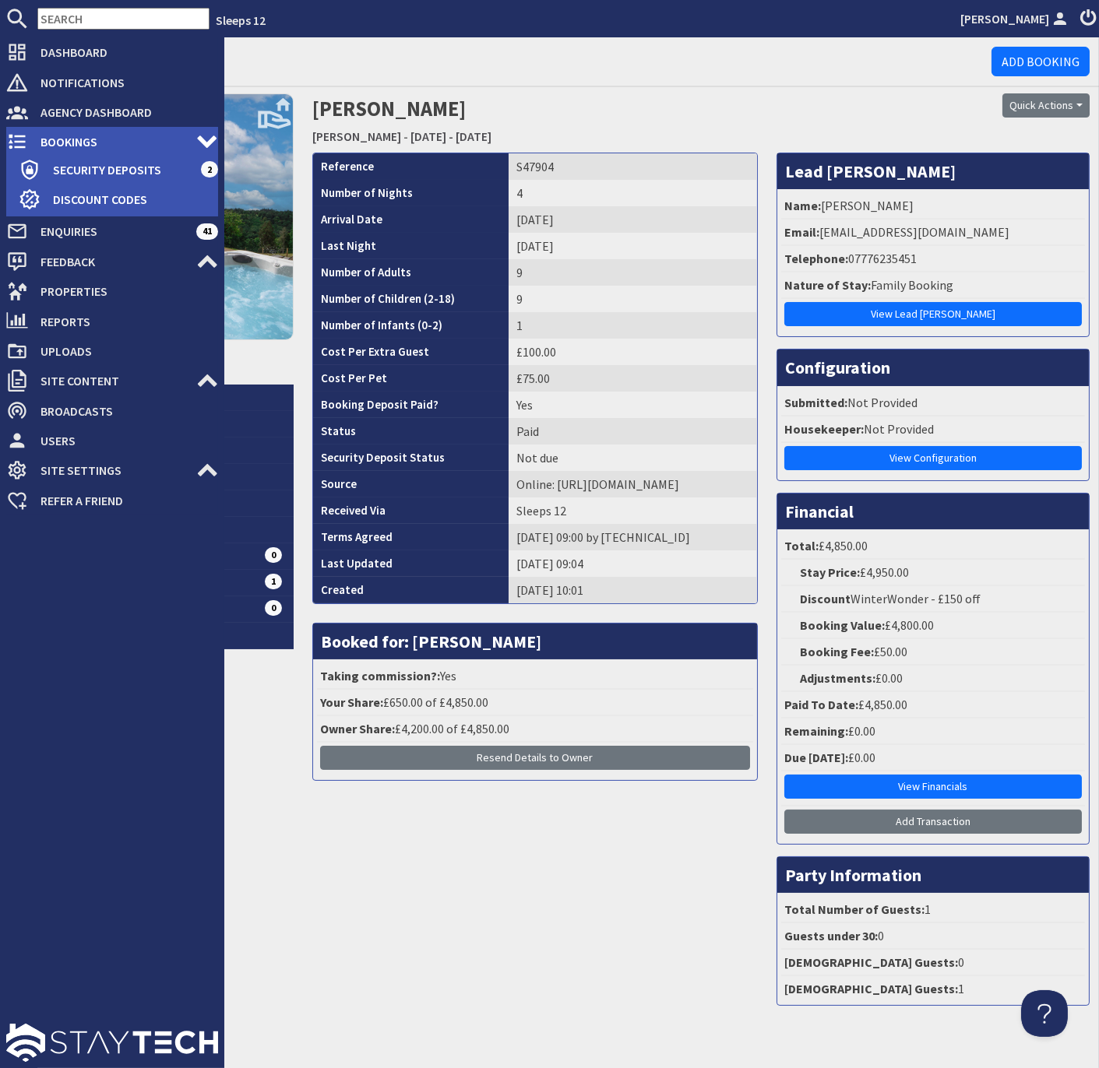
click at [21, 140] on icon at bounding box center [17, 142] width 22 height 22
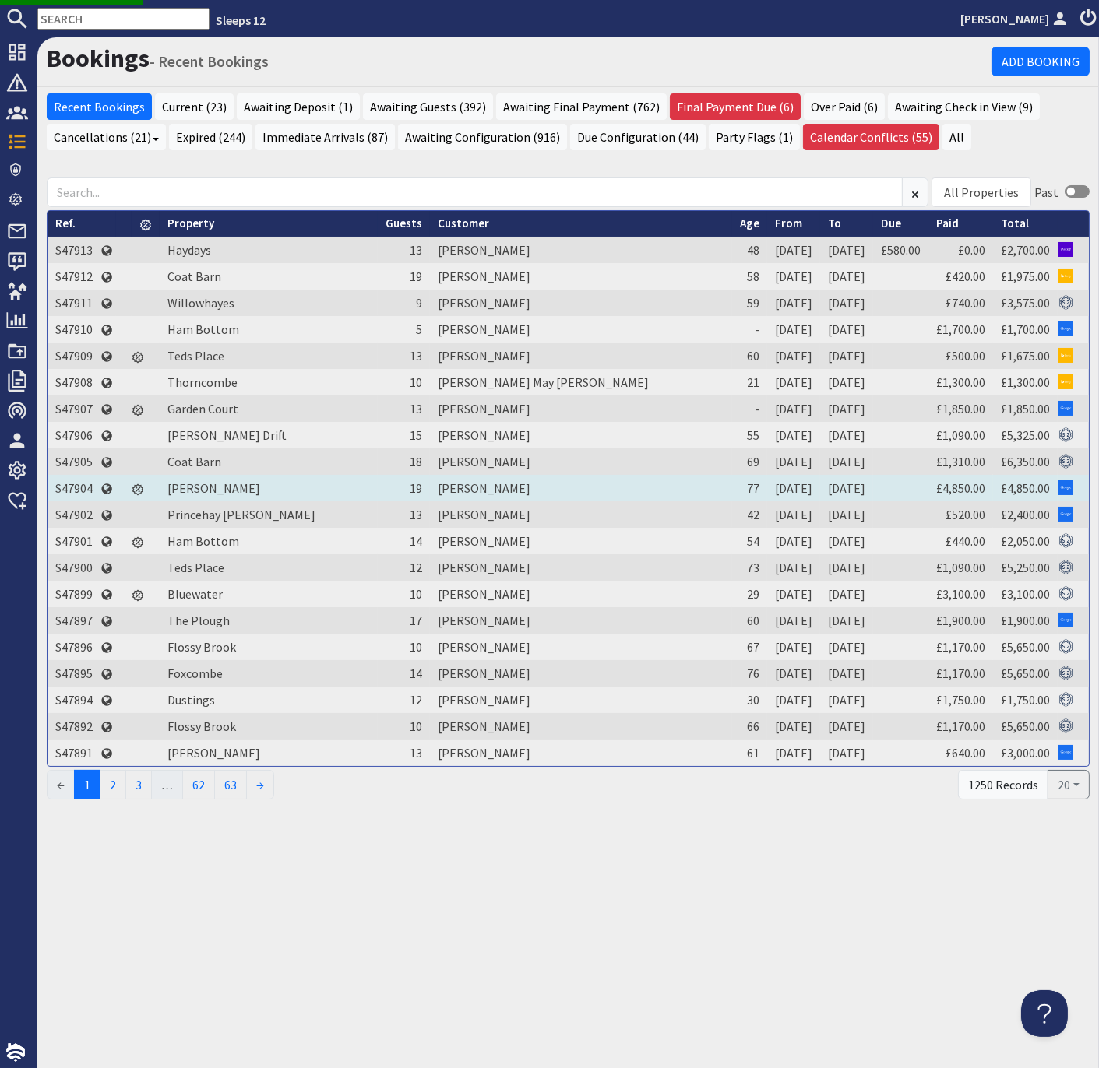
click at [83, 487] on td "S47904" at bounding box center [73, 488] width 53 height 26
click at [83, 486] on td "S47904" at bounding box center [73, 488] width 53 height 26
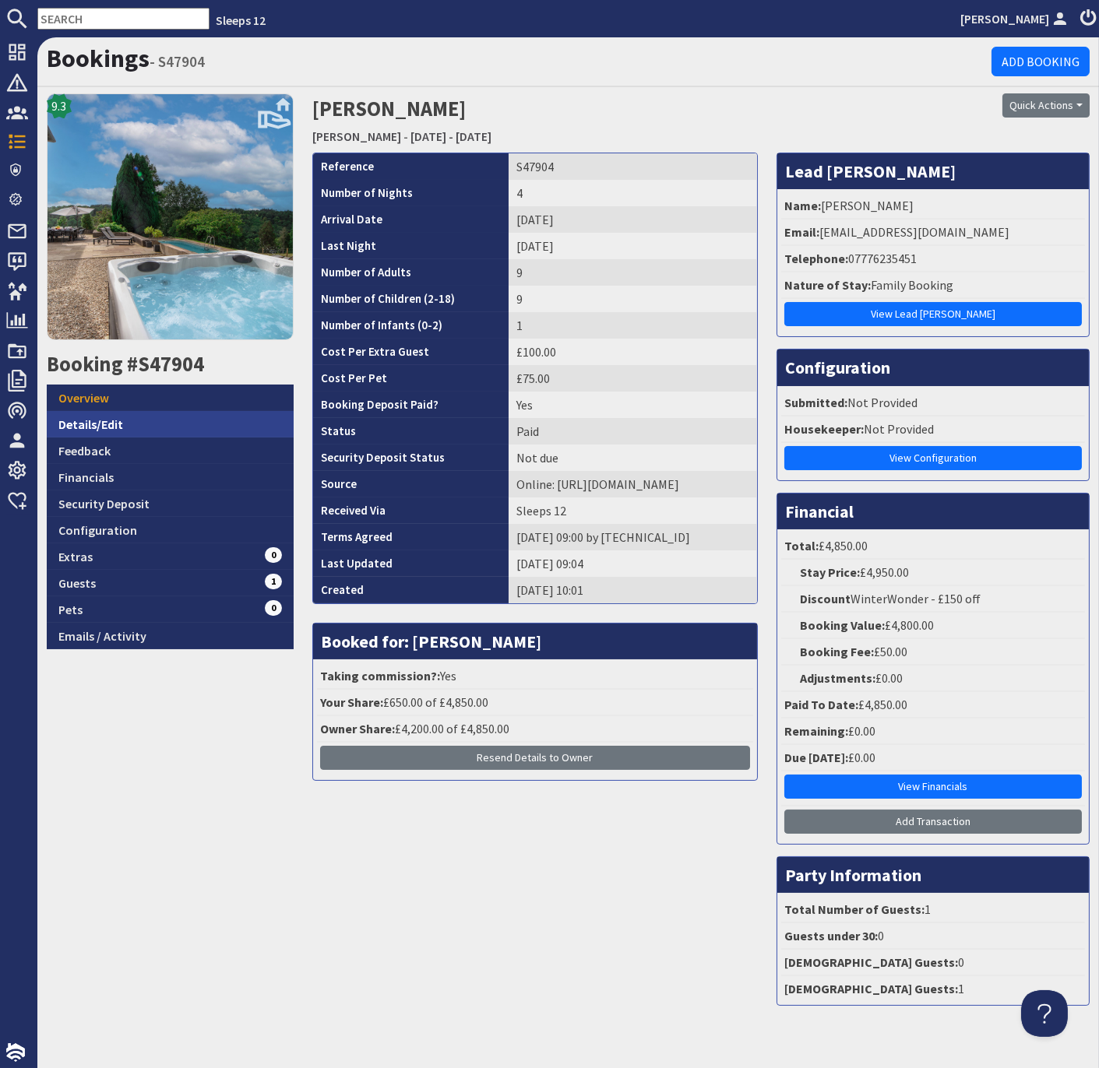
click at [104, 424] on link "Details/Edit" at bounding box center [170, 424] width 247 height 26
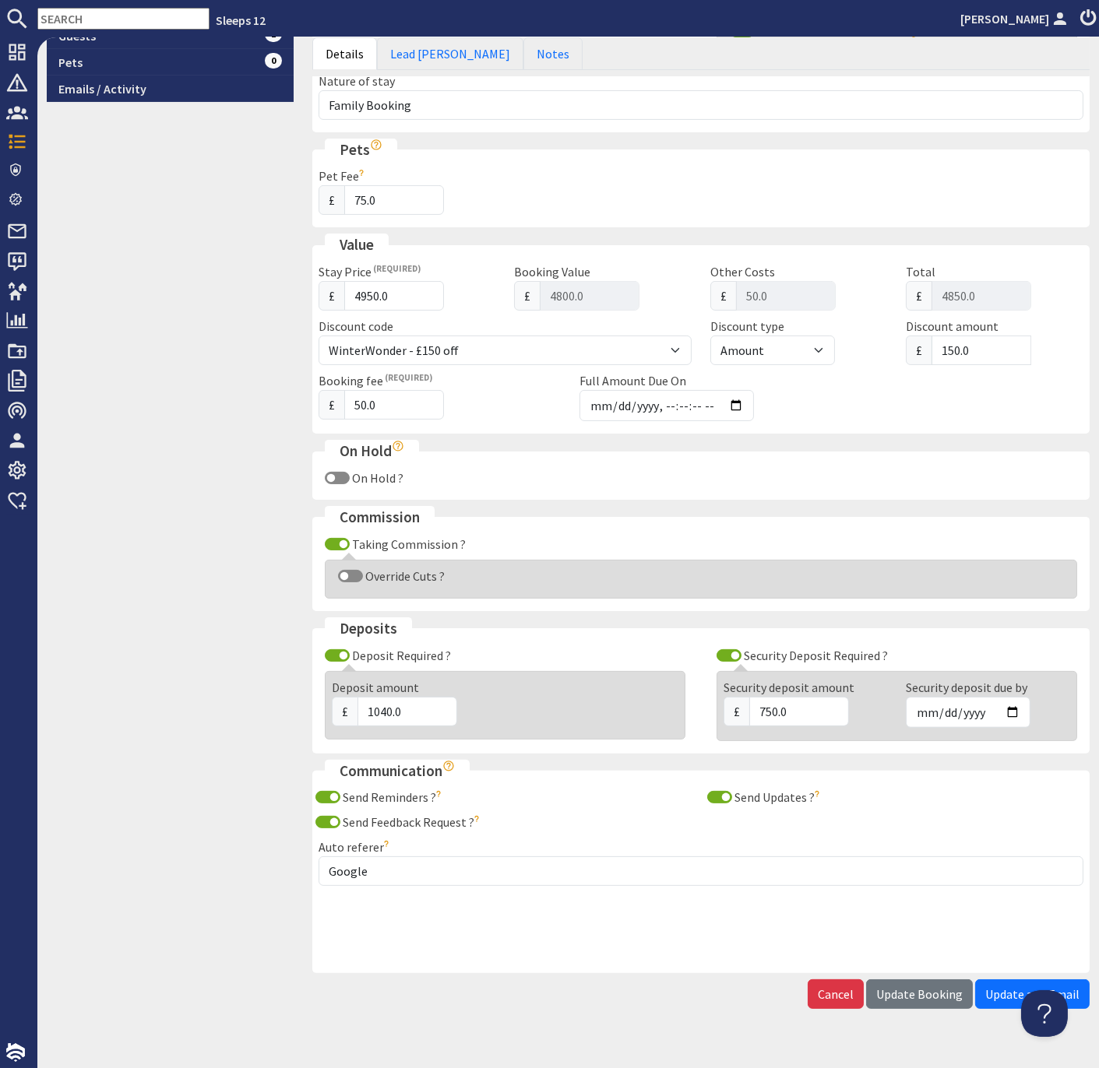
scroll to position [487, 0]
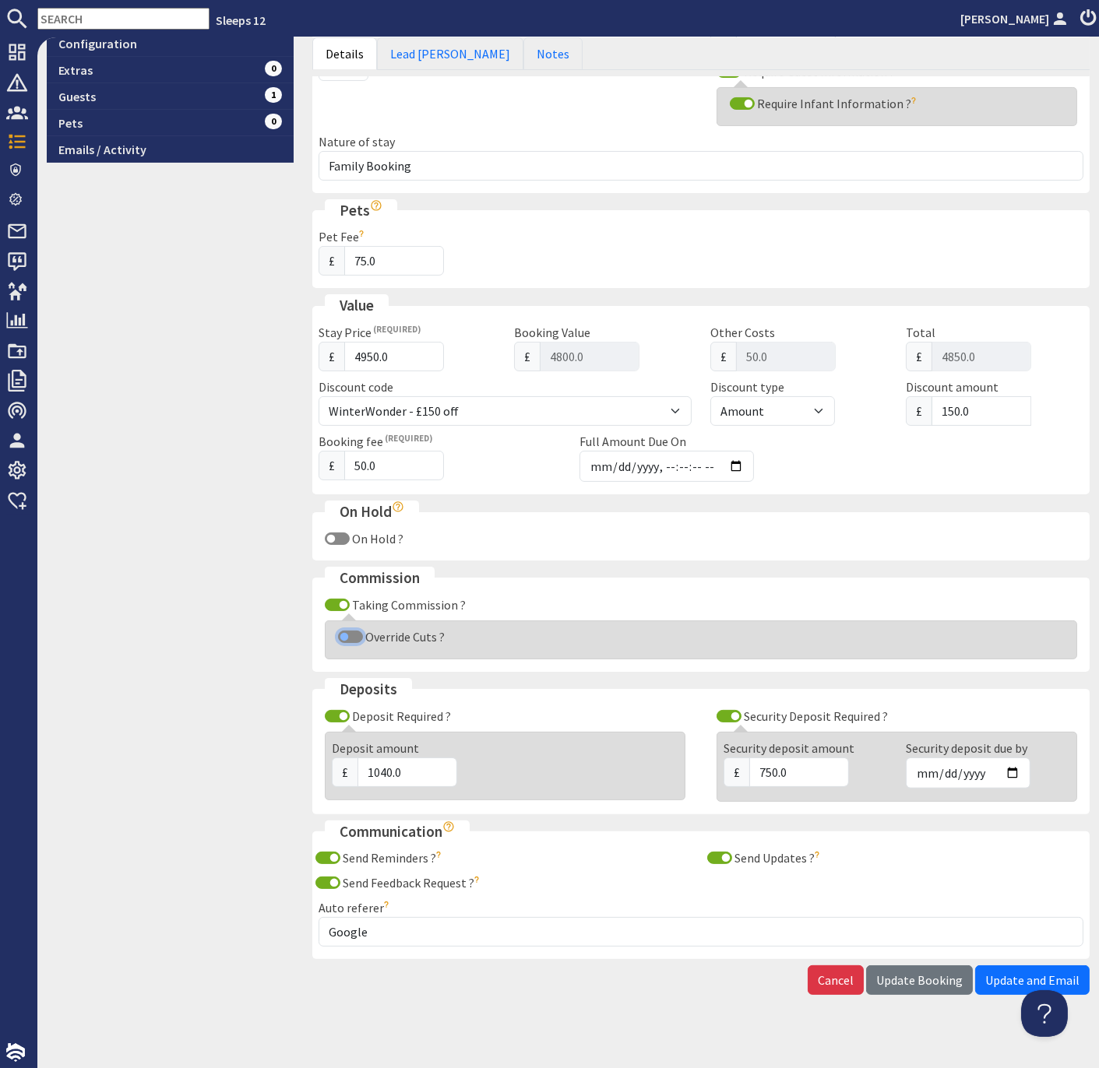
click at [346, 631] on input "Override Cuts ?" at bounding box center [350, 637] width 25 height 12
checkbox input "true"
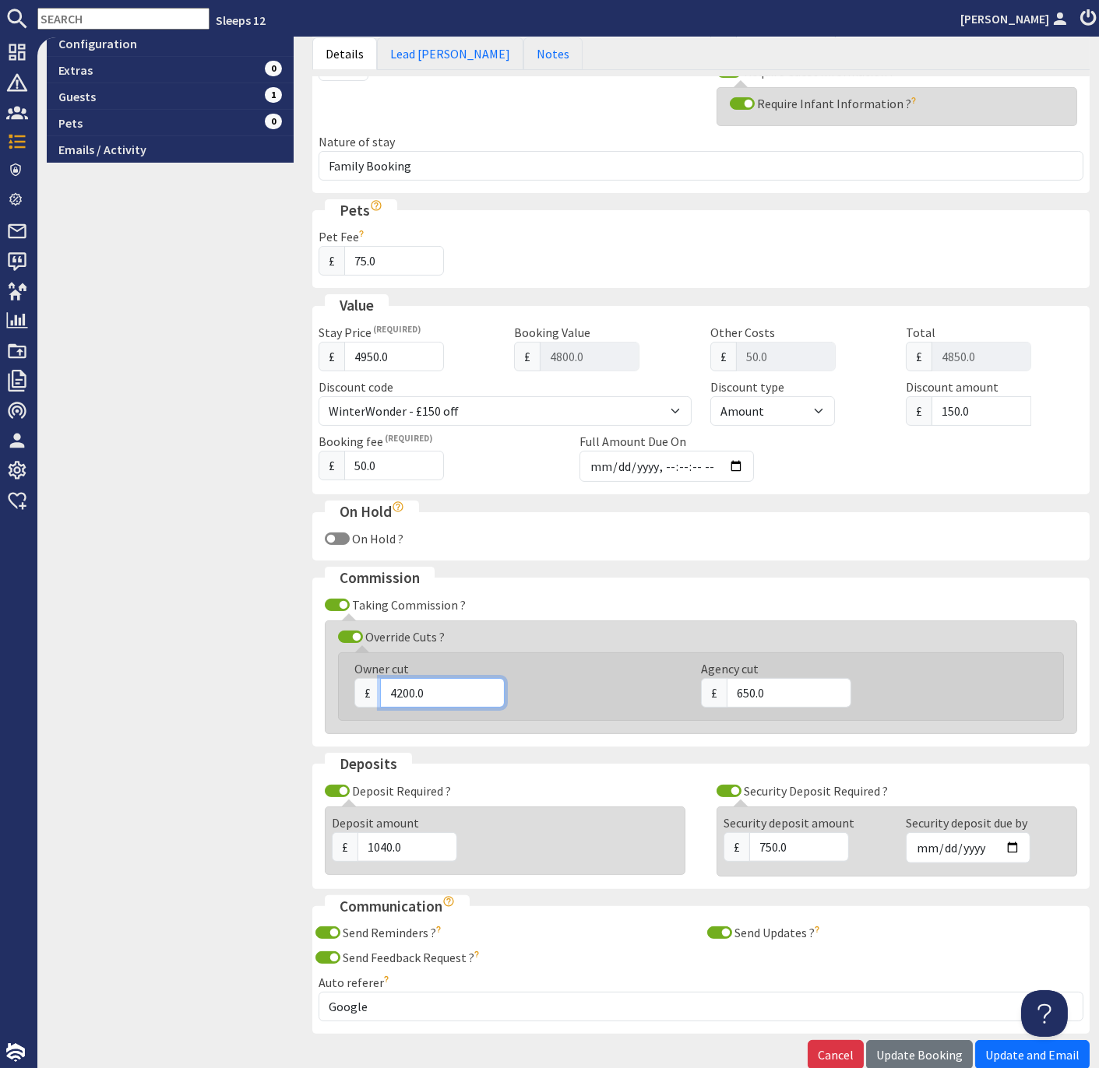
click at [409, 684] on input "4200.0" at bounding box center [442, 693] width 125 height 30
type input "4350.0"
click at [151, 696] on div "9.3 Booking #S47904 Overview Details/Edit Feedback Financials Security Deposit …" at bounding box center [169, 342] width 265 height 1471
click at [751, 683] on input "650.0" at bounding box center [788, 693] width 125 height 30
type input "500.0"
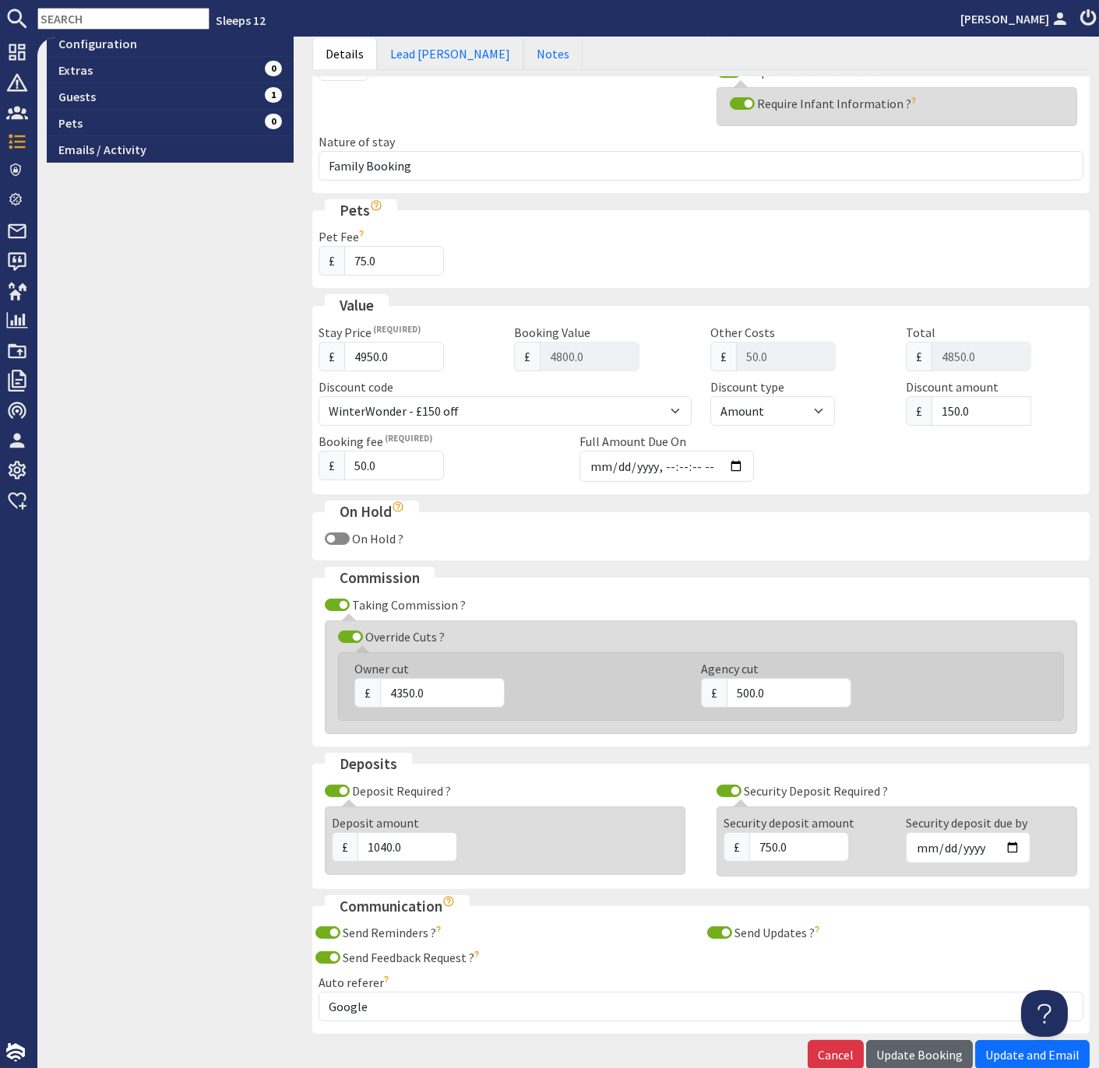
click at [905, 1047] on span "Update Booking" at bounding box center [919, 1055] width 86 height 16
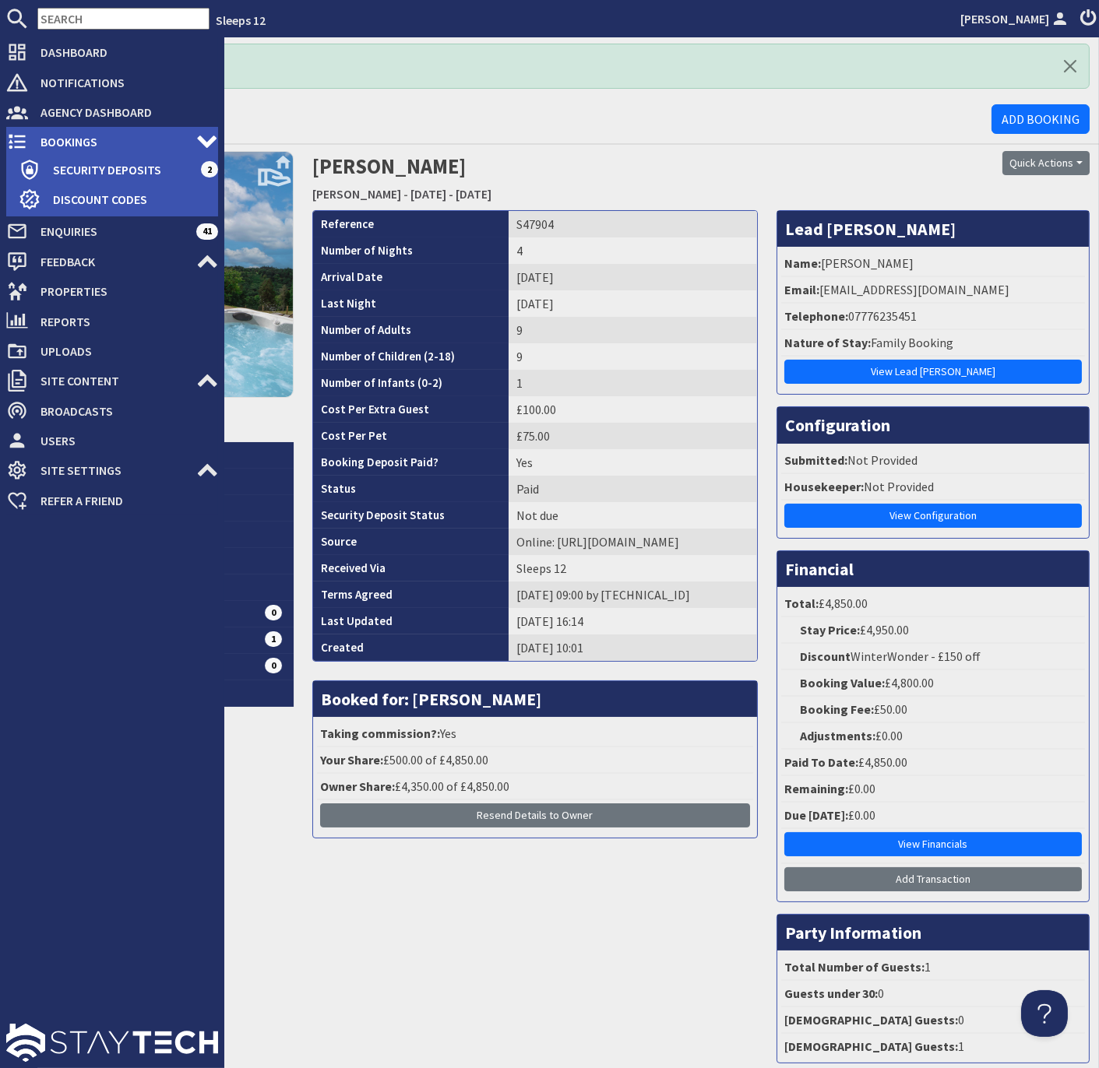
click at [70, 142] on span "Bookings" at bounding box center [112, 141] width 168 height 25
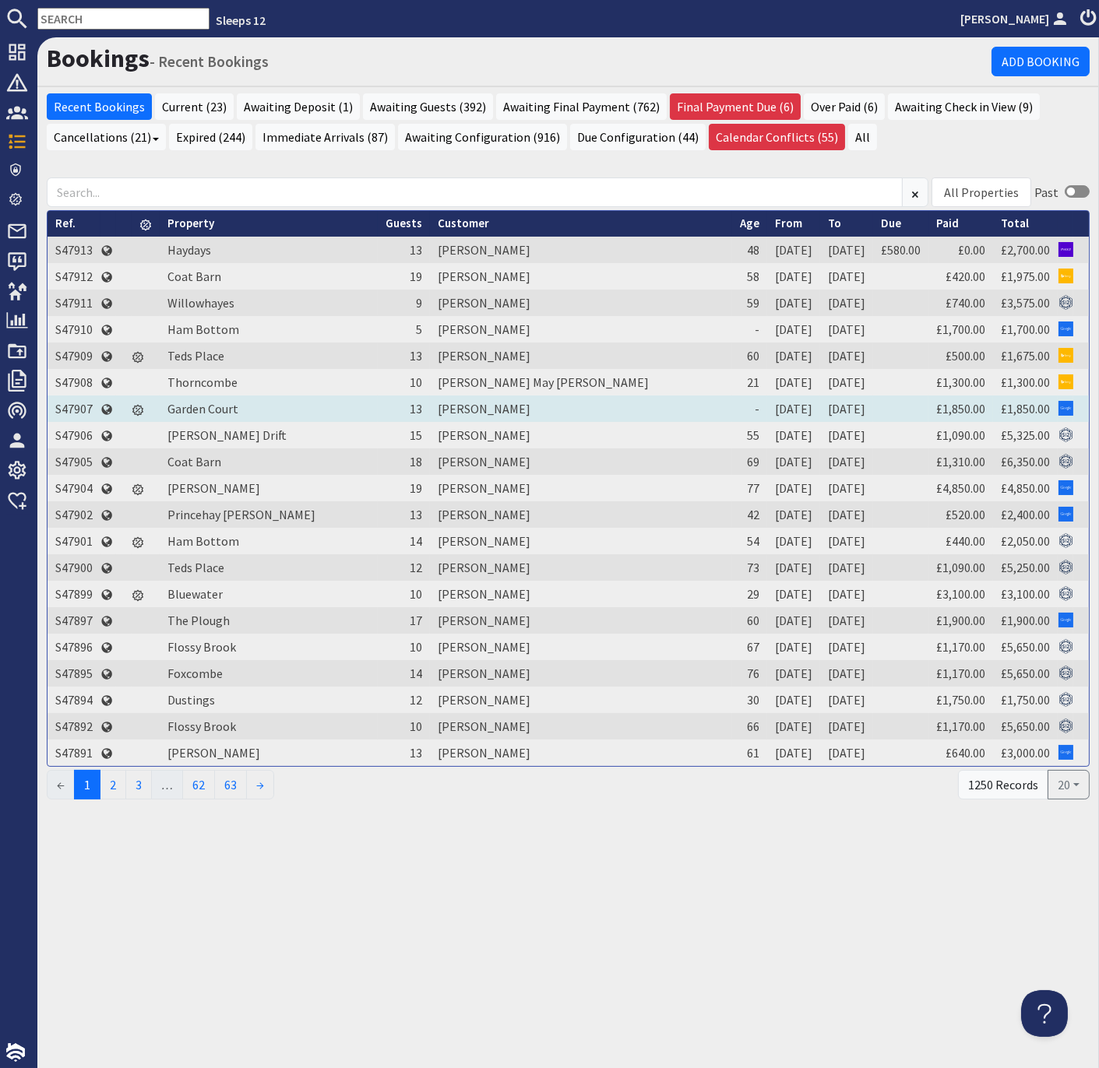
click at [80, 406] on td "S47907" at bounding box center [73, 408] width 53 height 26
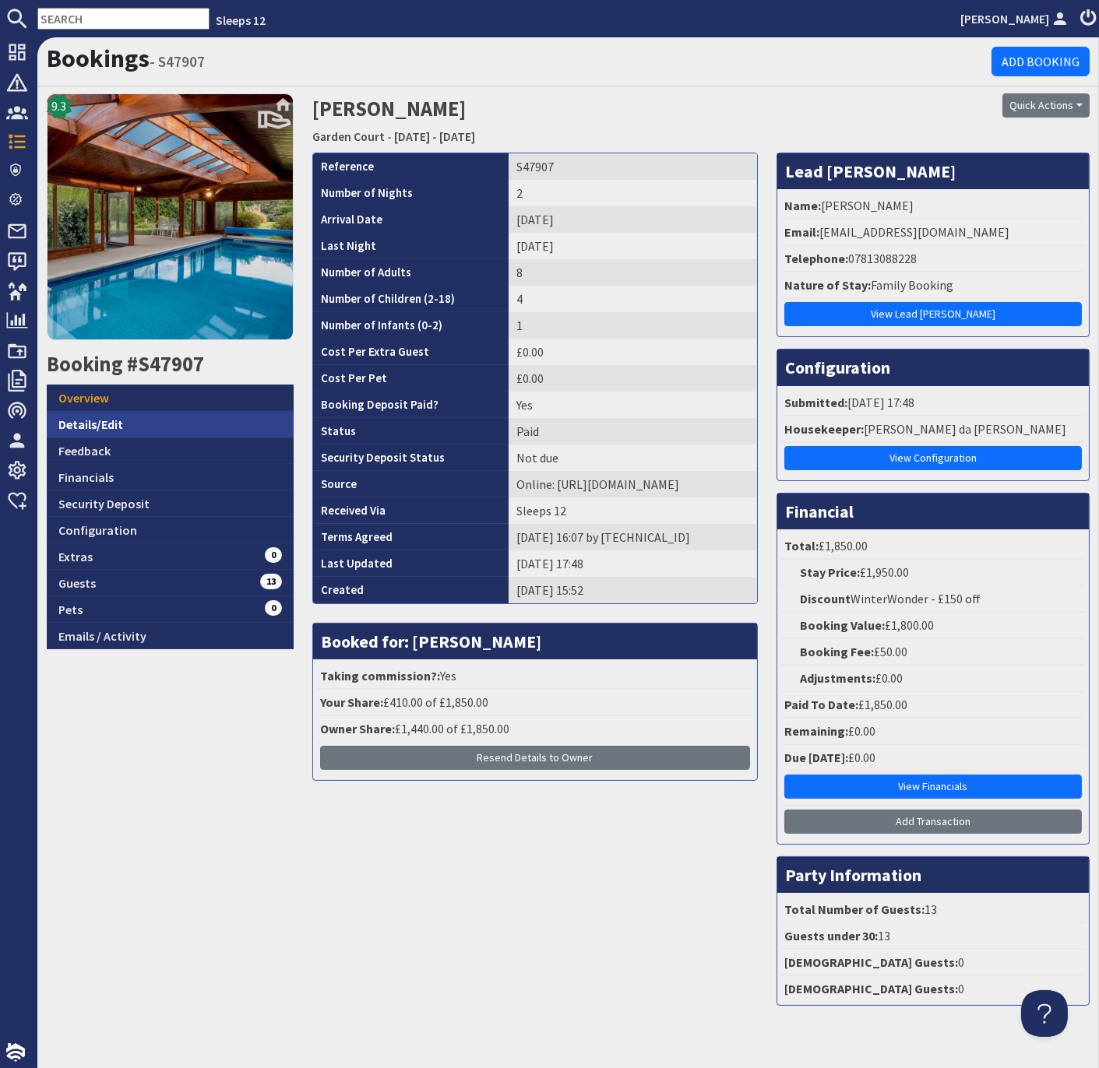
click at [86, 422] on link "Details/Edit" at bounding box center [170, 424] width 247 height 26
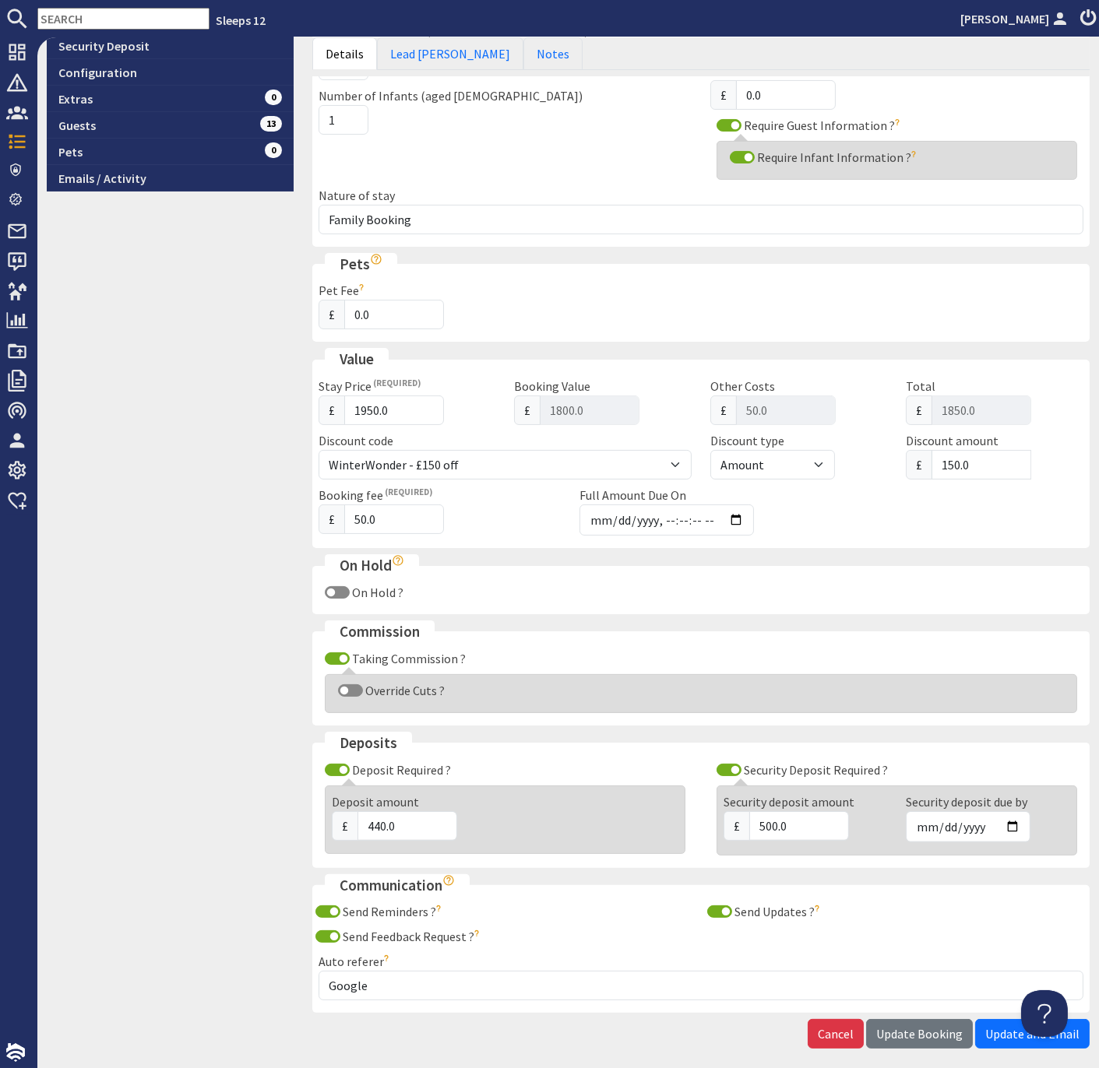
scroll to position [500, 0]
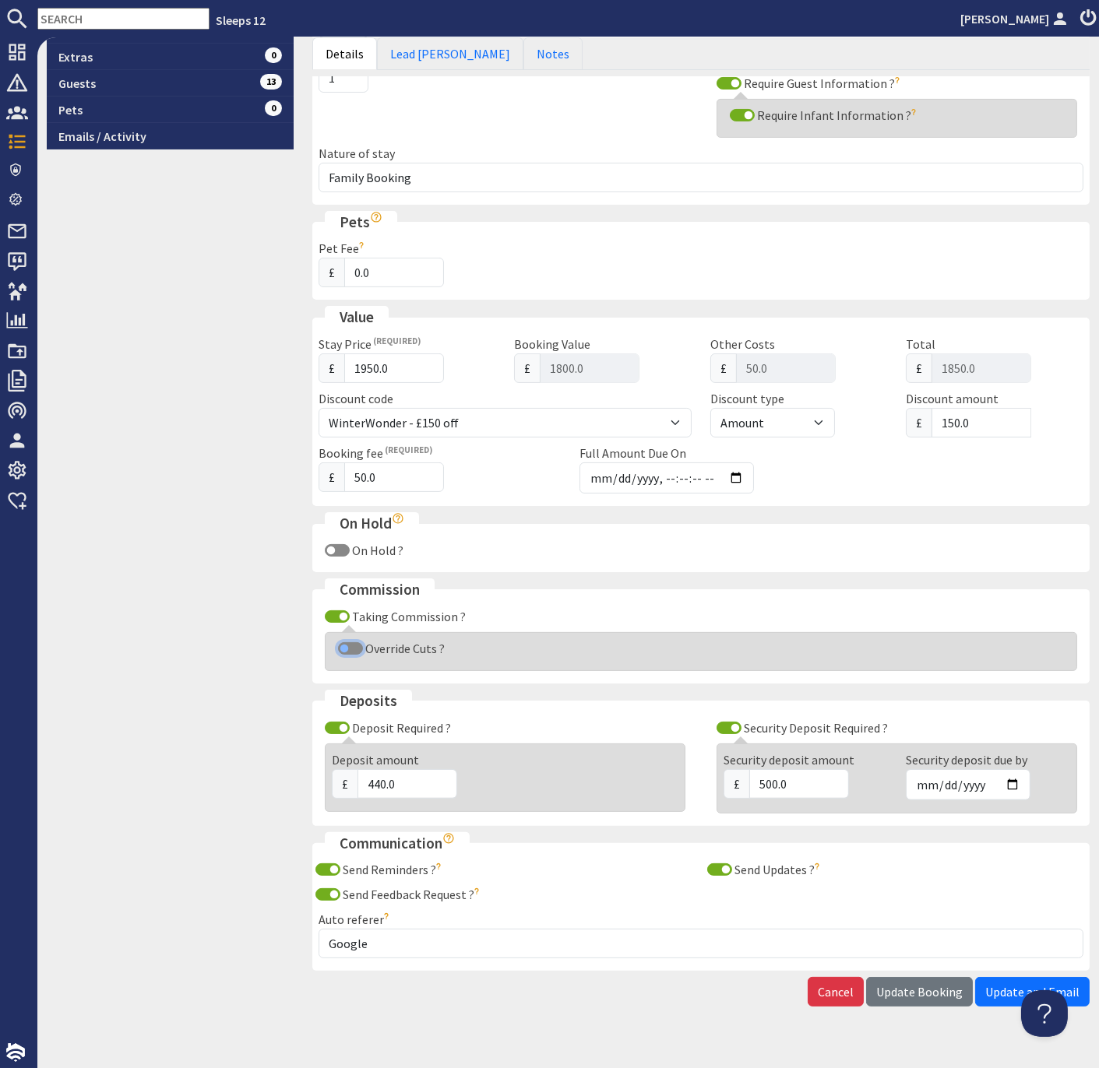
click at [346, 642] on input "Override Cuts ?" at bounding box center [350, 648] width 25 height 12
checkbox input "true"
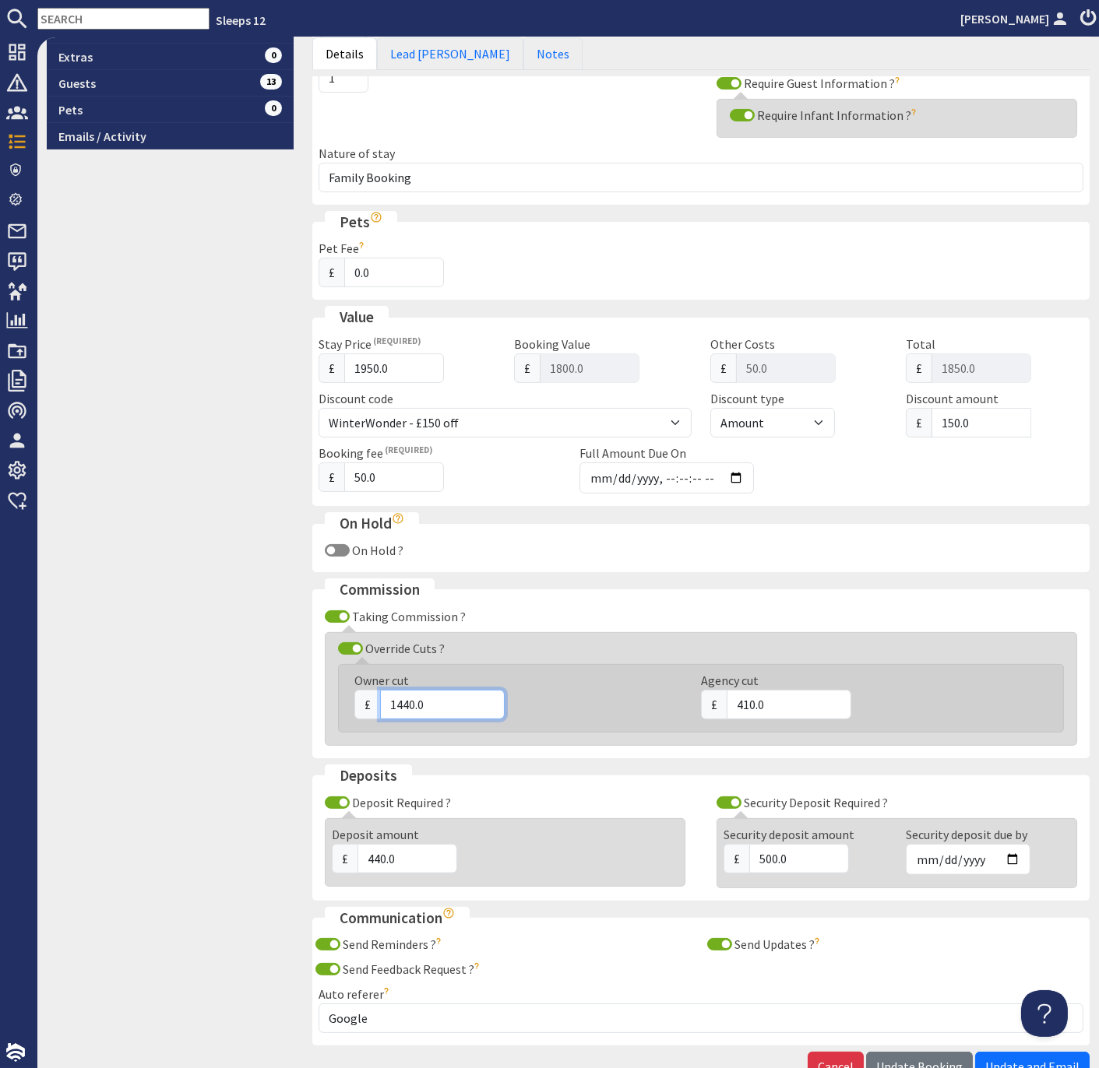
click at [406, 697] on input "1440.0" at bounding box center [442, 705] width 125 height 30
type input "1560.0"
click at [281, 701] on div "9.3 Booking #S47907 Overview Details/Edit Feedback Financials Security Deposit …" at bounding box center [169, 342] width 265 height 1496
click at [750, 698] on input "410.0" at bounding box center [788, 705] width 125 height 30
click at [743, 692] on input "4290.0" at bounding box center [788, 705] width 125 height 30
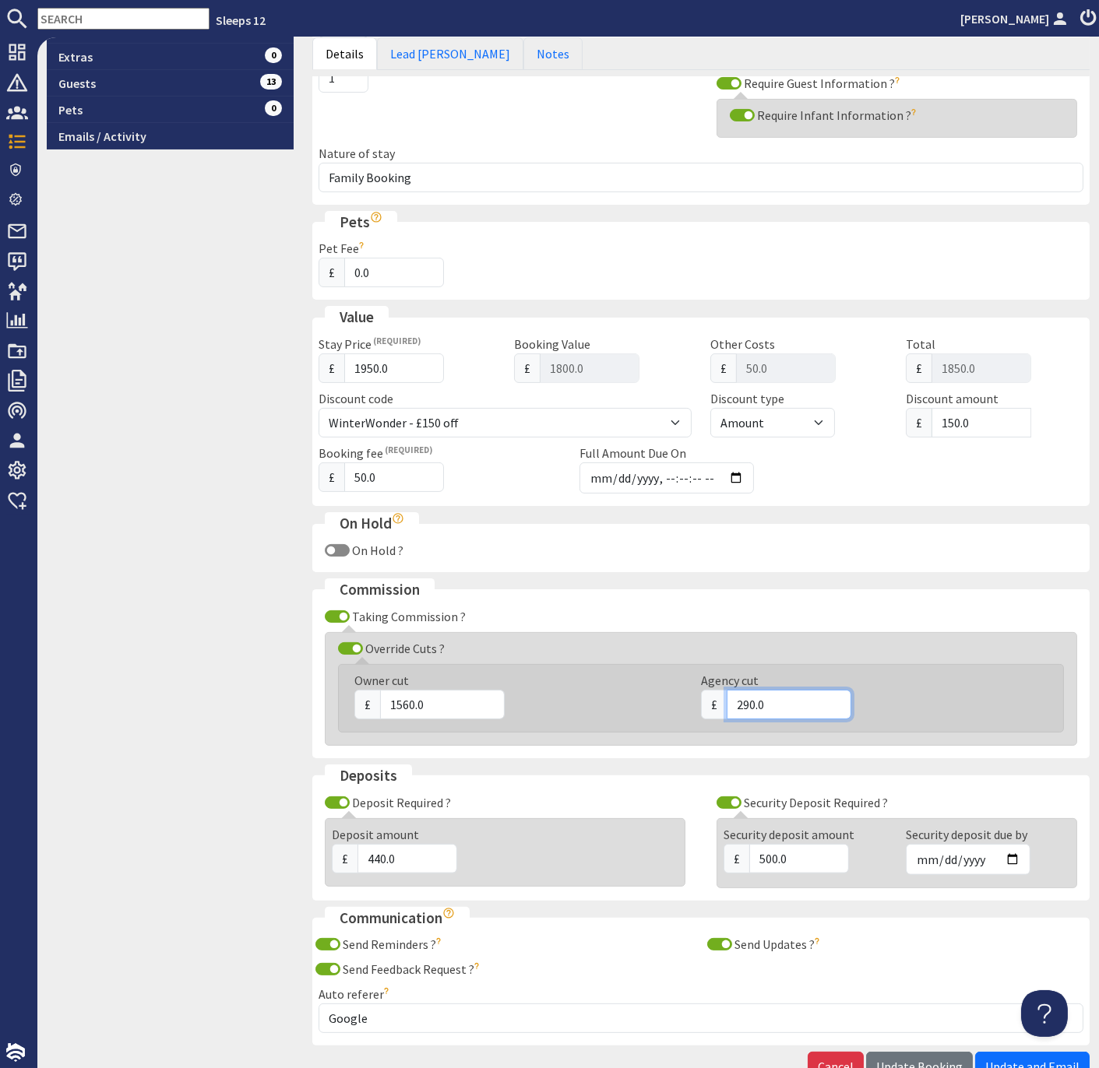
type input "290.0"
click at [888, 952] on div "Send Reminders ? The lead [PERSON_NAME] will be sent reminders when the 'receiv…" at bounding box center [700, 987] width 783 height 104
click at [929, 1059] on span "Update Booking" at bounding box center [919, 1067] width 86 height 16
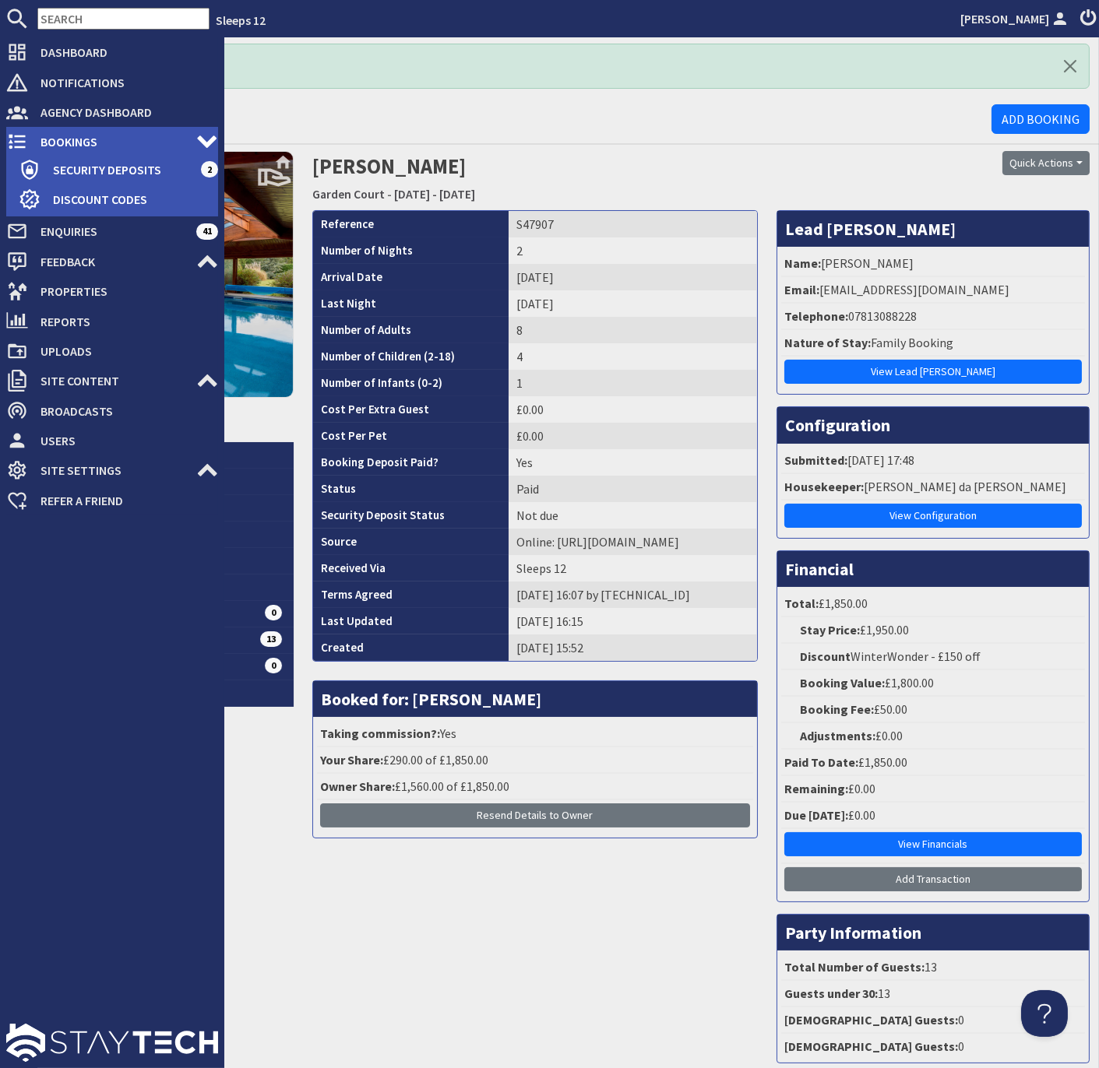
click at [47, 139] on span "Bookings" at bounding box center [112, 141] width 168 height 25
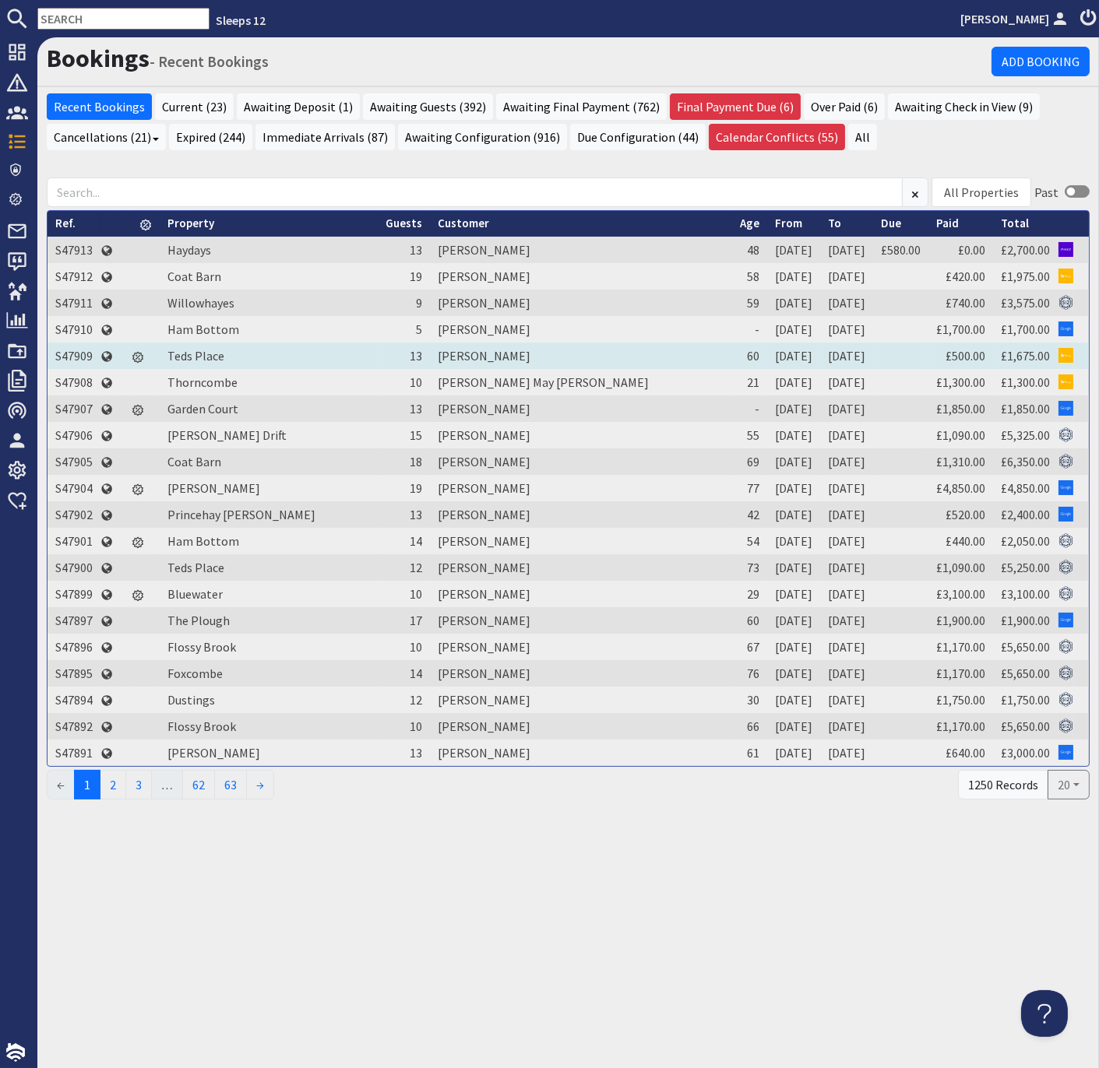
click at [82, 353] on td "S47909" at bounding box center [73, 356] width 53 height 26
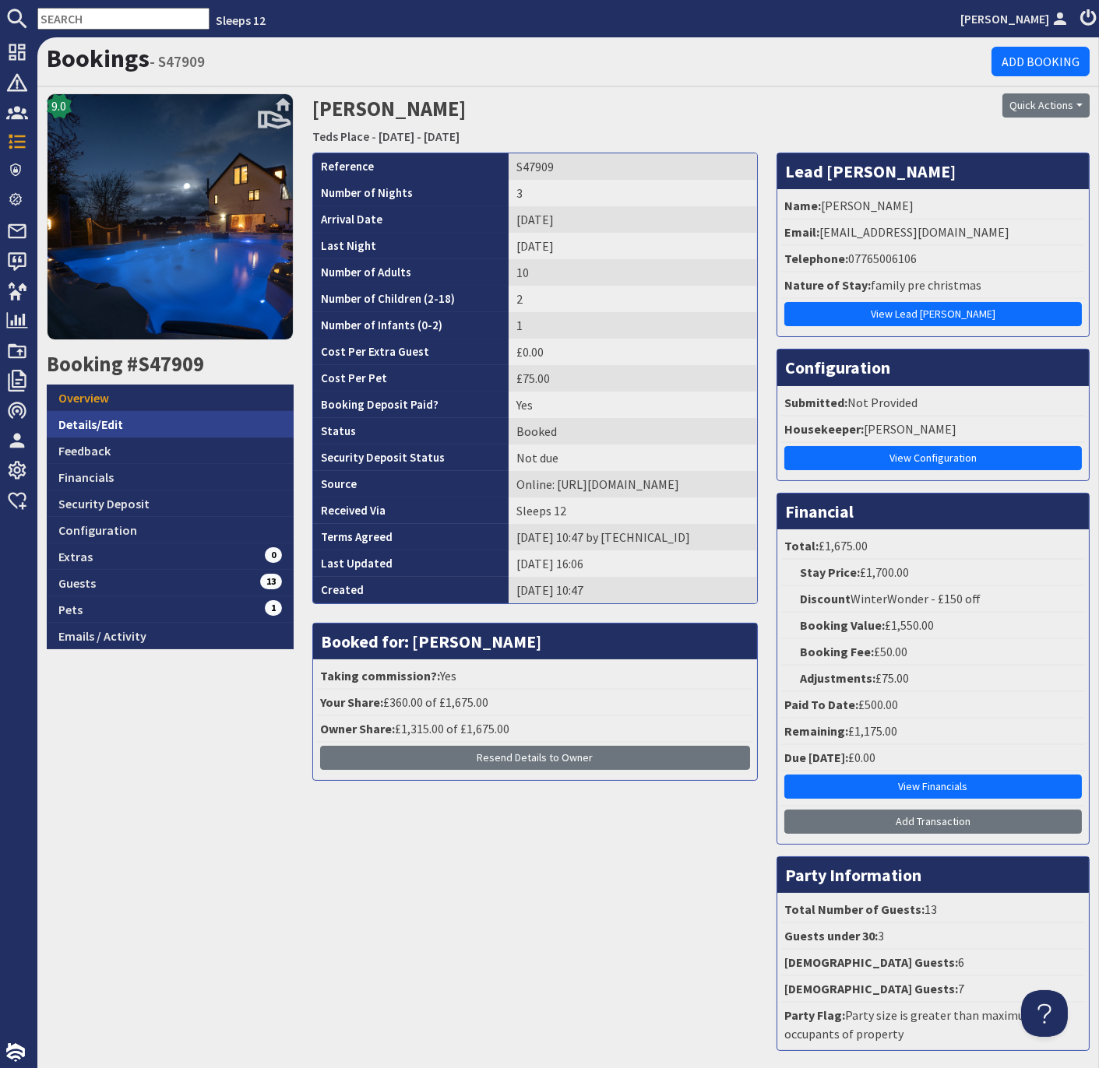
click at [106, 420] on link "Details/Edit" at bounding box center [170, 424] width 247 height 26
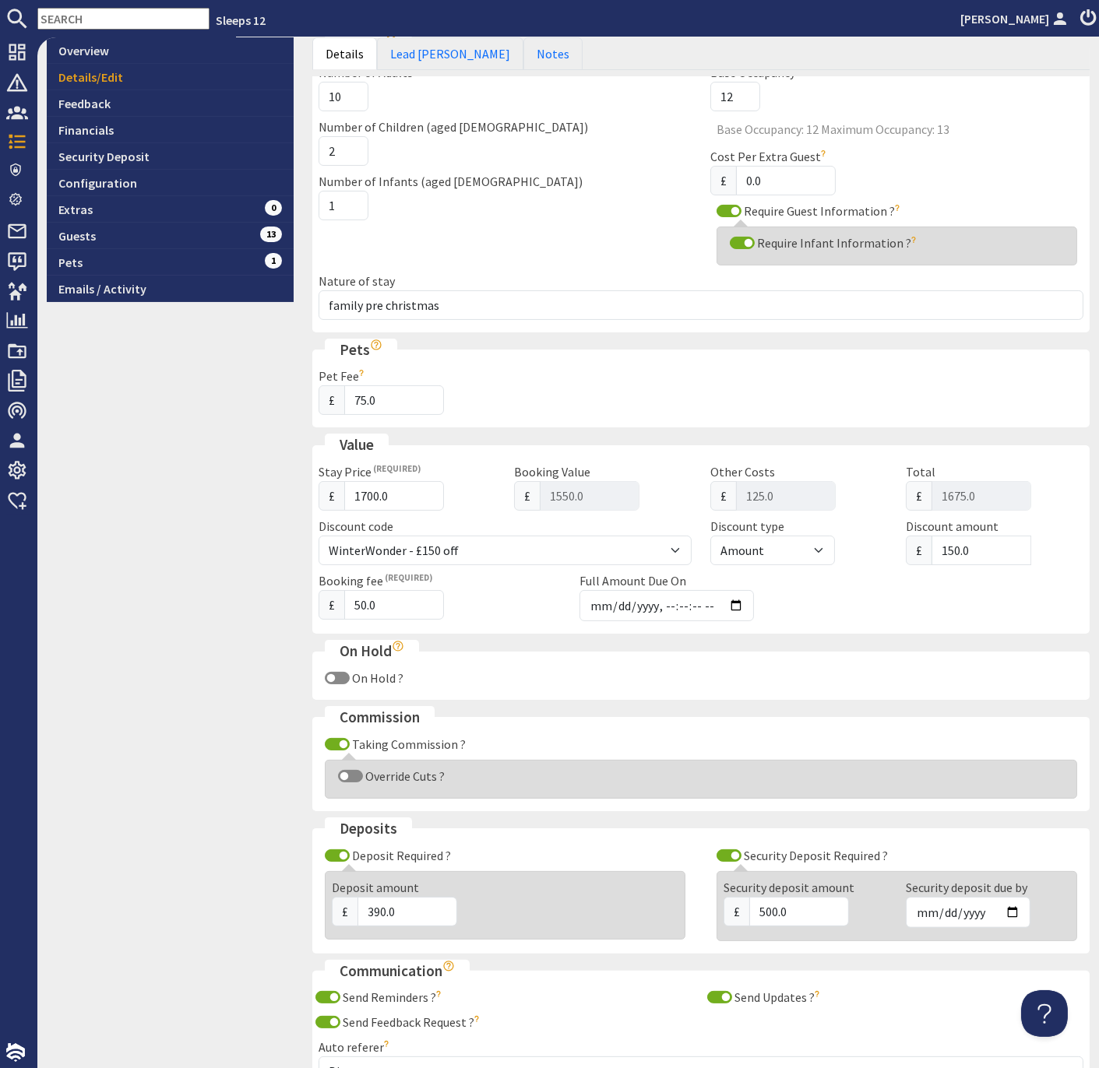
scroll to position [487, 0]
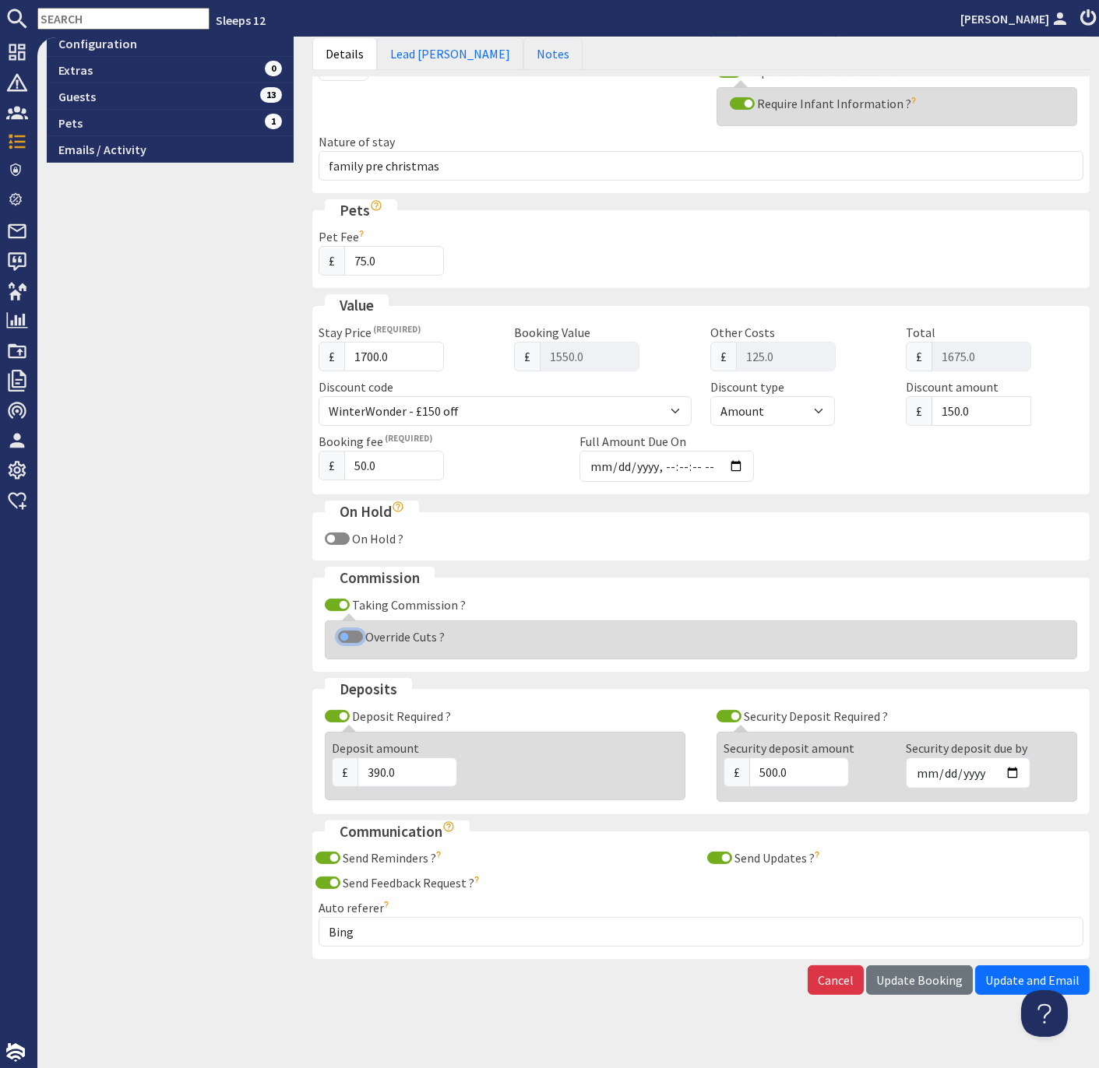
click at [346, 631] on input "Override Cuts ?" at bounding box center [350, 637] width 25 height 12
checkbox input "true"
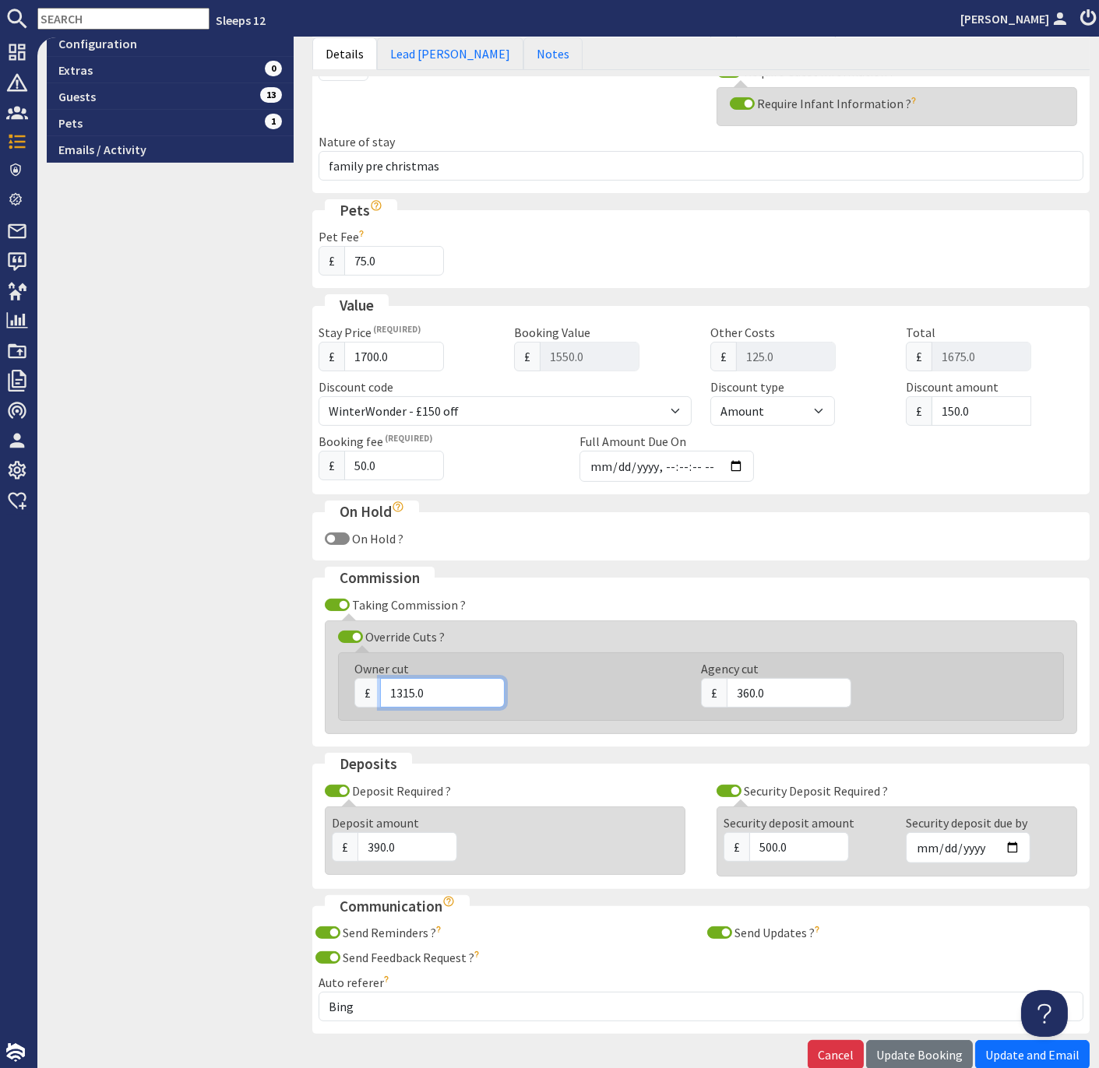
drag, startPoint x: 412, startPoint y: 684, endPoint x: 392, endPoint y: 684, distance: 19.5
click at [392, 684] on input "1315.0" at bounding box center [442, 693] width 125 height 30
type input "1435.0"
click at [749, 683] on input "360.0" at bounding box center [788, 693] width 125 height 30
type input "240.0"
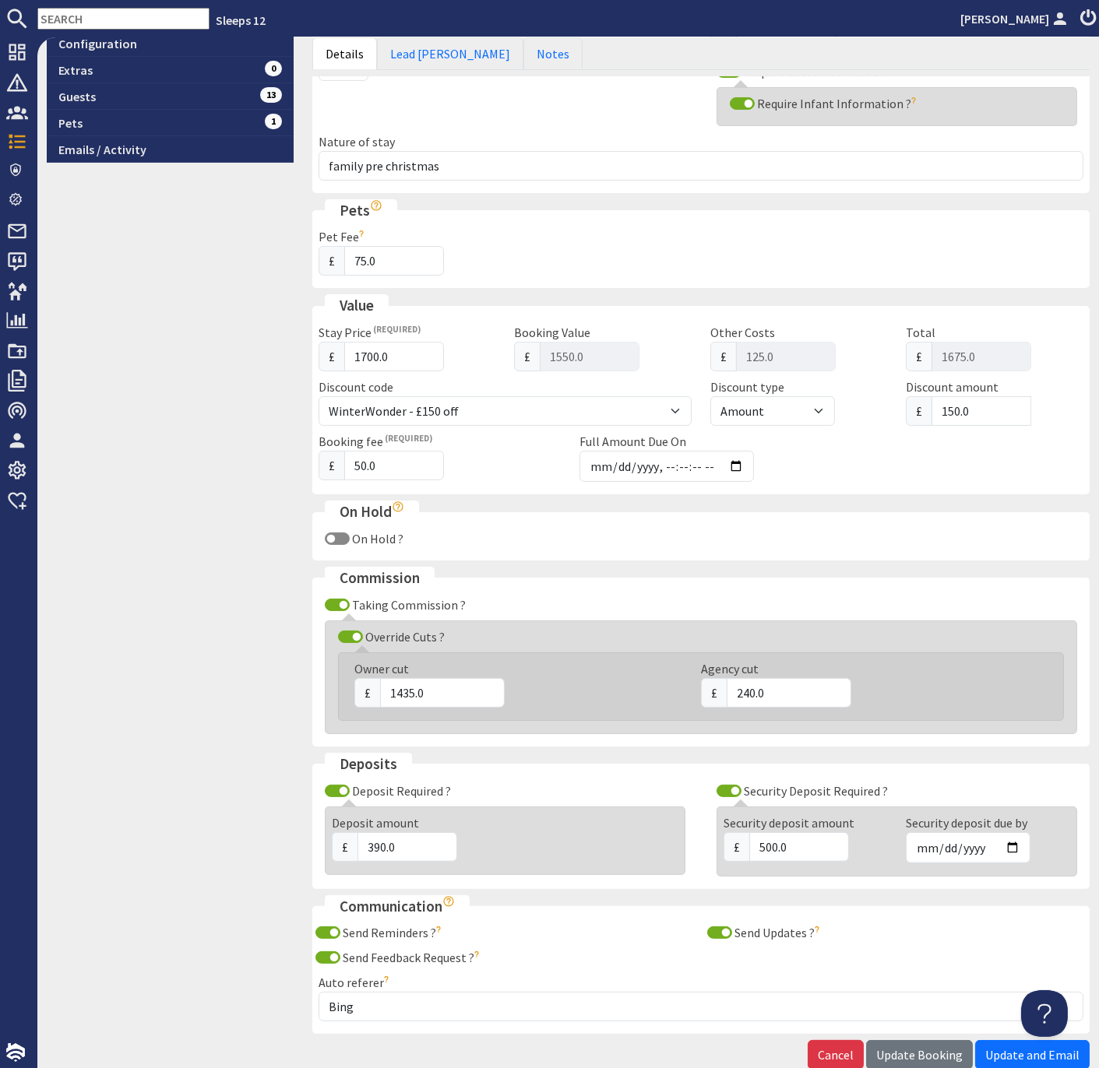
click at [895, 1047] on span "Update Booking" at bounding box center [919, 1055] width 86 height 16
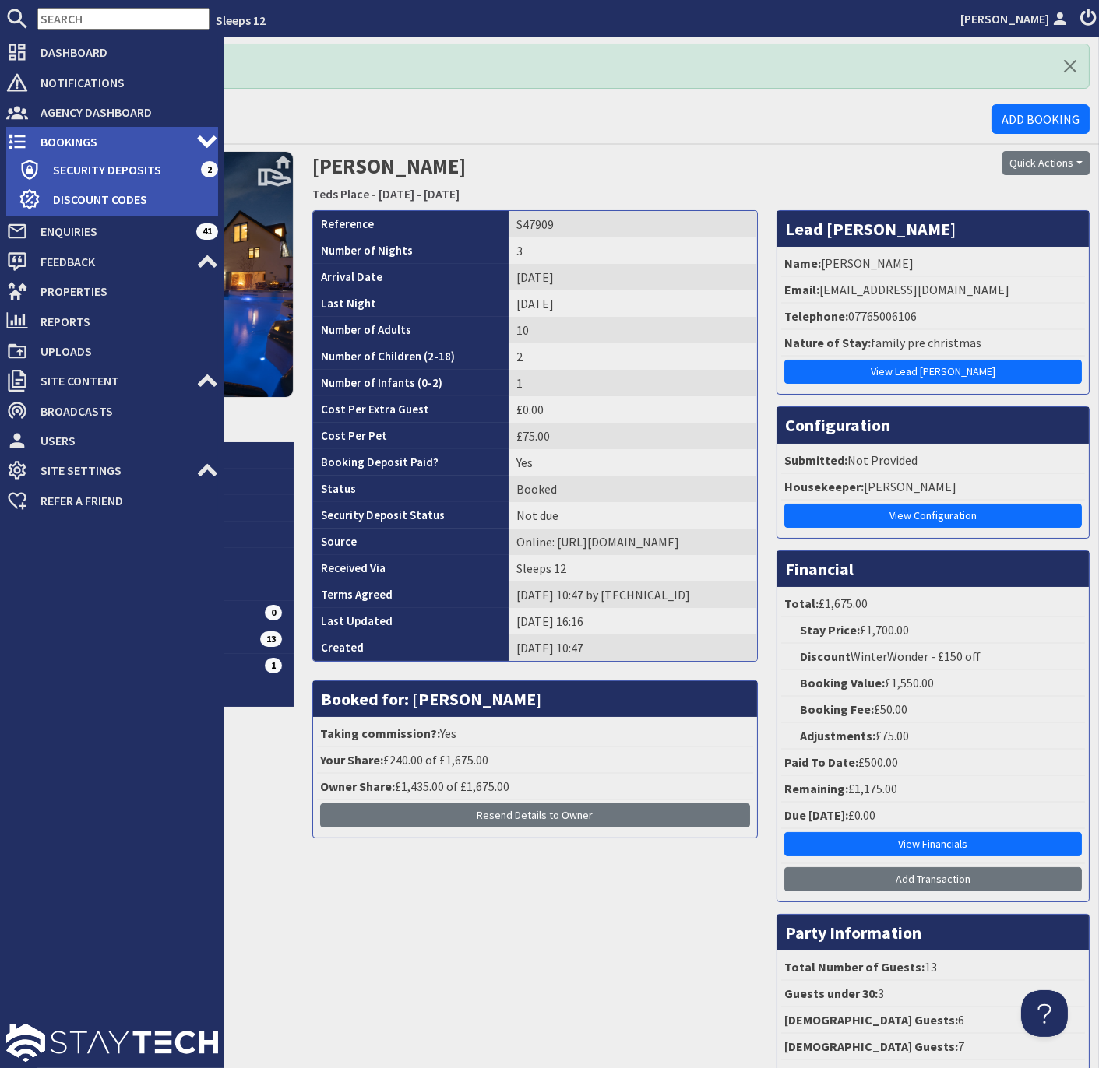
click at [70, 143] on span "Bookings" at bounding box center [112, 141] width 168 height 25
